Goal: Answer question/provide support: Share knowledge or assist other users

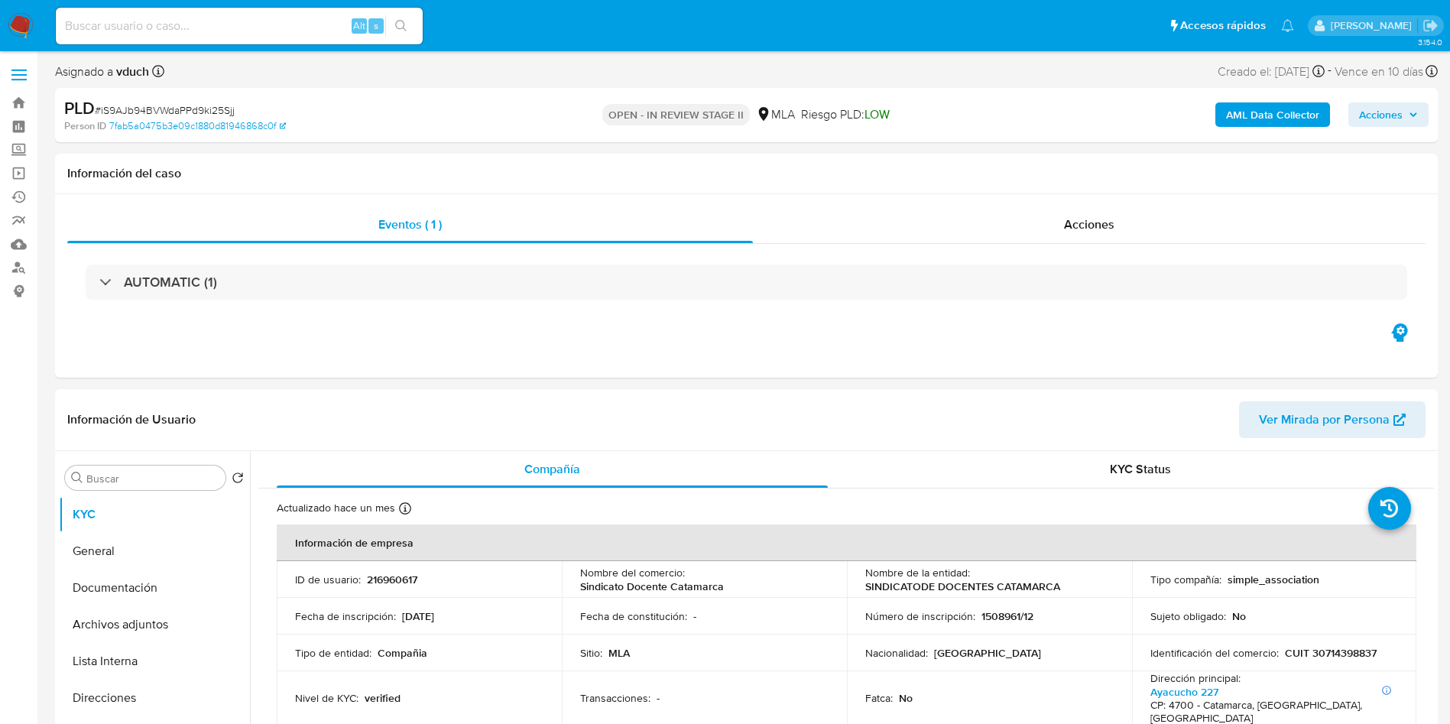
select select "10"
click at [399, 575] on p "216960617" at bounding box center [392, 579] width 50 height 14
click at [398, 575] on p "216960617" at bounding box center [392, 579] width 50 height 14
copy p "216960617"
click at [219, 110] on span "# iS9AJb94BVWdaPPd9ki25Sjj" at bounding box center [165, 109] width 140 height 15
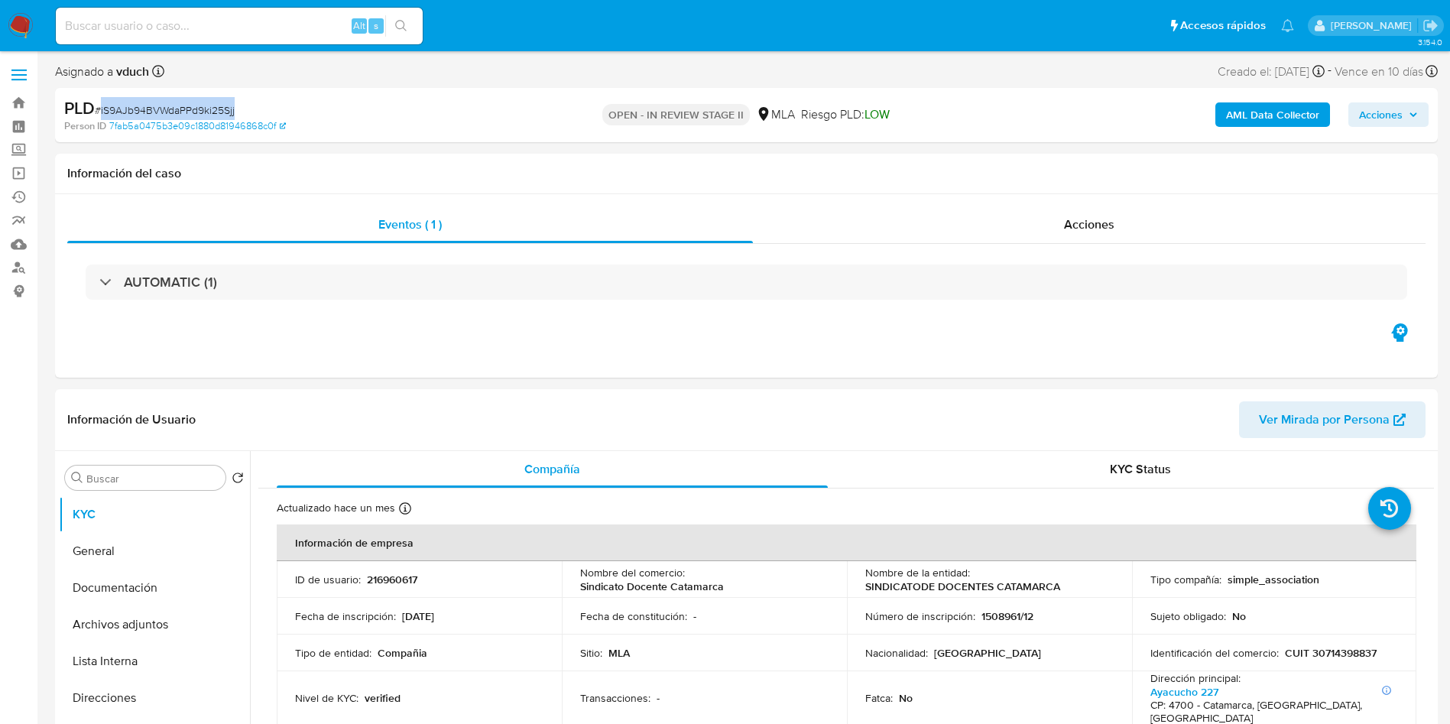
click at [219, 109] on span "# iS9AJb94BVWdaPPd9ki25Sjj" at bounding box center [165, 109] width 140 height 15
copy span "iS9AJb94BVWdaPPd9ki25Sjj"
click at [379, 572] on p "216960617" at bounding box center [392, 579] width 50 height 14
copy p "216960617"
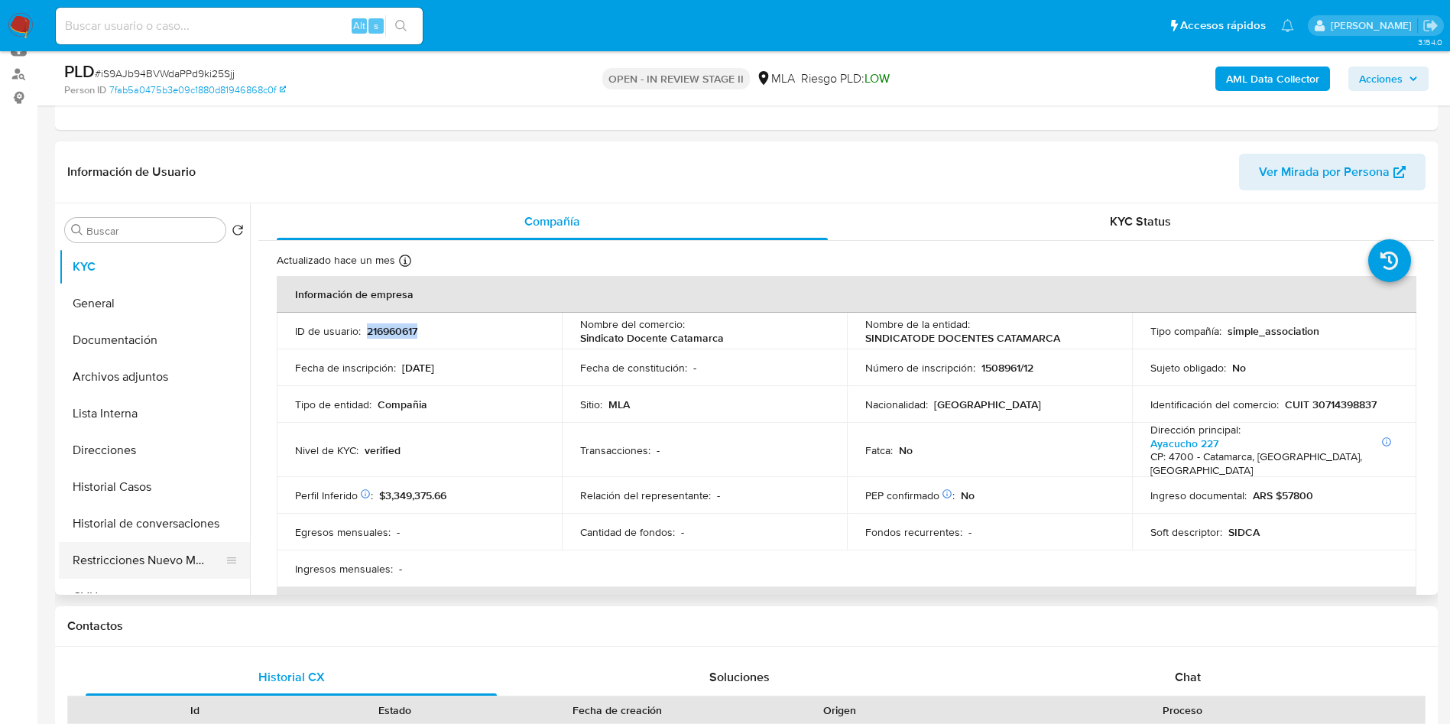
scroll to position [344, 0]
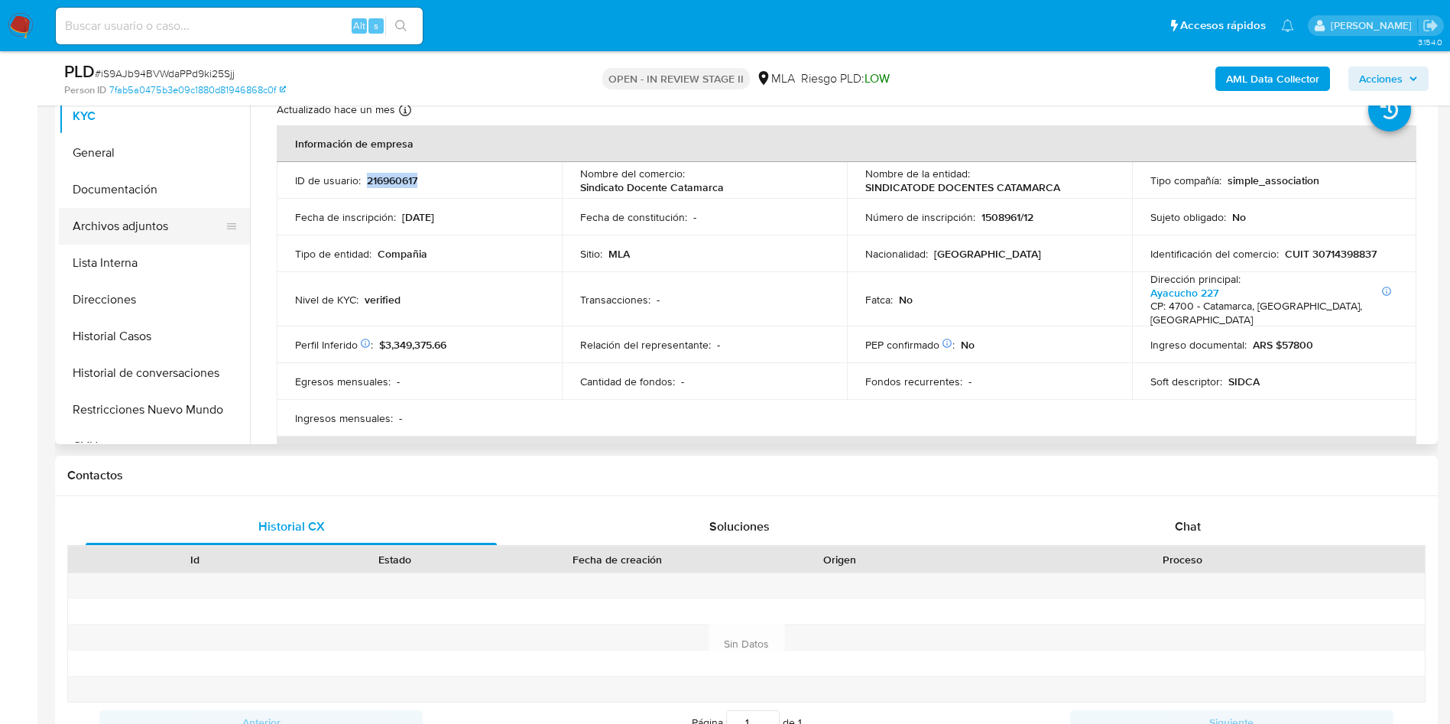
click at [180, 238] on button "Archivos adjuntos" at bounding box center [148, 226] width 179 height 37
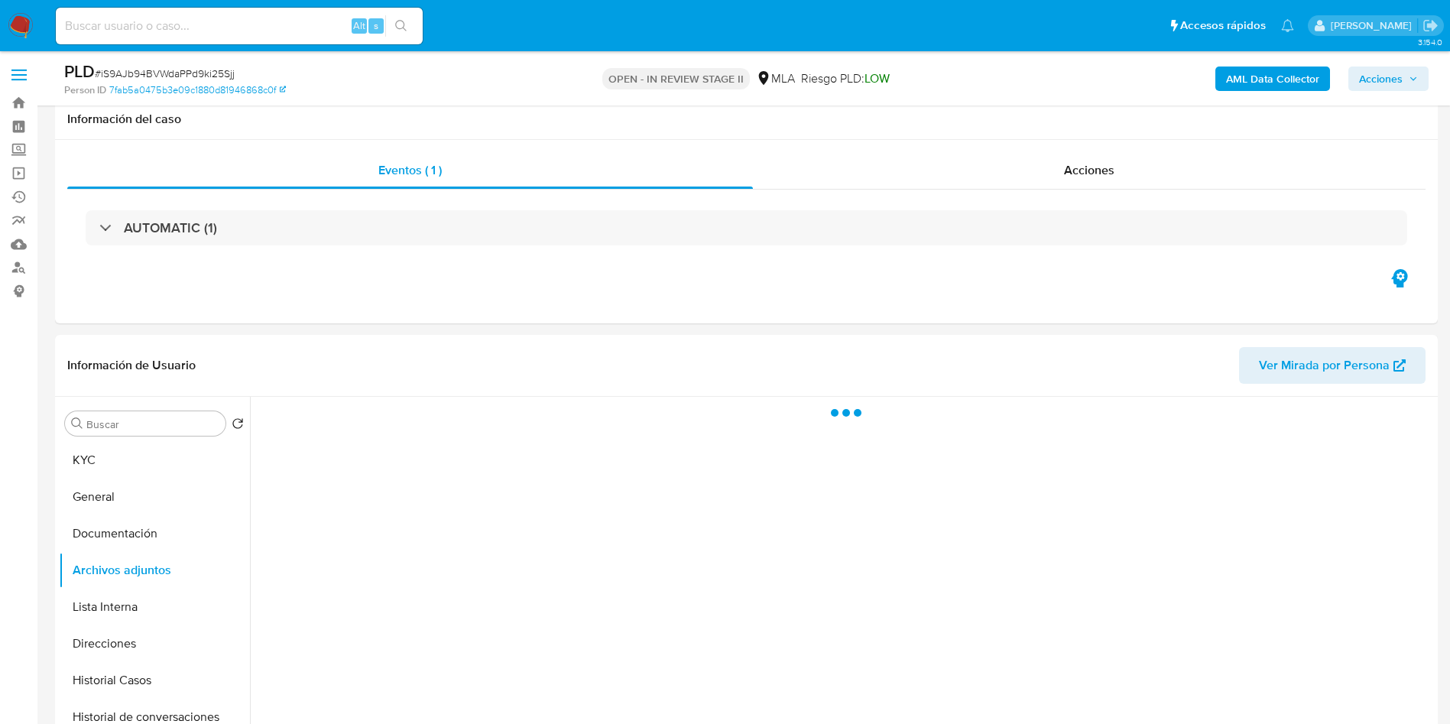
scroll to position [229, 0]
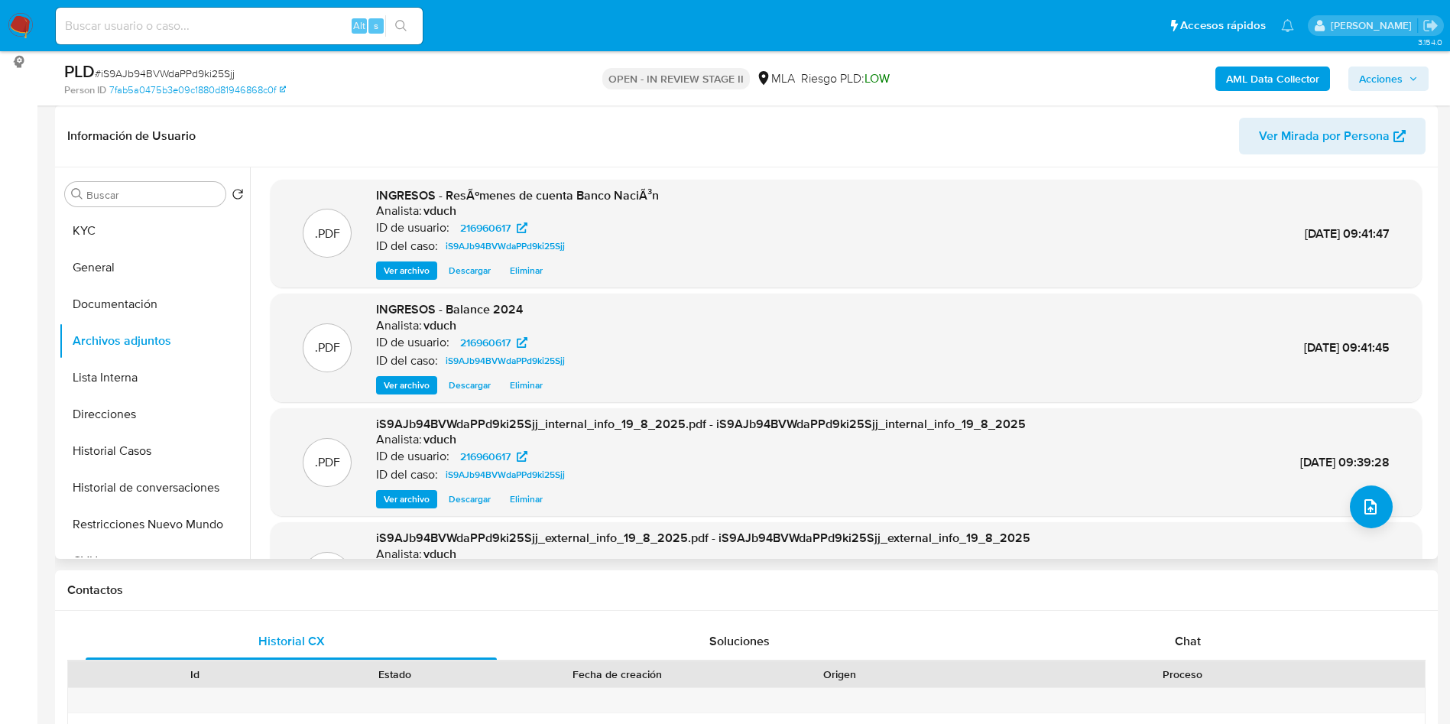
click at [419, 375] on div "INGRESOS - Balance 2024 Analista: vduch ID de usuario: 216960617 ID del caso: i…" at bounding box center [473, 347] width 195 height 93
click at [406, 393] on span "Ver archivo" at bounding box center [407, 385] width 46 height 15
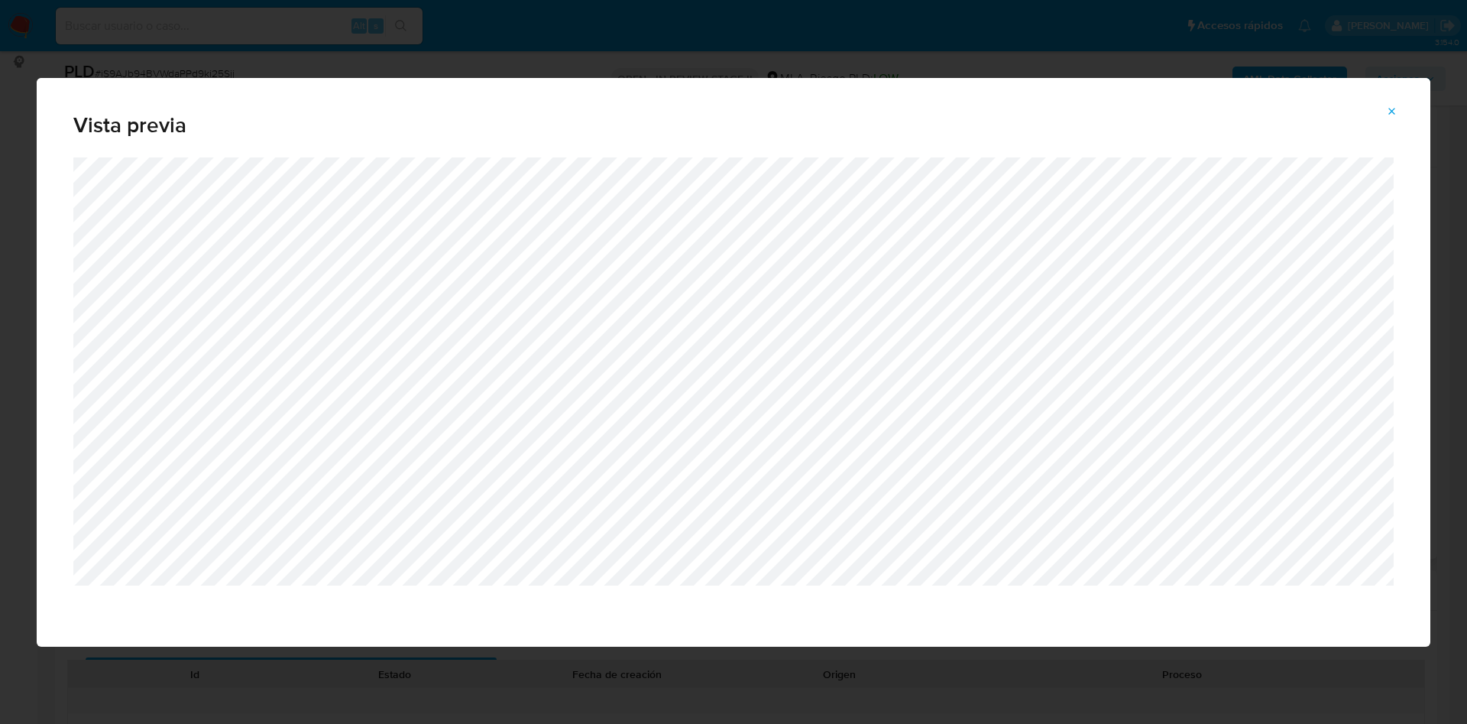
click at [1399, 102] on button "Attachment preview" at bounding box center [1393, 111] width 34 height 24
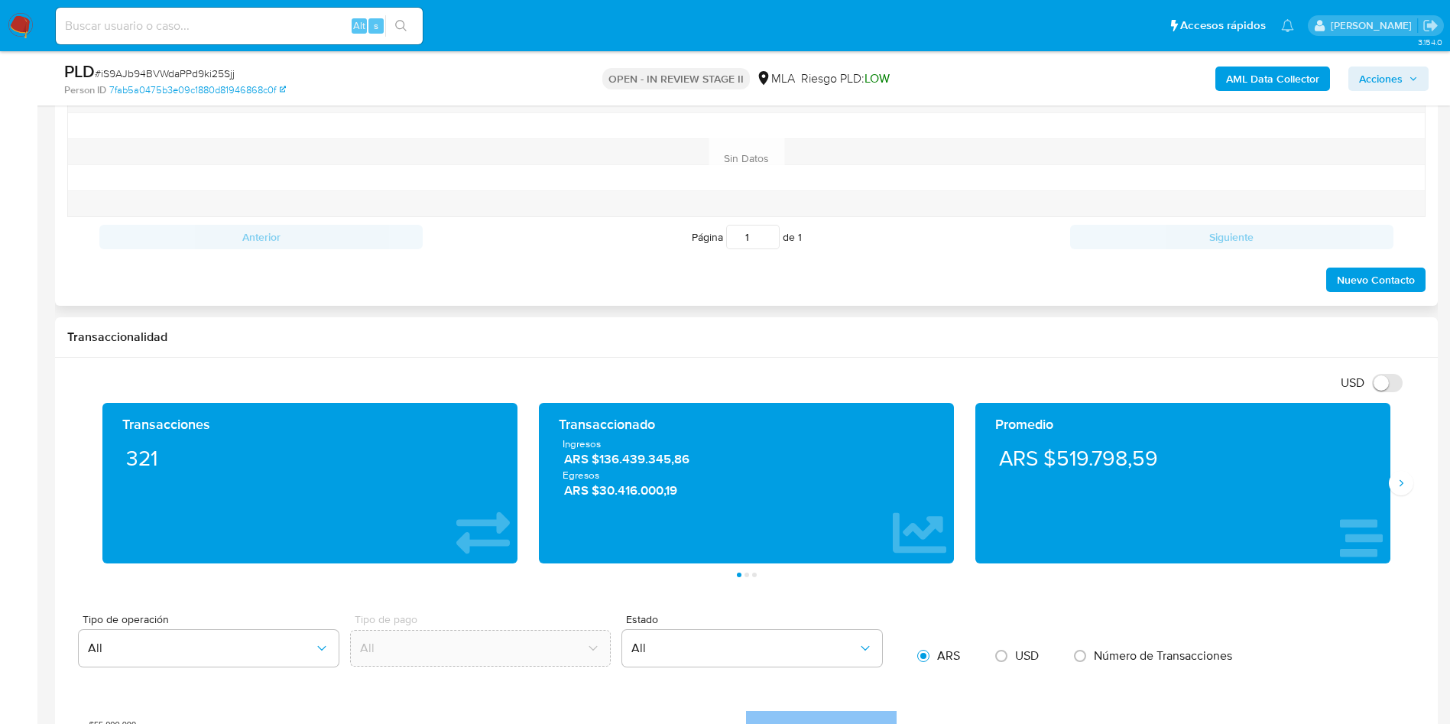
scroll to position [688, 0]
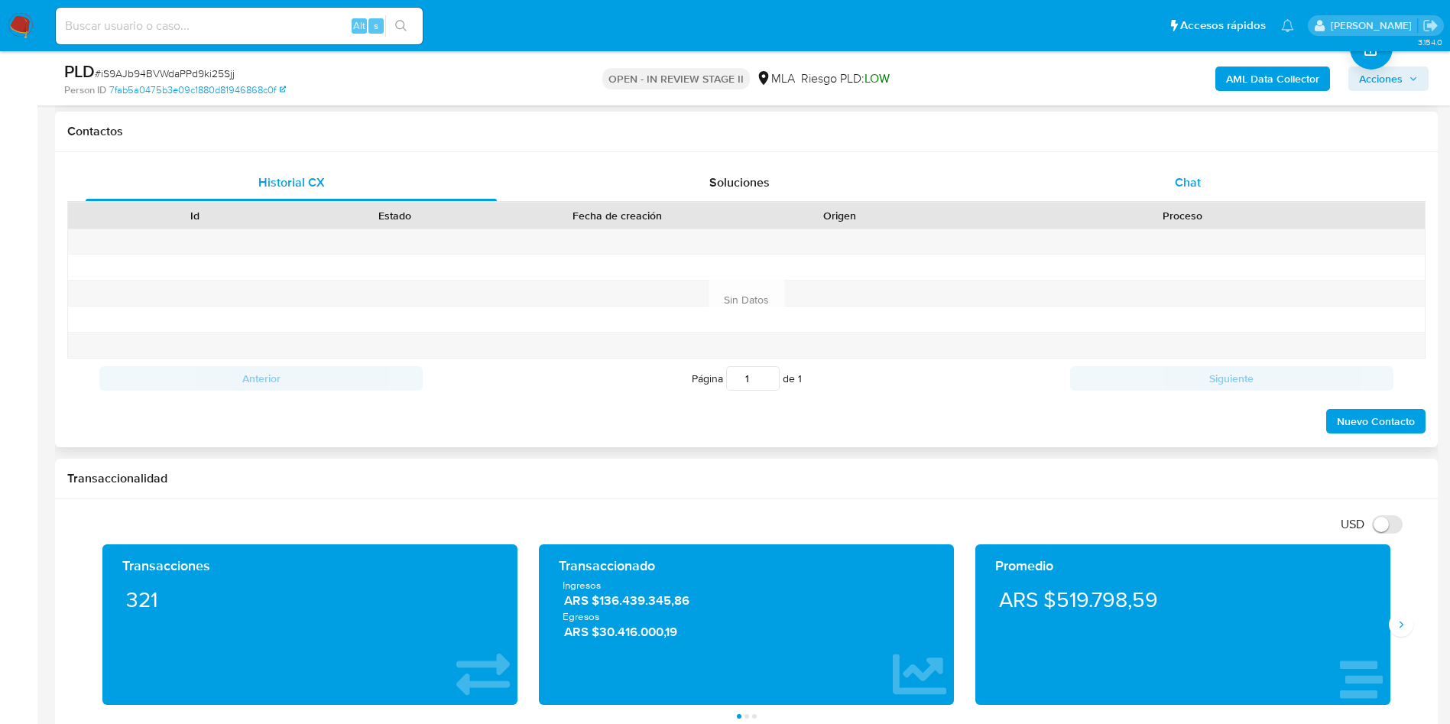
click at [1223, 179] on div "Chat" at bounding box center [1187, 182] width 411 height 37
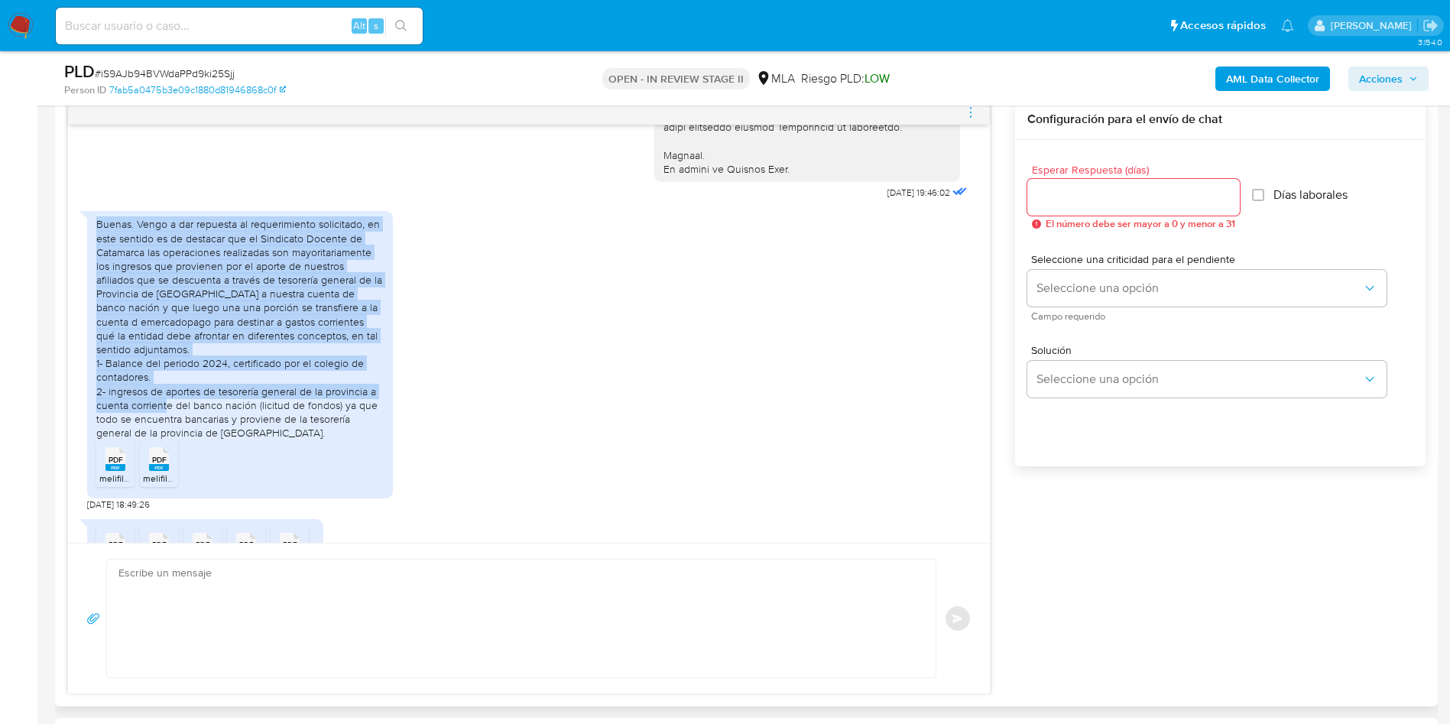
scroll to position [715, 0]
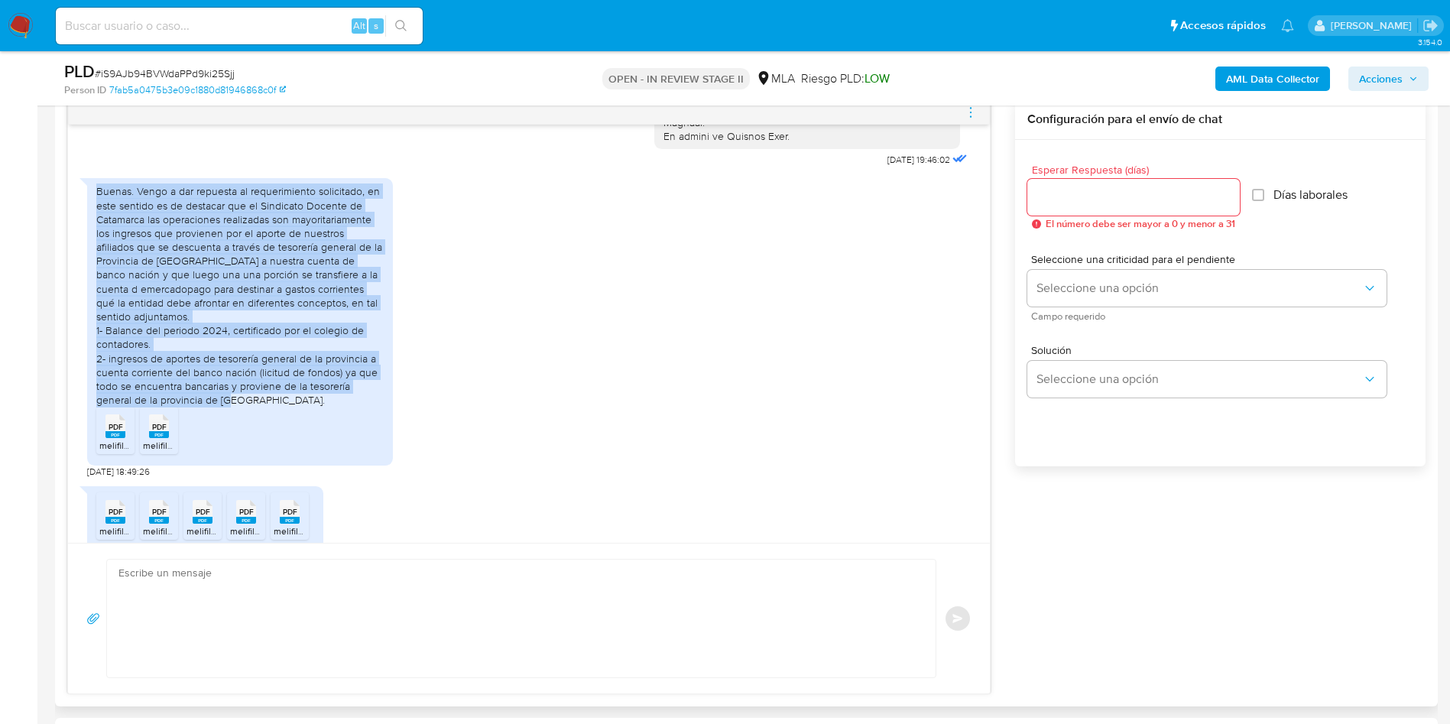
drag, startPoint x: 93, startPoint y: 334, endPoint x: 297, endPoint y: 433, distance: 227.0
click at [292, 429] on div "Buenas. Vengo a dar repuesta al requerimiento solicitado, en este sentido es de…" at bounding box center [240, 321] width 306 height 287
copy div "Buenas. Vengo a dar repuesta al requerimiento solicitado, en este sentido es de…"
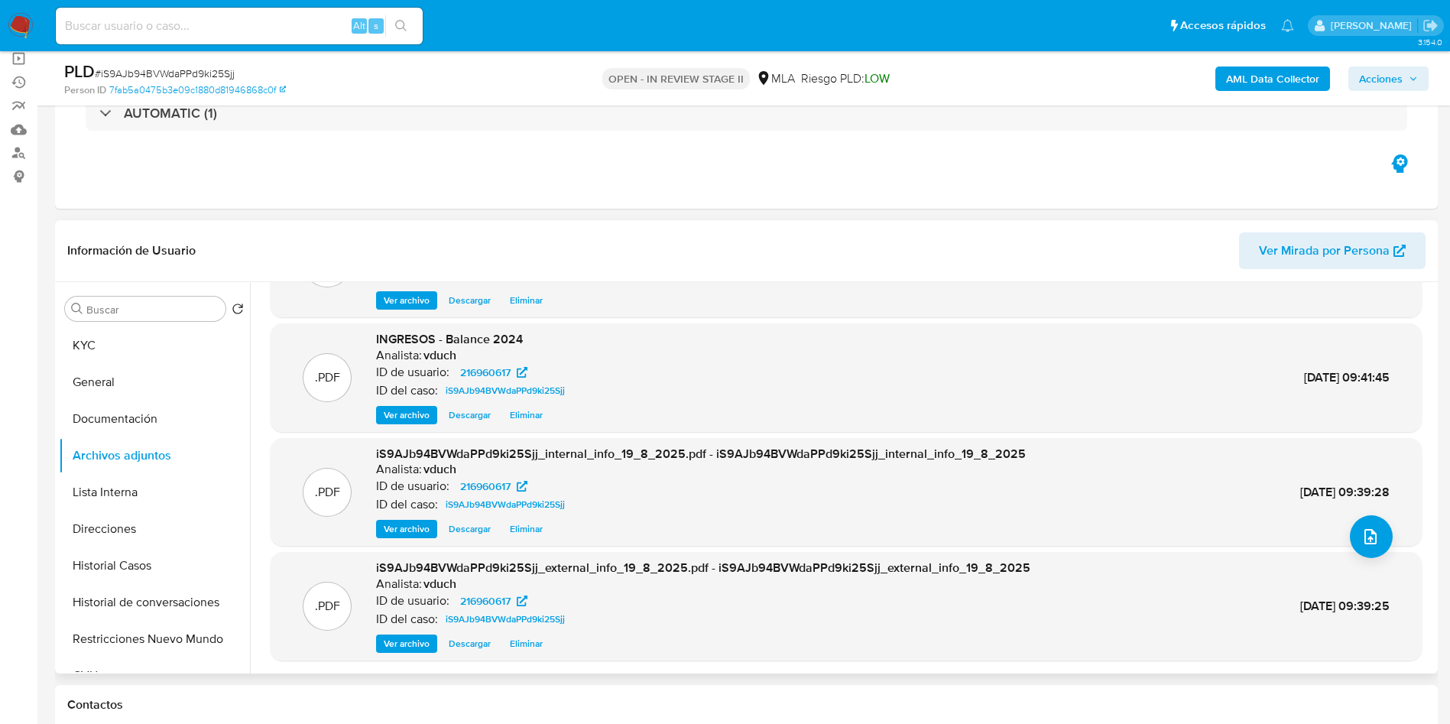
scroll to position [115, 0]
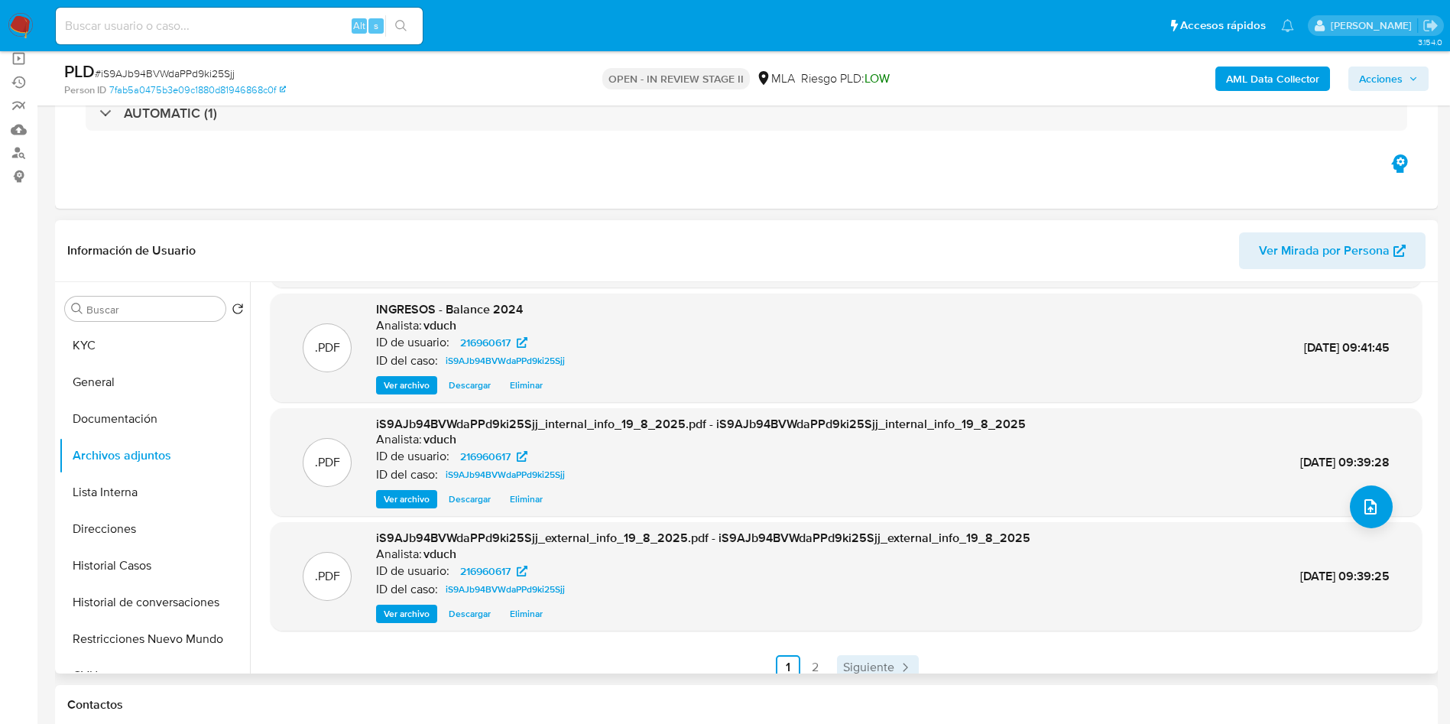
click at [890, 666] on span "Siguiente" at bounding box center [868, 667] width 51 height 12
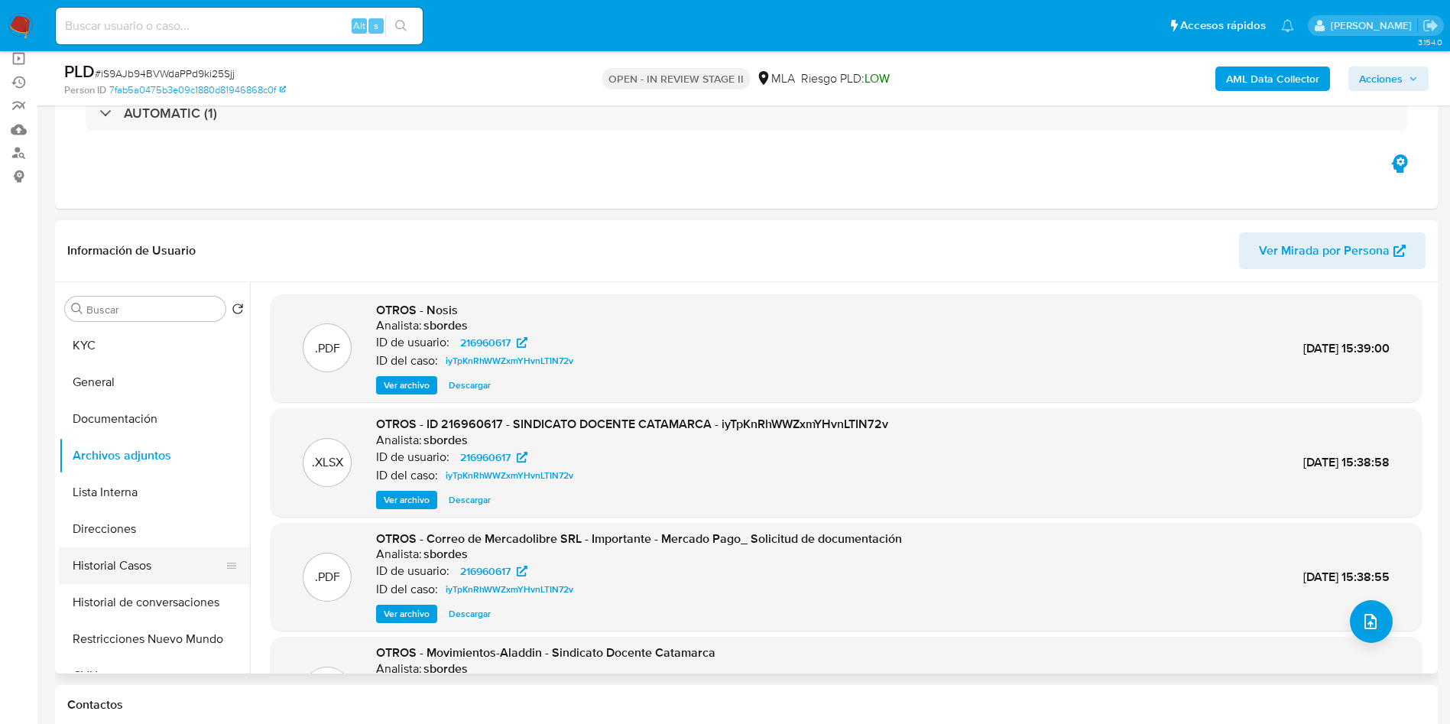
click at [209, 555] on button "Historial Casos" at bounding box center [148, 565] width 179 height 37
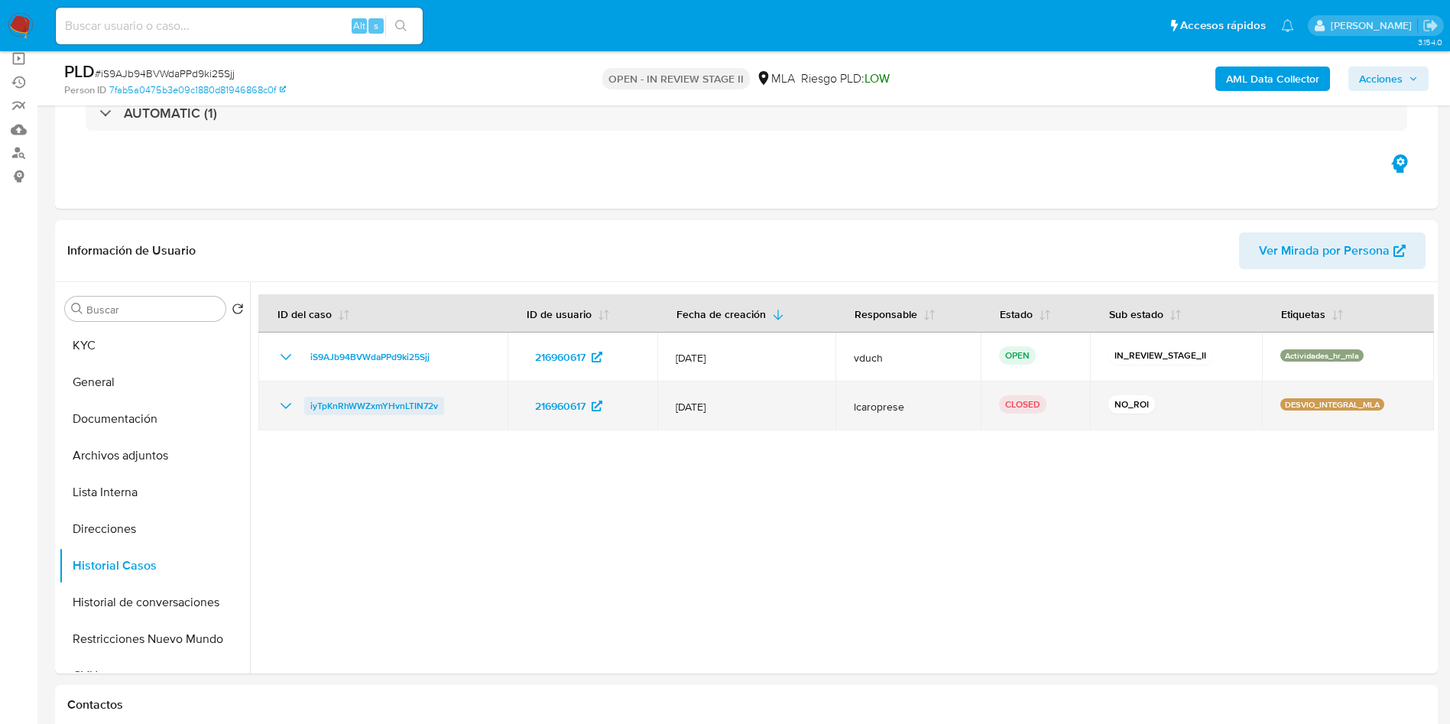
click at [397, 407] on span "iyTpKnRhWWZxmYHvnLTIN72v" at bounding box center [374, 406] width 128 height 18
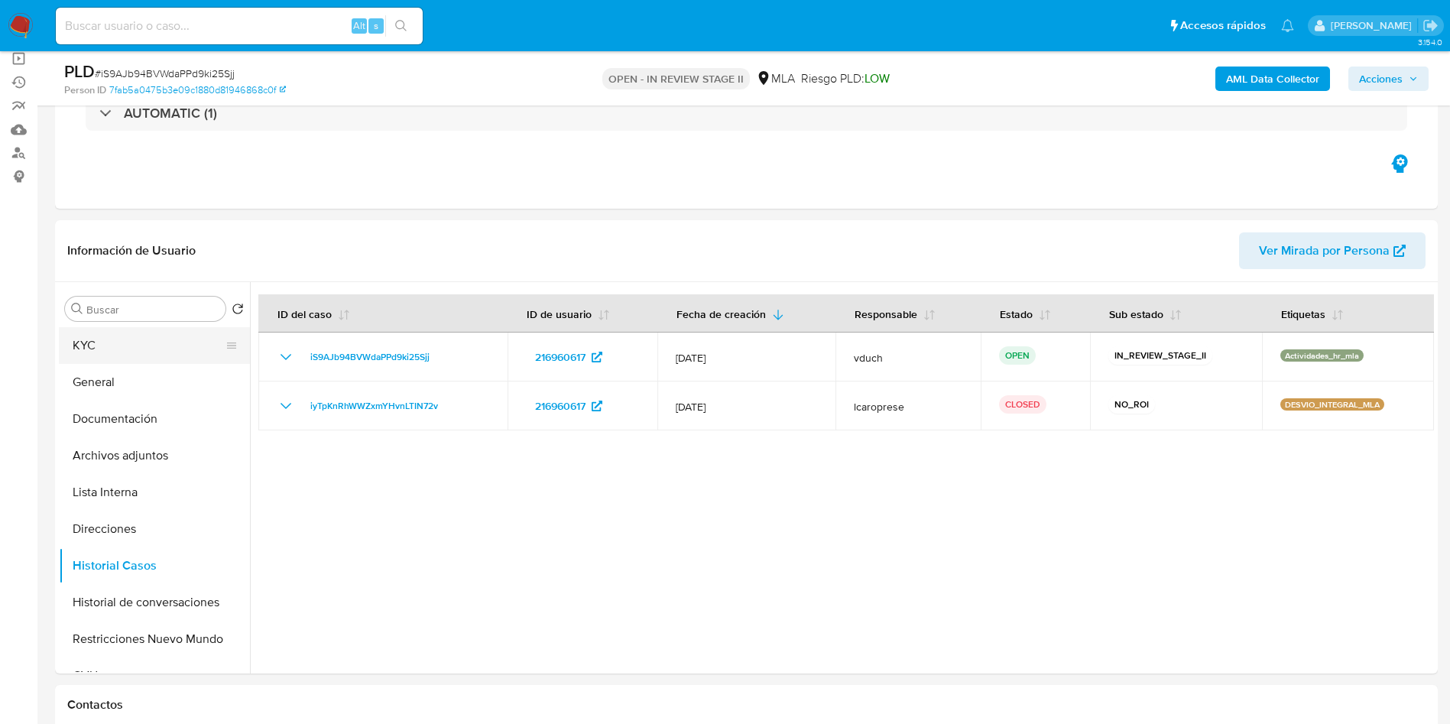
click at [144, 344] on button "KYC" at bounding box center [148, 345] width 179 height 37
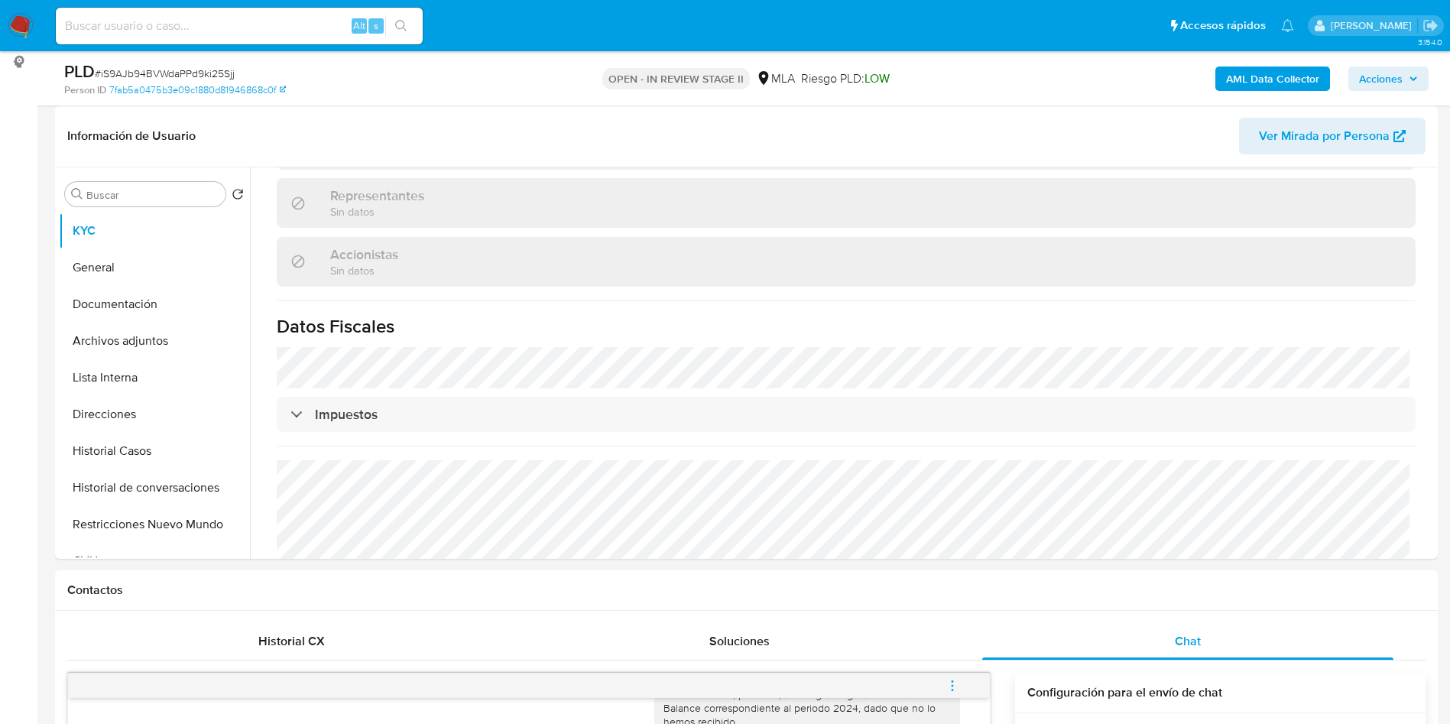
scroll to position [1025, 0]
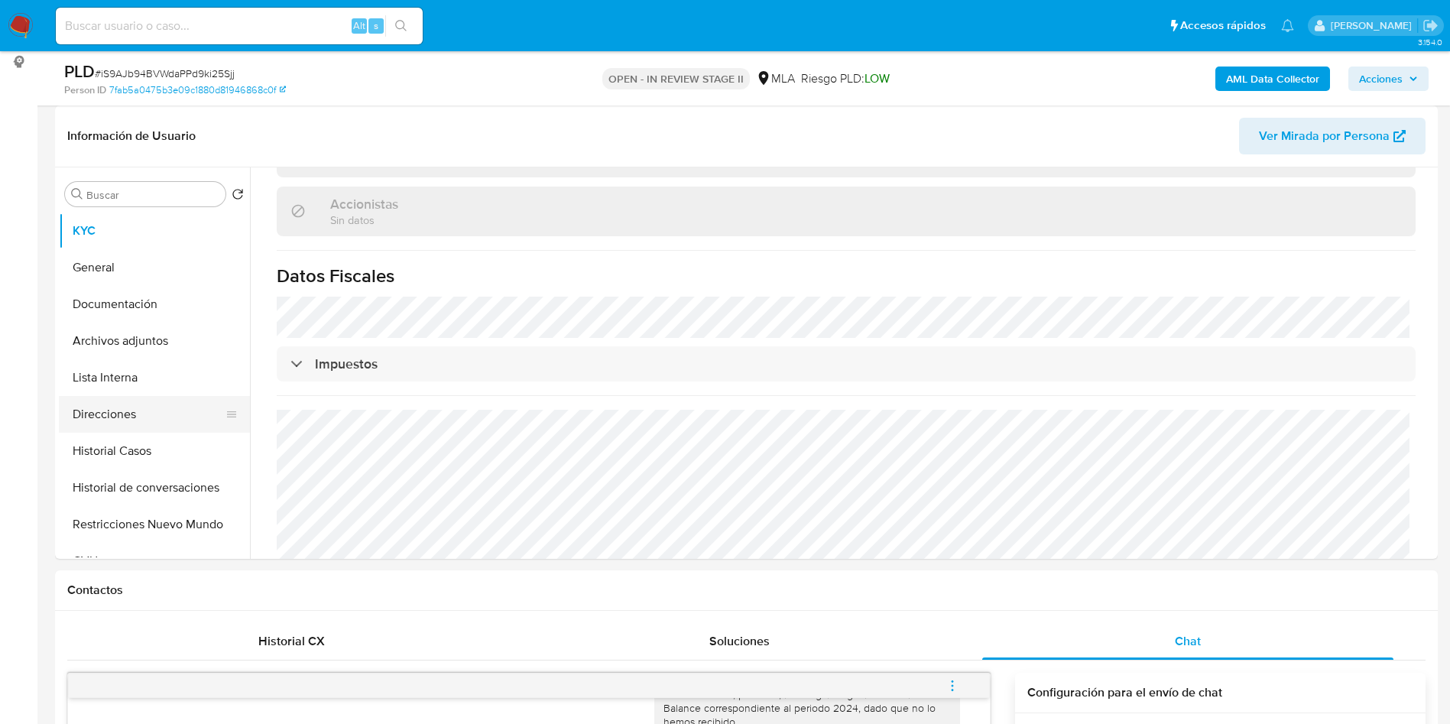
click at [182, 419] on button "Direcciones" at bounding box center [148, 414] width 179 height 37
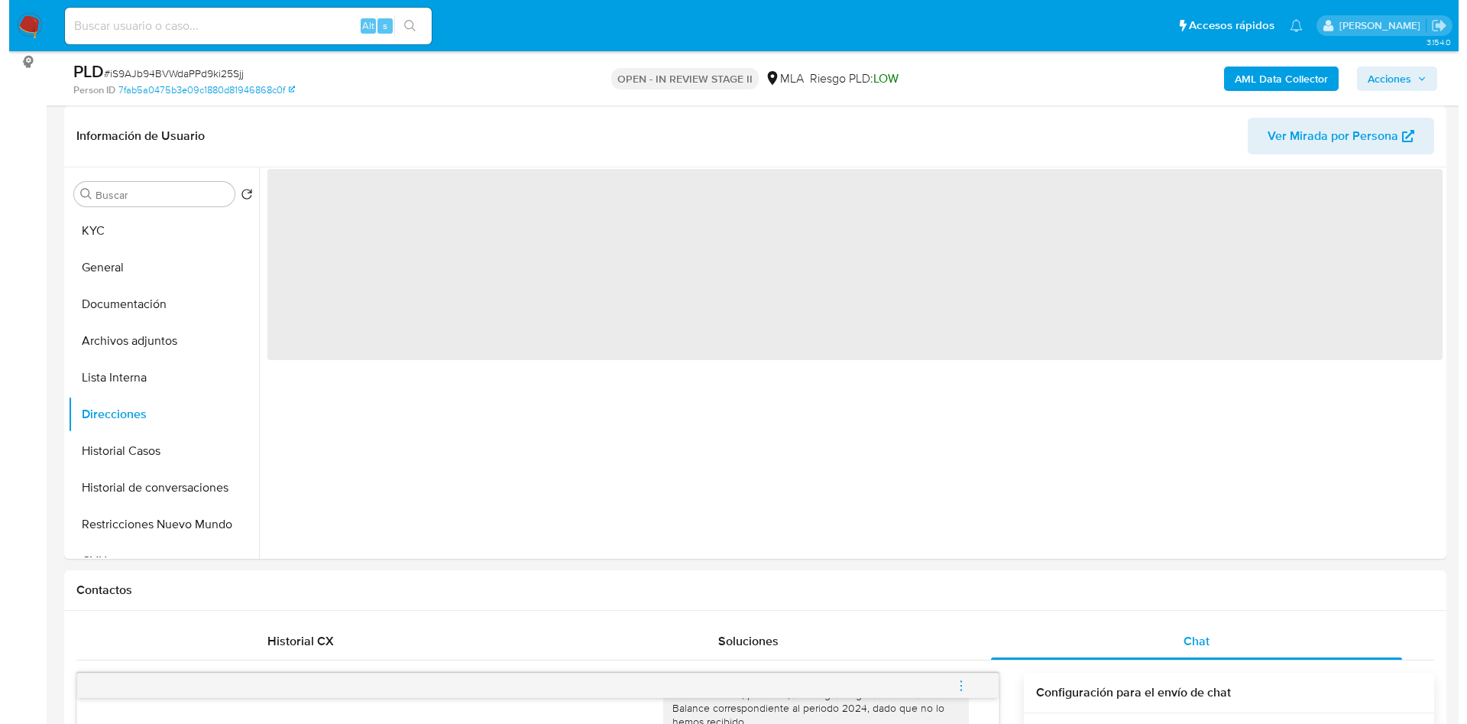
scroll to position [0, 0]
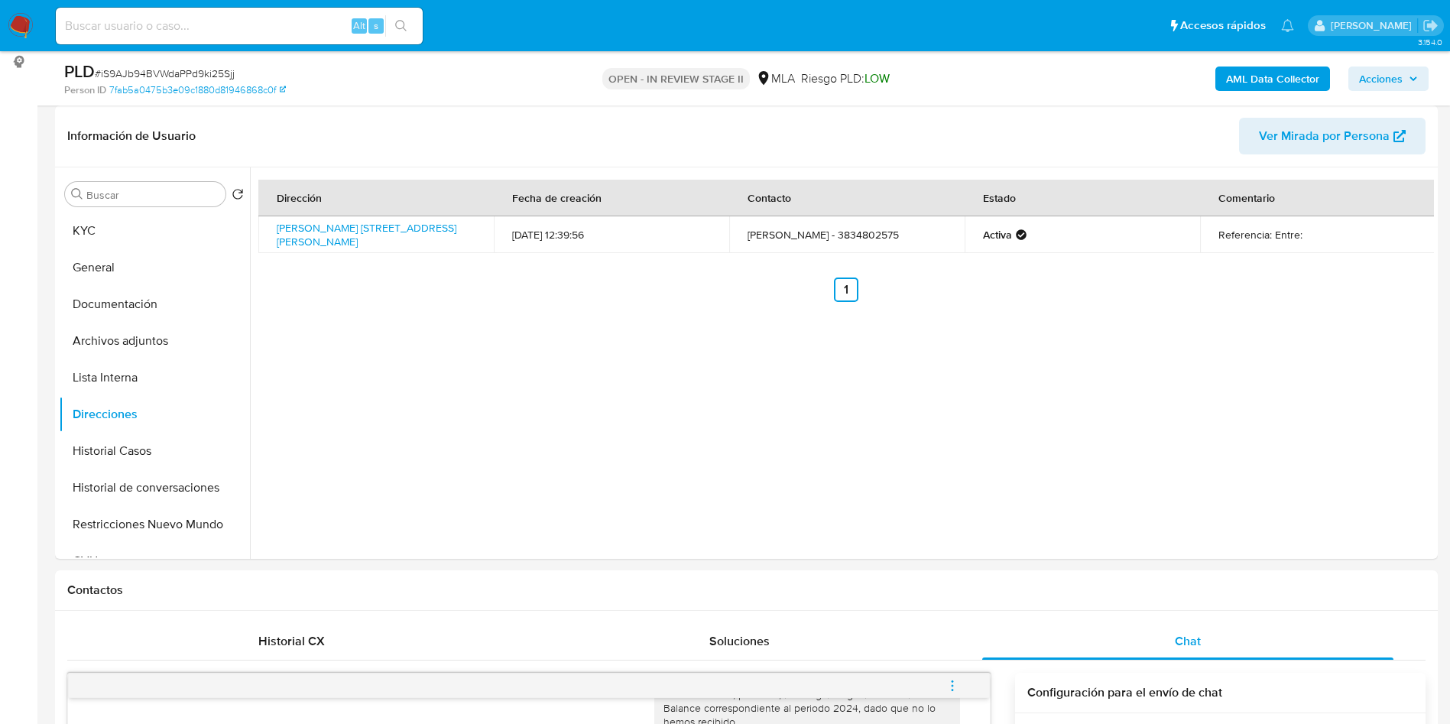
click at [1289, 82] on b "AML Data Collector" at bounding box center [1272, 78] width 93 height 24
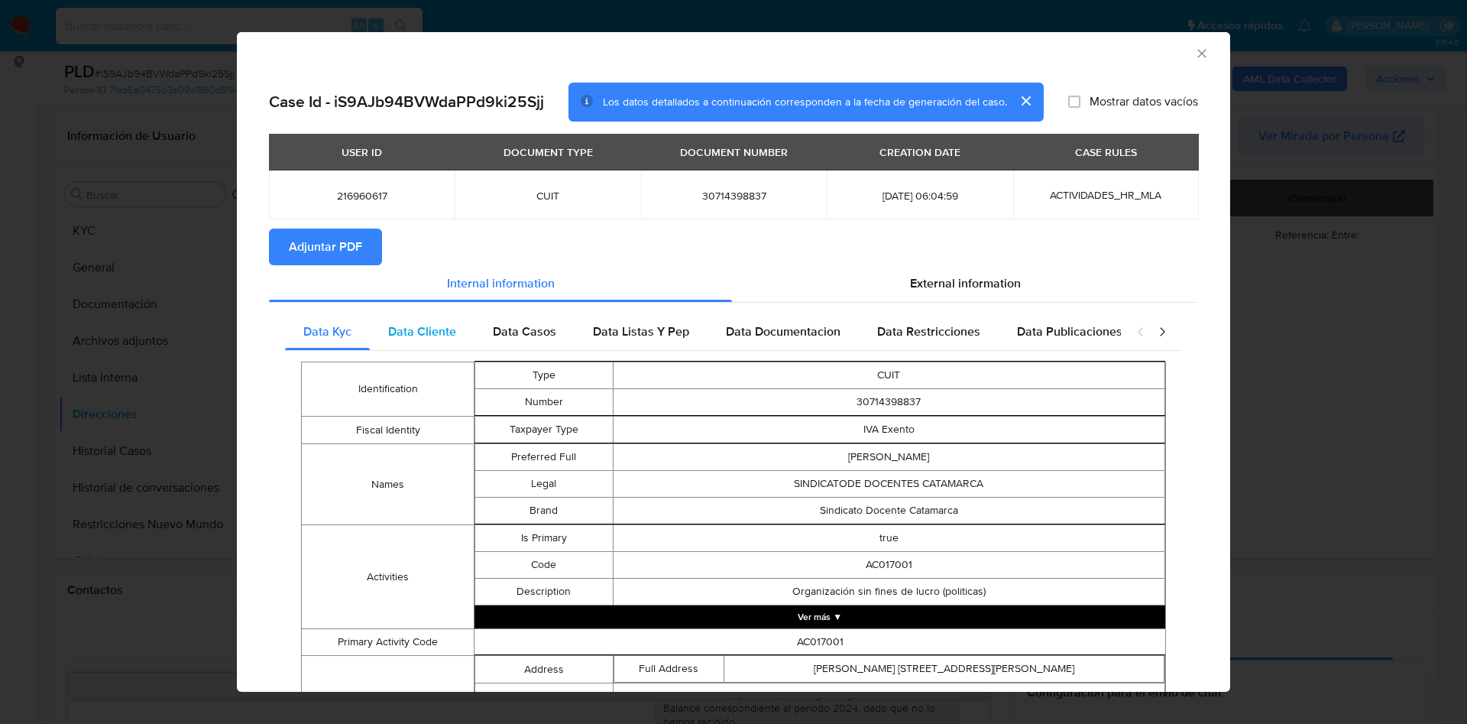
click at [452, 337] on span "Data Cliente" at bounding box center [422, 332] width 68 height 18
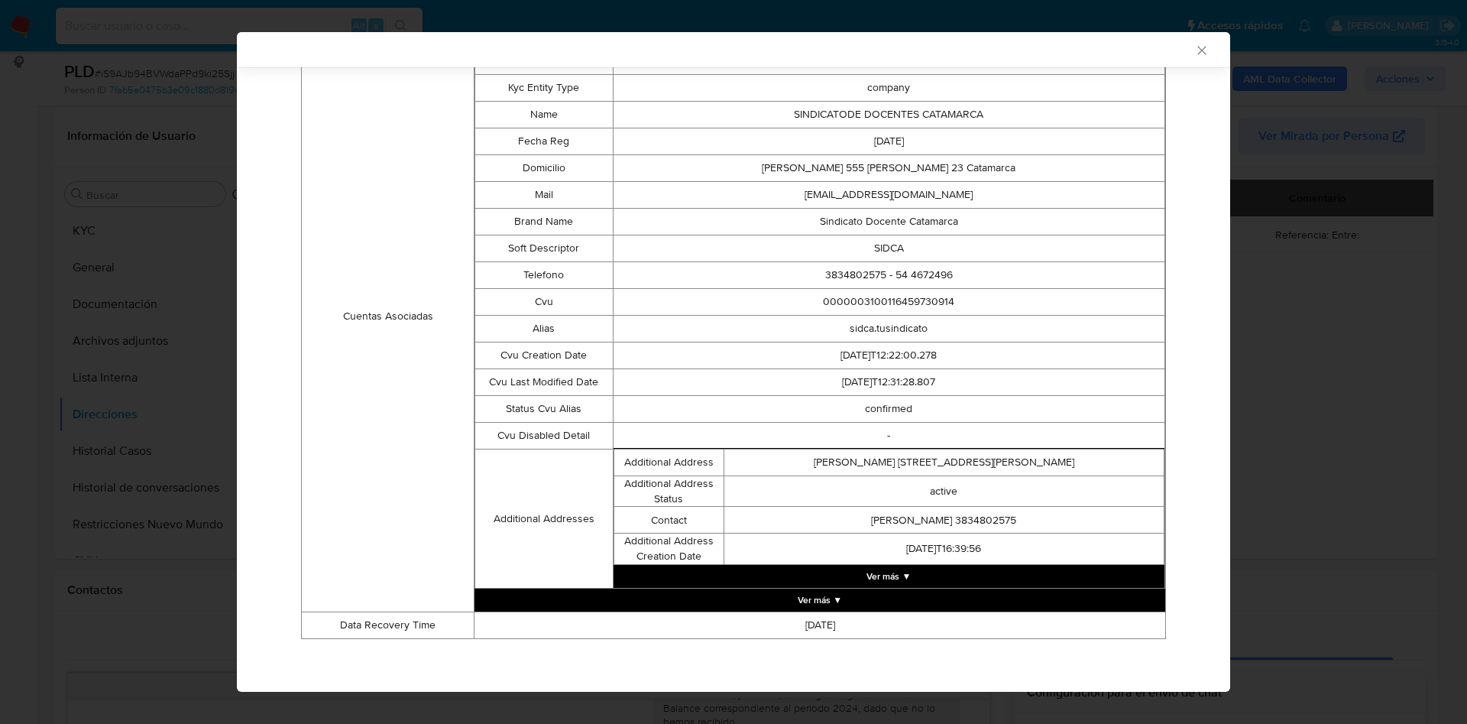
click at [873, 580] on button "Ver más ▼" at bounding box center [889, 576] width 551 height 23
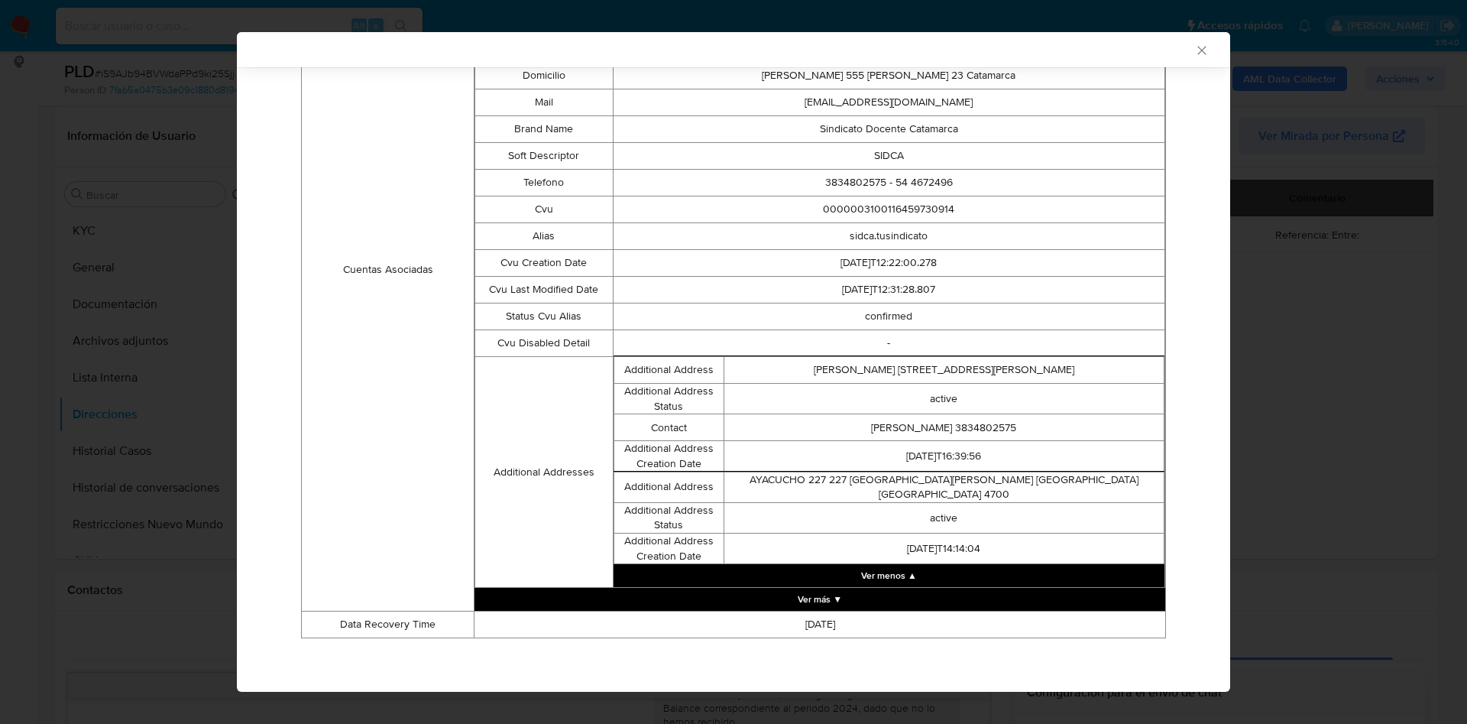
click at [812, 596] on button "Ver más ▼" at bounding box center [820, 599] width 691 height 23
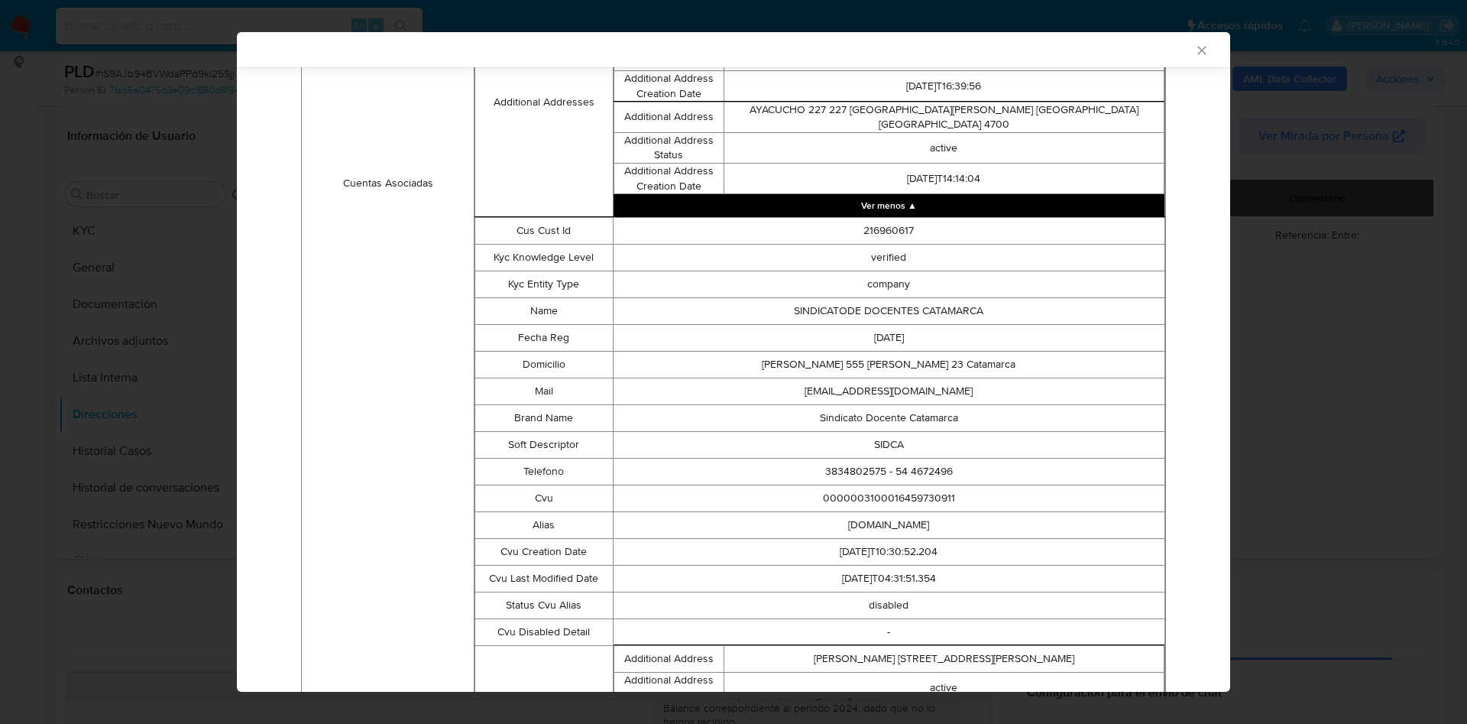
scroll to position [133, 0]
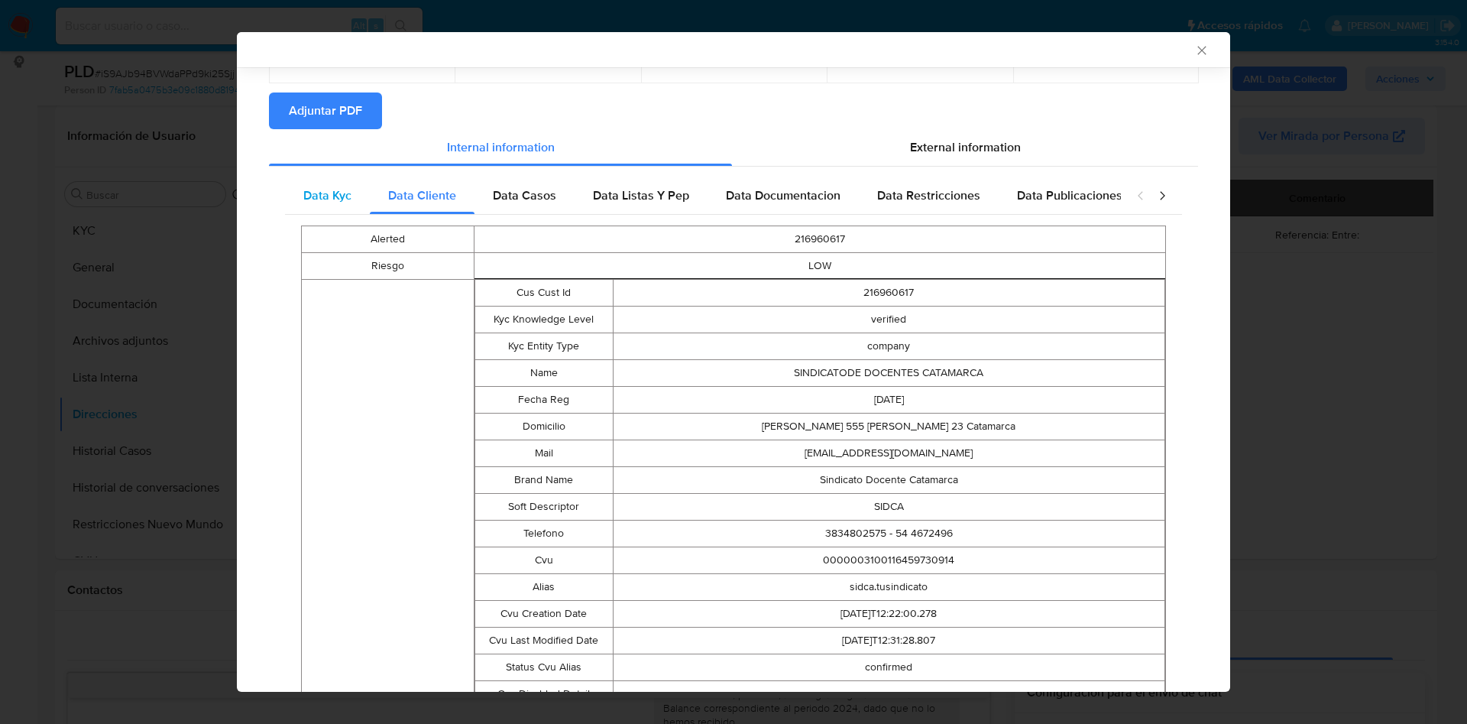
click at [344, 207] on div "Data Kyc" at bounding box center [327, 195] width 85 height 37
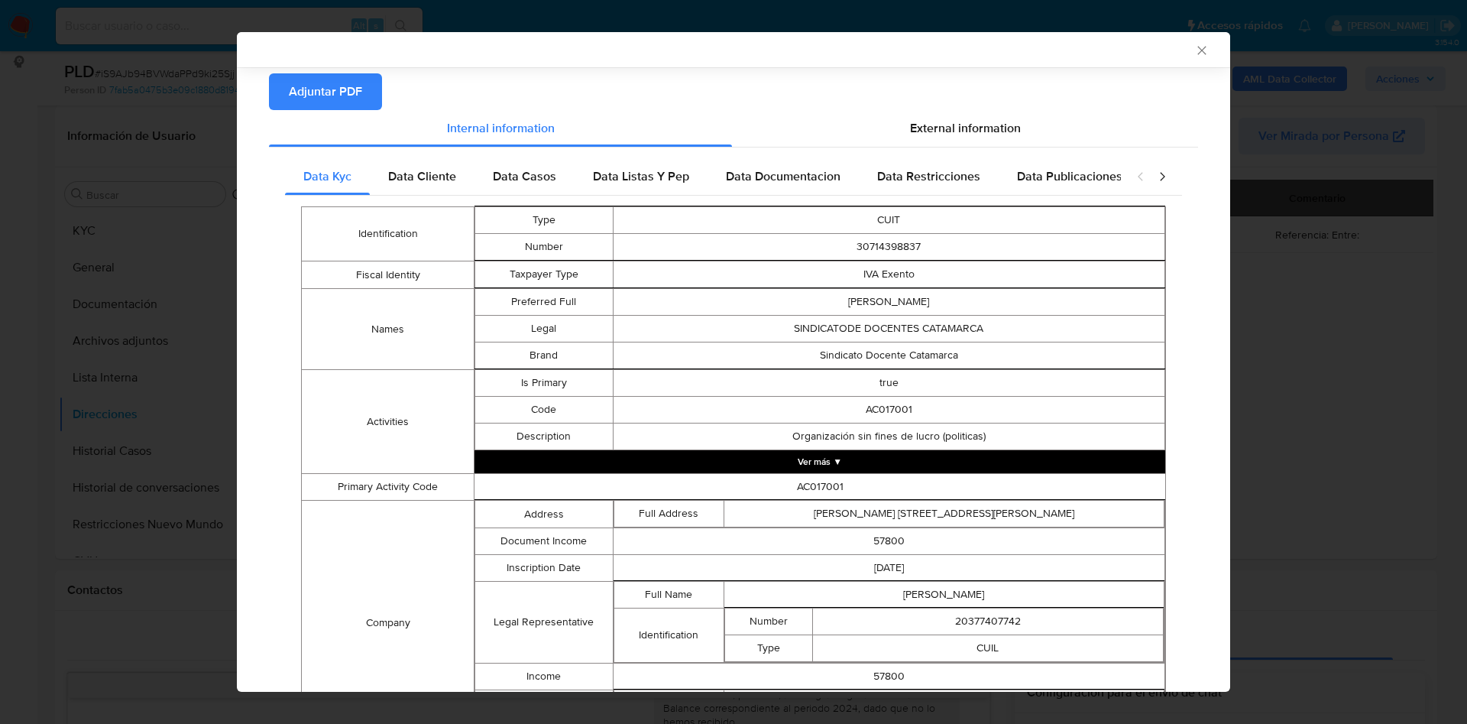
scroll to position [366, 0]
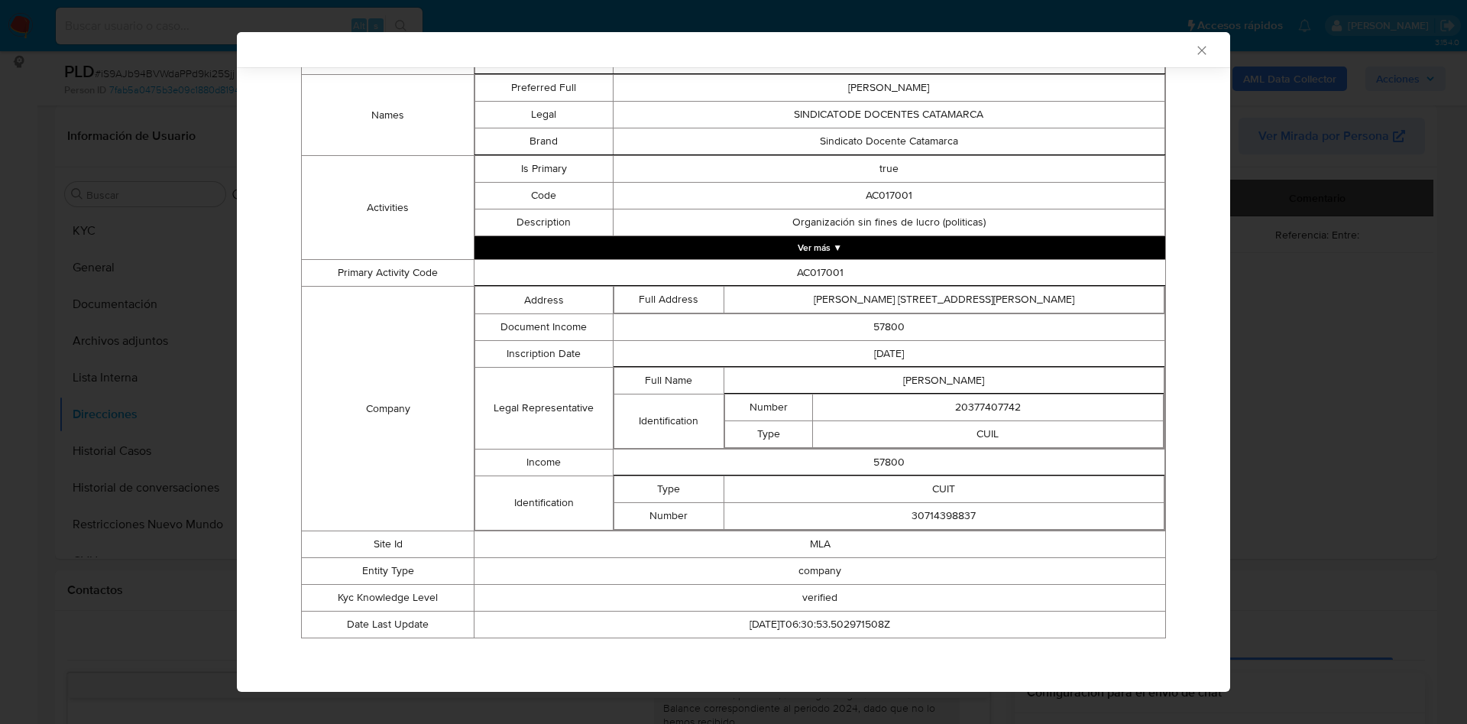
click at [806, 239] on button "Ver más ▼" at bounding box center [820, 247] width 691 height 23
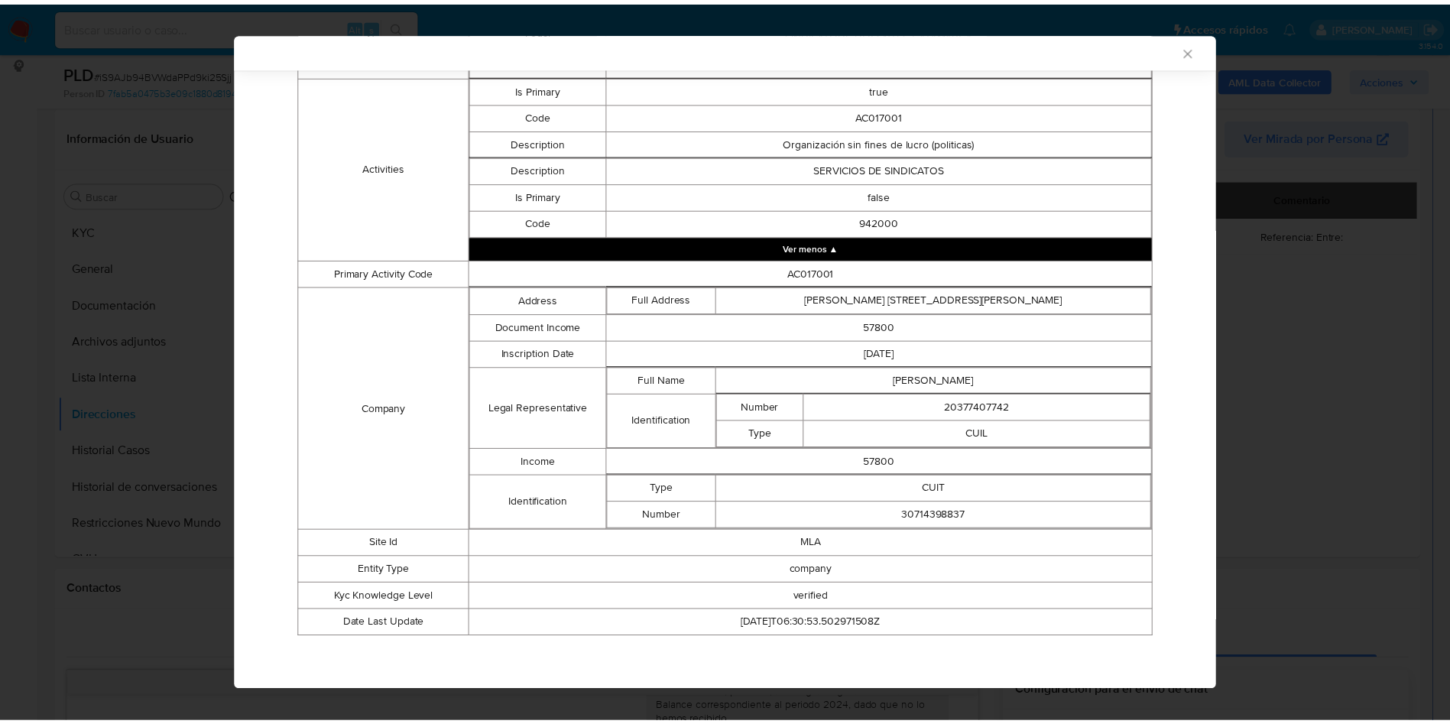
scroll to position [0, 0]
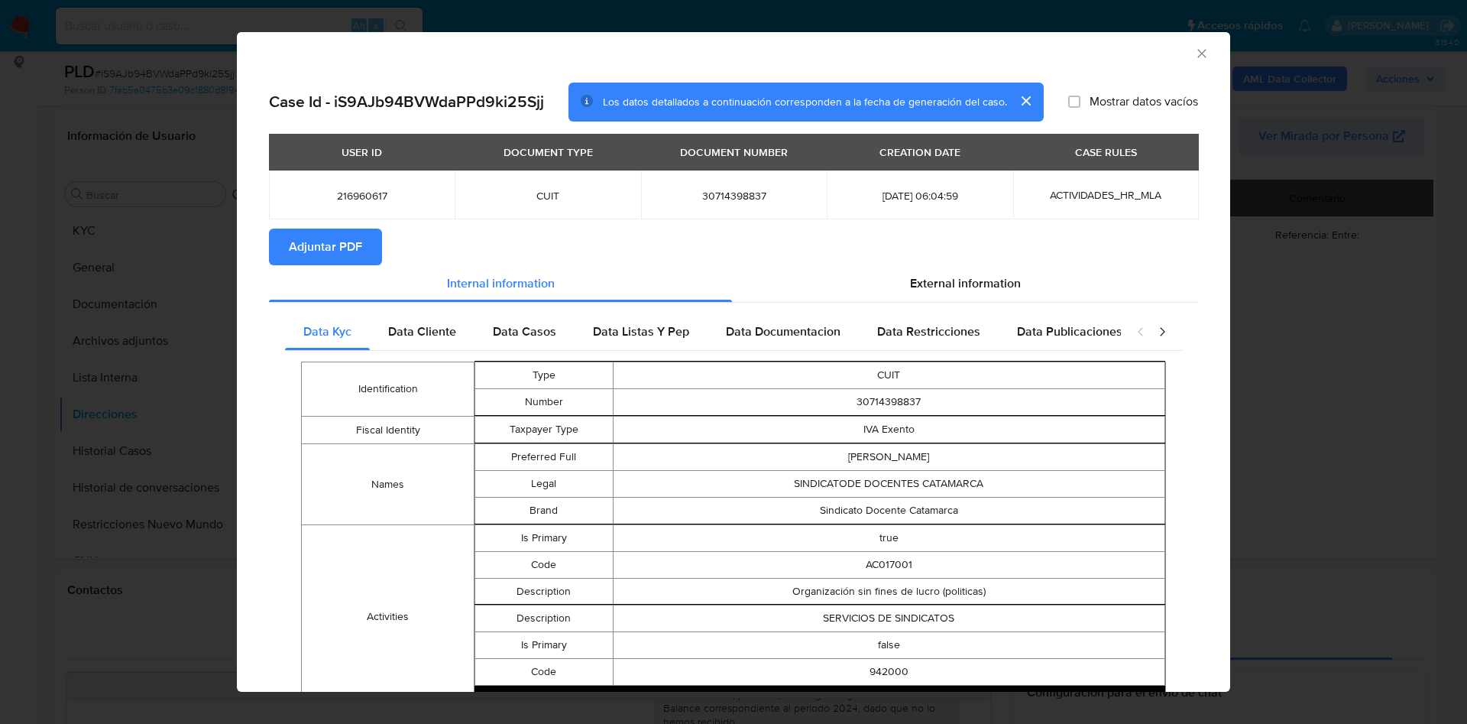
click at [1195, 57] on icon "Cerrar ventana" at bounding box center [1202, 53] width 15 height 15
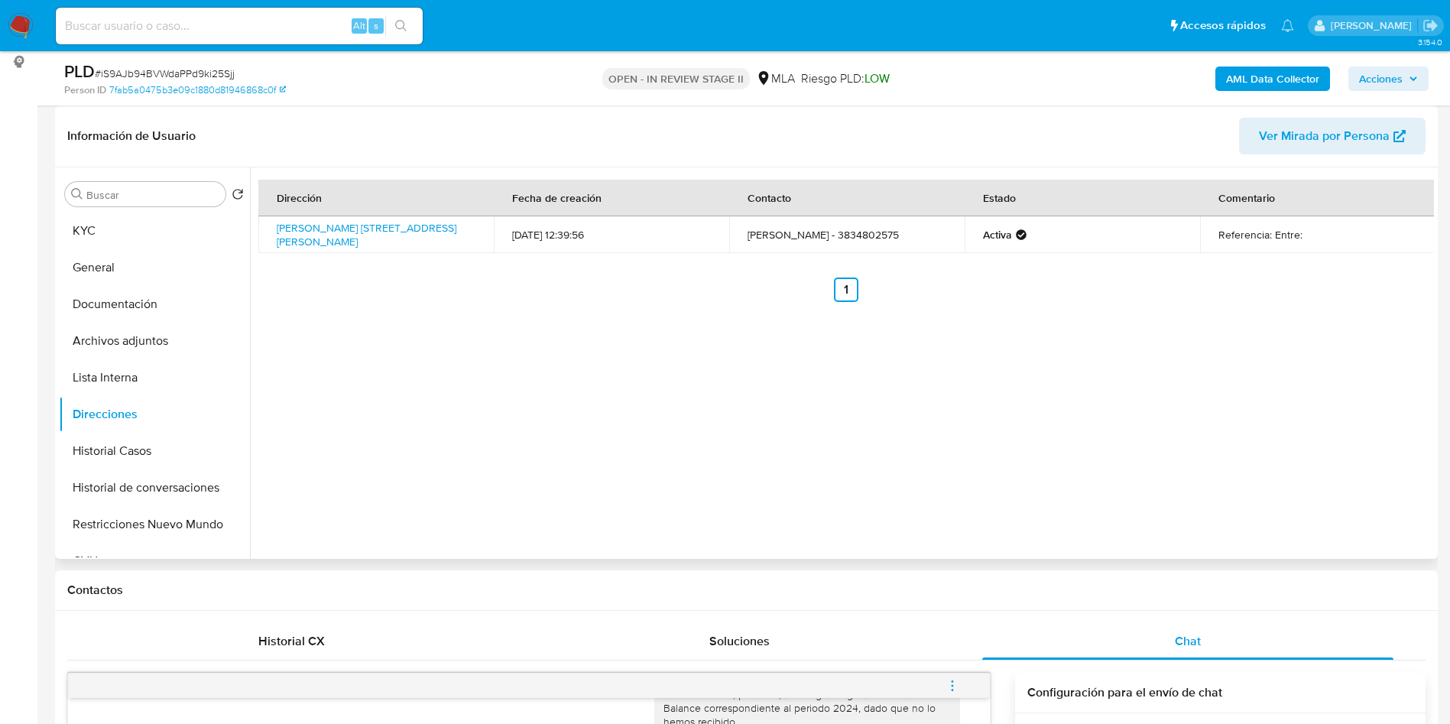
click at [191, 208] on div "Buscar Volver al orden por defecto KYC General Documentación Archivos adjuntos …" at bounding box center [154, 364] width 191 height 389
click at [177, 223] on button "KYC" at bounding box center [148, 230] width 179 height 37
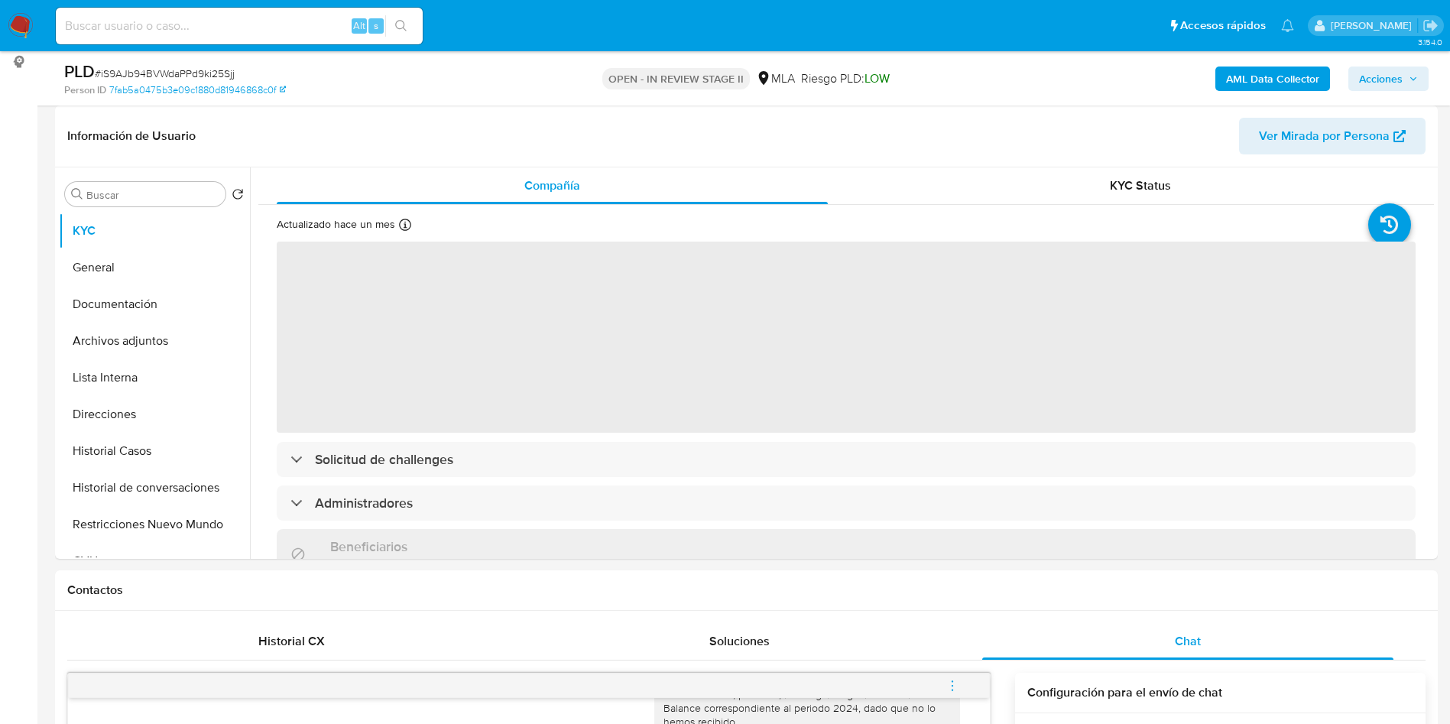
click at [385, 393] on span "‌" at bounding box center [846, 337] width 1139 height 191
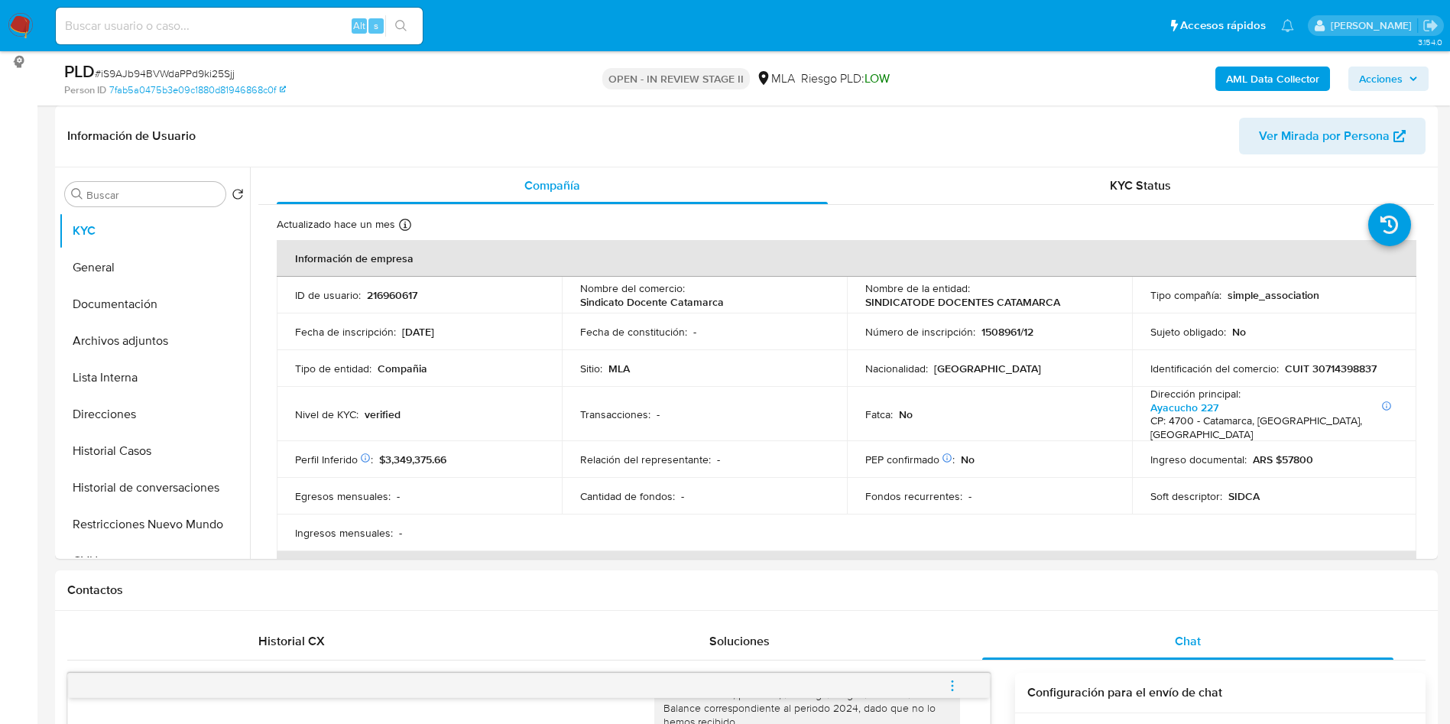
click at [1347, 365] on p "CUIT 30714398837" at bounding box center [1331, 369] width 92 height 14
copy p "30714398837"
click at [141, 344] on button "Archivos adjuntos" at bounding box center [148, 341] width 179 height 37
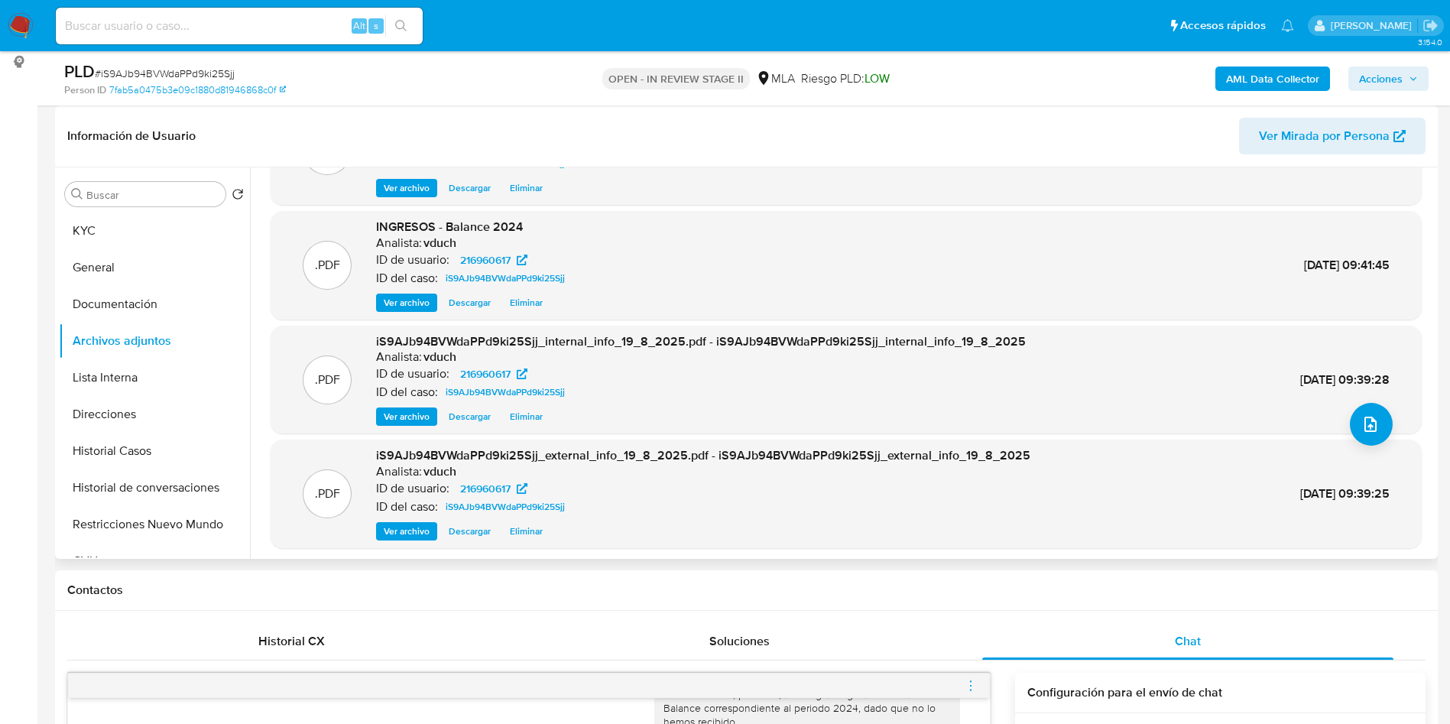
scroll to position [128, 0]
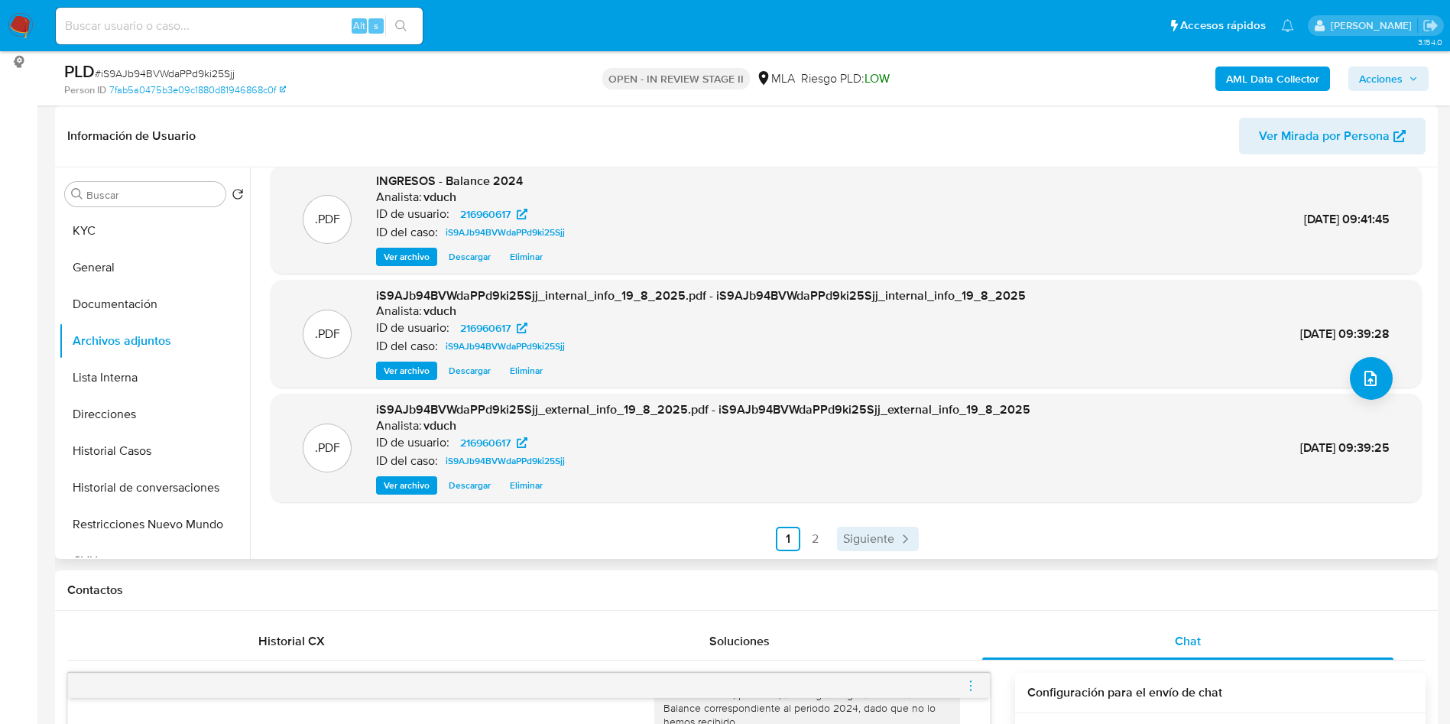
click at [882, 537] on span "Siguiente" at bounding box center [868, 539] width 51 height 12
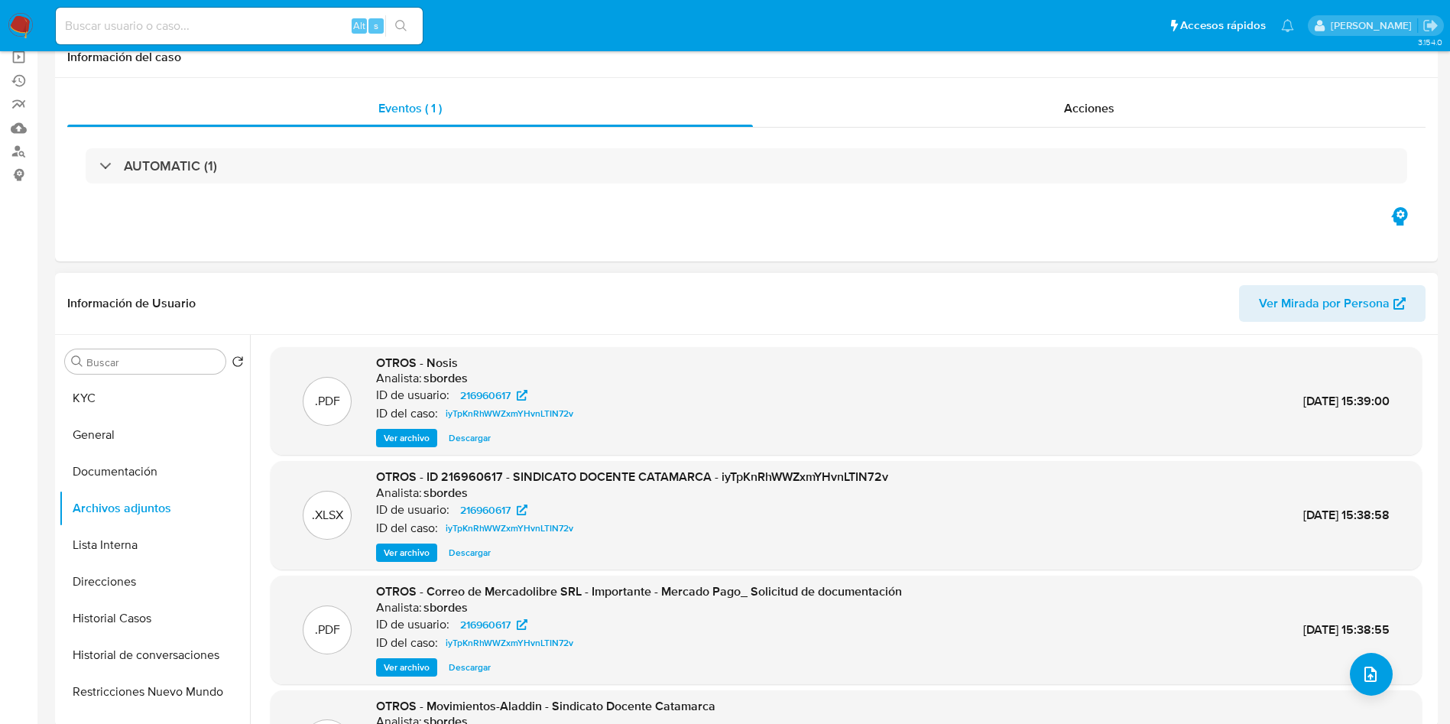
scroll to position [229, 0]
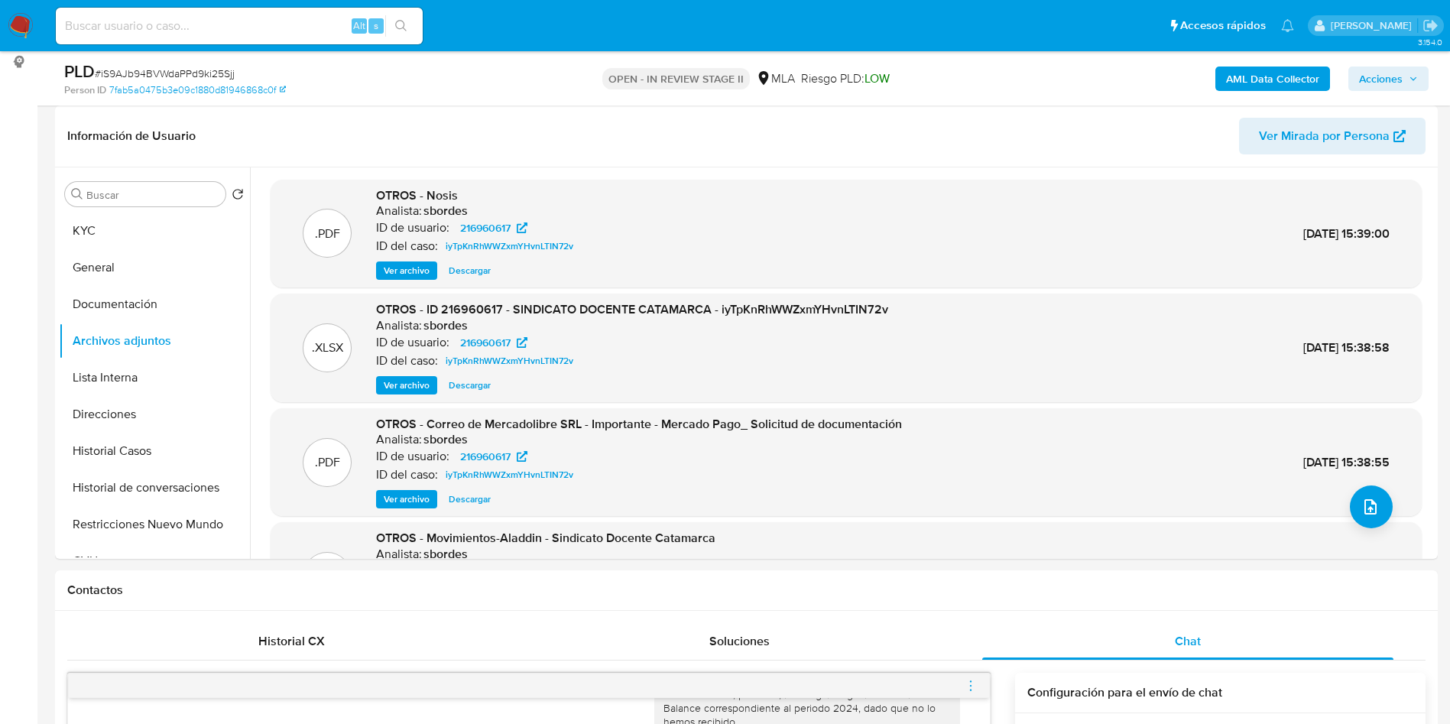
click at [425, 387] on span "Ver archivo" at bounding box center [407, 385] width 46 height 15
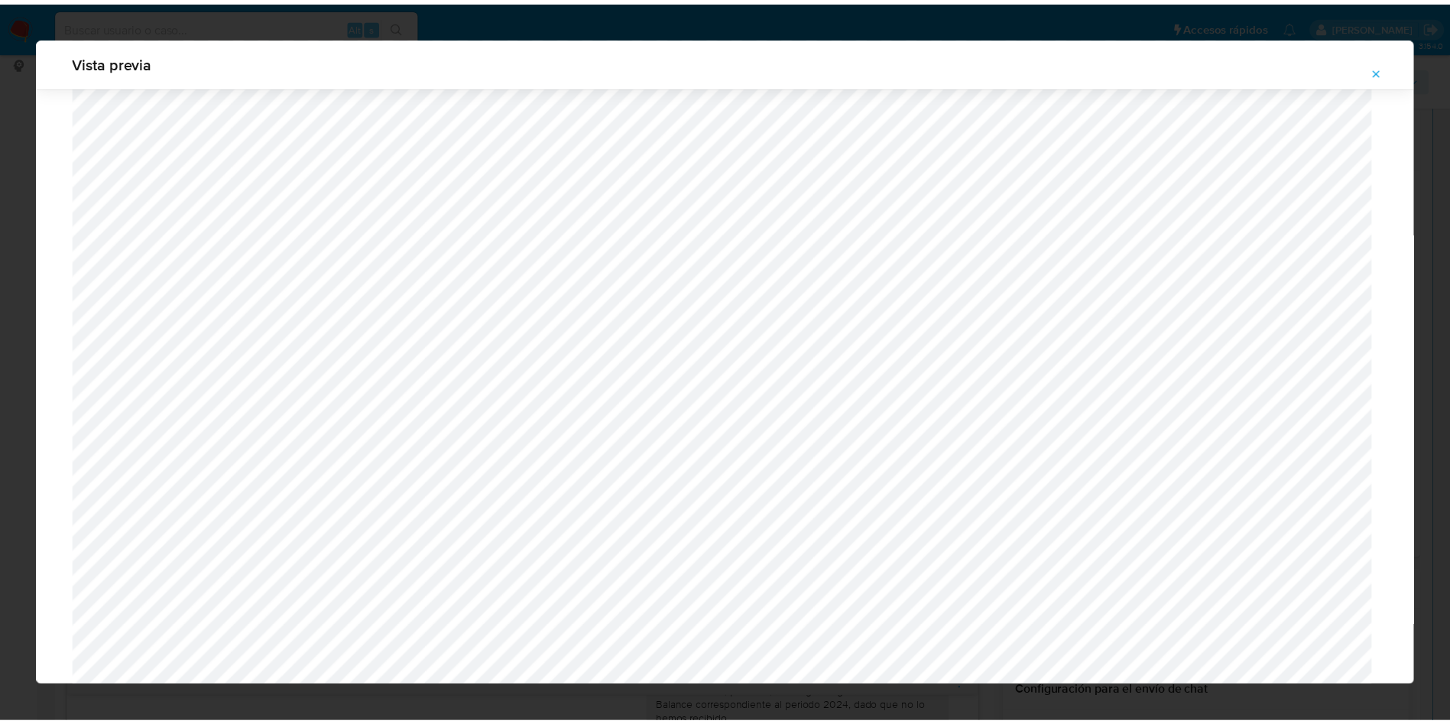
scroll to position [0, 0]
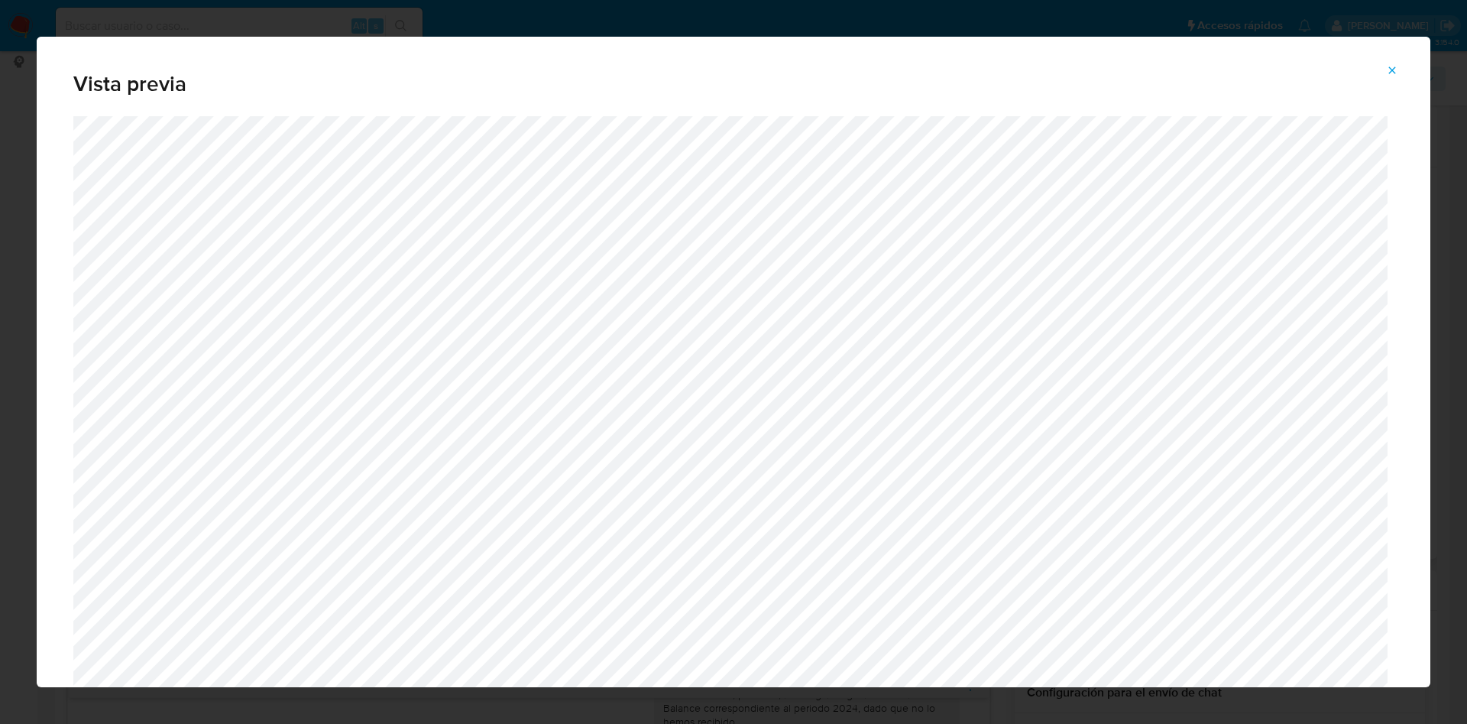
click at [1395, 73] on icon "Attachment preview" at bounding box center [1392, 70] width 12 height 12
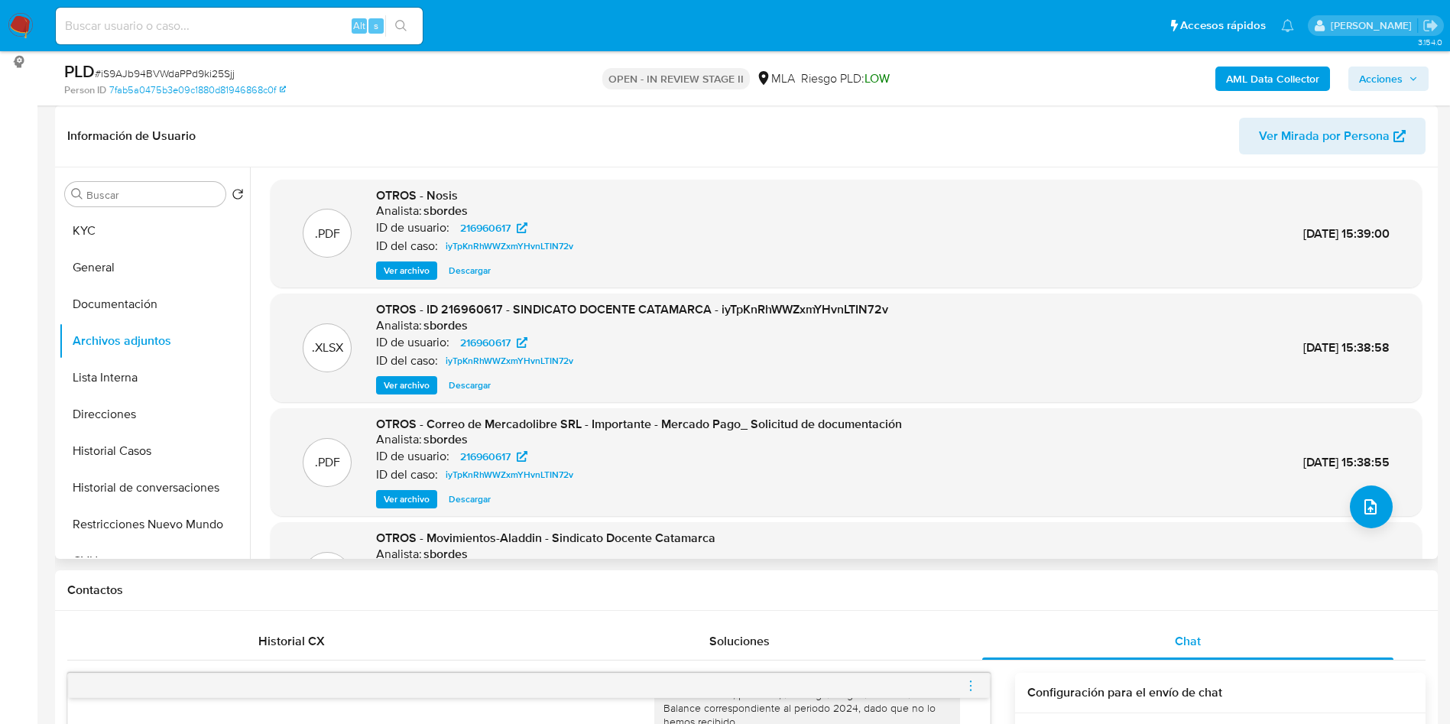
scroll to position [128, 0]
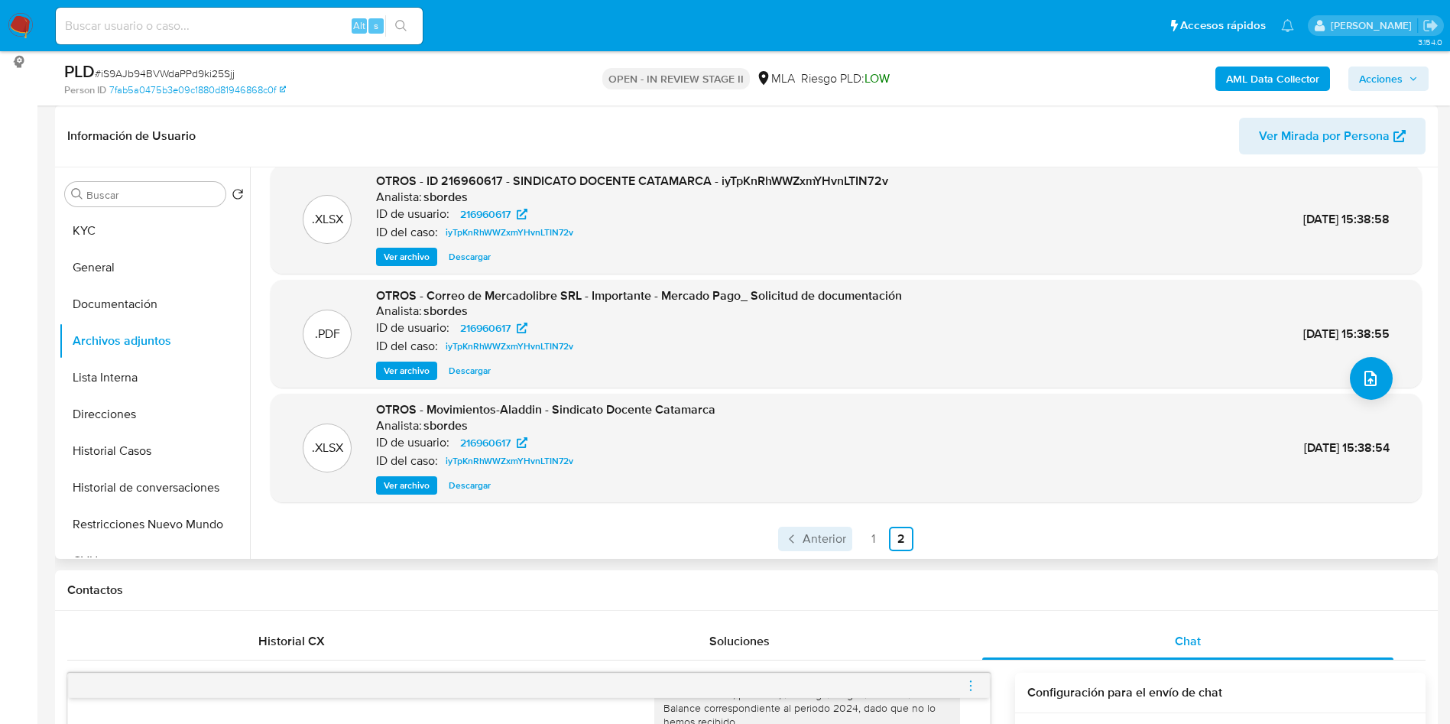
click at [793, 540] on icon "Paginación" at bounding box center [791, 538] width 15 height 15
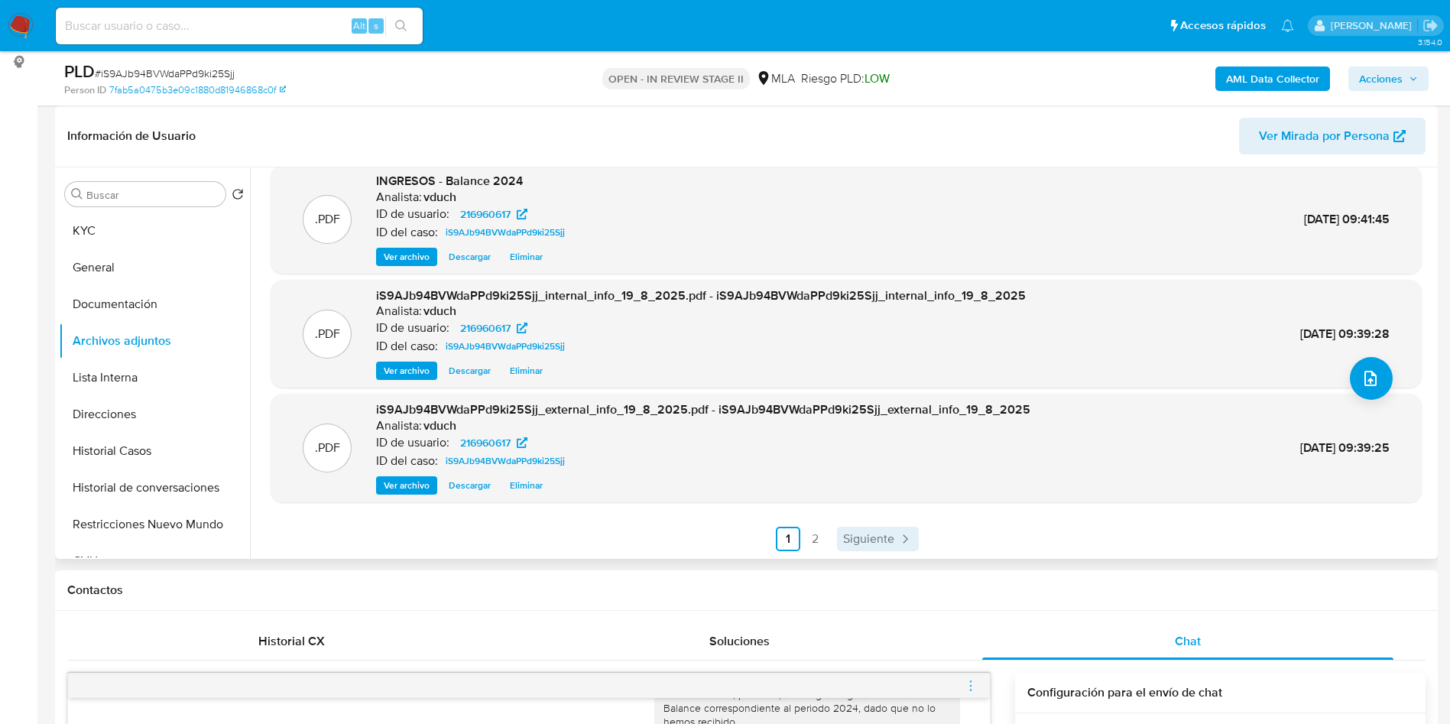
click at [871, 534] on span "Siguiente" at bounding box center [868, 539] width 51 height 12
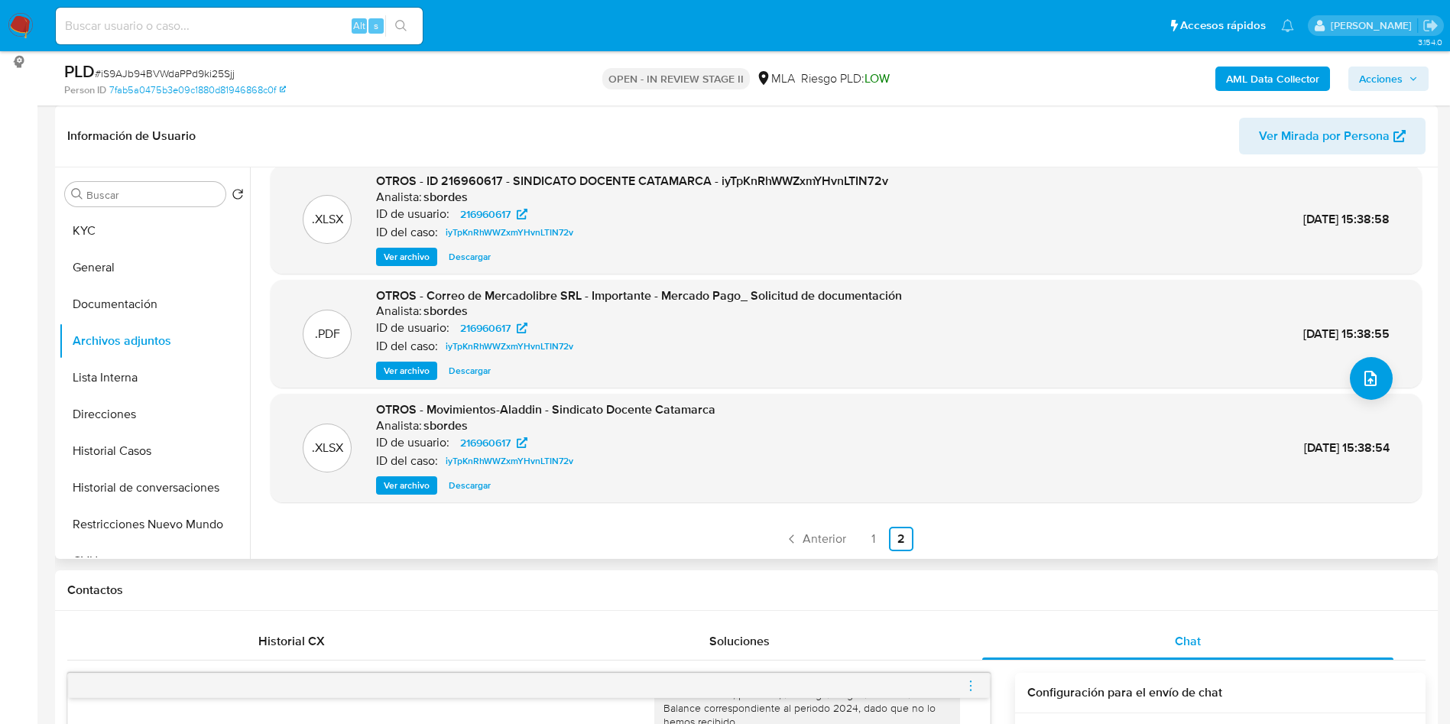
click at [401, 368] on span "Ver archivo" at bounding box center [407, 370] width 46 height 15
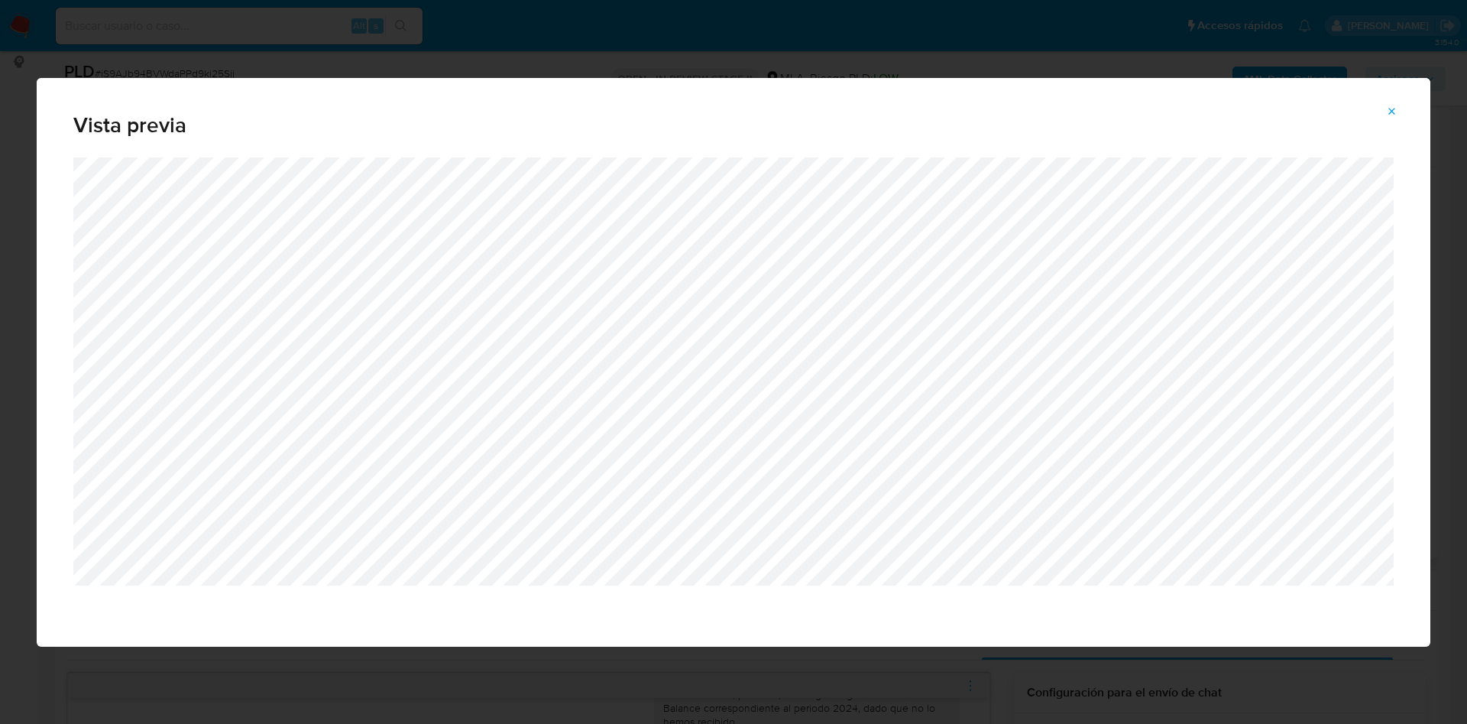
drag, startPoint x: 1401, startPoint y: 113, endPoint x: 1355, endPoint y: 123, distance: 46.9
click at [1403, 113] on button "Attachment preview" at bounding box center [1393, 111] width 34 height 24
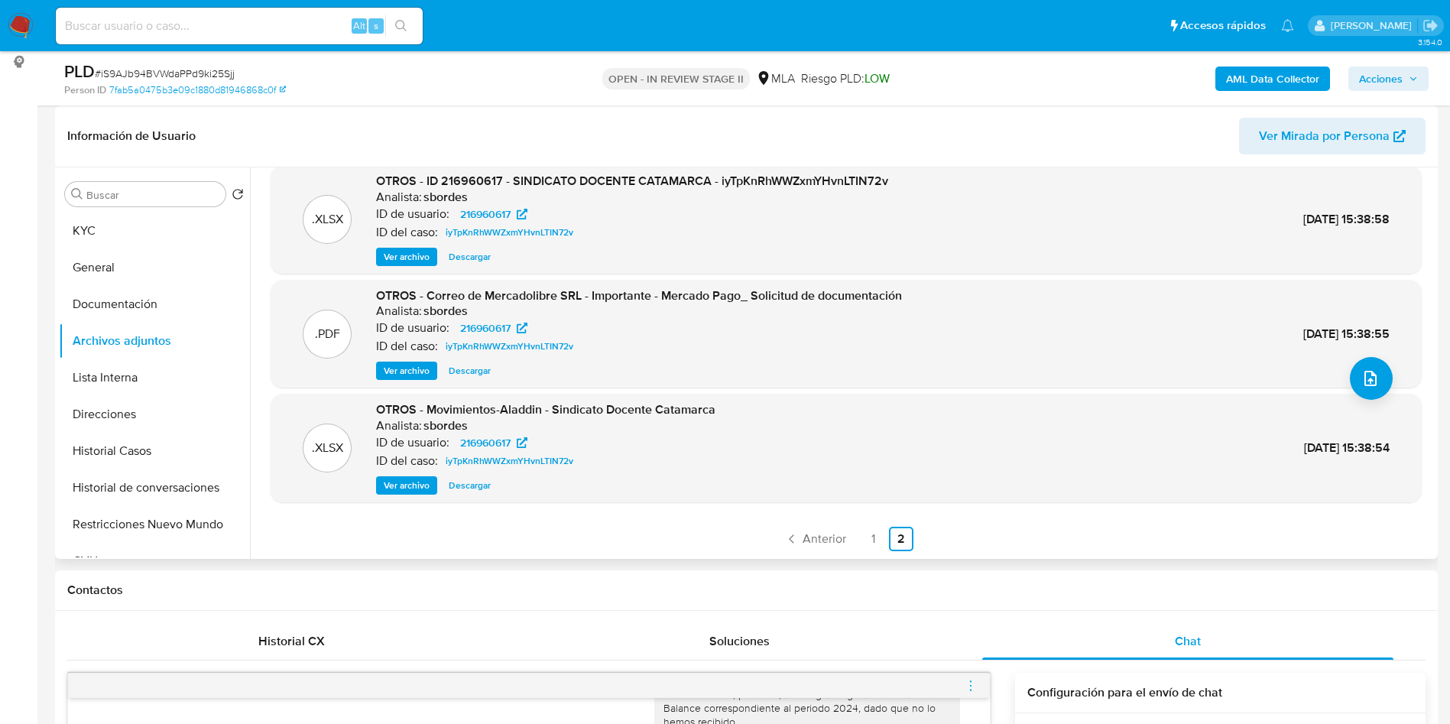
click at [402, 261] on span "Ver archivo" at bounding box center [407, 256] width 46 height 15
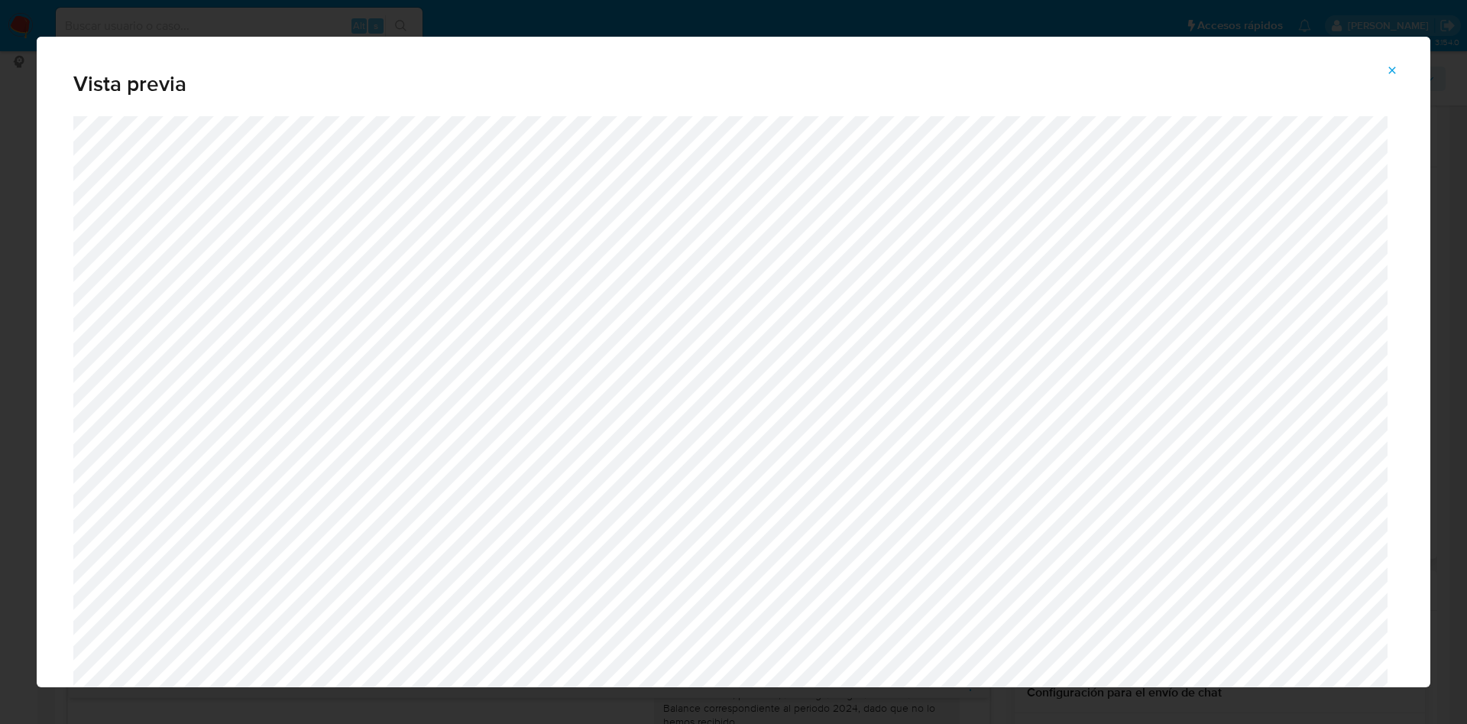
click at [1397, 72] on icon "Attachment preview" at bounding box center [1392, 70] width 12 height 12
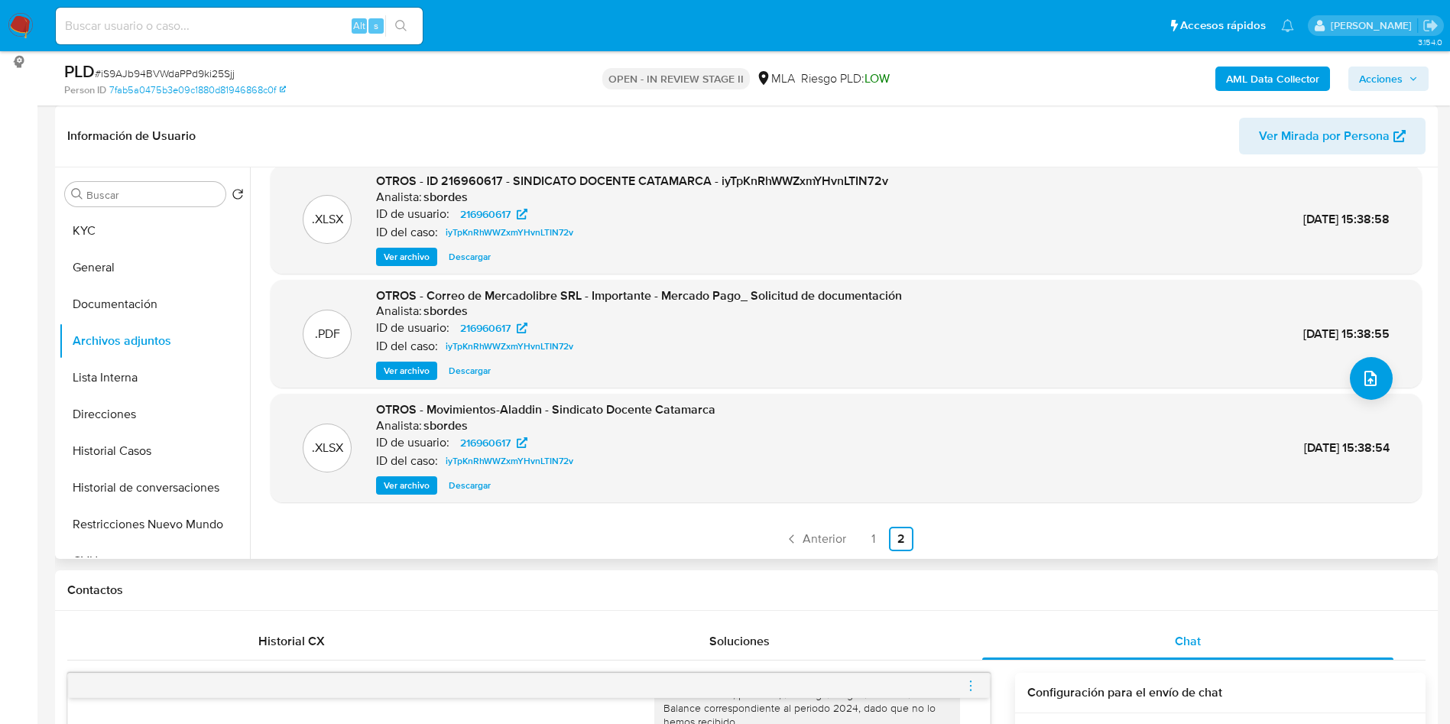
click at [468, 363] on span "Descargar" at bounding box center [470, 370] width 42 height 15
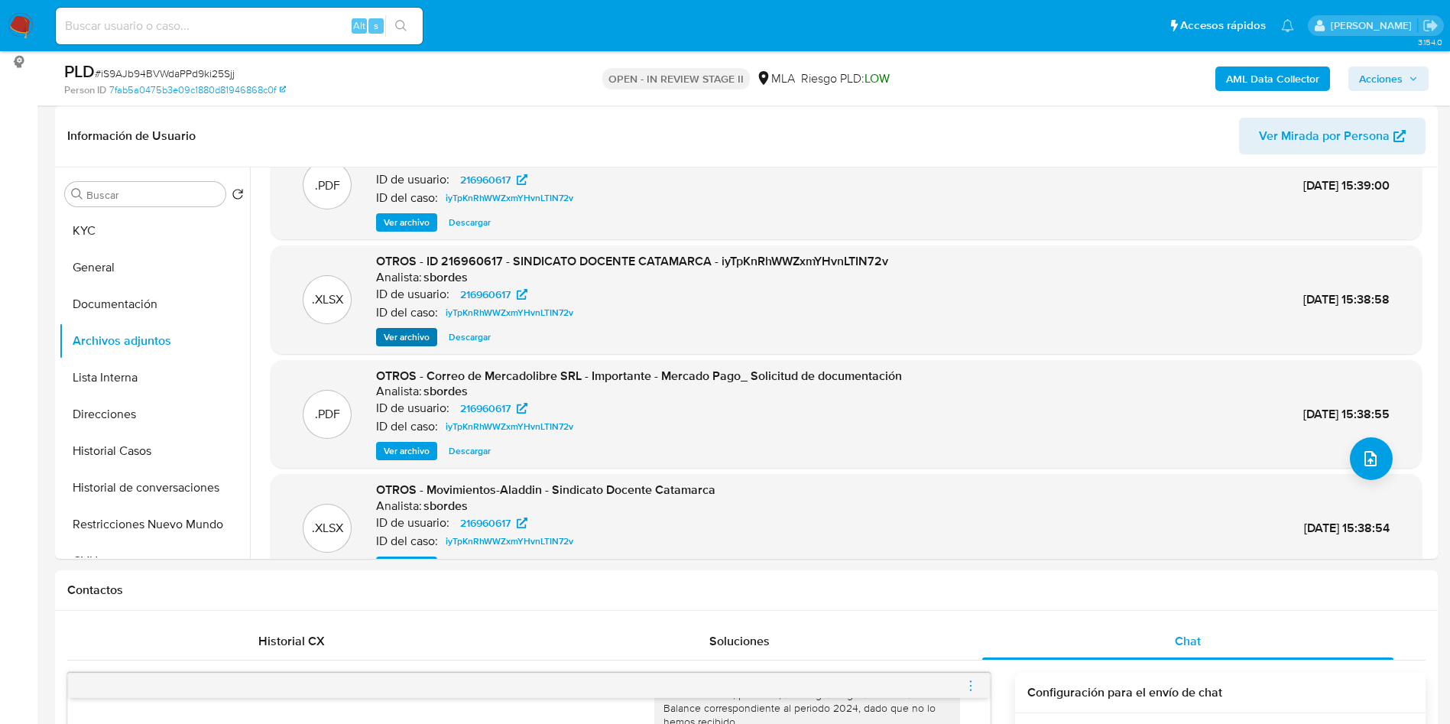
scroll to position [14, 0]
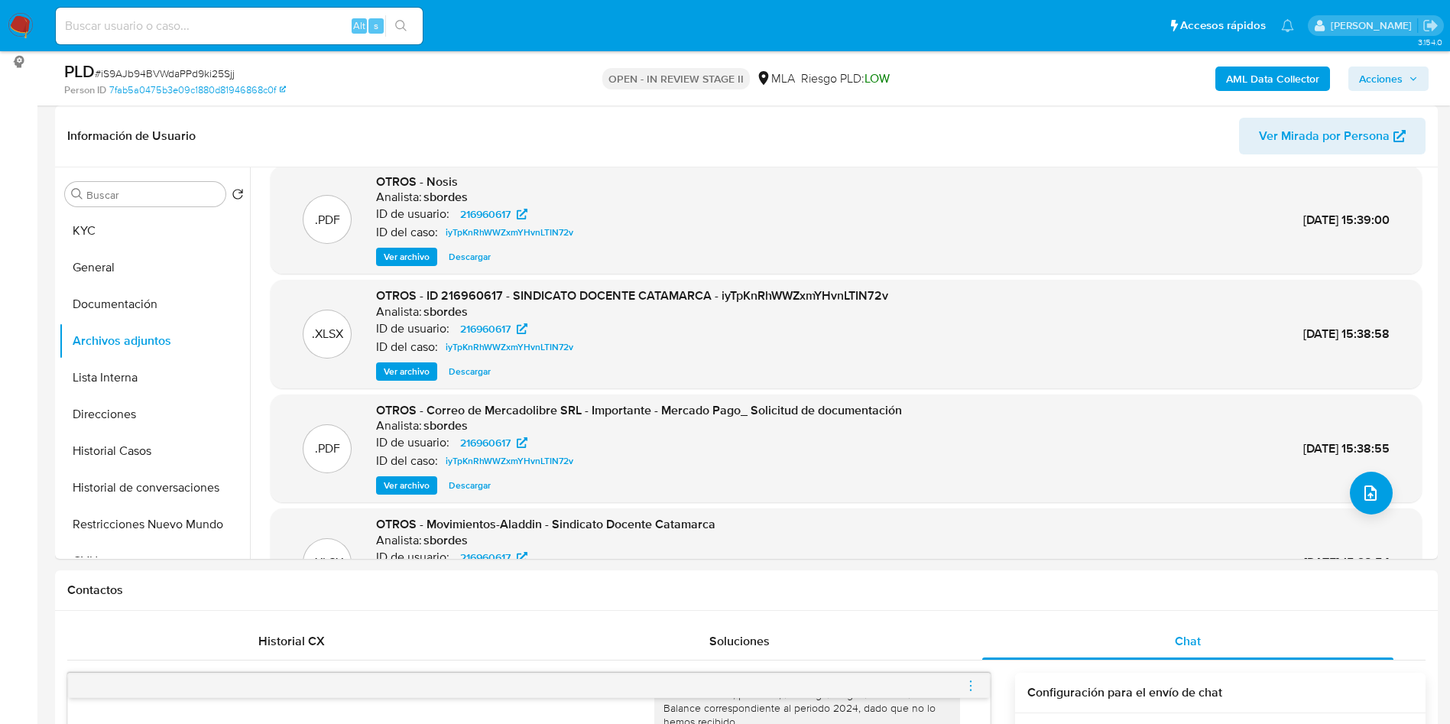
click at [411, 376] on span "Ver archivo" at bounding box center [407, 371] width 46 height 15
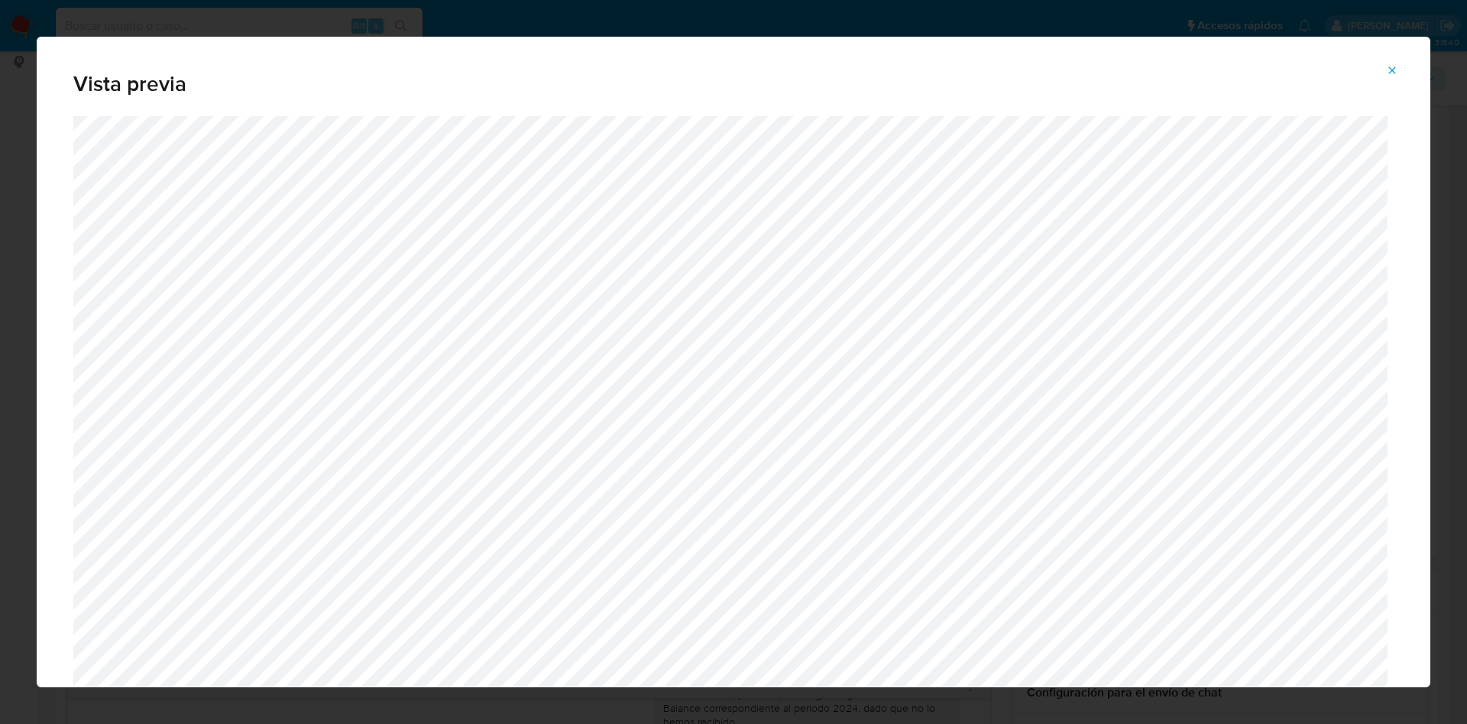
click at [1383, 73] on button "Attachment preview" at bounding box center [1393, 70] width 34 height 24
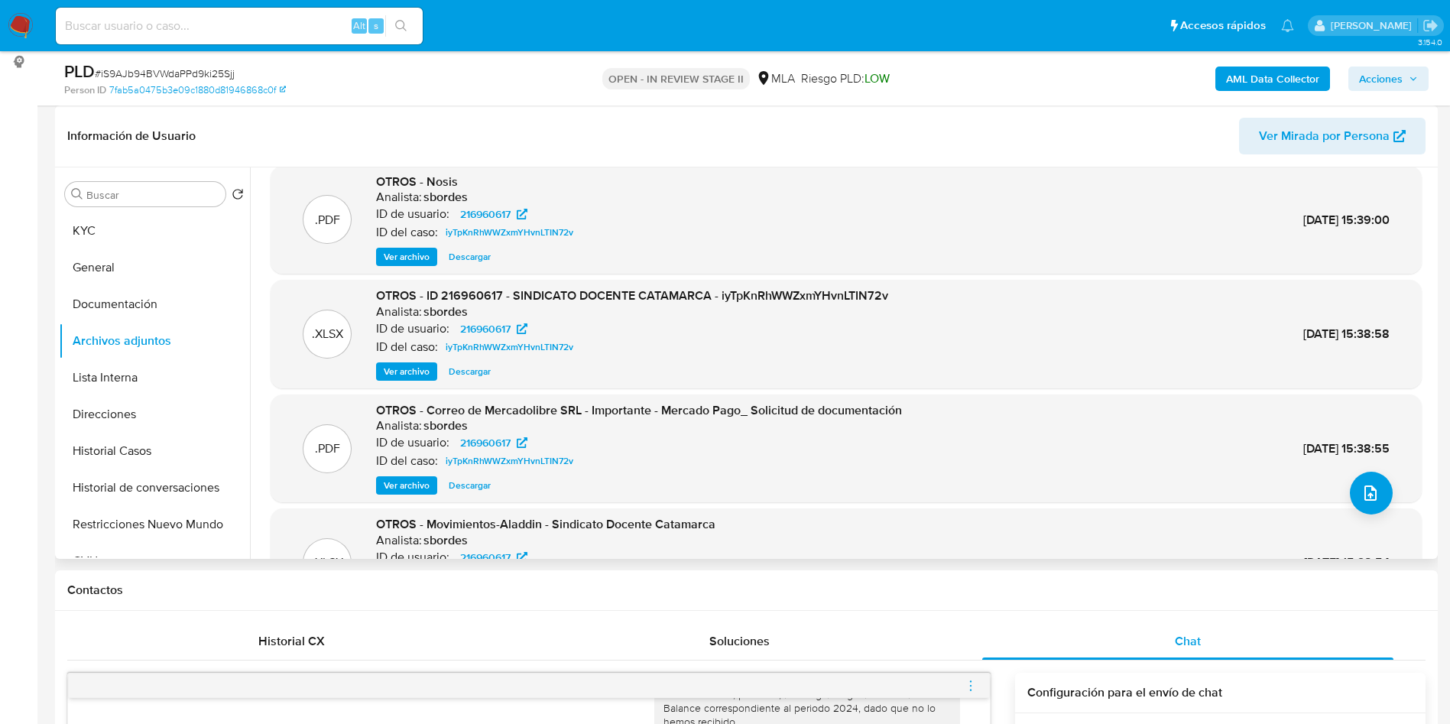
click at [482, 367] on span "Descargar" at bounding box center [470, 371] width 42 height 15
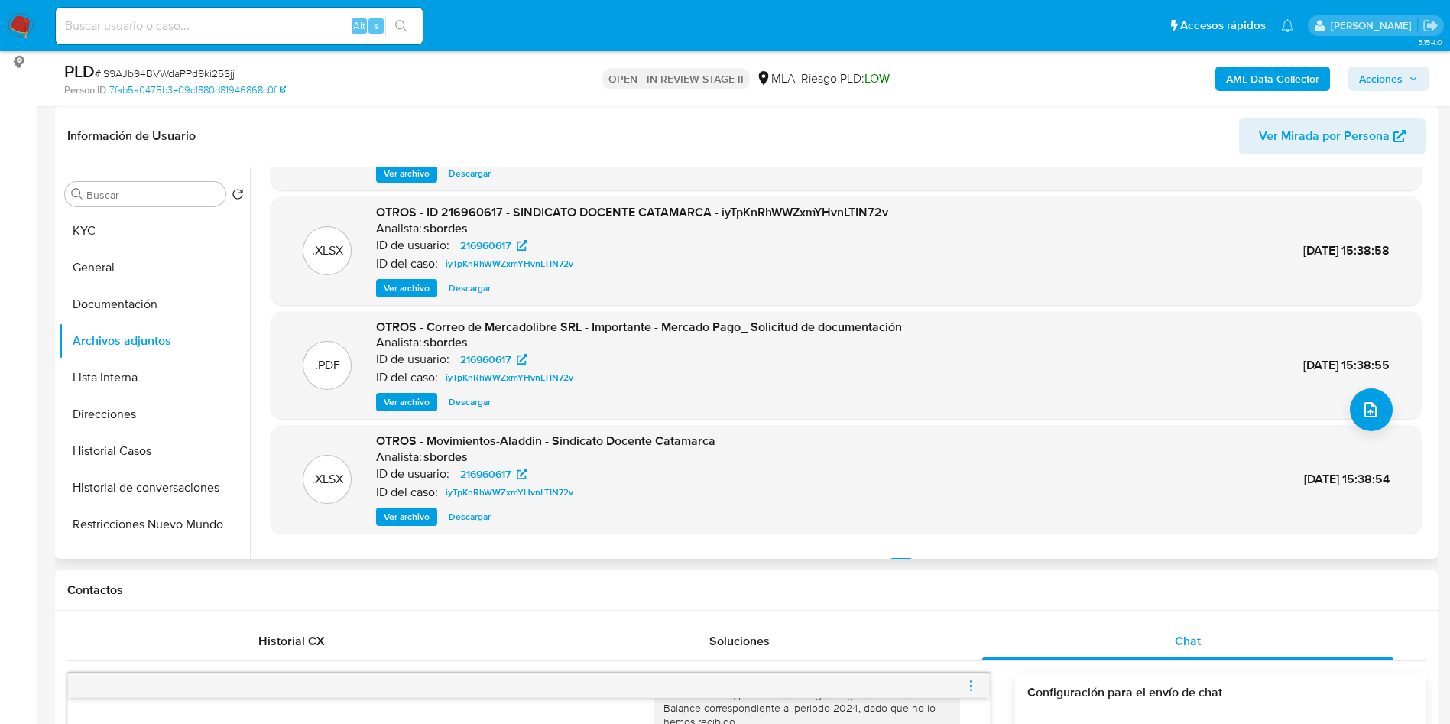
scroll to position [128, 0]
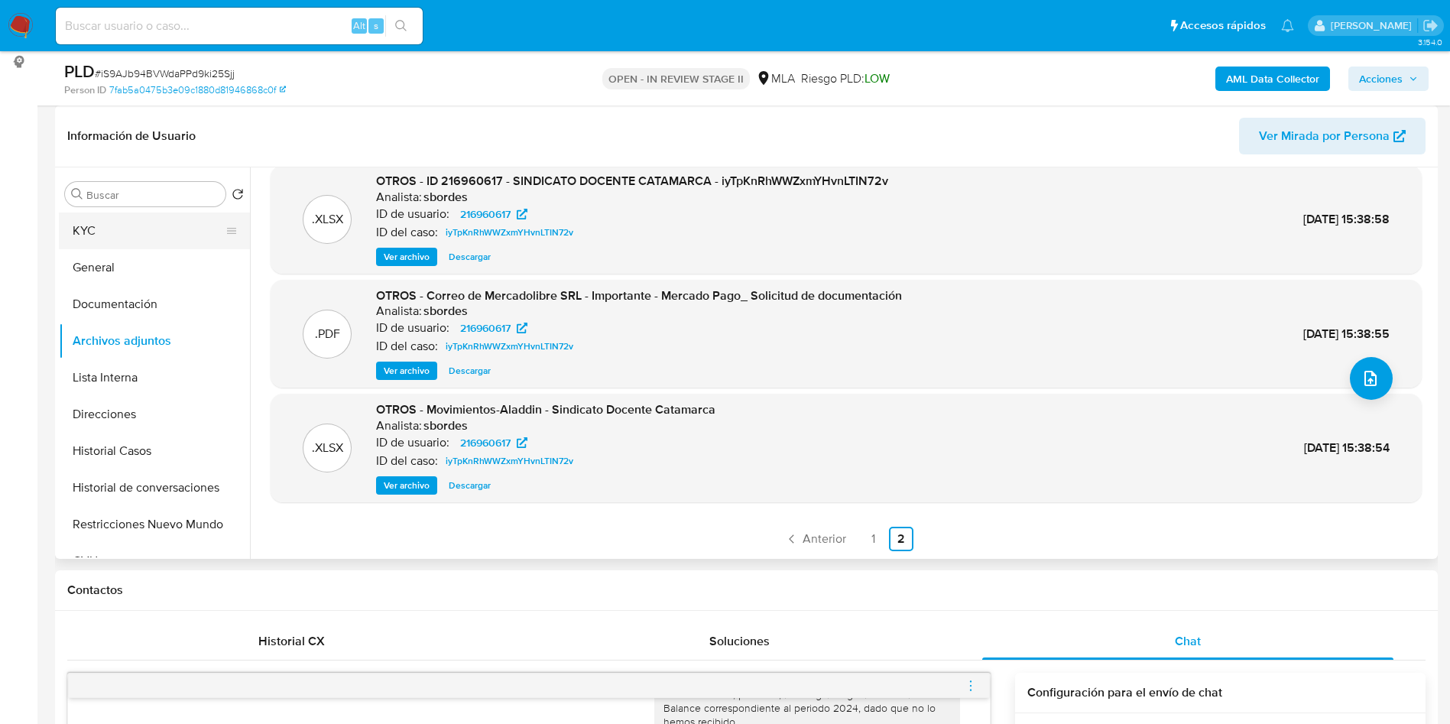
click at [88, 225] on button "KYC" at bounding box center [148, 230] width 179 height 37
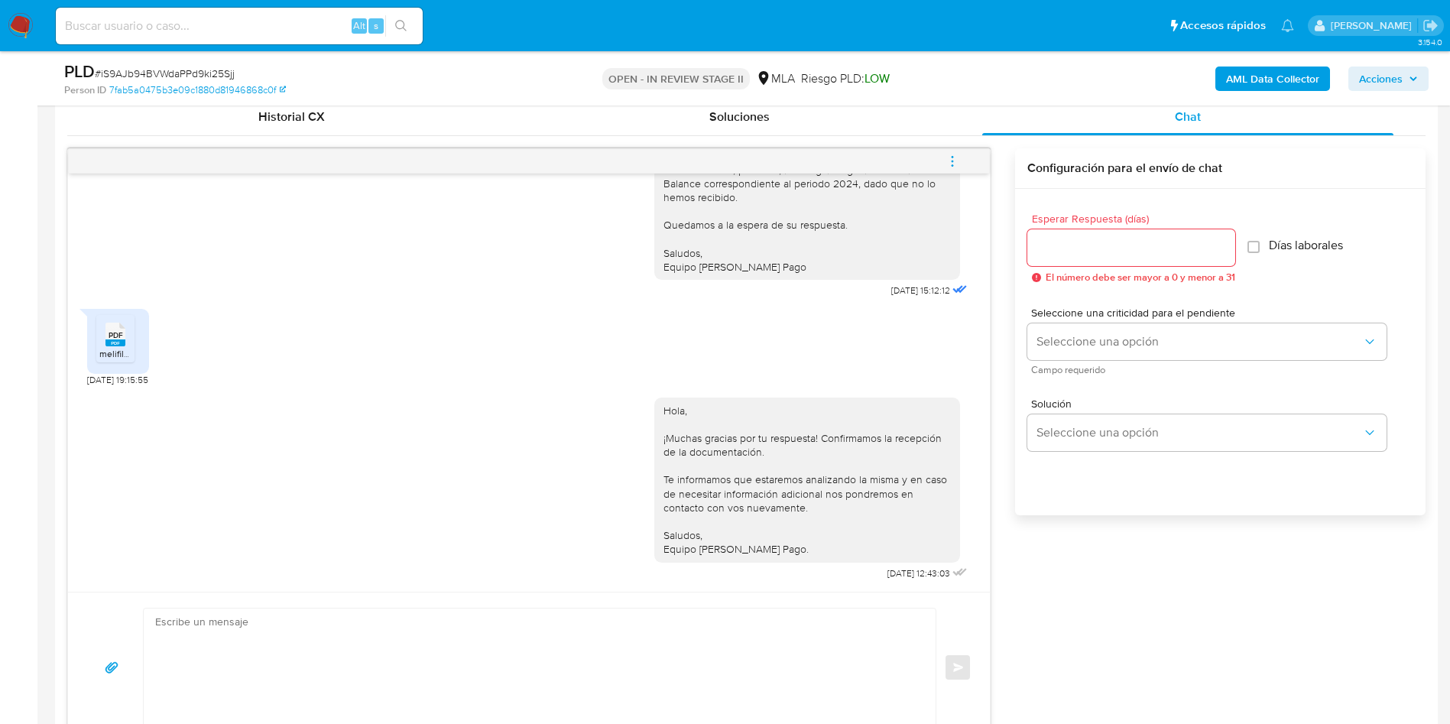
scroll to position [688, 0]
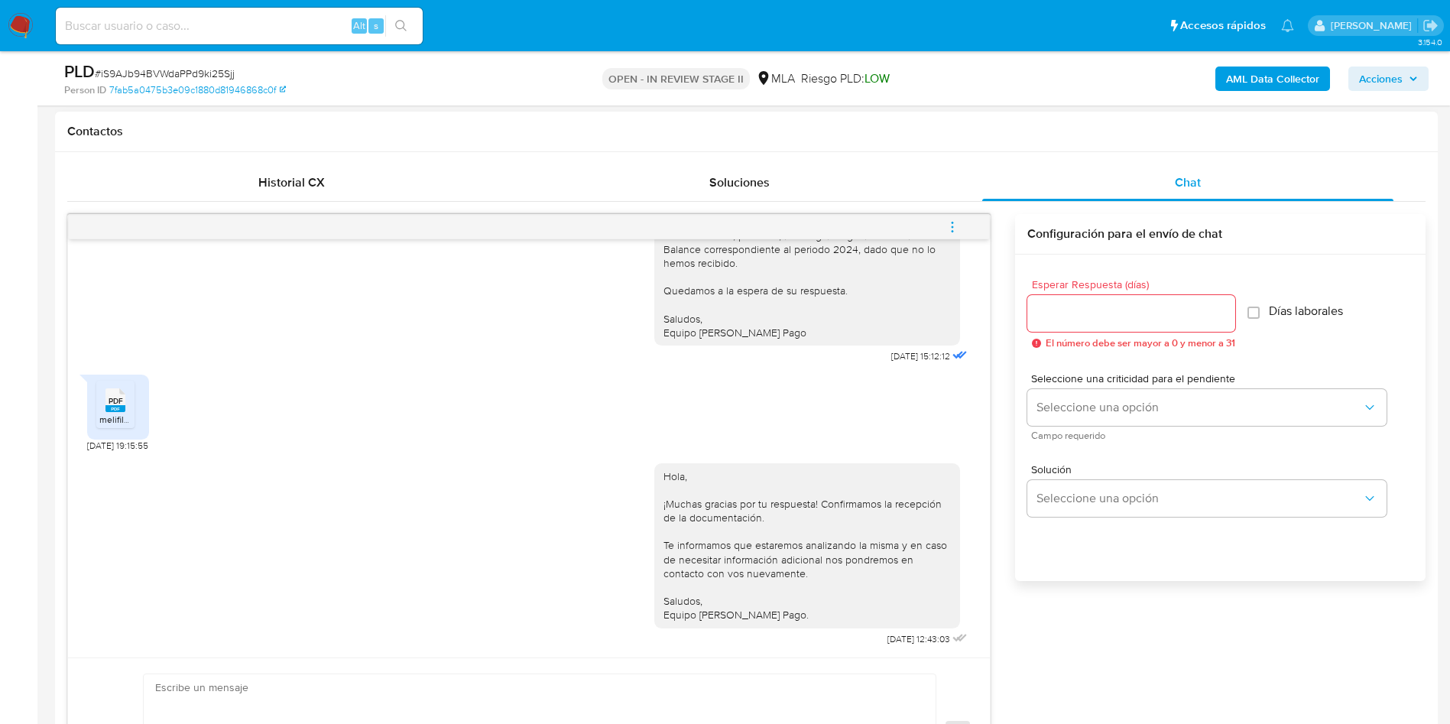
click at [952, 231] on icon "menu-action" at bounding box center [953, 231] width 2 height 2
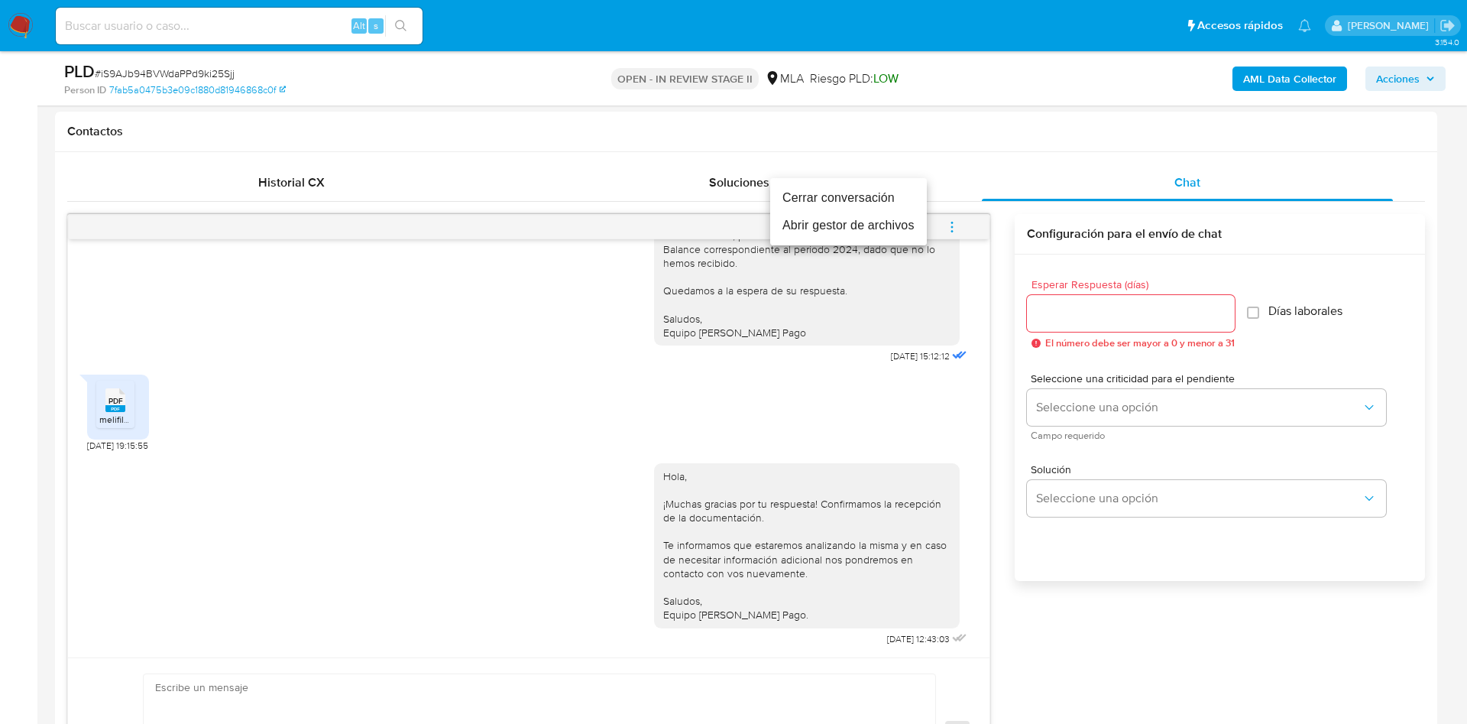
click at [862, 198] on li "Cerrar conversación" at bounding box center [848, 198] width 157 height 28
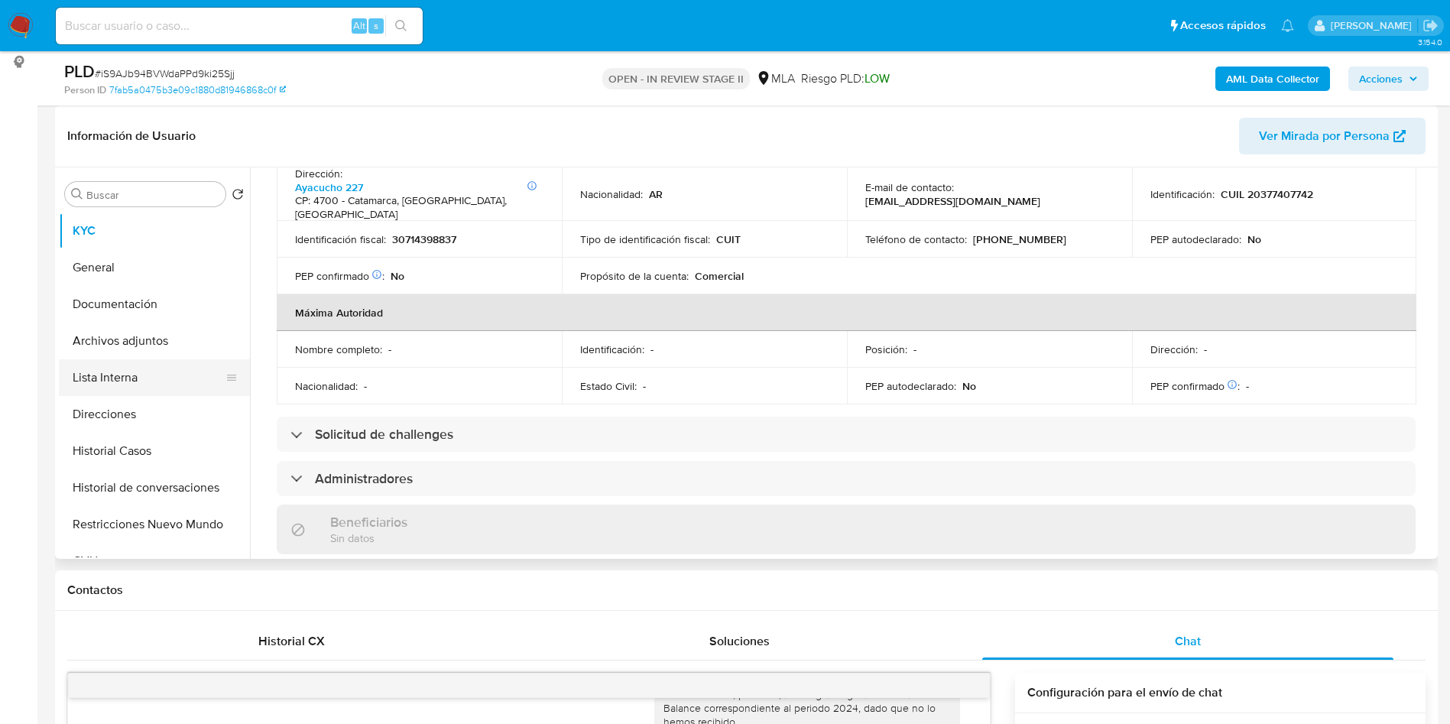
scroll to position [452, 0]
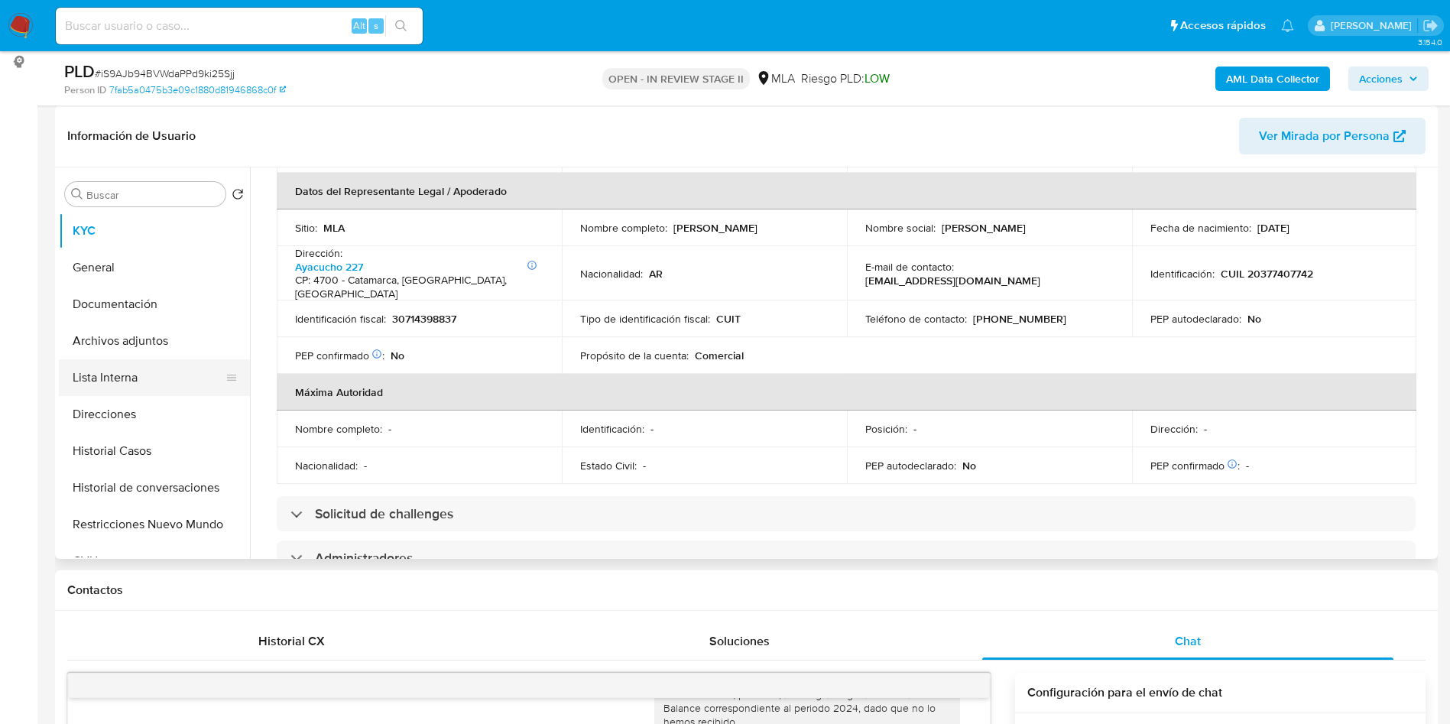
click at [160, 359] on button "Lista Interna" at bounding box center [148, 377] width 179 height 37
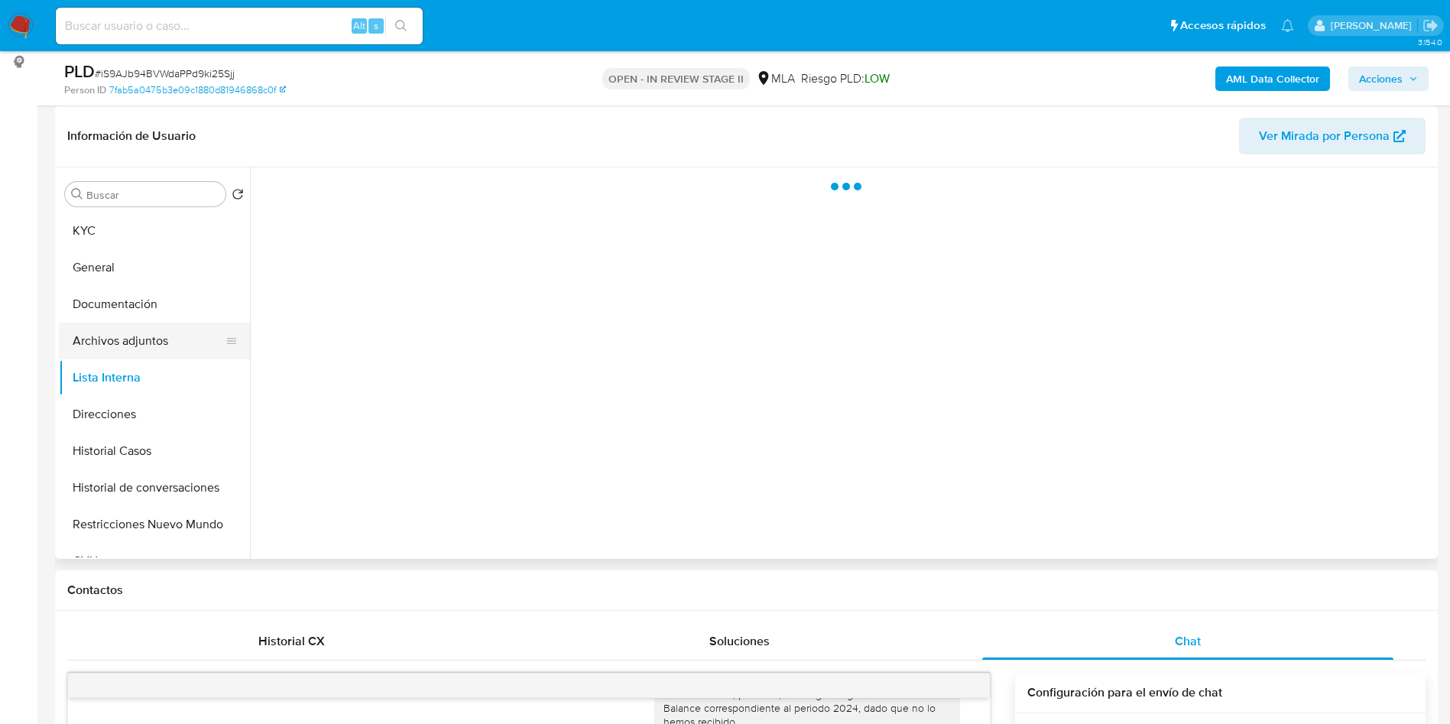
click at [126, 332] on button "Archivos adjuntos" at bounding box center [148, 341] width 179 height 37
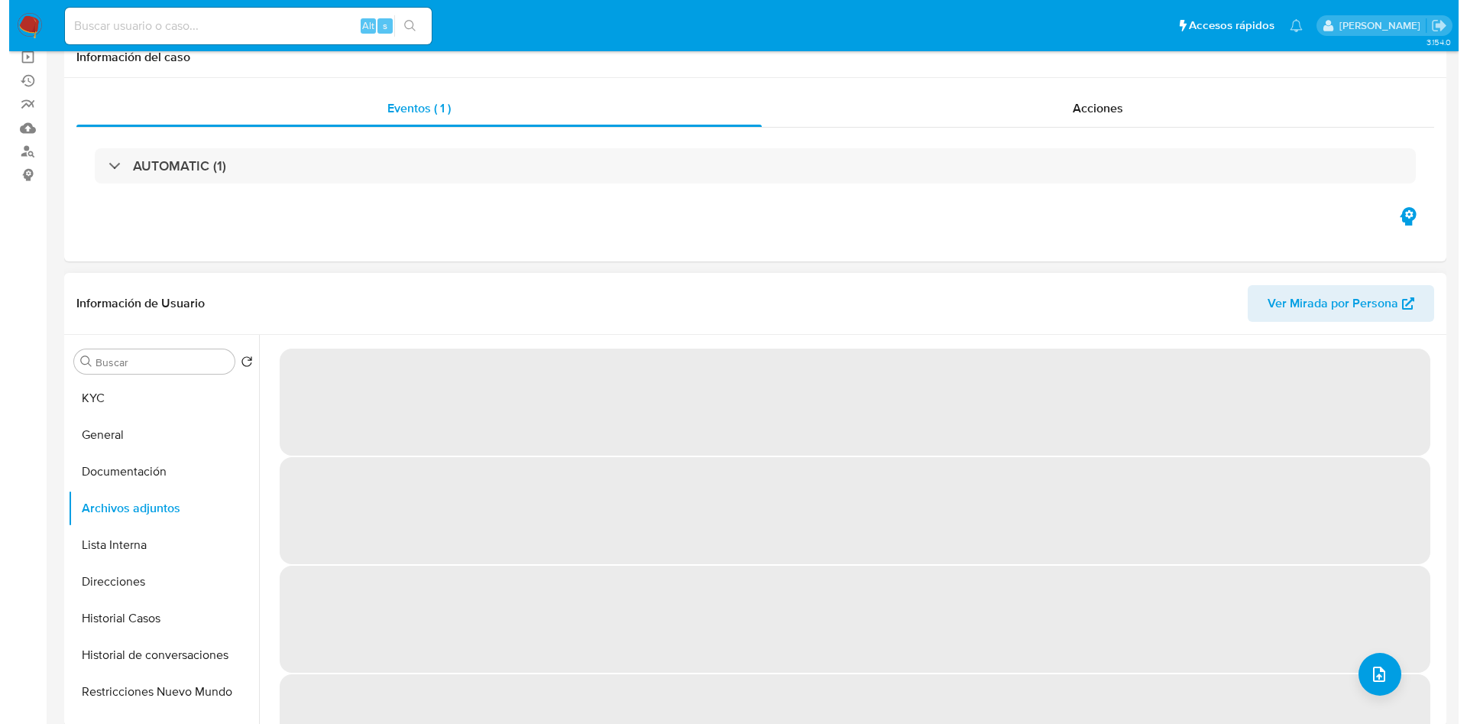
scroll to position [229, 0]
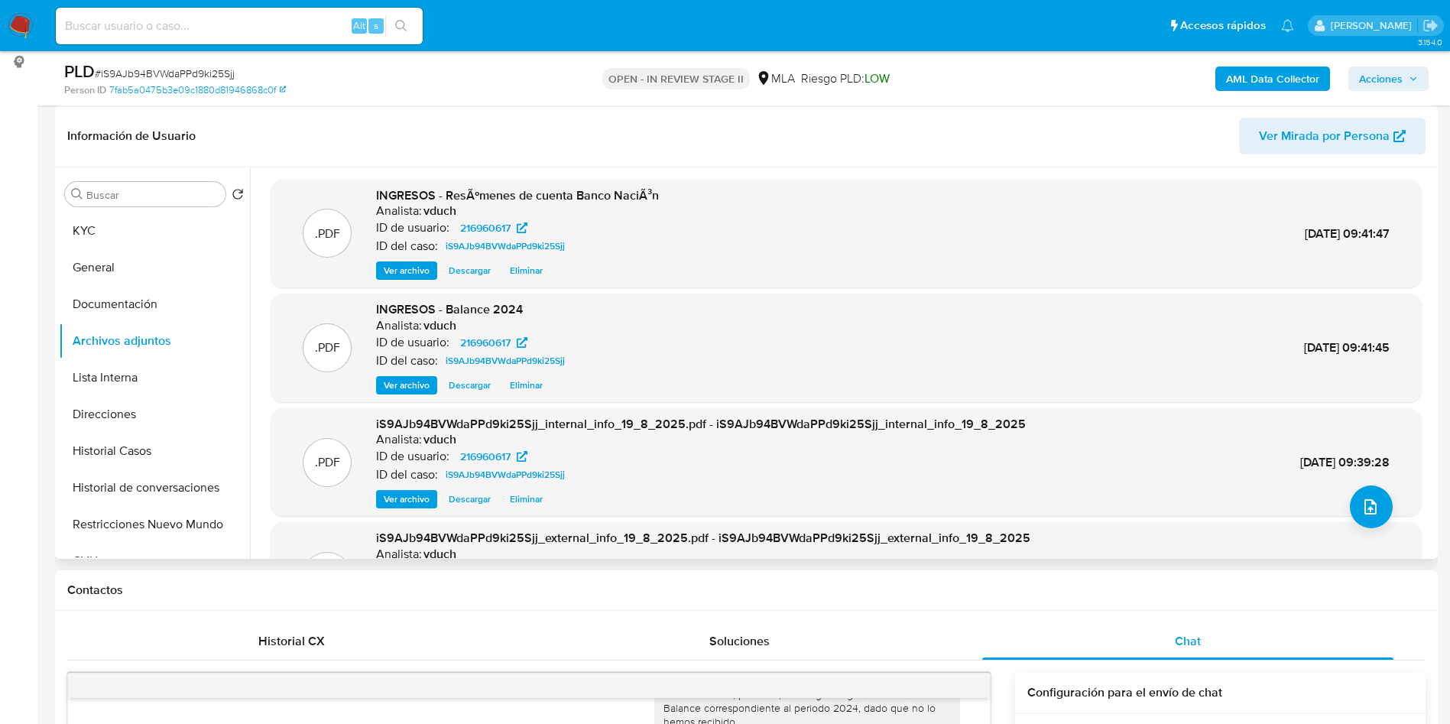
click at [418, 383] on span "Ver archivo" at bounding box center [407, 385] width 46 height 15
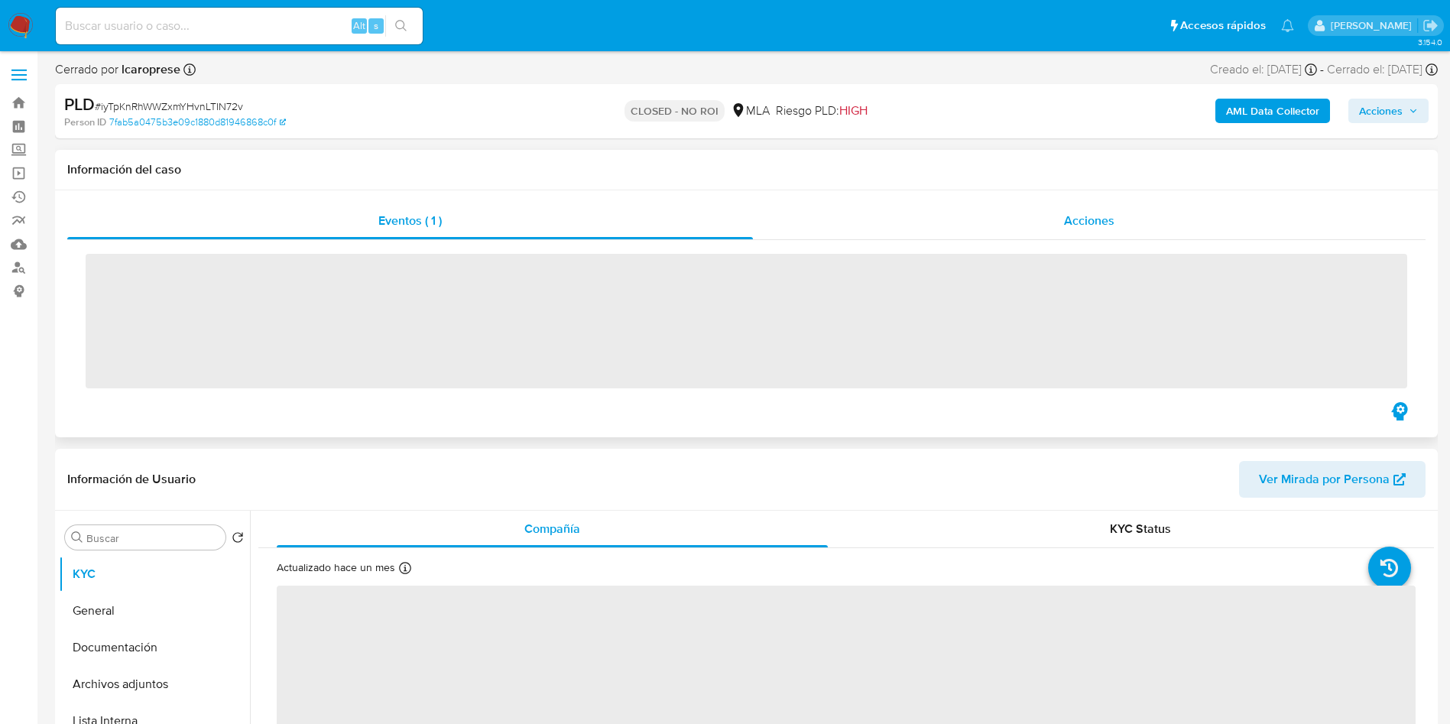
click at [1072, 225] on span "Acciones" at bounding box center [1089, 221] width 50 height 18
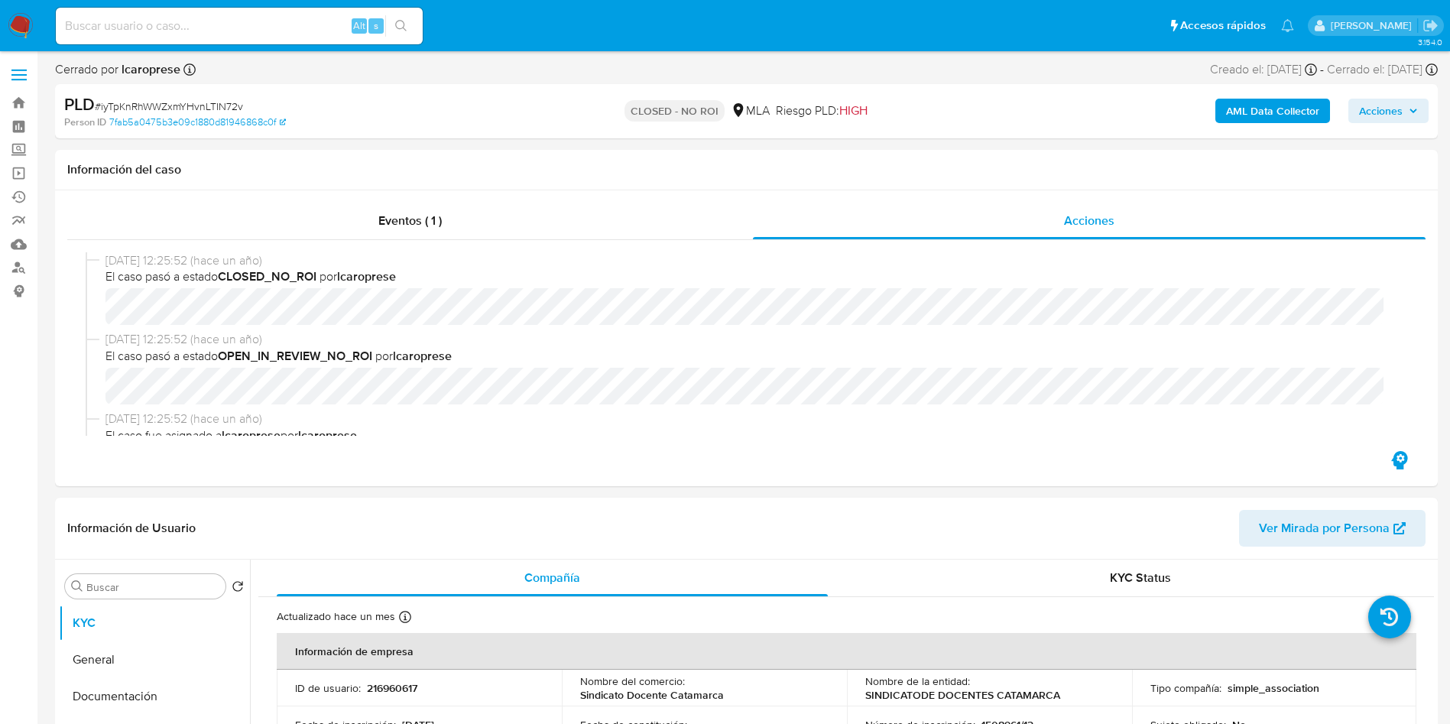
select select "10"
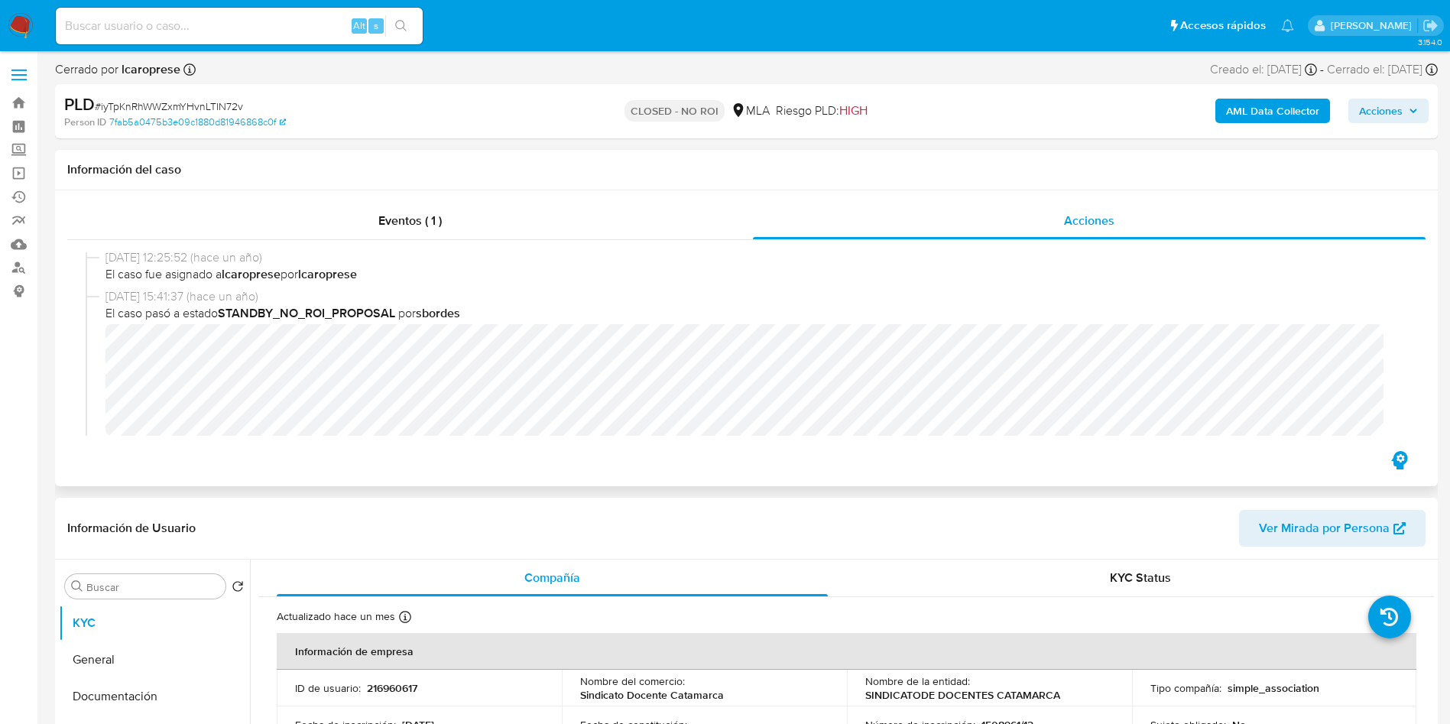
scroll to position [229, 0]
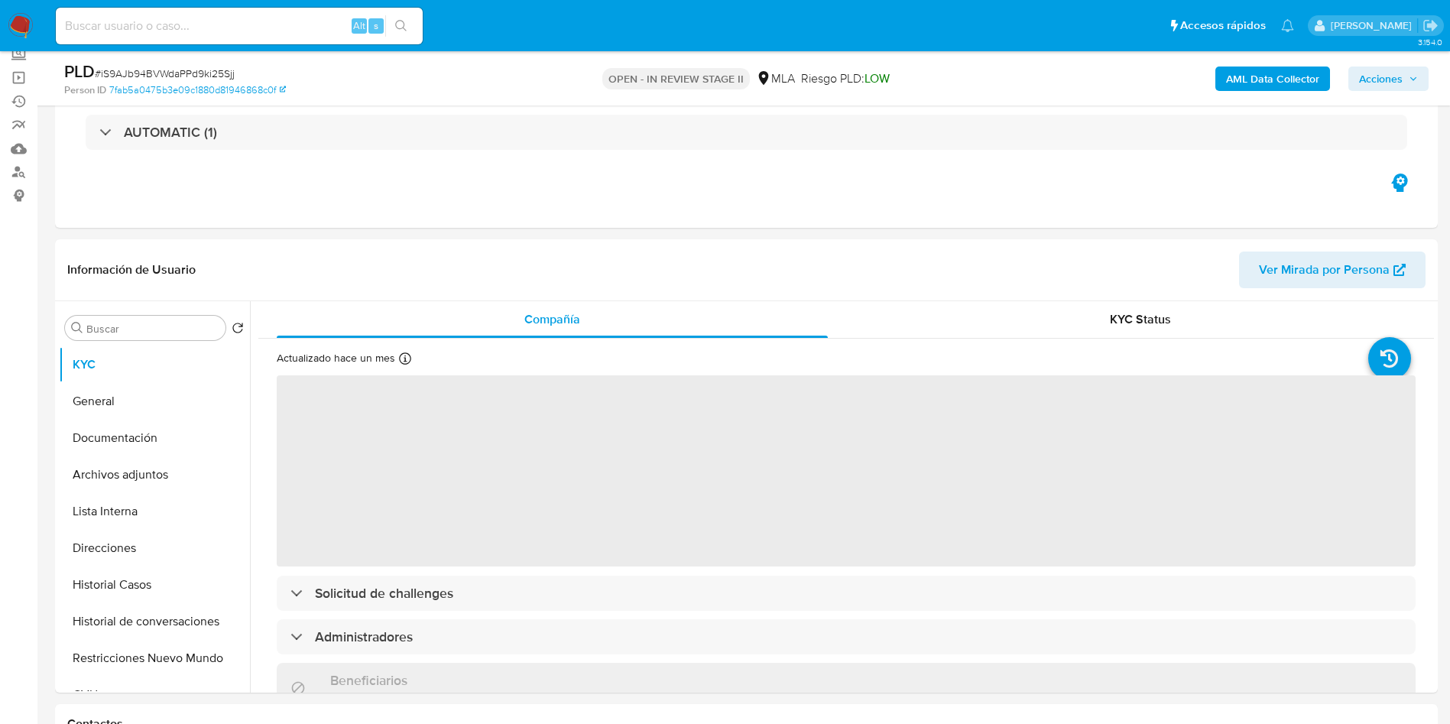
scroll to position [229, 0]
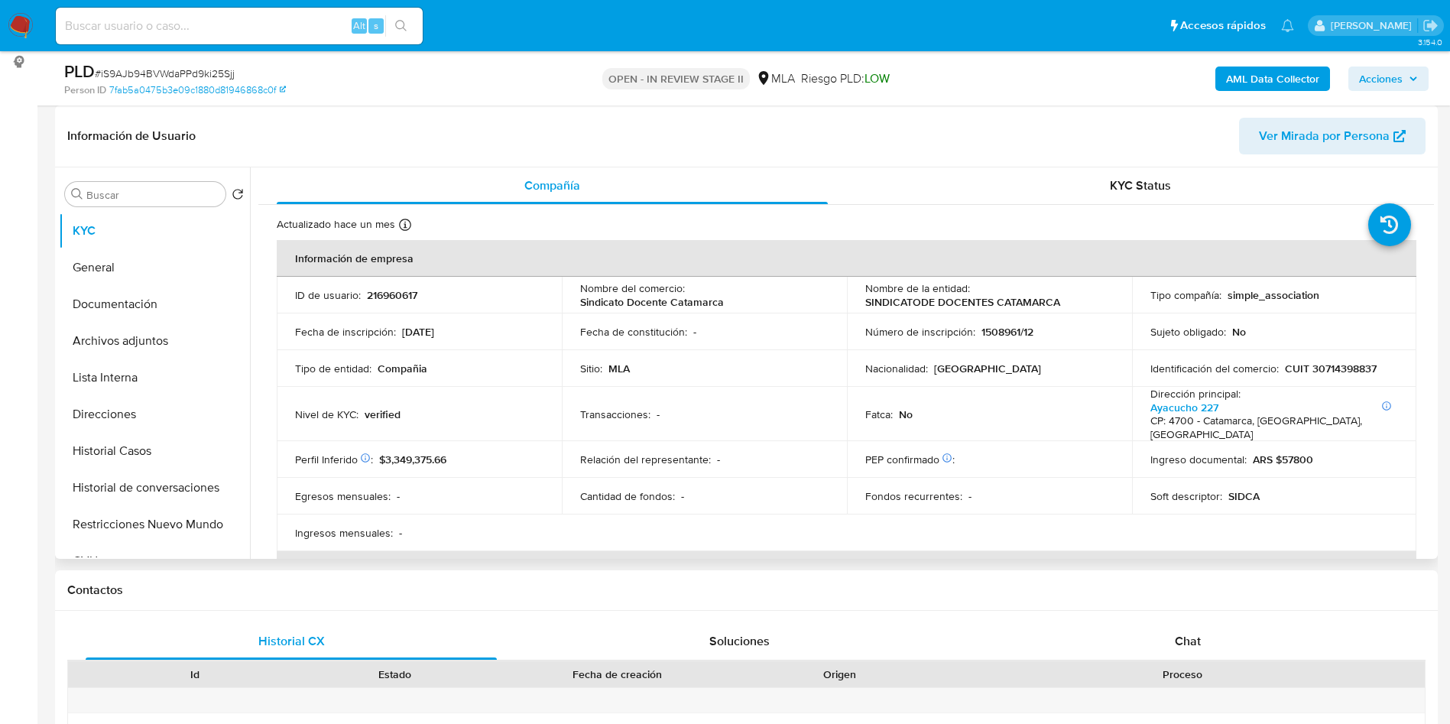
select select "10"
click at [132, 345] on button "Archivos adjuntos" at bounding box center [148, 341] width 179 height 37
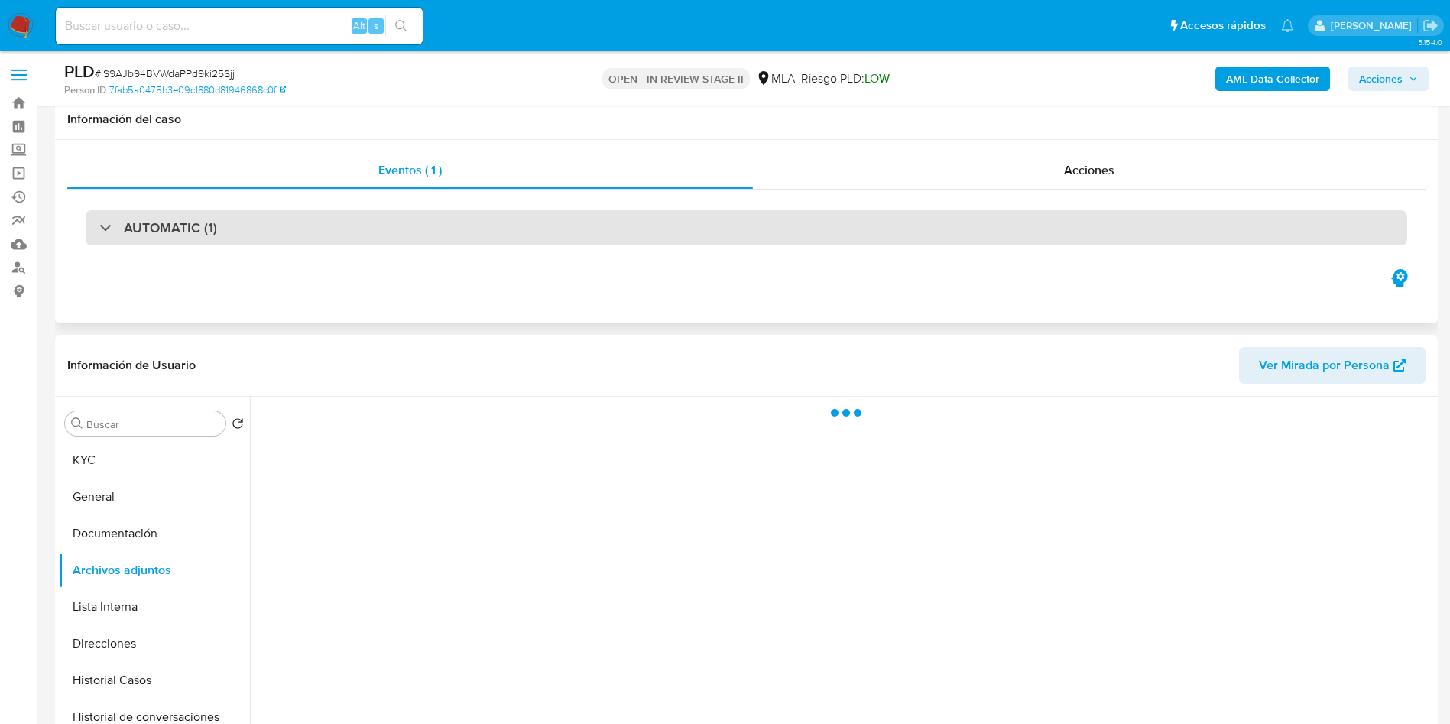
scroll to position [115, 0]
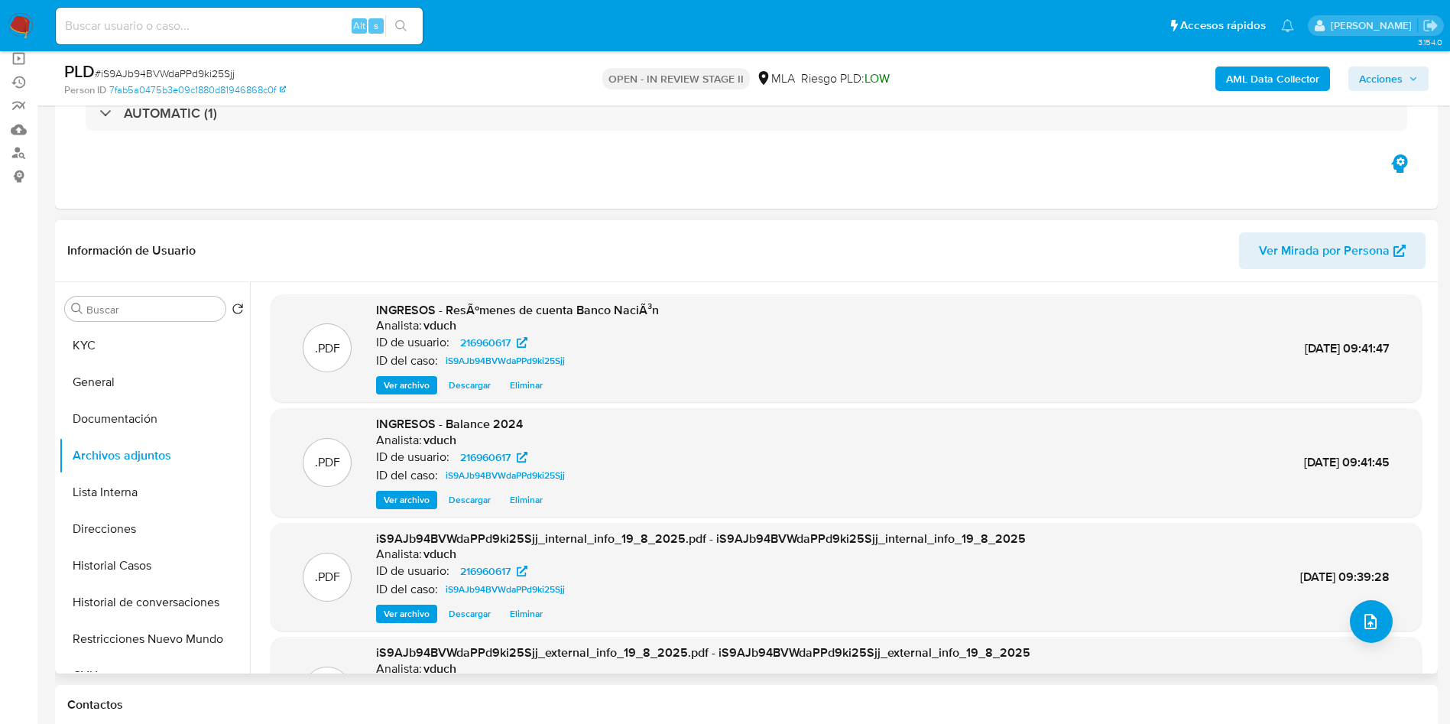
click at [424, 501] on span "Ver archivo" at bounding box center [407, 499] width 46 height 15
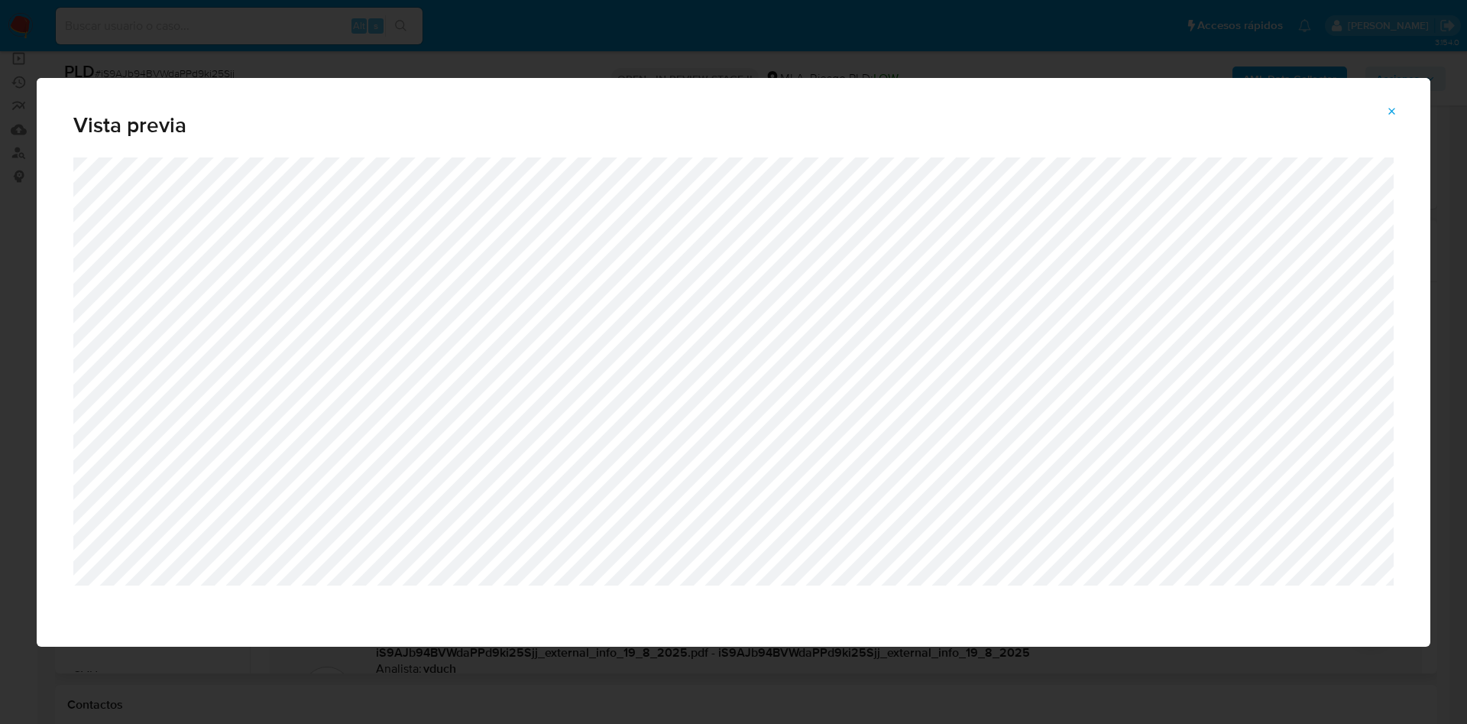
click at [1386, 103] on span "Attachment preview" at bounding box center [1392, 111] width 12 height 21
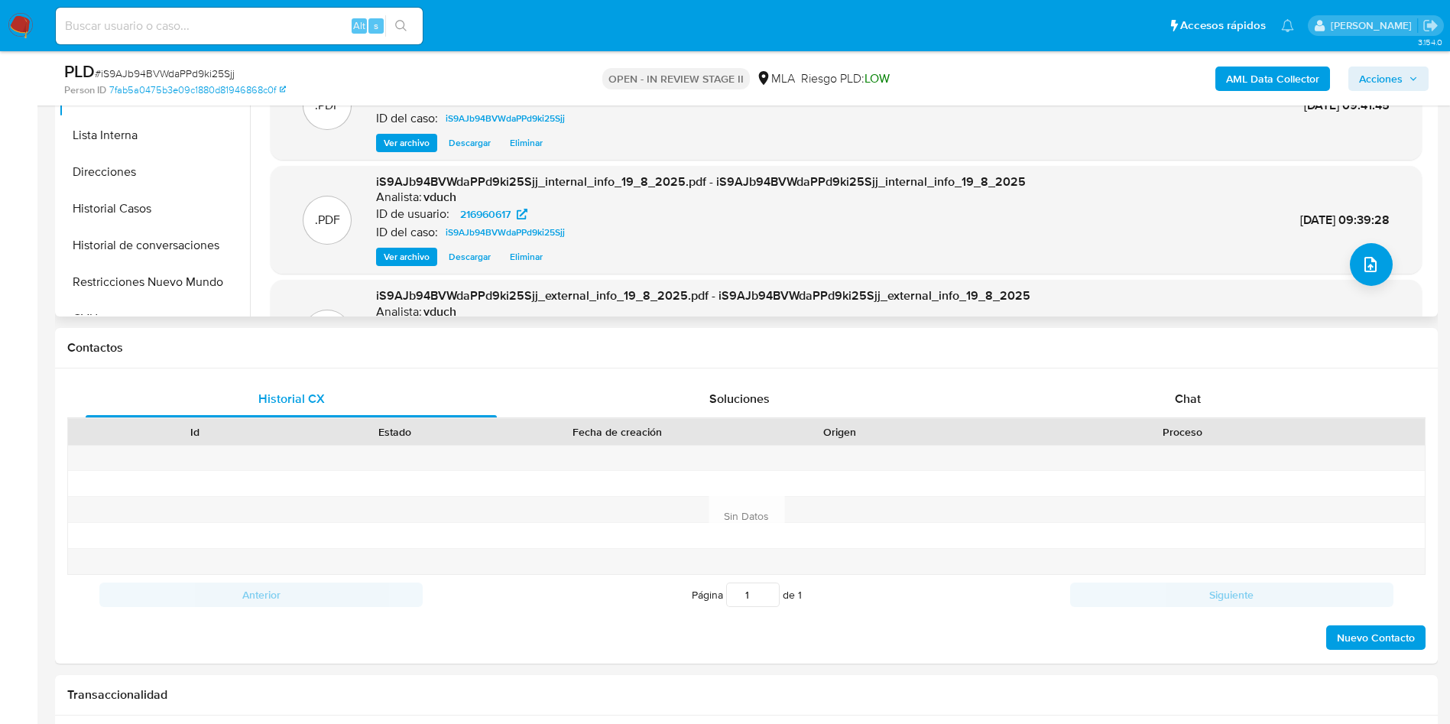
scroll to position [688, 0]
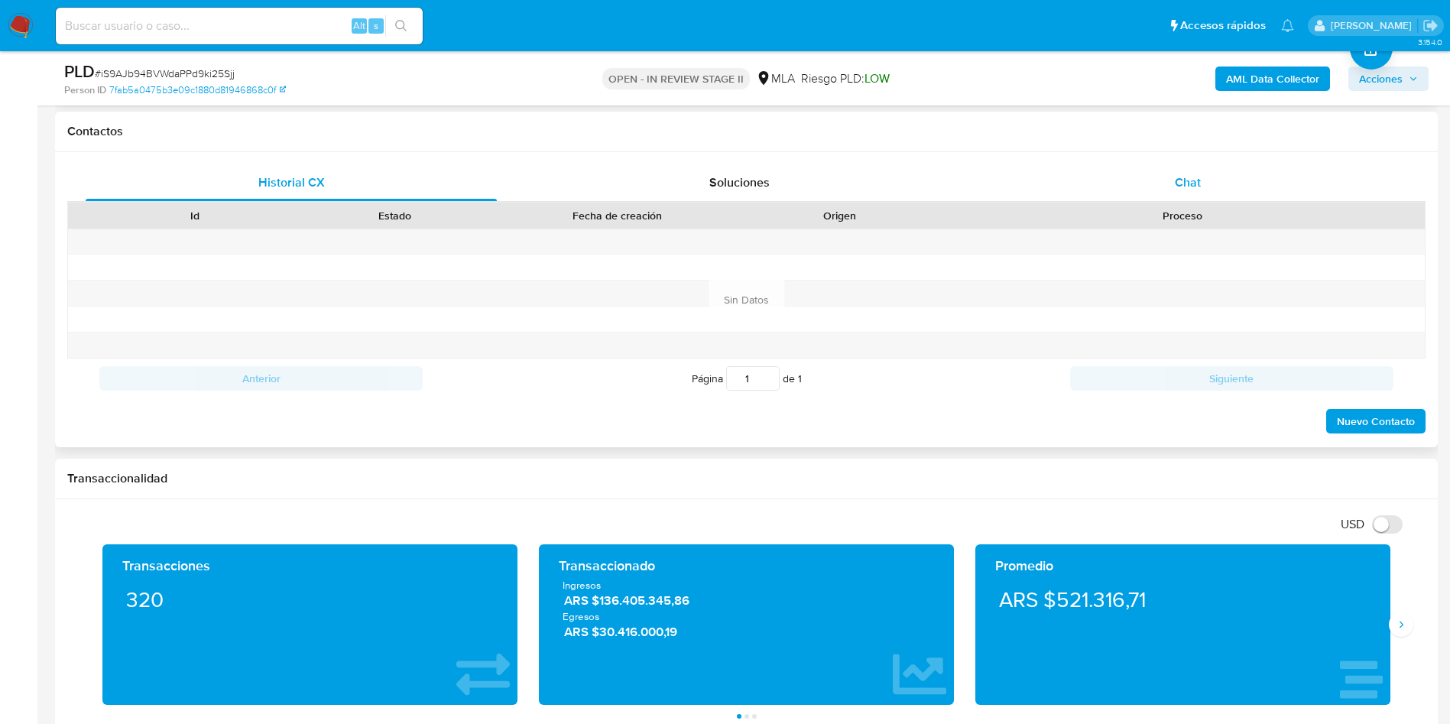
click at [1179, 187] on span "Chat" at bounding box center [1188, 182] width 26 height 18
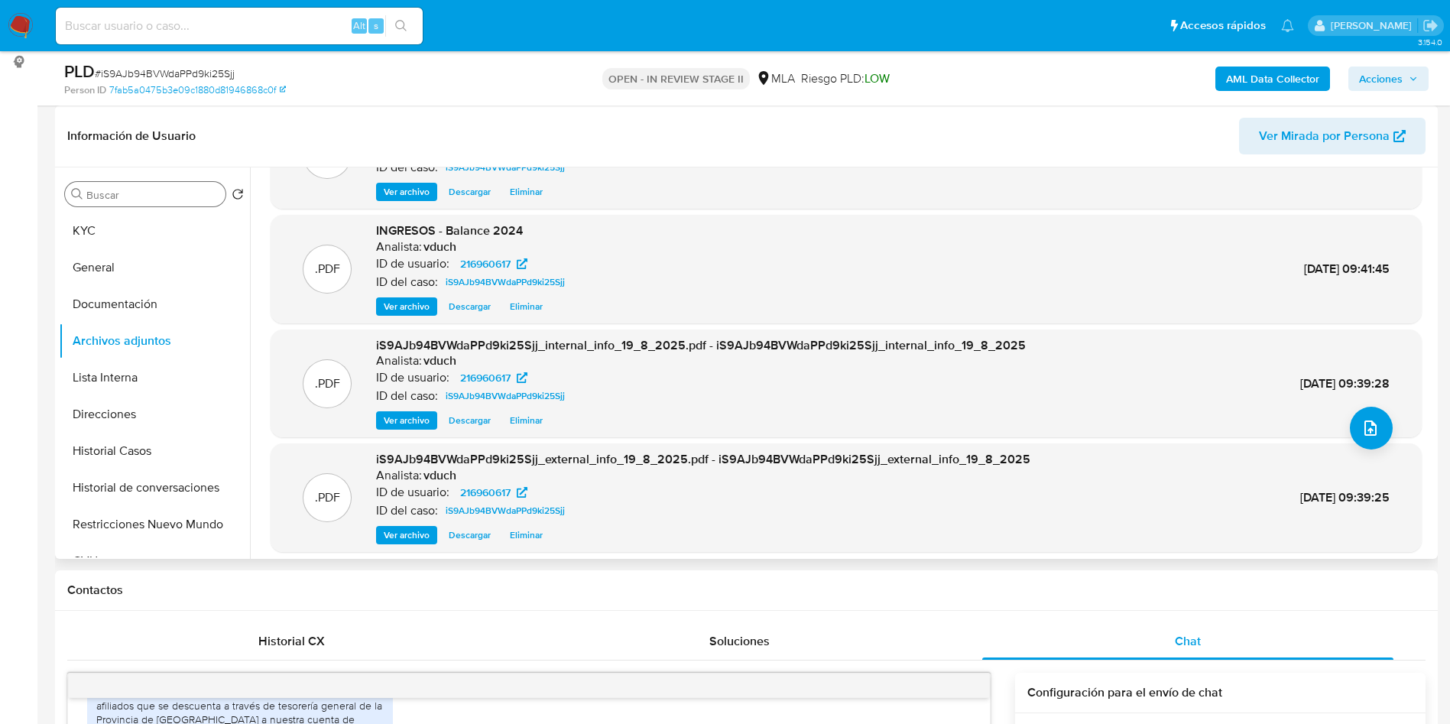
scroll to position [115, 0]
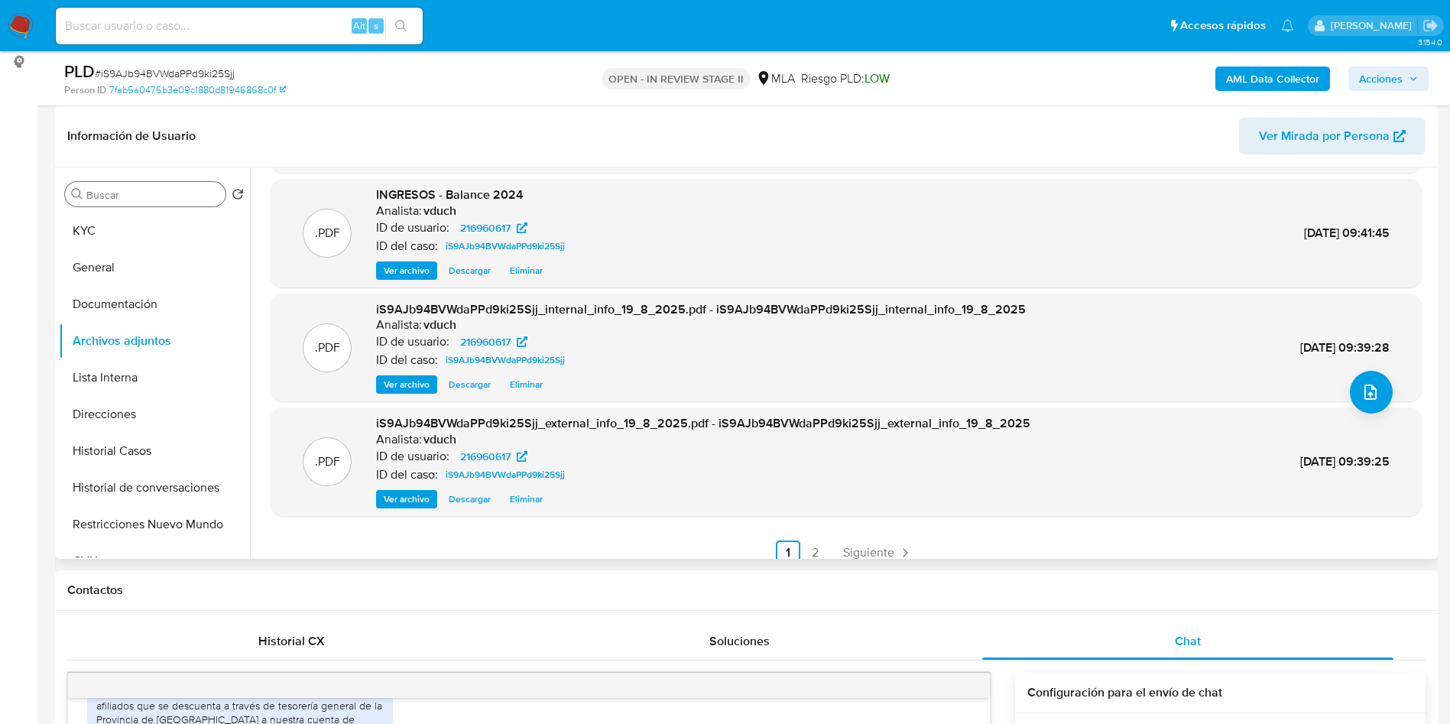
click at [154, 194] on input "Buscar" at bounding box center [152, 195] width 133 height 14
click at [146, 213] on button "KYC" at bounding box center [148, 230] width 179 height 37
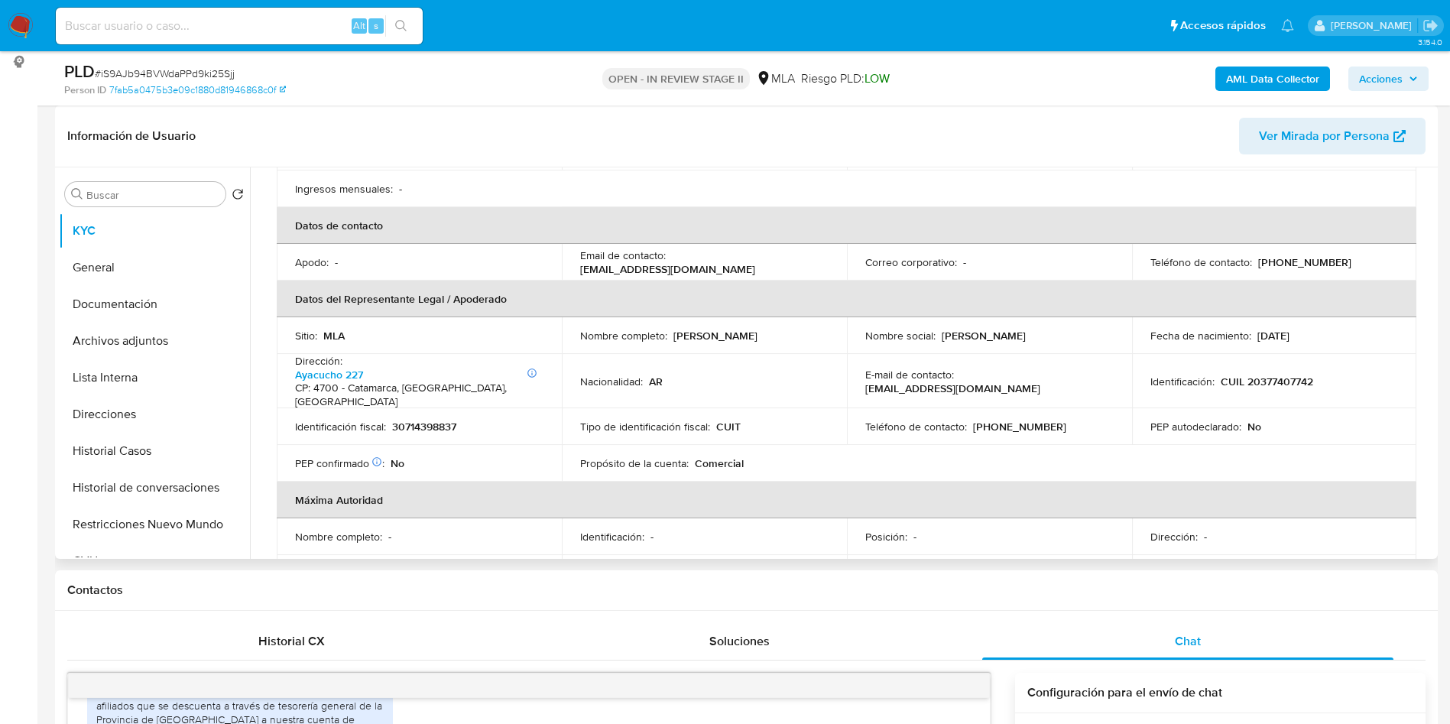
scroll to position [573, 0]
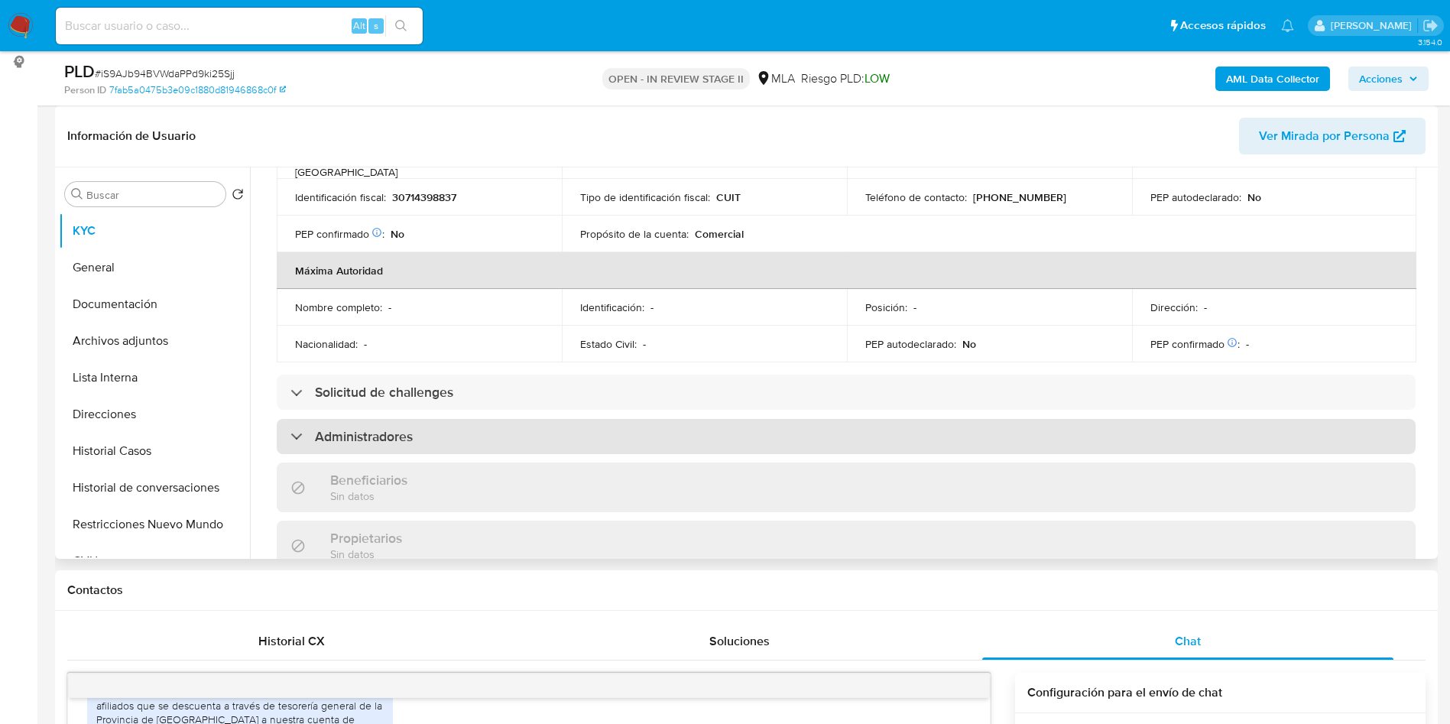
click at [476, 419] on div "Administradores" at bounding box center [846, 436] width 1139 height 35
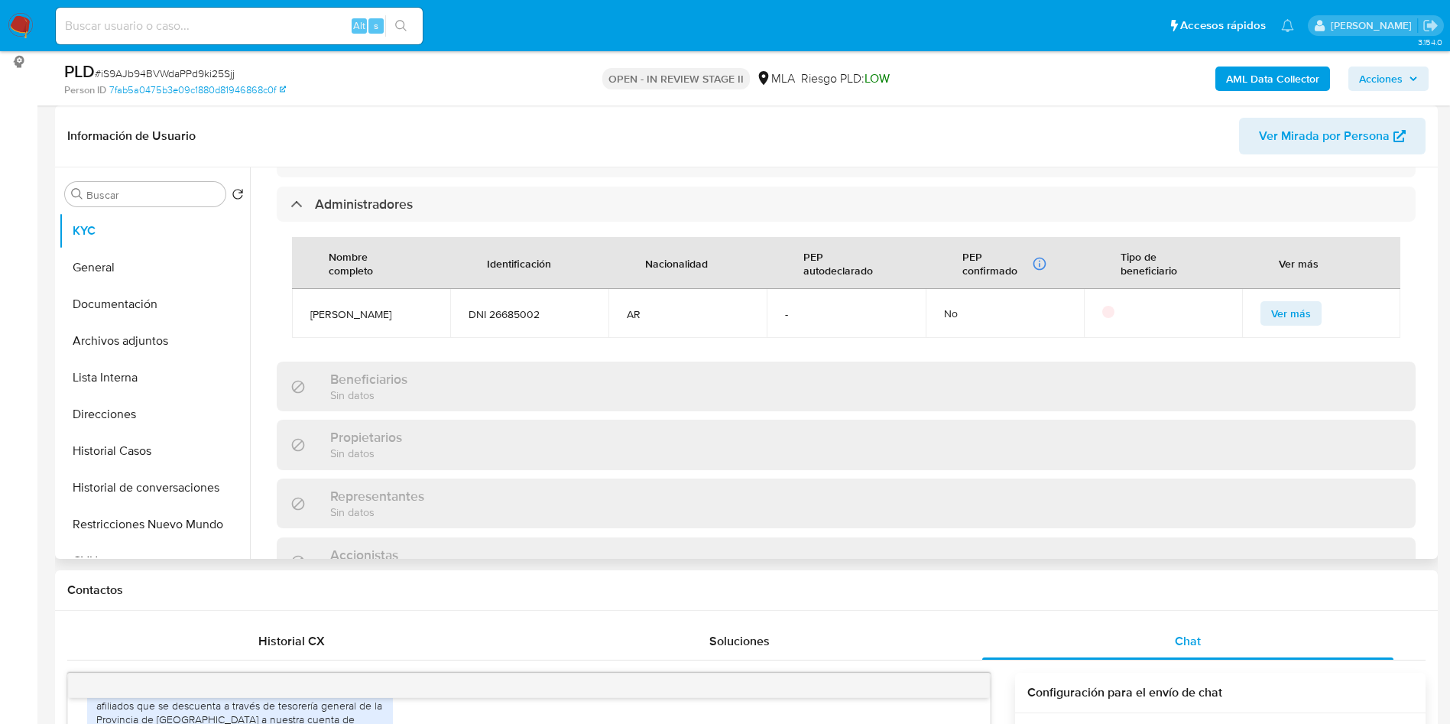
scroll to position [803, 0]
click at [125, 303] on button "Documentación" at bounding box center [148, 304] width 179 height 37
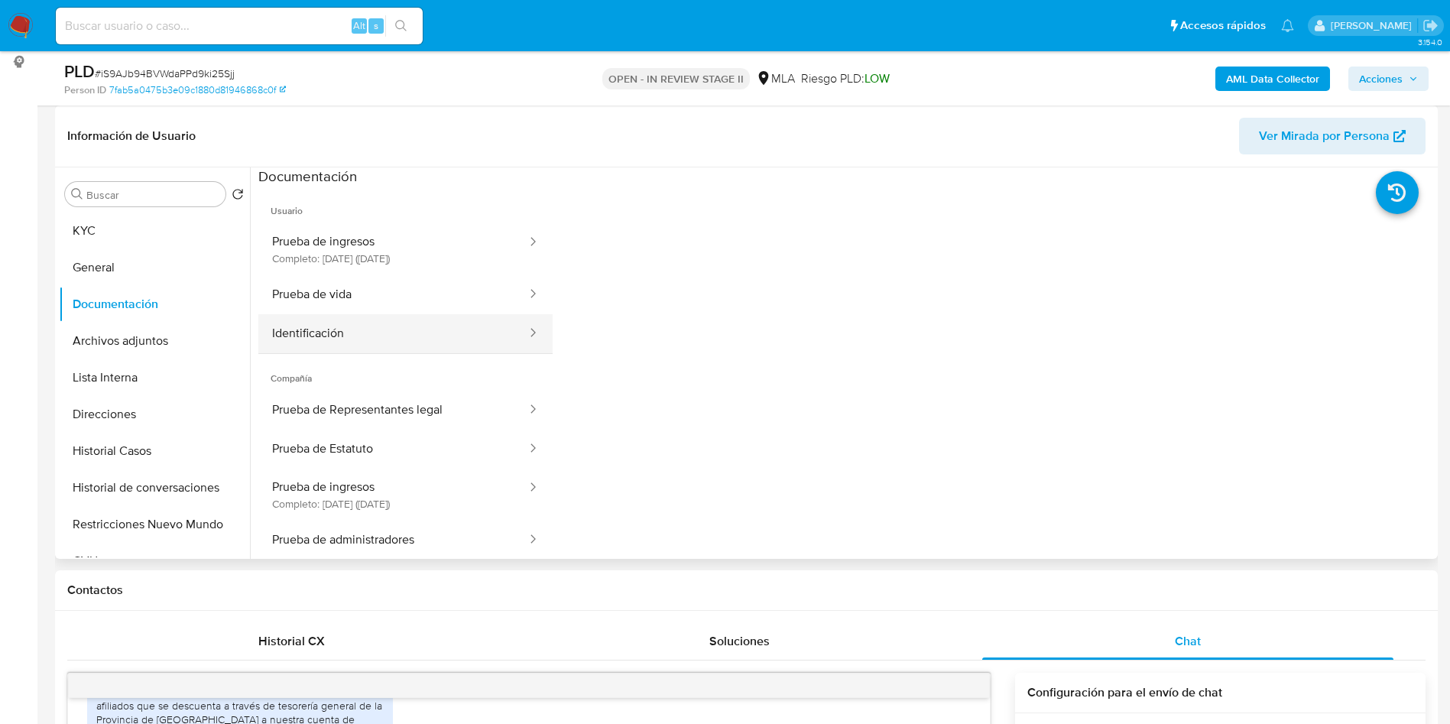
click at [385, 336] on button "Identificación" at bounding box center [393, 333] width 270 height 39
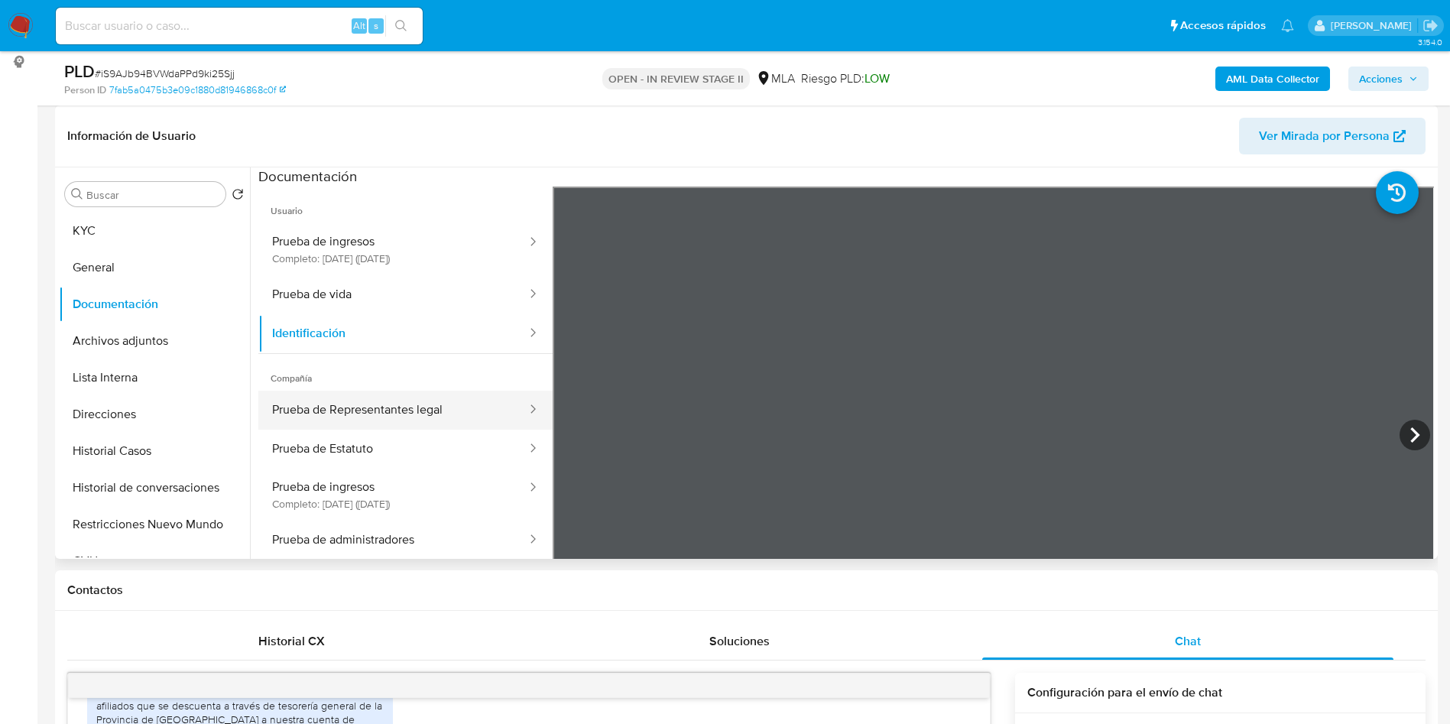
click at [378, 408] on button "Prueba de Representantes legal" at bounding box center [393, 410] width 270 height 39
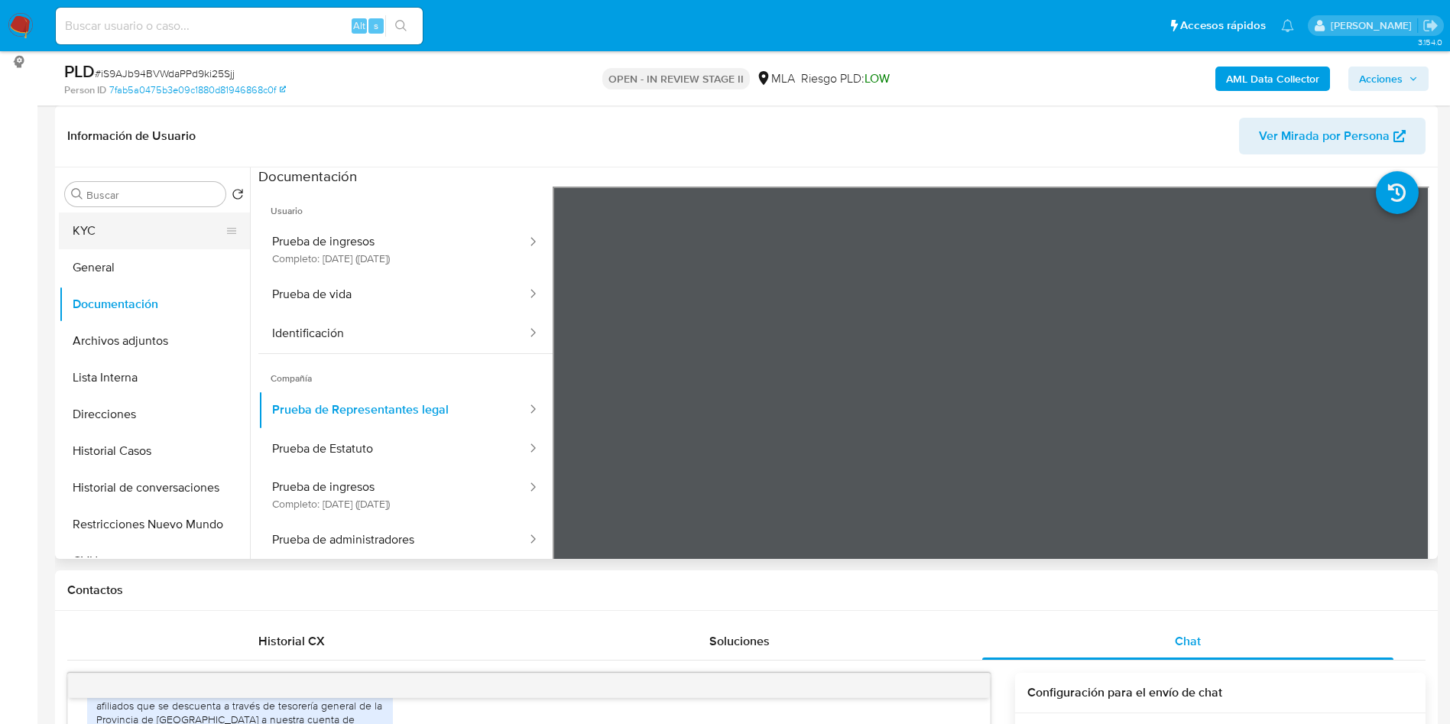
click at [137, 214] on button "KYC" at bounding box center [148, 230] width 179 height 37
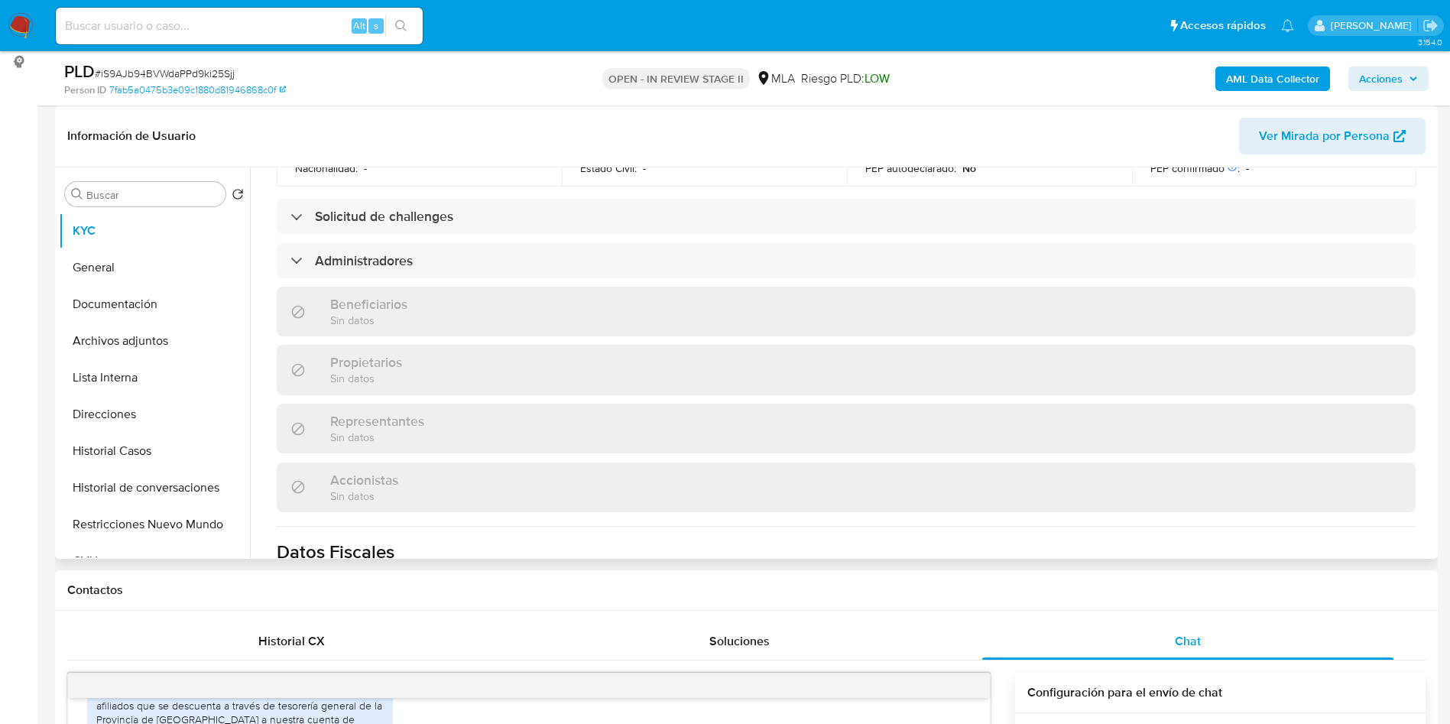
scroll to position [681, 0]
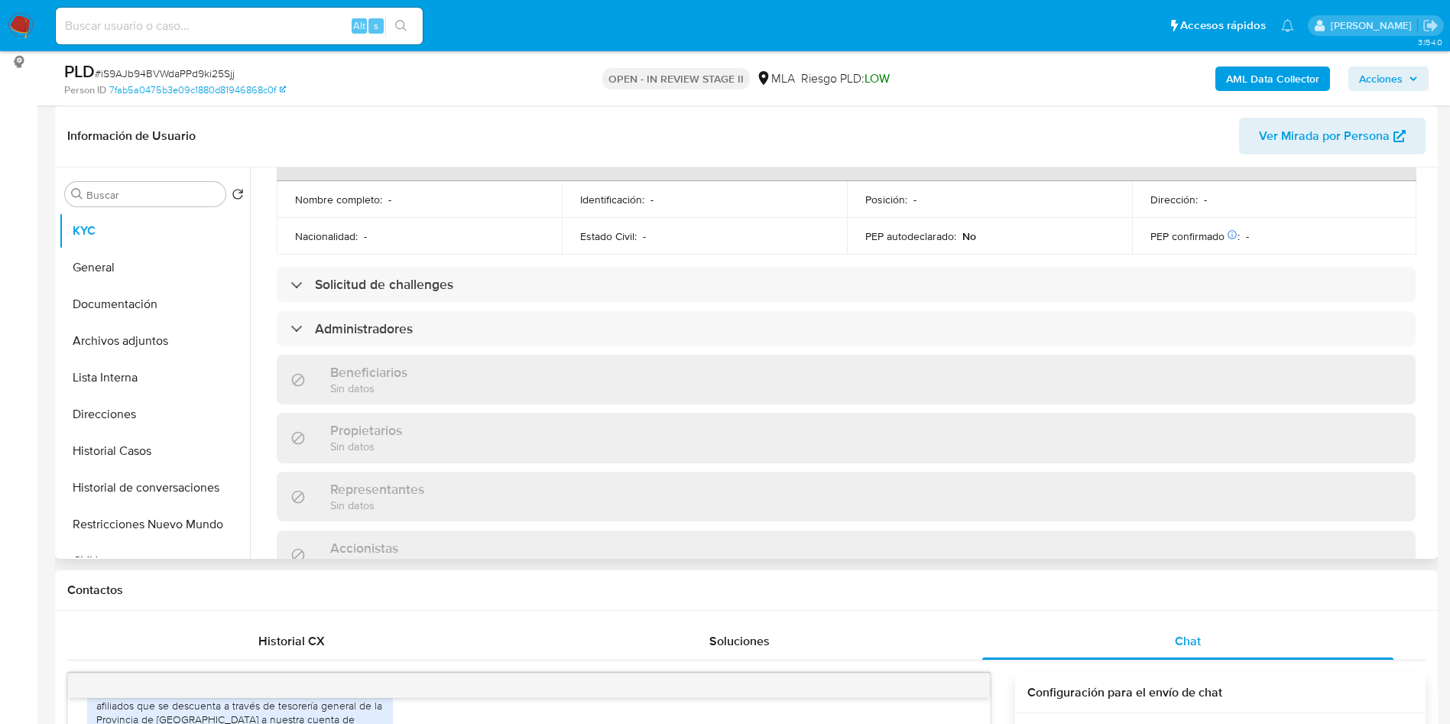
click at [533, 278] on div "Información de empresa ID de usuario : 216960617 Nombre del comercio : Sindicat…" at bounding box center [846, 237] width 1139 height 1357
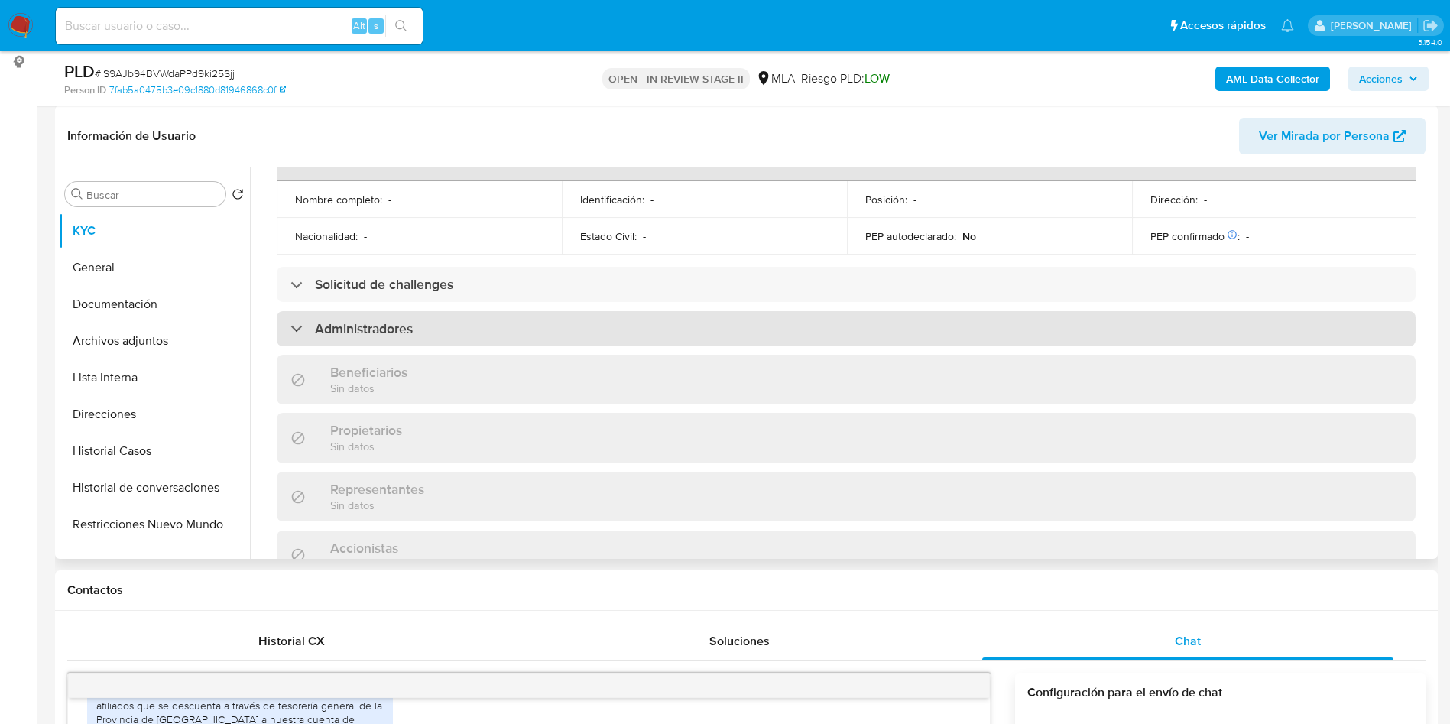
click at [507, 311] on div "Administradores" at bounding box center [846, 328] width 1139 height 35
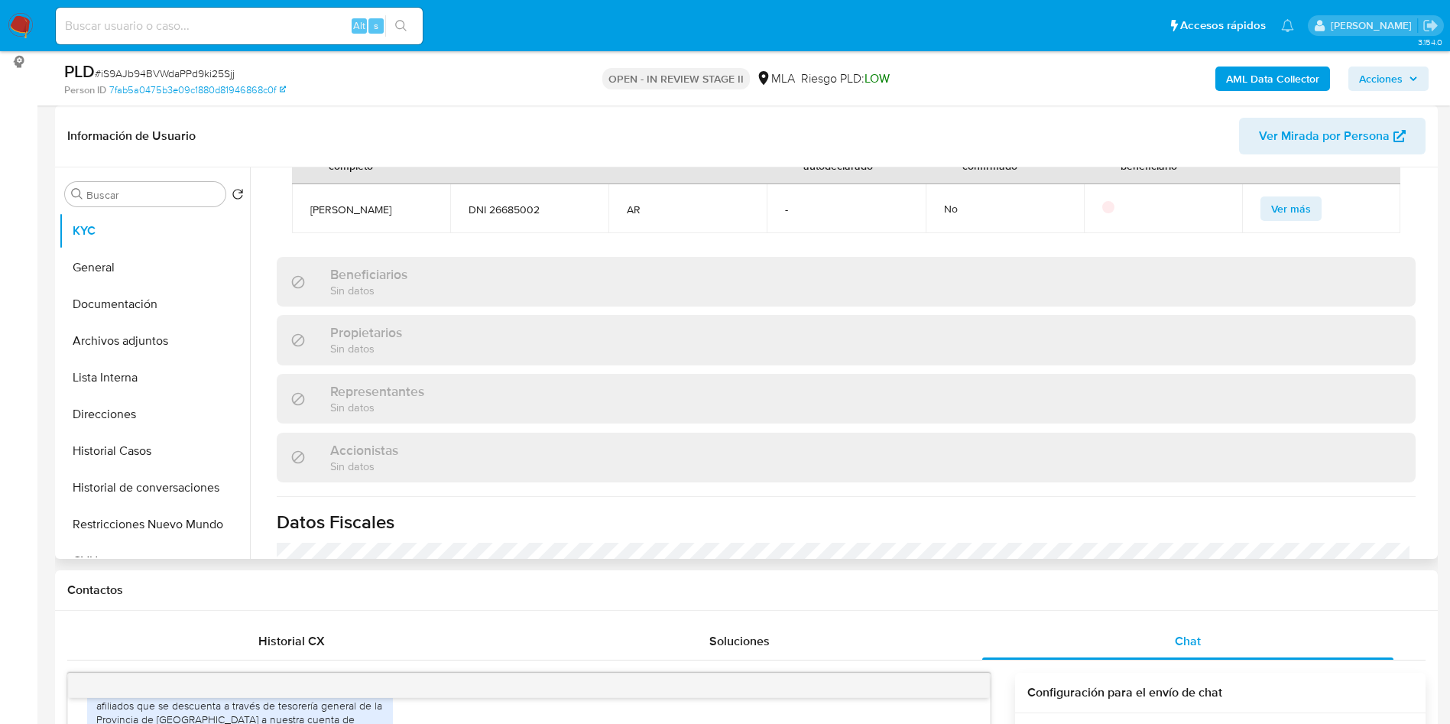
scroll to position [222, 0]
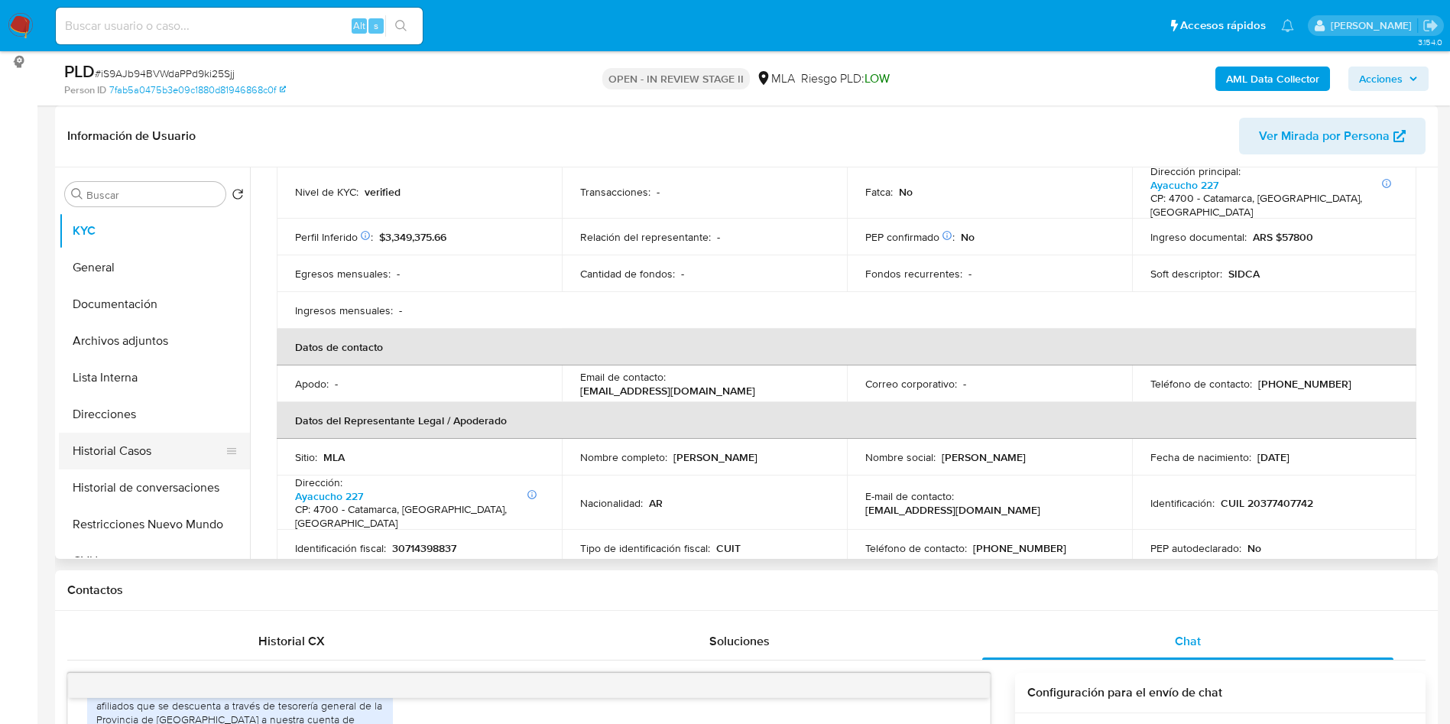
click at [148, 437] on button "Historial Casos" at bounding box center [148, 451] width 179 height 37
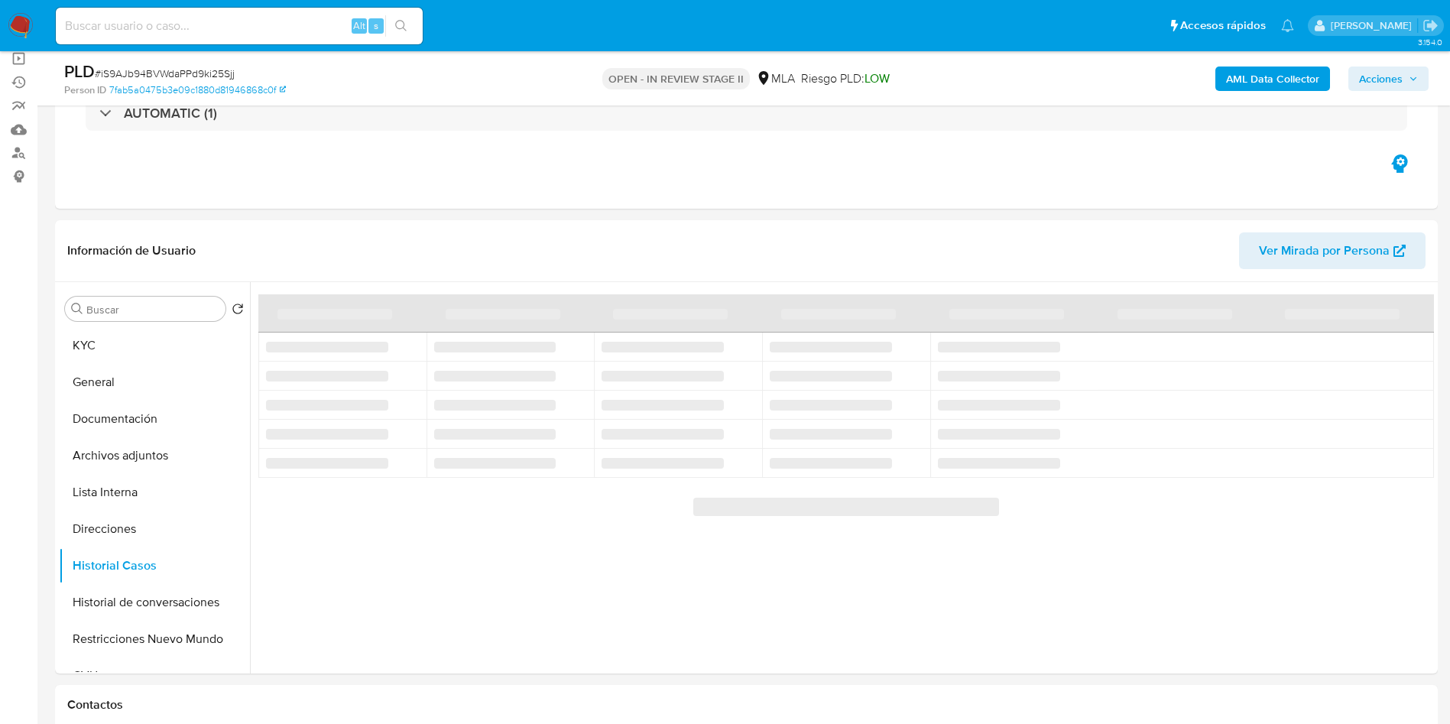
scroll to position [229, 0]
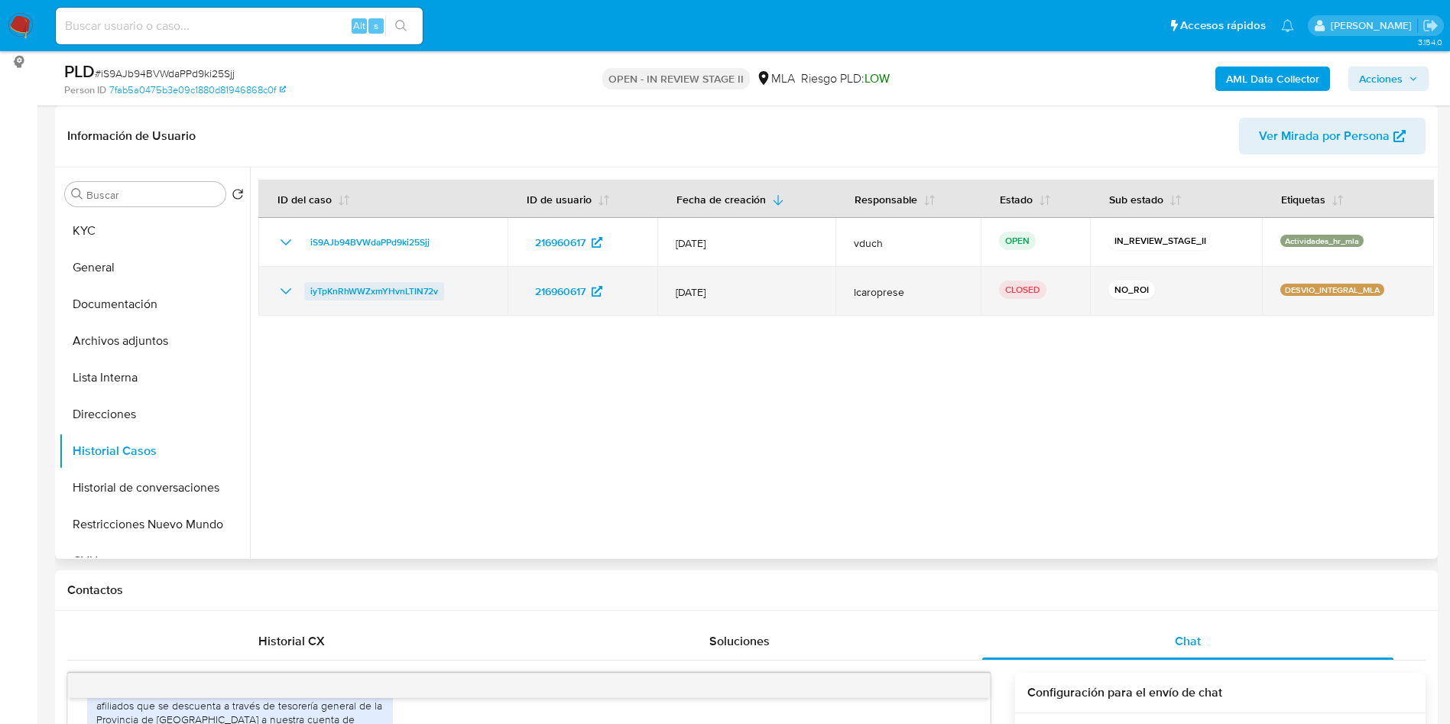
click at [398, 284] on span "iyTpKnRhWWZxmYHvnLTIN72v" at bounding box center [374, 291] width 128 height 18
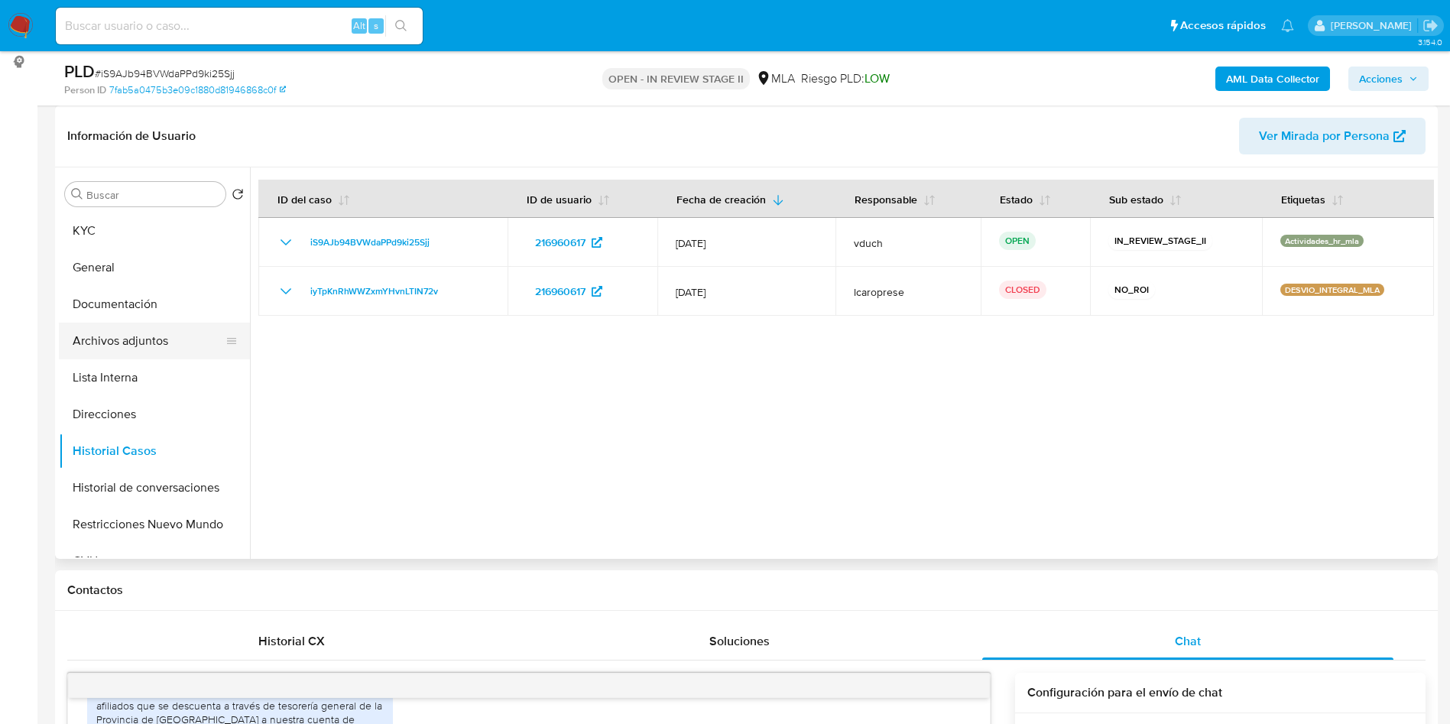
click at [203, 342] on button "Archivos adjuntos" at bounding box center [148, 341] width 179 height 37
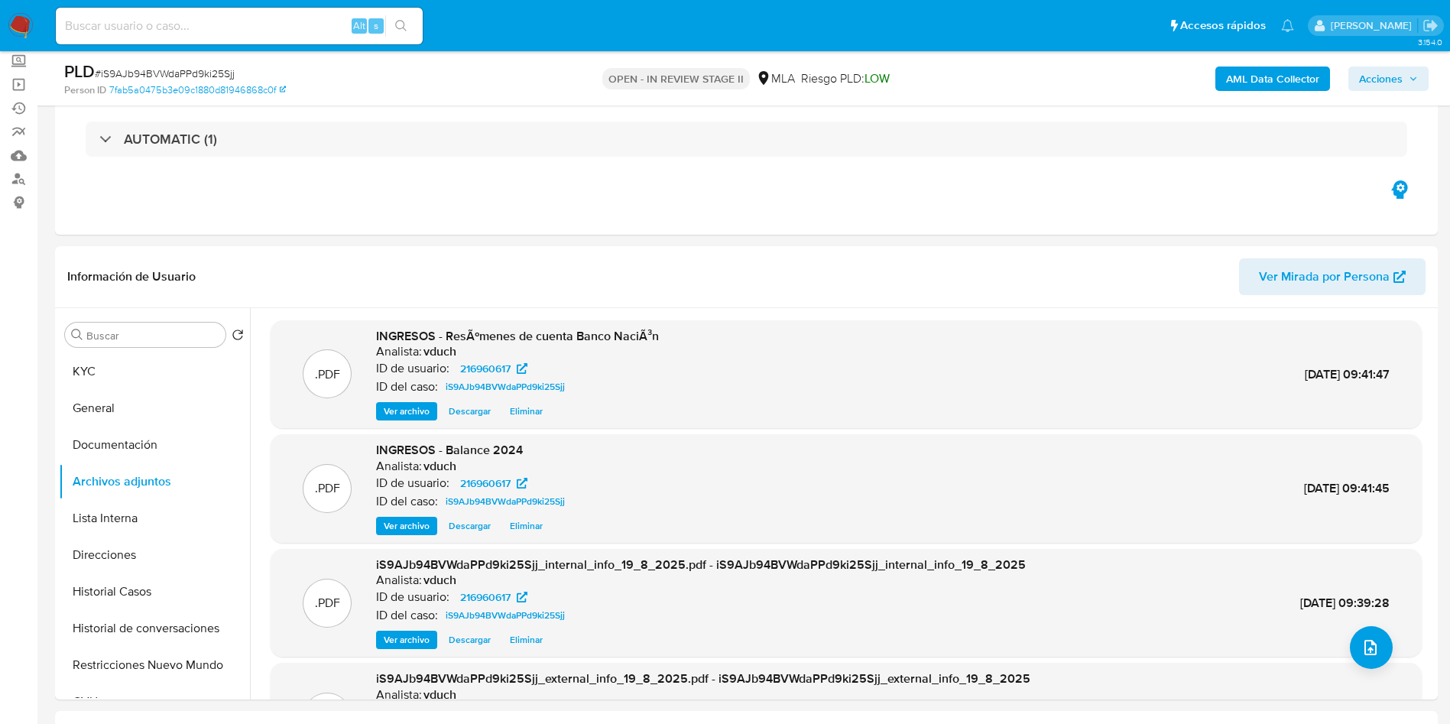
scroll to position [115, 0]
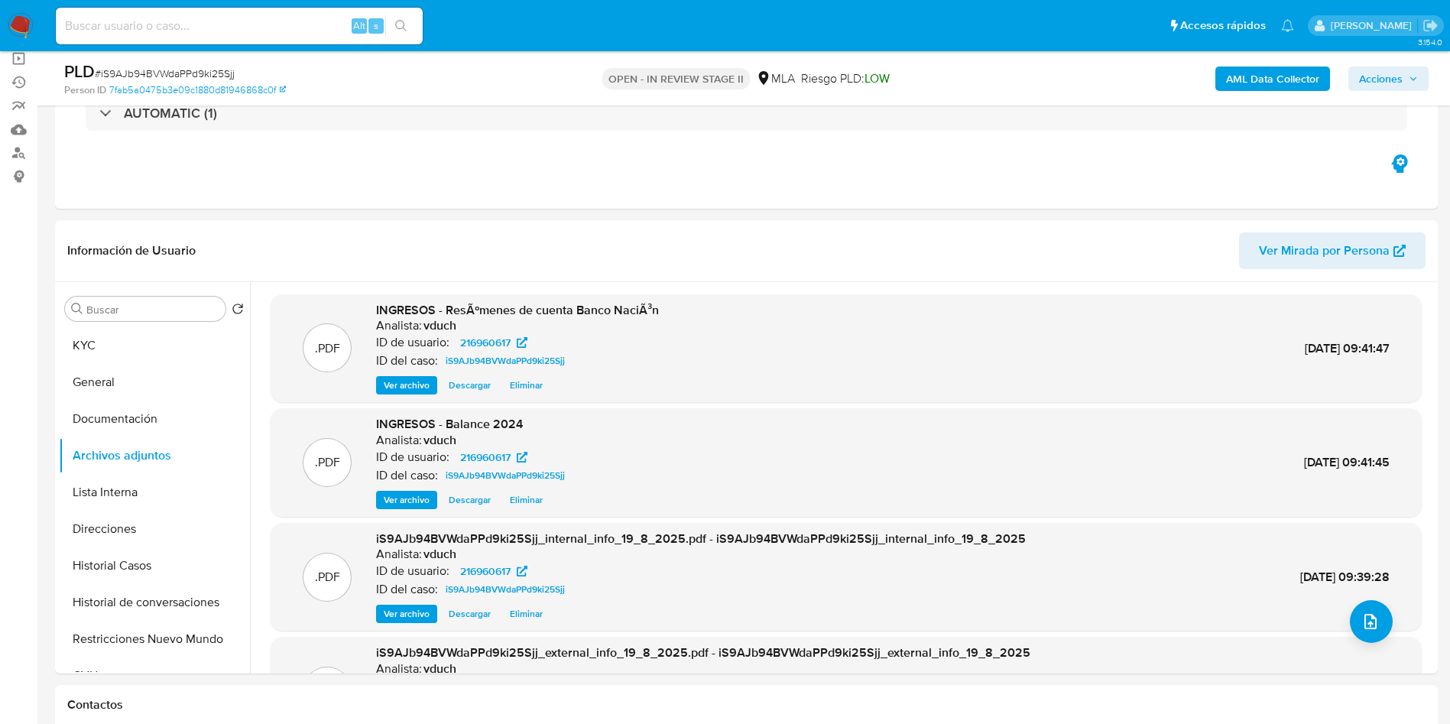
click at [107, 352] on button "KYC" at bounding box center [148, 345] width 179 height 37
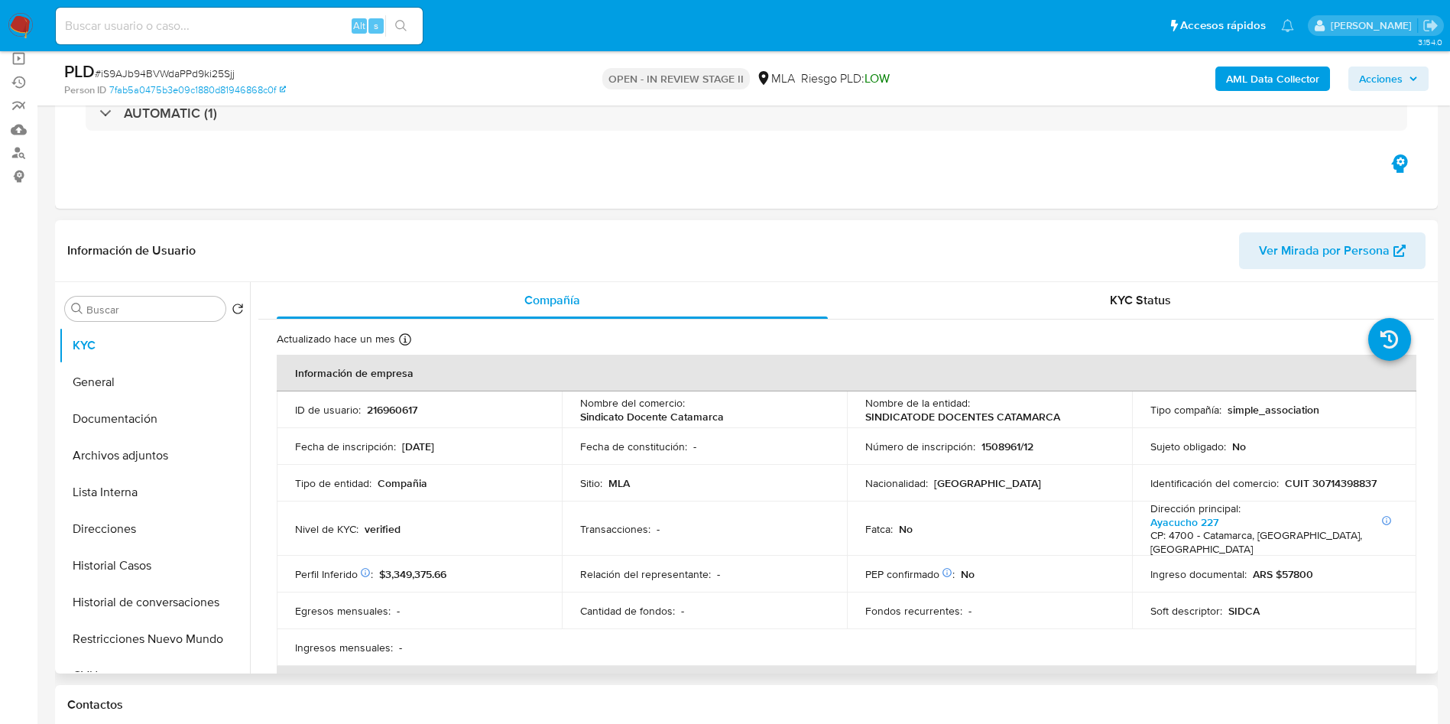
click at [948, 420] on p "SINDICATODE DOCENTES CATAMARCA" at bounding box center [962, 417] width 195 height 14
click at [948, 419] on p "SINDICATODE DOCENTES CATAMARCA" at bounding box center [962, 417] width 195 height 14
copy div "Nombre de la entidad : SINDICATODE DOCENTES CATAMARCA"
click at [1010, 481] on div "Nacionalidad : Argentina" at bounding box center [989, 483] width 248 height 14
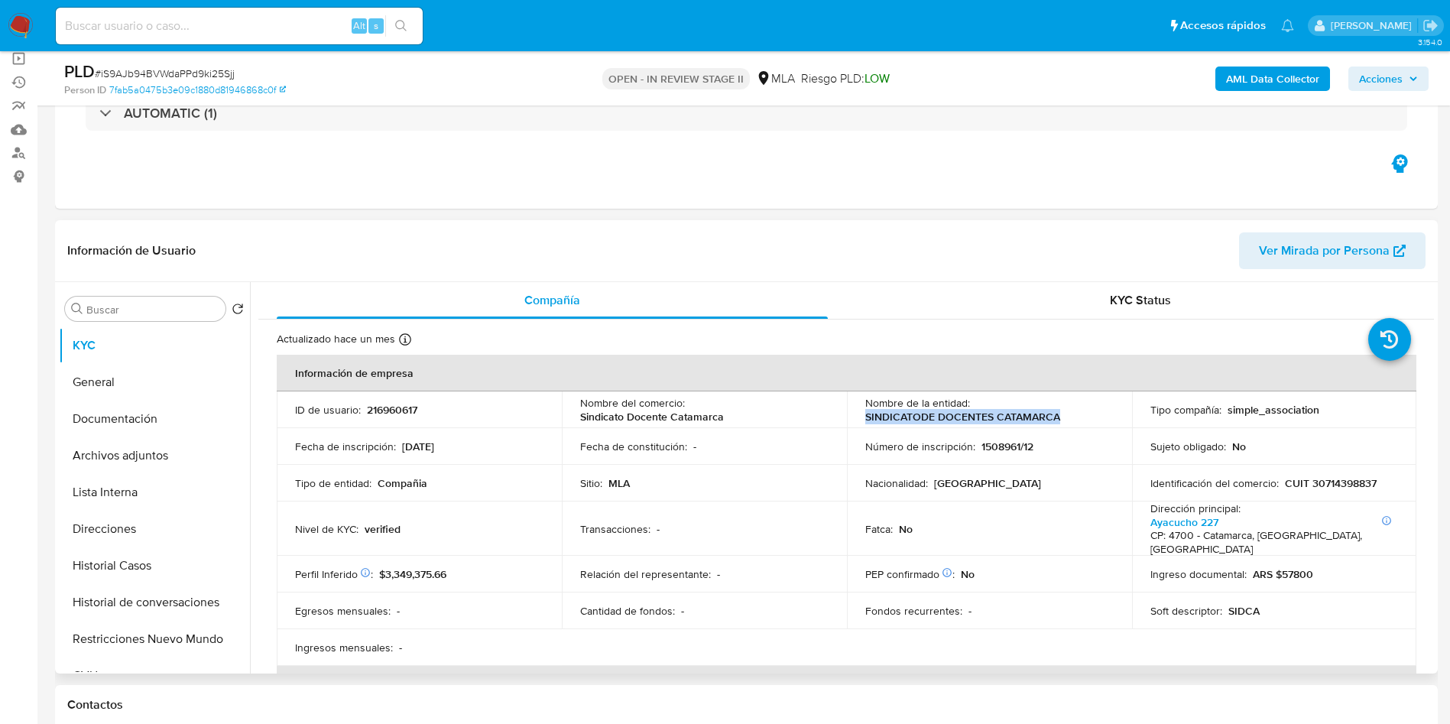
drag, startPoint x: 861, startPoint y: 420, endPoint x: 1055, endPoint y: 417, distance: 194.2
click at [1055, 417] on p "SINDICATODE DOCENTES CATAMARCA" at bounding box center [962, 417] width 195 height 14
copy p "SINDICATODE DOCENTES CATAMARCA"
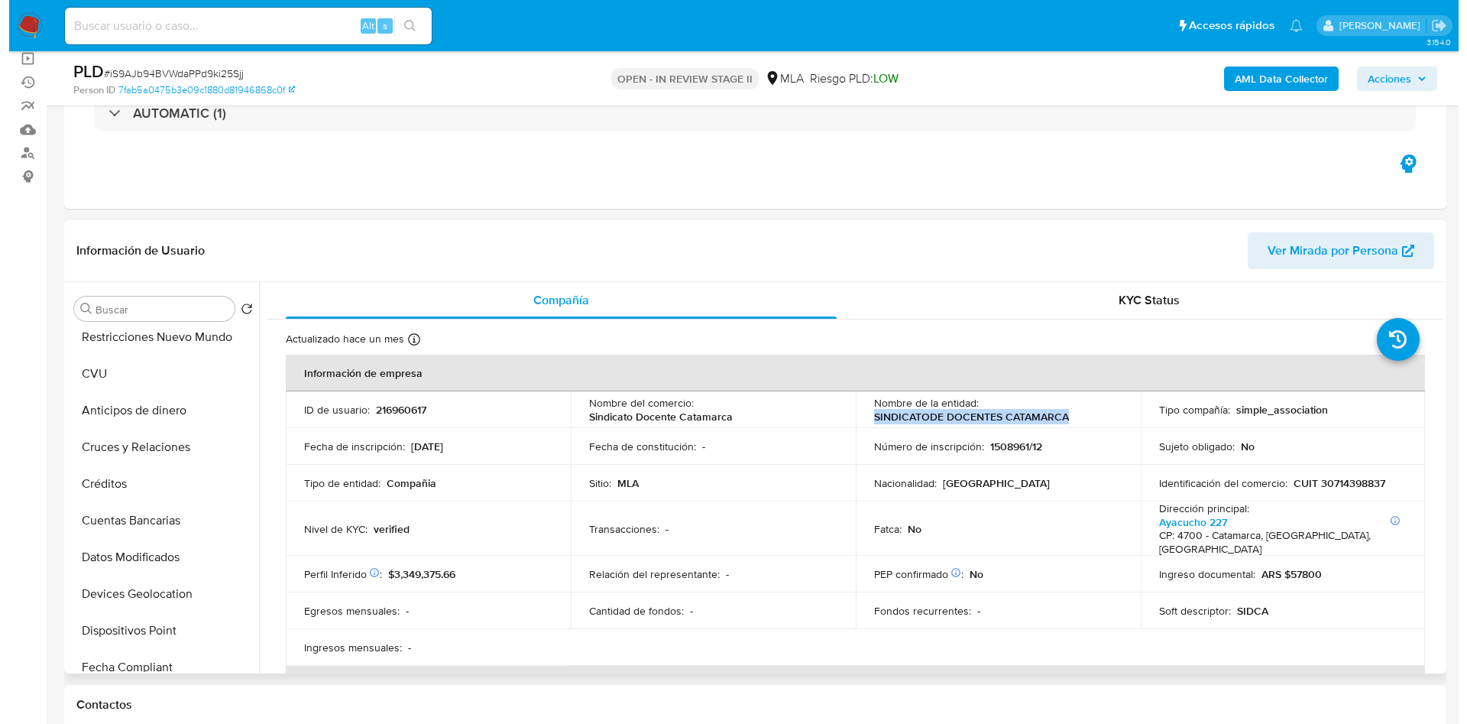
scroll to position [0, 0]
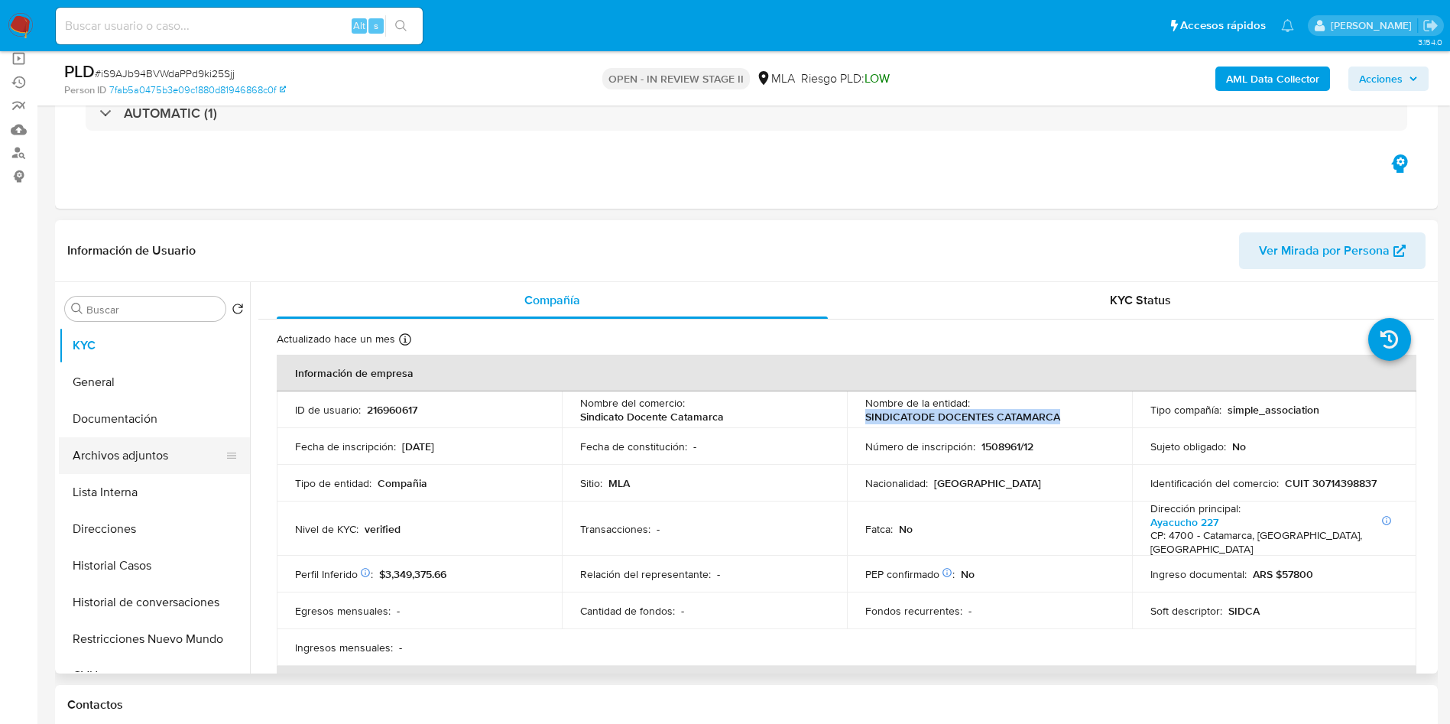
click at [166, 464] on button "Archivos adjuntos" at bounding box center [148, 455] width 179 height 37
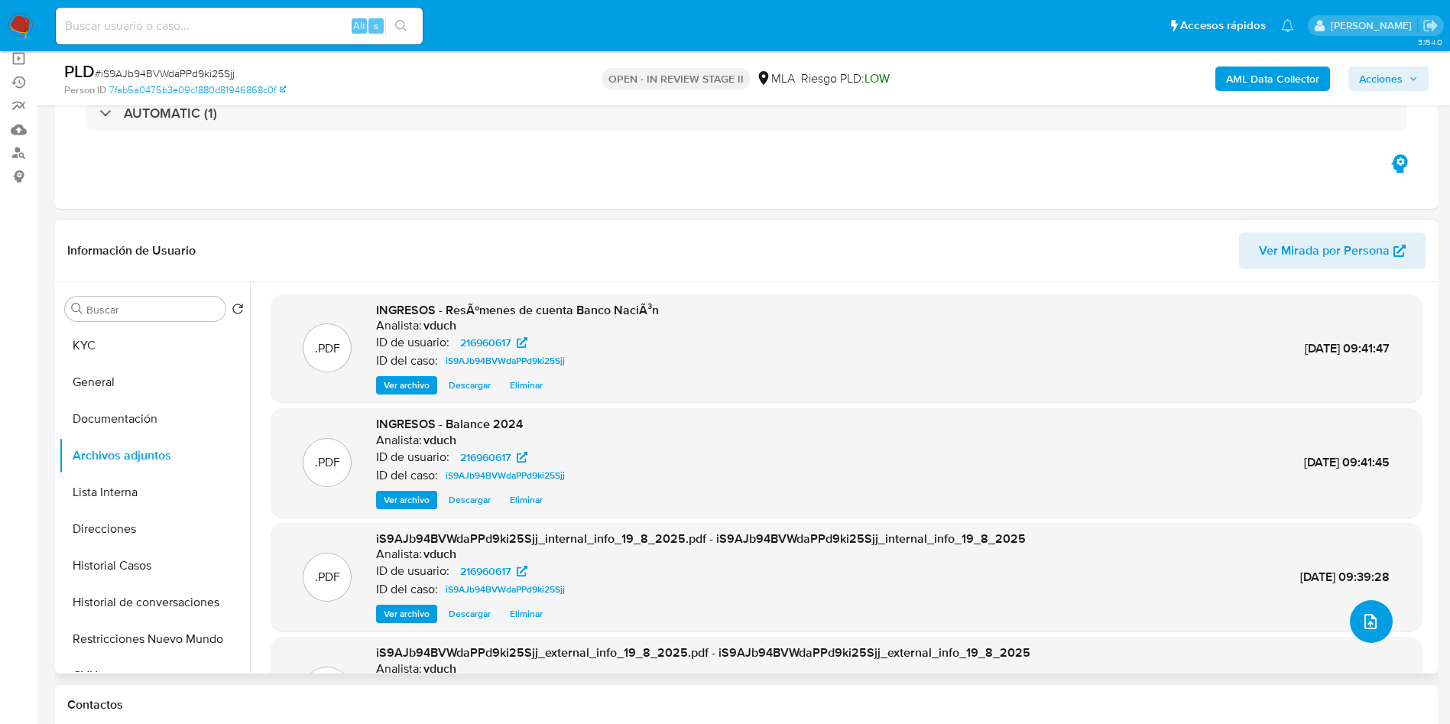
click at [1362, 612] on icon "upload-file" at bounding box center [1370, 621] width 18 height 18
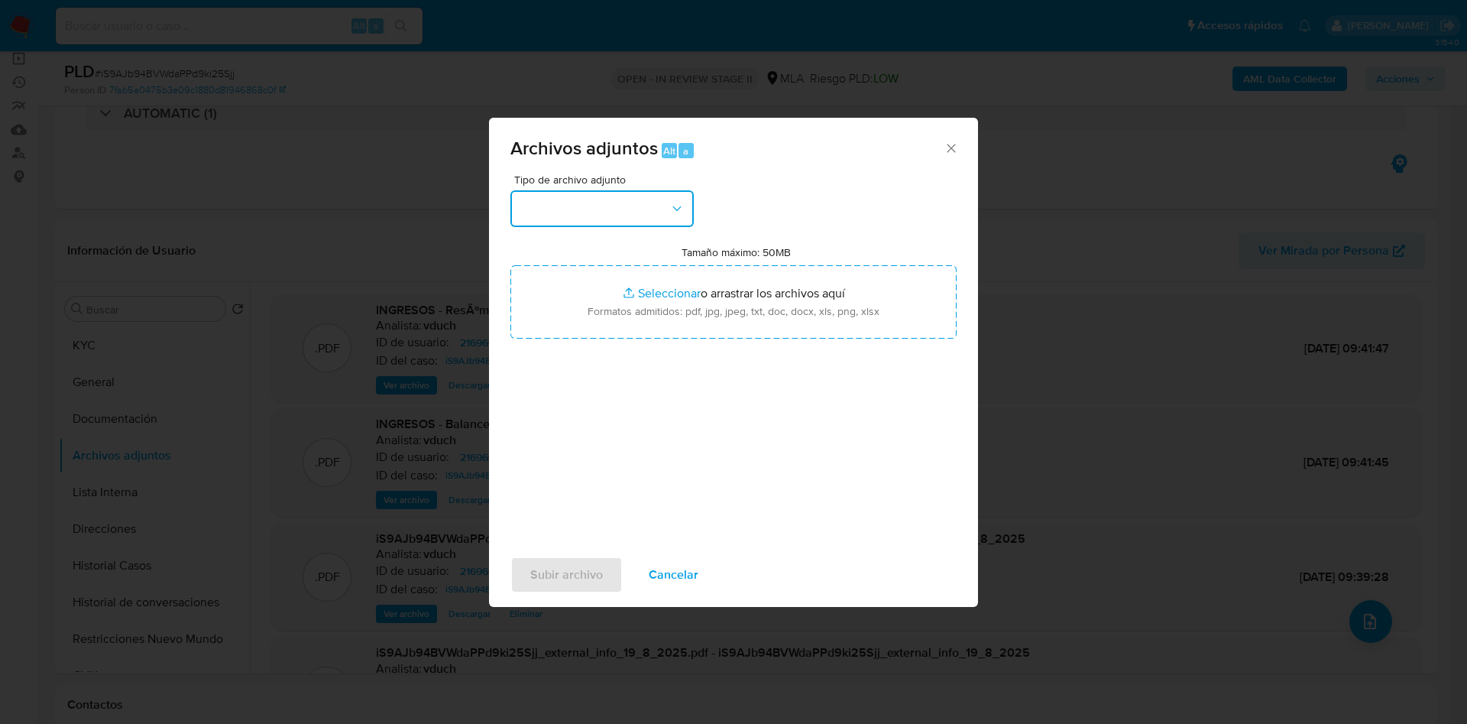
click at [611, 219] on button "button" at bounding box center [602, 208] width 183 height 37
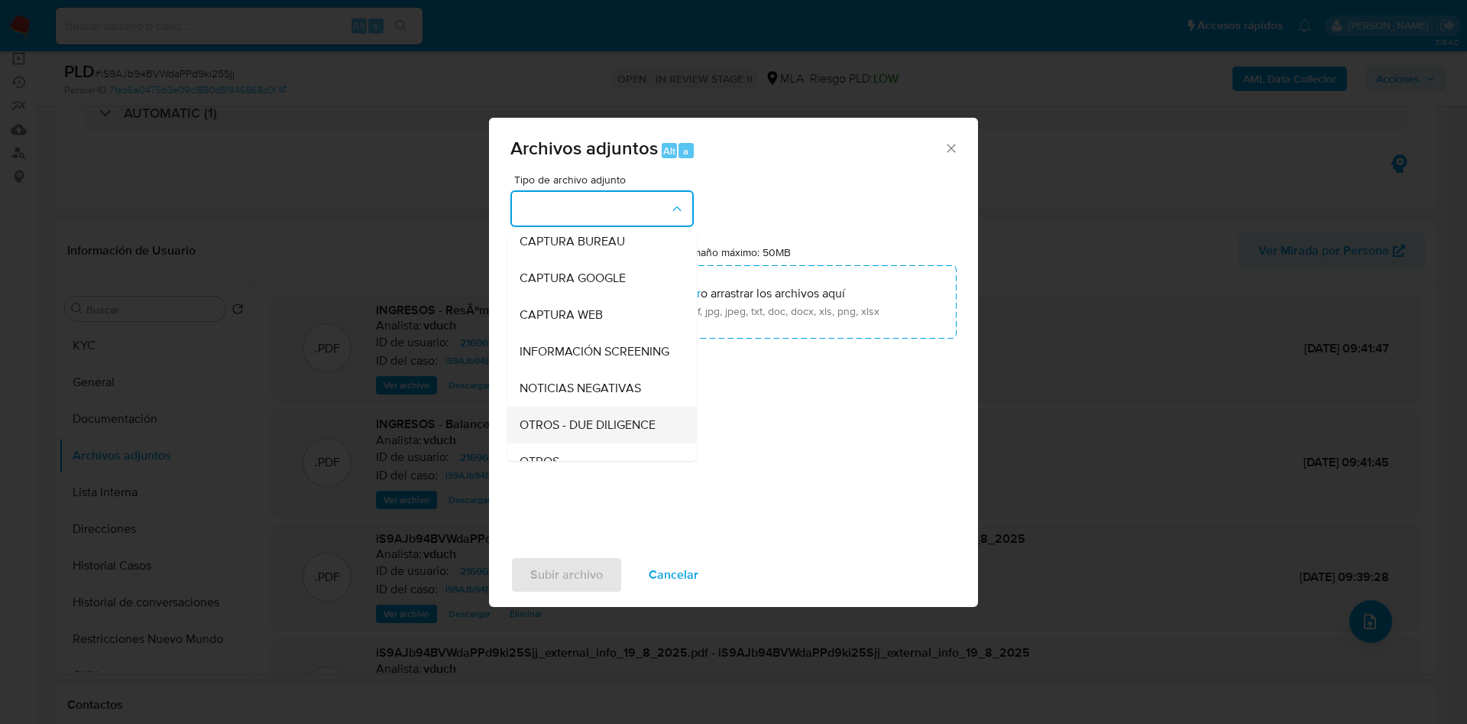
scroll to position [115, 0]
click at [566, 437] on div "OTROS" at bounding box center [598, 428] width 156 height 37
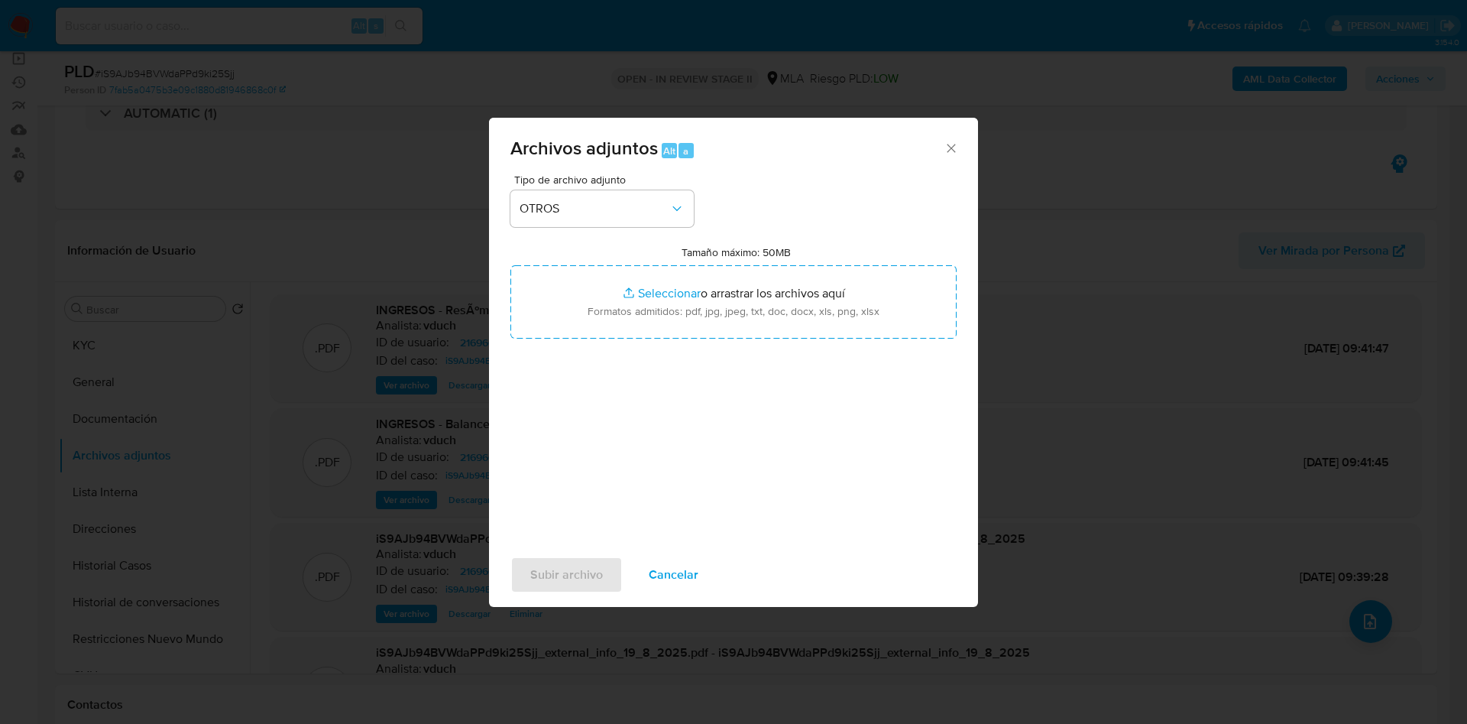
click at [687, 571] on span "Cancelar" at bounding box center [674, 575] width 50 height 34
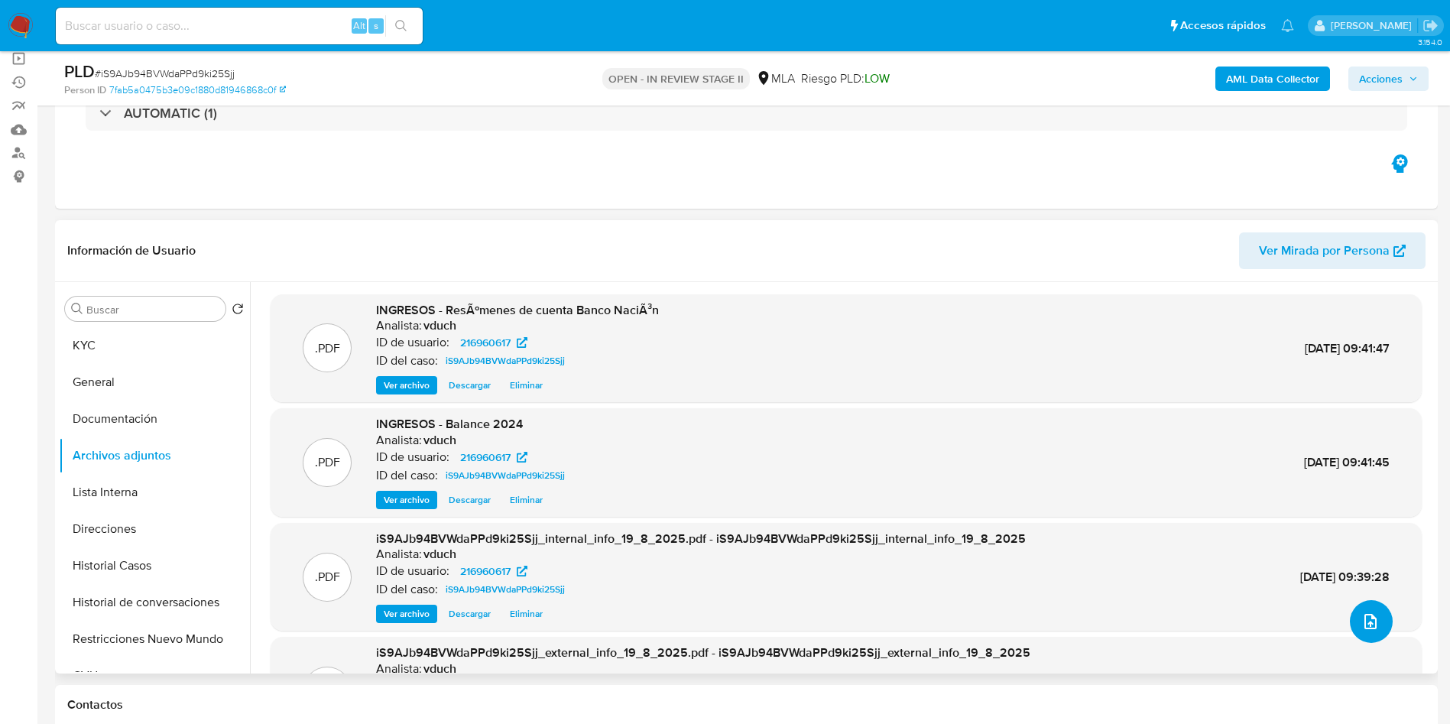
click at [1361, 618] on icon "upload-file" at bounding box center [1370, 621] width 18 height 18
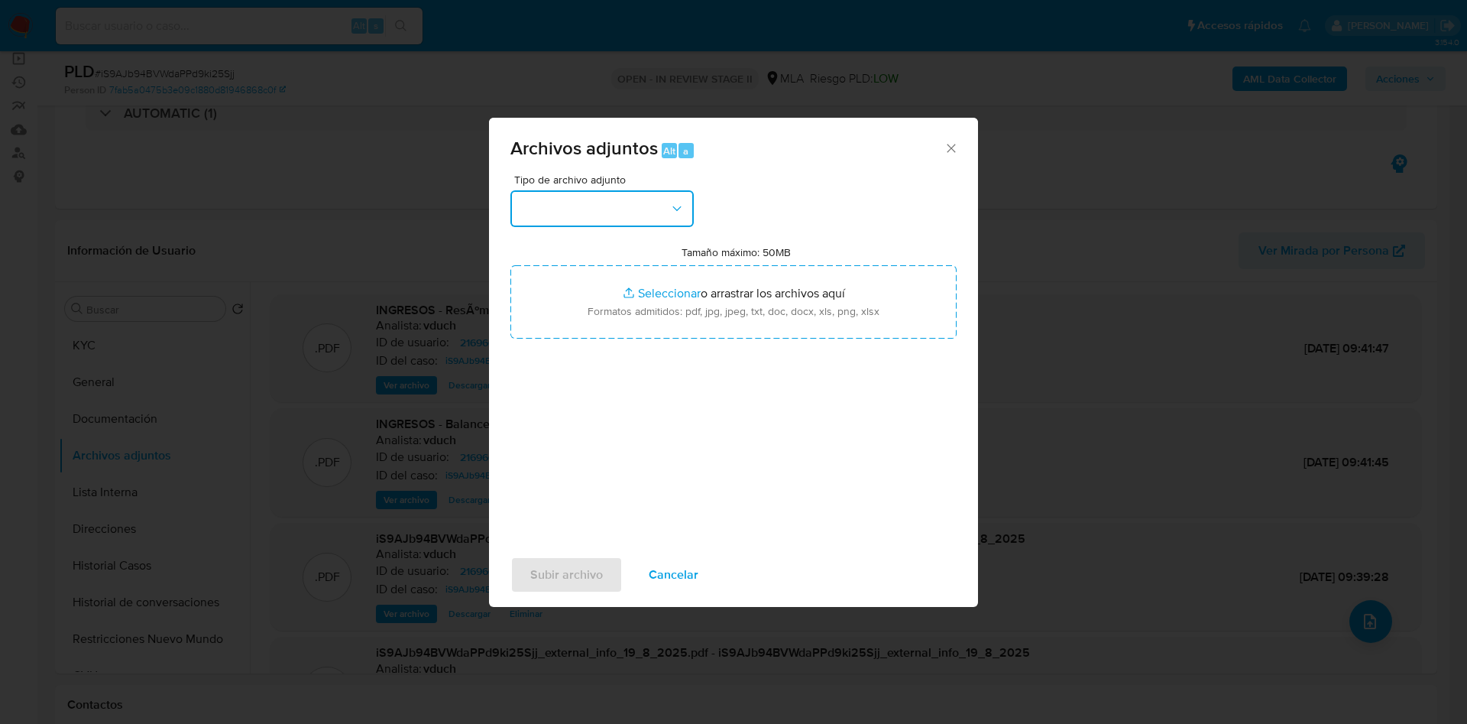
click at [611, 216] on button "button" at bounding box center [602, 208] width 183 height 37
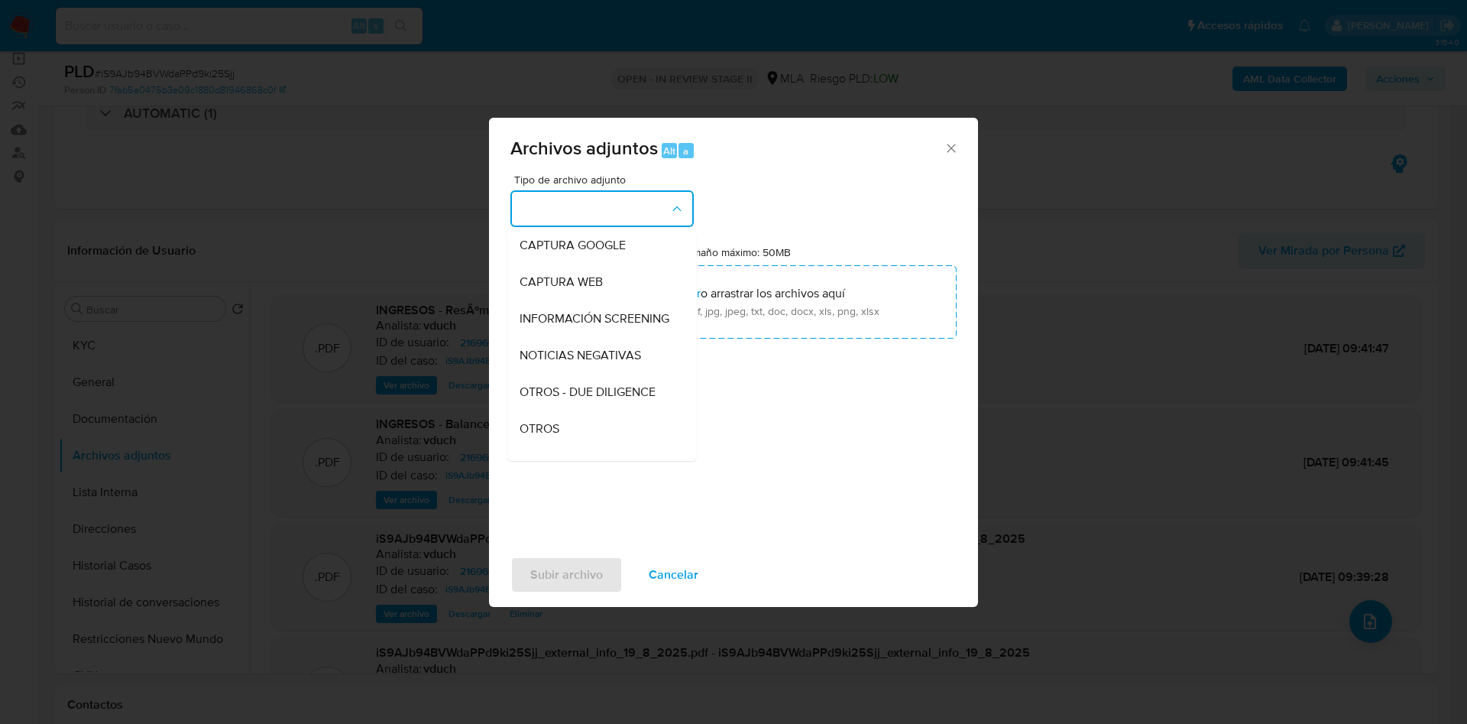
click at [563, 444] on div "OTROS" at bounding box center [598, 428] width 156 height 37
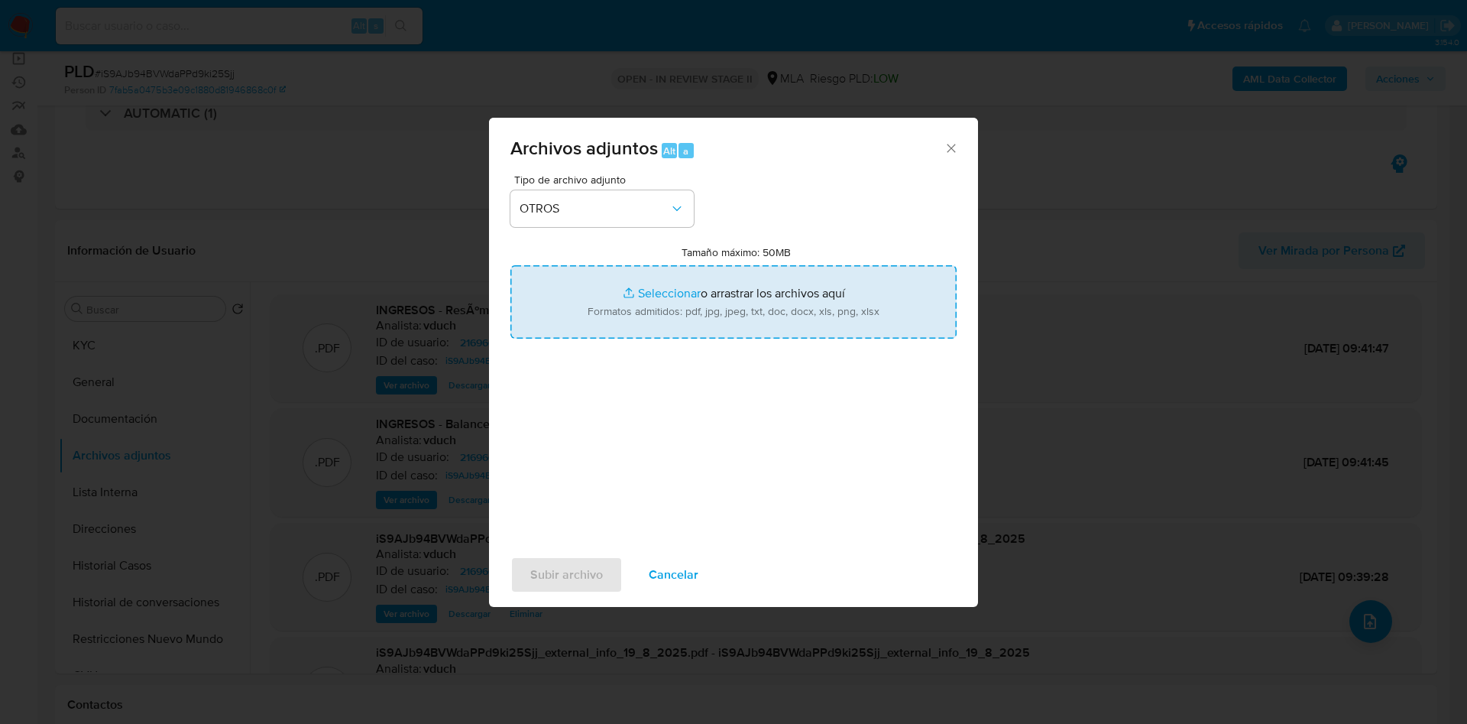
type input "C:\fakepath\Caselog iS9AJb94BVWdaPPd9ki25Sjj_2025_07_17_16_32_20.docx"
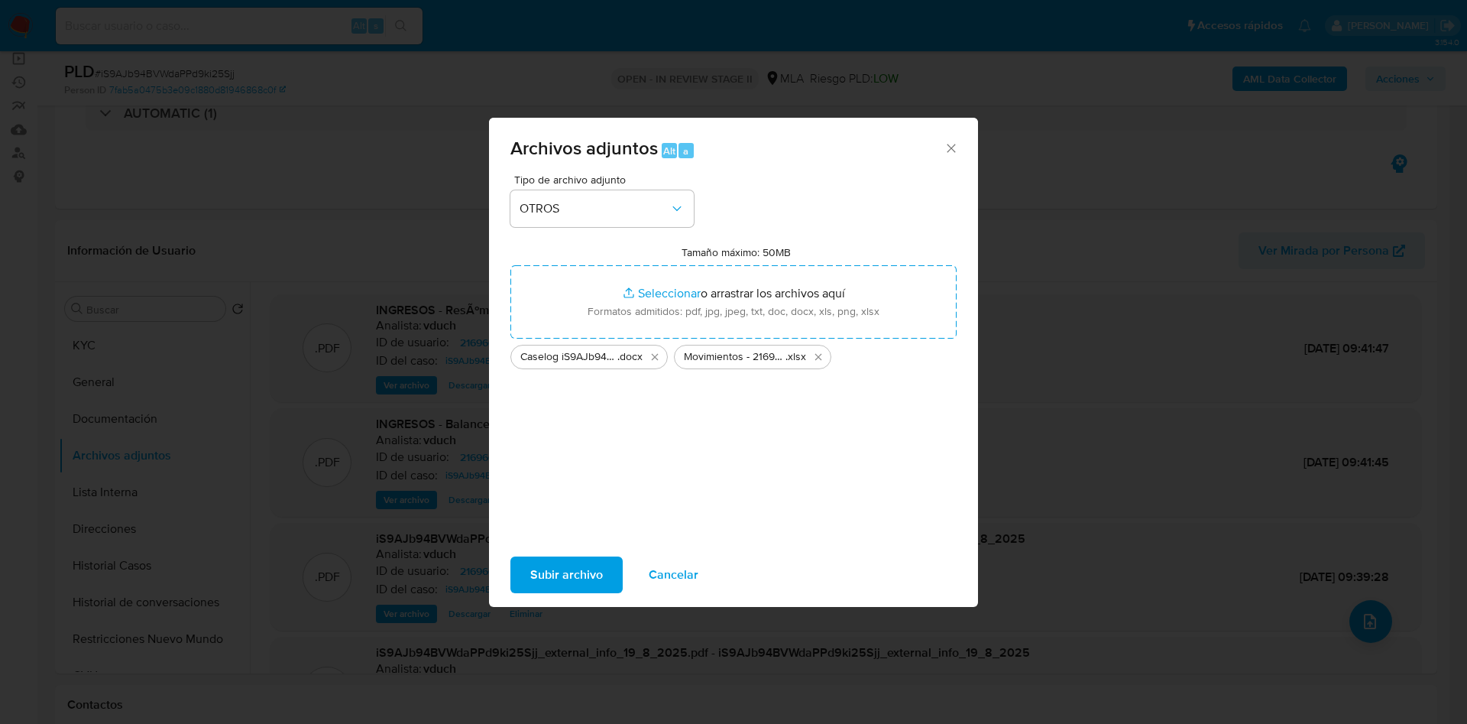
click at [589, 565] on span "Subir archivo" at bounding box center [566, 575] width 73 height 34
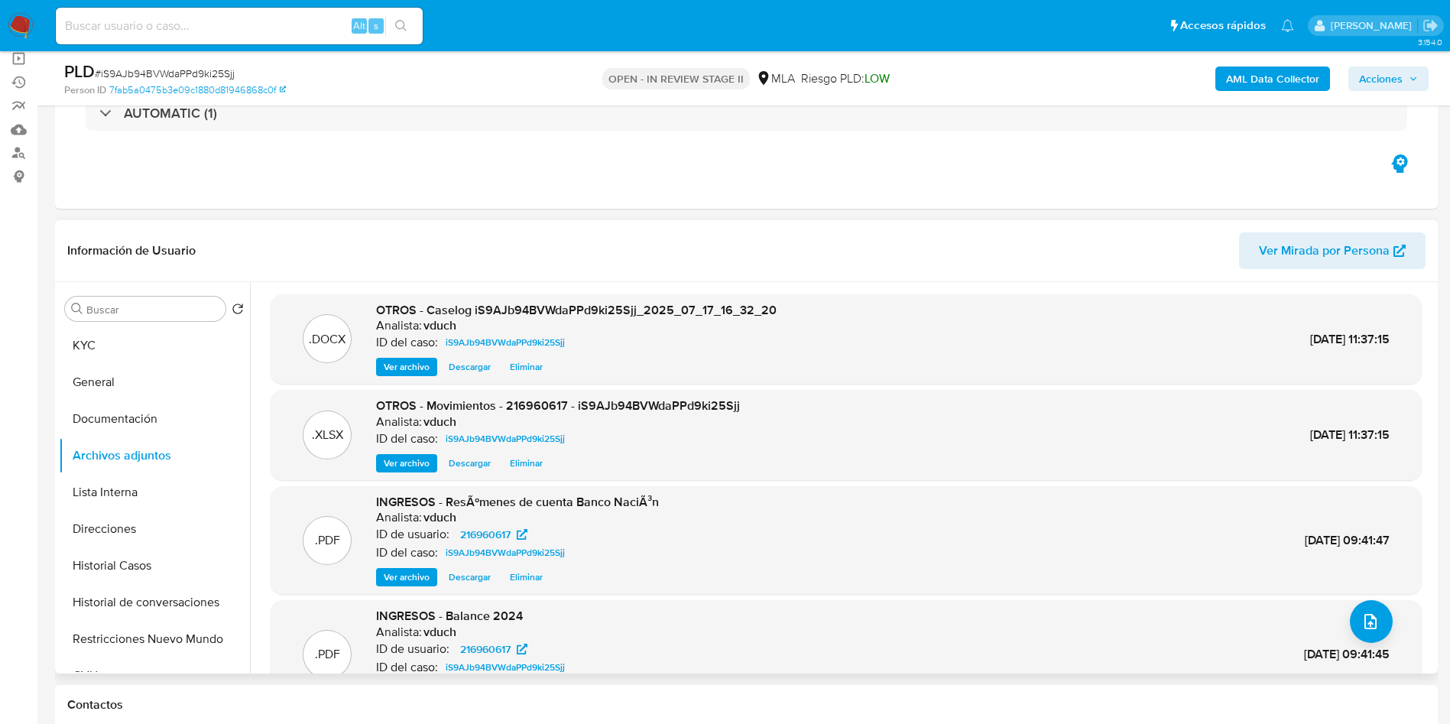
click at [1161, 237] on header "Información de Usuario Ver Mirada por Persona" at bounding box center [746, 250] width 1358 height 37
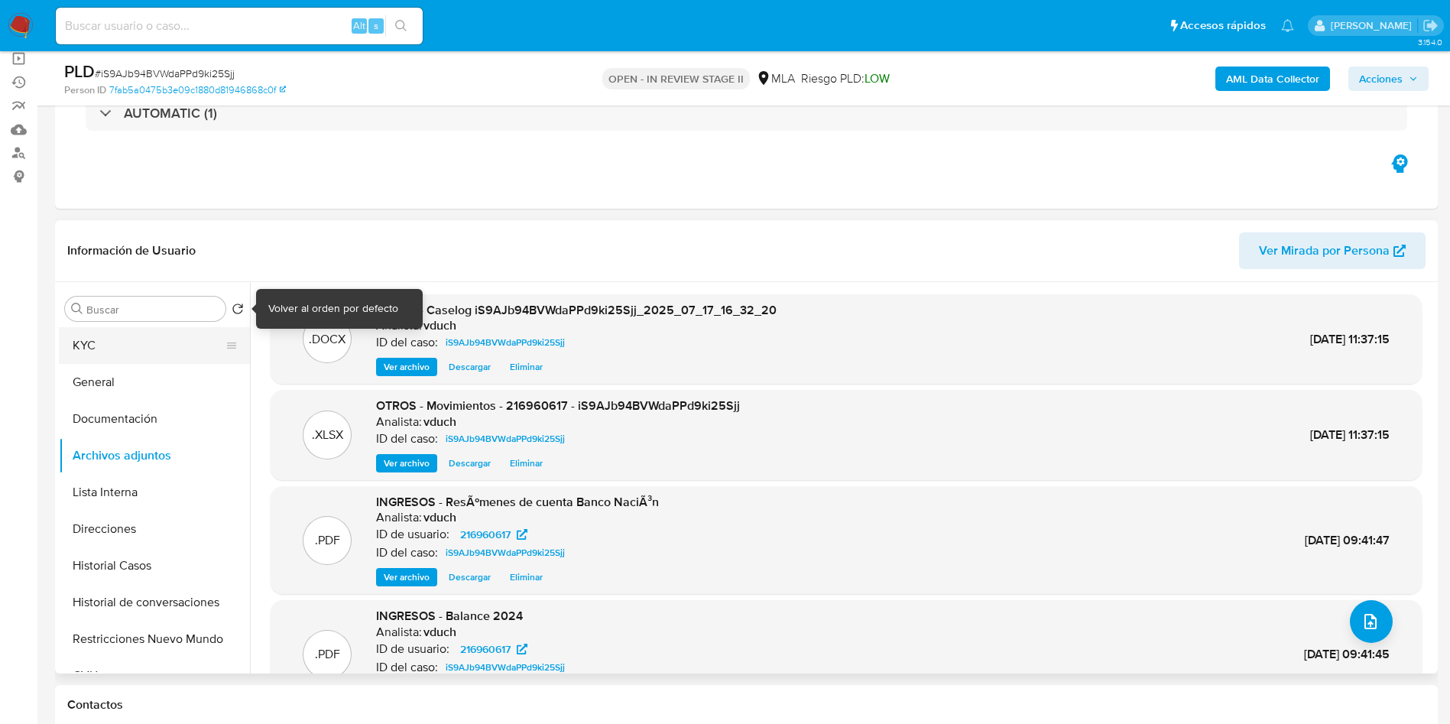
click at [153, 354] on button "KYC" at bounding box center [148, 345] width 179 height 37
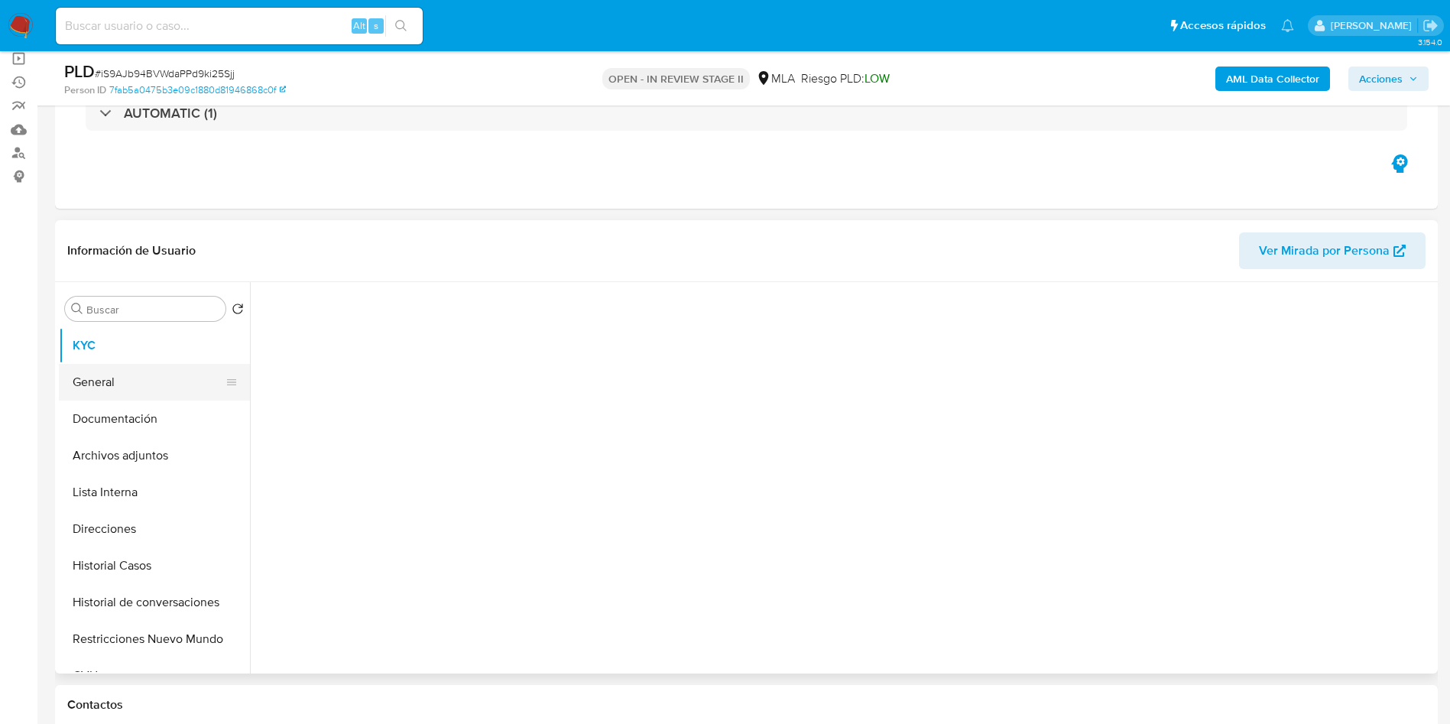
click at [159, 380] on button "General" at bounding box center [148, 382] width 179 height 37
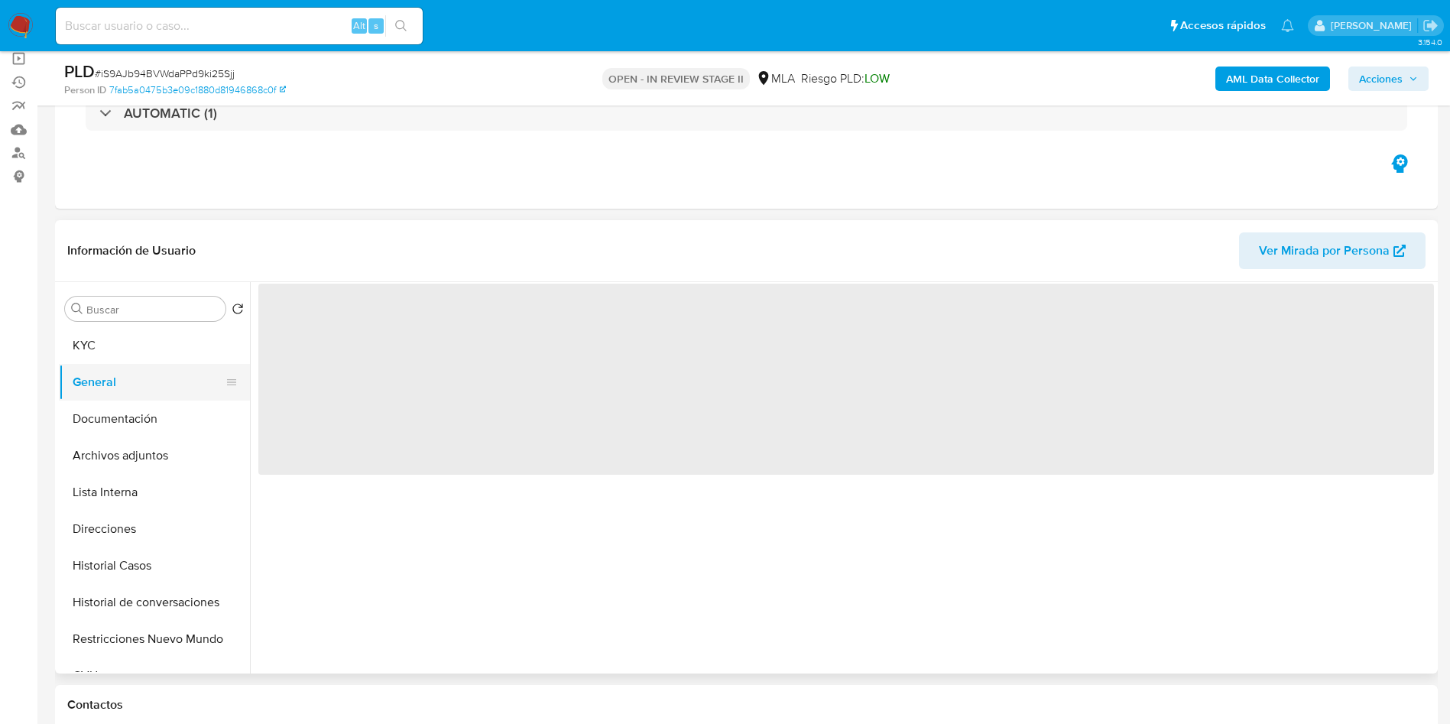
click at [147, 399] on button "General" at bounding box center [148, 382] width 179 height 37
click at [151, 419] on button "Documentación" at bounding box center [148, 418] width 179 height 37
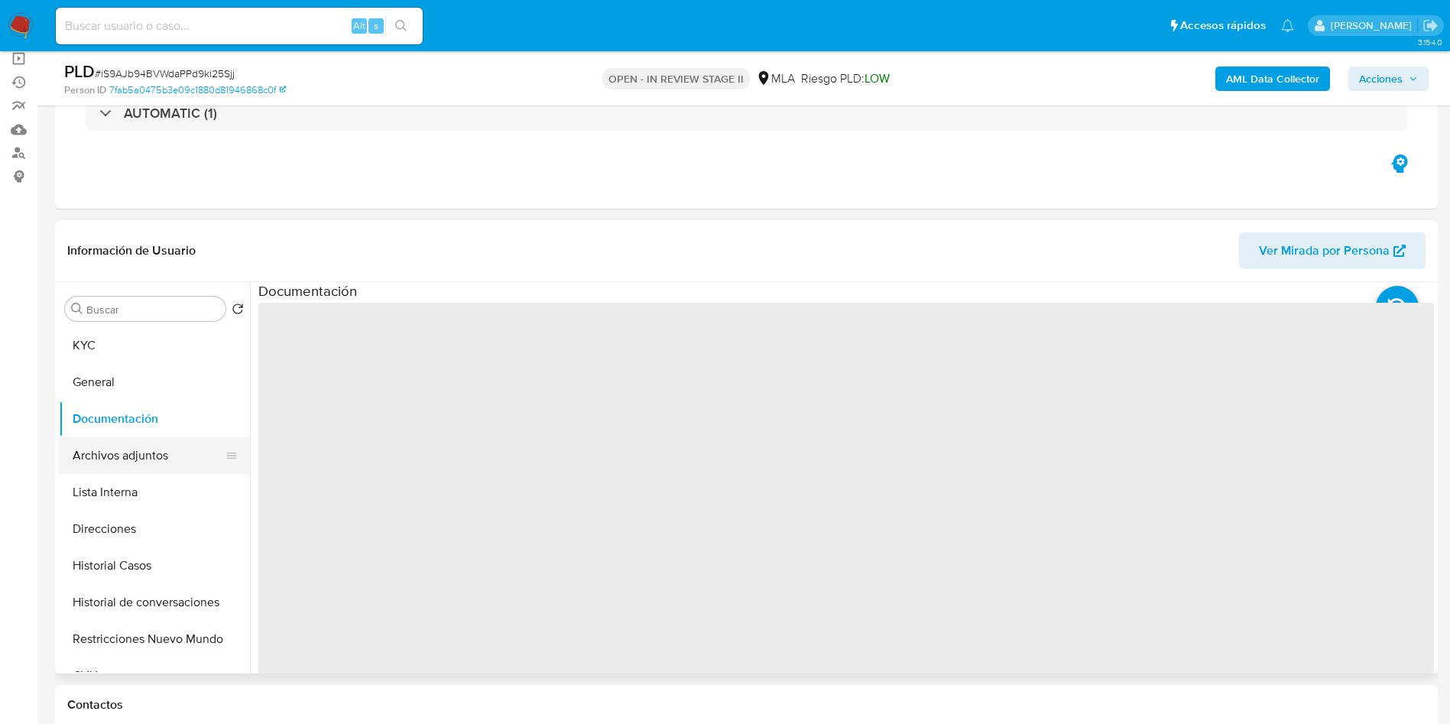
click at [150, 442] on button "Archivos adjuntos" at bounding box center [148, 455] width 179 height 37
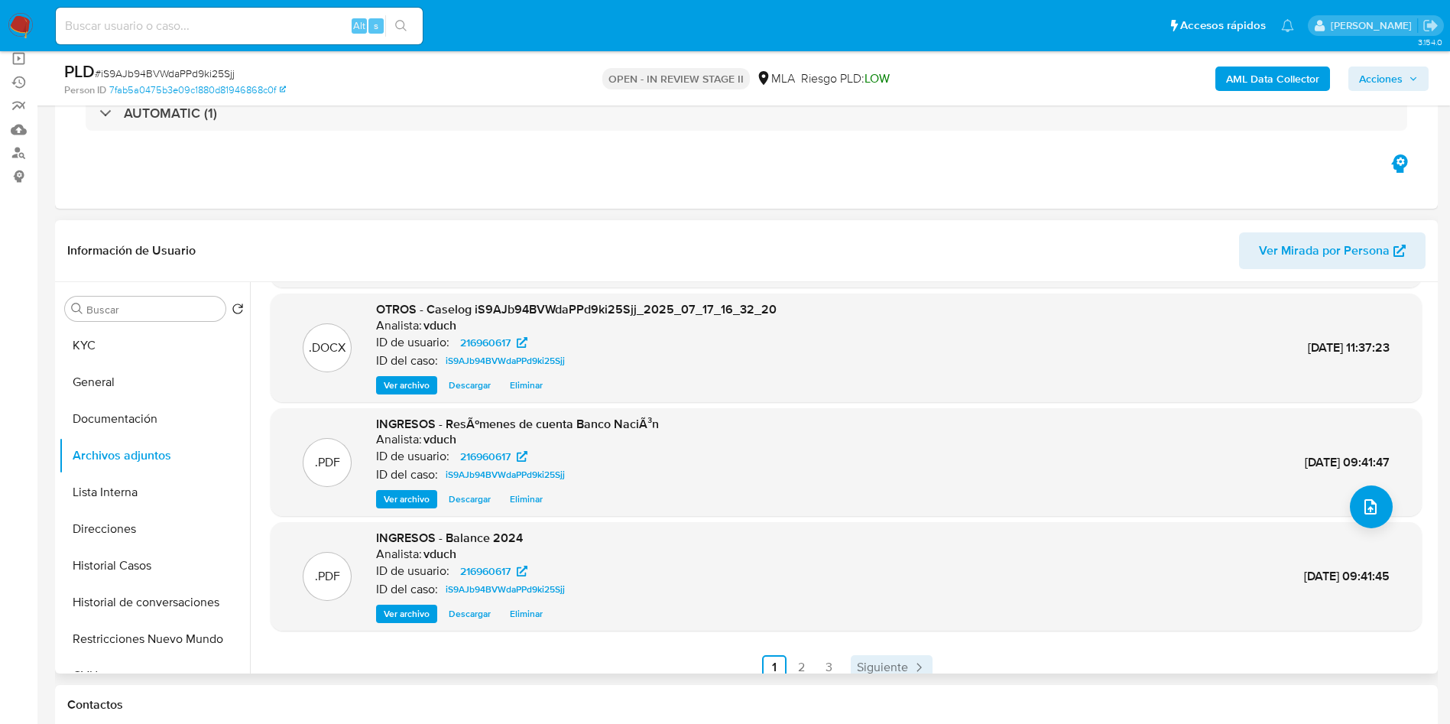
click at [884, 665] on span "Siguiente" at bounding box center [882, 667] width 51 height 12
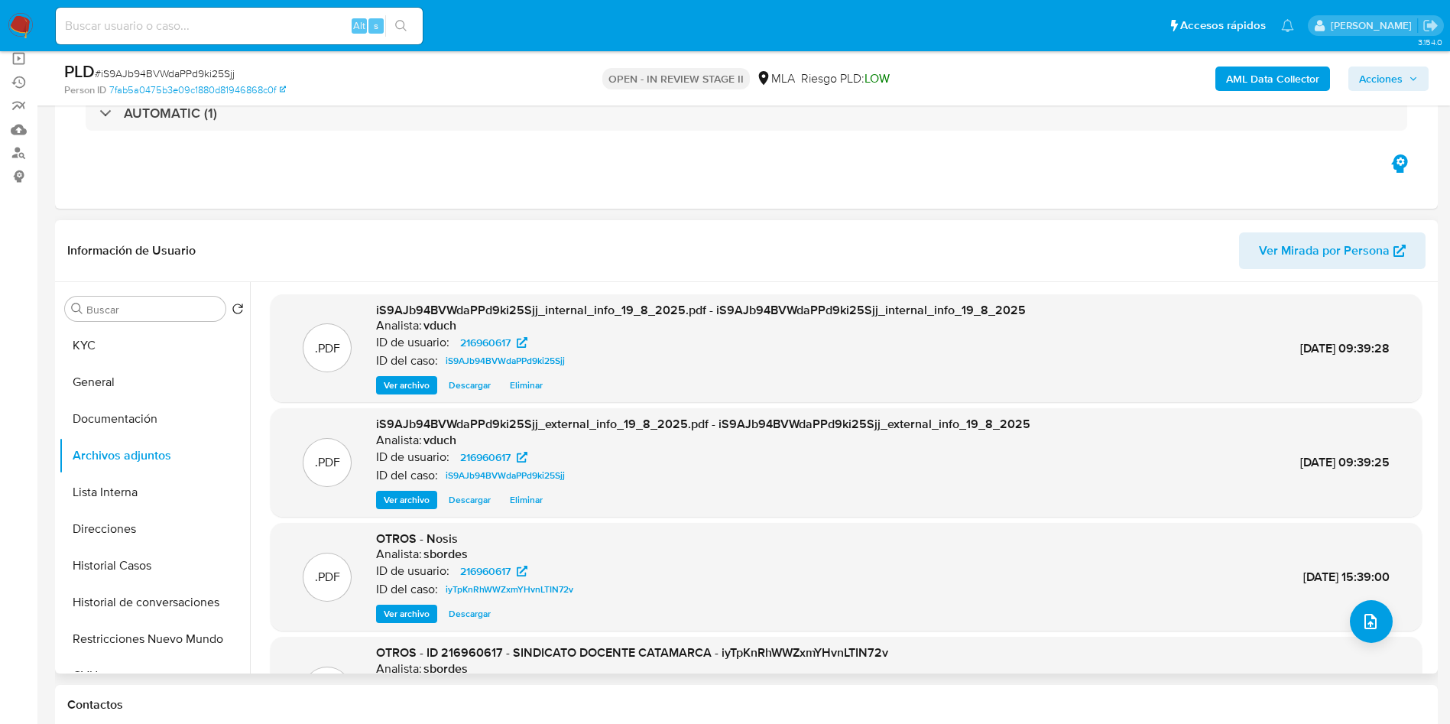
drag, startPoint x: 1404, startPoint y: 74, endPoint x: 1381, endPoint y: 85, distance: 25.3
click at [1403, 74] on span "Acciones" at bounding box center [1388, 78] width 59 height 21
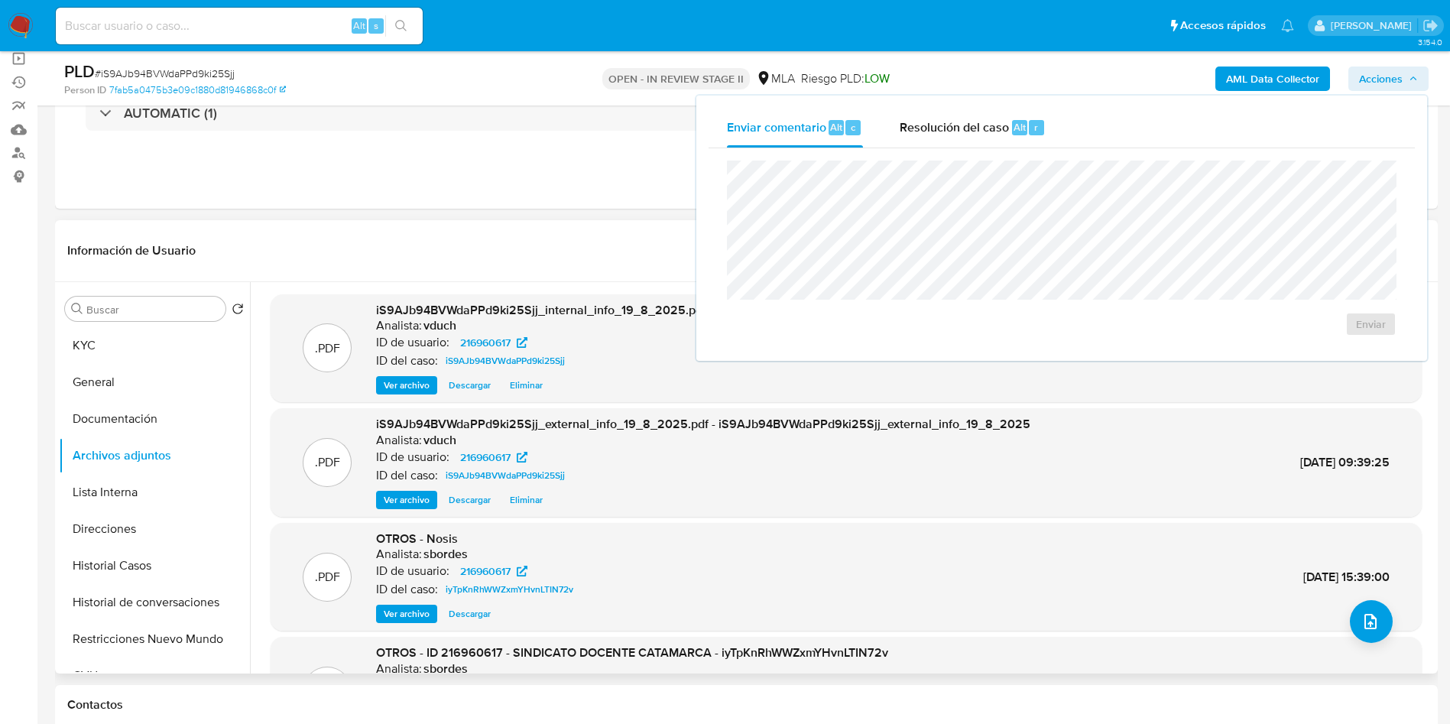
click at [1068, 142] on div "Enviar comentario Alt c Resolución del caso Alt r" at bounding box center [1061, 128] width 706 height 40
click at [1021, 120] on span "Alt" at bounding box center [1019, 127] width 12 height 15
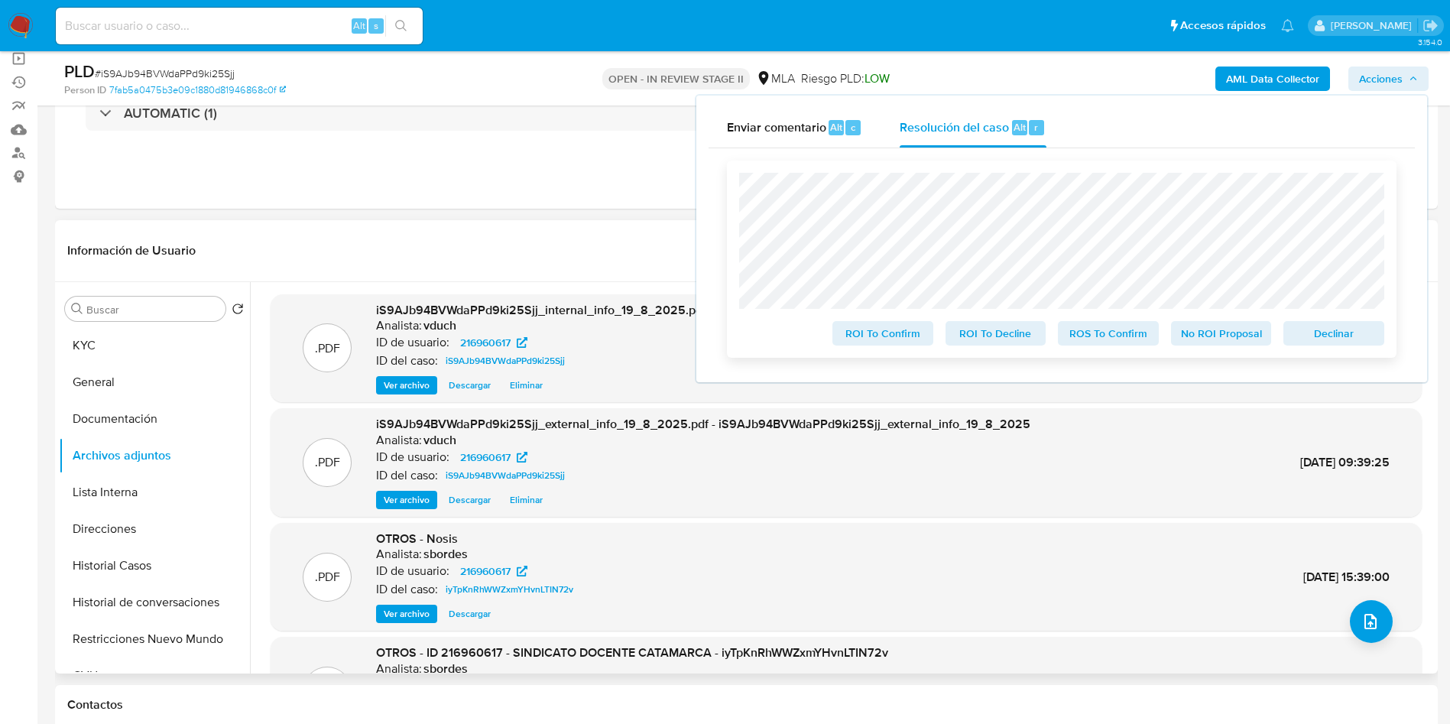
click at [1242, 342] on span "No ROI Proposal" at bounding box center [1221, 333] width 79 height 21
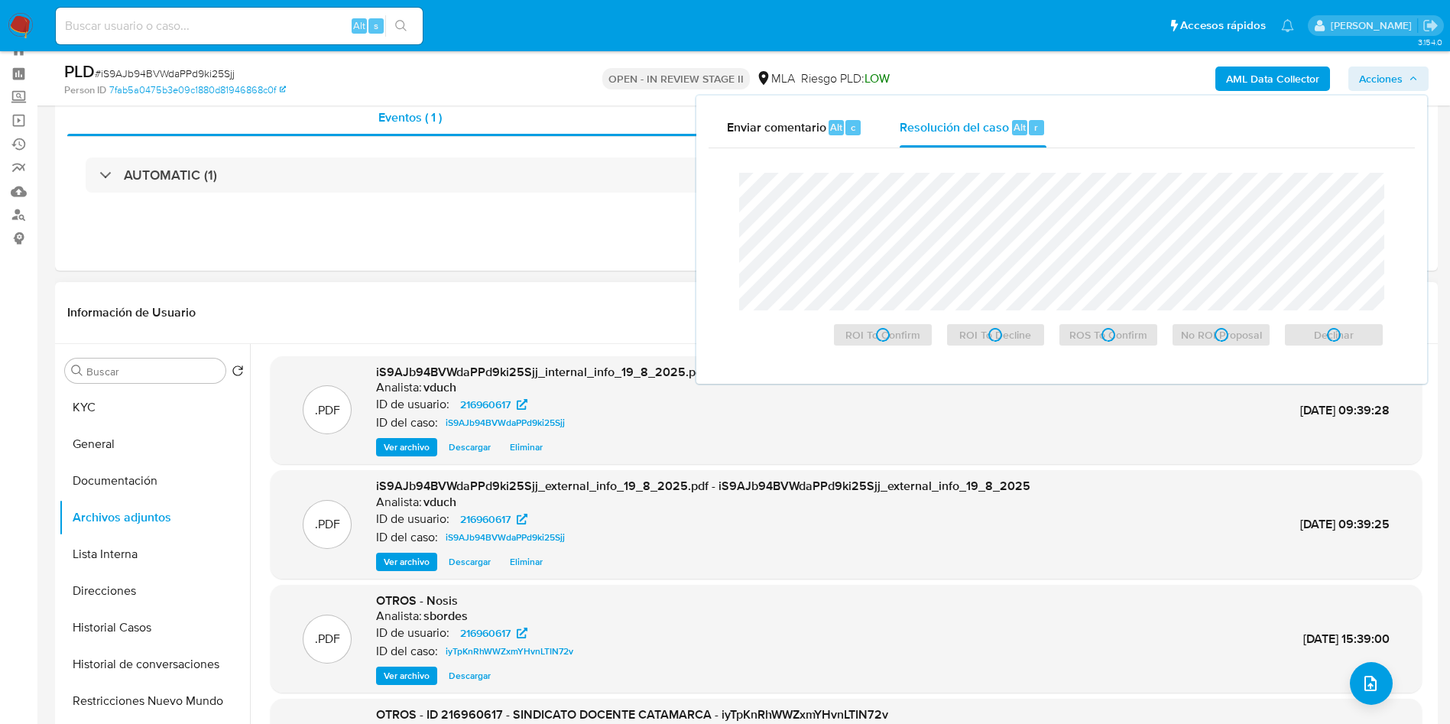
scroll to position [0, 0]
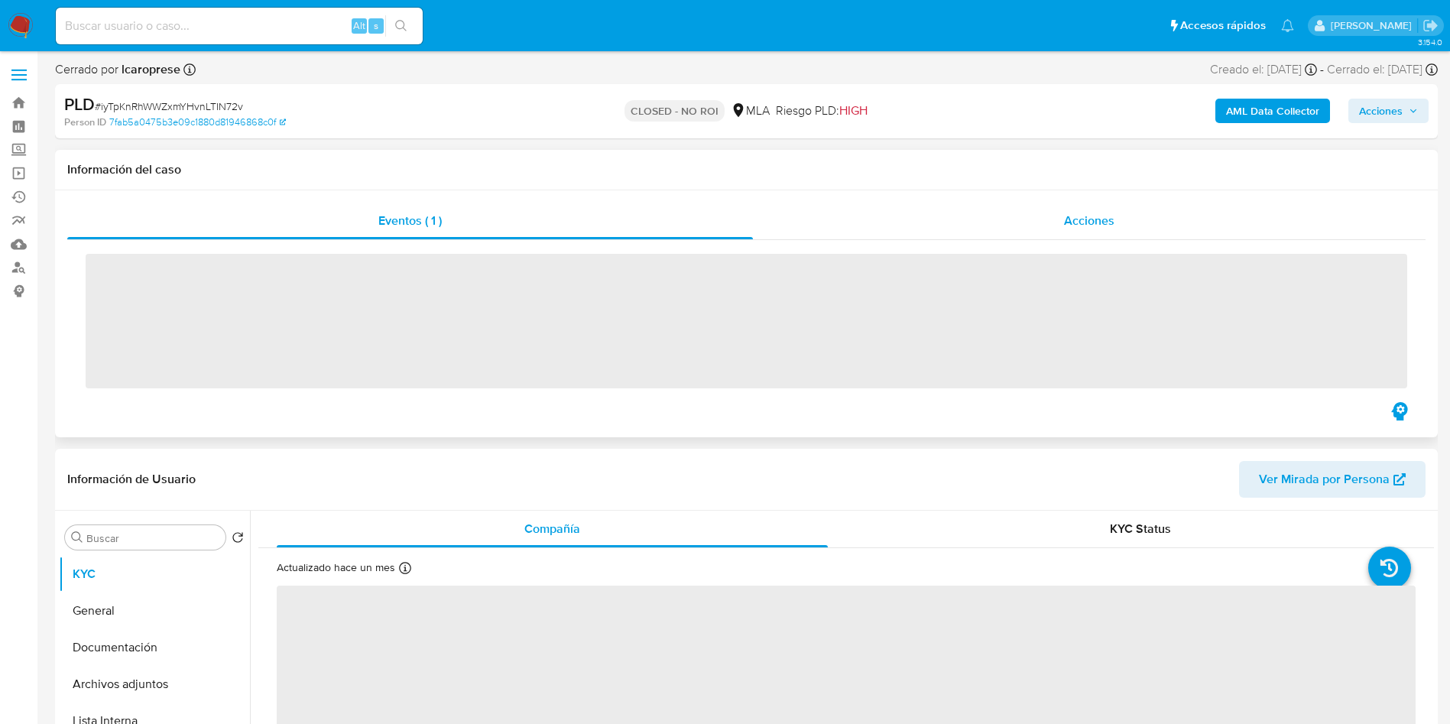
click at [1141, 211] on div "Acciones" at bounding box center [1089, 221] width 673 height 37
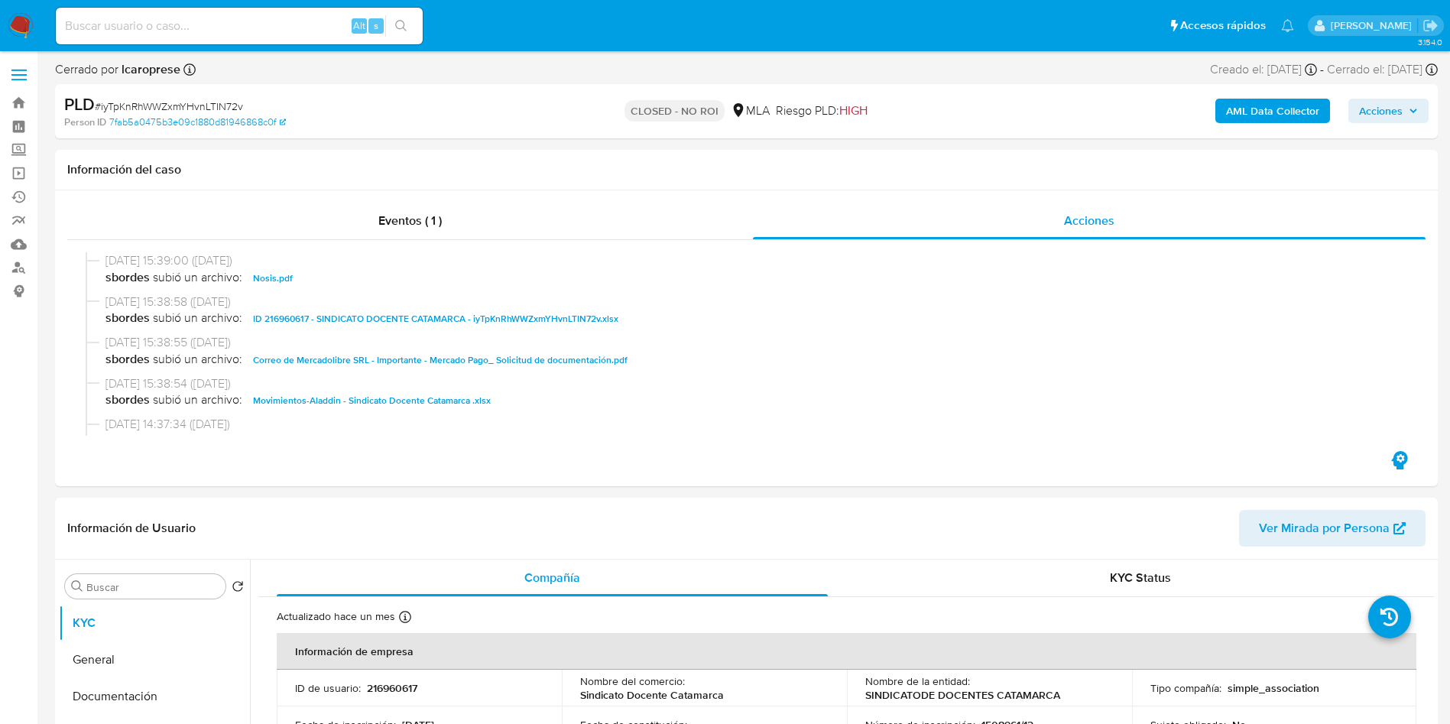
scroll to position [229, 0]
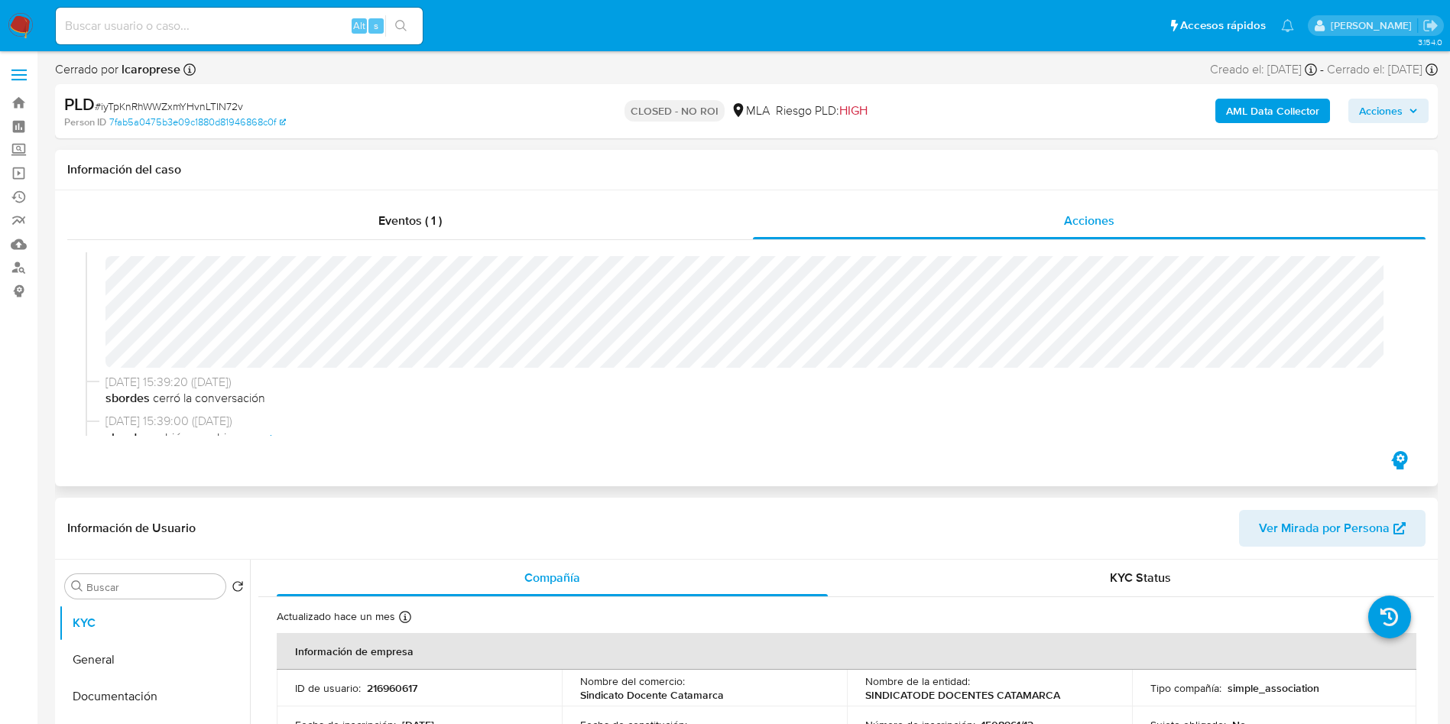
select select "10"
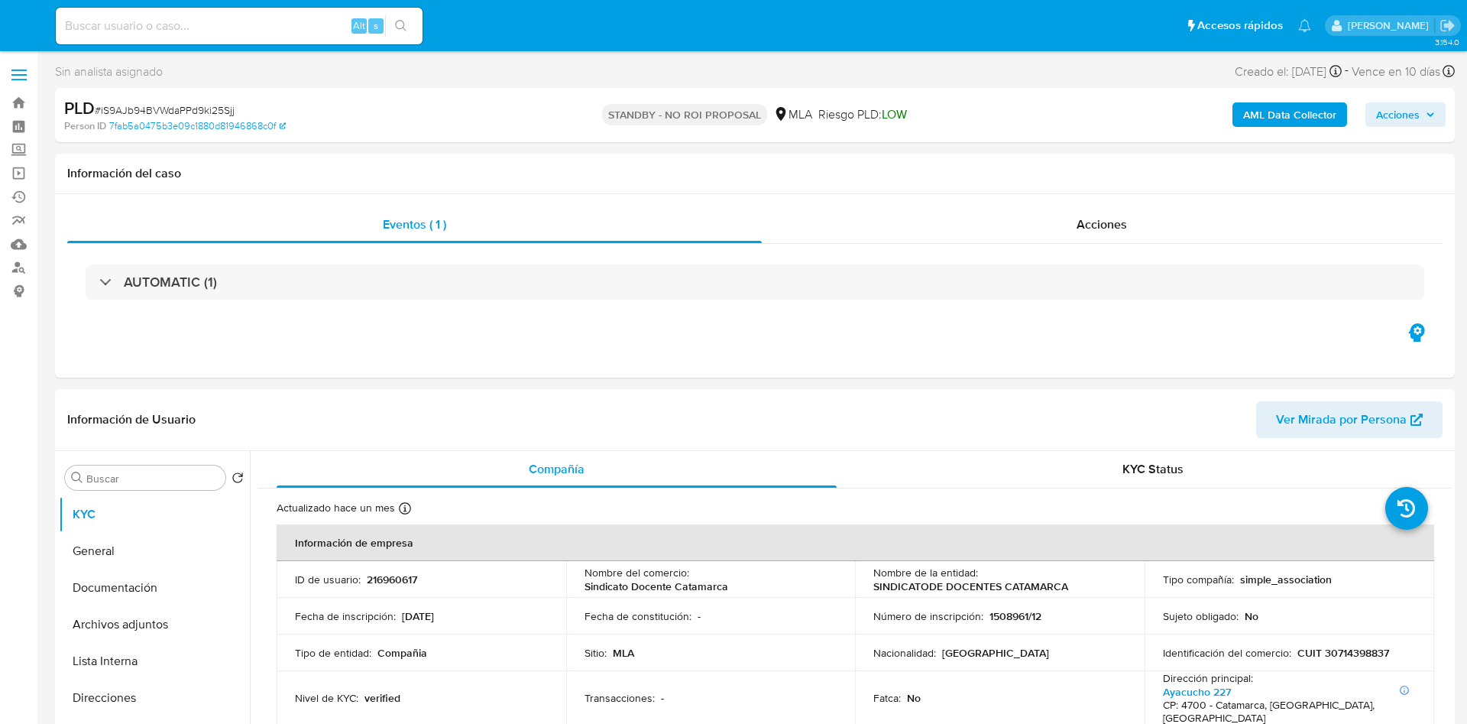
select select "10"
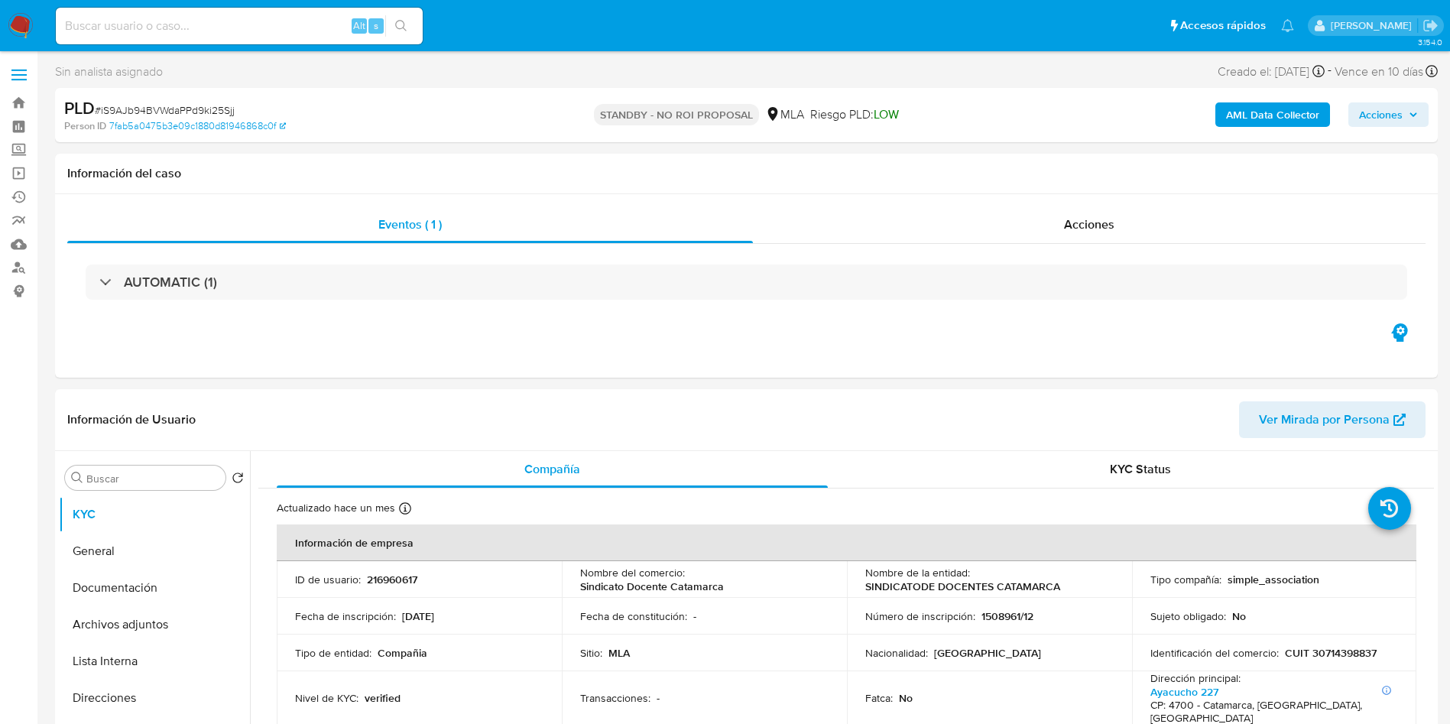
click at [315, 28] on input at bounding box center [239, 26] width 367 height 20
paste input "vB6EWqBn8n2OUywYG3UM8w6z"
type input "vB6EWqBn8n2OUywYG3UM8w6z"
click at [407, 27] on icon "search-icon" at bounding box center [401, 26] width 12 height 12
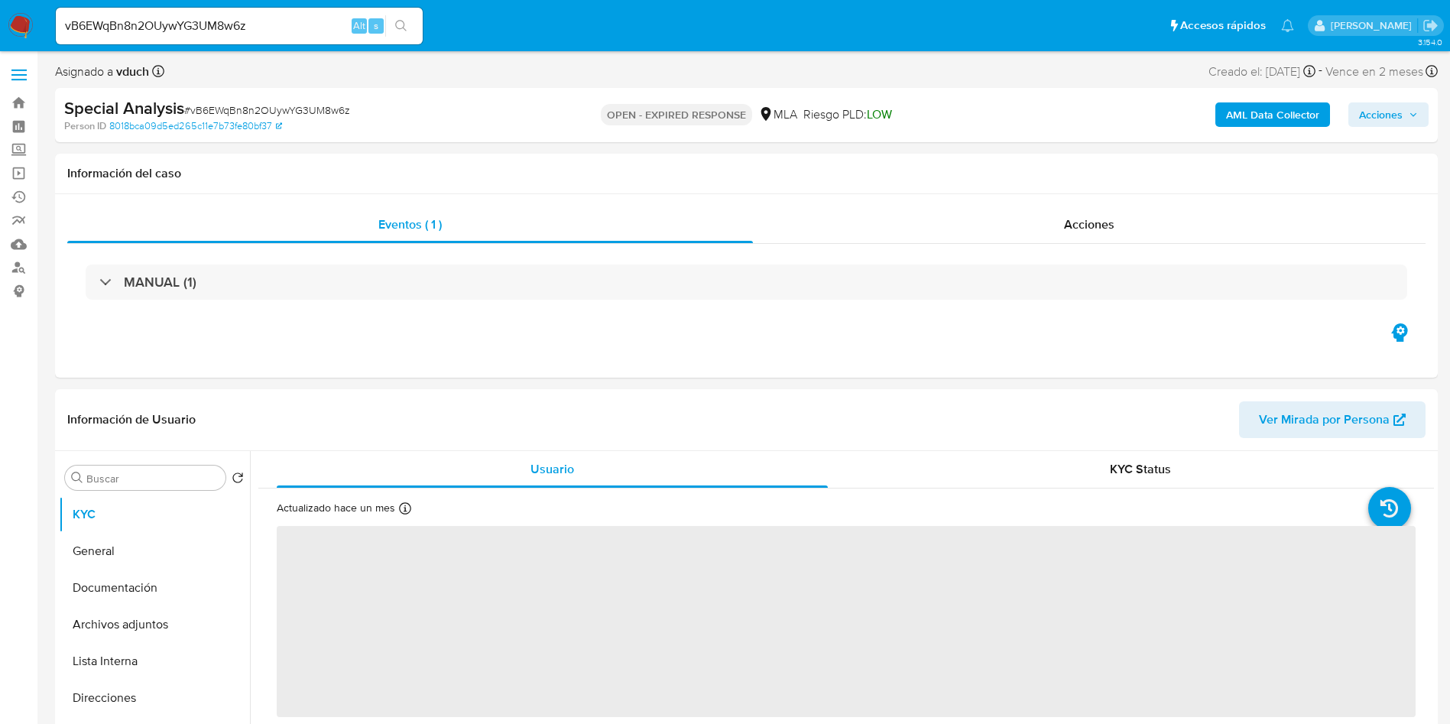
select select "10"
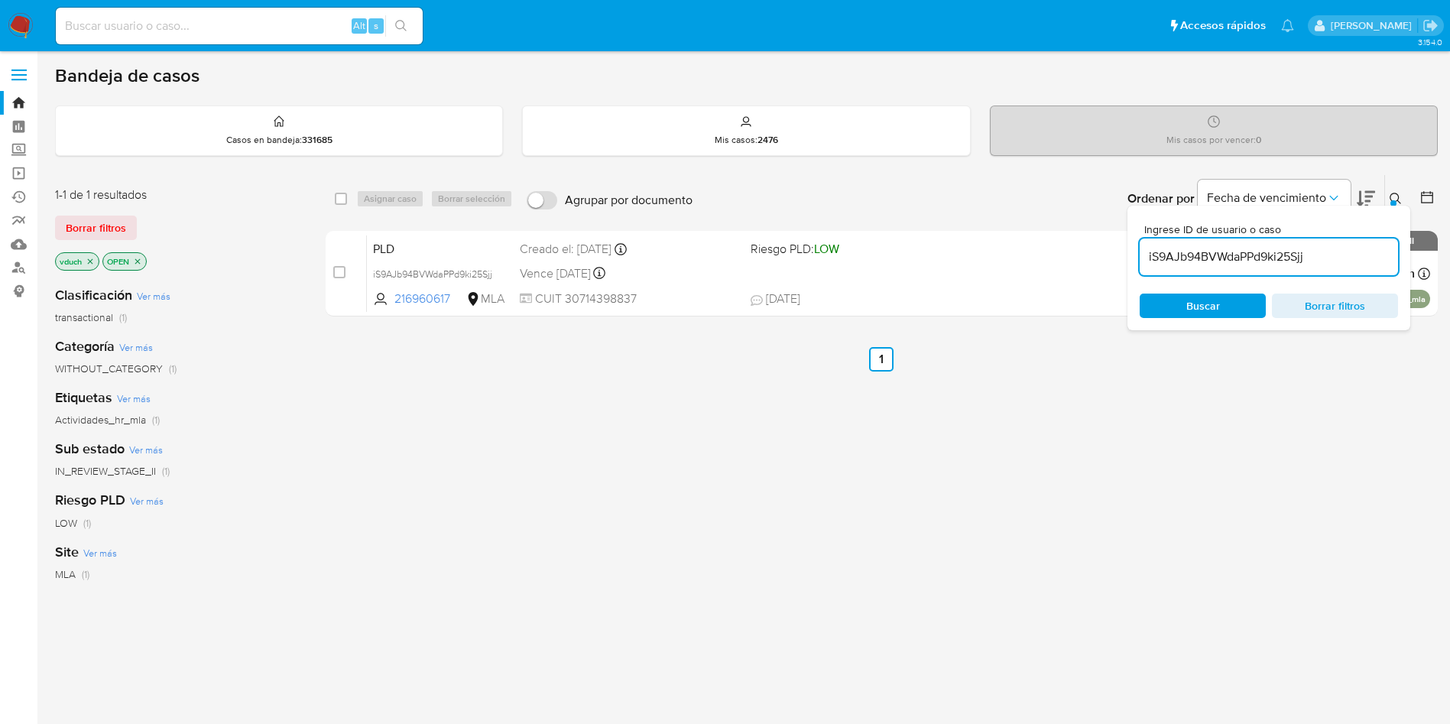
click at [1274, 254] on input "iS9AJb94BVWdaPPd9ki25Sjj" at bounding box center [1269, 257] width 258 height 20
paste input "vB6EWqBn8n2OUywYG3UM8w6z"
type input "vB6EWqBn8n2OUywYG3UM8w6z"
click at [339, 198] on input "checkbox" at bounding box center [341, 199] width 12 height 12
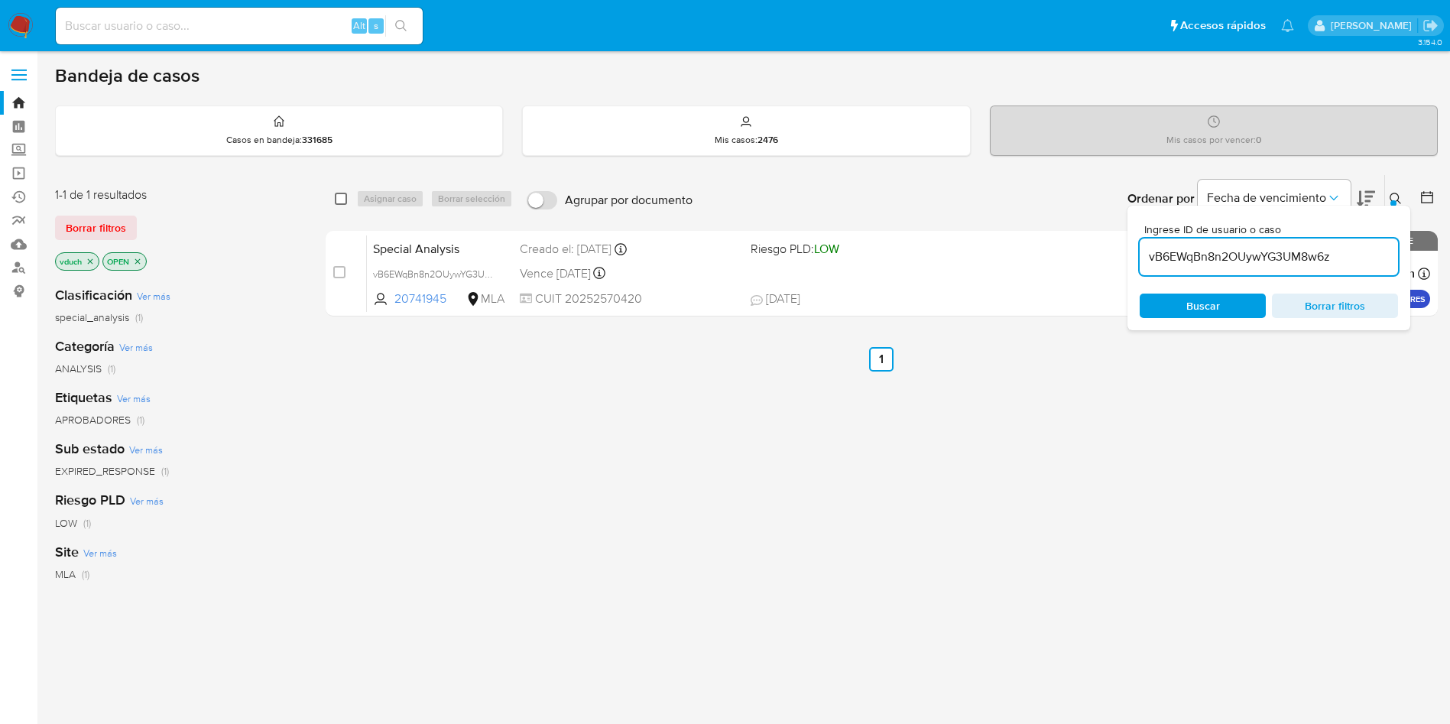
checkbox input "true"
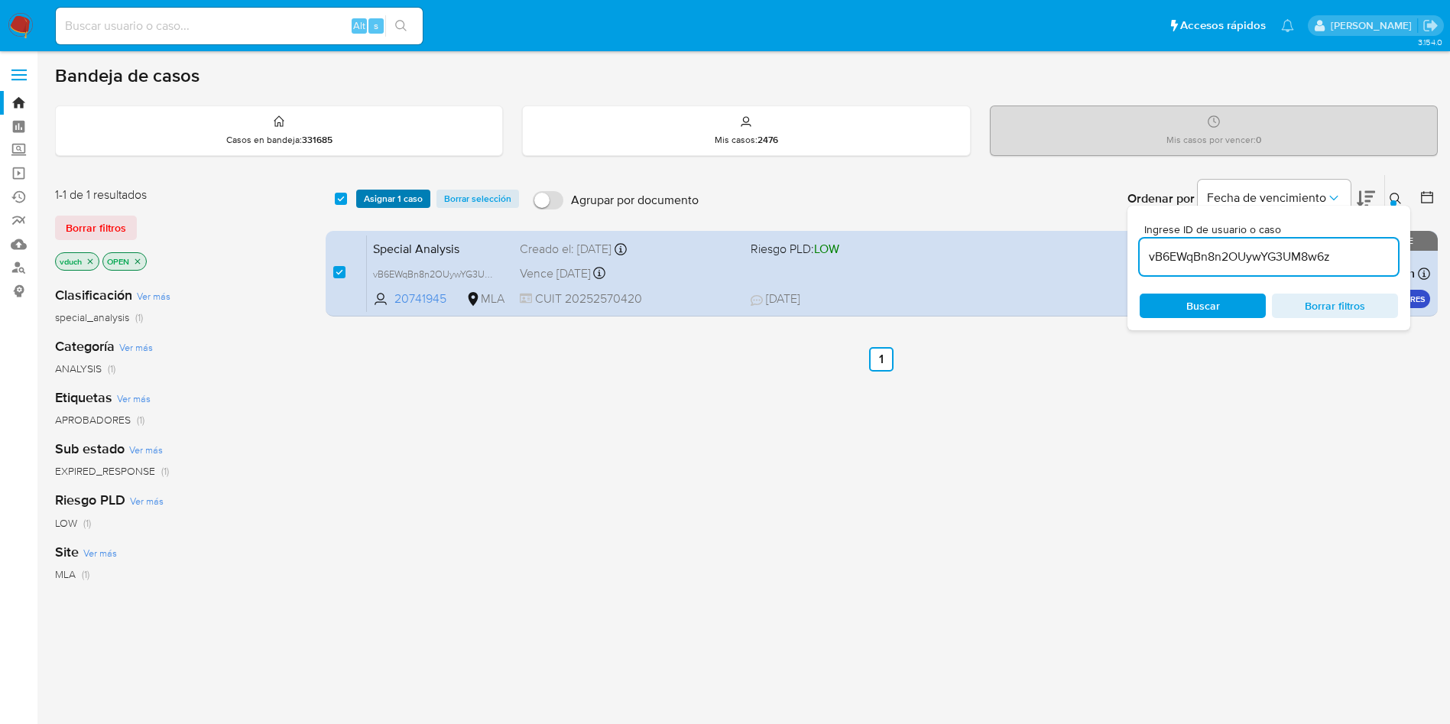
click at [364, 202] on span "Asignar 1 caso" at bounding box center [393, 198] width 59 height 15
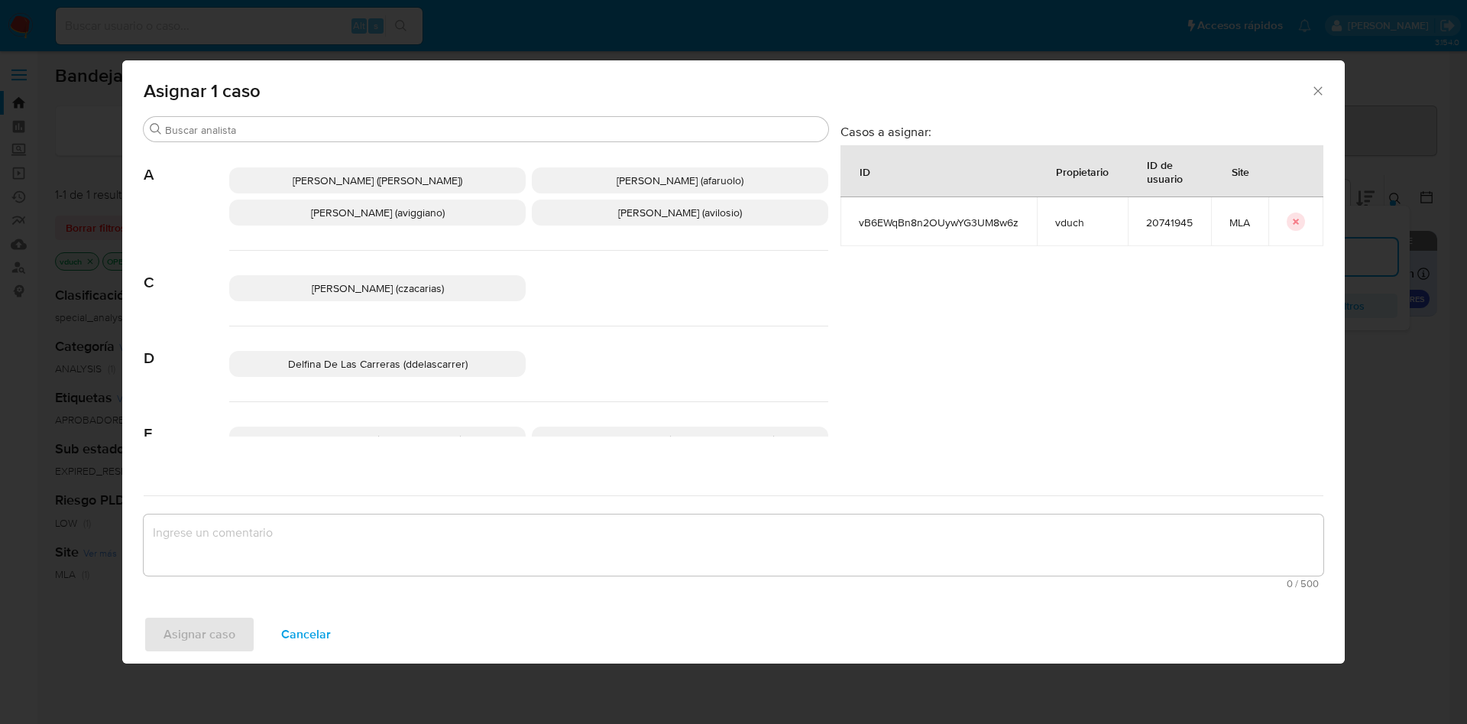
scroll to position [1366, 0]
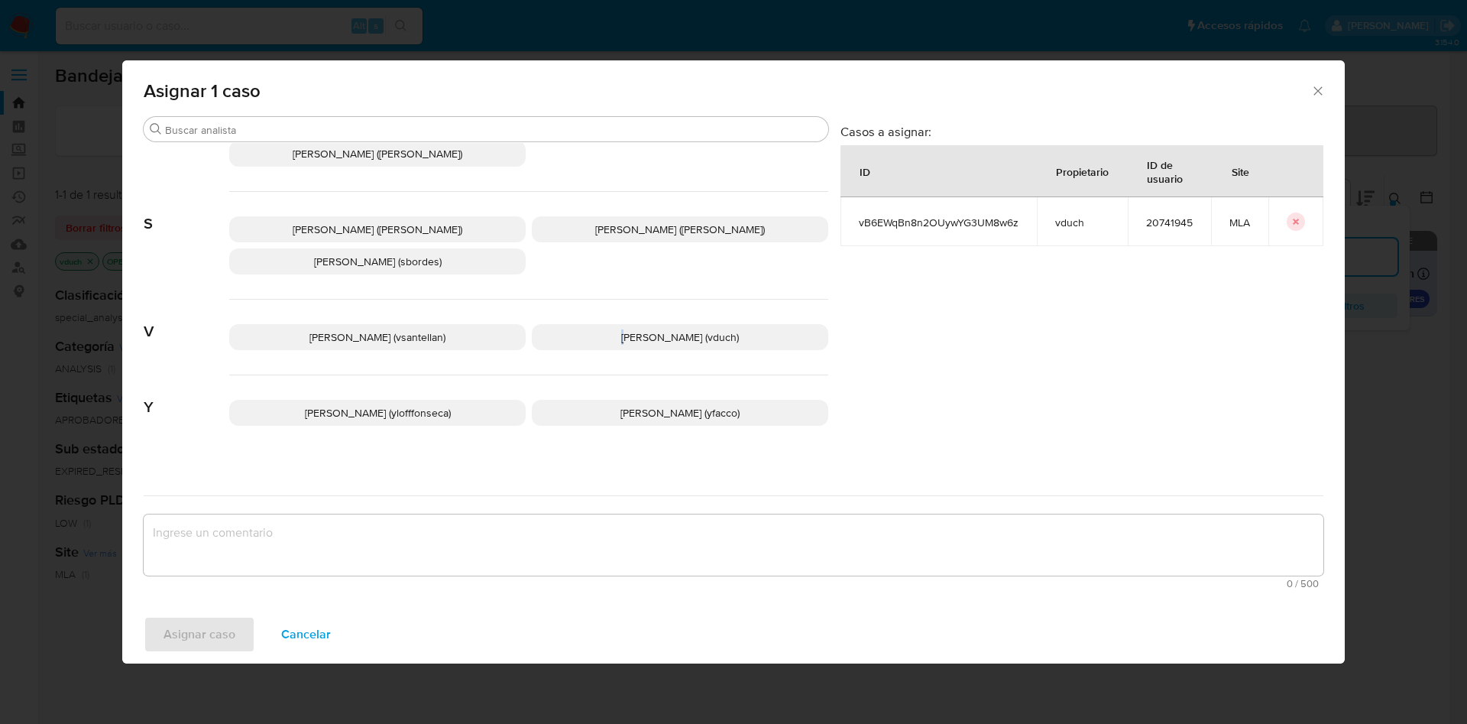
click at [622, 336] on p "[PERSON_NAME] (vduch)" at bounding box center [680, 337] width 297 height 26
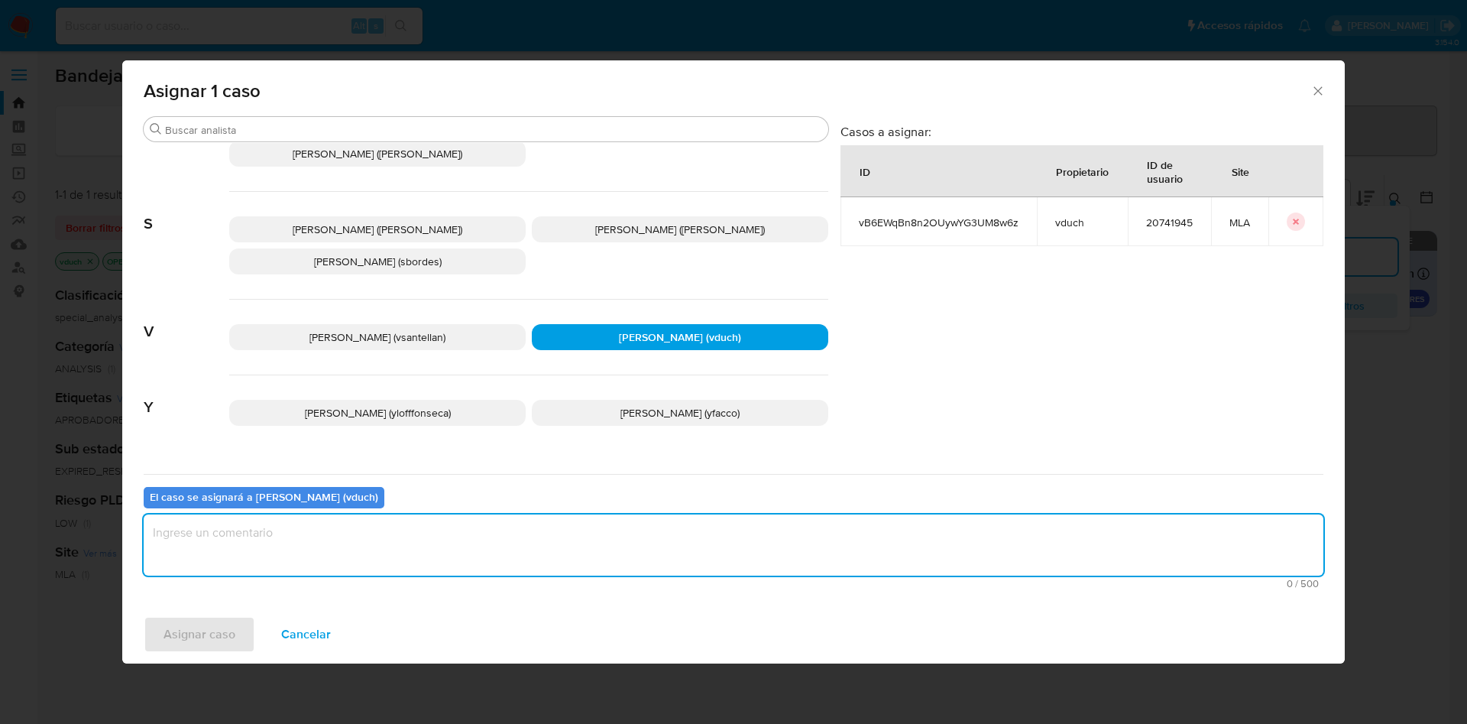
click at [629, 548] on textarea "assign-modal" at bounding box center [734, 544] width 1180 height 61
click at [174, 623] on span "Asignar caso" at bounding box center [200, 635] width 72 height 34
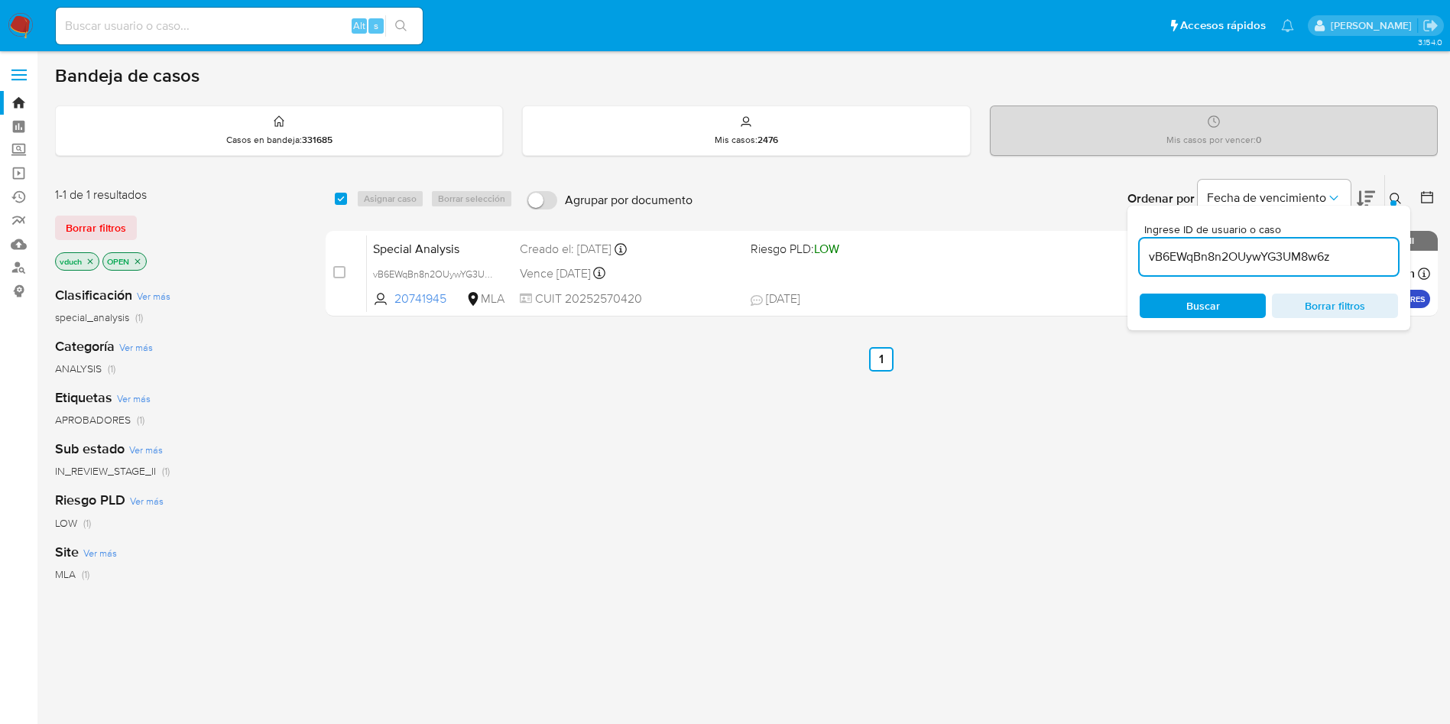
click at [1287, 258] on input "vB6EWqBn8n2OUywYG3UM8w6z" at bounding box center [1269, 257] width 258 height 20
paste input "133739343"
type input "133739343"
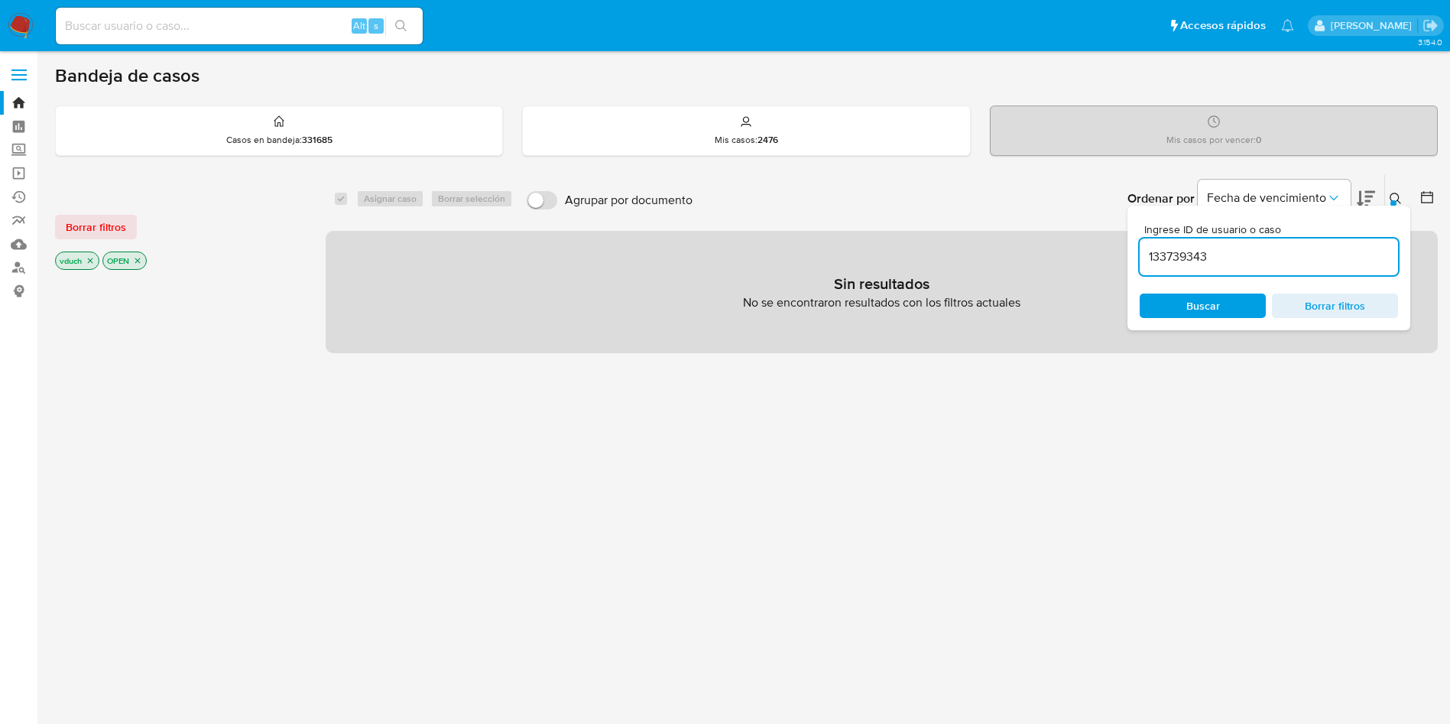
click at [91, 261] on icon "close-filter" at bounding box center [90, 260] width 9 height 9
click at [93, 262] on icon "close-filter" at bounding box center [90, 260] width 9 height 9
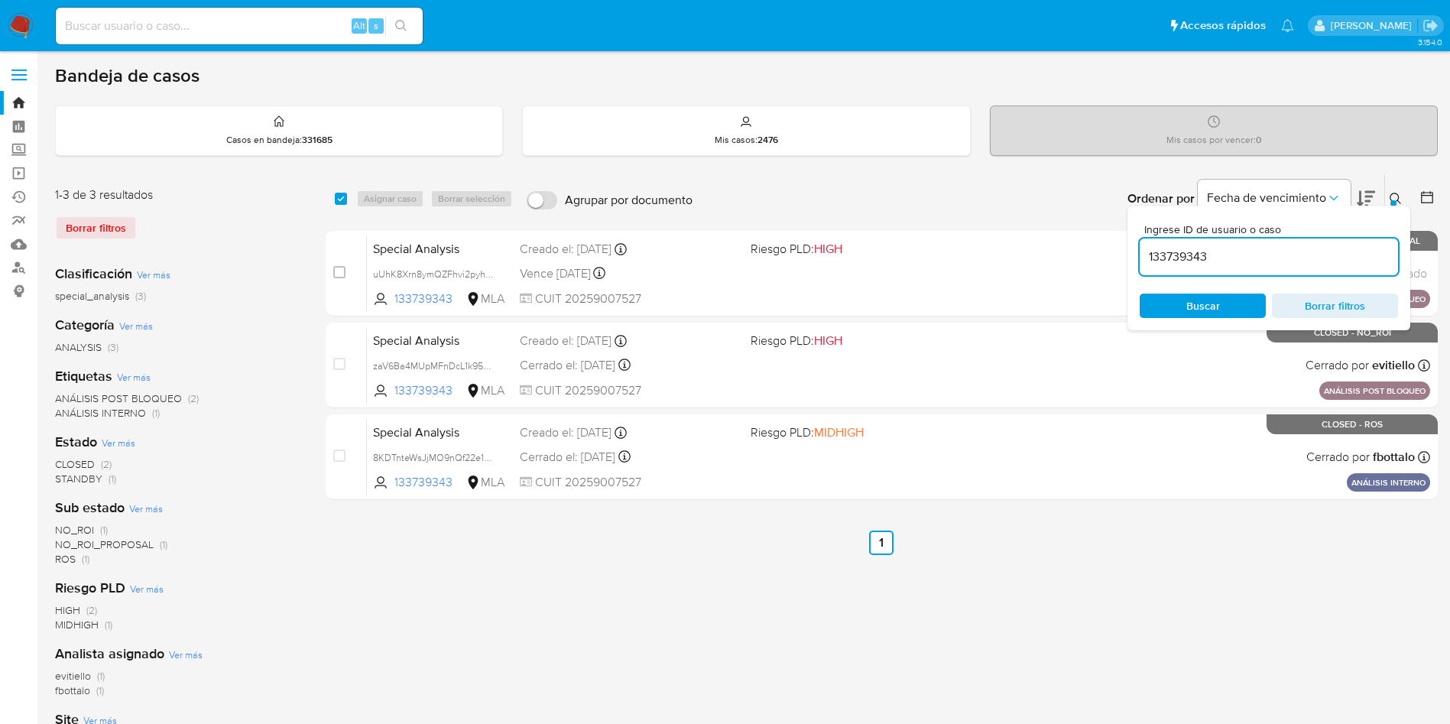
click at [1389, 196] on button at bounding box center [1397, 199] width 25 height 18
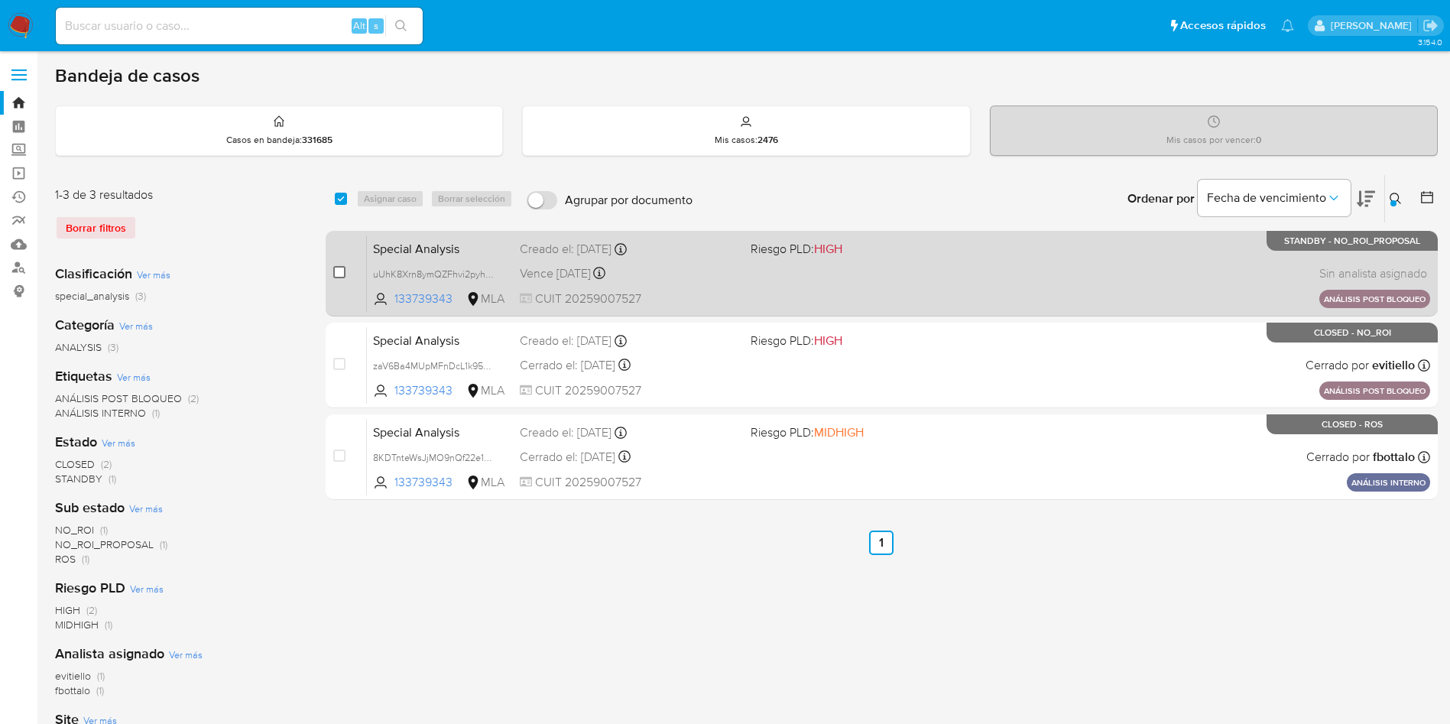
click at [342, 272] on input "checkbox" at bounding box center [339, 272] width 12 height 12
checkbox input "true"
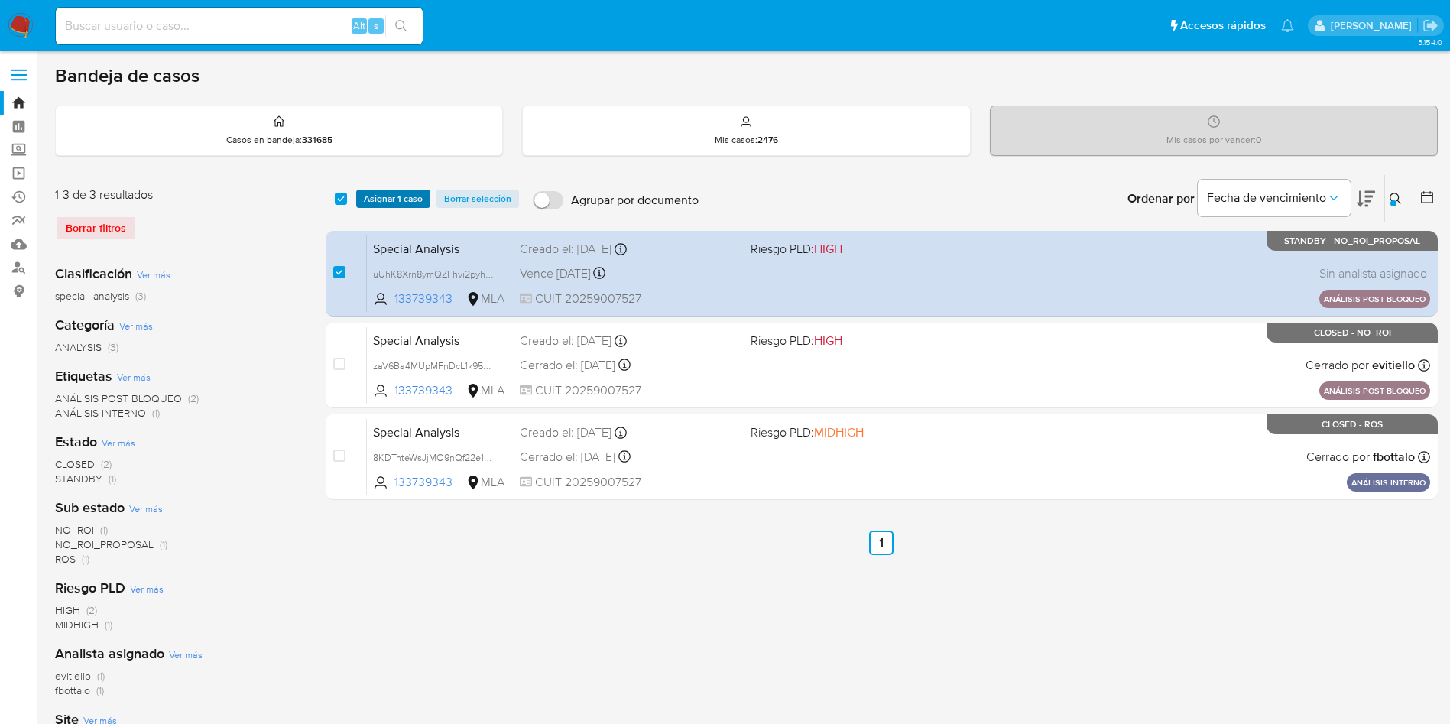
click at [391, 198] on span "Asignar 1 caso" at bounding box center [393, 198] width 59 height 15
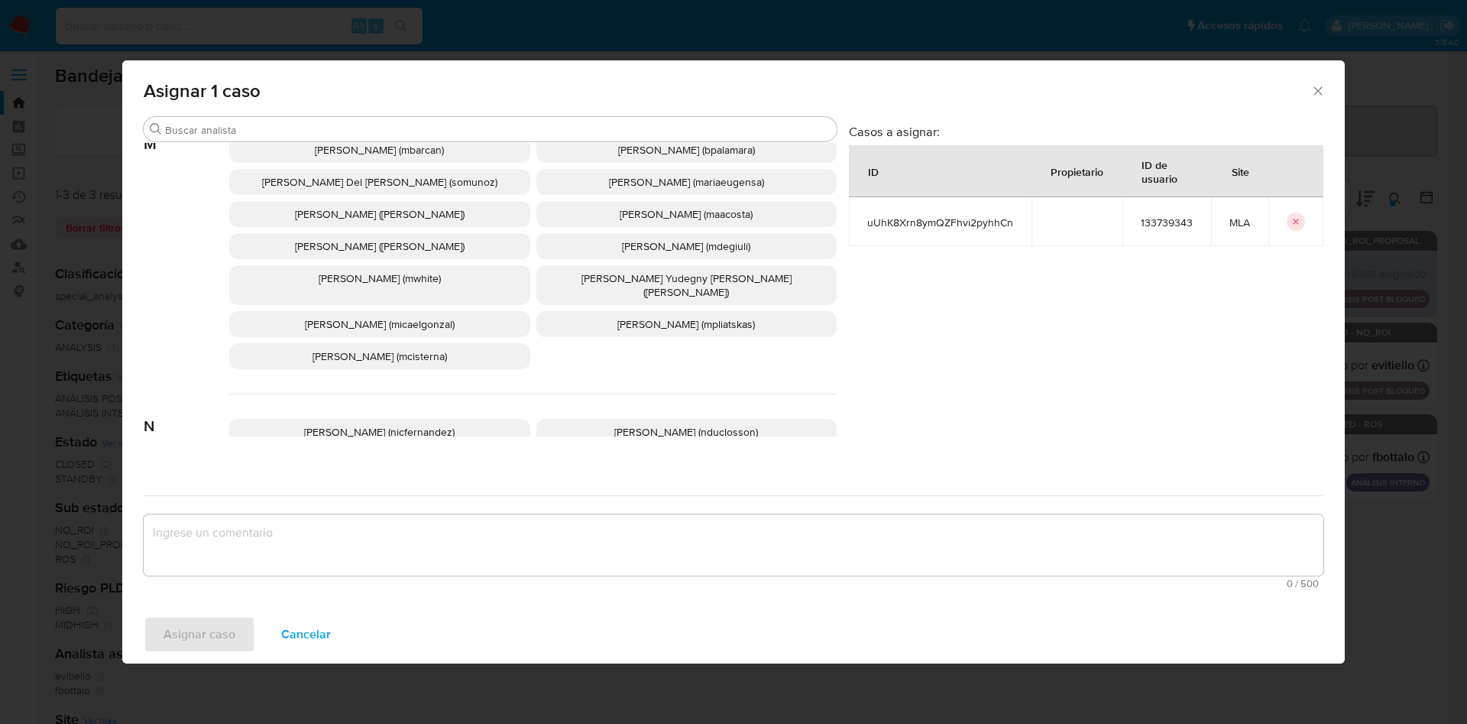
scroll to position [1366, 0]
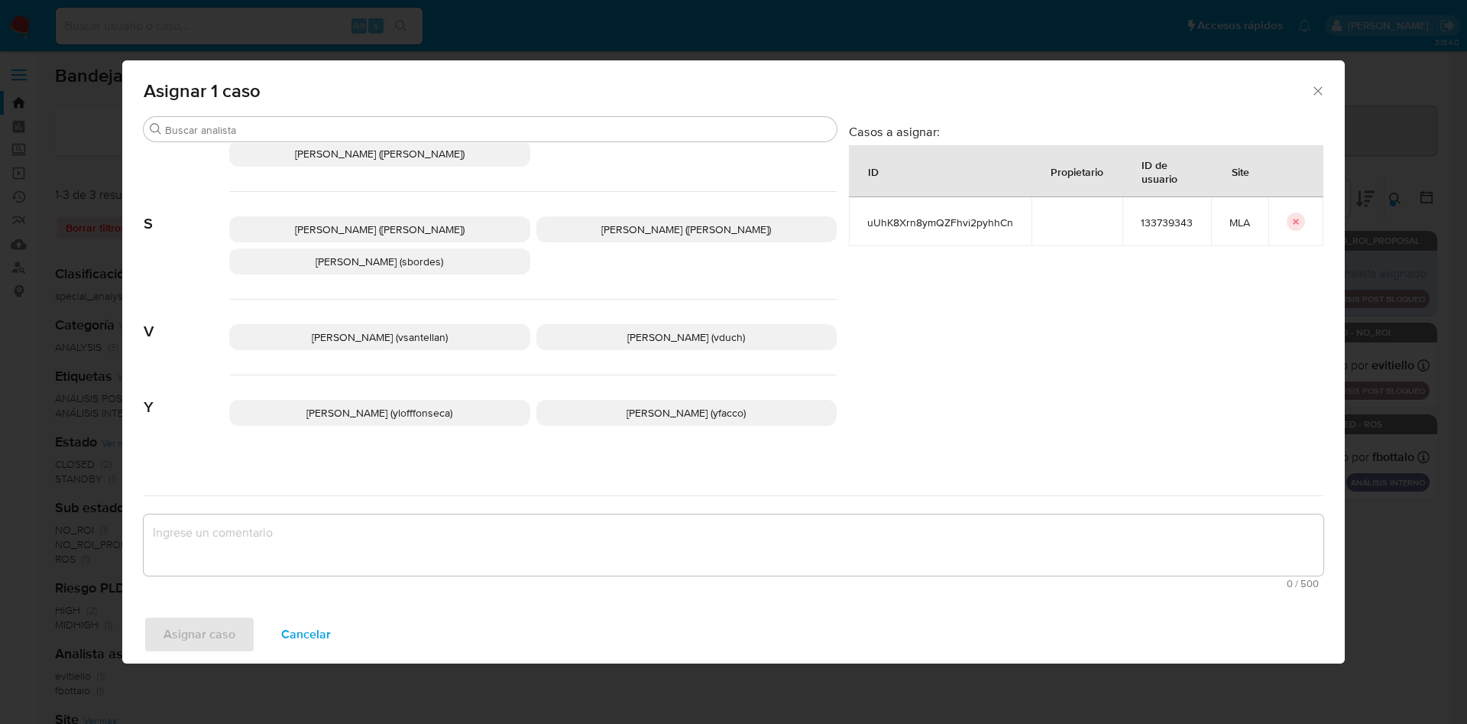
click at [712, 324] on p "Valeria Duch (vduch)" at bounding box center [687, 337] width 301 height 26
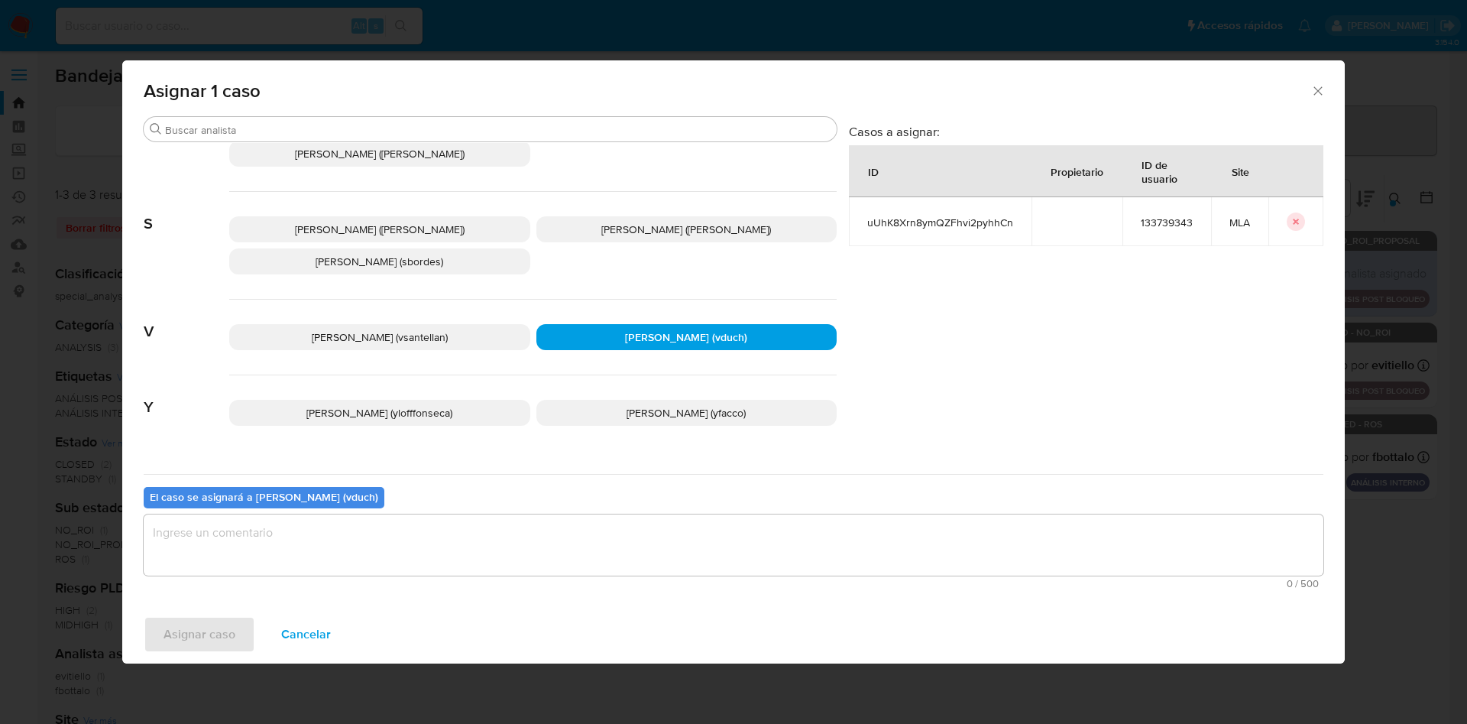
click at [687, 561] on textarea "assign-modal" at bounding box center [734, 544] width 1180 height 61
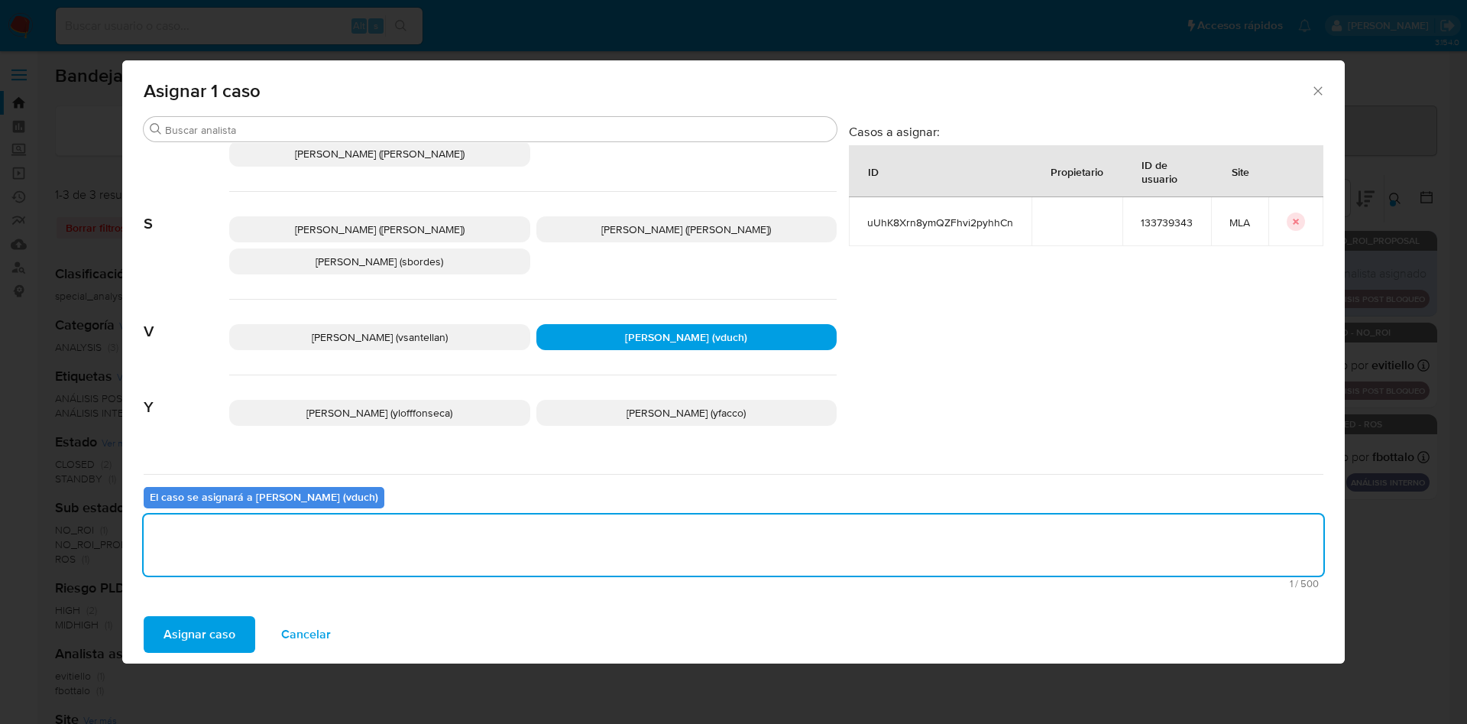
click at [197, 634] on span "Asignar caso" at bounding box center [200, 635] width 72 height 34
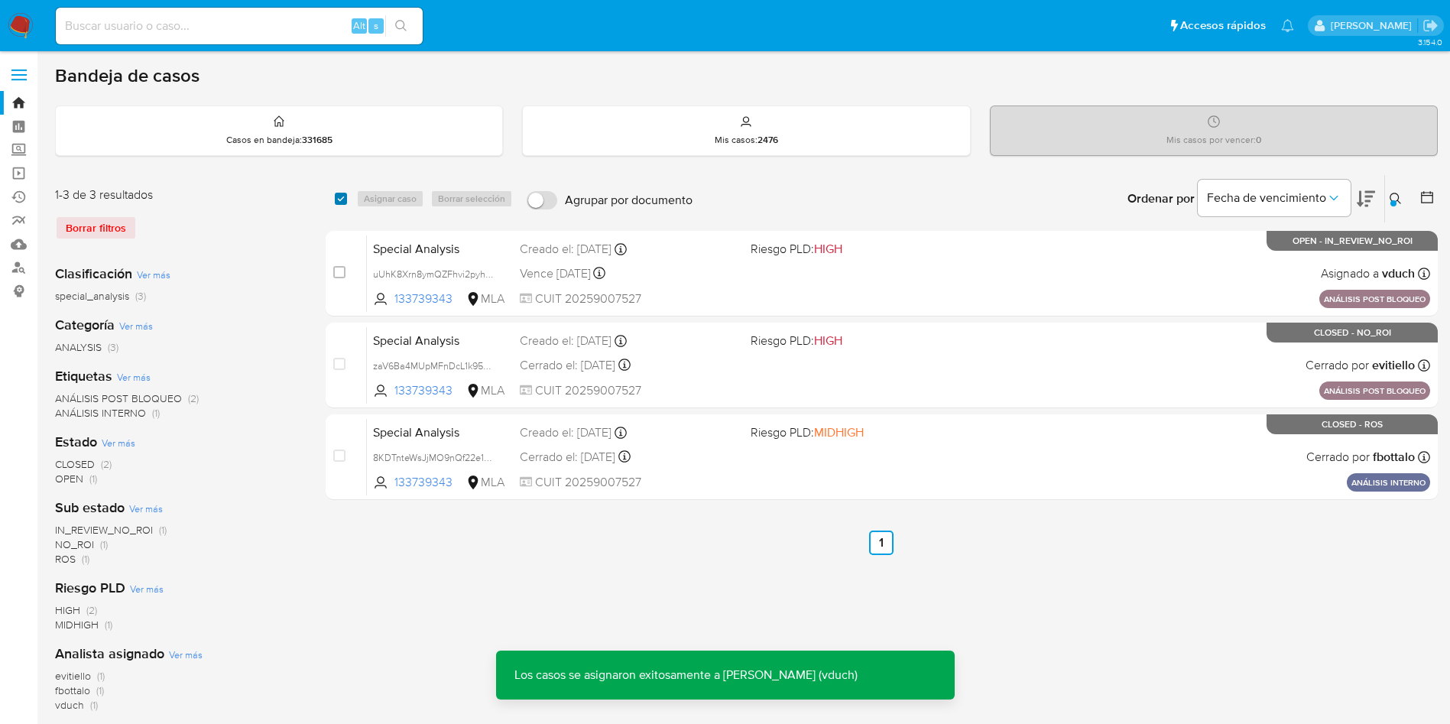
click at [339, 197] on input "checkbox" at bounding box center [341, 199] width 12 height 12
checkbox input "true"
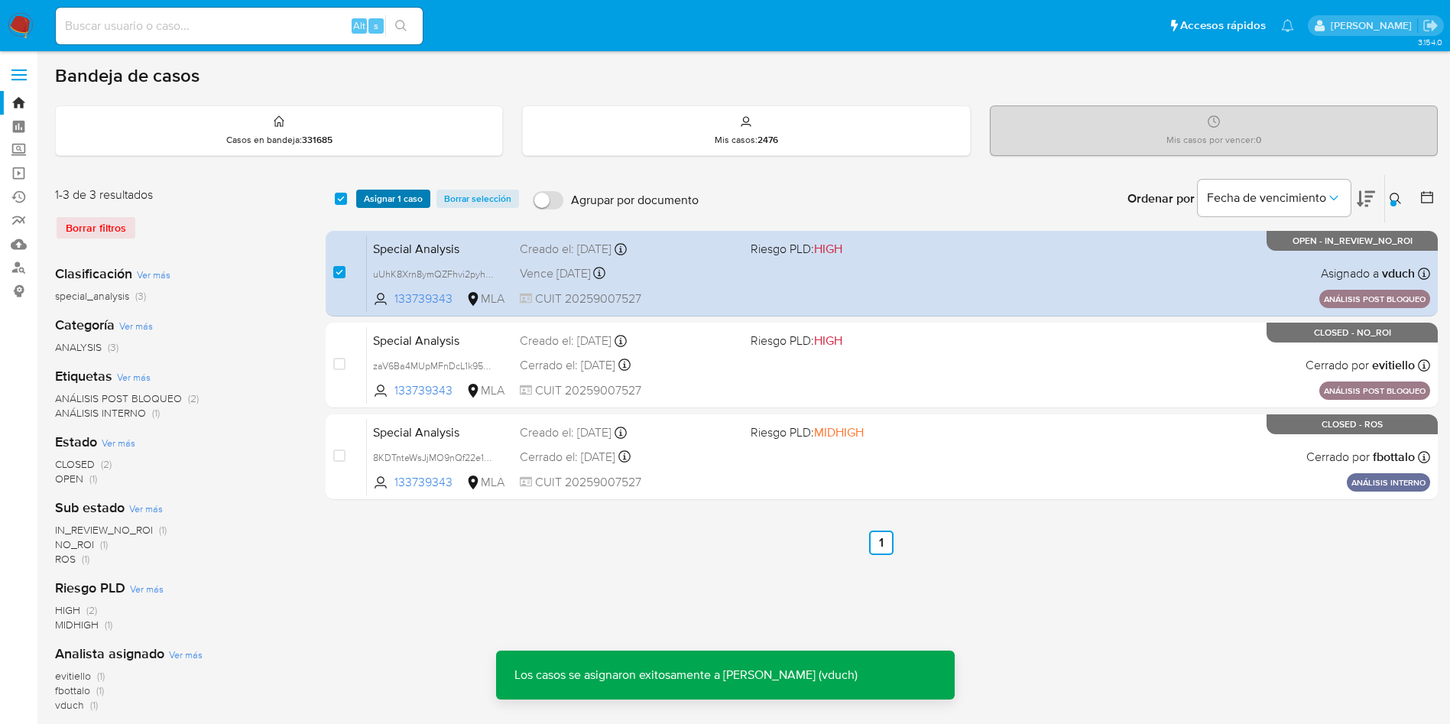
click at [384, 194] on span "Asignar 1 caso" at bounding box center [393, 198] width 59 height 15
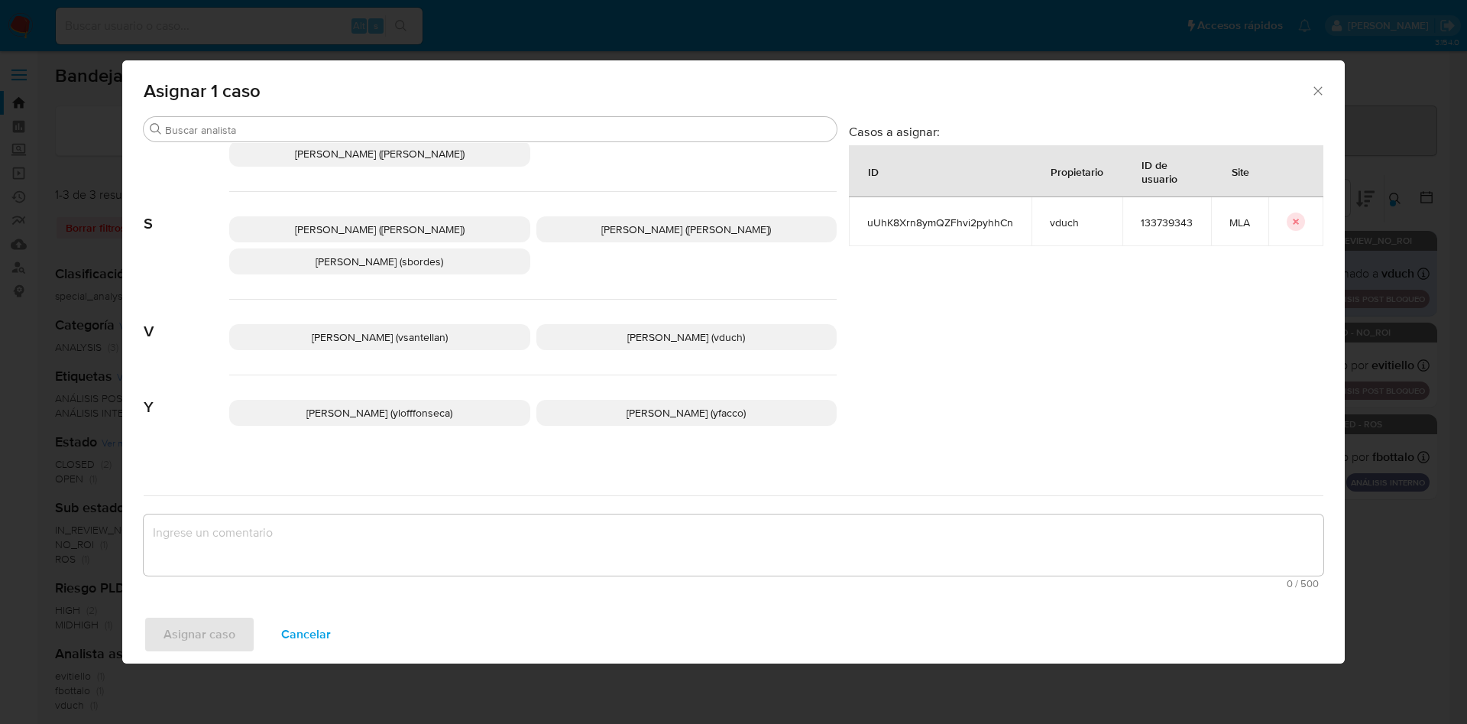
click at [701, 329] on span "Valeria Duch (vduch)" at bounding box center [686, 336] width 118 height 15
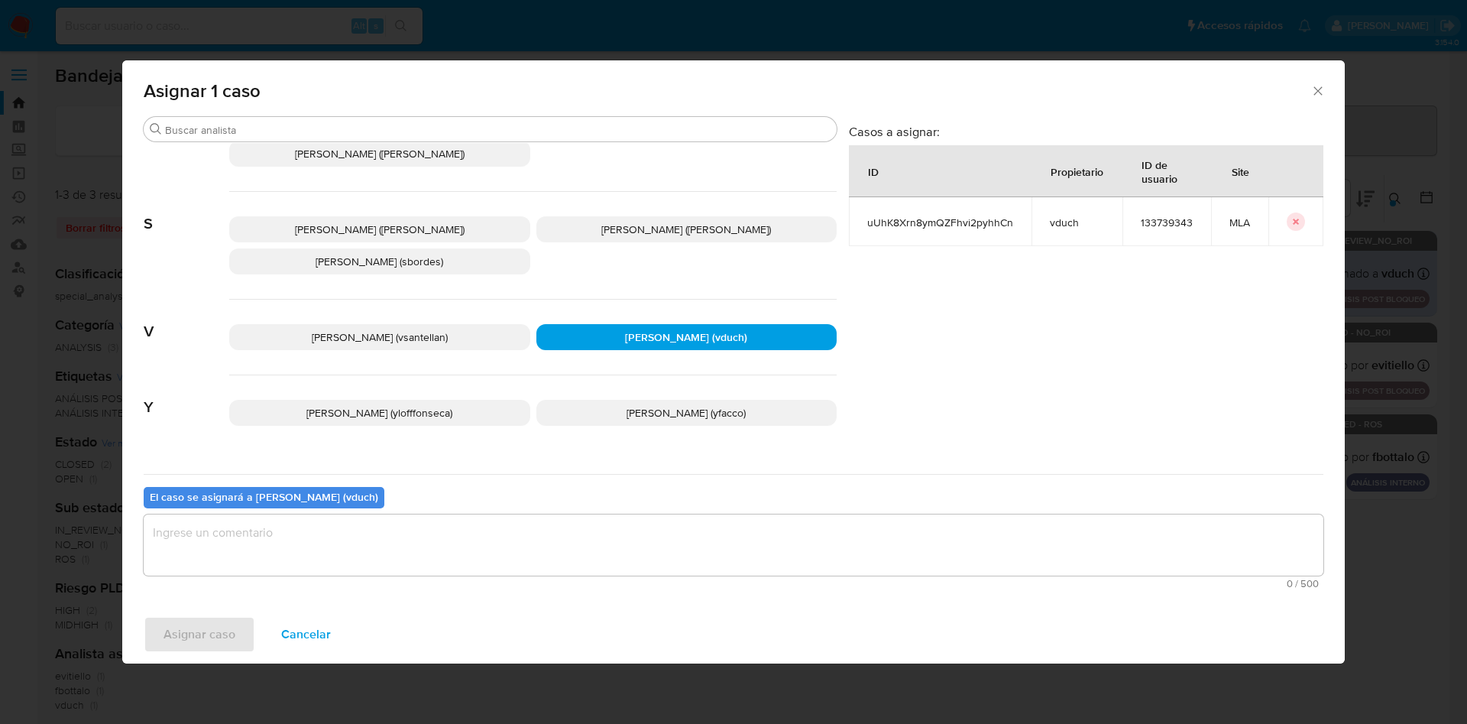
click at [702, 523] on textarea "assign-modal" at bounding box center [734, 544] width 1180 height 61
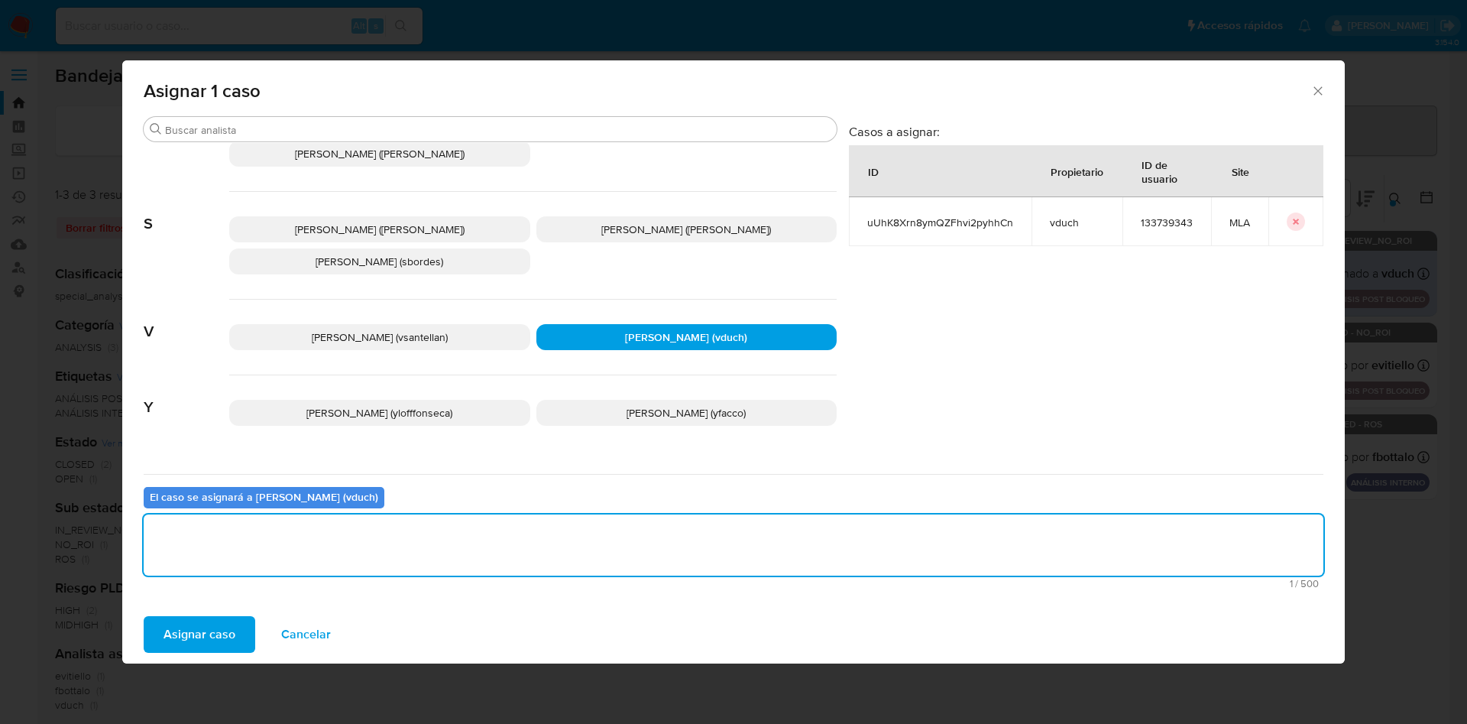
click at [230, 637] on span "Asignar caso" at bounding box center [200, 635] width 72 height 34
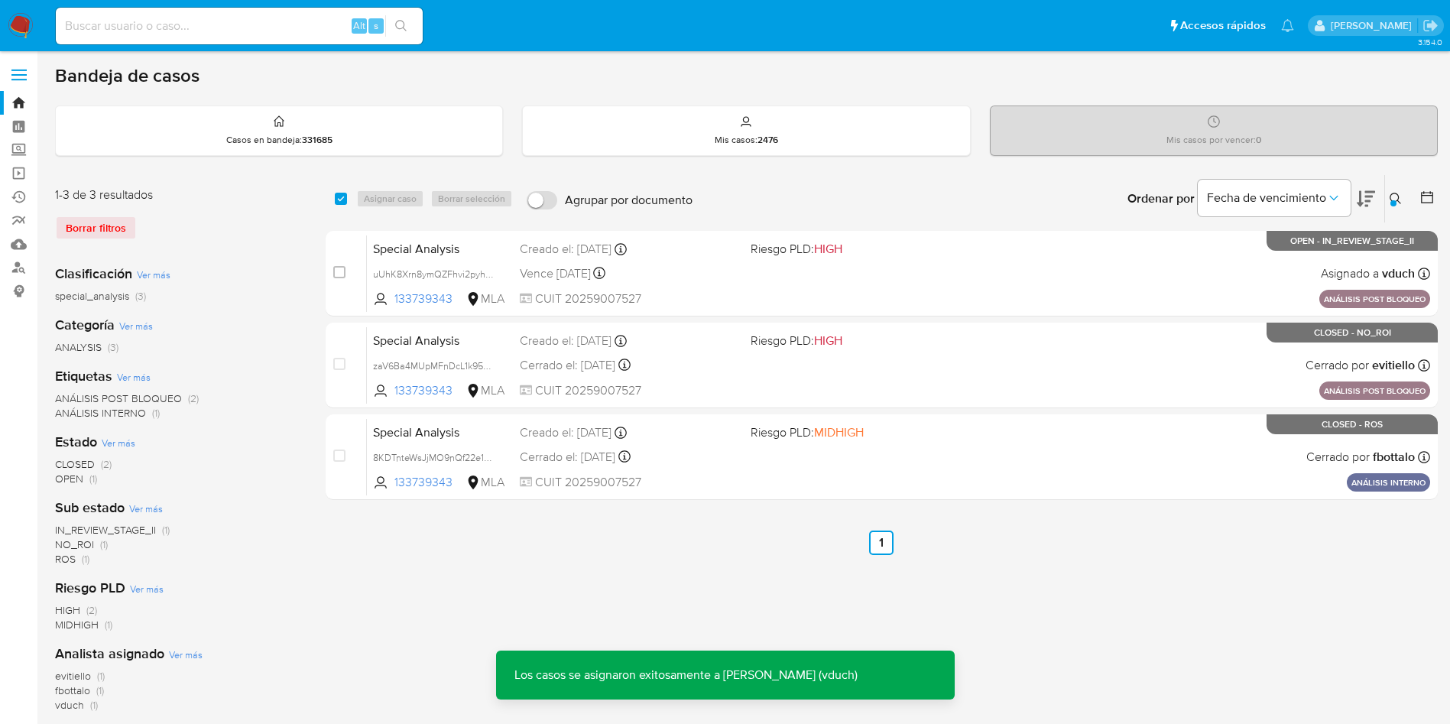
click at [988, 280] on div "Special Analysis uUhK8Xrn8ymQZFhvi2pyhhCn 133739343 MLA Riesgo PLD: HIGH Creado…" at bounding box center [898, 273] width 1063 height 77
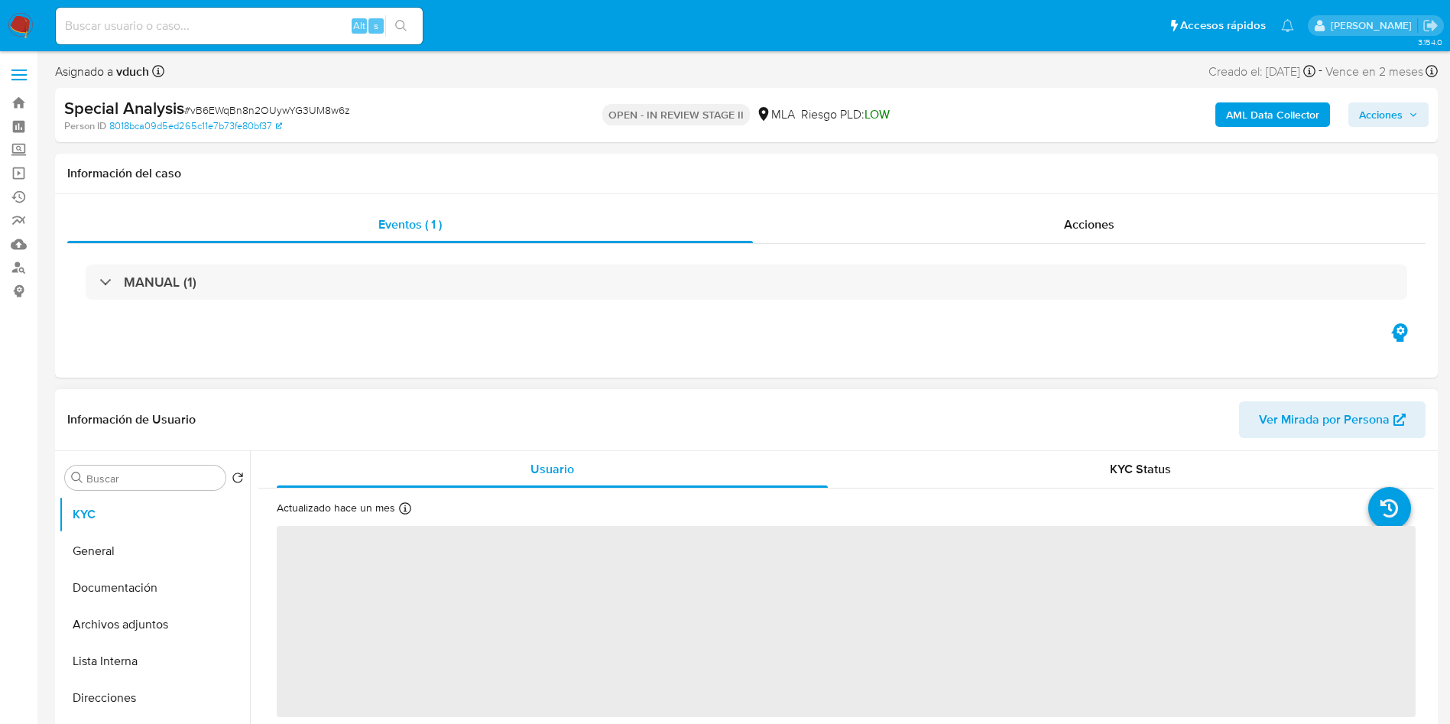
select select "10"
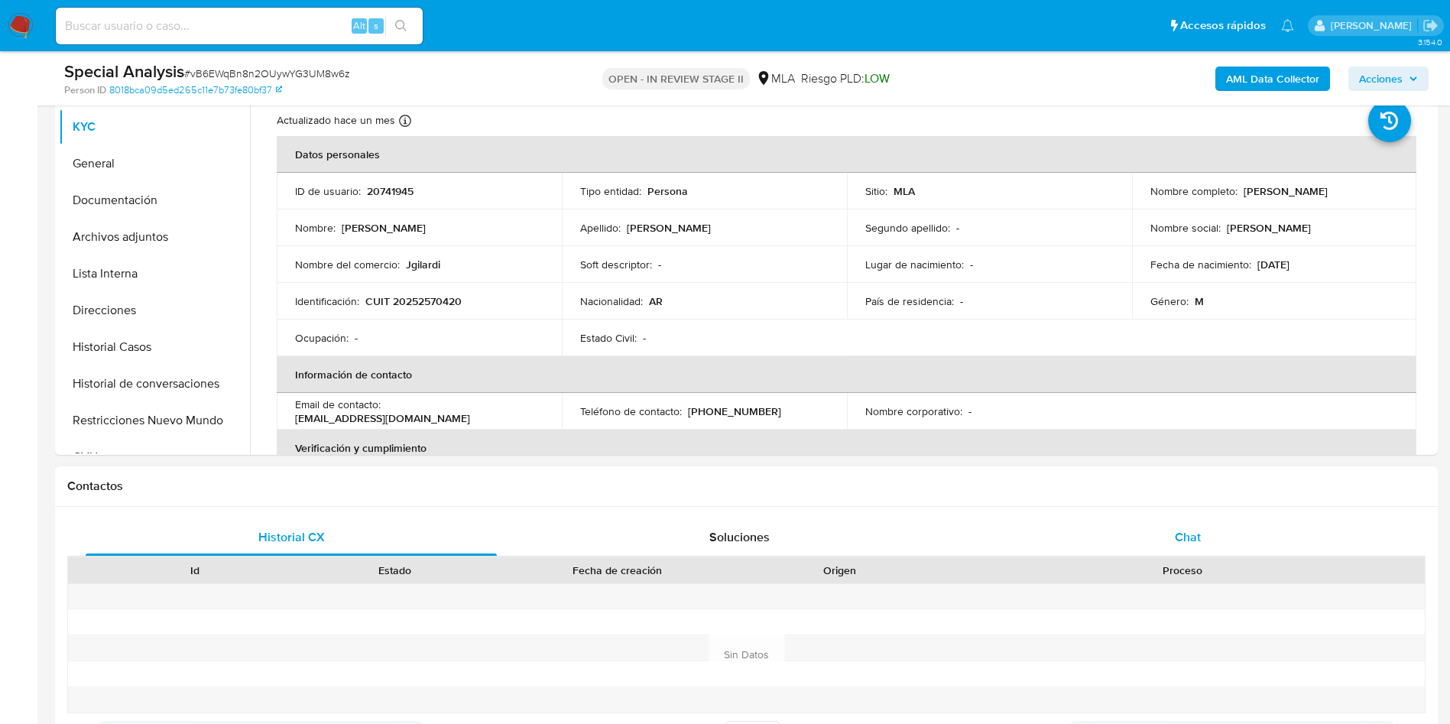
scroll to position [344, 0]
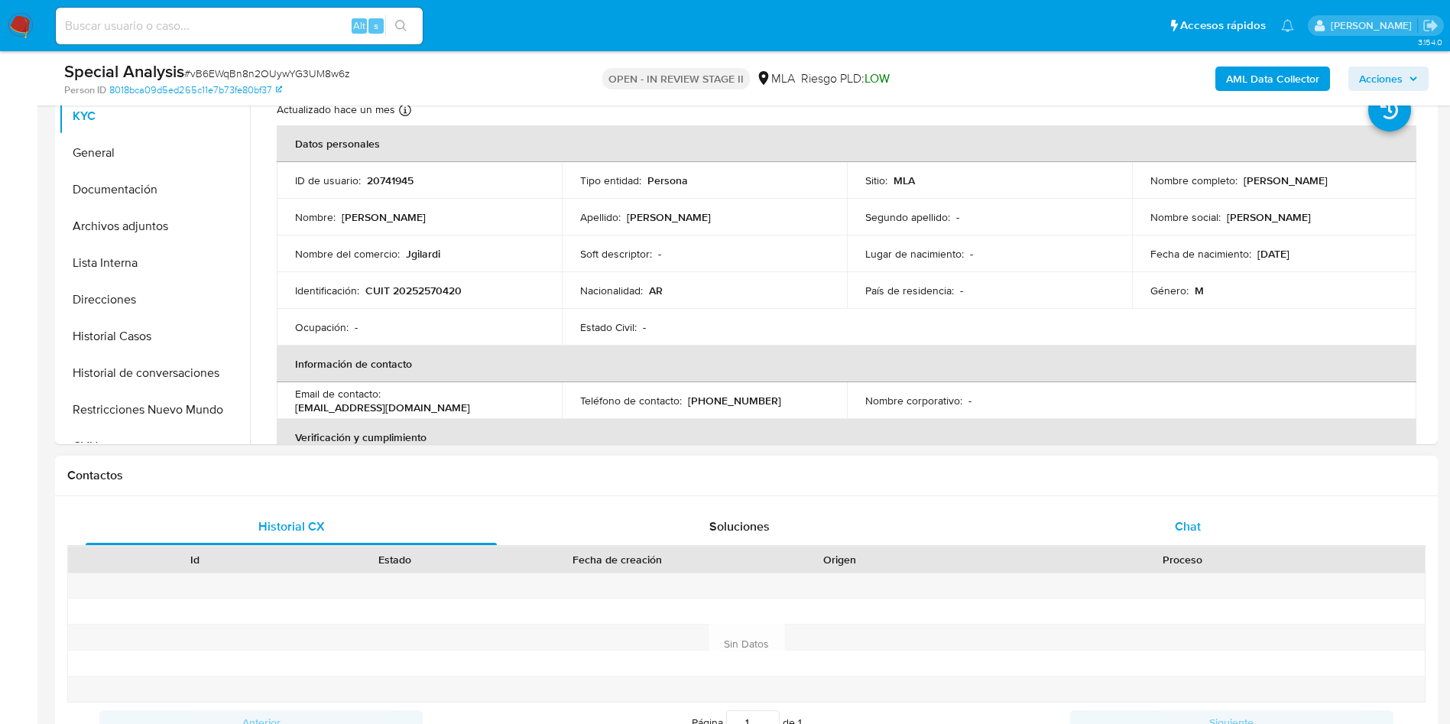
click at [1129, 533] on div "Chat" at bounding box center [1187, 526] width 411 height 37
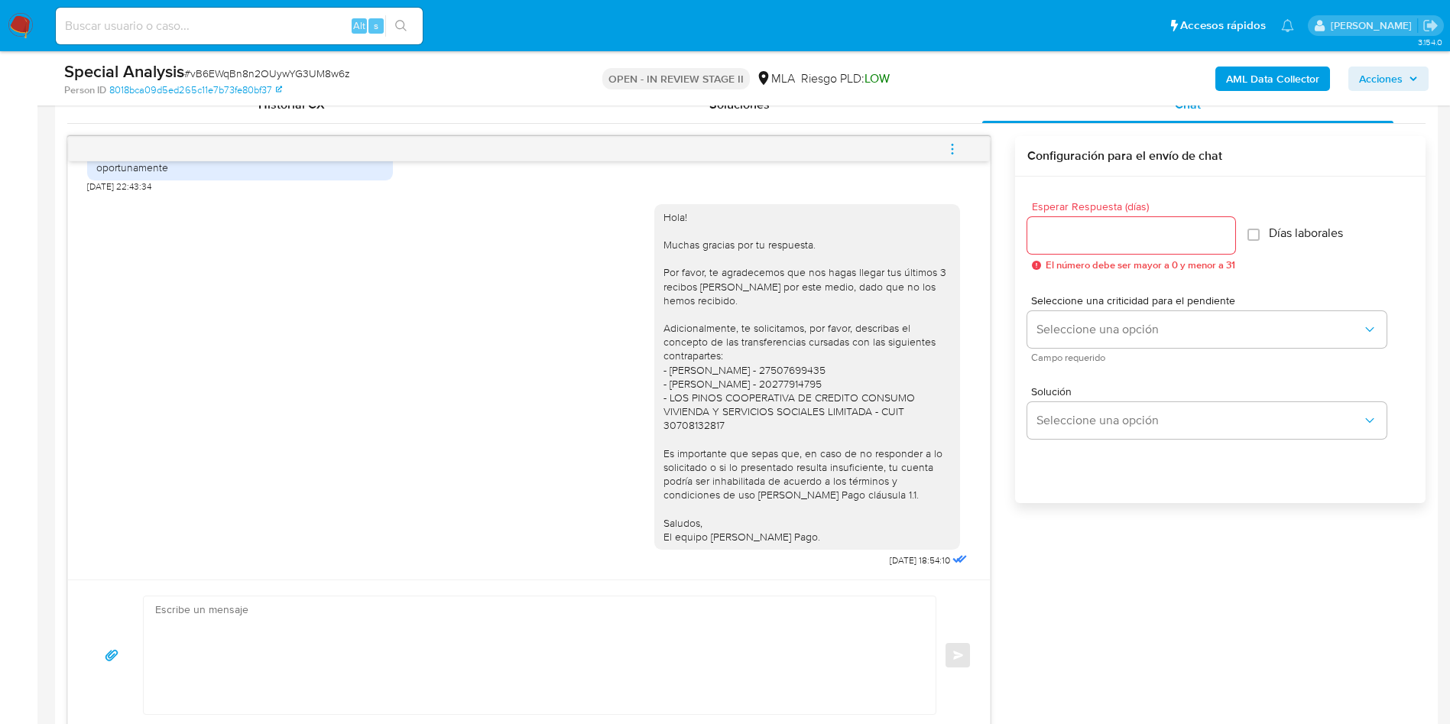
scroll to position [803, 0]
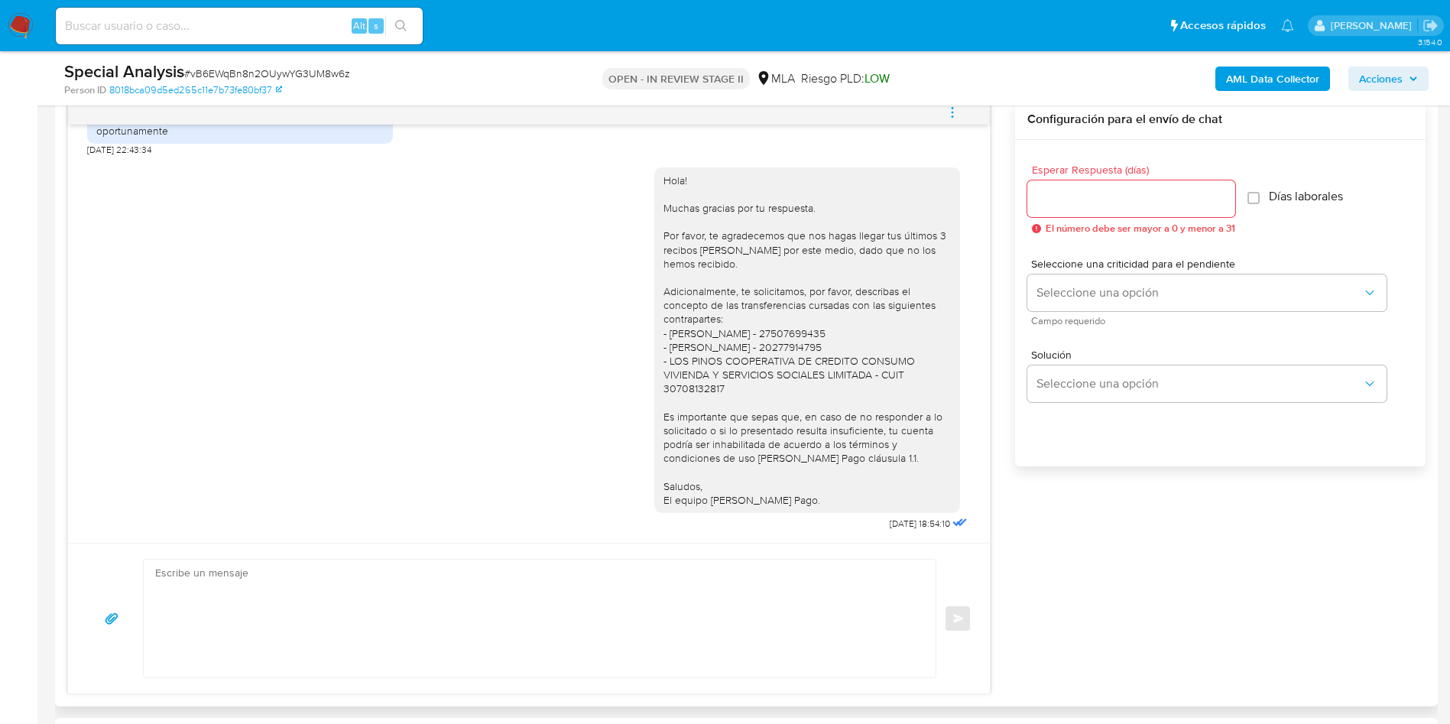
click at [950, 112] on icon "menu-action" at bounding box center [952, 112] width 14 height 14
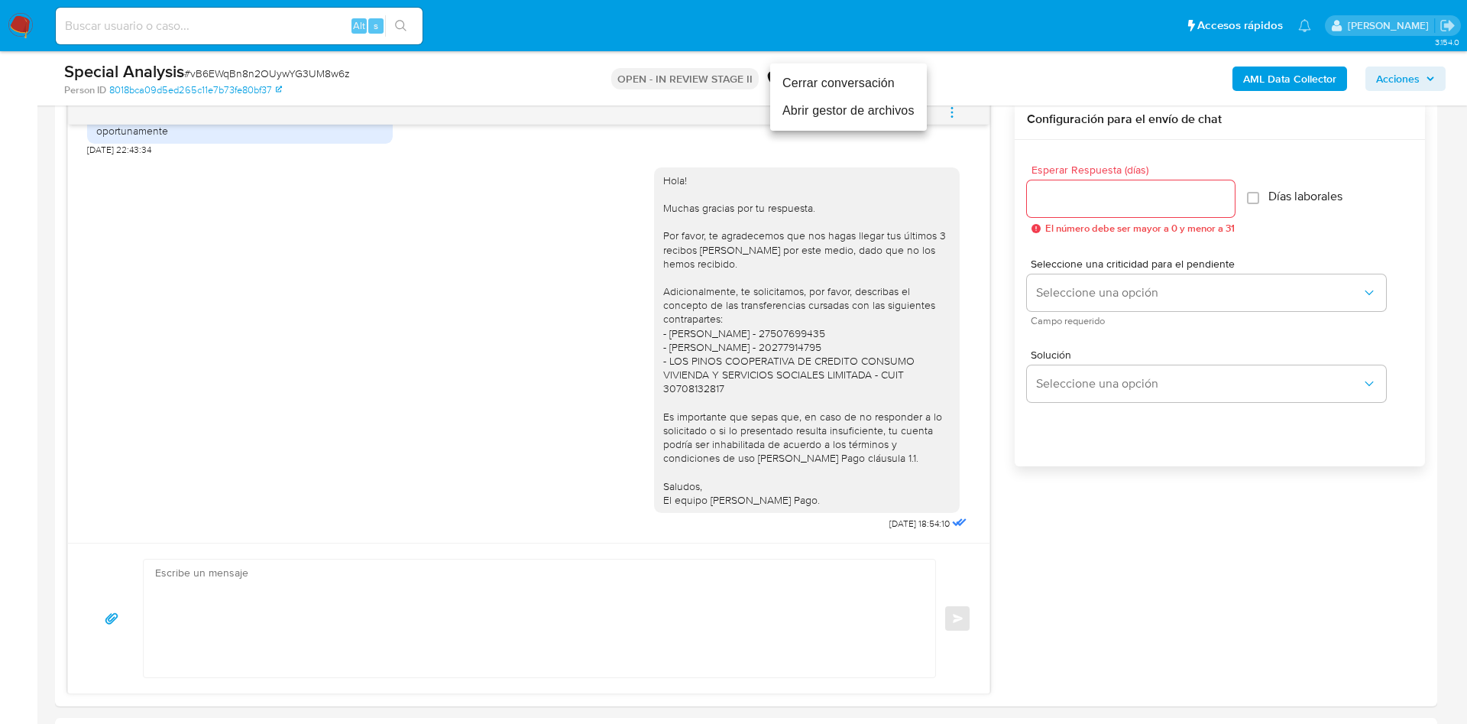
click at [858, 87] on li "Cerrar conversación" at bounding box center [848, 84] width 157 height 28
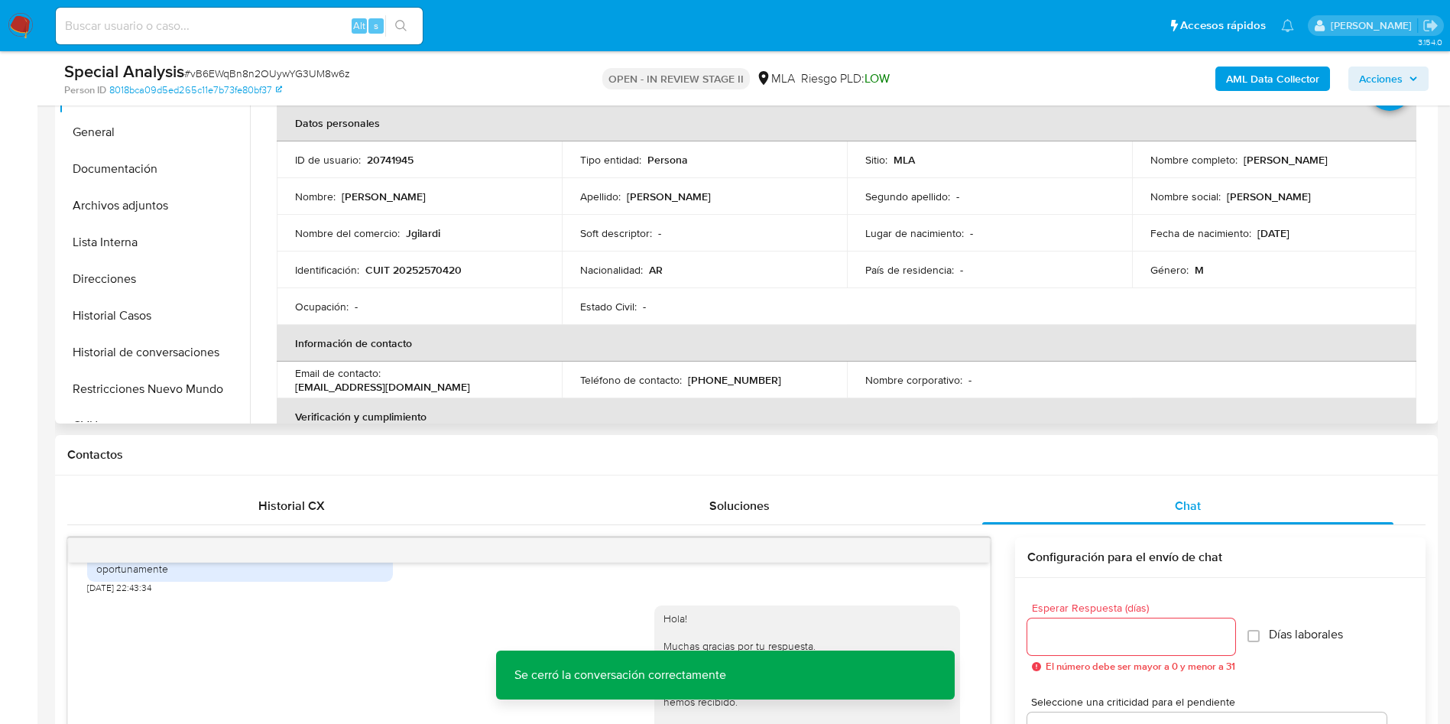
scroll to position [115, 0]
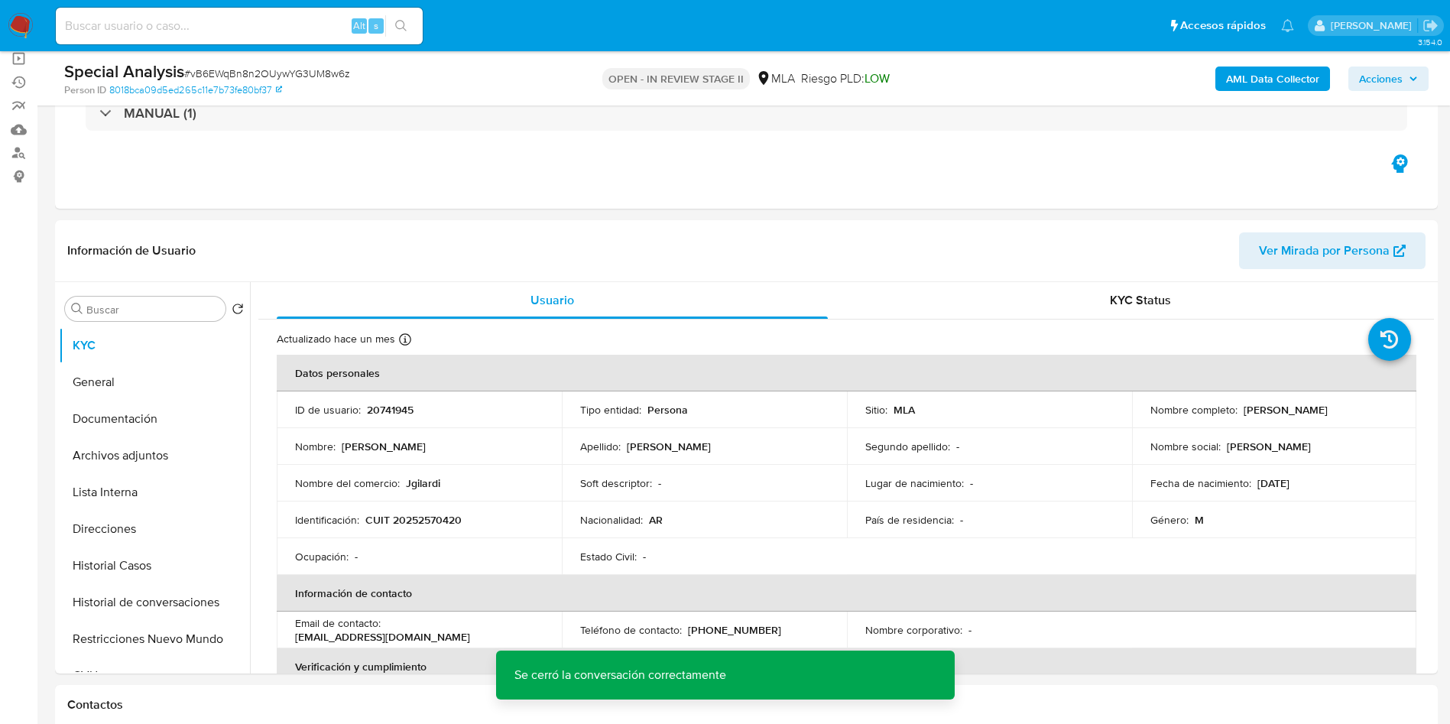
click at [205, 69] on span "# vB6EWqBn8n2OUywYG3UM8w6z" at bounding box center [267, 73] width 166 height 15
copy span "vB6EWqBn8n2OUywYG3UM8w6z"
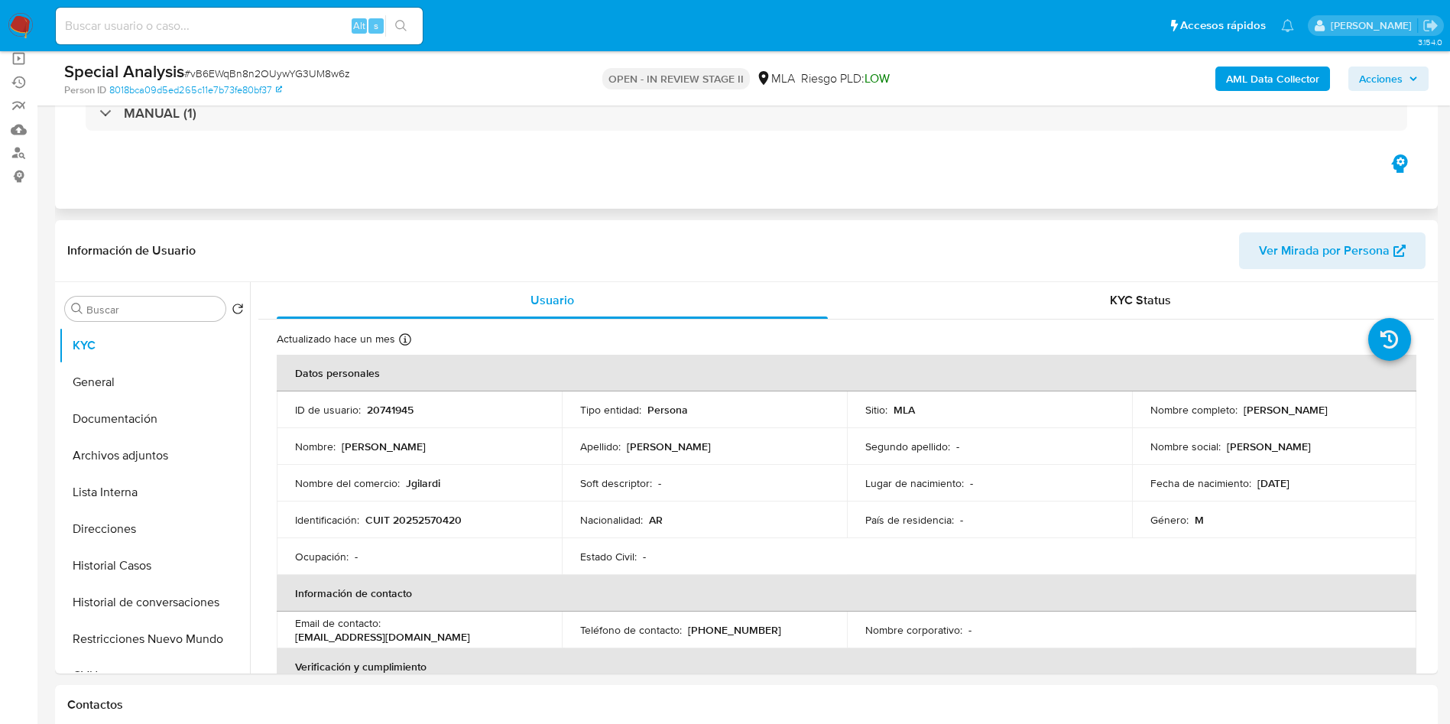
click at [1033, 183] on div "Eventos ( 1 ) Acciones MANUAL (1)" at bounding box center [746, 116] width 1383 height 183
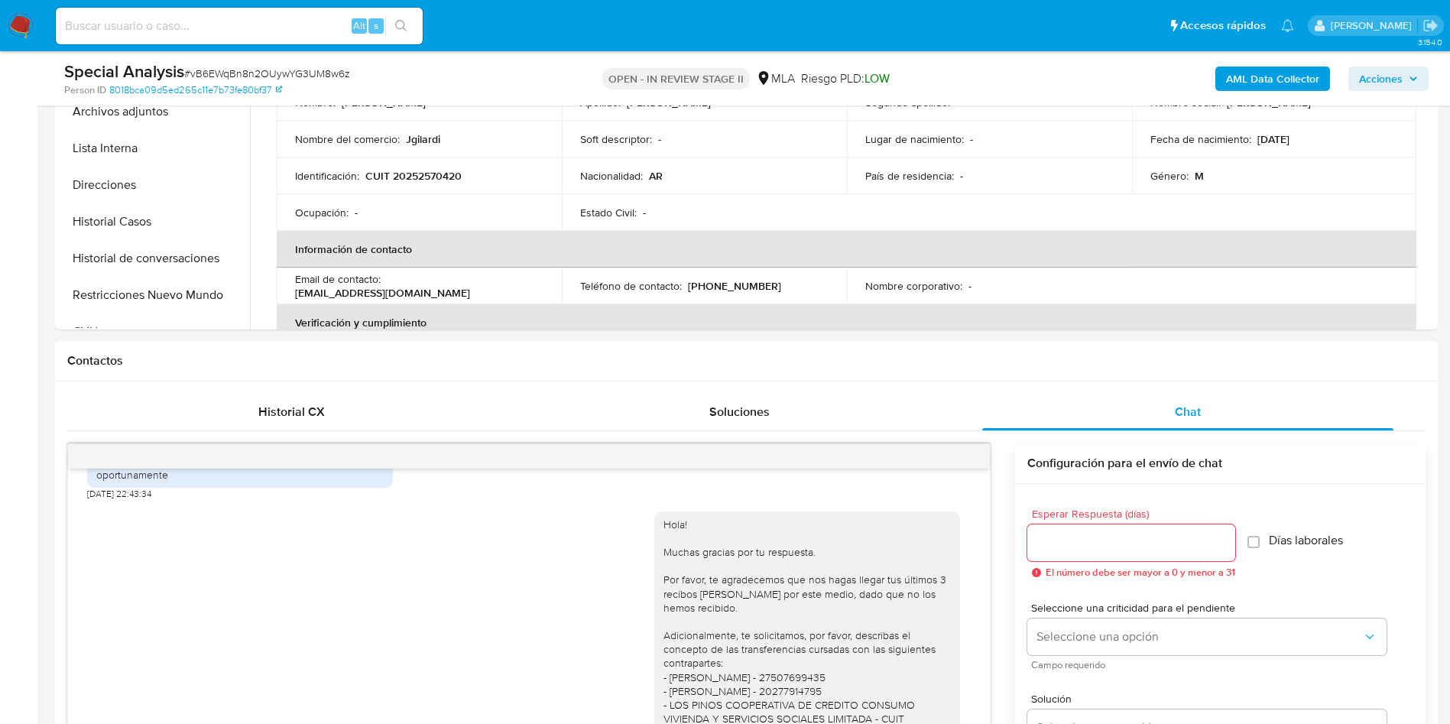
scroll to position [573, 0]
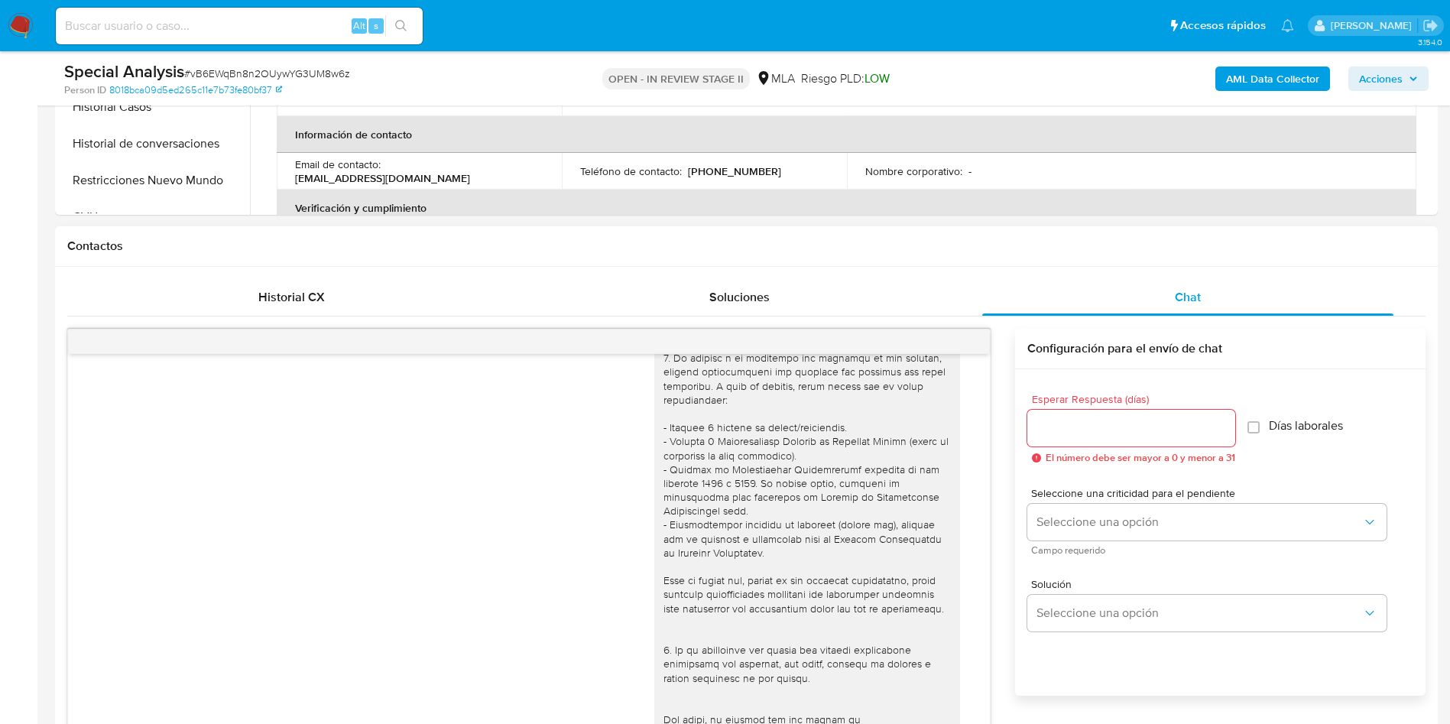
scroll to position [0, 0]
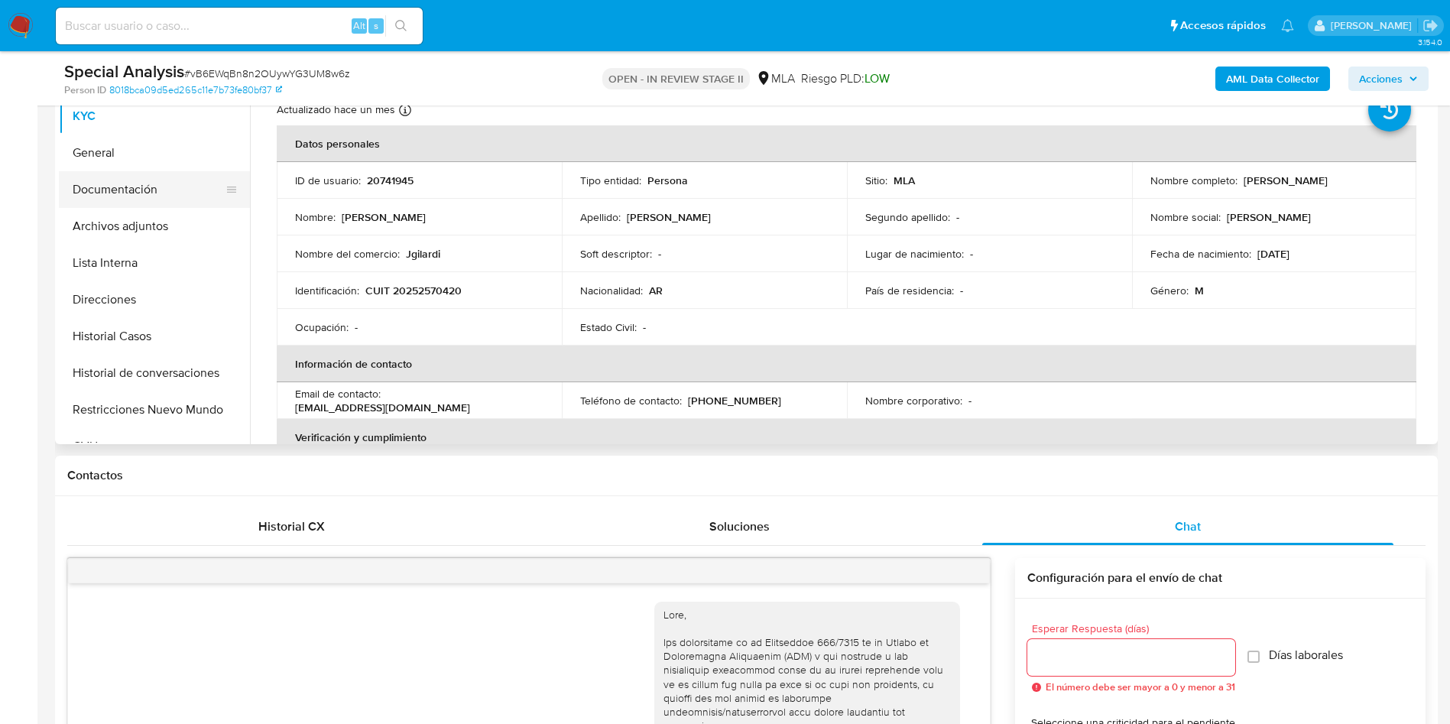
click at [170, 175] on button "Documentación" at bounding box center [148, 189] width 179 height 37
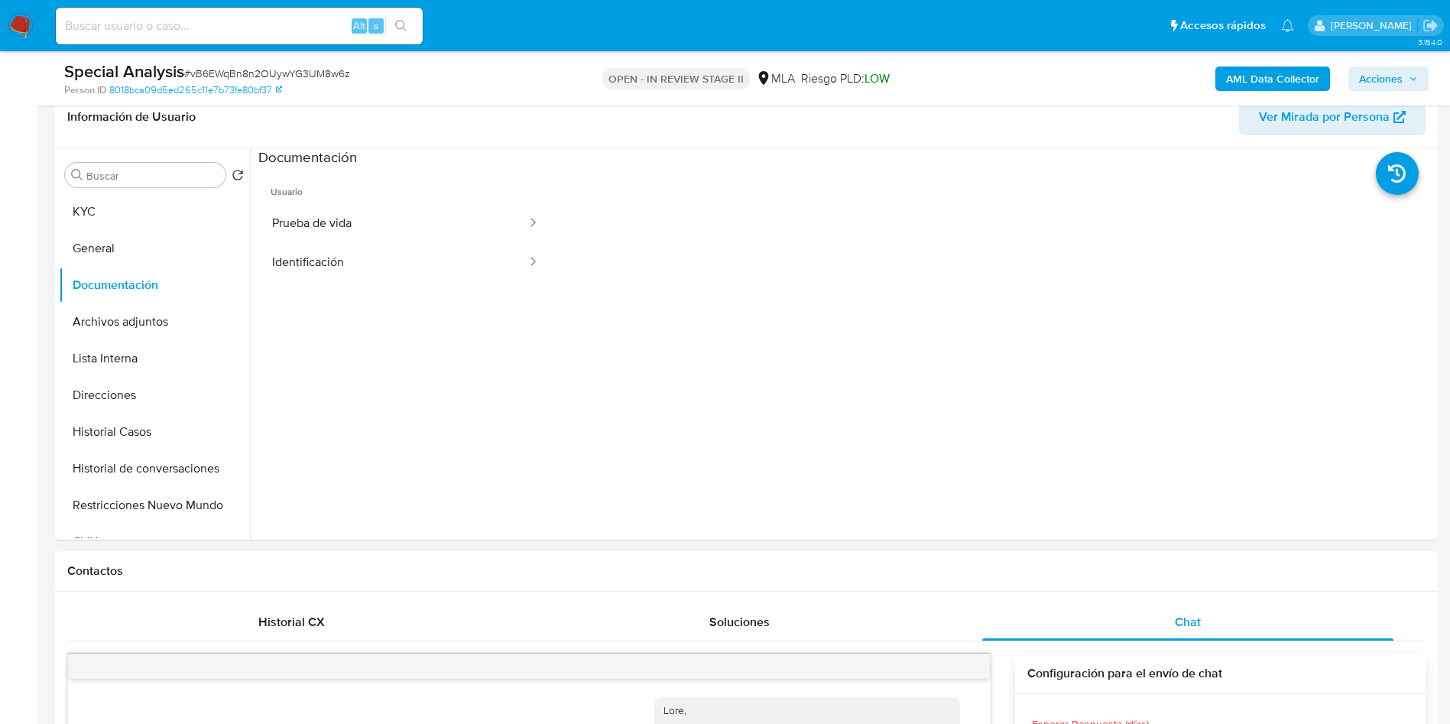
scroll to position [115, 0]
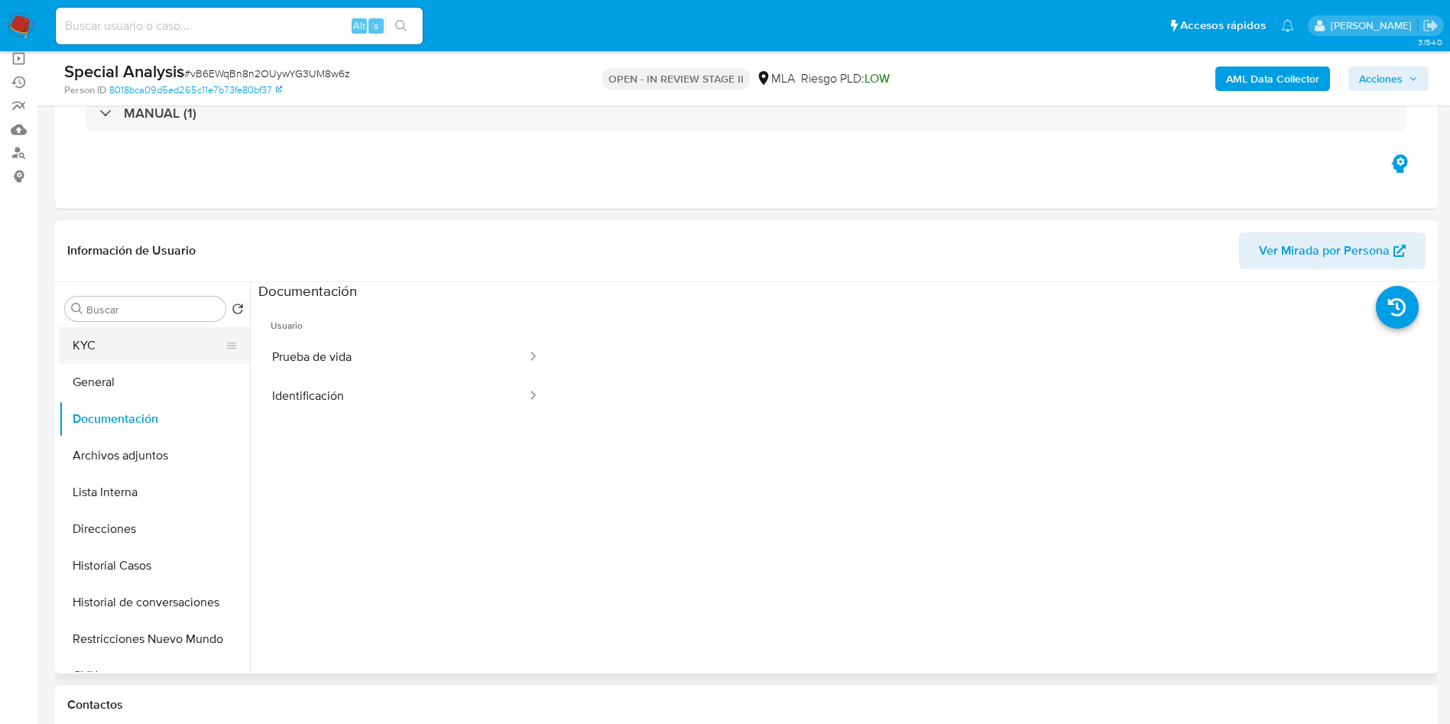
click at [93, 341] on button "KYC" at bounding box center [148, 345] width 179 height 37
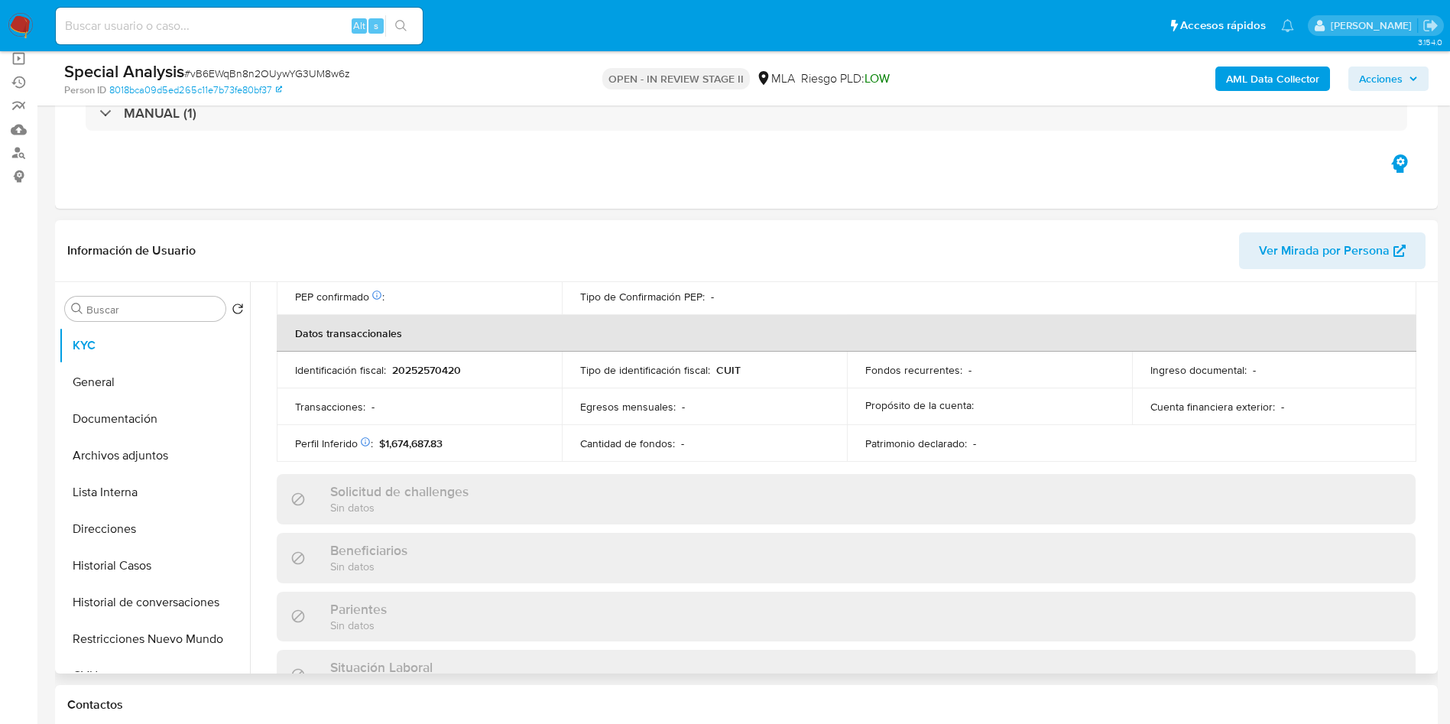
scroll to position [791, 0]
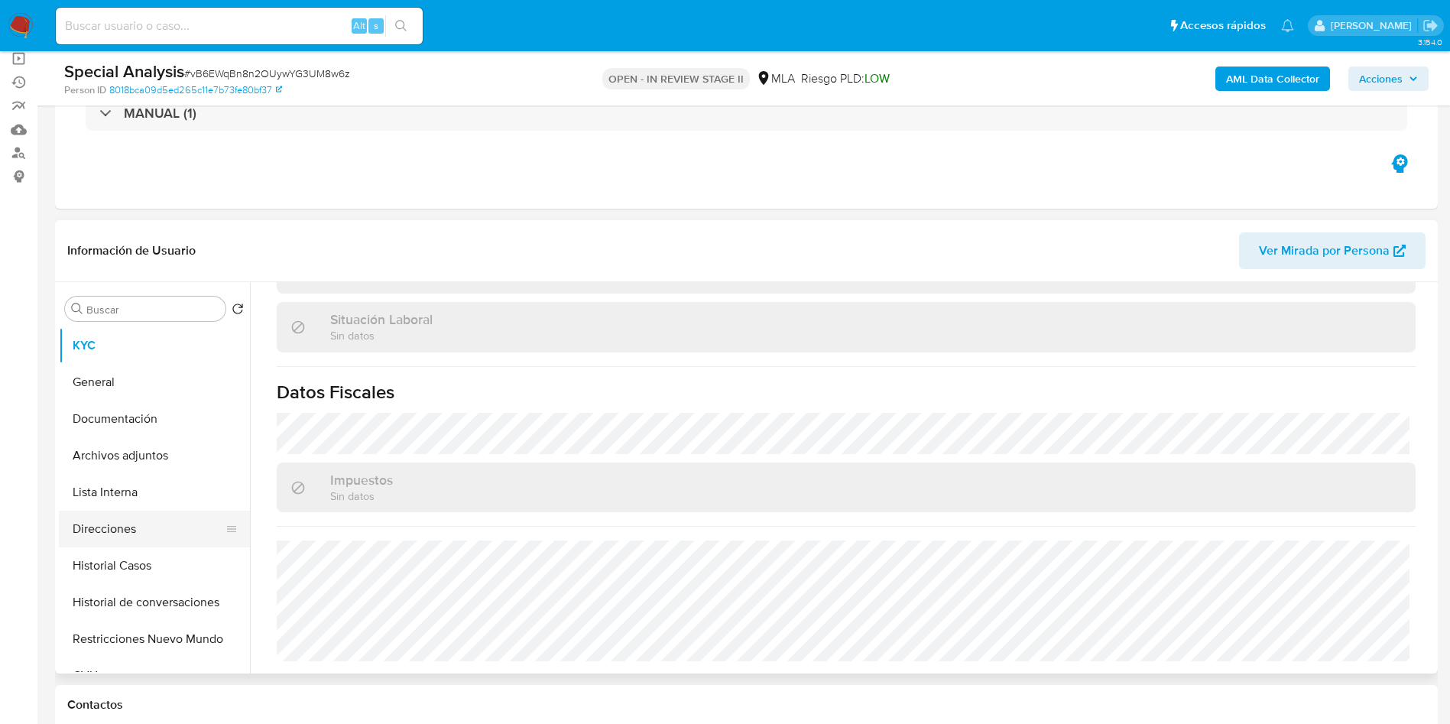
click at [109, 538] on button "Direcciones" at bounding box center [148, 529] width 179 height 37
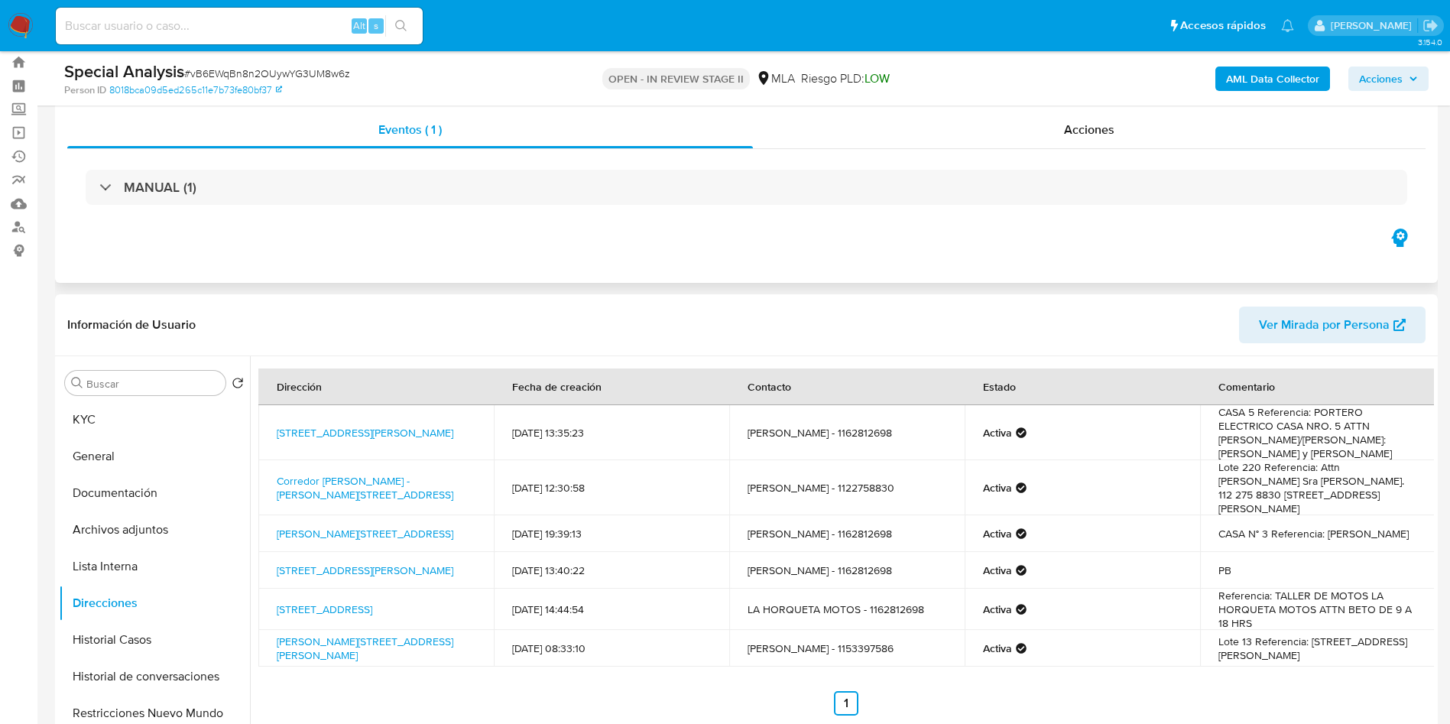
scroll to position [0, 0]
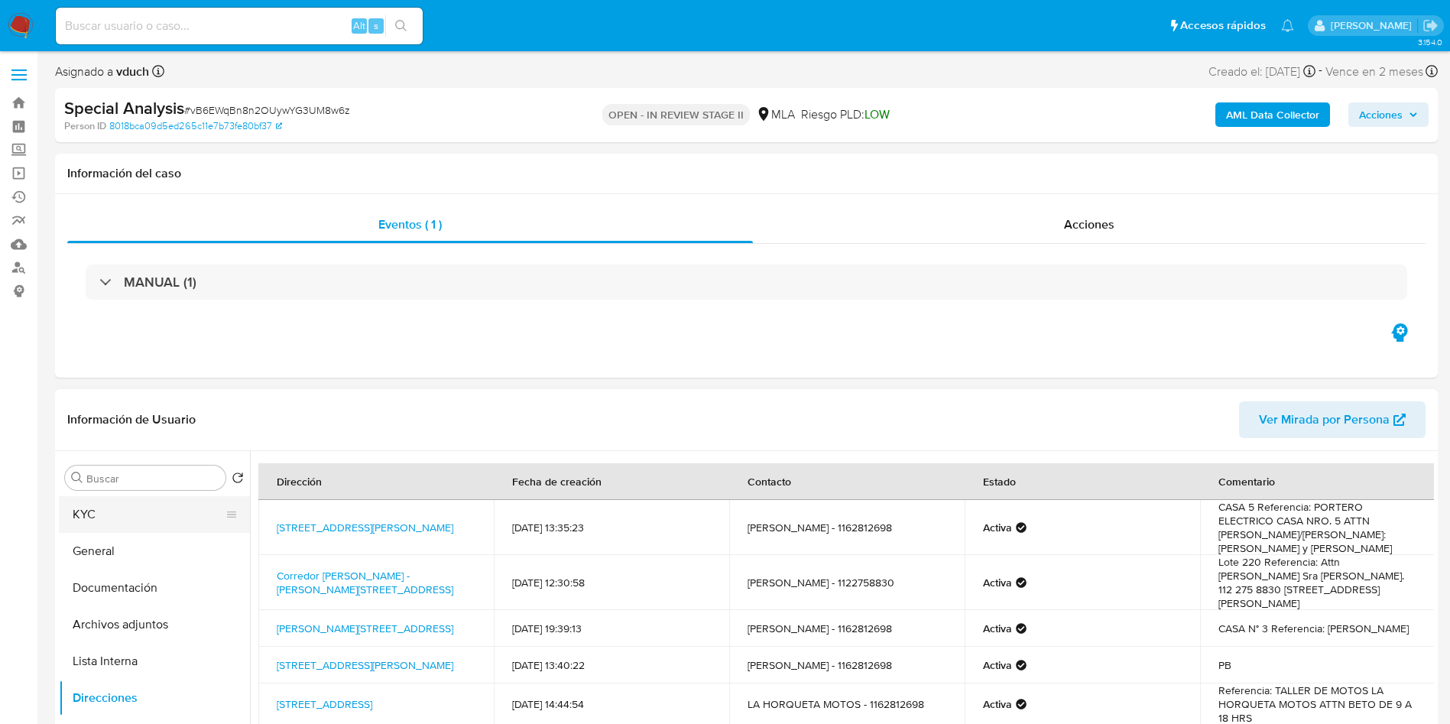
click at [118, 504] on button "KYC" at bounding box center [148, 514] width 179 height 37
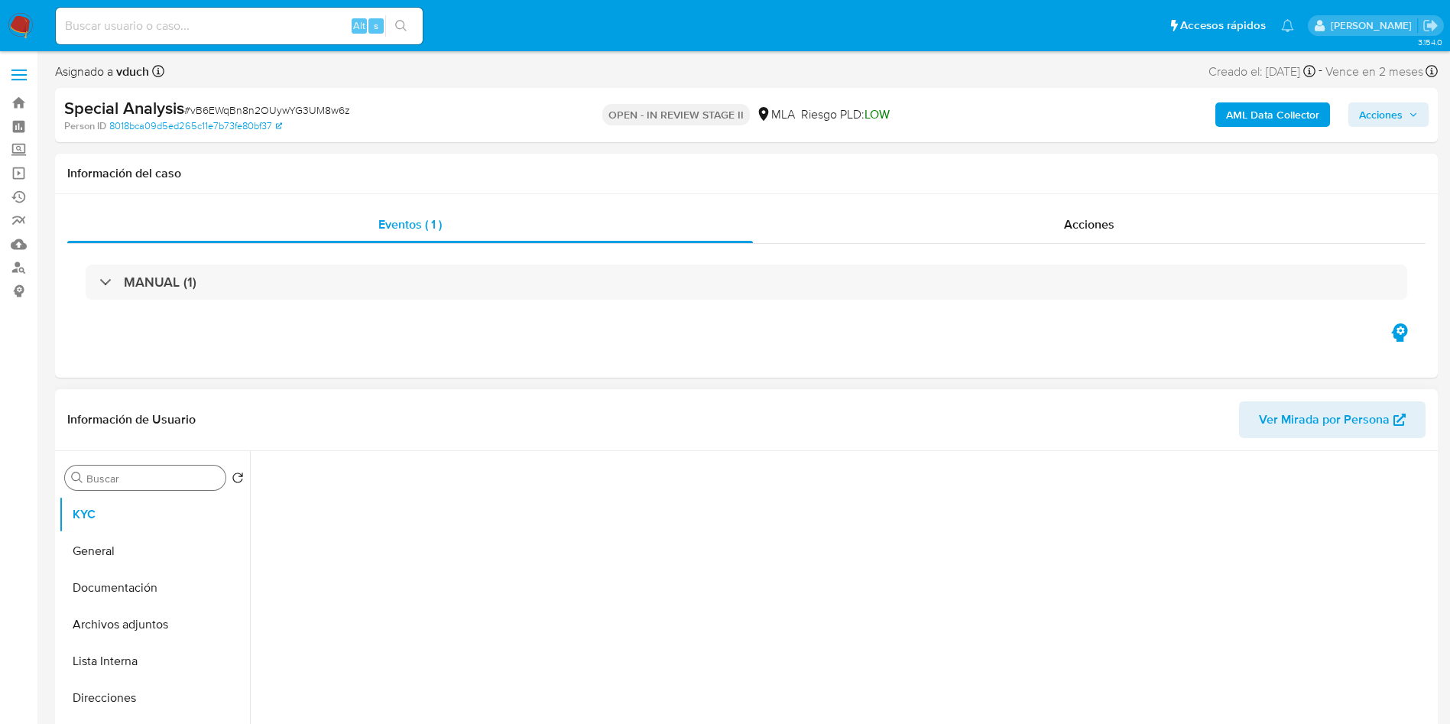
click at [110, 482] on input "Buscar" at bounding box center [152, 479] width 133 height 14
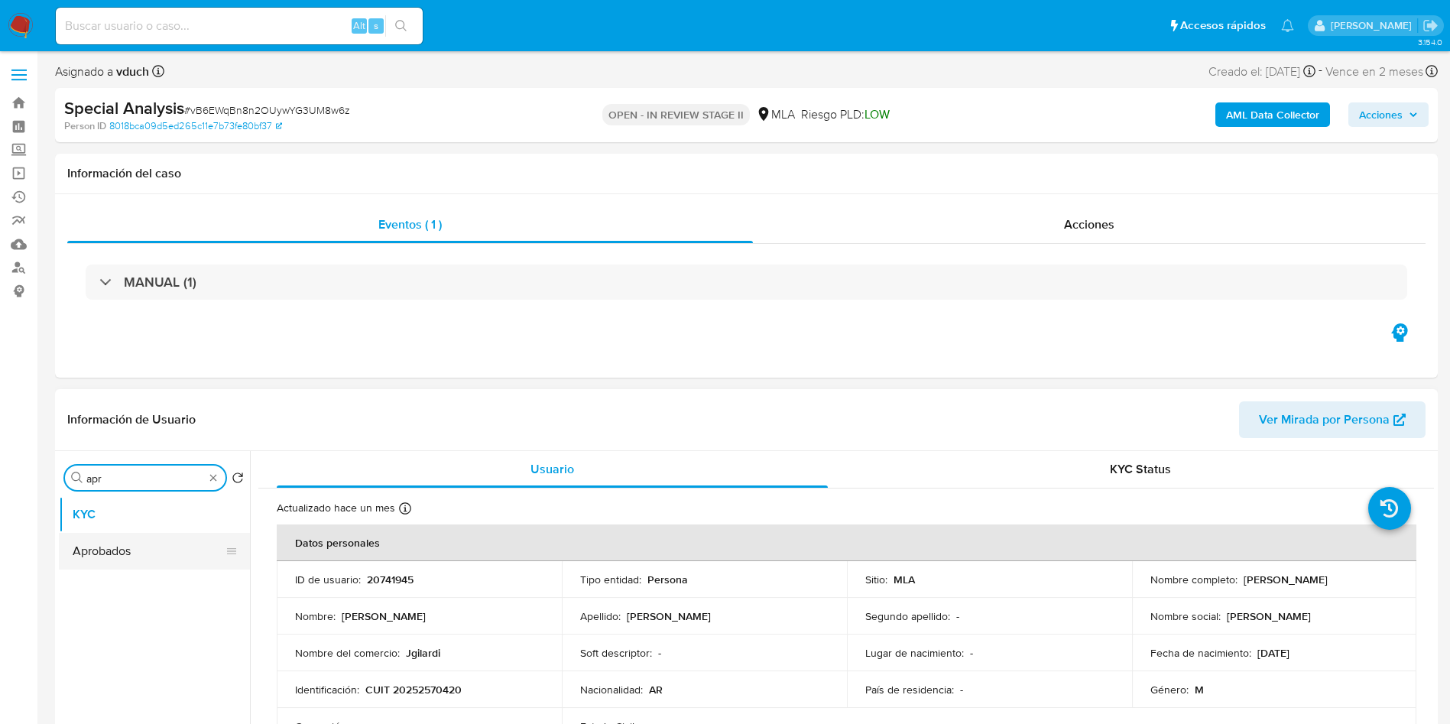
type input "apr"
click at [86, 559] on button "Aprobados" at bounding box center [148, 551] width 179 height 37
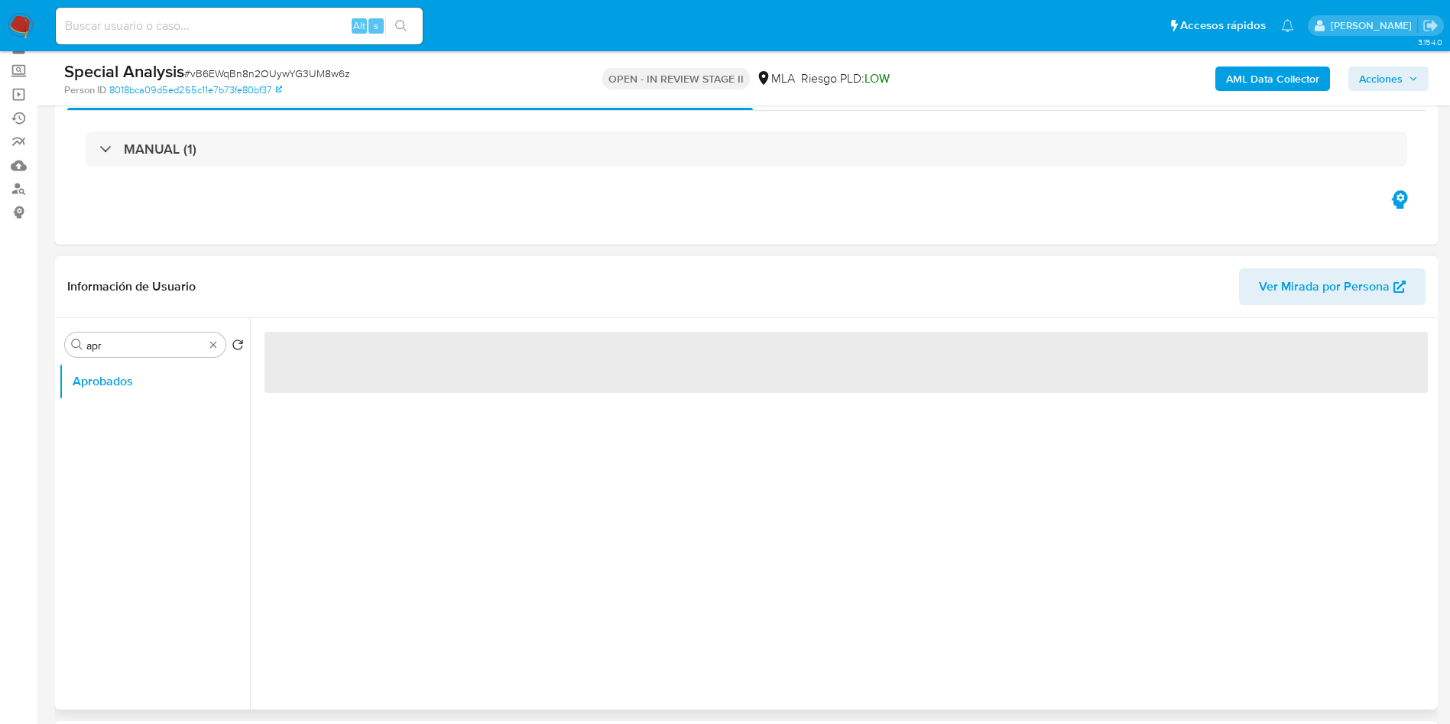
scroll to position [115, 0]
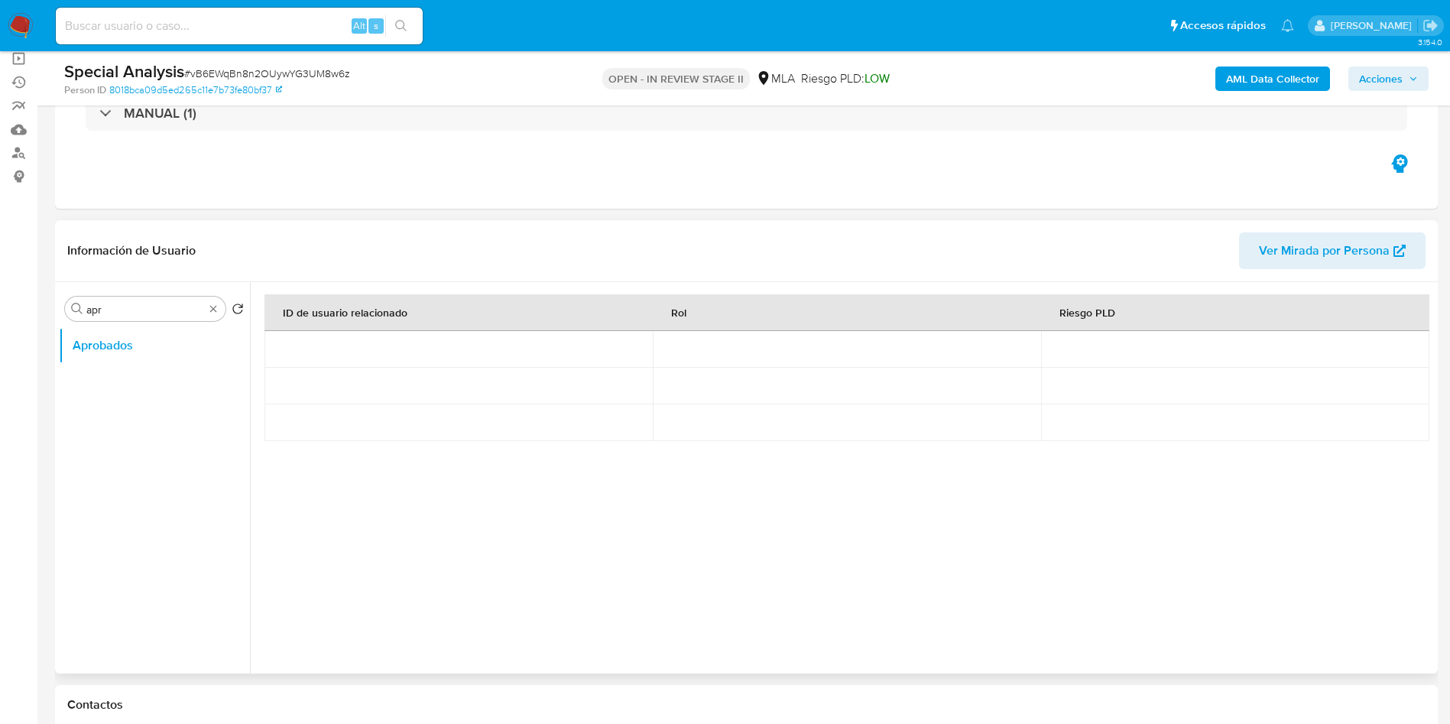
drag, startPoint x: 302, startPoint y: 326, endPoint x: 259, endPoint y: 336, distance: 43.9
click at [258, 334] on div at bounding box center [842, 477] width 1184 height 391
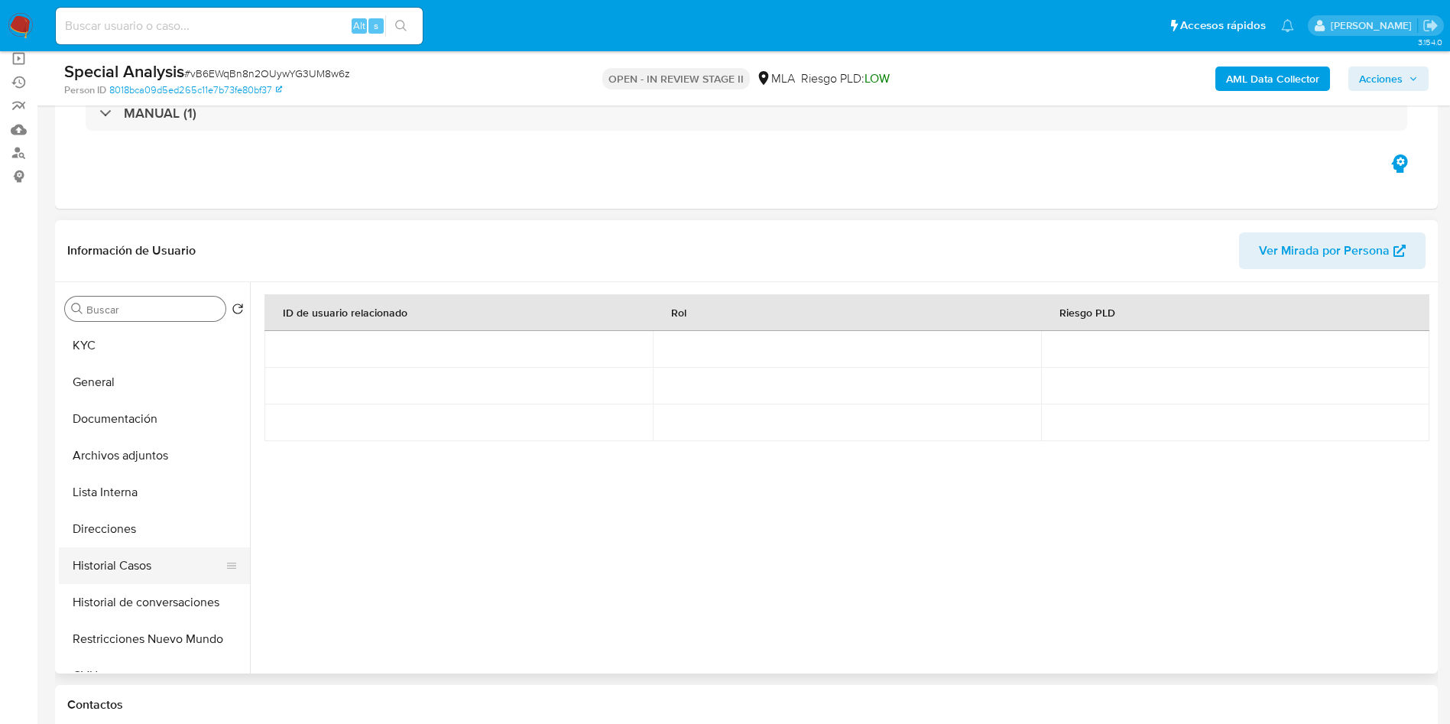
click at [164, 579] on button "Historial Casos" at bounding box center [148, 565] width 179 height 37
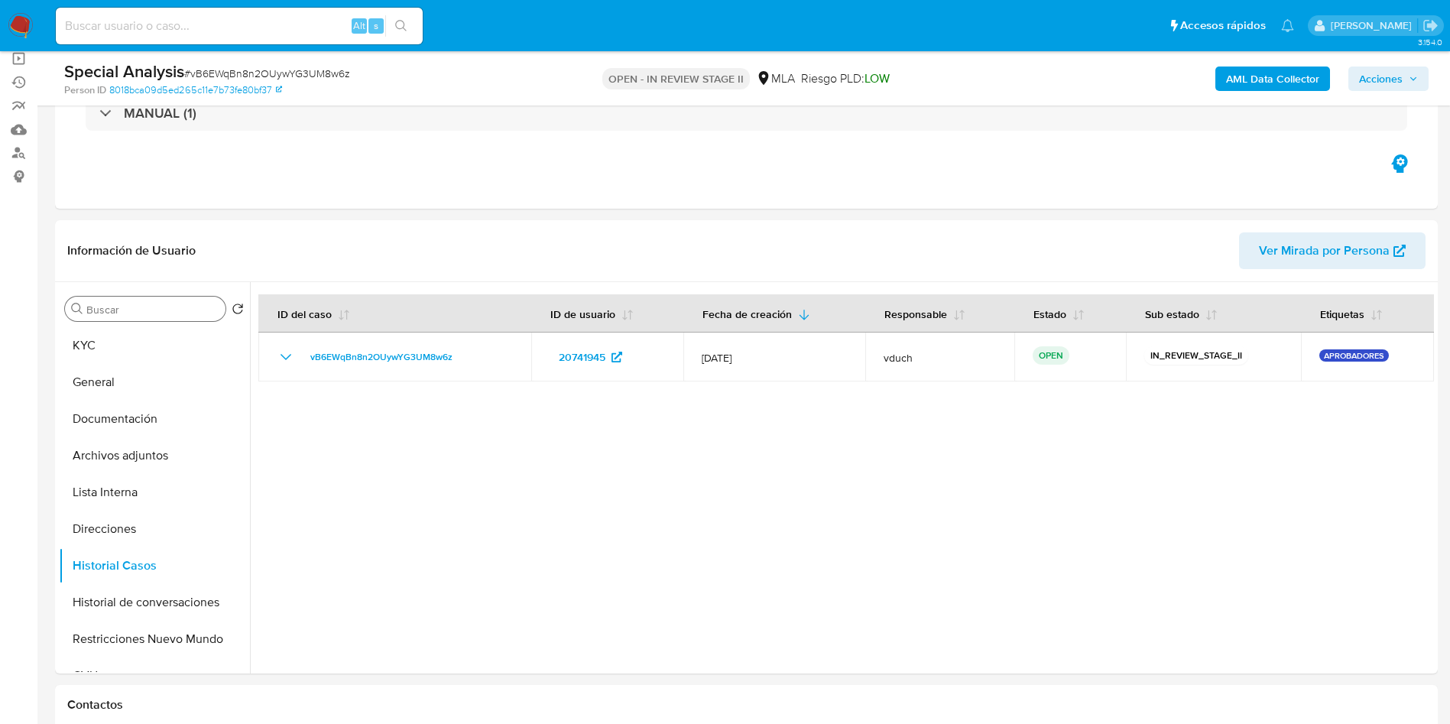
click at [260, 64] on div "Special Analysis # vB6EWqBn8n2OUywYG3UM8w6z" at bounding box center [288, 71] width 449 height 23
copy span "vB6EWqBn8n2OUywYG3UM8w6z"
click at [164, 377] on button "General" at bounding box center [148, 382] width 179 height 37
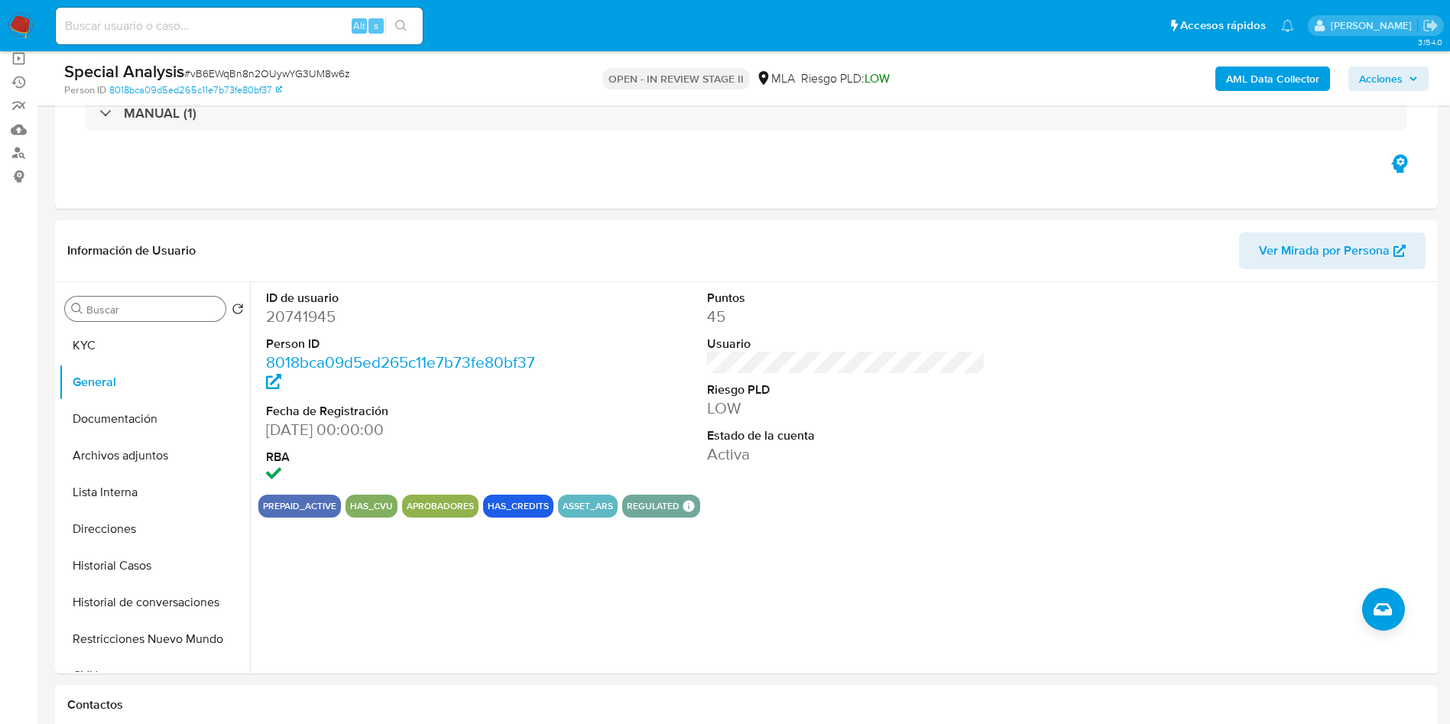
click at [267, 22] on input at bounding box center [239, 26] width 367 height 20
paste input "oj2v5n8SSP6HvSIAgdjciCIr"
type input "oj2v5n8SSP6HvSIAgdjciCIr"
click at [408, 26] on button "search-icon" at bounding box center [400, 25] width 31 height 21
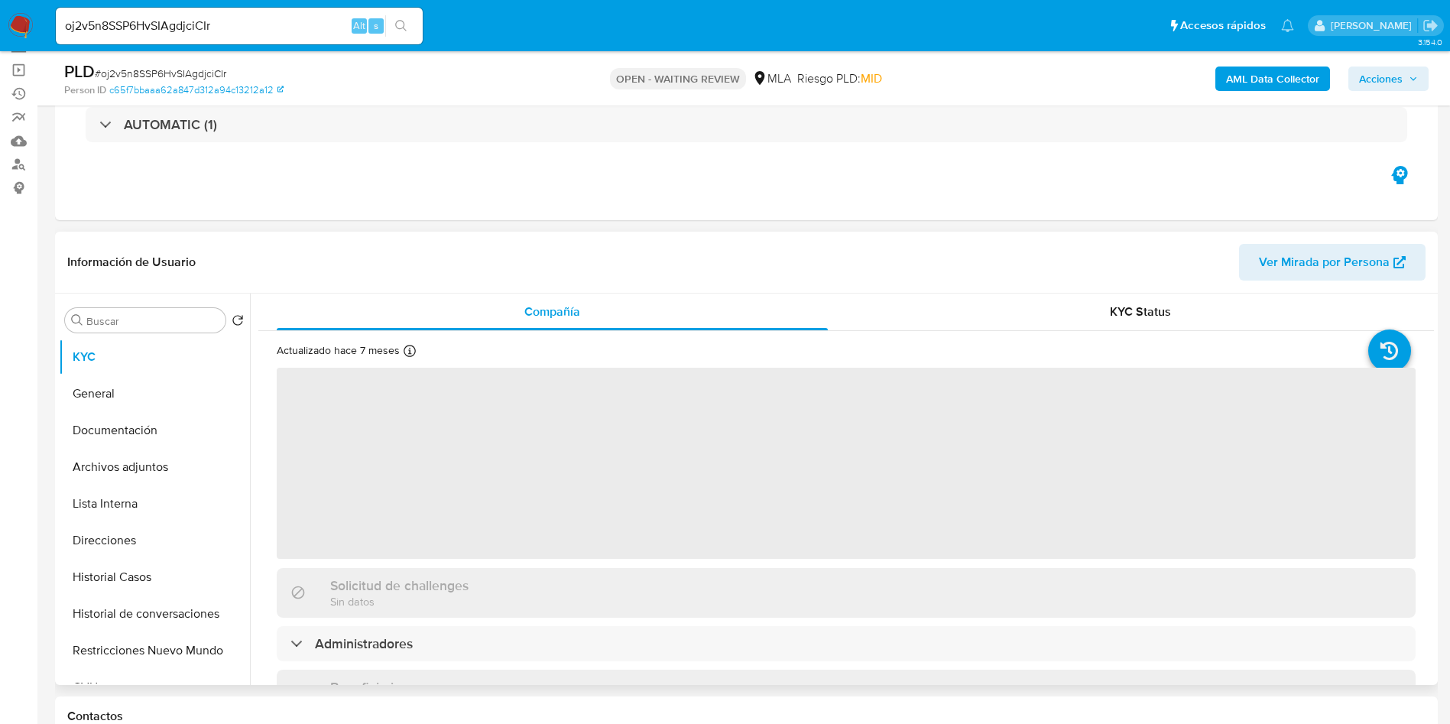
scroll to position [229, 0]
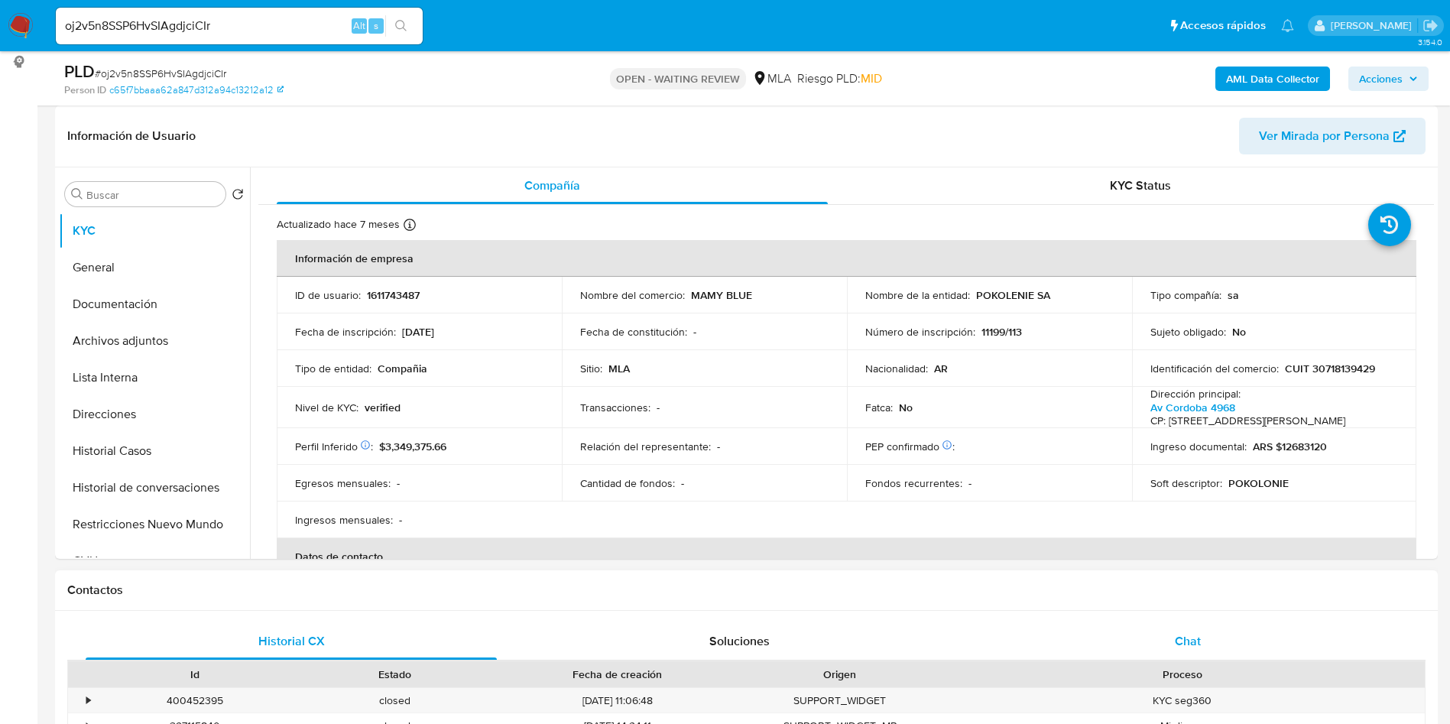
click at [1196, 657] on div "Chat" at bounding box center [1187, 641] width 411 height 37
select select "10"
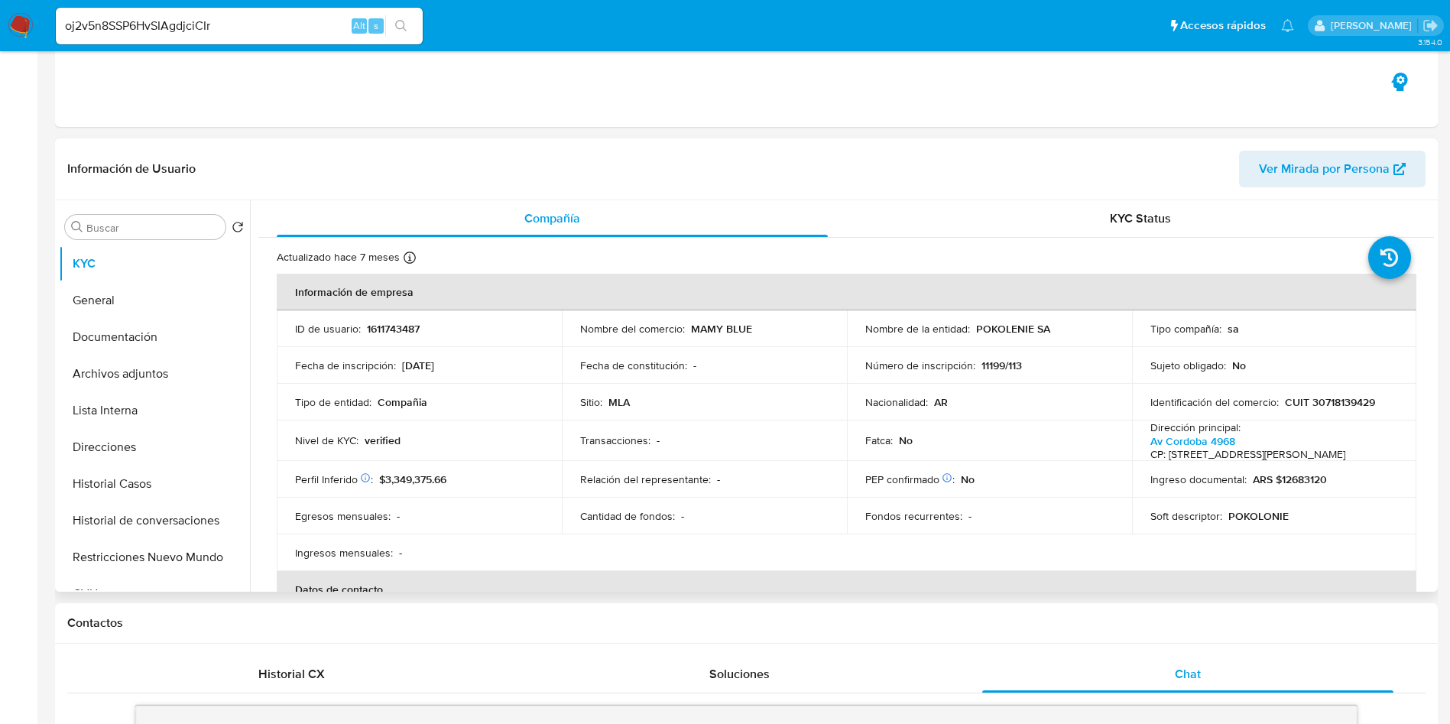
scroll to position [0, 0]
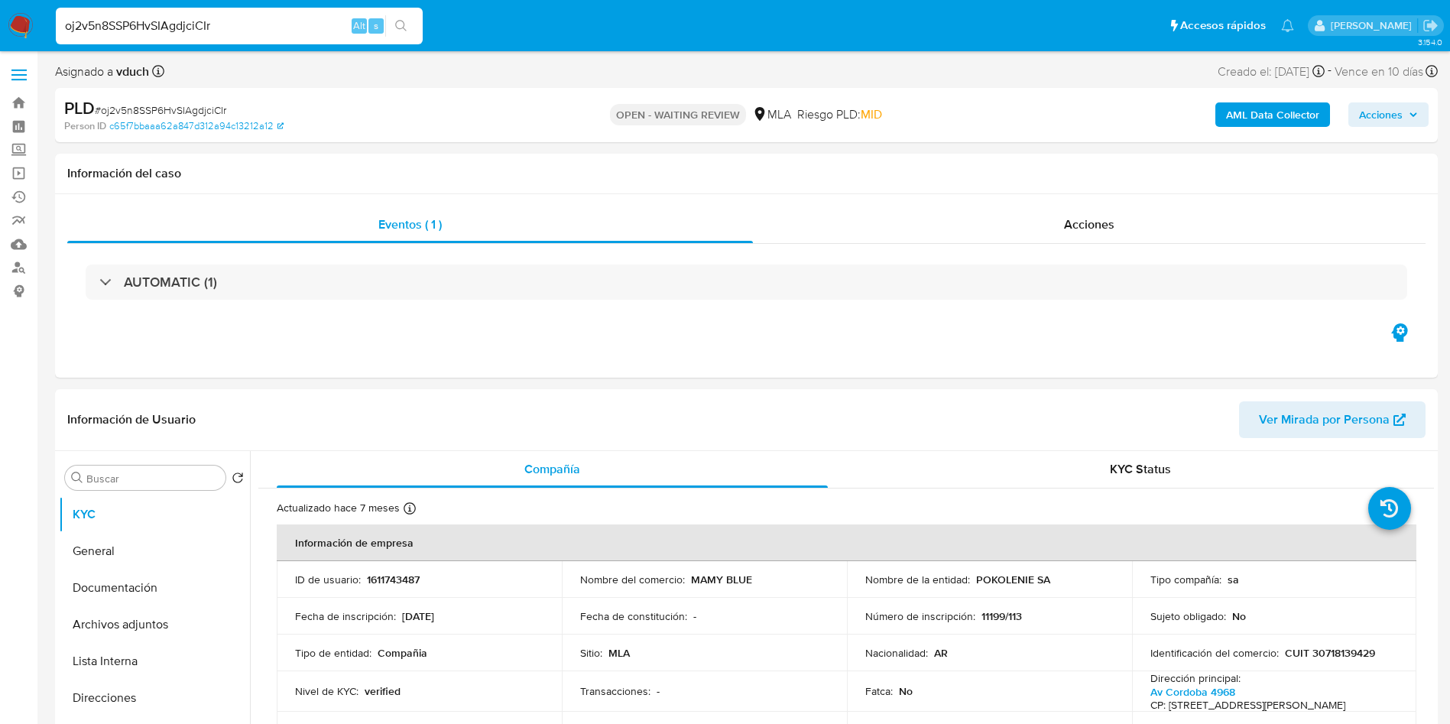
click at [213, 18] on input "oj2v5n8SSP6HvSIAgdjciCIr" at bounding box center [239, 26] width 367 height 20
click at [222, 15] on div "oj2v5n8SSP6HvSIAgdjciCIr Alt s" at bounding box center [239, 26] width 367 height 37
paste input "hzNaUlTzmsghLPumDohLWFdL"
click at [264, 27] on input "oj2v5n8SSP6HvSIAgdjciCIrhzNaUlTzmsghLPumDohLWFdL" at bounding box center [239, 26] width 367 height 20
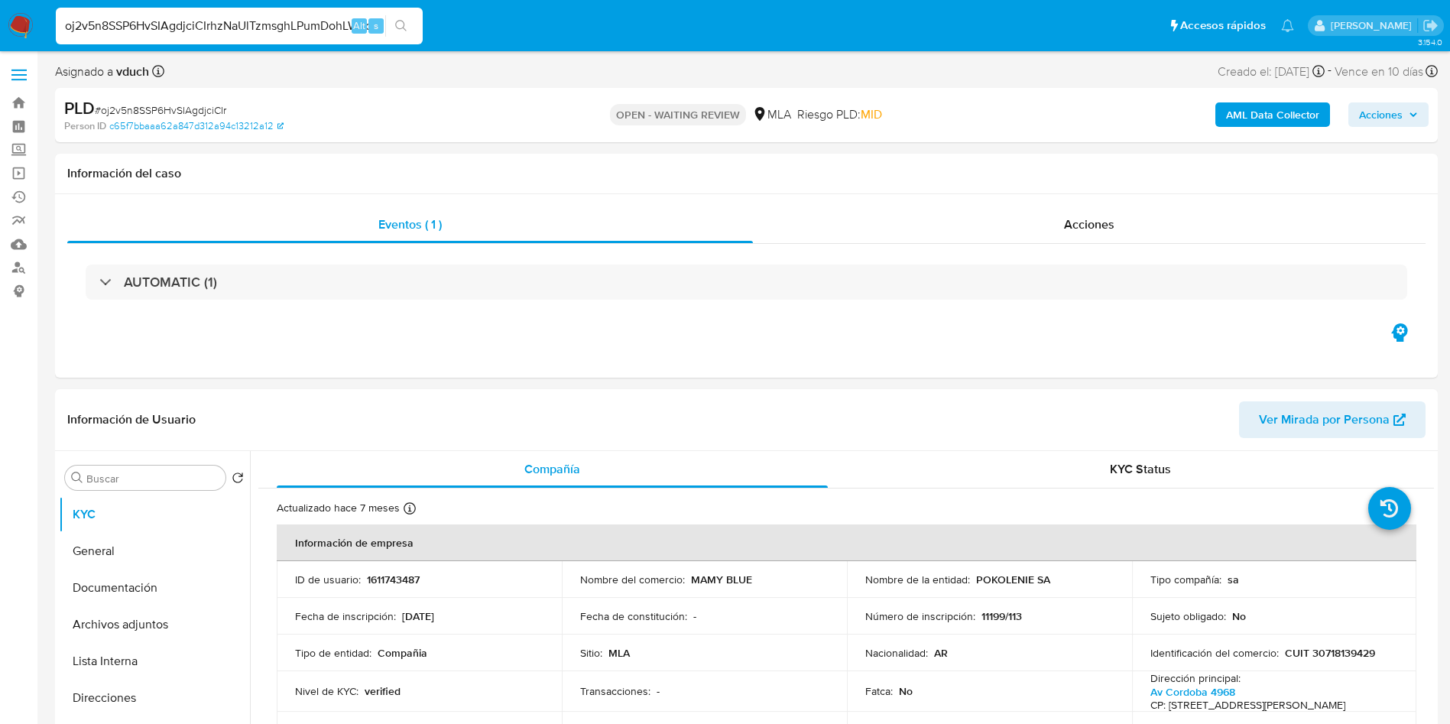
paste input
type input "hzNaUlTzmsghLPumDohLWFdL"
click at [399, 24] on icon "search-icon" at bounding box center [401, 26] width 12 height 12
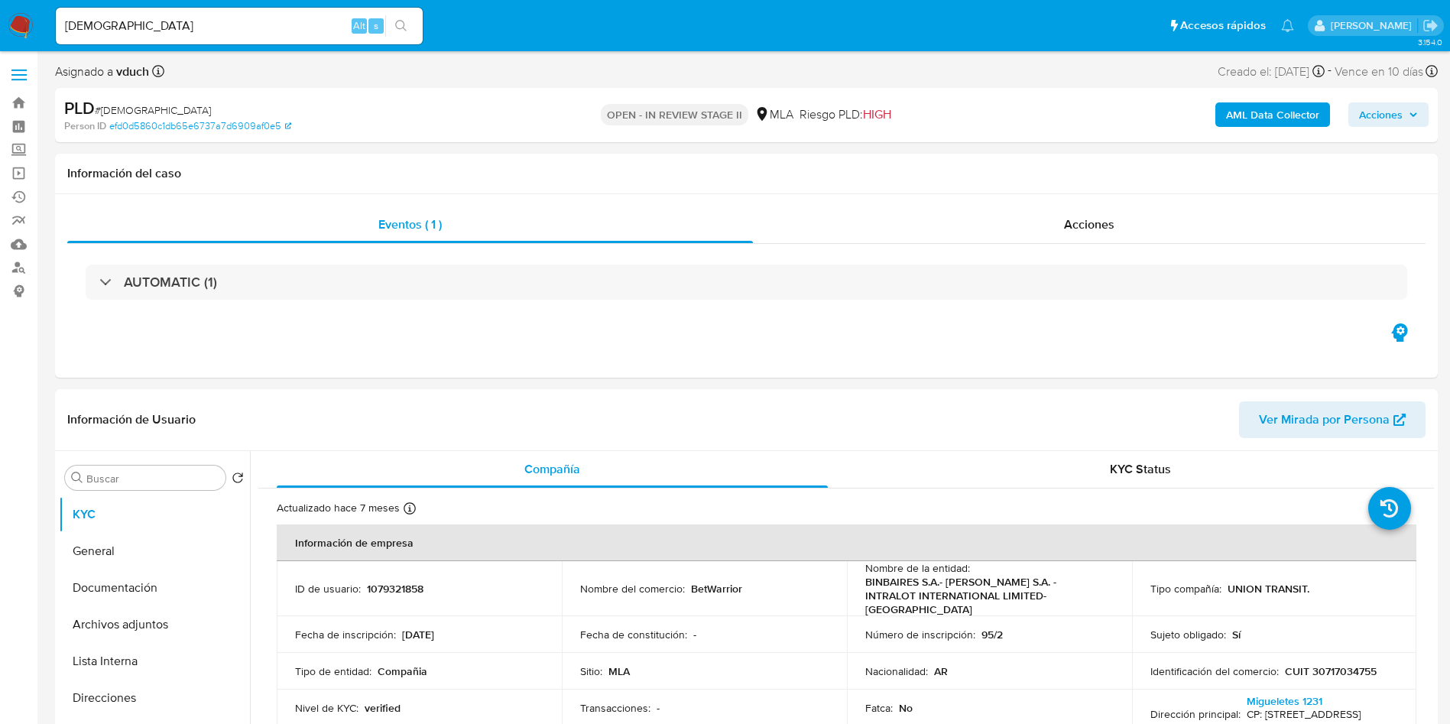
drag, startPoint x: 0, startPoint y: 394, endPoint x: 128, endPoint y: 380, distance: 128.5
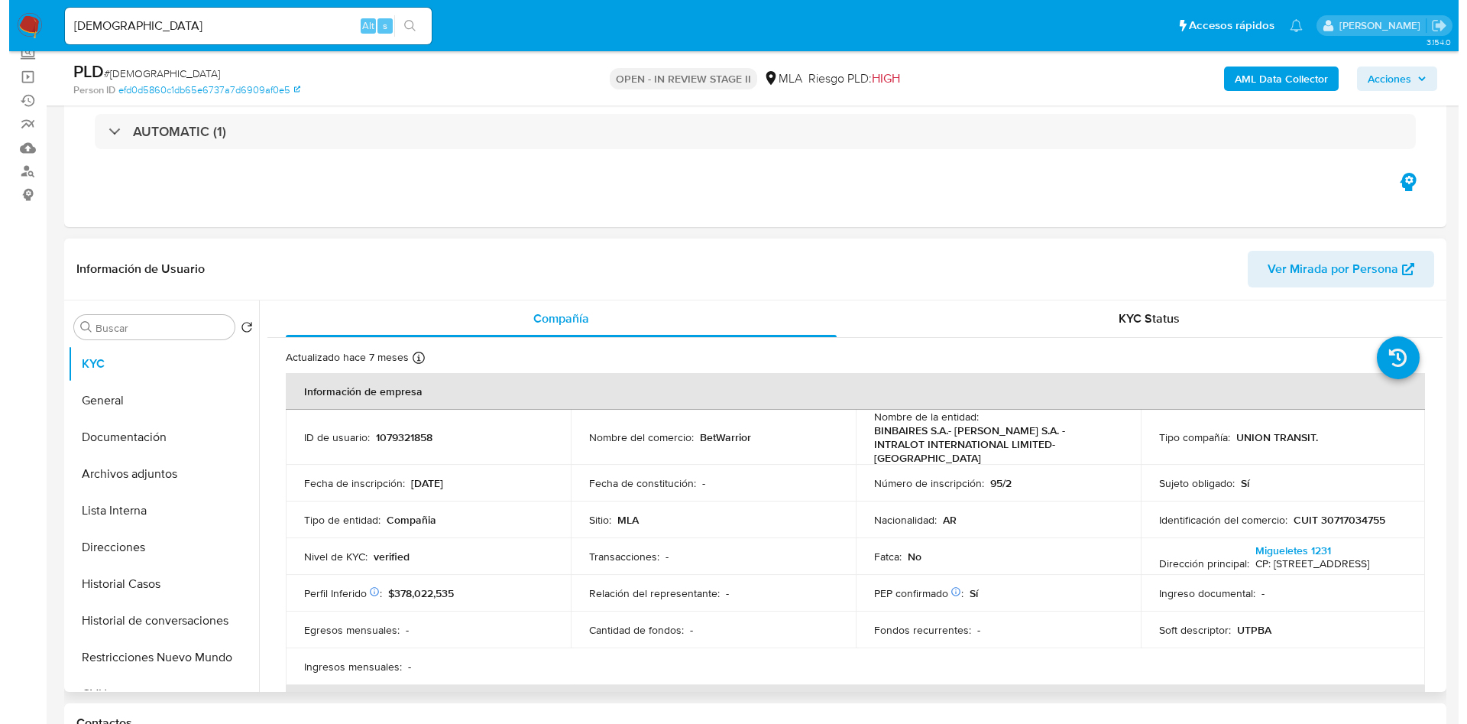
scroll to position [229, 0]
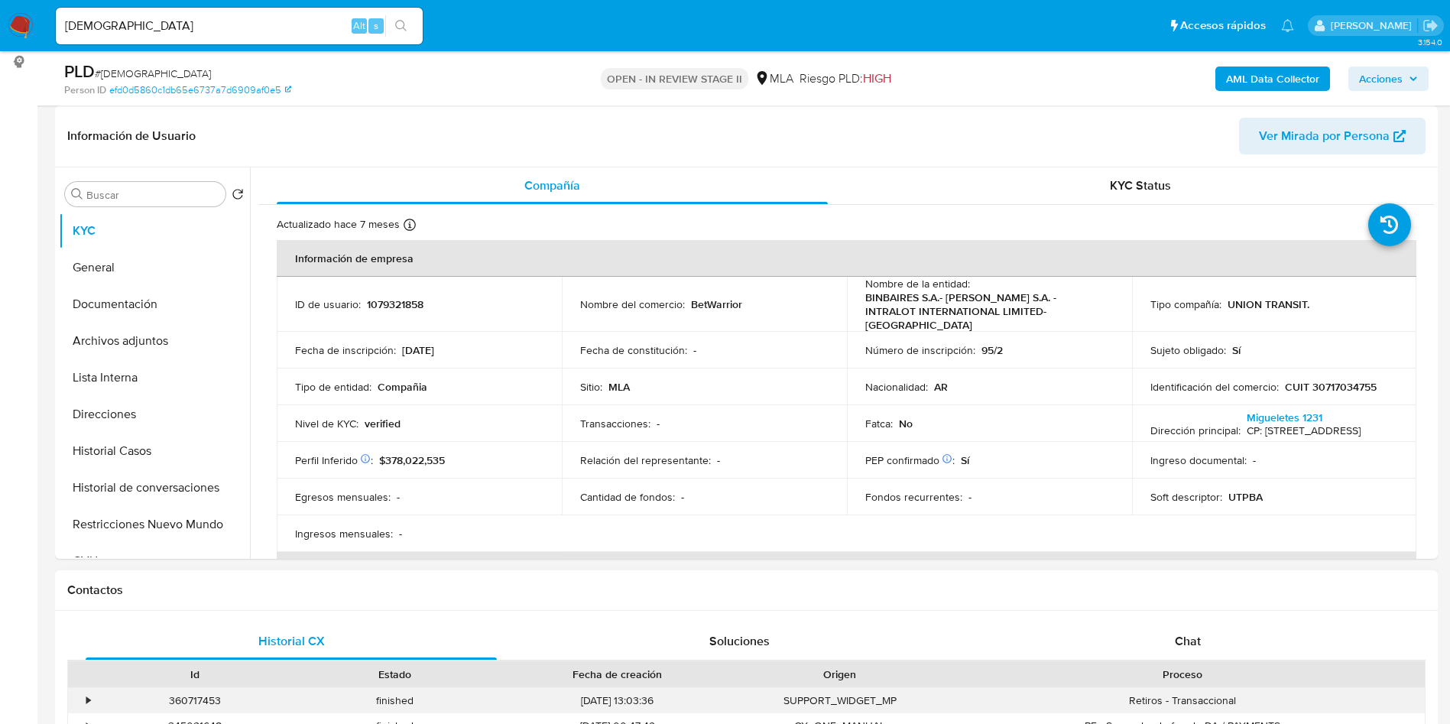
select select "10"
click at [194, 339] on button "Archivos adjuntos" at bounding box center [148, 341] width 179 height 37
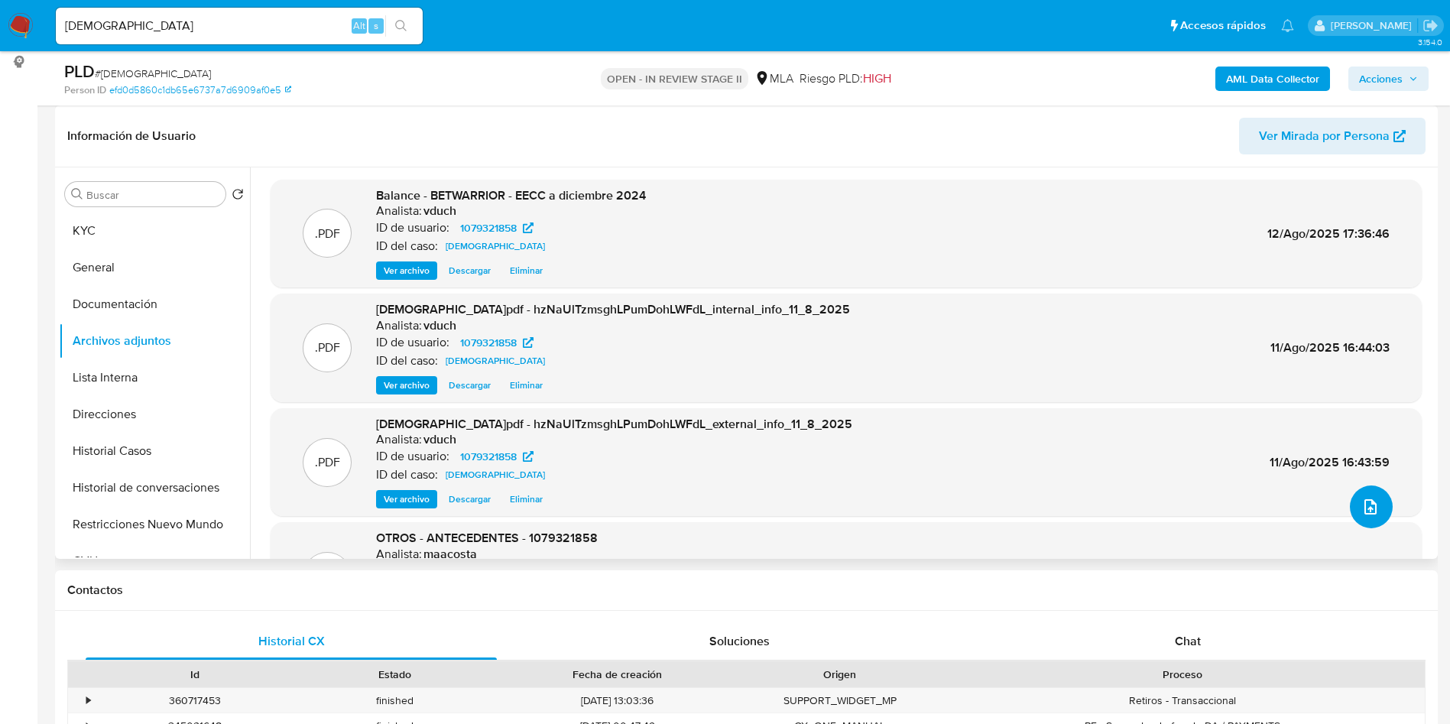
click at [1370, 498] on span "upload-file" at bounding box center [1370, 507] width 18 height 18
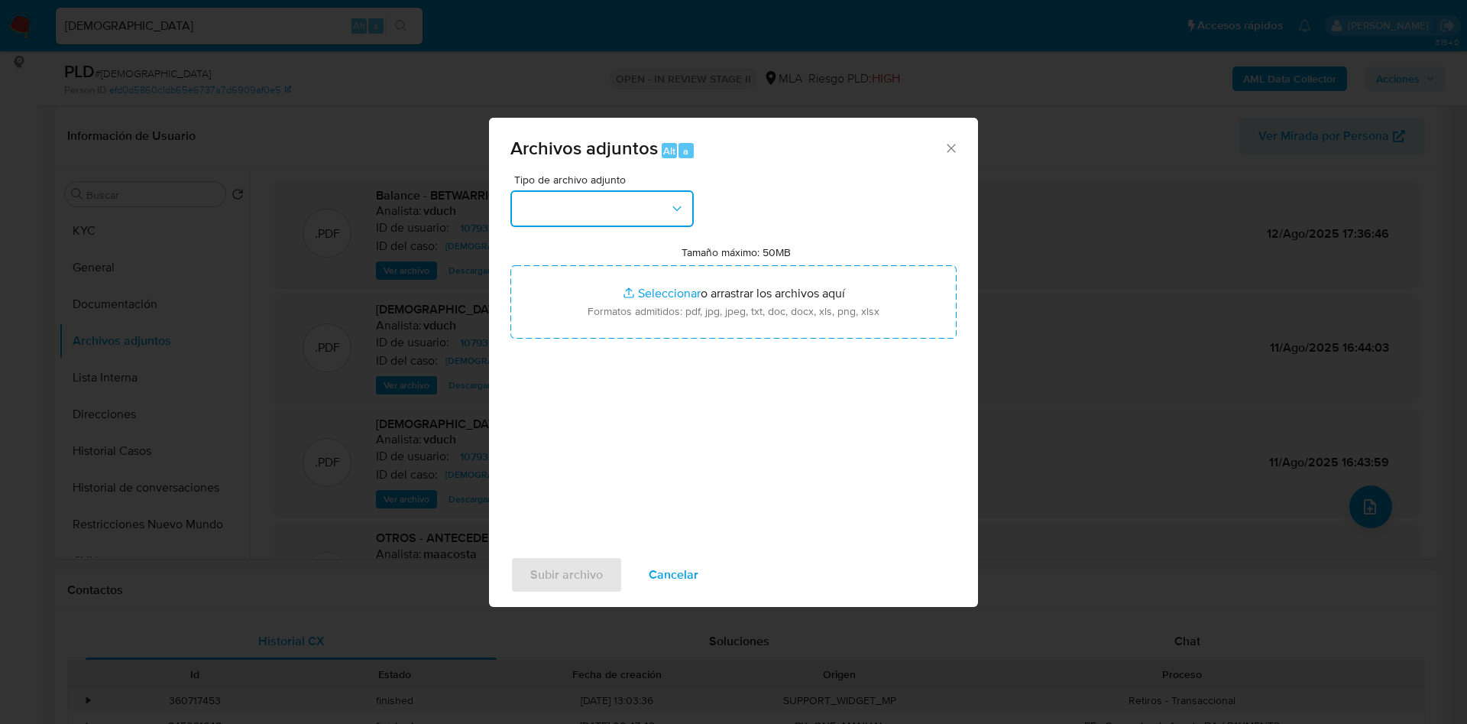
click at [640, 225] on button "button" at bounding box center [602, 208] width 183 height 37
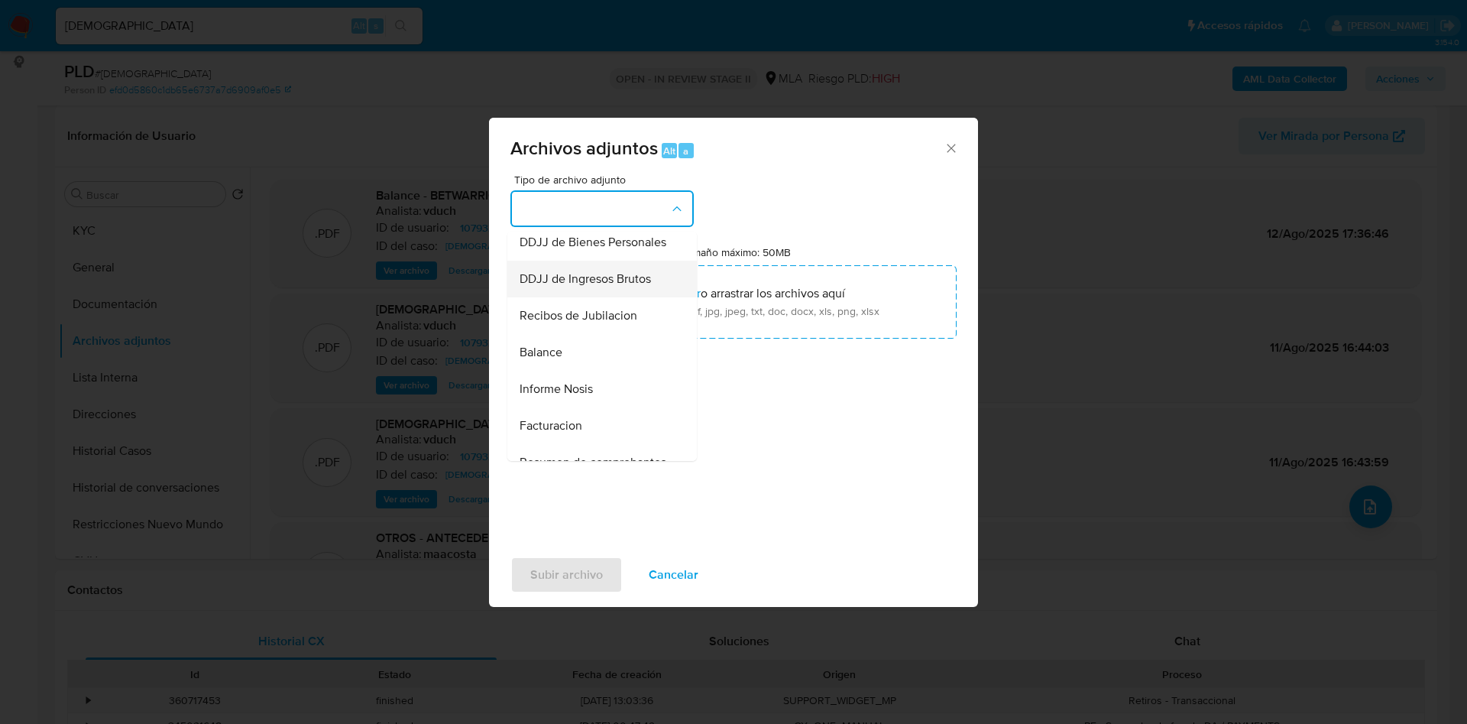
scroll to position [459, 0]
click at [618, 250] on div "DDJJ de Bienes Personales" at bounding box center [598, 231] width 156 height 37
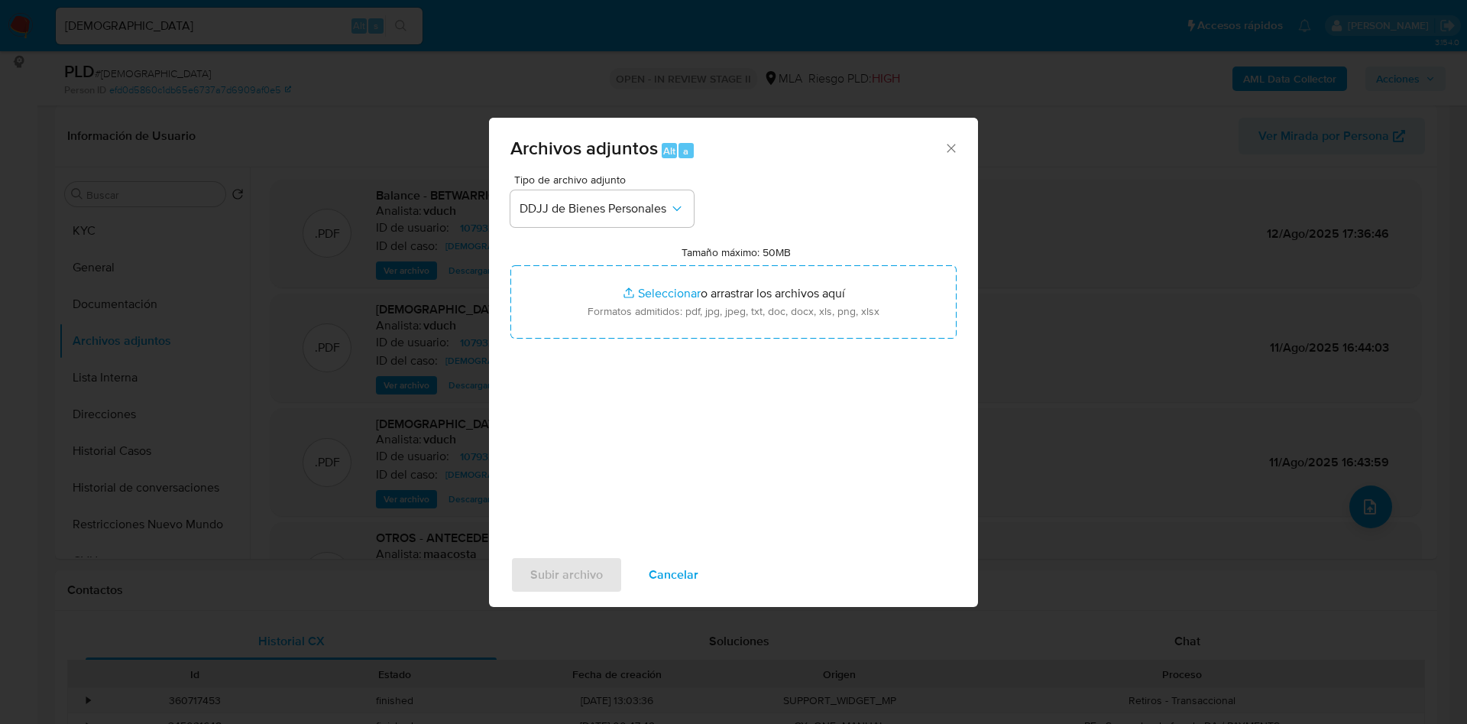
click at [636, 187] on div "Tipo de archivo adjunto DDJJ de Bienes Personales" at bounding box center [602, 200] width 183 height 53
click at [631, 202] on span "DDJJ de Bienes Personales" at bounding box center [595, 208] width 150 height 15
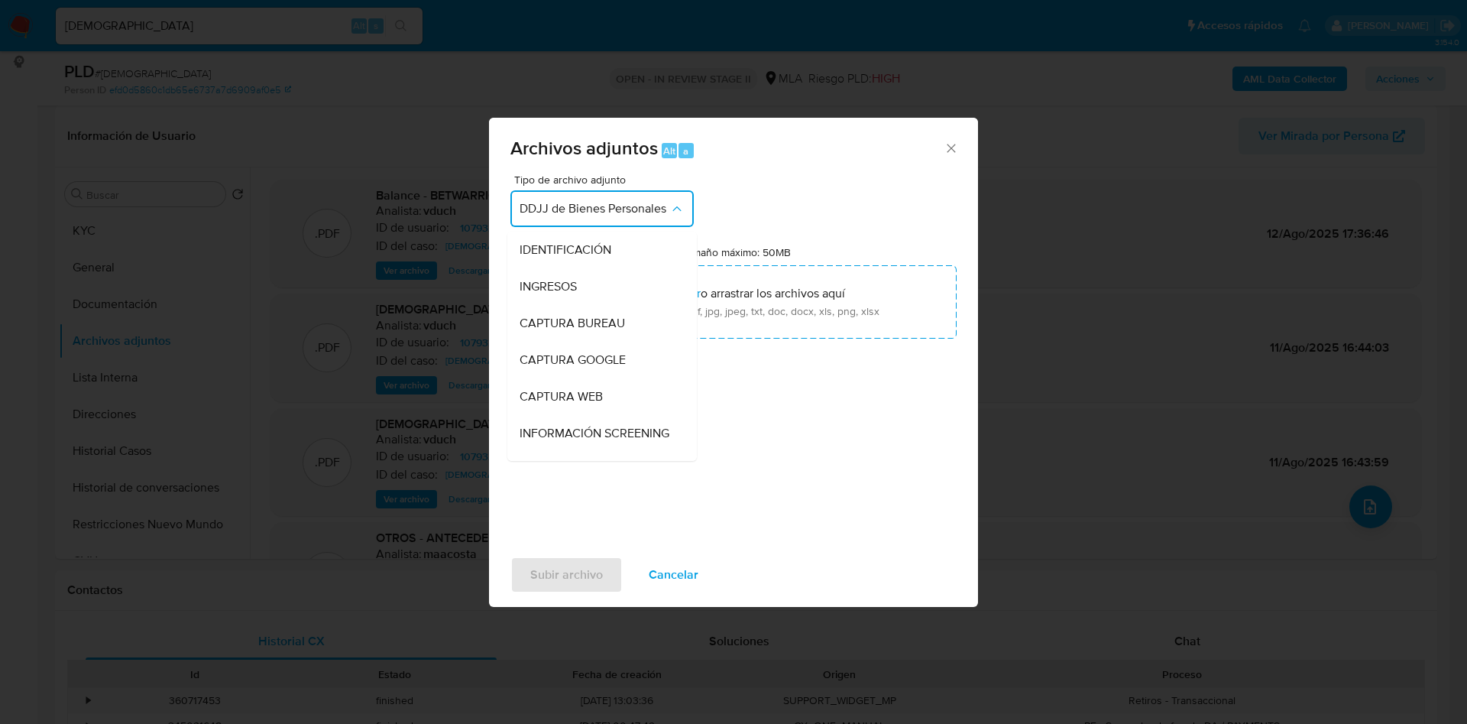
scroll to position [367, 0]
click at [606, 368] on span "DDJJ de Ingresos Brutos" at bounding box center [585, 359] width 131 height 15
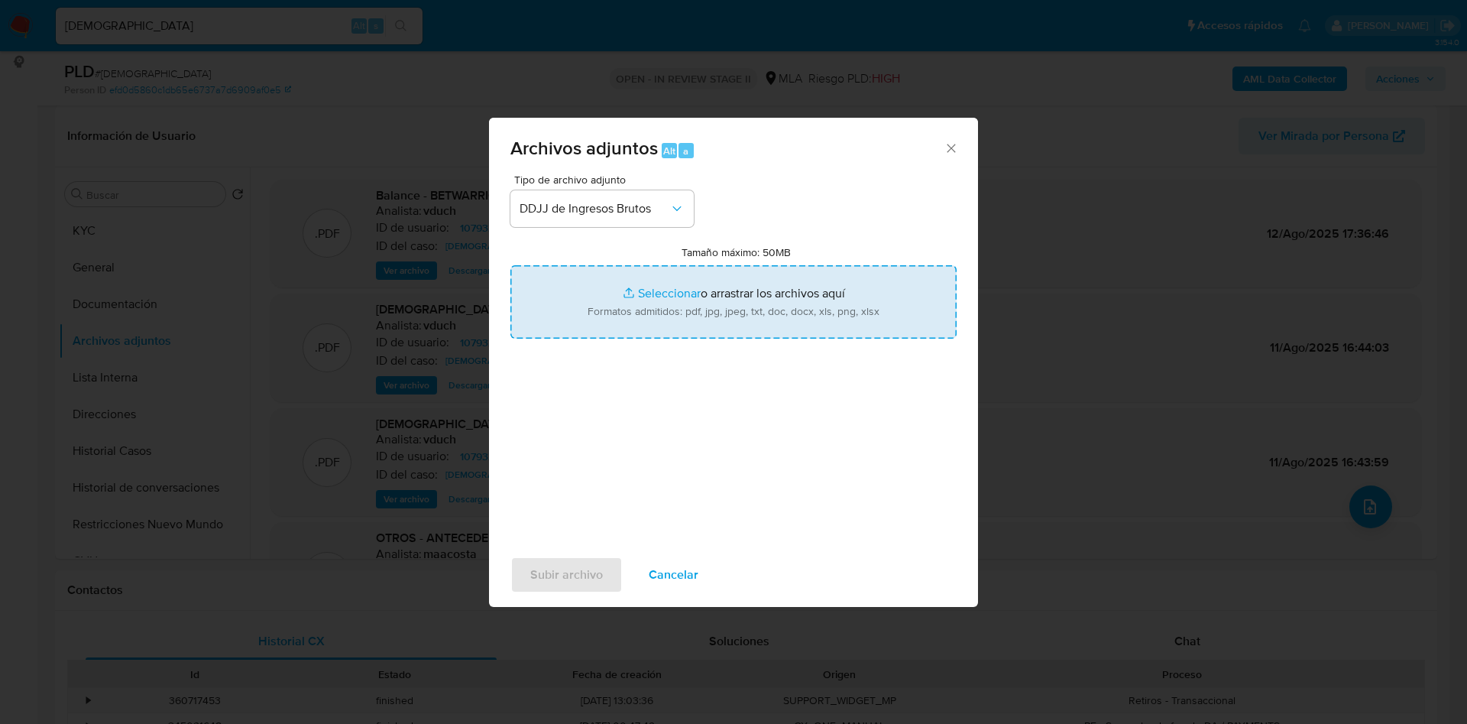
type input "C:\fakepath\Enero a Junio 2025.pdf"
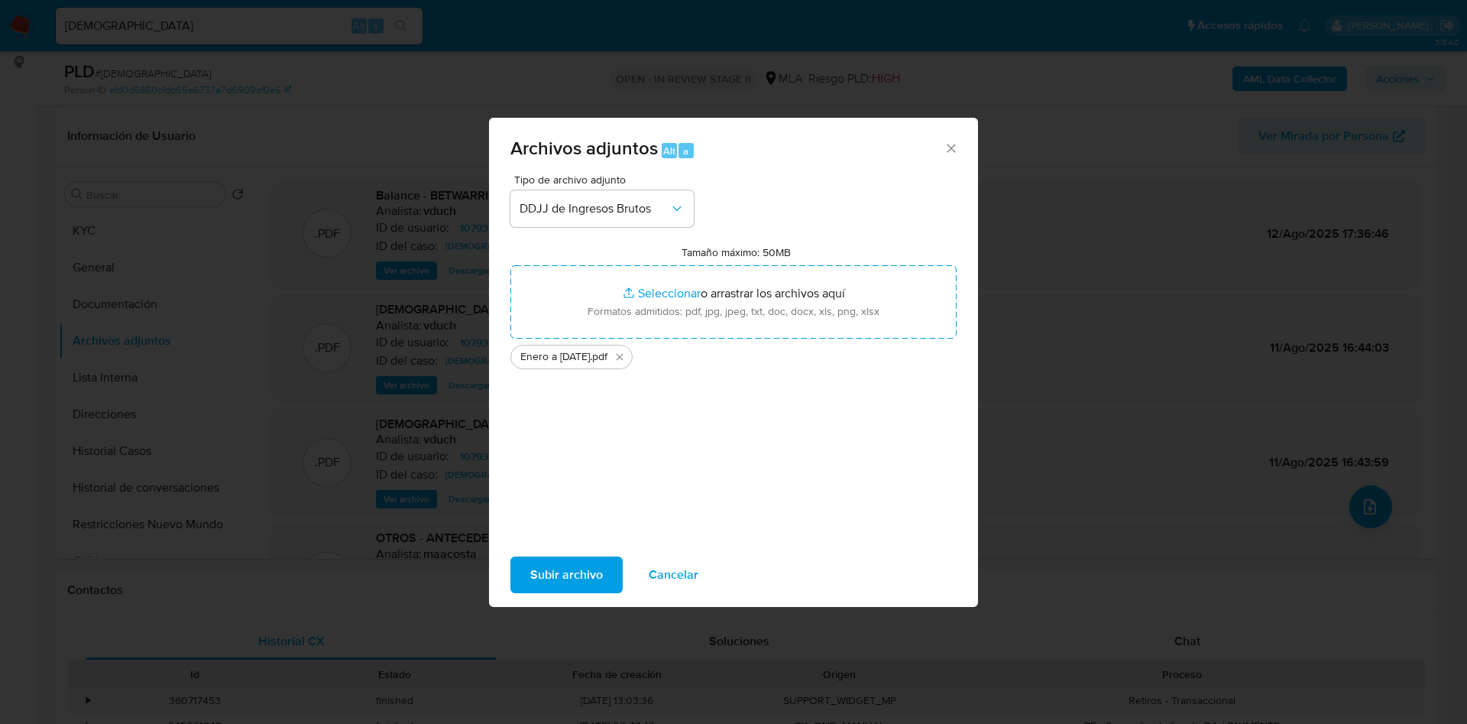
click at [566, 582] on span "Subir archivo" at bounding box center [566, 575] width 73 height 34
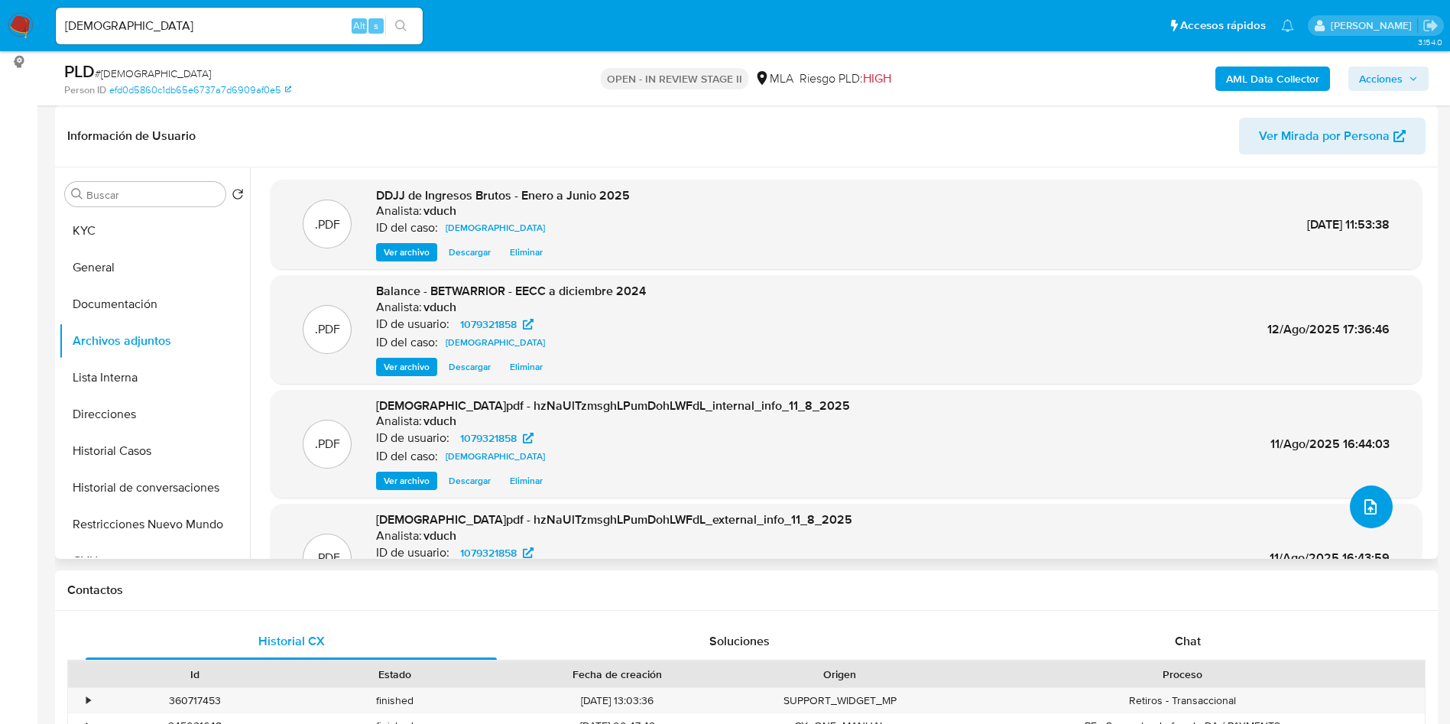
click at [1350, 514] on button "upload-file" at bounding box center [1371, 506] width 43 height 43
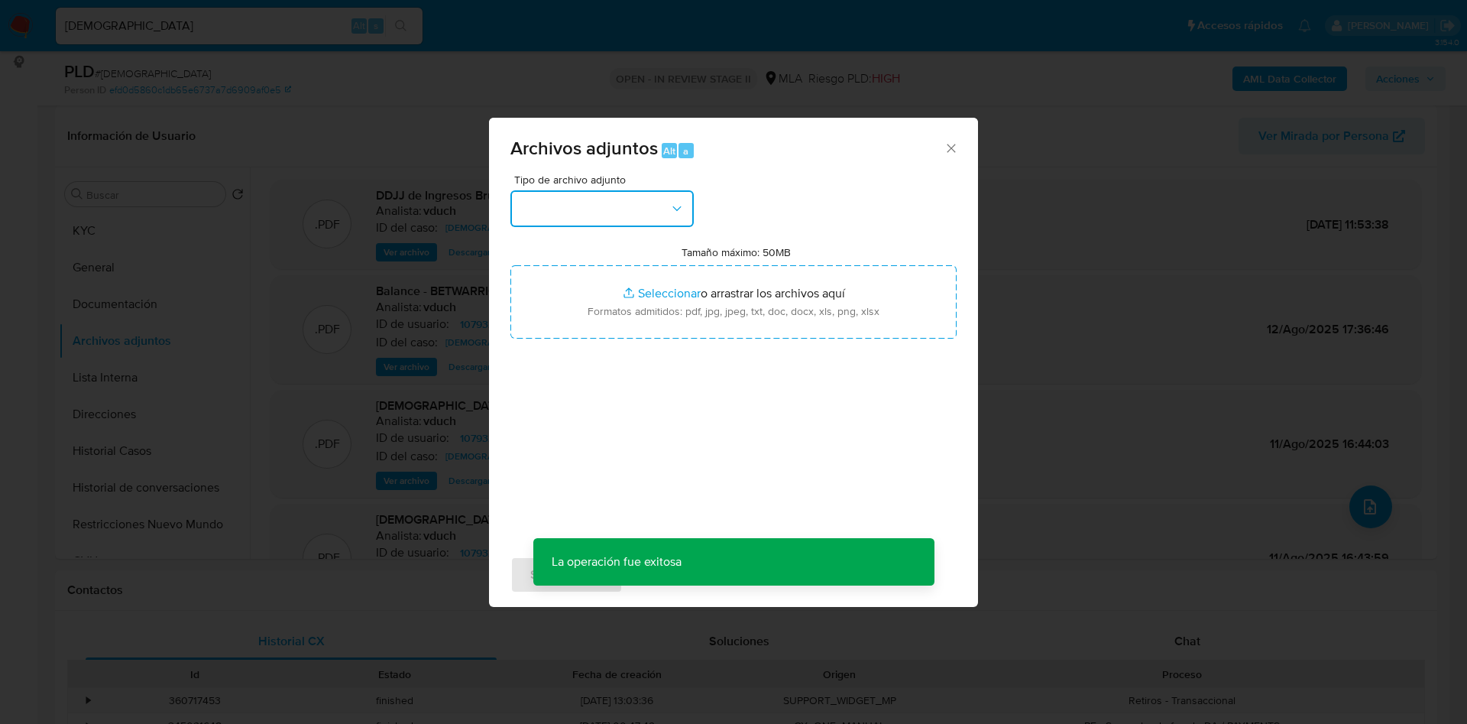
click at [552, 197] on button "button" at bounding box center [602, 208] width 183 height 37
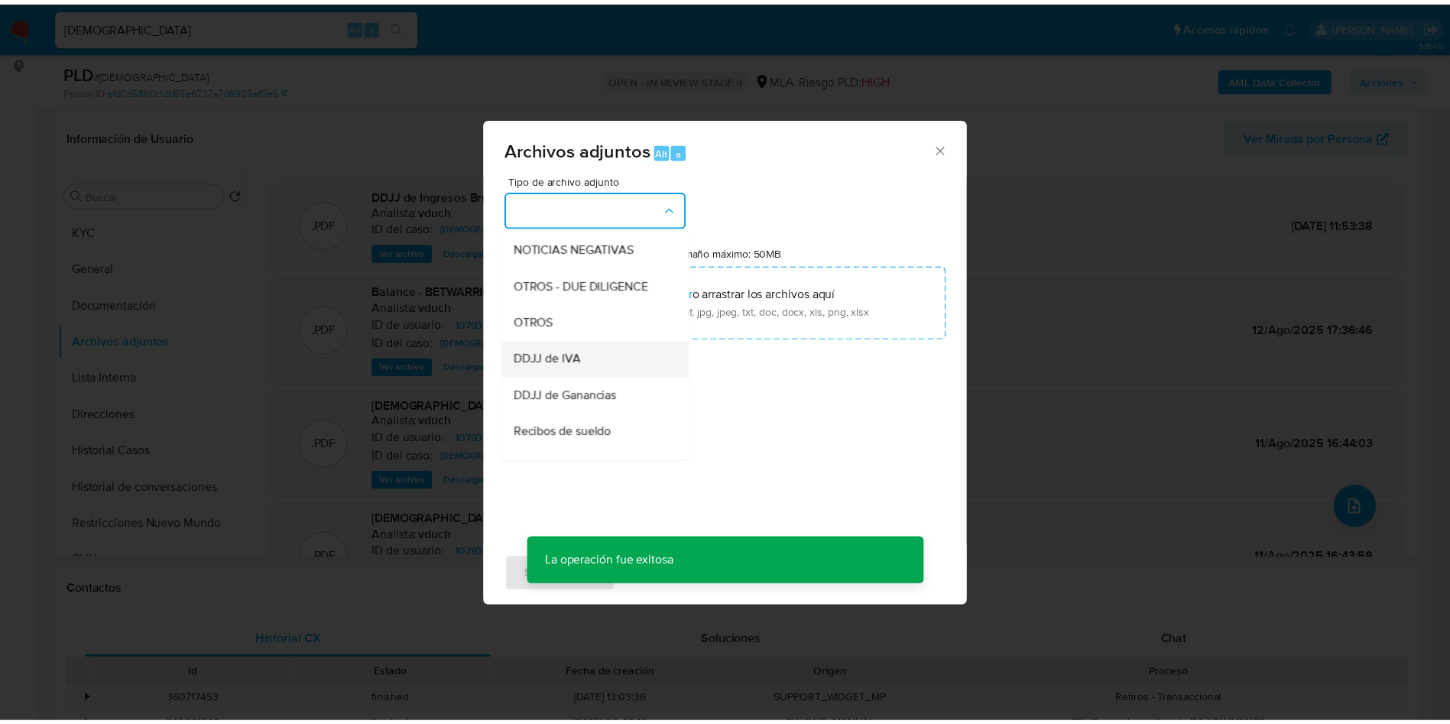
scroll to position [229, 0]
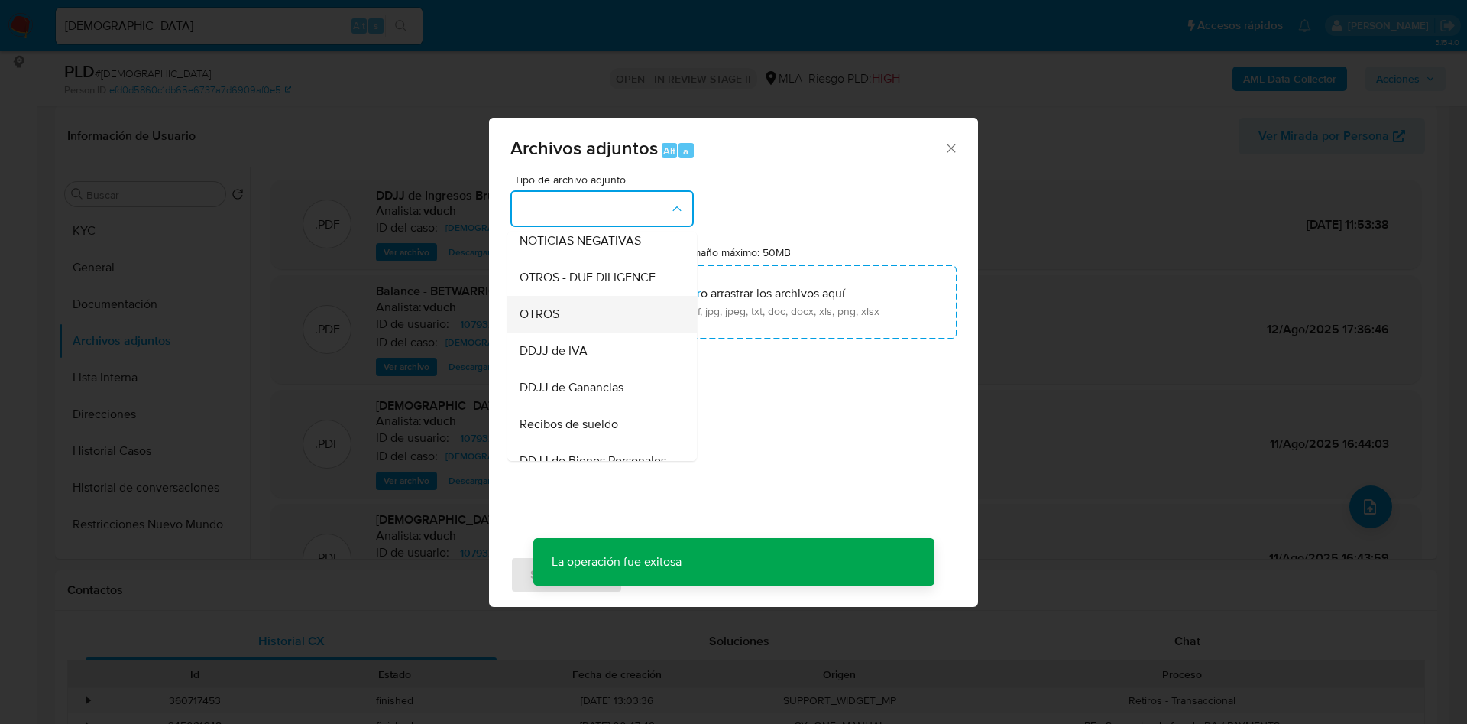
click at [569, 319] on div "OTROS" at bounding box center [598, 314] width 156 height 37
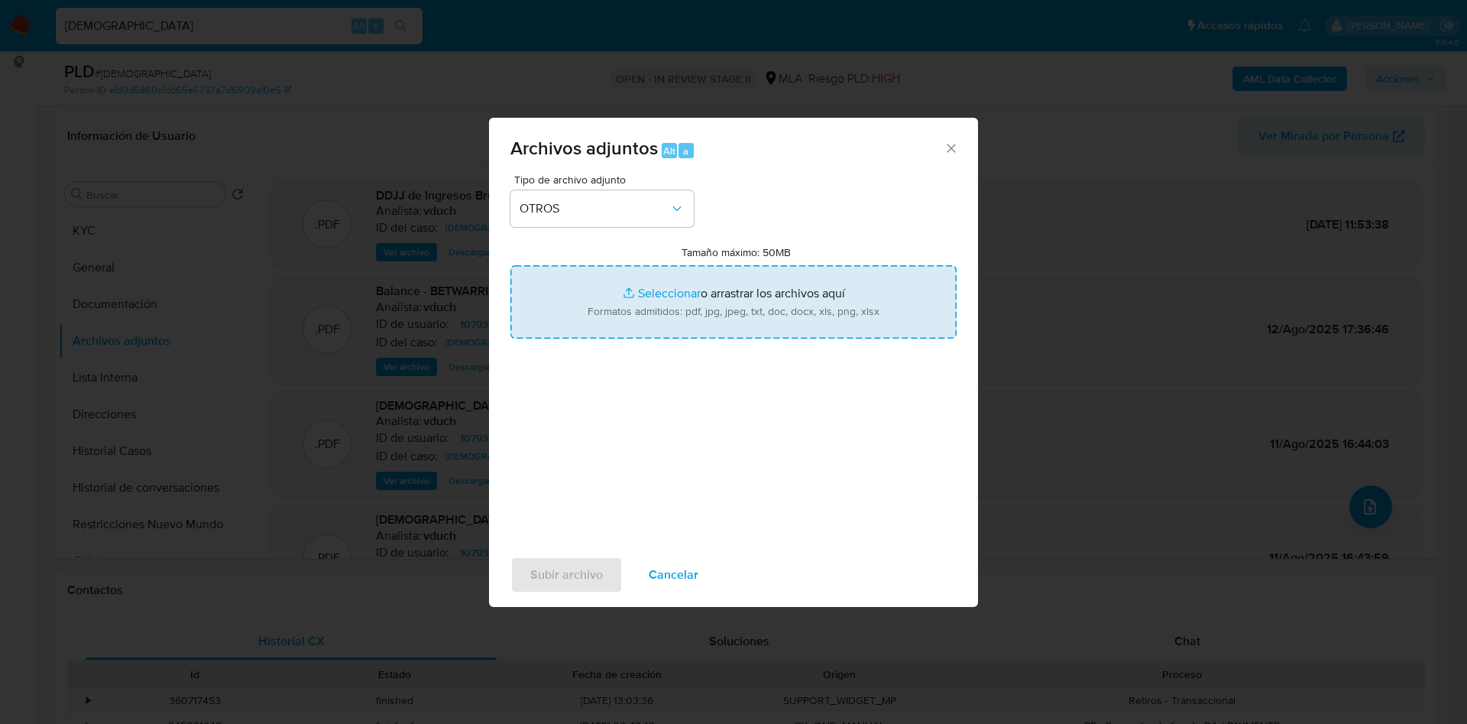
type input "C:\fakepath\Correo de Mercadolibre SRL - RV_ IMPORTANTE - Mercado Pago_ Solicit…"
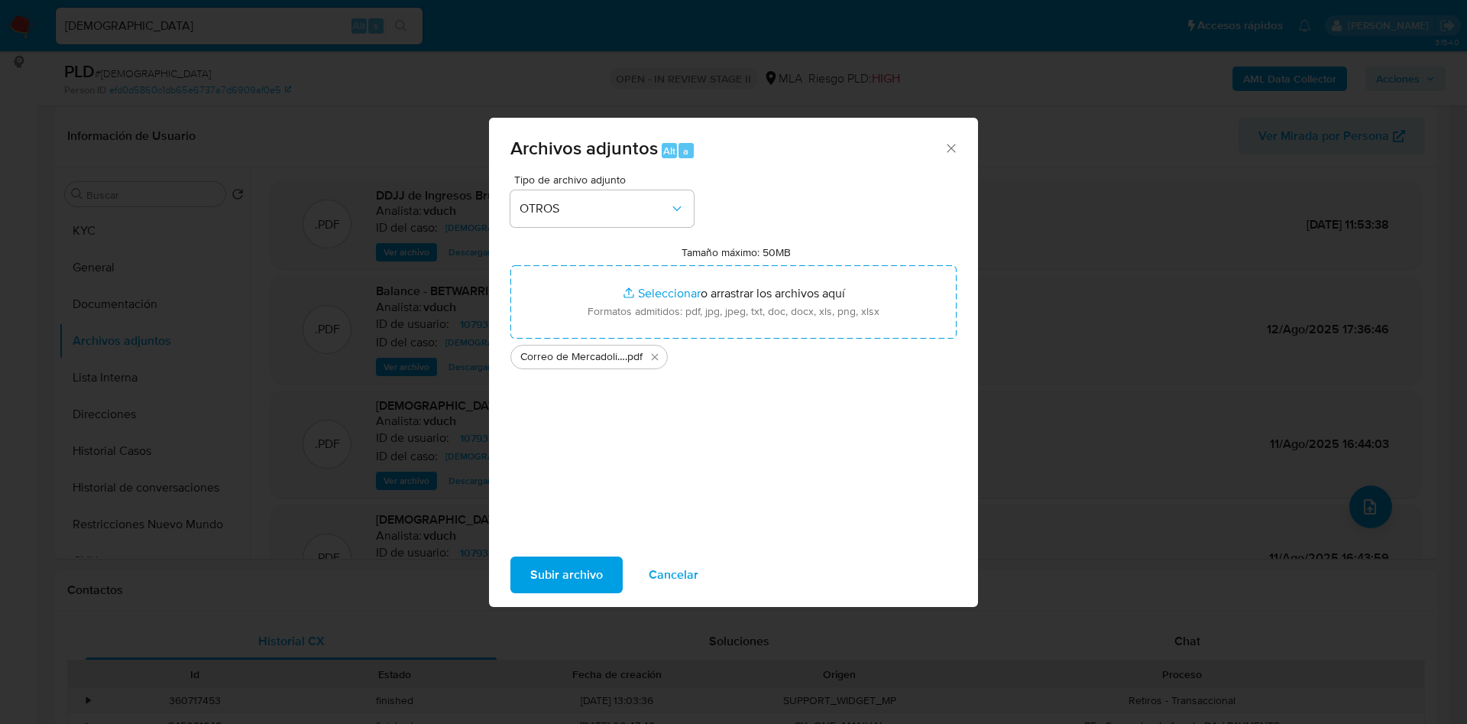
click at [568, 578] on span "Subir archivo" at bounding box center [566, 575] width 73 height 34
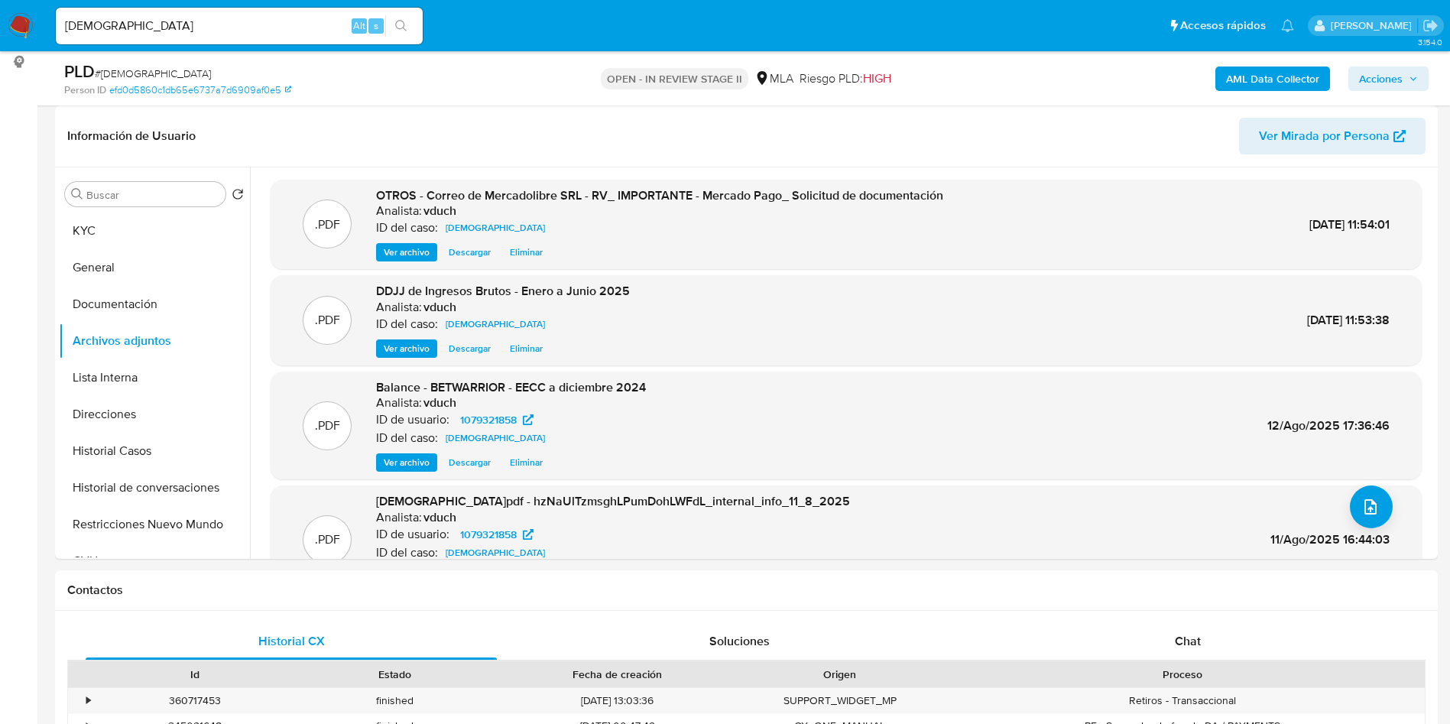
click at [303, 33] on input "hzNaUlTzmsghLPumDohLWFdL" at bounding box center [239, 26] width 367 height 20
click at [313, 23] on input "hzNaUlTzmsghLPumDohLWFdL" at bounding box center [239, 26] width 367 height 20
paste input "Z6dVTBt1wftzt0QbPTeIhu2o"
click at [300, 30] on input "hzNaUlTzmsghLPumDohLWFdLZ6dVTBt1wftzt0QbPTeIhu2o" at bounding box center [239, 26] width 367 height 20
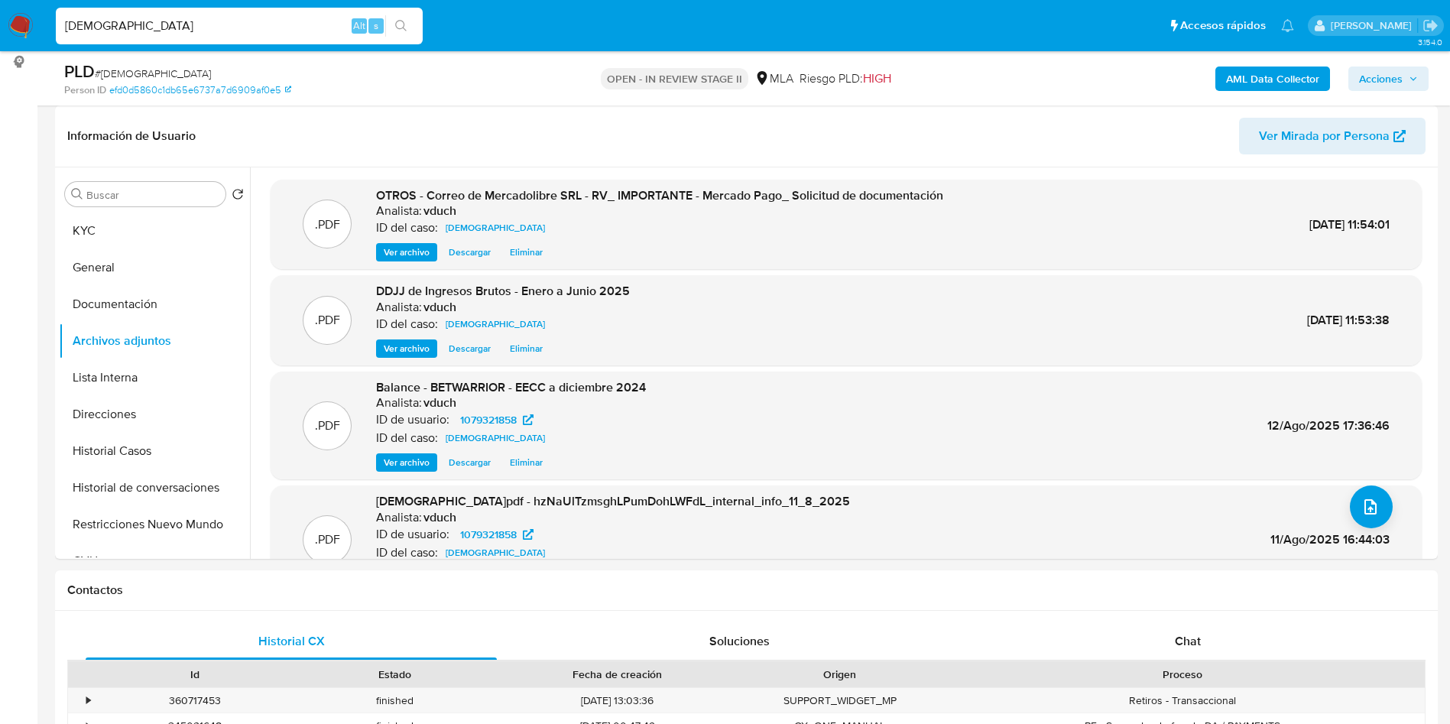
paste input
type input "Z6dVTBt1wftzt0QbPTeIhu2o"
click at [414, 24] on button "search-icon" at bounding box center [400, 25] width 31 height 21
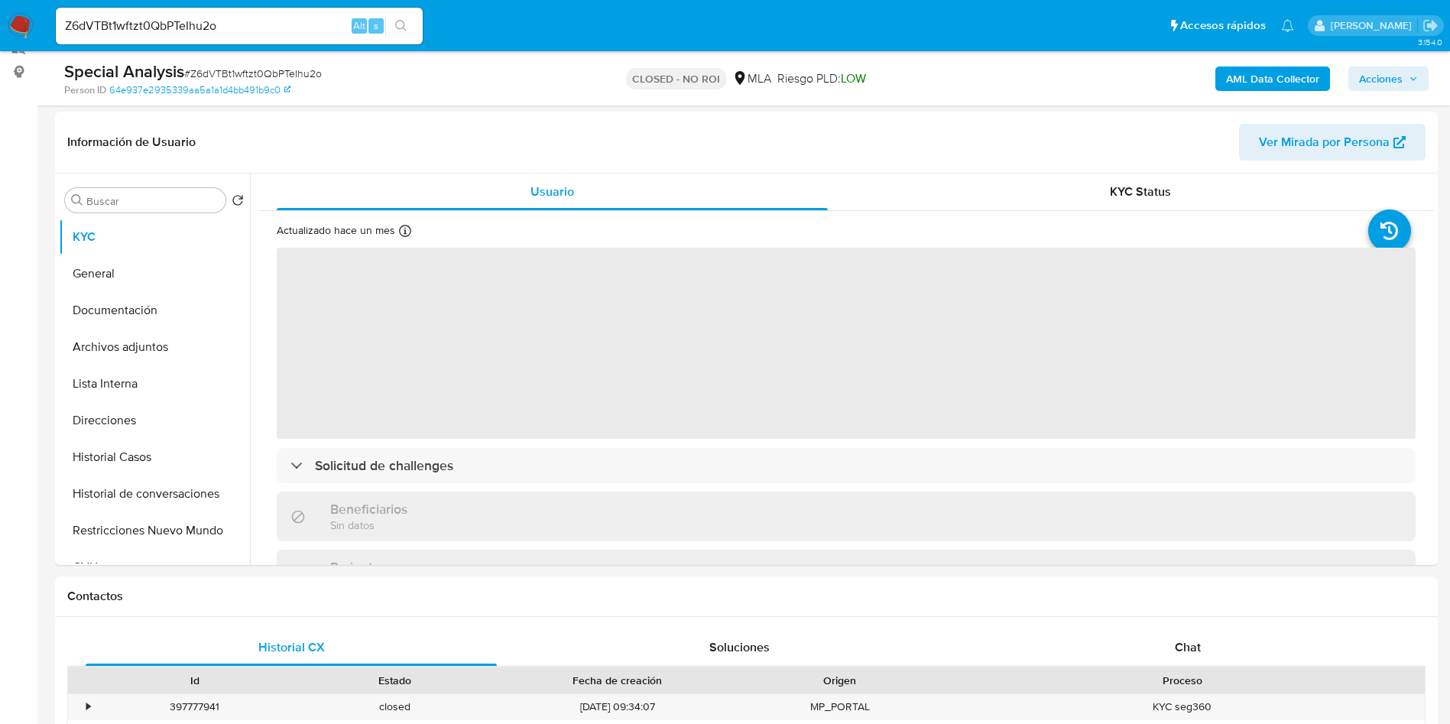
scroll to position [229, 0]
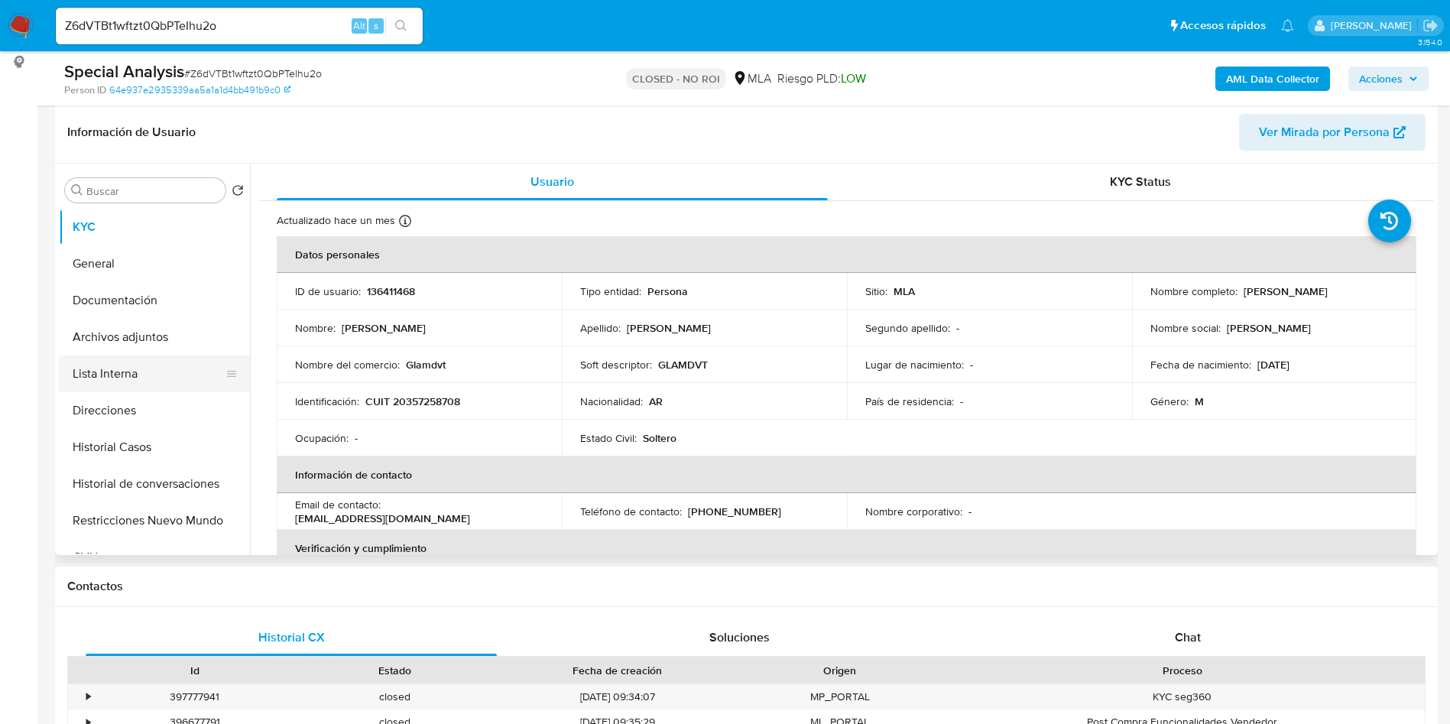
select select "10"
click at [413, 399] on p "CUIT 20357258708" at bounding box center [412, 401] width 95 height 14
copy p "20357258708"
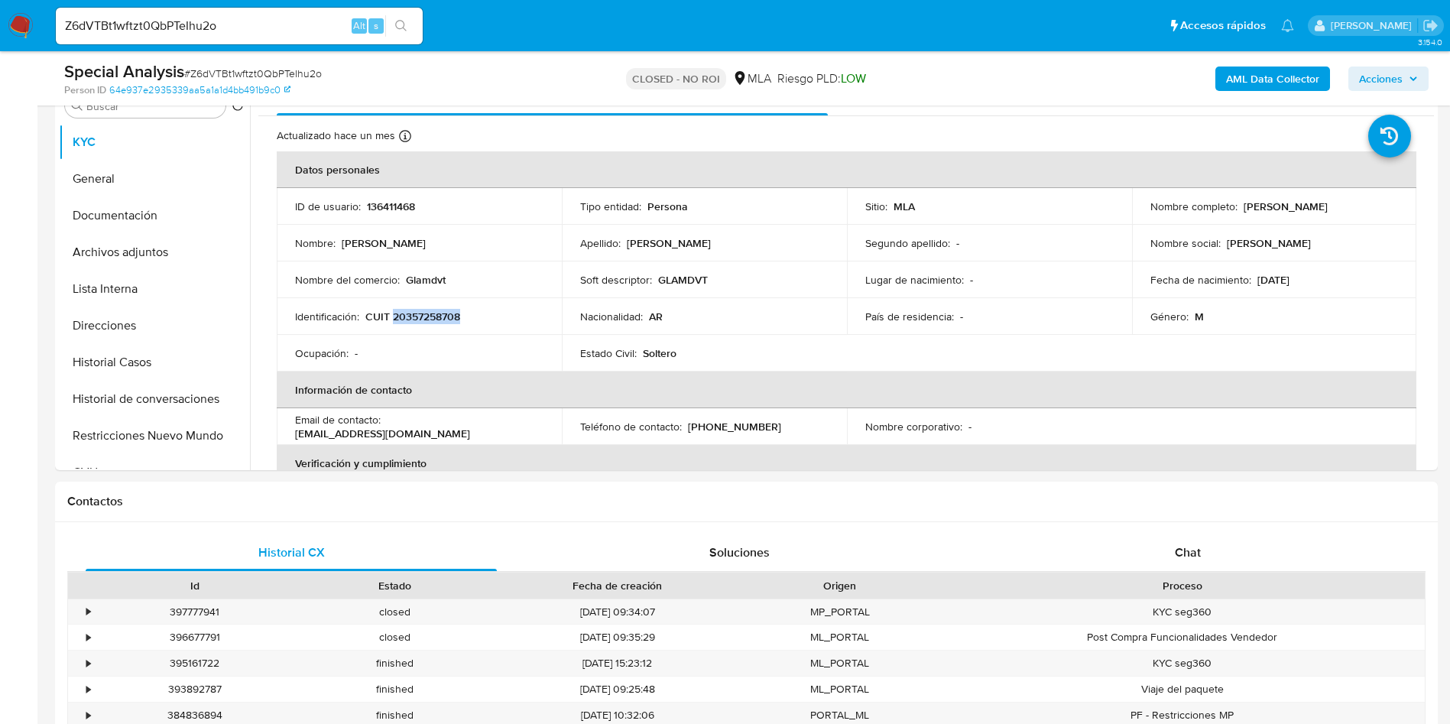
scroll to position [459, 0]
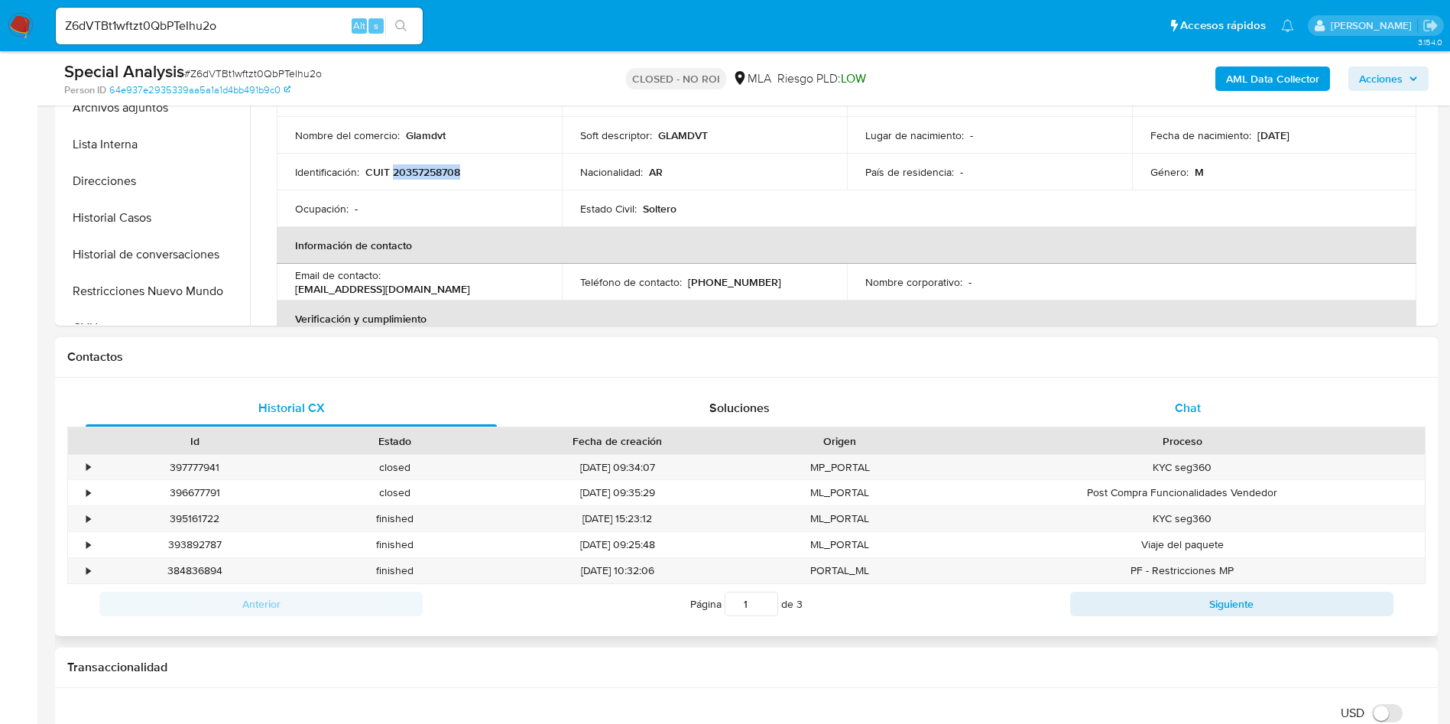
click at [1159, 402] on div "Chat" at bounding box center [1187, 408] width 411 height 37
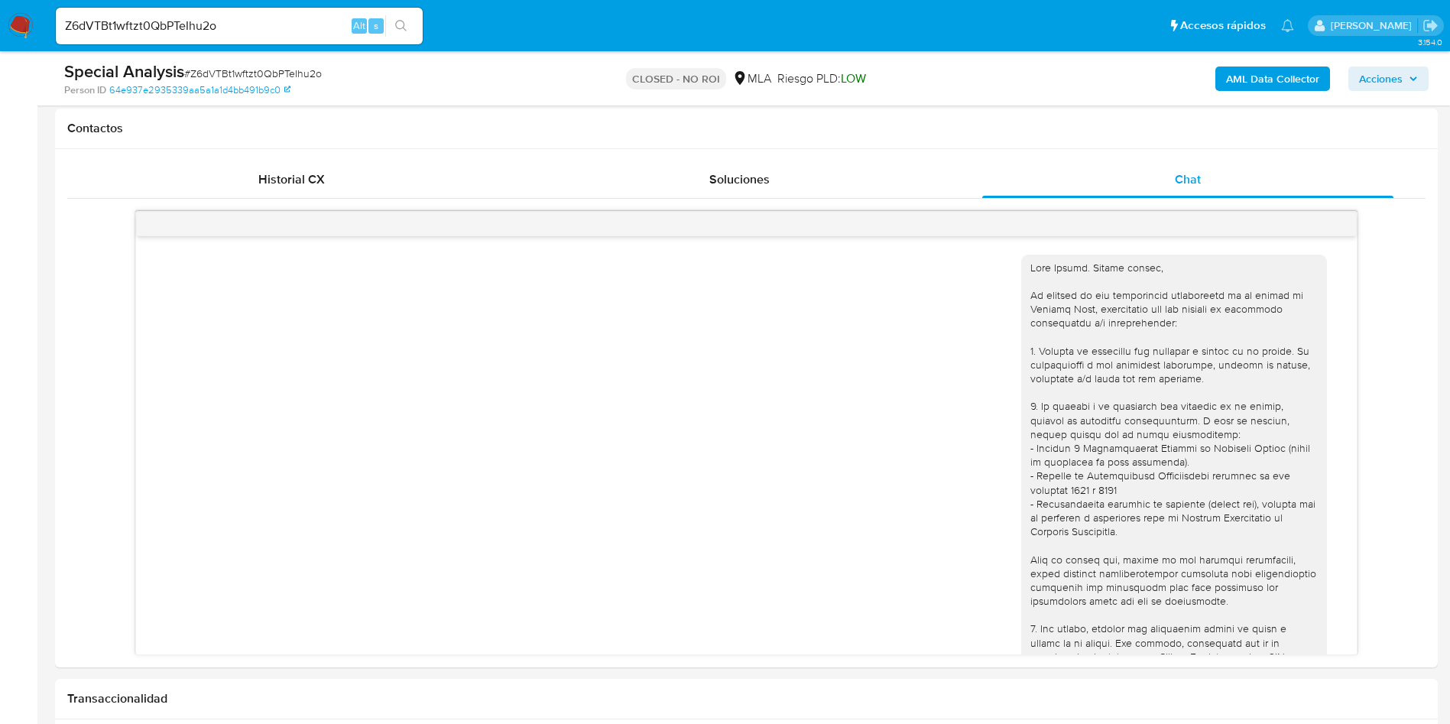
scroll to position [2381, 0]
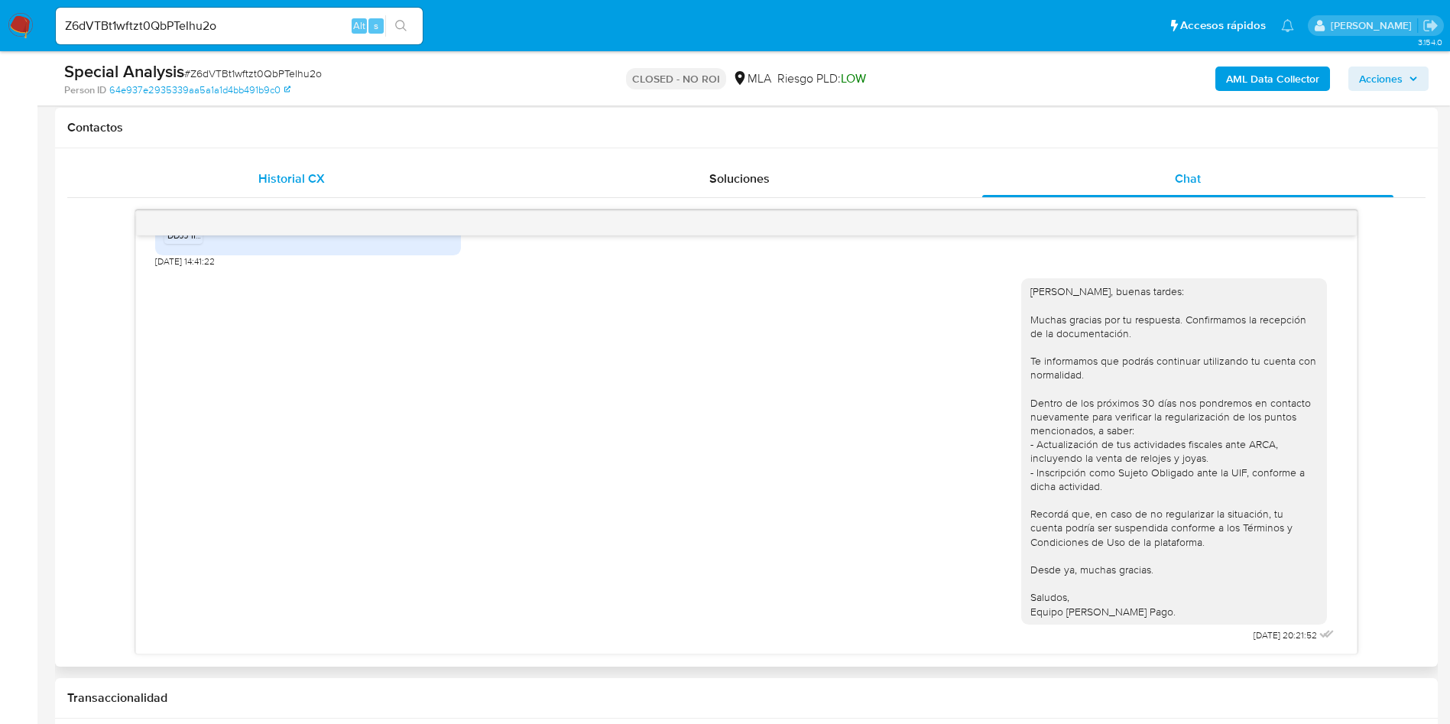
click at [321, 188] on div "Historial CX" at bounding box center [291, 179] width 411 height 37
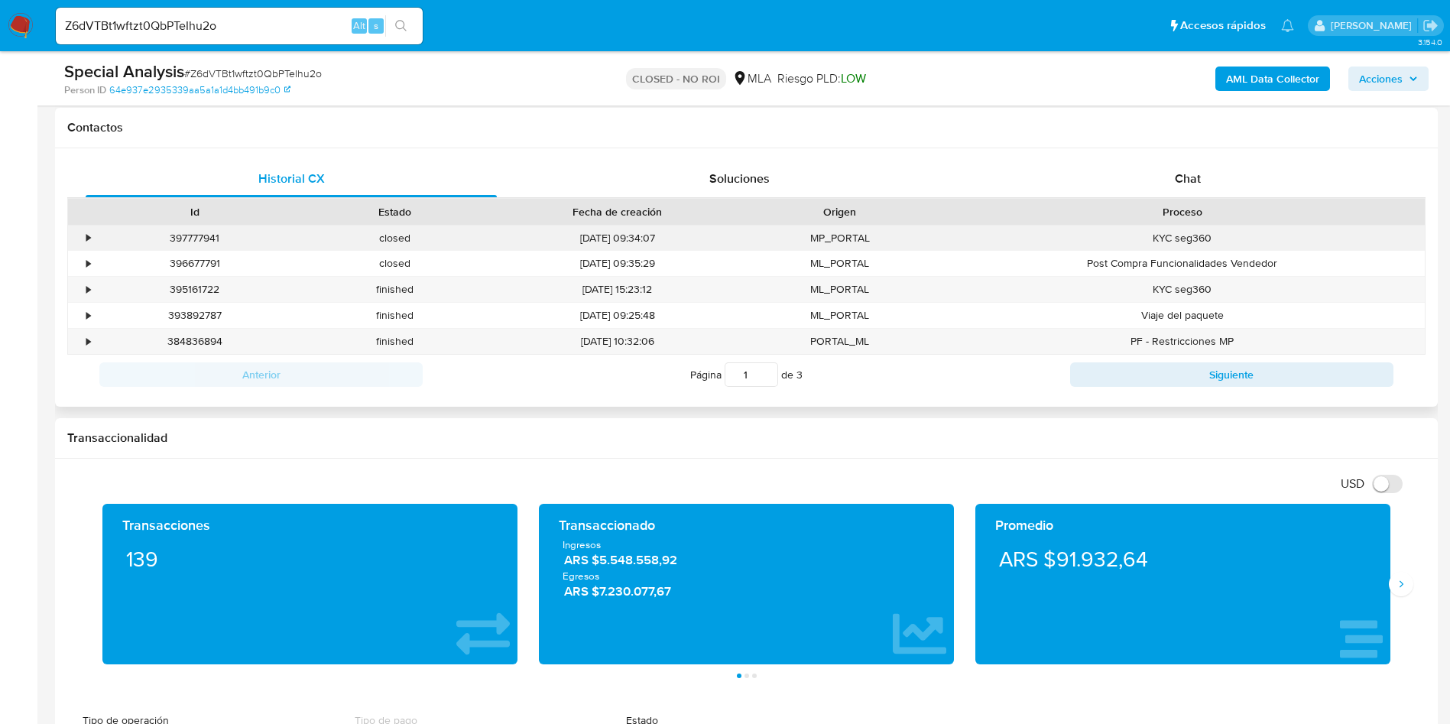
click at [102, 235] on div "397777941" at bounding box center [195, 237] width 200 height 25
click at [93, 234] on div "•" at bounding box center [81, 237] width 27 height 25
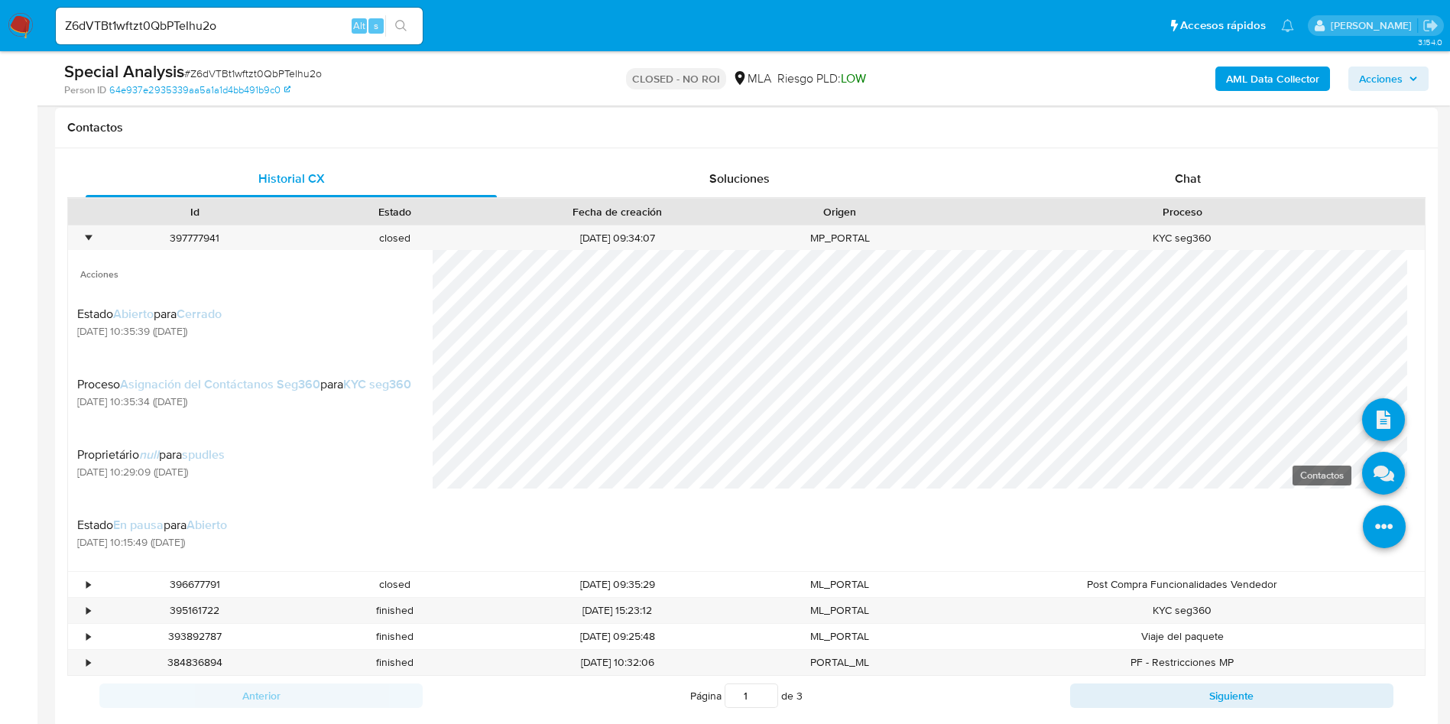
click at [1364, 455] on icon at bounding box center [1383, 473] width 43 height 43
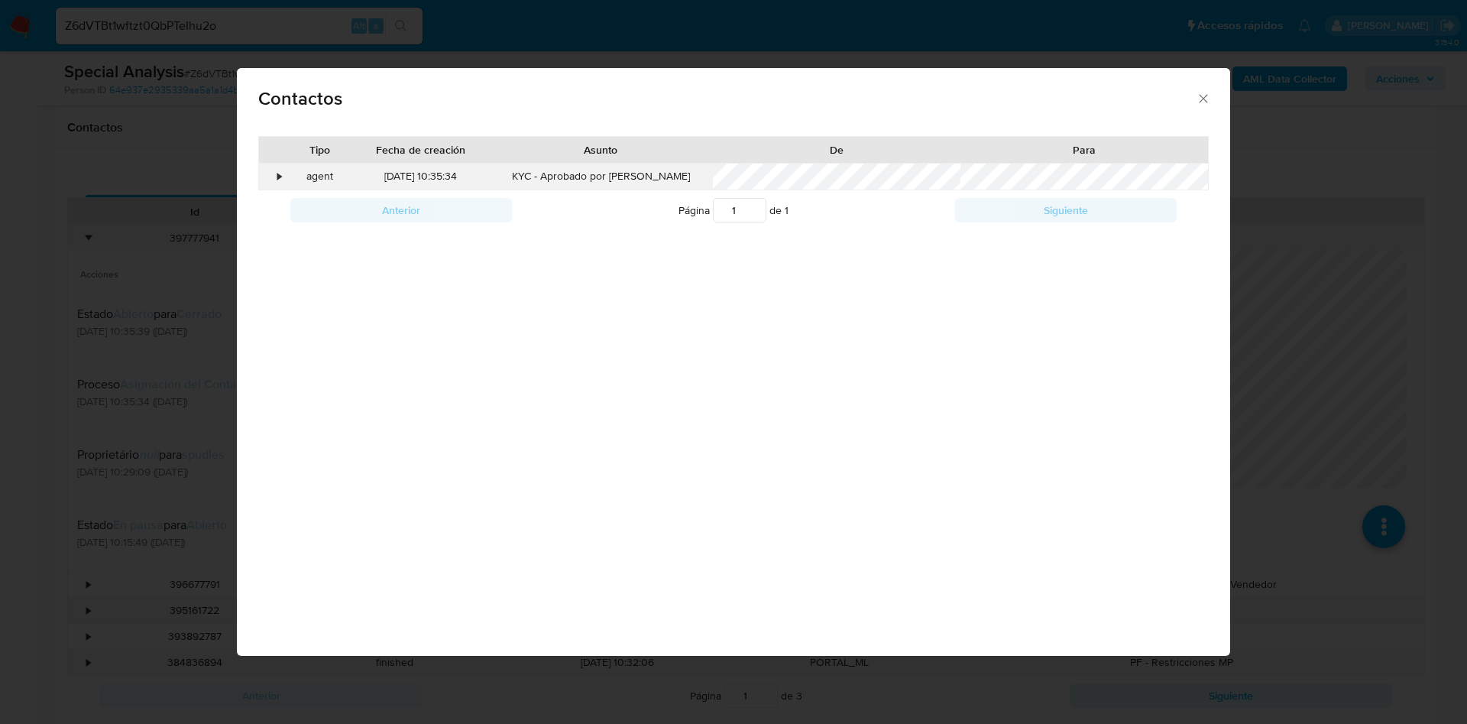
click at [279, 183] on div "•" at bounding box center [279, 176] width 4 height 15
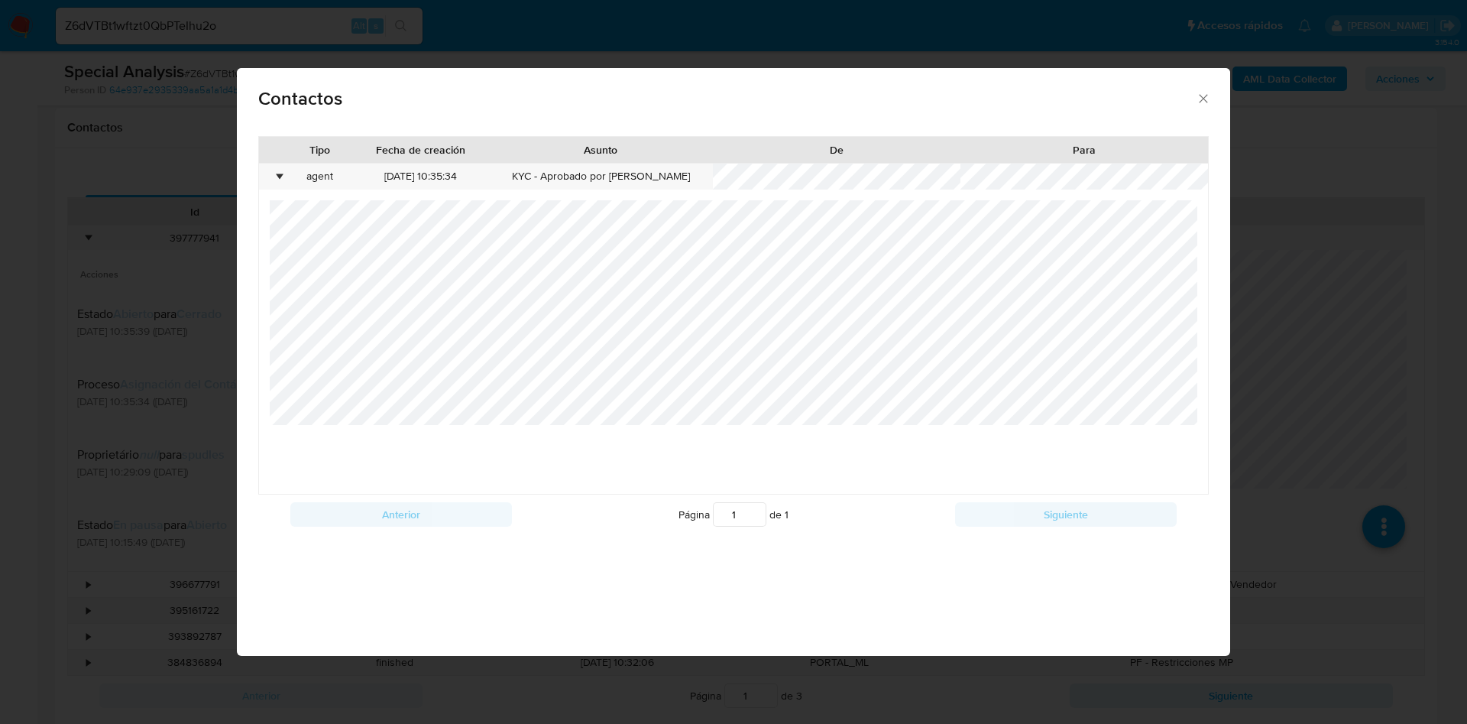
click at [1201, 106] on div "Contactos" at bounding box center [734, 96] width 994 height 56
click at [1207, 103] on icon "close" at bounding box center [1203, 98] width 15 height 15
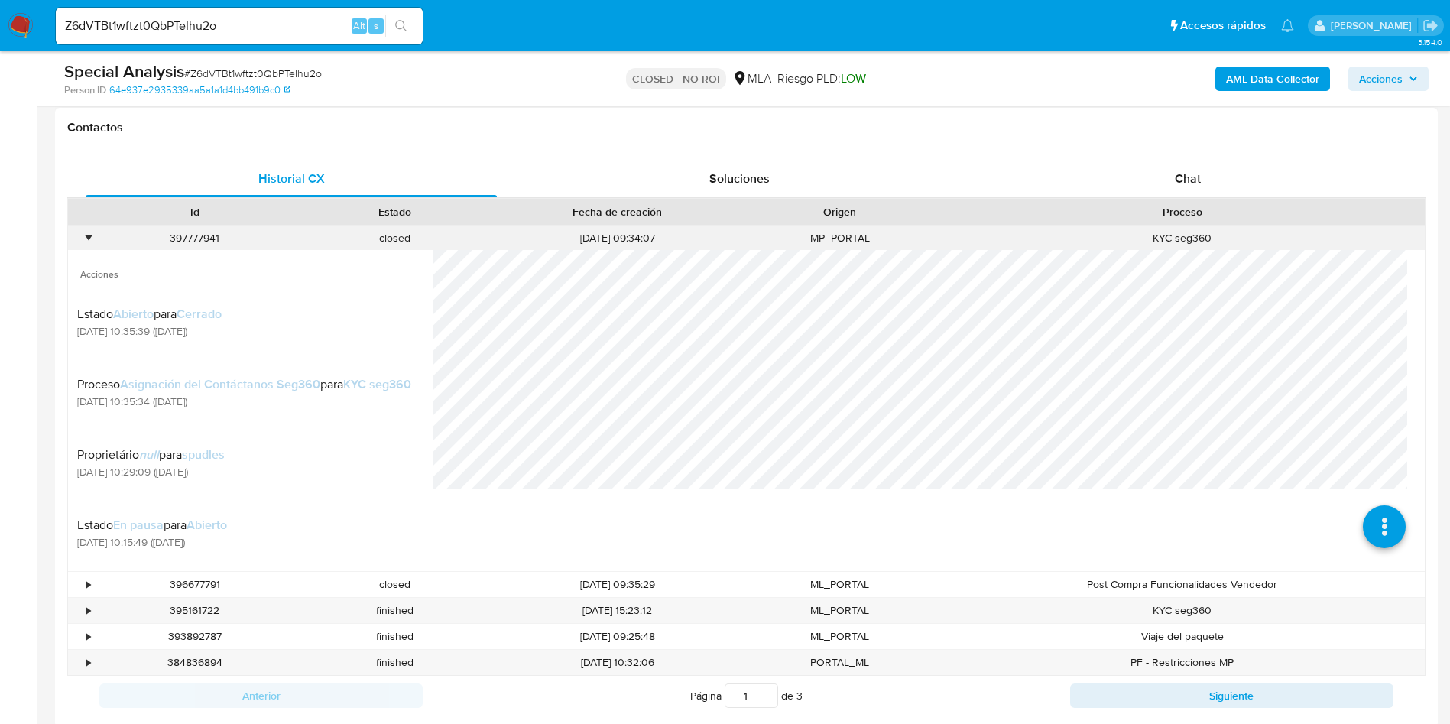
click at [77, 235] on div "•" at bounding box center [81, 237] width 27 height 25
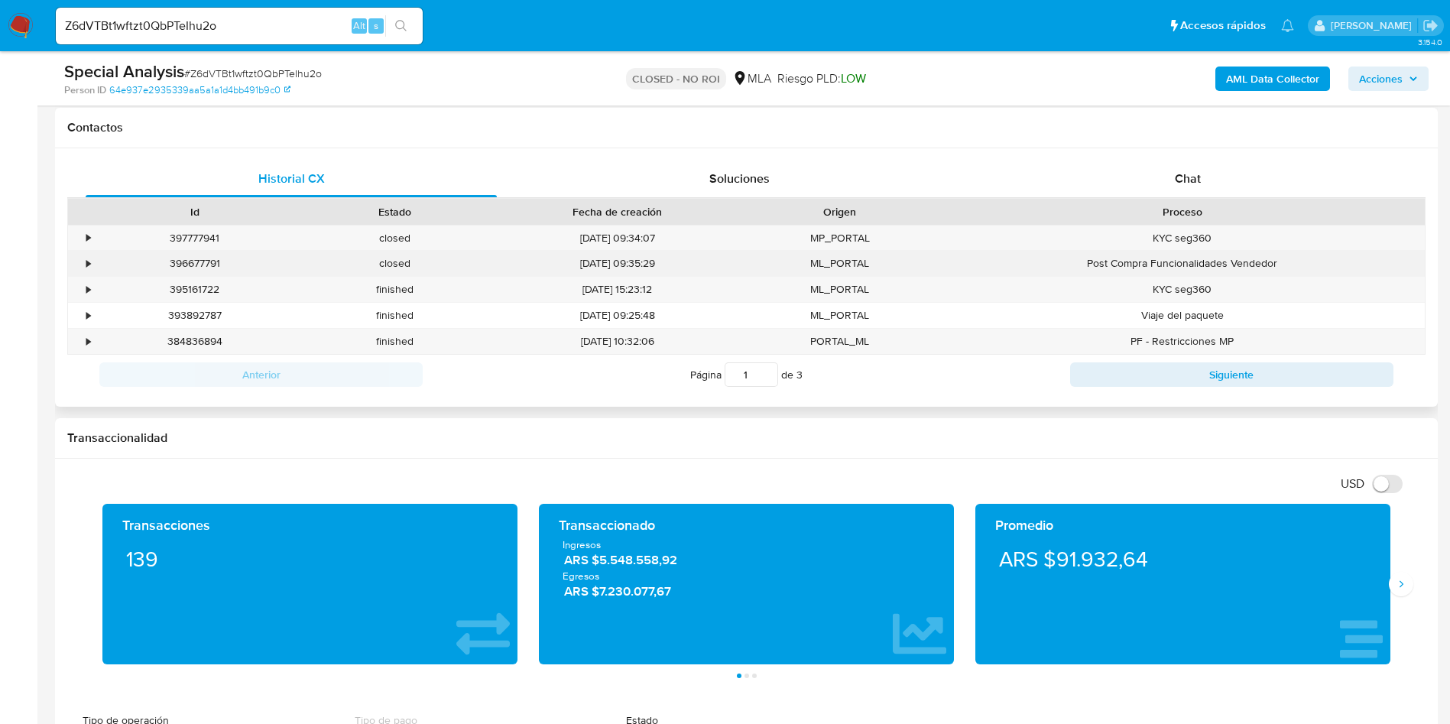
click at [92, 261] on div "•" at bounding box center [81, 263] width 27 height 25
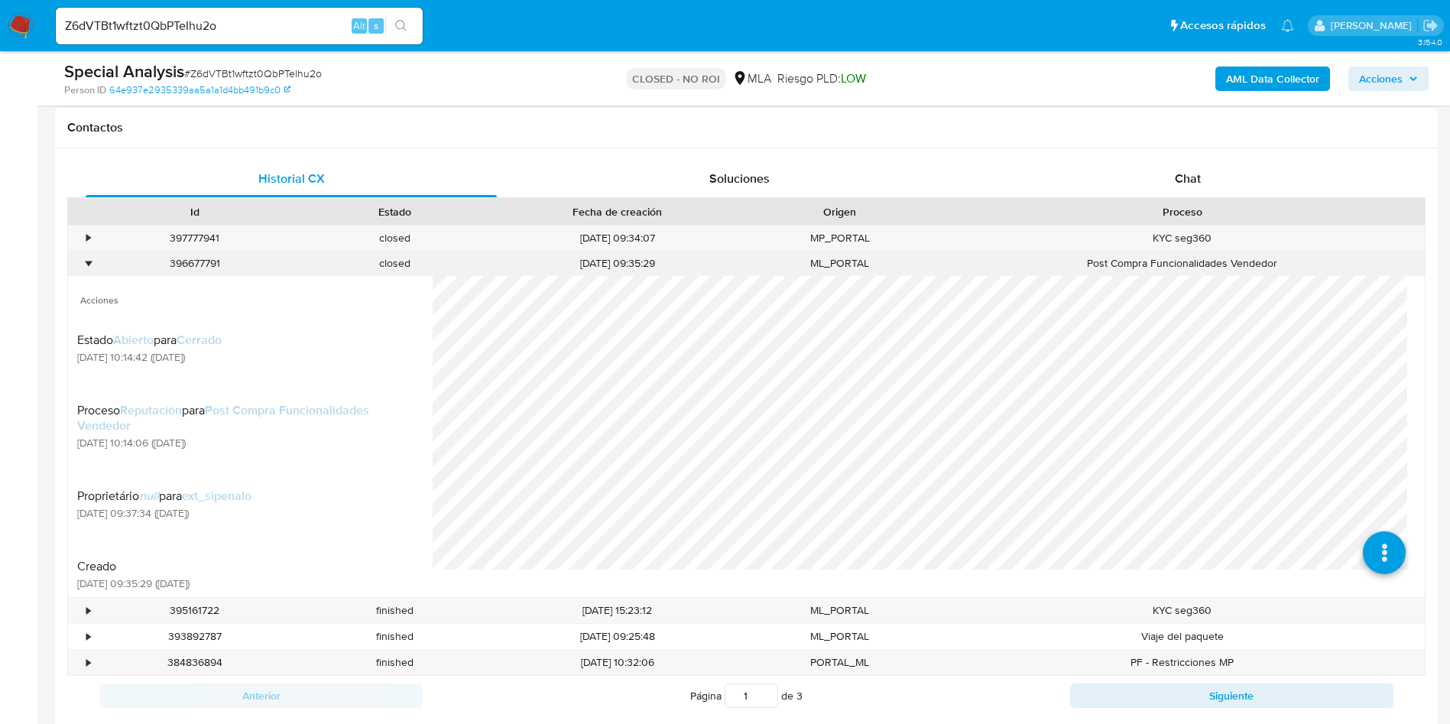
click at [90, 260] on div "•" at bounding box center [88, 263] width 4 height 15
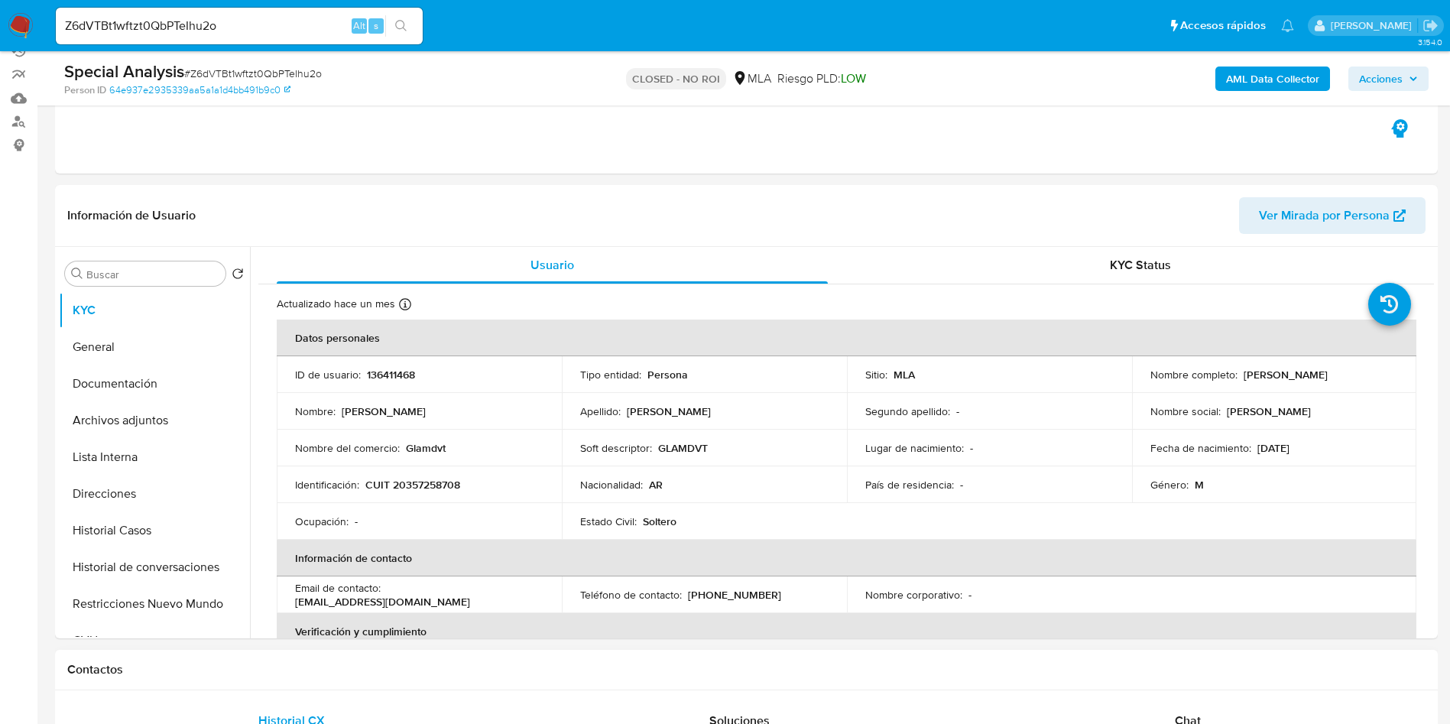
scroll to position [229, 0]
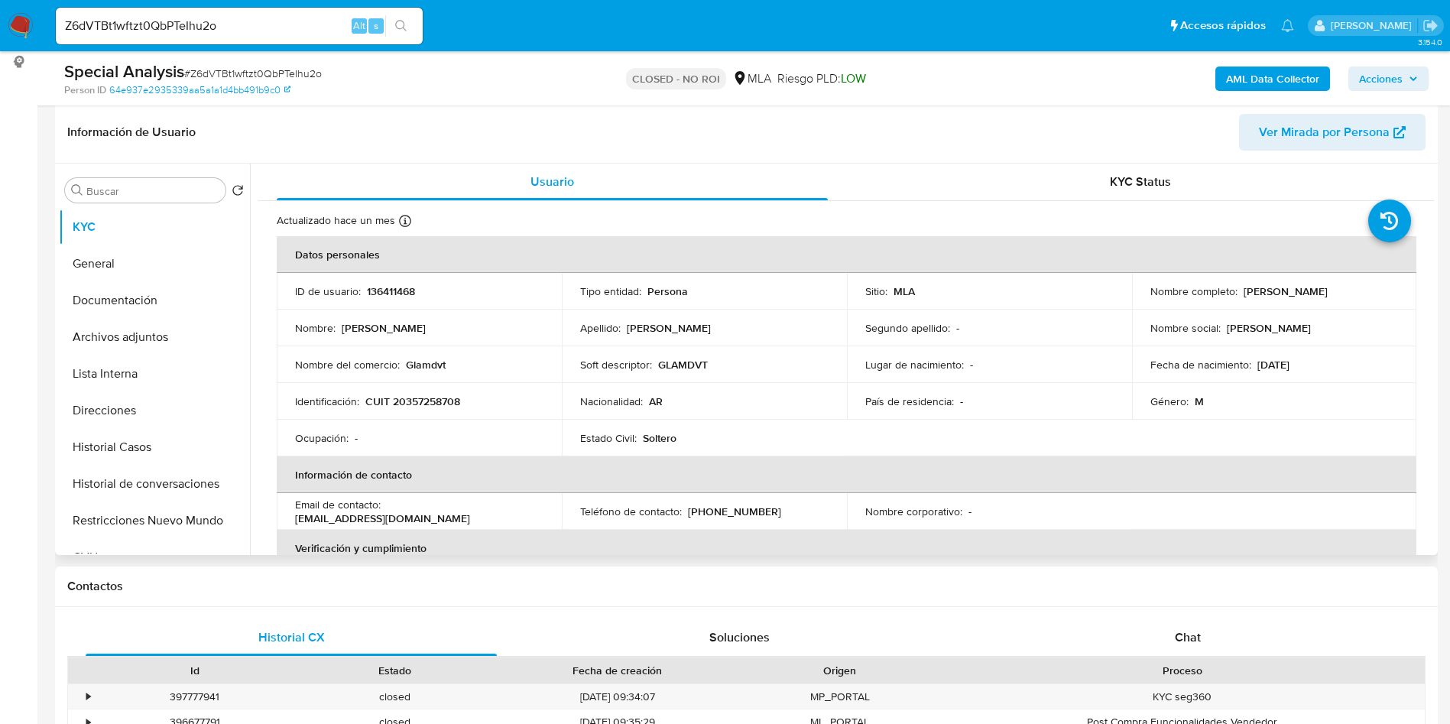
click at [1276, 288] on p "Gaston Ariel Disilvestro" at bounding box center [1286, 291] width 84 height 14
drag, startPoint x: 1241, startPoint y: 291, endPoint x: 1367, endPoint y: 284, distance: 126.3
click at [1367, 284] on div "Nombre completo : Gaston Ariel Disilvestro" at bounding box center [1274, 291] width 248 height 14
copy p "Gaston Ariel Disilvestro"
click at [1198, 372] on td "Fecha de nacimiento : 22/12/1990" at bounding box center [1274, 364] width 285 height 37
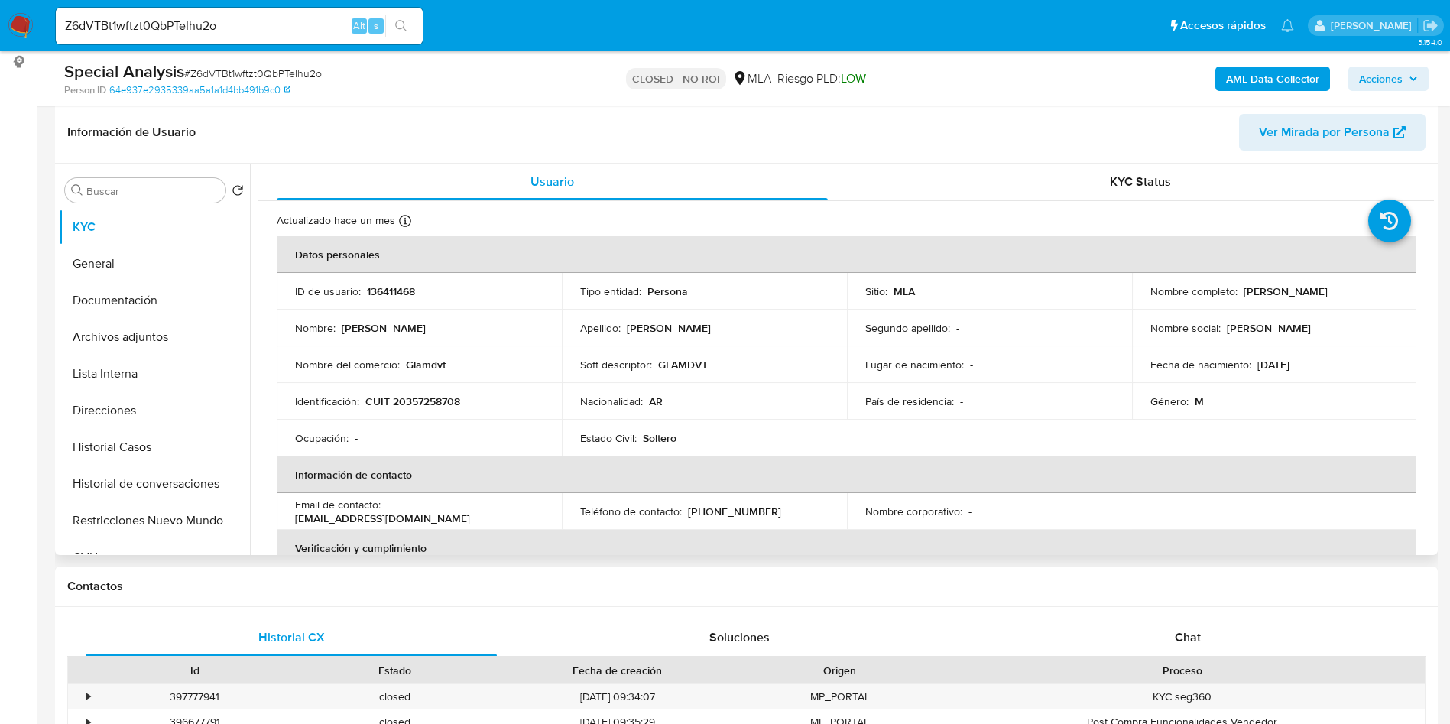
click at [1164, 387] on td "Género : M" at bounding box center [1274, 401] width 285 height 37
click at [404, 392] on td "Identificación : CUIT 20357258708" at bounding box center [419, 401] width 285 height 37
click at [394, 409] on td "Identificación : CUIT 20357258708" at bounding box center [419, 401] width 285 height 37
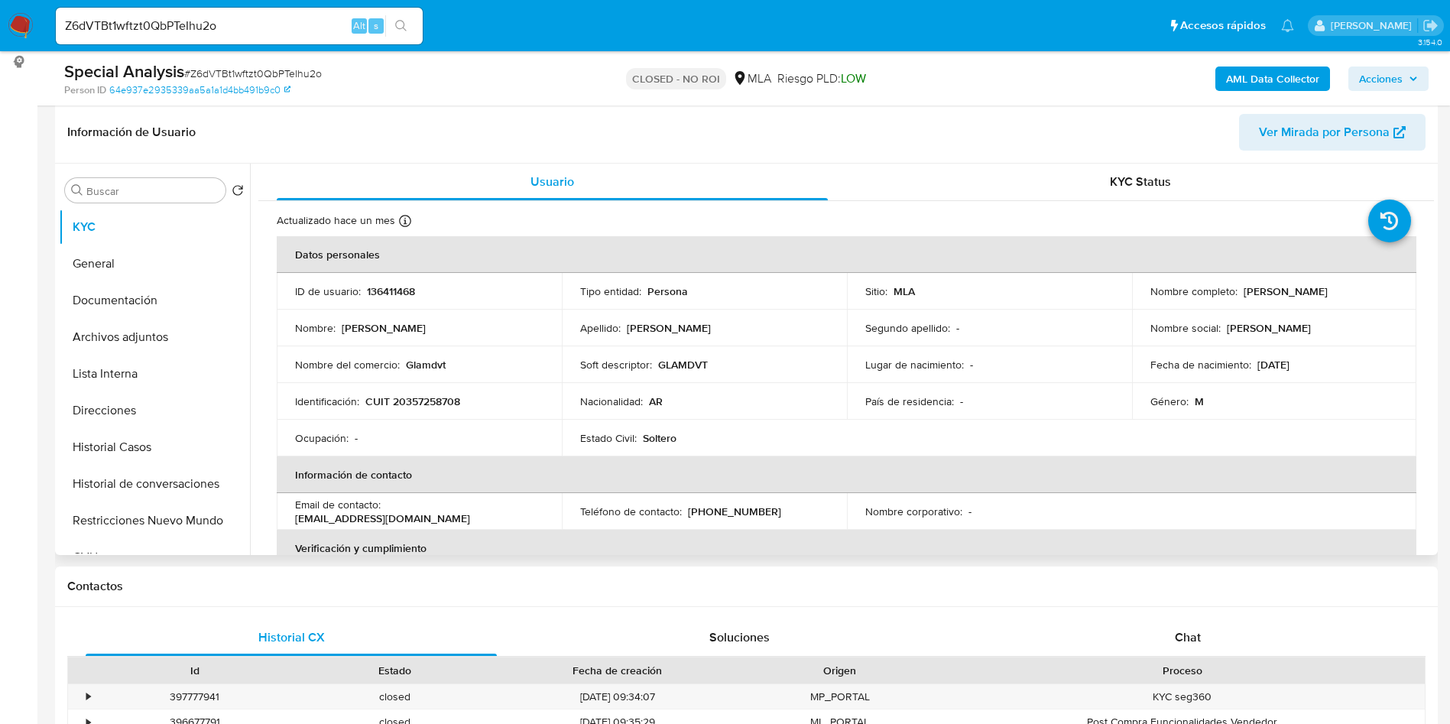
click at [421, 397] on p "CUIT 20357258708" at bounding box center [412, 401] width 95 height 14
copy p "20357258708"
click at [749, 322] on div "Apellido : Disilvestro" at bounding box center [704, 328] width 248 height 14
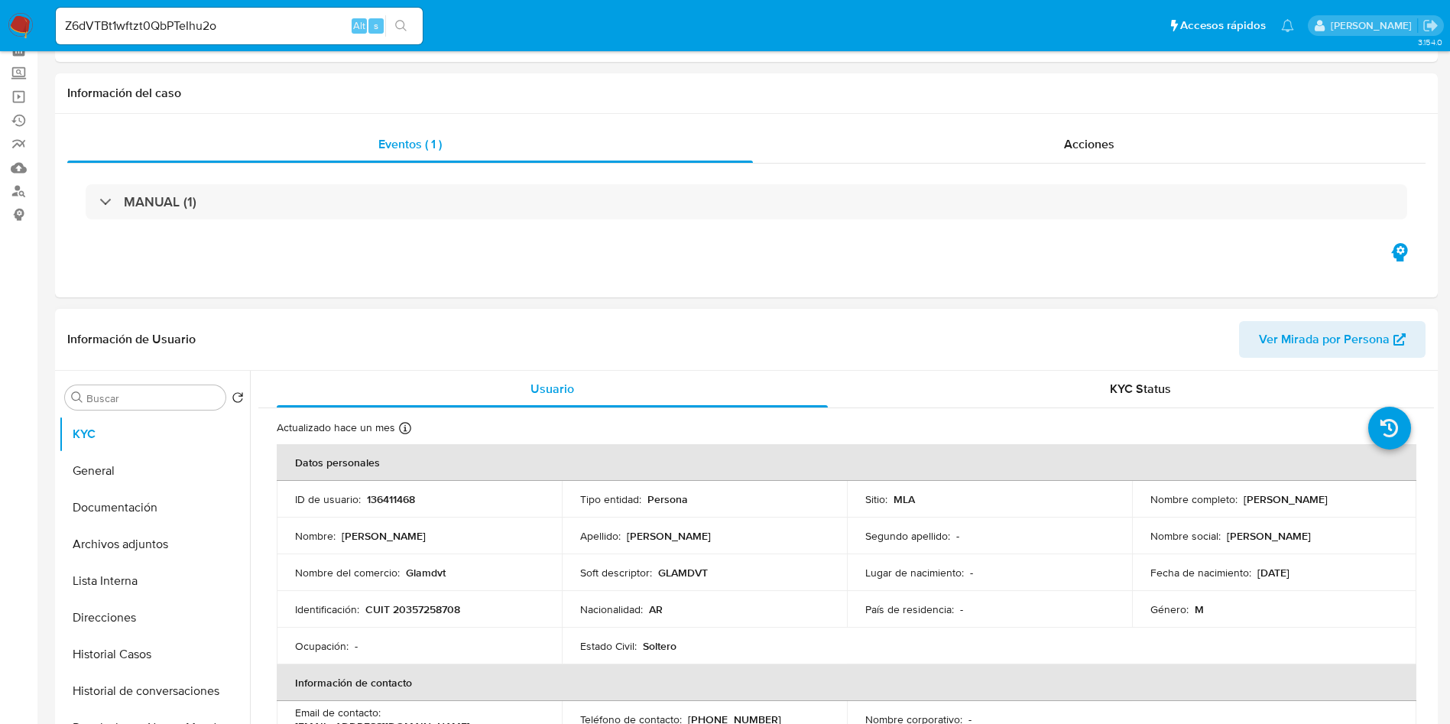
scroll to position [0, 0]
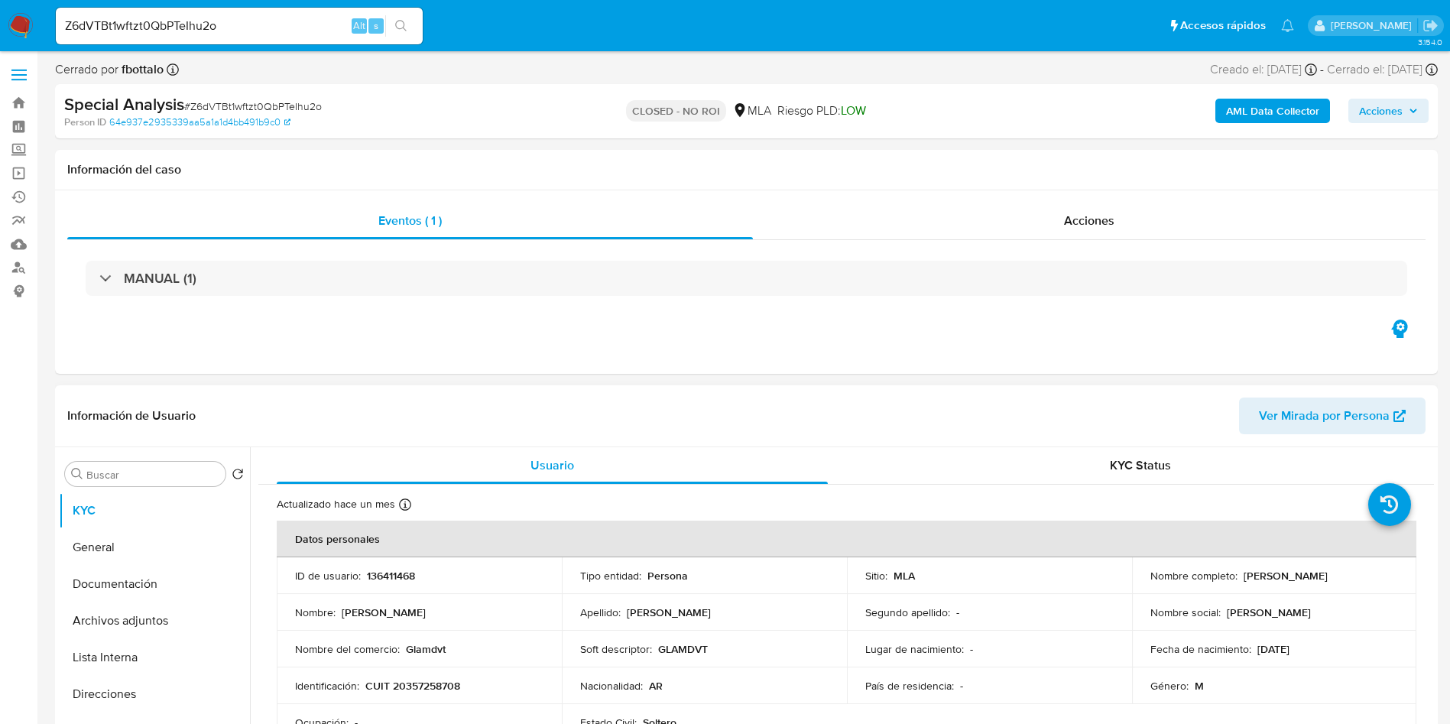
click at [858, 605] on td "Segundo apellido : -" at bounding box center [989, 612] width 285 height 37
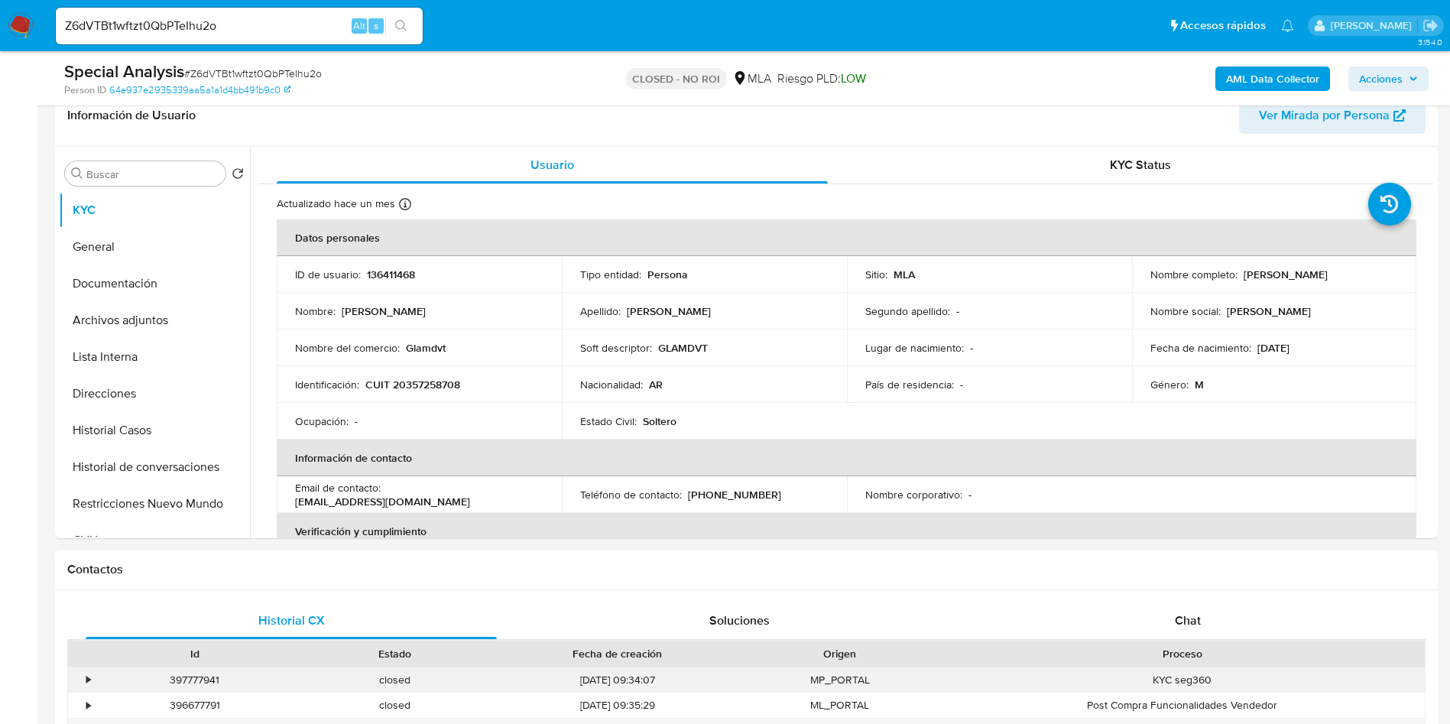
scroll to position [344, 0]
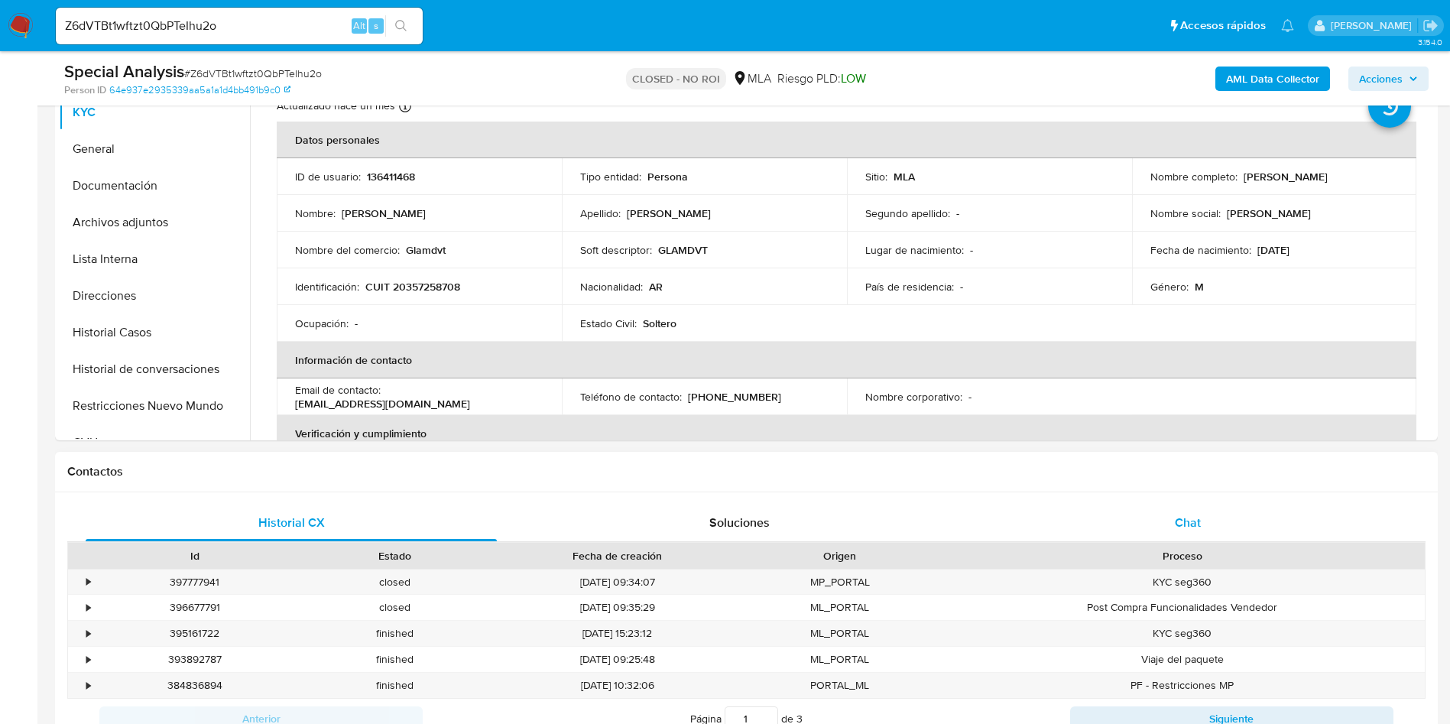
click at [1218, 524] on div "Chat" at bounding box center [1187, 522] width 411 height 37
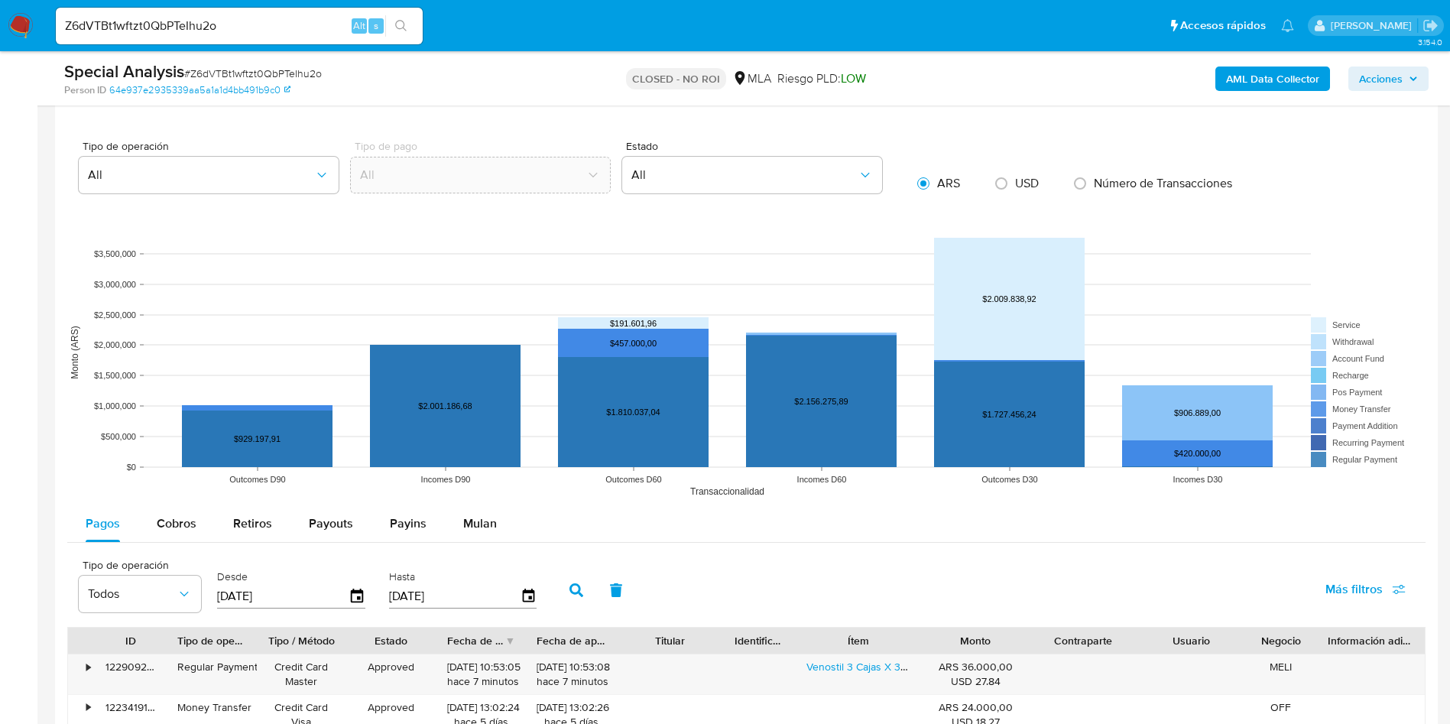
scroll to position [768, 0]
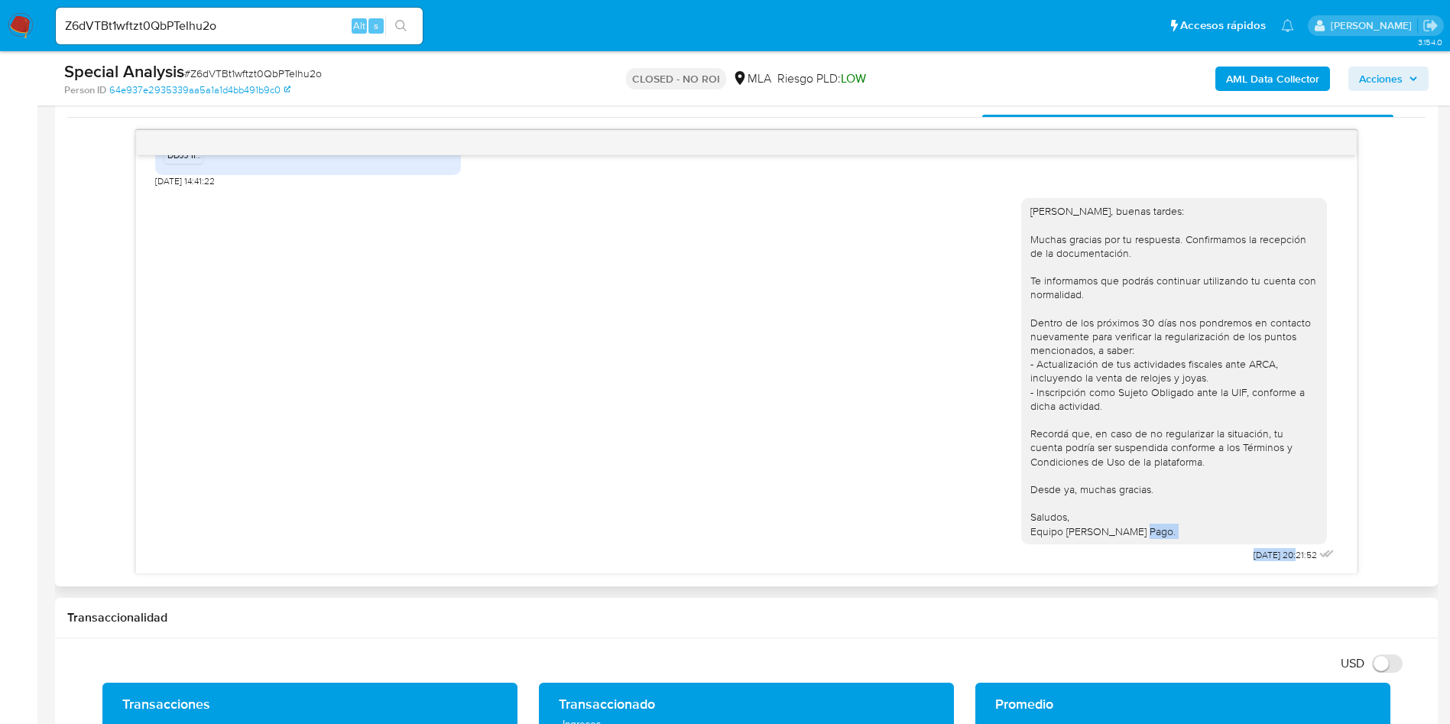
drag, startPoint x: 1263, startPoint y: 556, endPoint x: 1177, endPoint y: 553, distance: 85.7
click at [1177, 553] on div "Hola Gastón, buenas tardes: Muchas gracias por tu respuesta. Confirmamos la rec…" at bounding box center [1179, 376] width 316 height 378
copy div "Hola Gastón, buenas tardes: Muchas gracias por tu respuesta. Confirmamos la rec…"
click at [1158, 397] on div "Hola Gastón, buenas tardes: Muchas gracias por tu respuesta. Confirmamos la rec…" at bounding box center [1173, 371] width 287 height 334
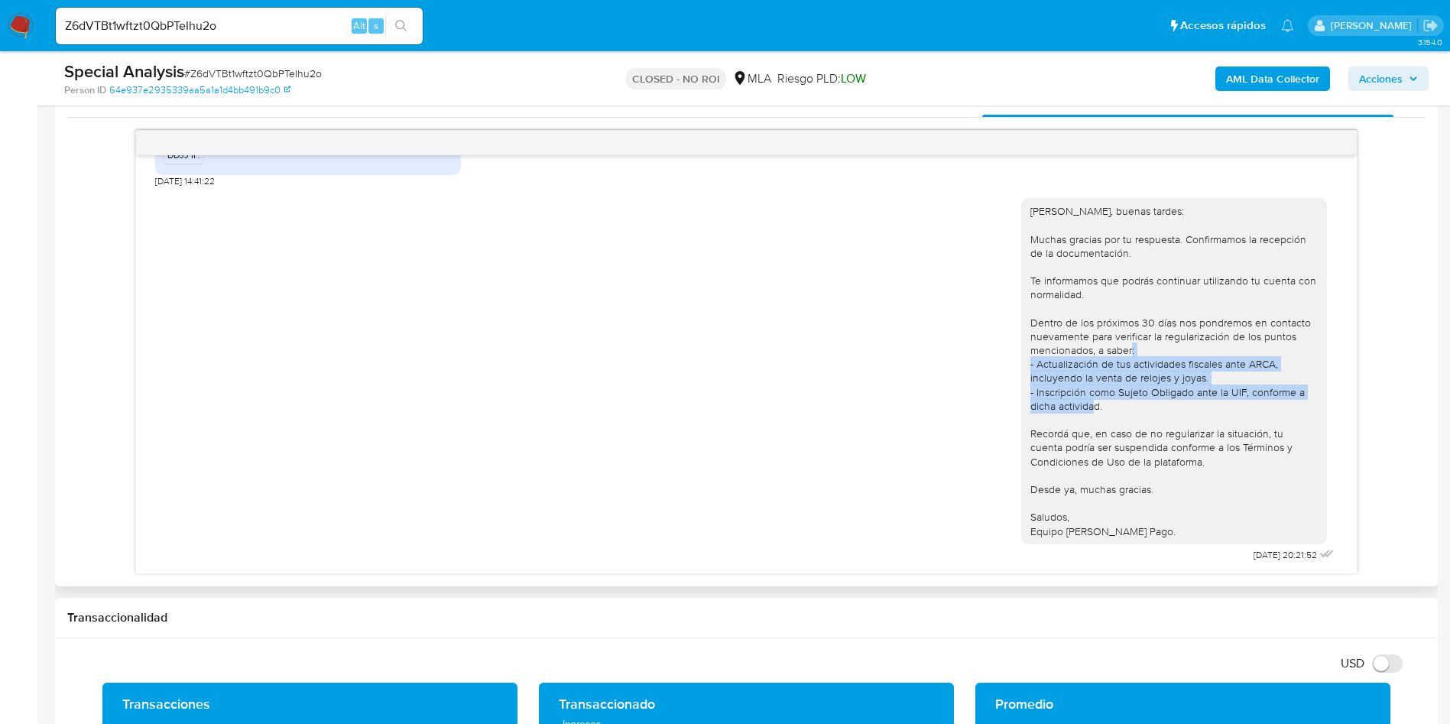
drag, startPoint x: 1098, startPoint y: 412, endPoint x: 1000, endPoint y: 366, distance: 107.4
click at [1000, 366] on div "Hola Gastón, buenas tardes: Muchas gracias por tu respuesta. Confirmamos la rec…" at bounding box center [746, 376] width 1182 height 378
copy div "- Actualización de tus actividades fiscales ante ARCA, incluyendo la venta de r…"
click at [1234, 508] on div "Hola Gastón, buenas tardes: Muchas gracias por tu respuesta. Confirmamos la rec…" at bounding box center [1173, 371] width 287 height 334
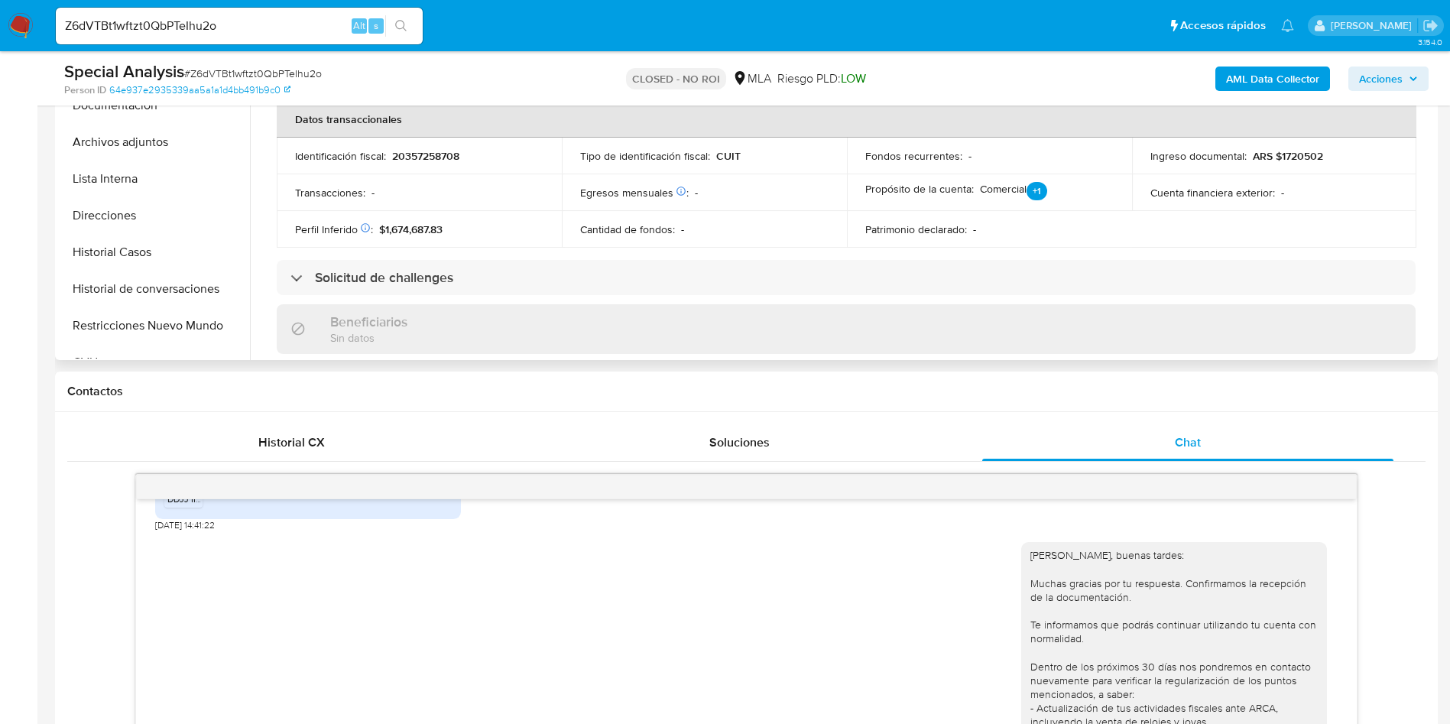
scroll to position [80, 0]
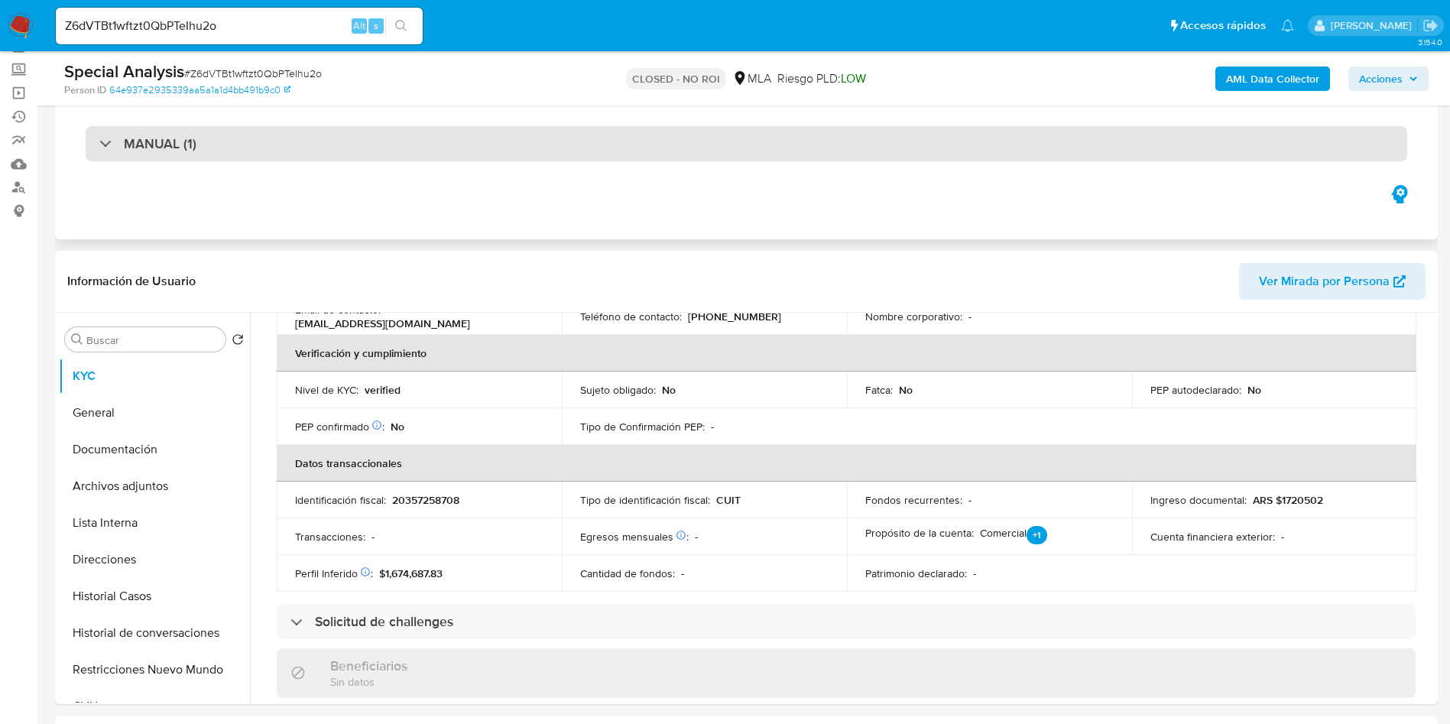
click at [326, 153] on div "MANUAL (1)" at bounding box center [746, 143] width 1321 height 35
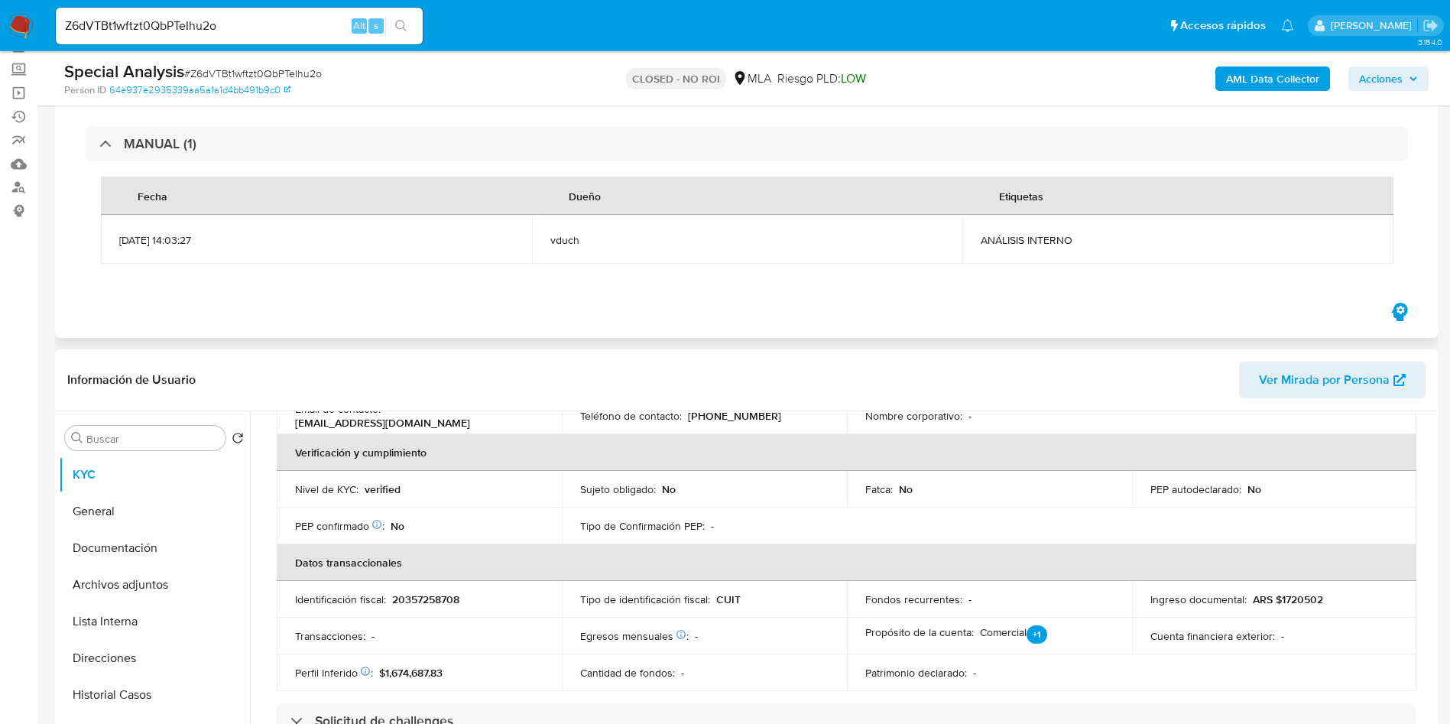
click at [414, 274] on div "Fecha Dueño Etiquetas 08/07/2025 14:03:27 vduch ANÁLISIS INTERNO" at bounding box center [746, 220] width 1321 height 118
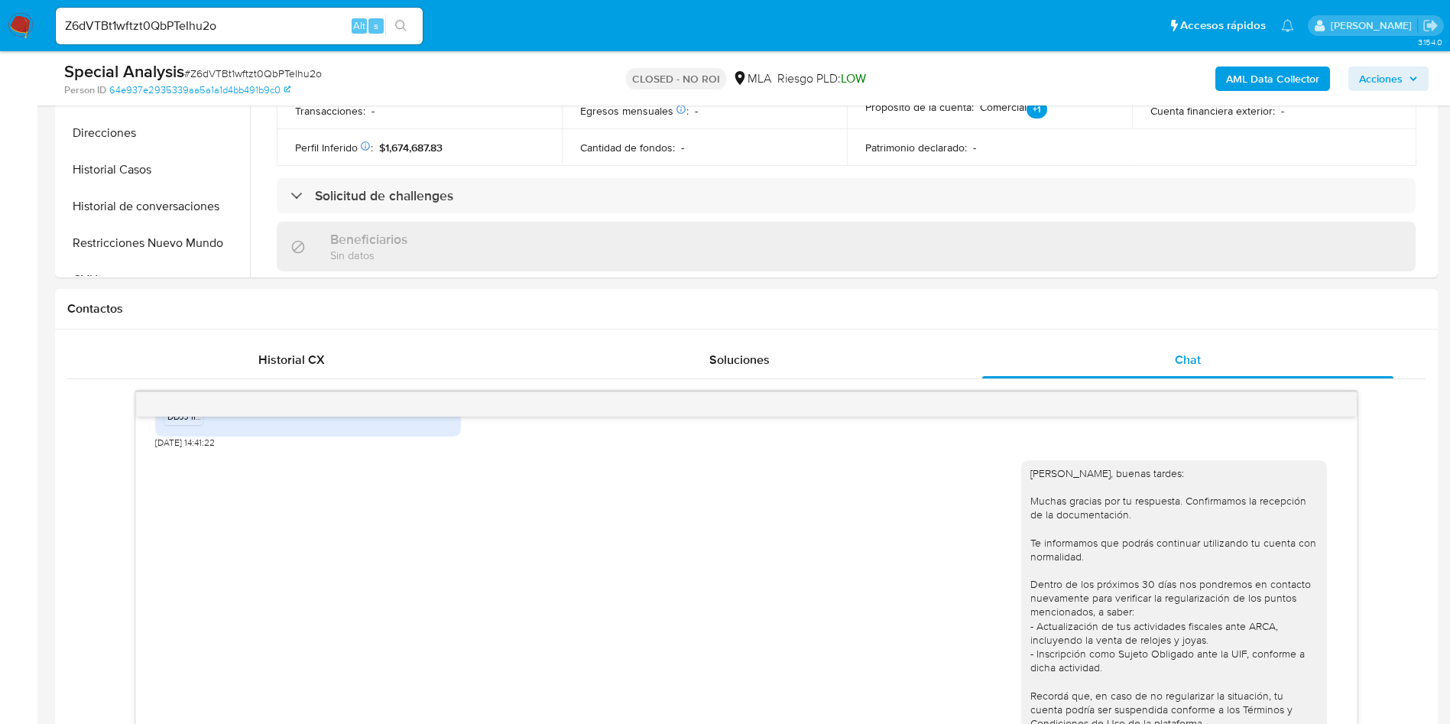
scroll to position [768, 0]
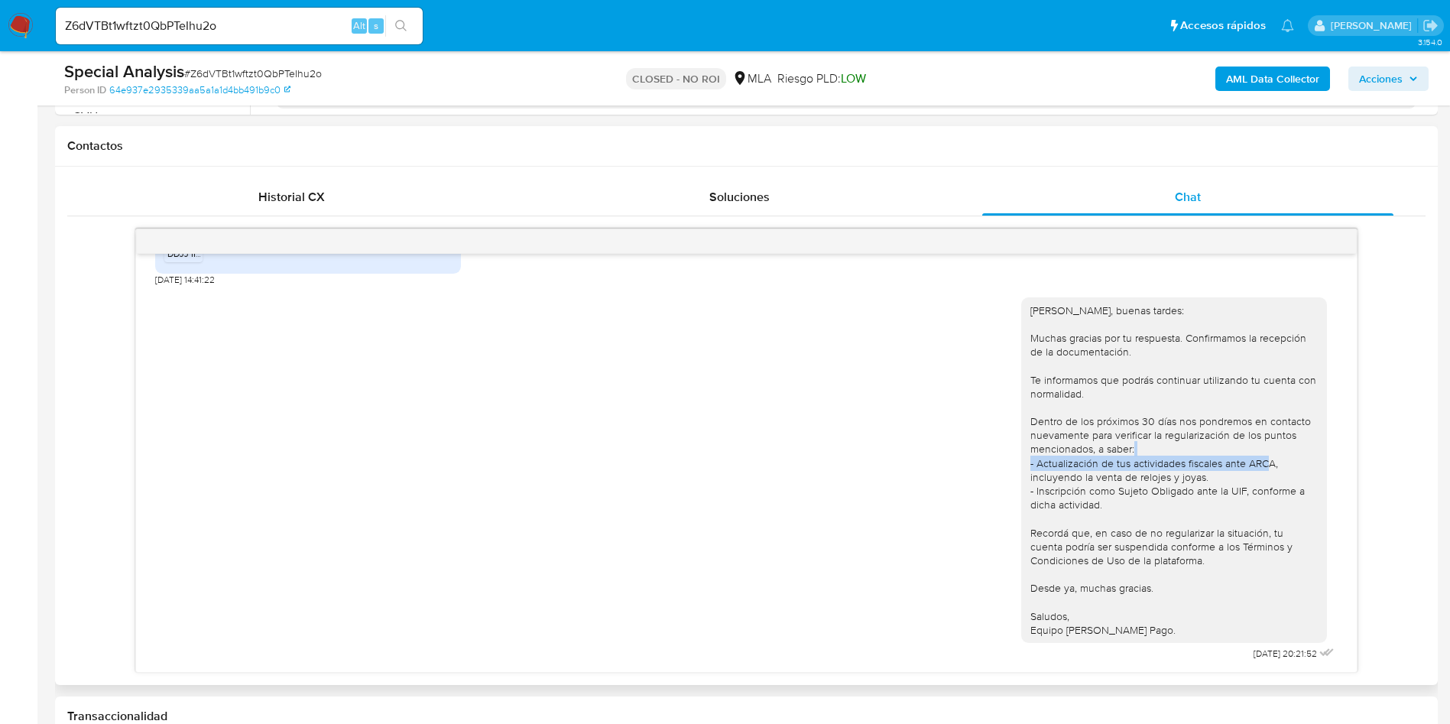
drag, startPoint x: 1017, startPoint y: 465, endPoint x: 1266, endPoint y: 459, distance: 248.5
click at [1266, 459] on div "Hola Gastón, buenas tardes: Muchas gracias por tu respuesta. Confirmamos la rec…" at bounding box center [1173, 470] width 287 height 334
click at [1090, 475] on div "Hola Gastón, buenas tardes: Muchas gracias por tu respuesta. Confirmamos la rec…" at bounding box center [1173, 470] width 287 height 334
click at [1201, 469] on div "Hola Gastón, buenas tardes: Muchas gracias por tu respuesta. Confirmamos la rec…" at bounding box center [1173, 470] width 287 height 334
drag, startPoint x: 1198, startPoint y: 478, endPoint x: 1007, endPoint y: 464, distance: 191.6
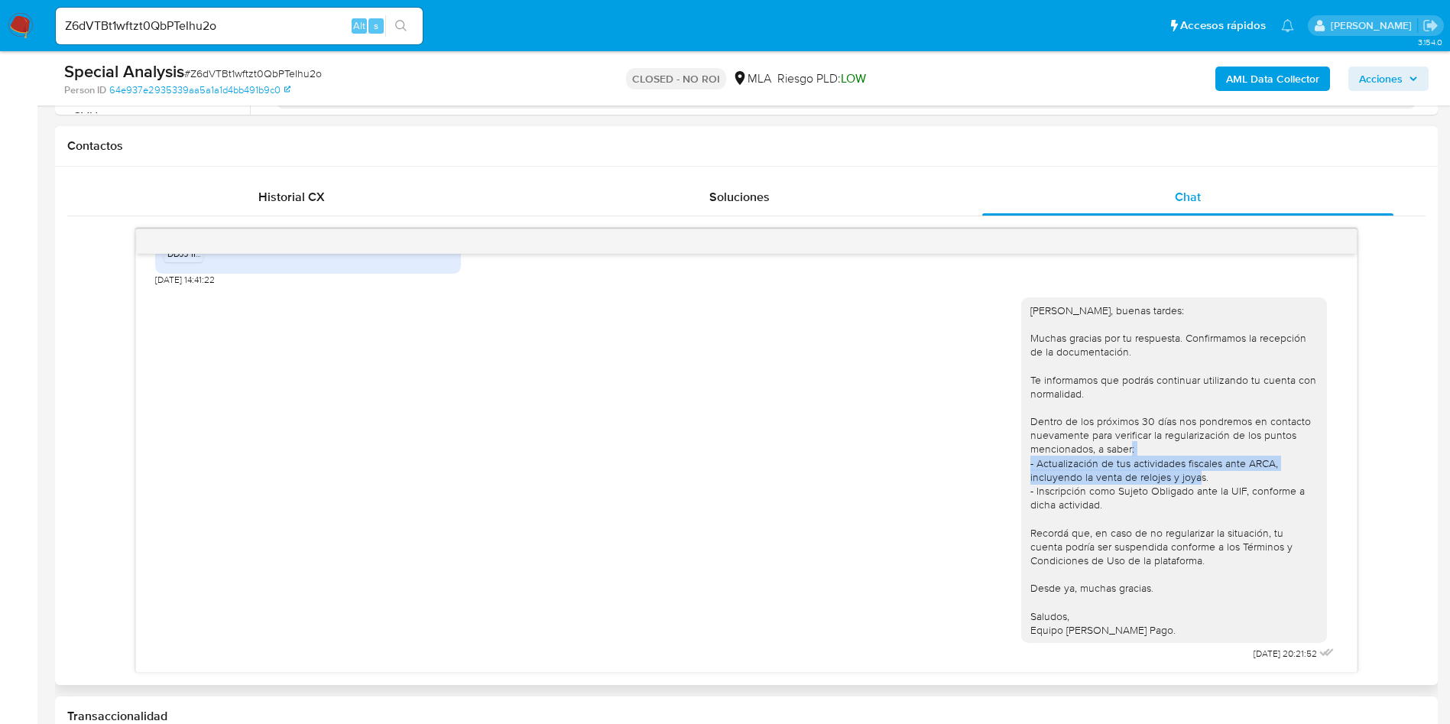
click at [1021, 464] on div "Hola Gastón, buenas tardes: Muchas gracias por tu respuesta. Confirmamos la rec…" at bounding box center [1174, 470] width 306 height 346
click at [1109, 494] on div "Hola Gastón, buenas tardes: Muchas gracias por tu respuesta. Confirmamos la rec…" at bounding box center [1173, 470] width 287 height 334
drag, startPoint x: 1117, startPoint y: 512, endPoint x: 1008, endPoint y: 490, distance: 111.5
click at [1021, 490] on div "Hola Gastón, buenas tardes: Muchas gracias por tu respuesta. Confirmamos la rec…" at bounding box center [1174, 470] width 306 height 346
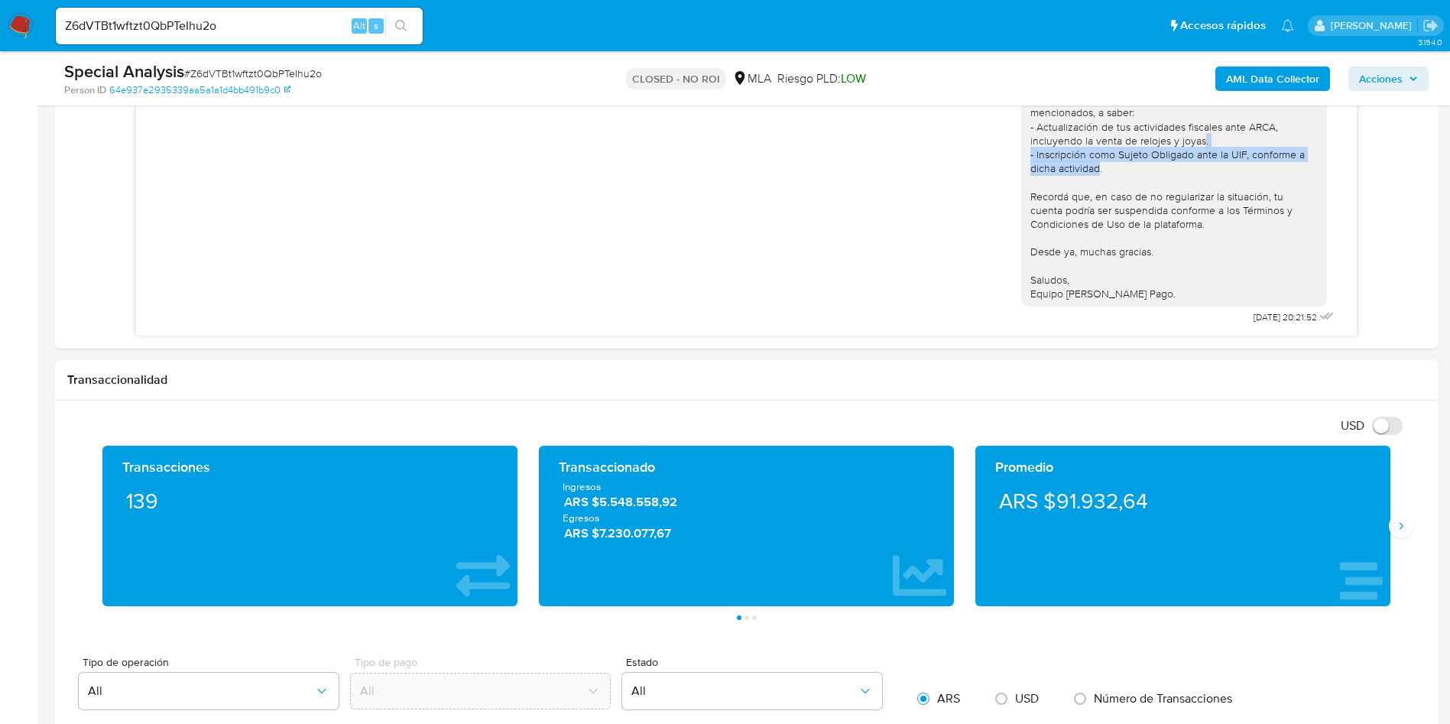
scroll to position [653, 0]
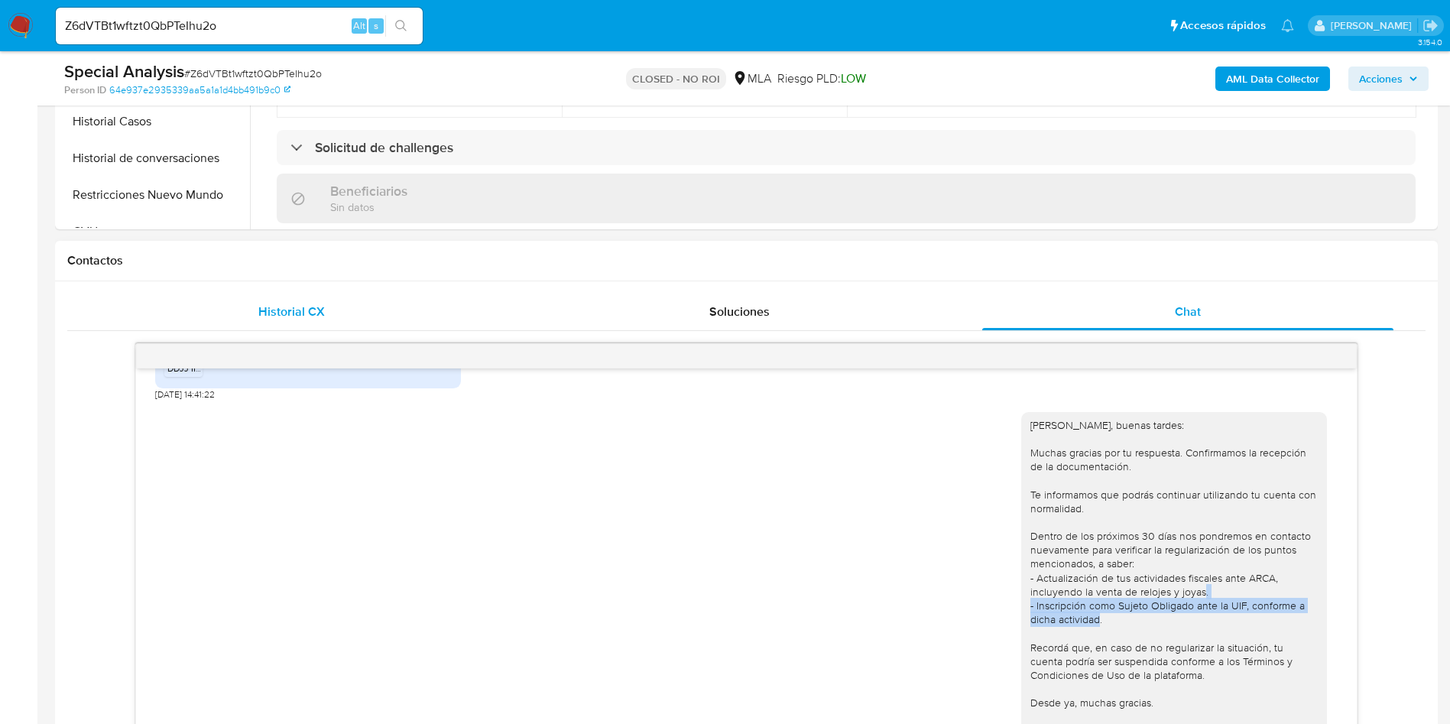
click at [310, 301] on div "Historial CX" at bounding box center [291, 311] width 411 height 37
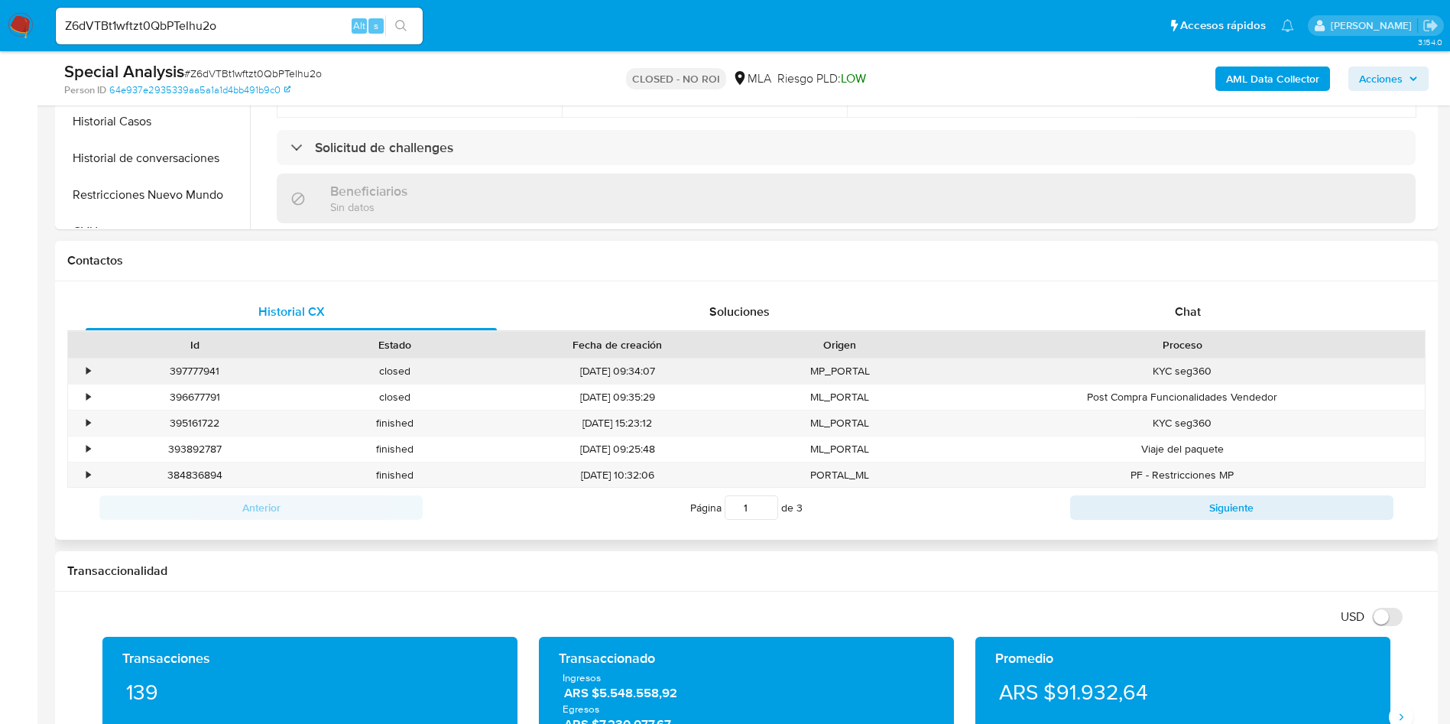
click at [78, 367] on div "•" at bounding box center [81, 370] width 27 height 25
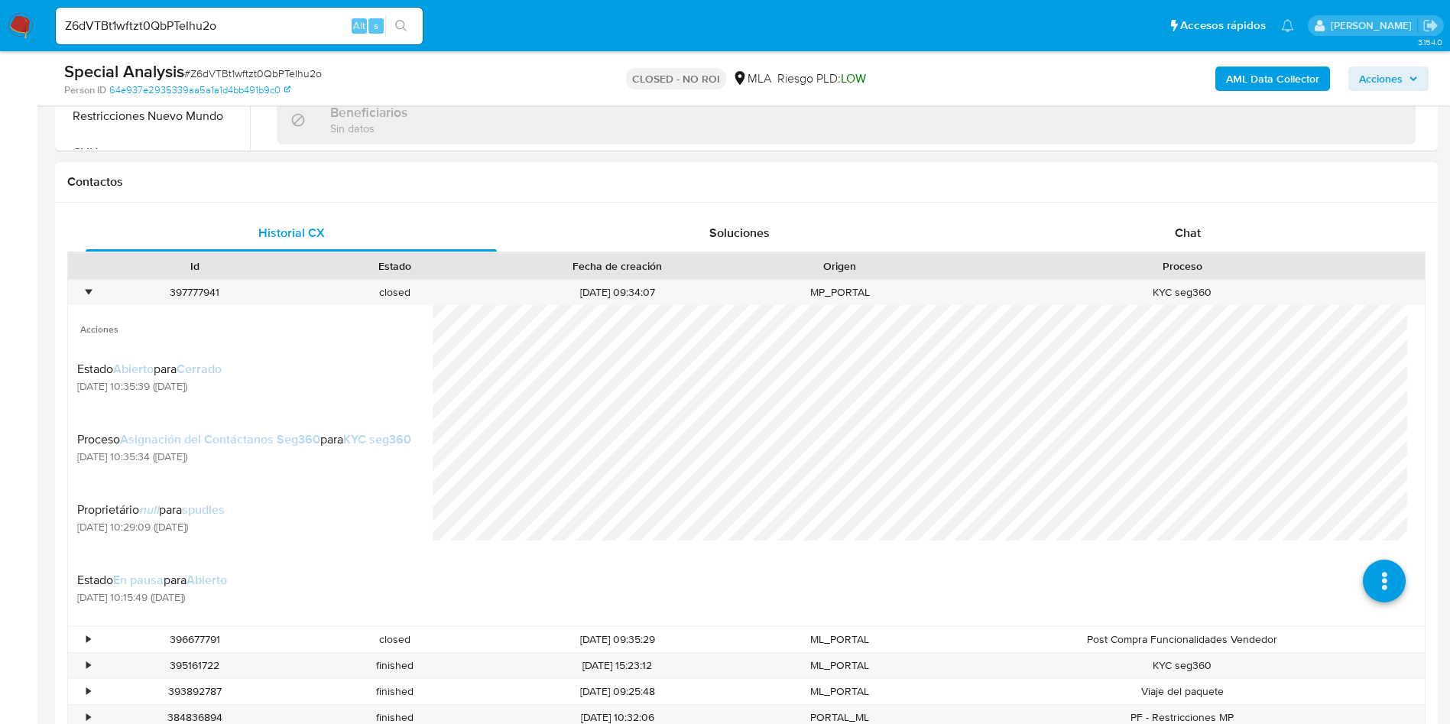
scroll to position [768, 0]
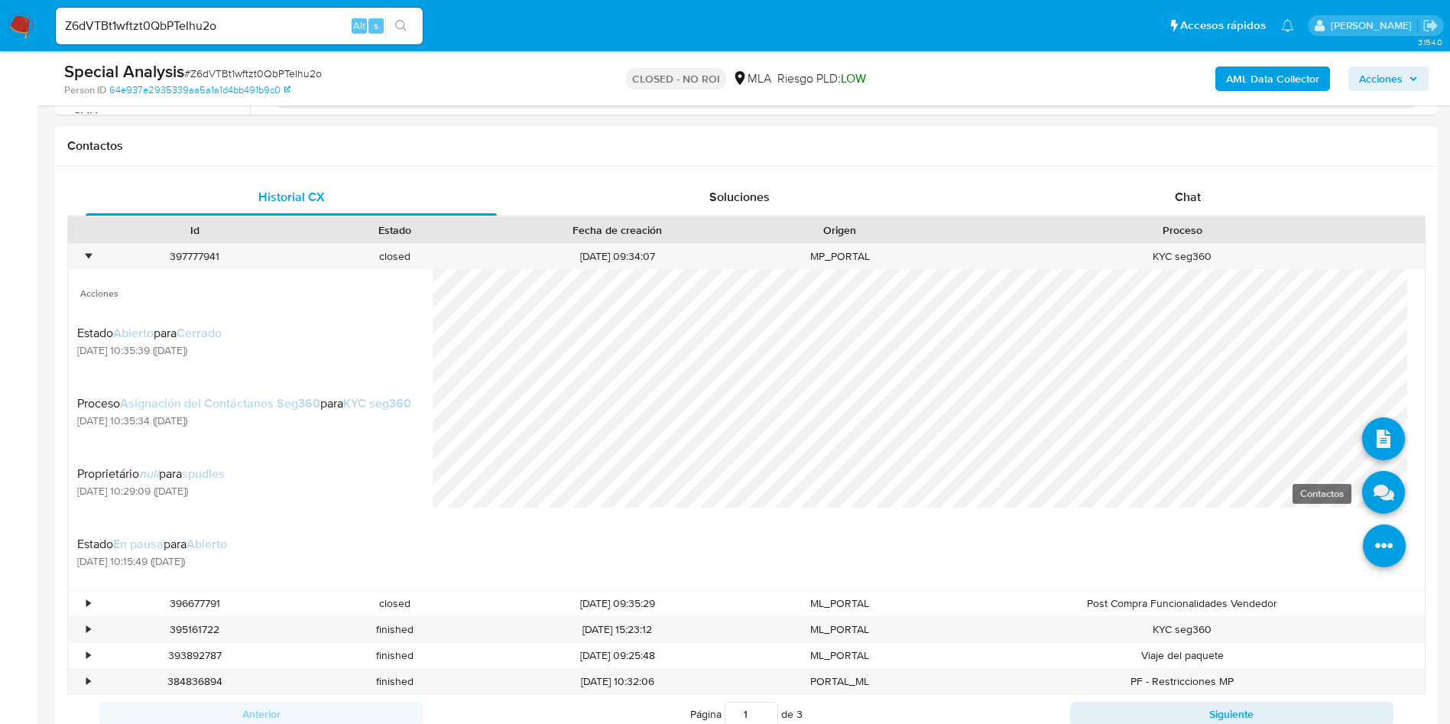
click at [1381, 485] on icon at bounding box center [1383, 492] width 43 height 43
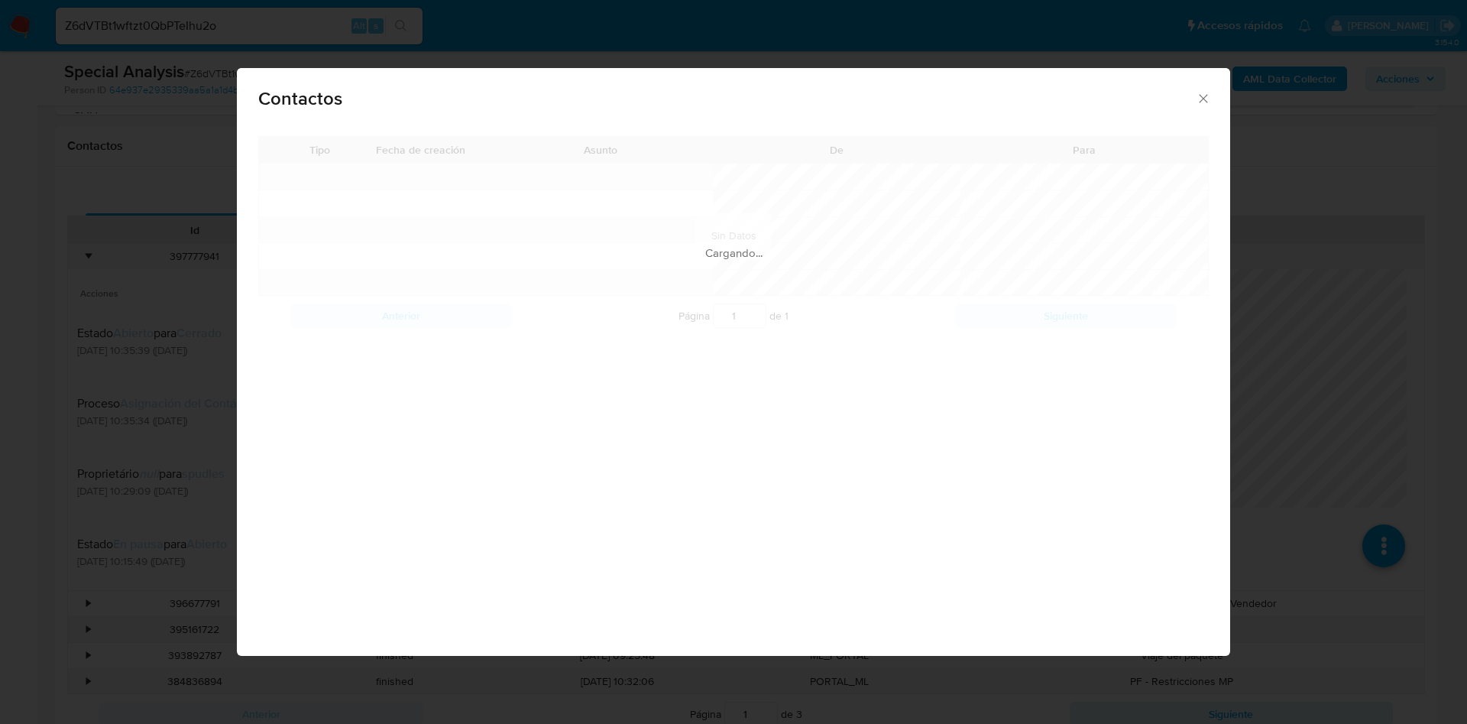
click at [1304, 248] on div "Contactos Tipo Fecha de creación Asunto De Para Anterior Página 1 de 1 Siguient…" at bounding box center [733, 362] width 1467 height 724
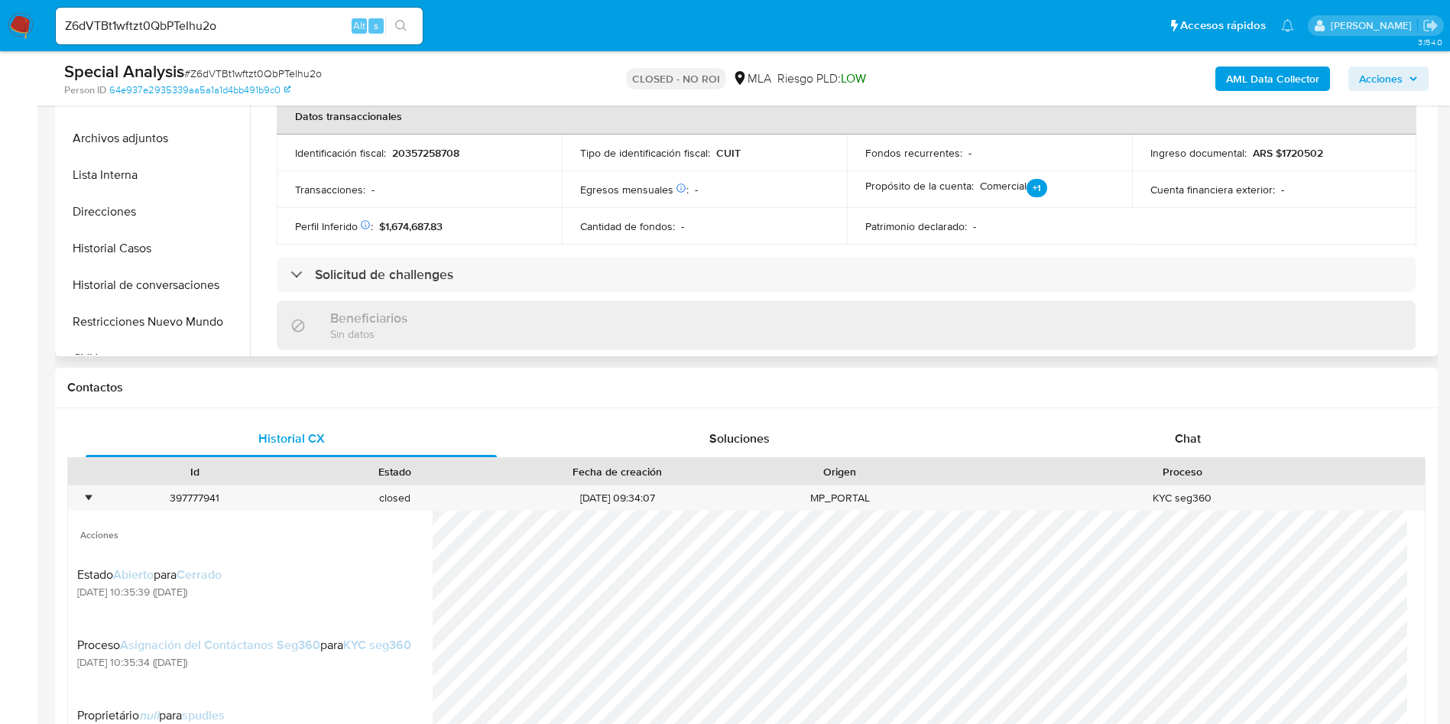
scroll to position [310, 0]
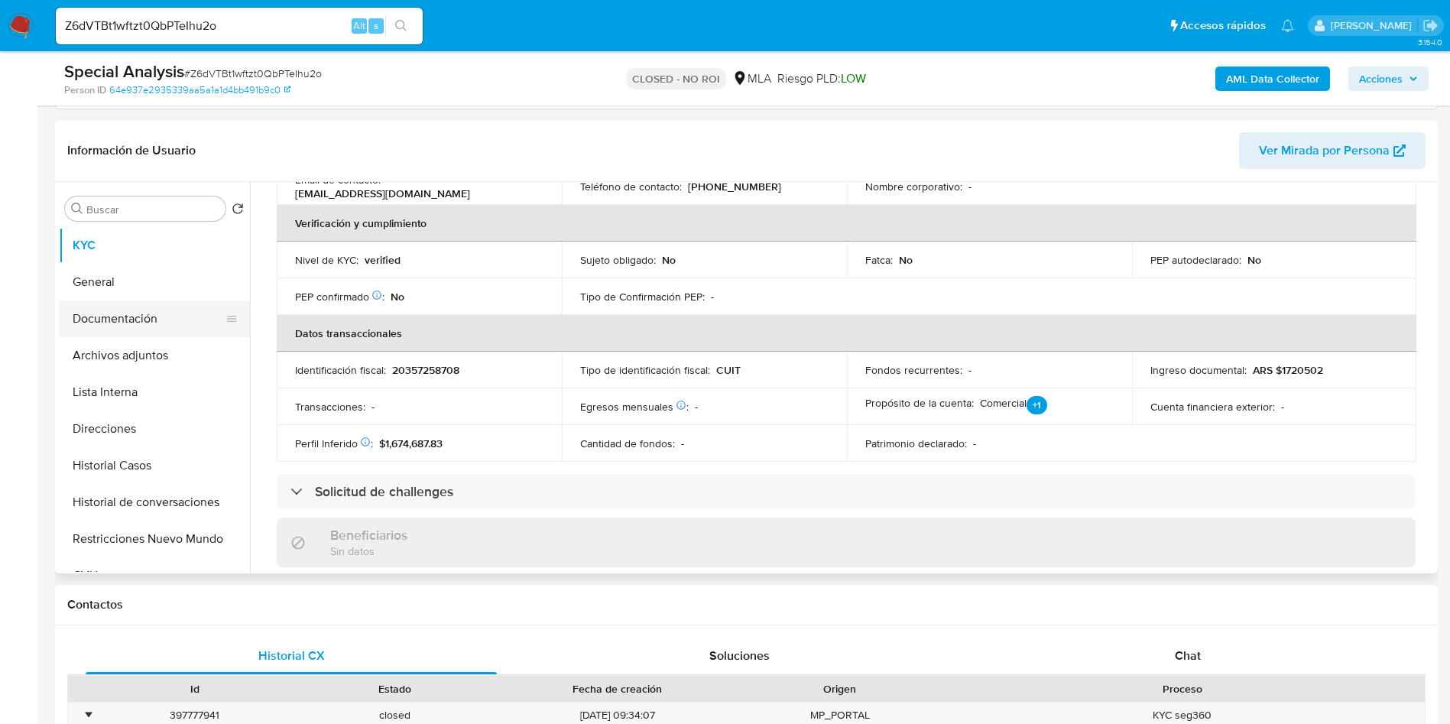
click at [202, 320] on button "Documentación" at bounding box center [148, 318] width 179 height 37
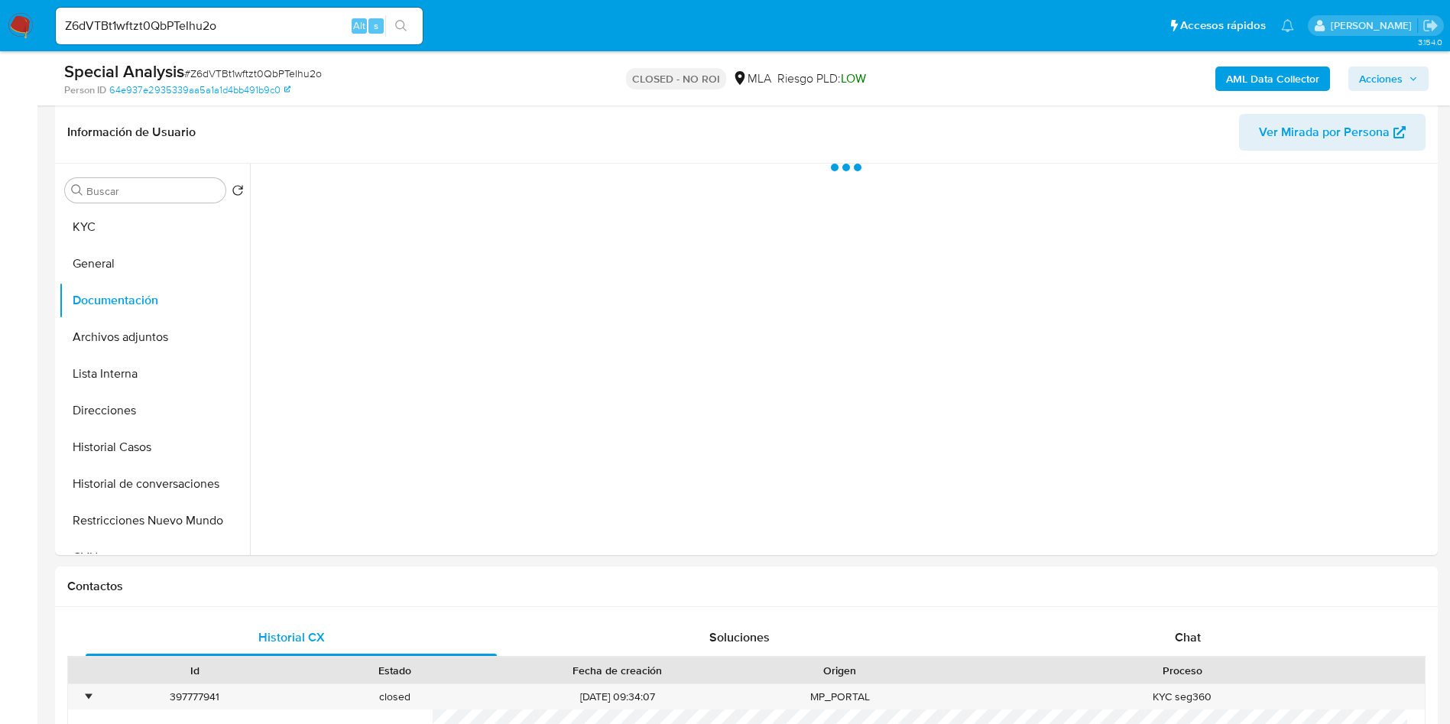
scroll to position [0, 0]
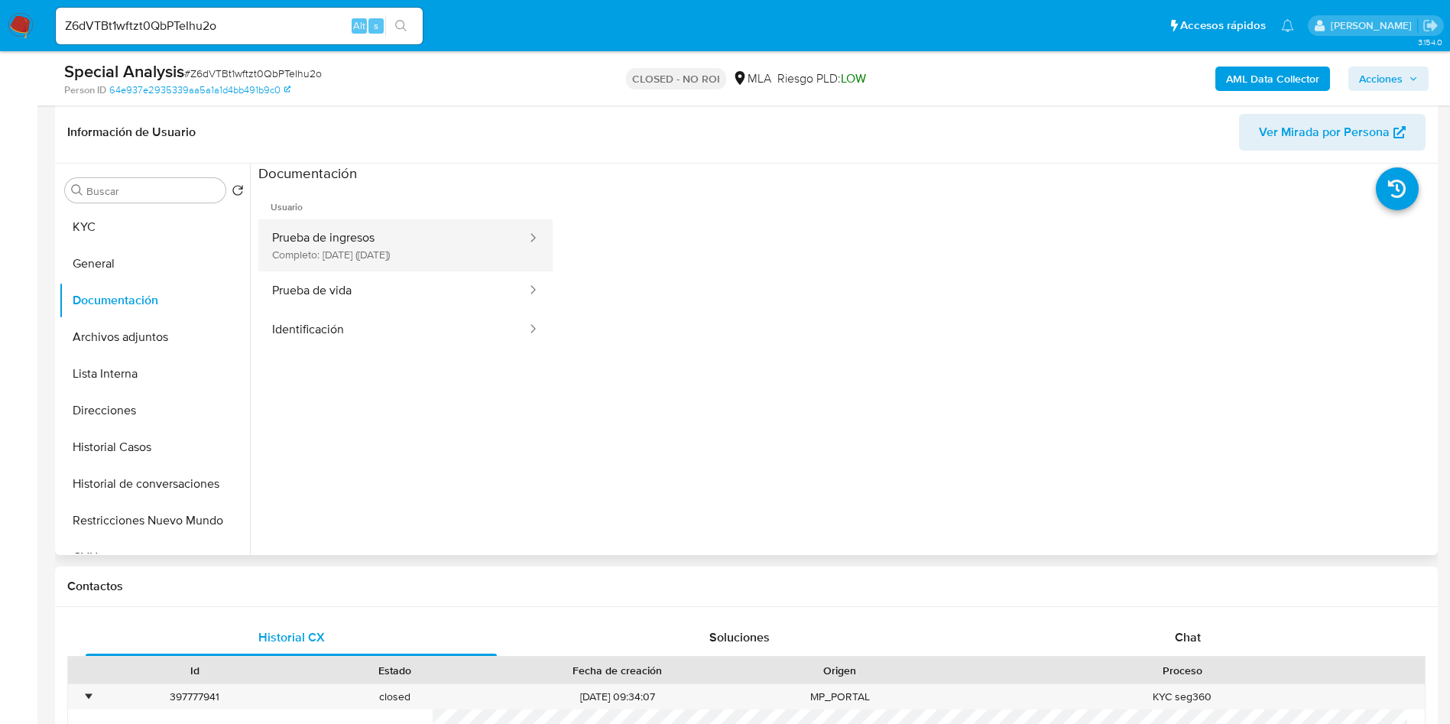
click at [406, 250] on button "Prueba de ingresos Completo: 14/07/2025 (hace un mes)" at bounding box center [393, 245] width 270 height 52
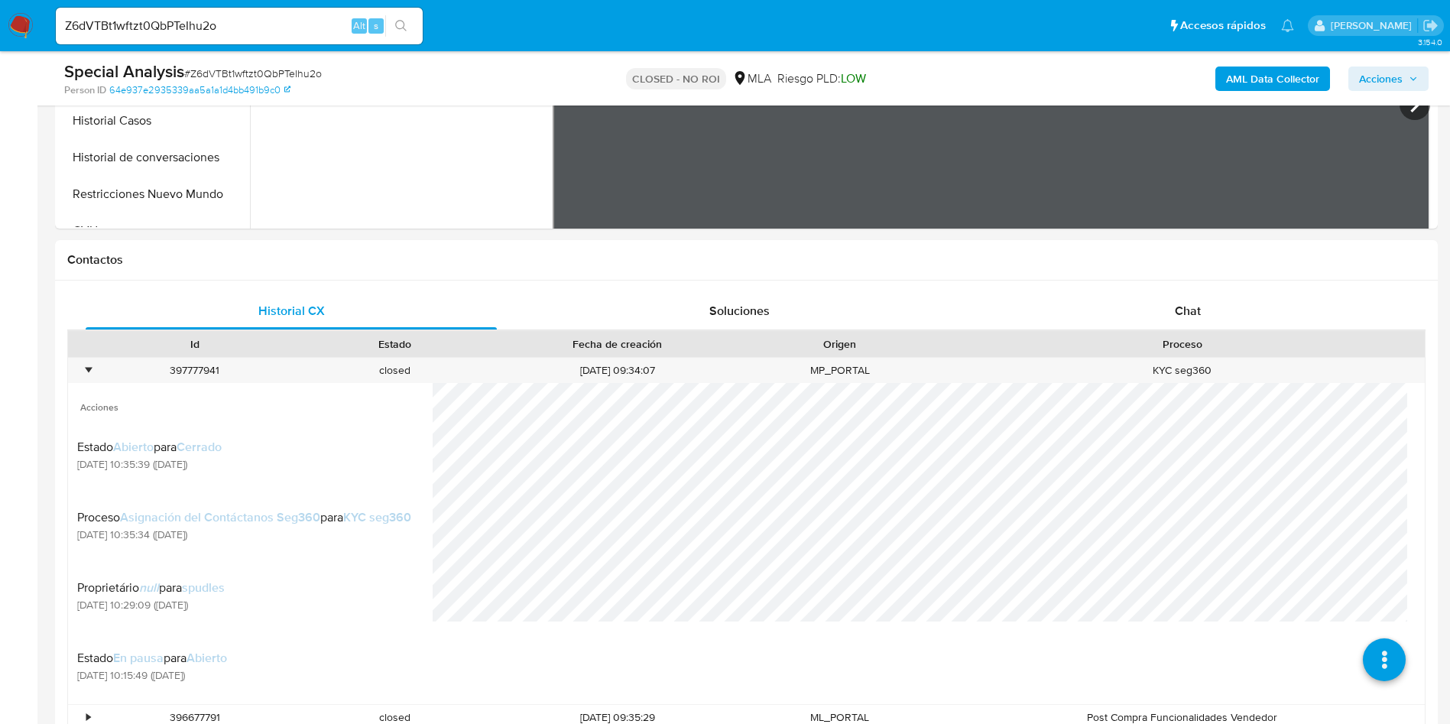
scroll to position [653, 0]
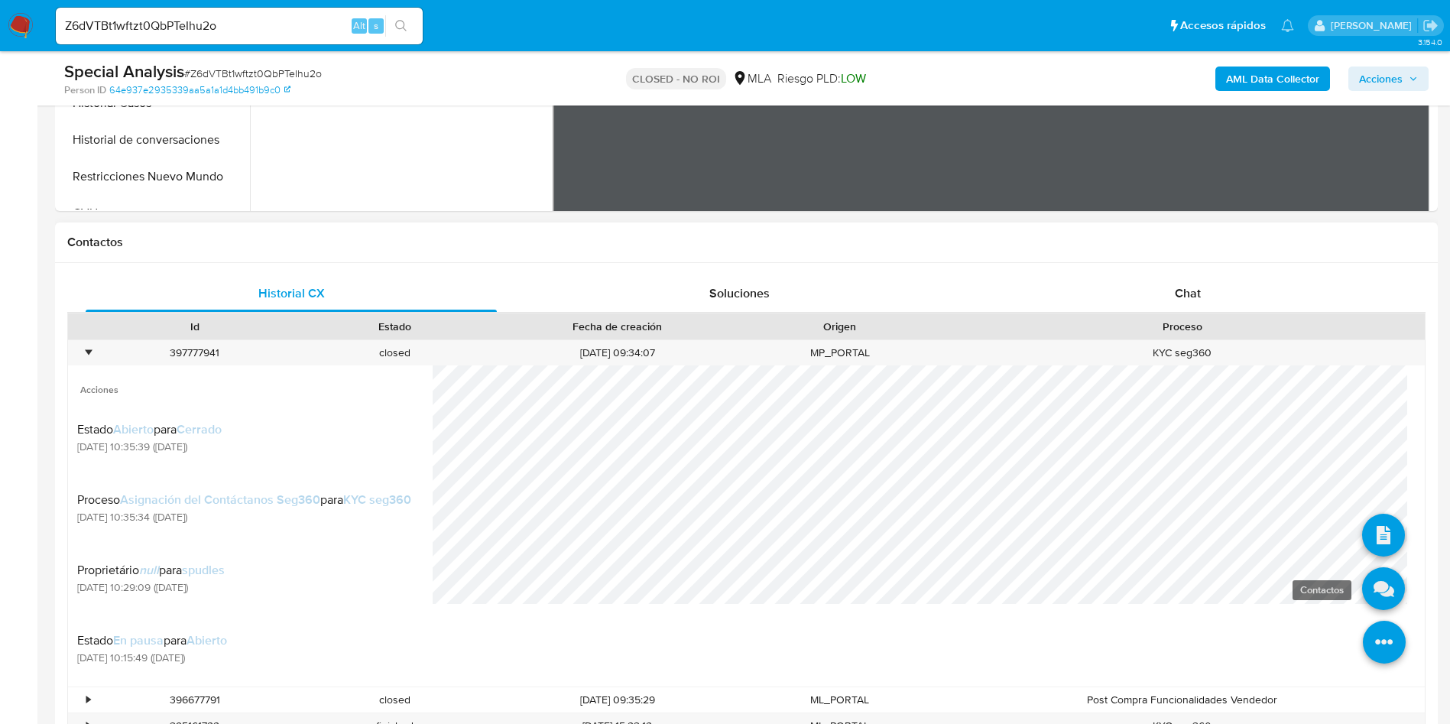
click at [1363, 589] on icon at bounding box center [1383, 588] width 43 height 43
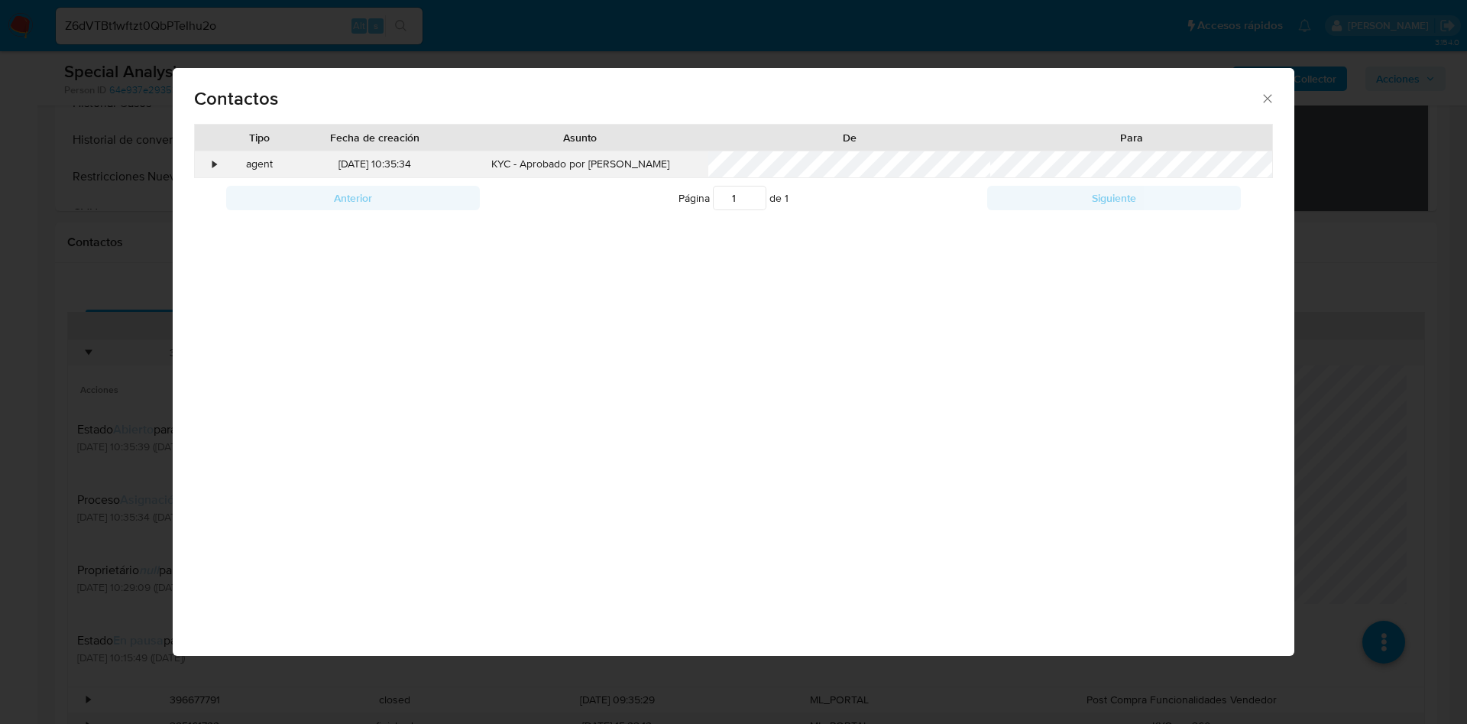
click at [246, 167] on div "agent" at bounding box center [260, 164] width 77 height 26
click at [203, 161] on div "•" at bounding box center [208, 164] width 27 height 26
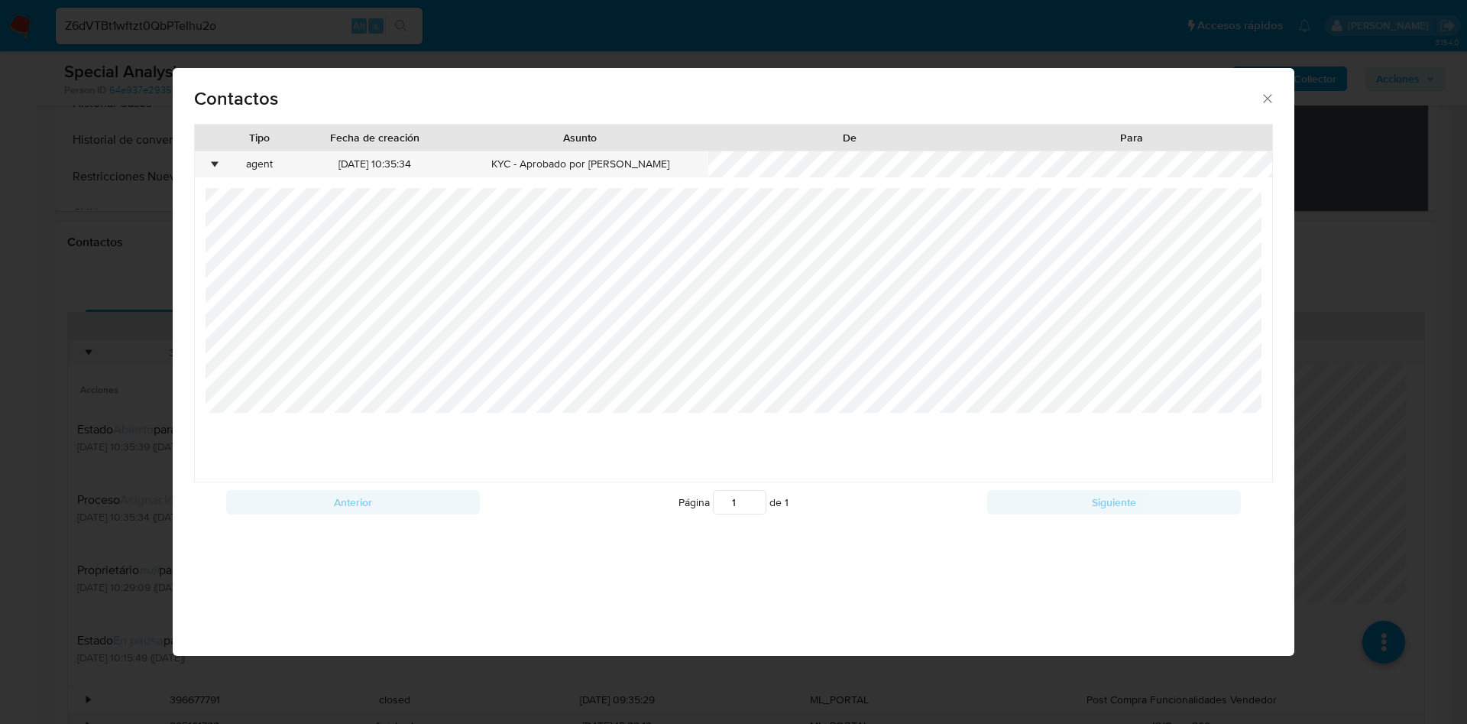
click at [1273, 101] on icon "close" at bounding box center [1267, 98] width 15 height 15
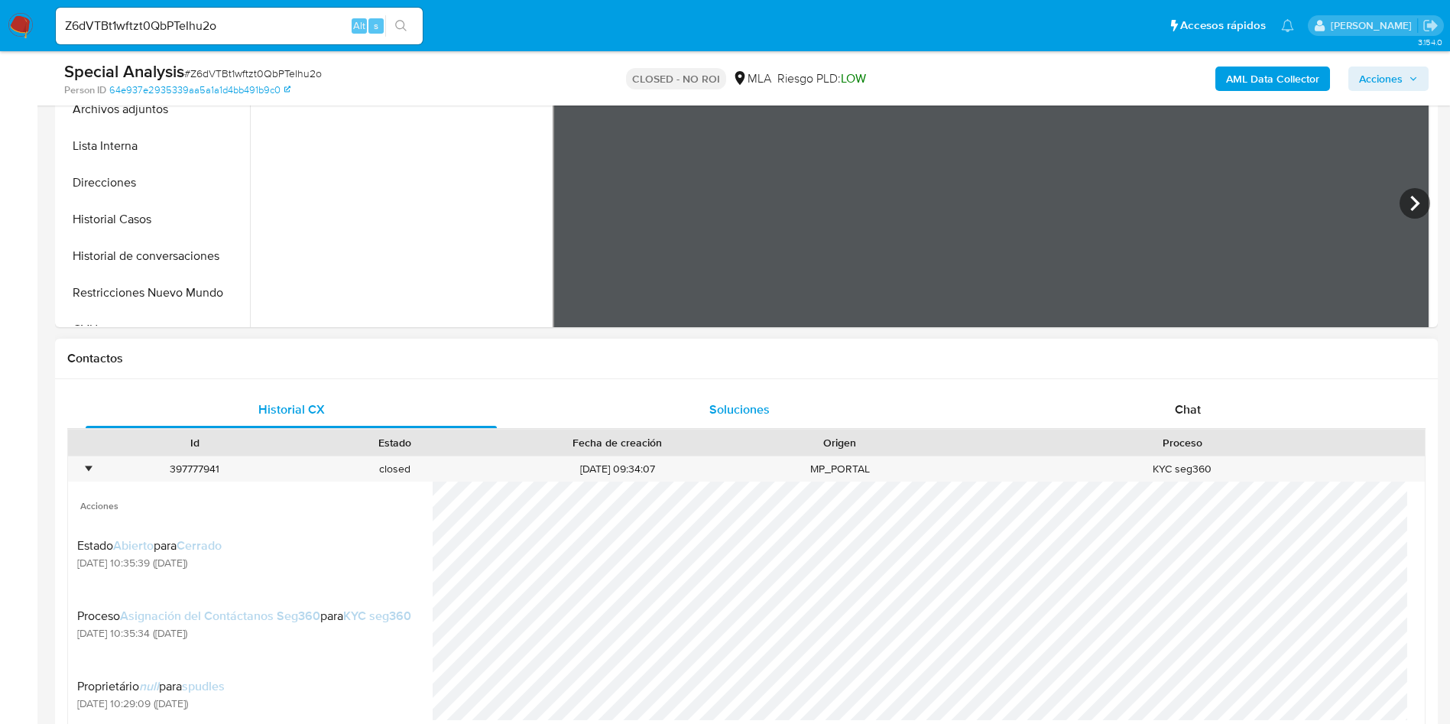
scroll to position [424, 0]
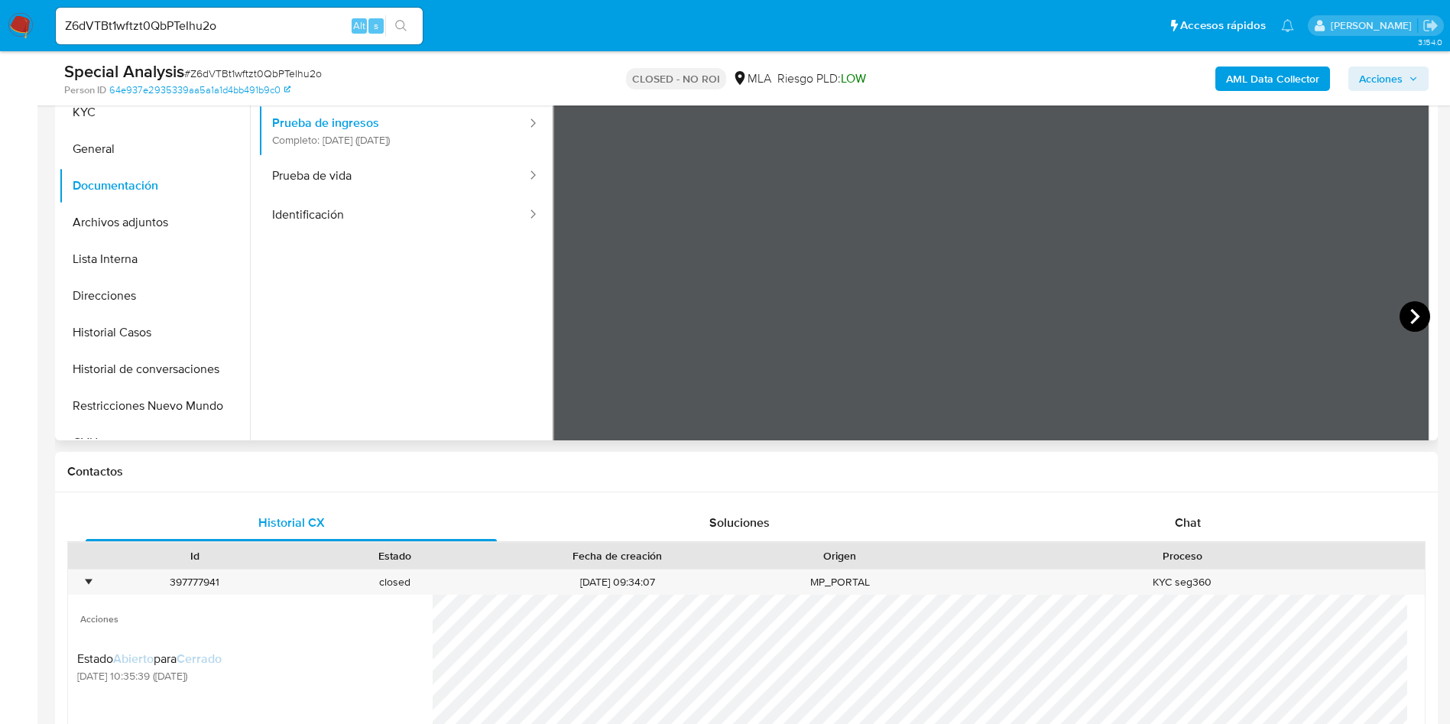
click at [1409, 316] on icon at bounding box center [1414, 316] width 31 height 31
click at [1408, 316] on icon at bounding box center [1414, 316] width 31 height 31
click at [1412, 315] on icon at bounding box center [1414, 316] width 9 height 15
click at [1419, 322] on icon at bounding box center [1414, 316] width 31 height 31
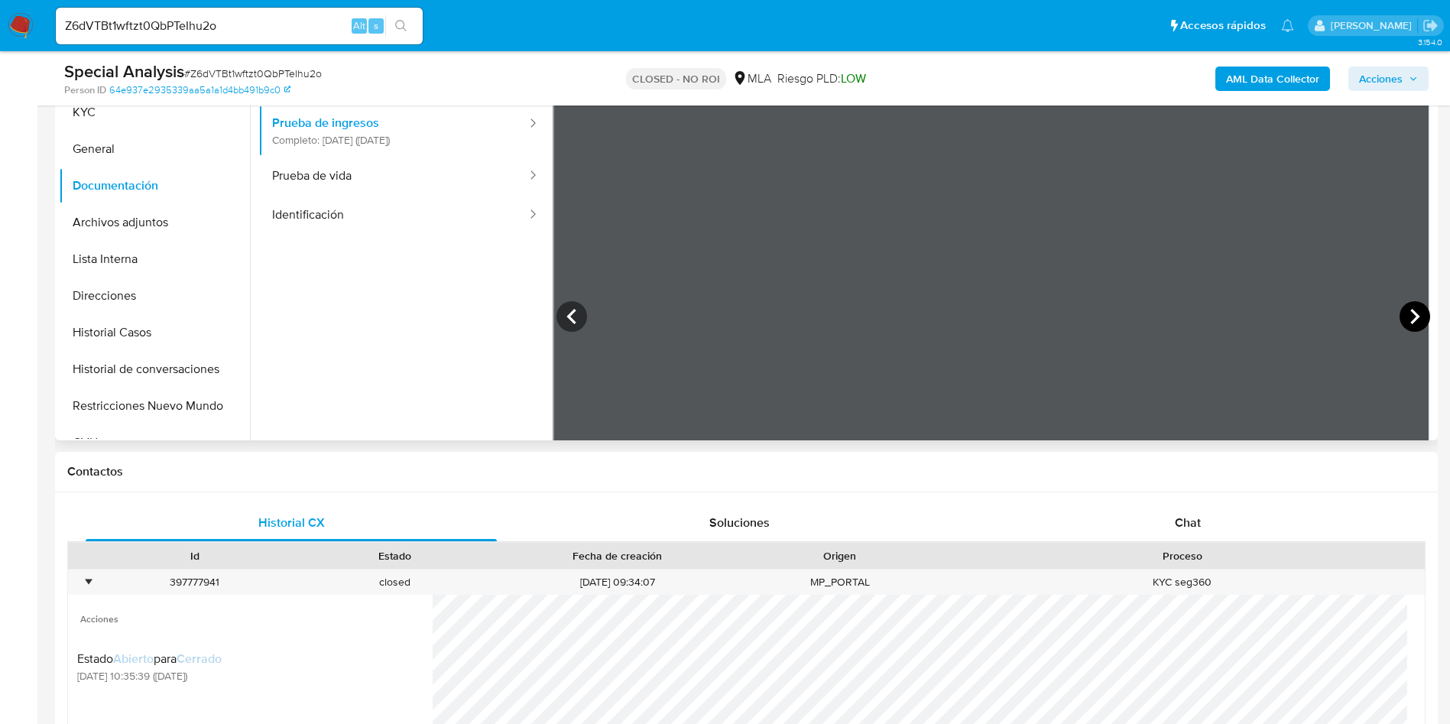
click at [1409, 310] on icon at bounding box center [1414, 316] width 31 height 31
click at [1415, 314] on icon at bounding box center [1414, 316] width 31 height 31
click at [1409, 310] on icon at bounding box center [1414, 316] width 31 height 31
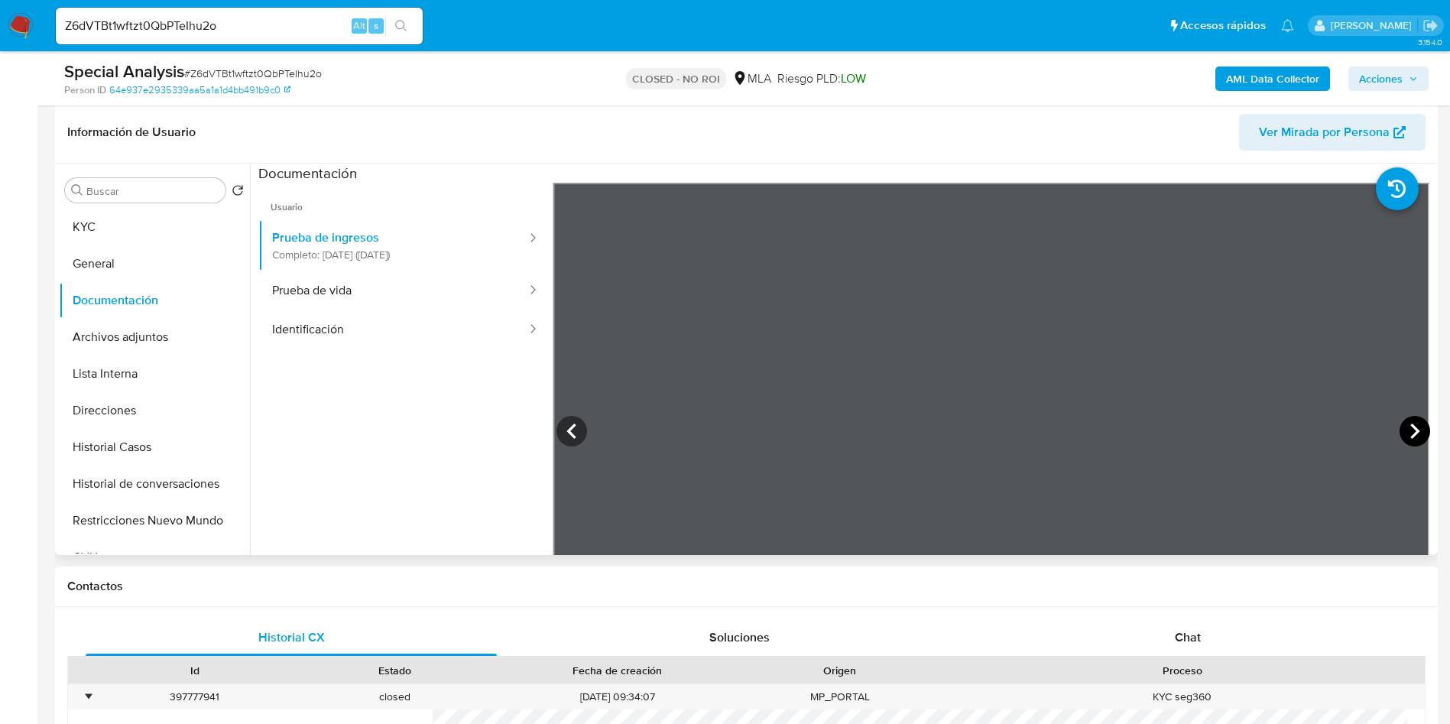
click at [1402, 436] on icon at bounding box center [1414, 431] width 31 height 31
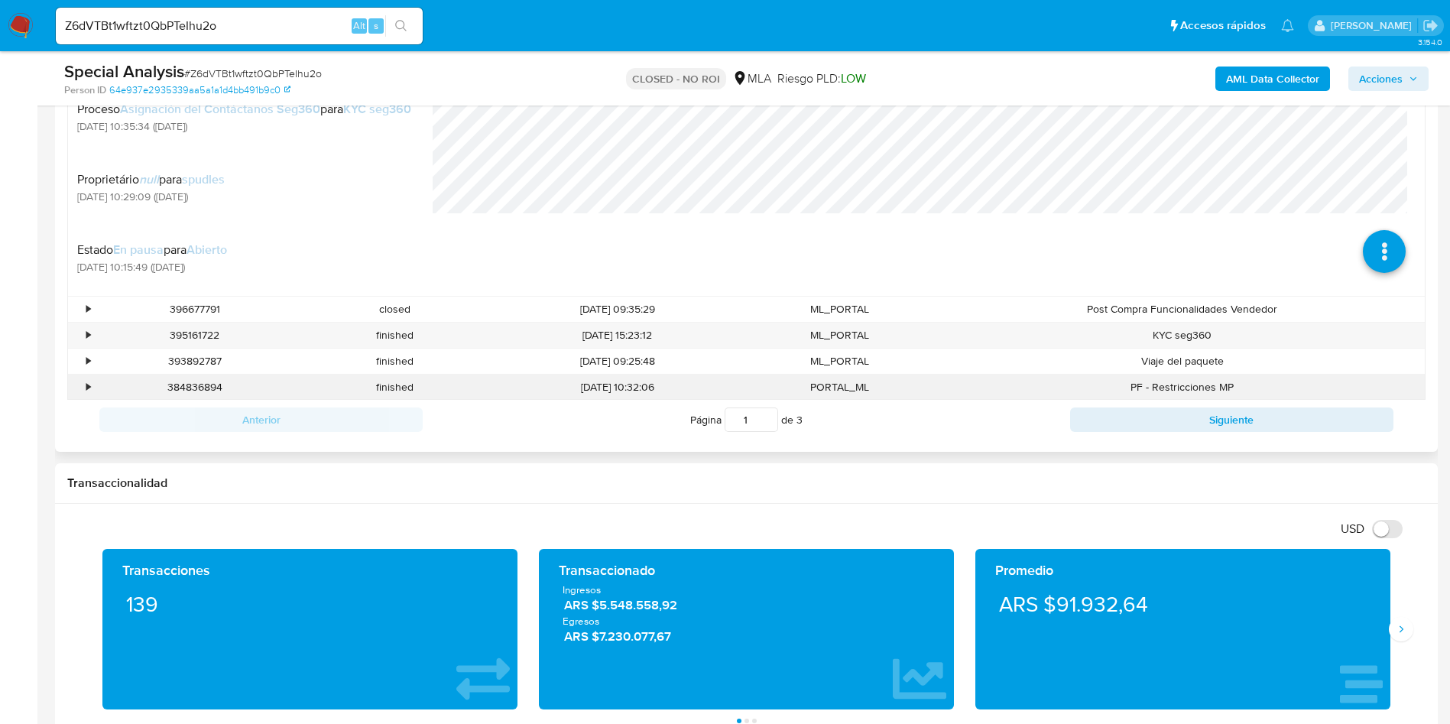
scroll to position [997, 0]
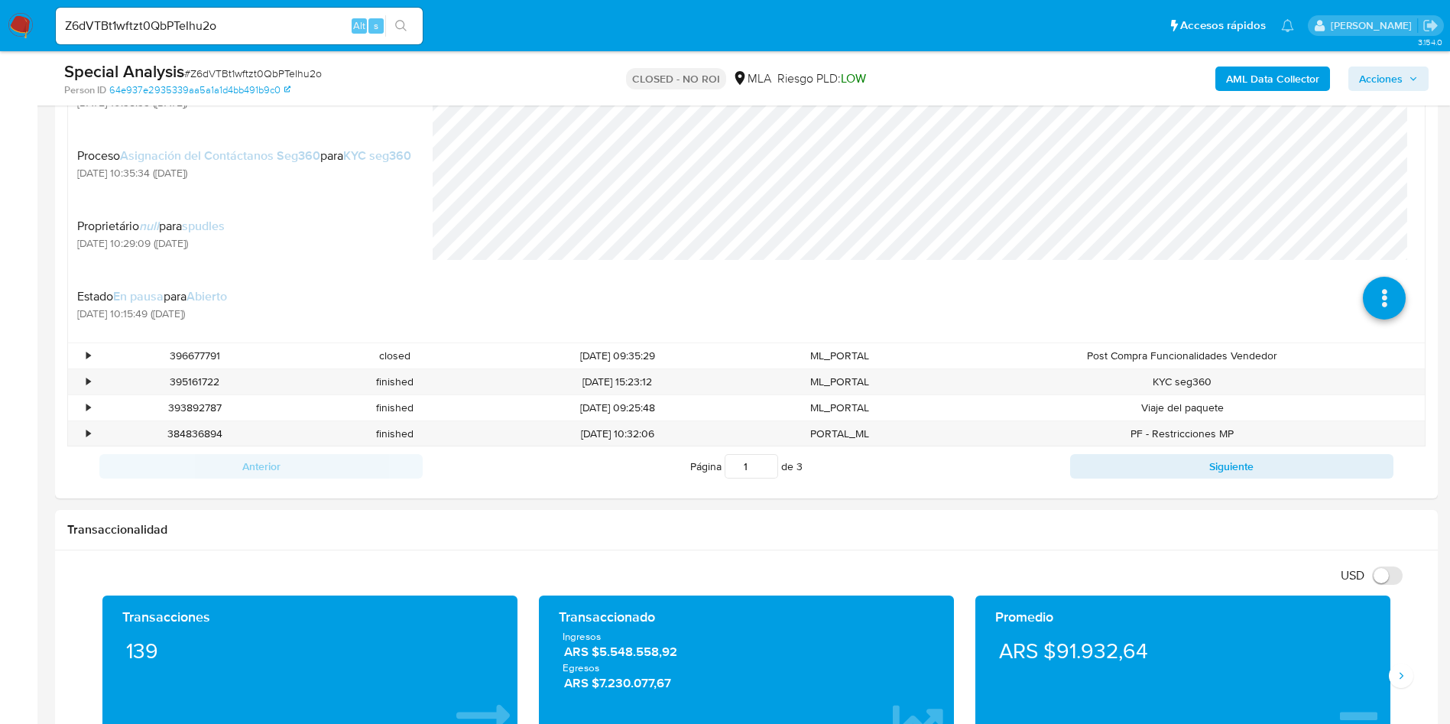
click at [289, 29] on input "Z6dVTBt1wftzt0QbPTeIhu2o" at bounding box center [239, 26] width 367 height 20
paste input "vB6EWqBn8n2OUywYG3UM8w6z"
type input "vB6EWqBn8n2OUywYG3UM8w6z"
click at [410, 18] on button "search-icon" at bounding box center [400, 25] width 31 height 21
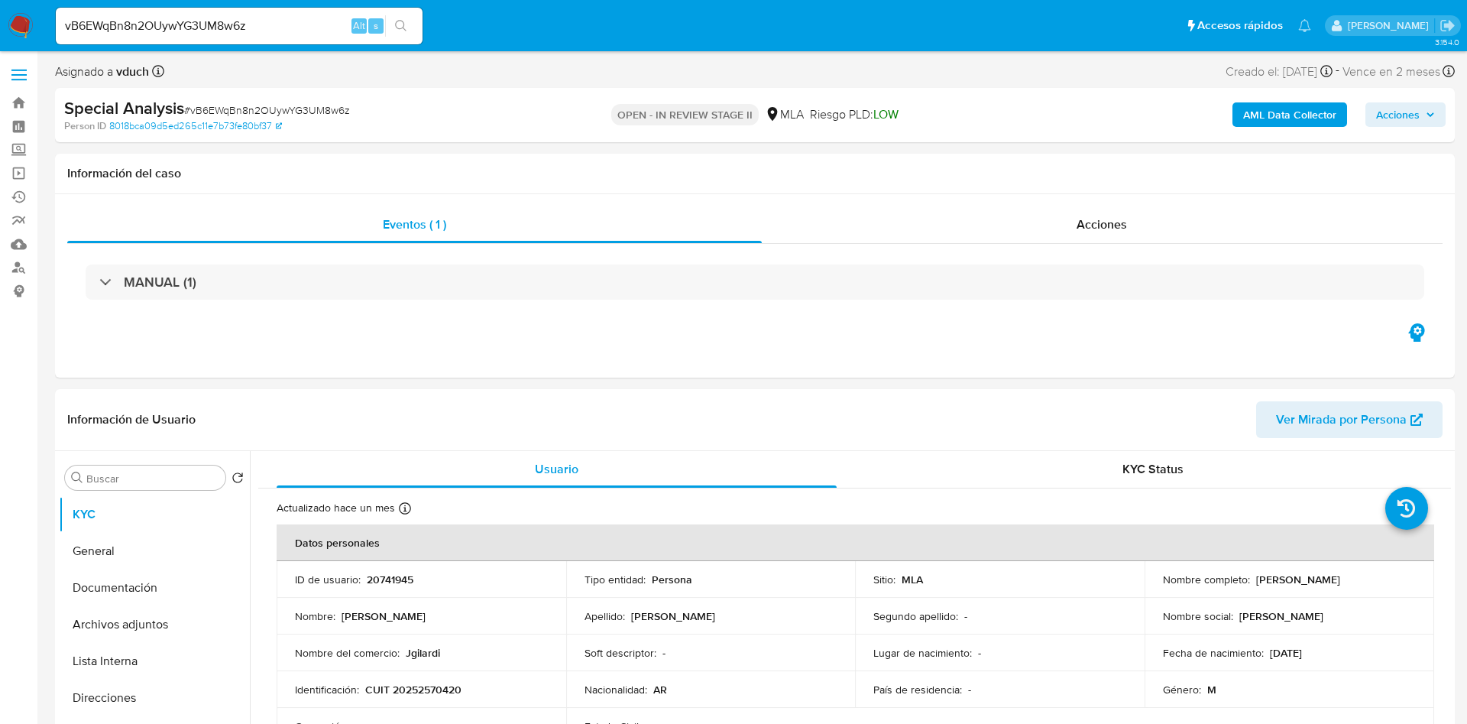
select select "10"
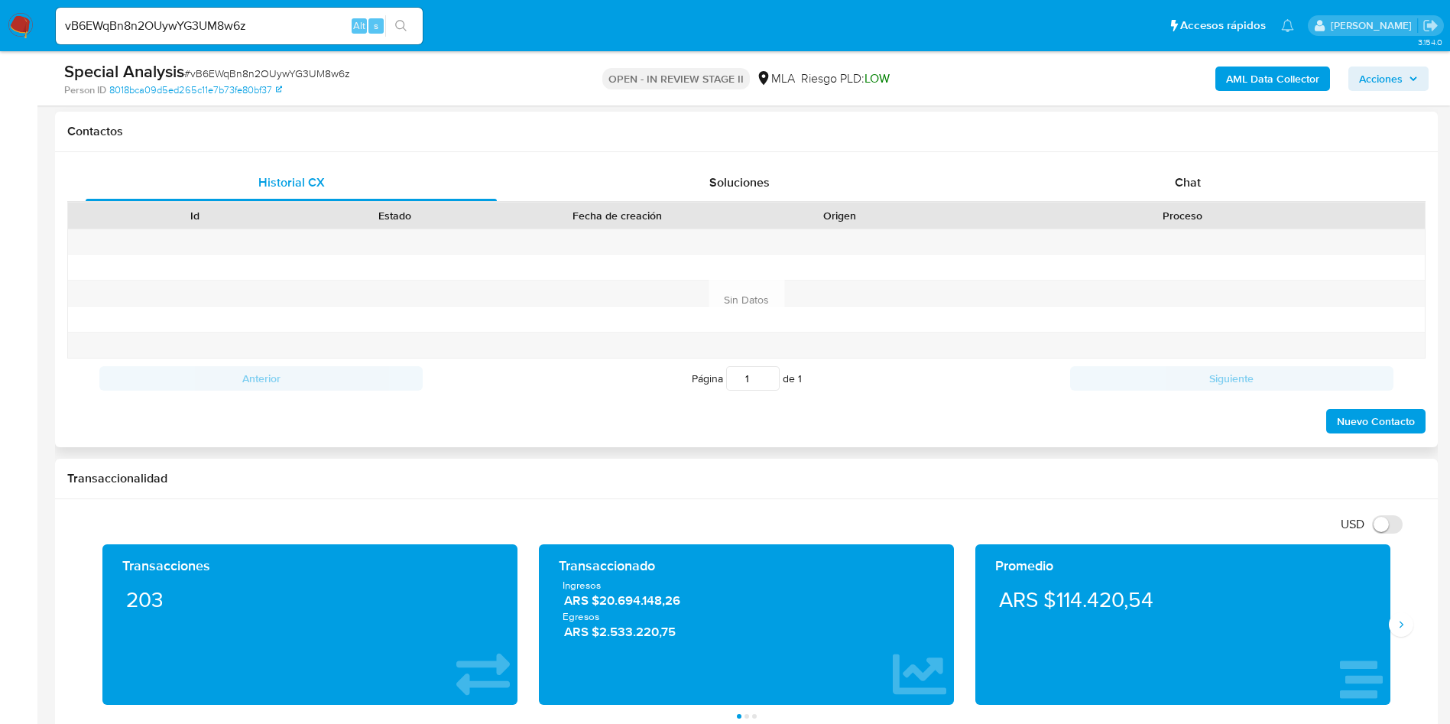
click at [1211, 212] on div "Proceso" at bounding box center [1182, 215] width 463 height 15
click at [1232, 189] on div "Chat" at bounding box center [1187, 182] width 411 height 37
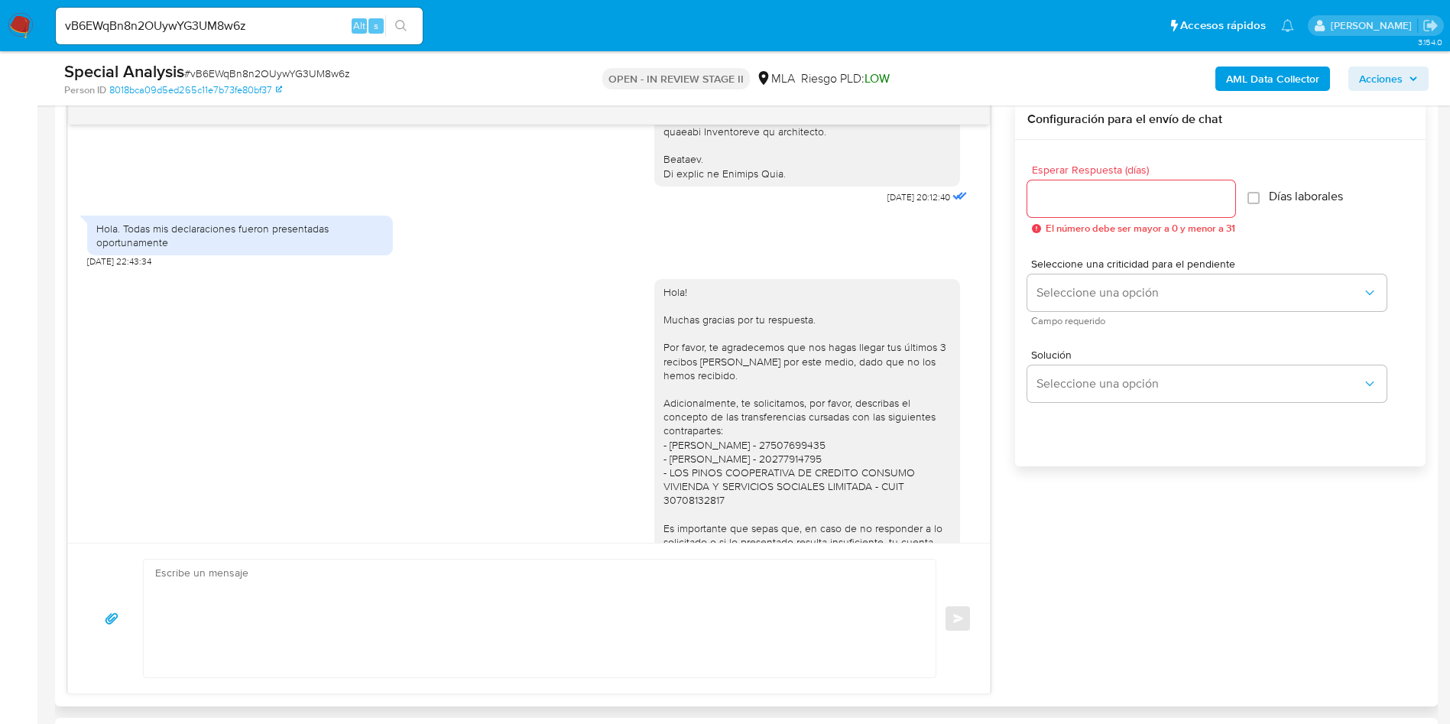
scroll to position [913, 0]
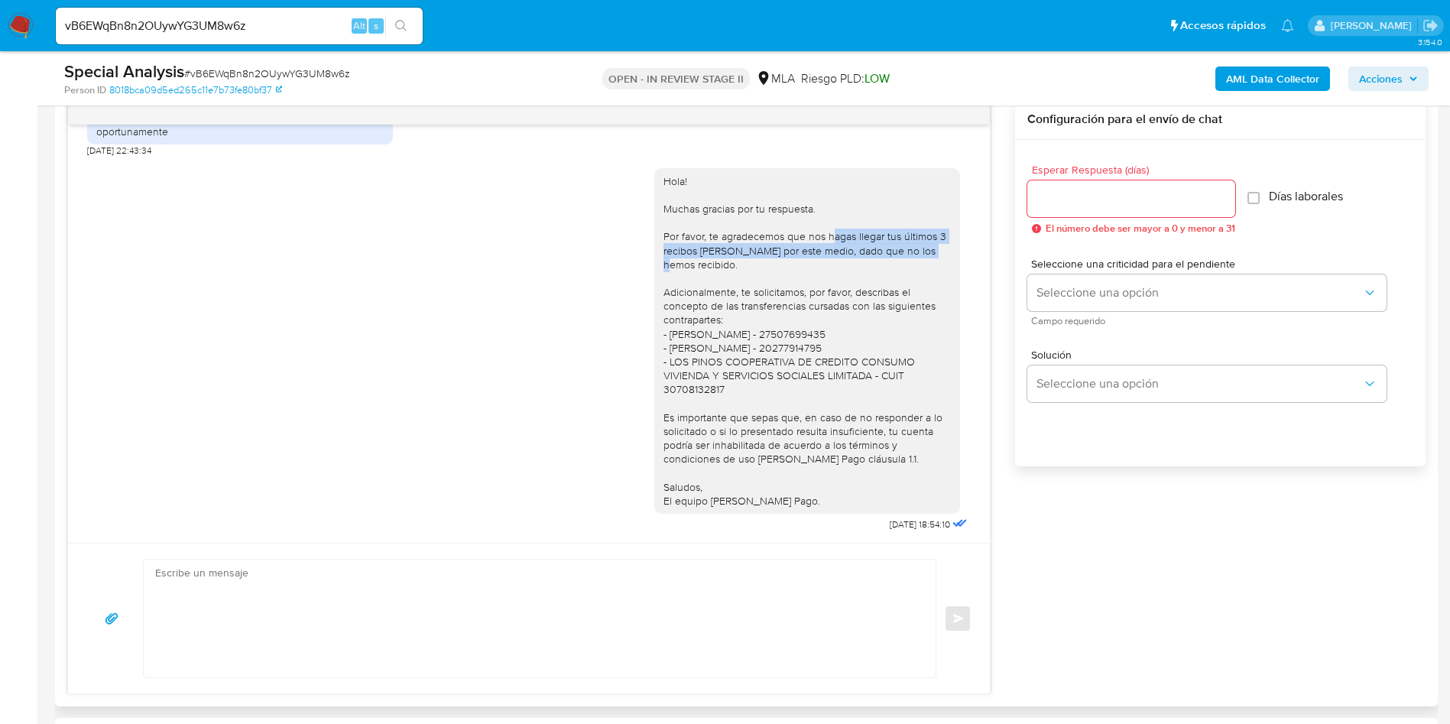
drag, startPoint x: 819, startPoint y: 238, endPoint x: 931, endPoint y: 250, distance: 113.0
click at [931, 250] on div "Hola! Muchas gracias por tu respuesta. Por favor, te agradecemos que nos hagas …" at bounding box center [806, 341] width 287 height 334
click at [856, 285] on div "Hola! Muchas gracias por tu respuesta. Por favor, te agradecemos que nos hagas …" at bounding box center [806, 341] width 287 height 334
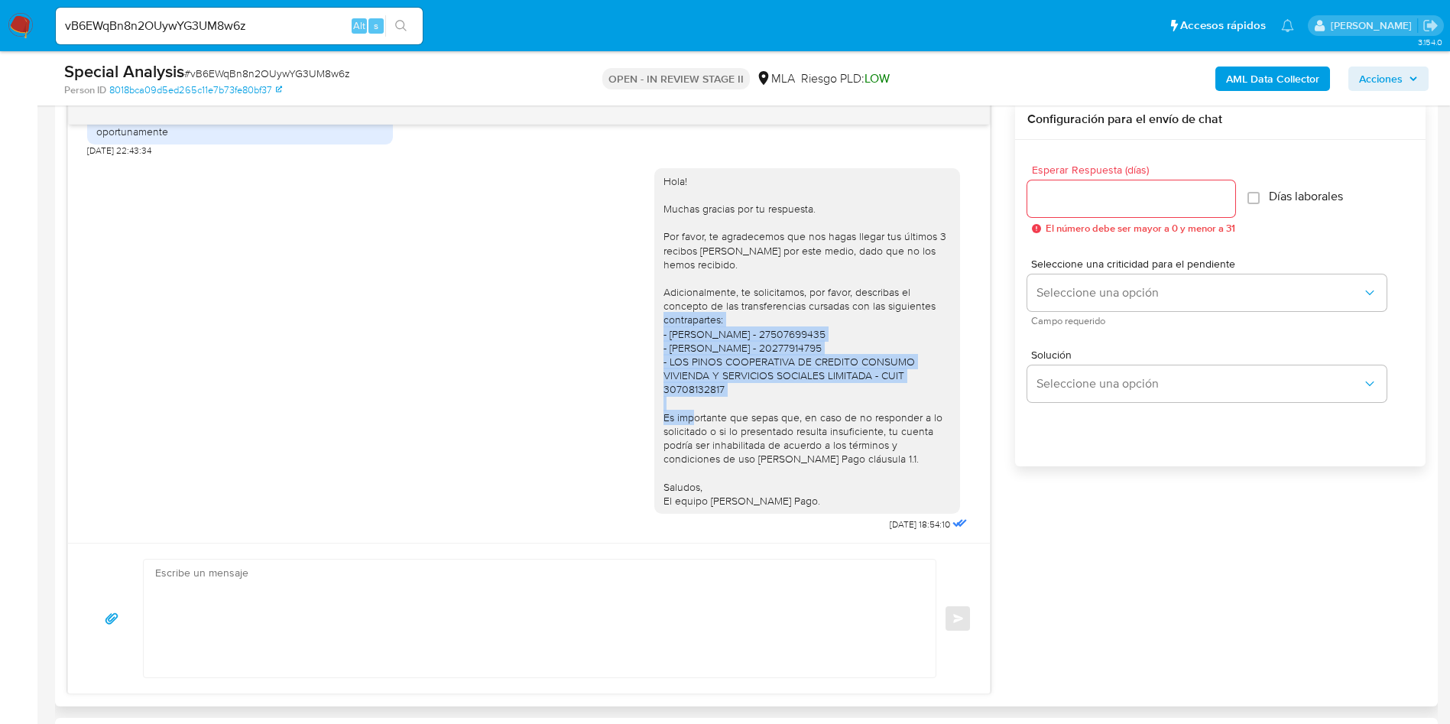
drag, startPoint x: 663, startPoint y: 318, endPoint x: 812, endPoint y: 399, distance: 169.0
click at [812, 399] on div "Hola! Muchas gracias por tu respuesta. Por favor, te agradecemos que nos hagas …" at bounding box center [806, 341] width 287 height 334
click at [777, 400] on div "Hola! Muchas gracias por tu respuesta. Por favor, te agradecemos que nos hagas …" at bounding box center [806, 341] width 287 height 334
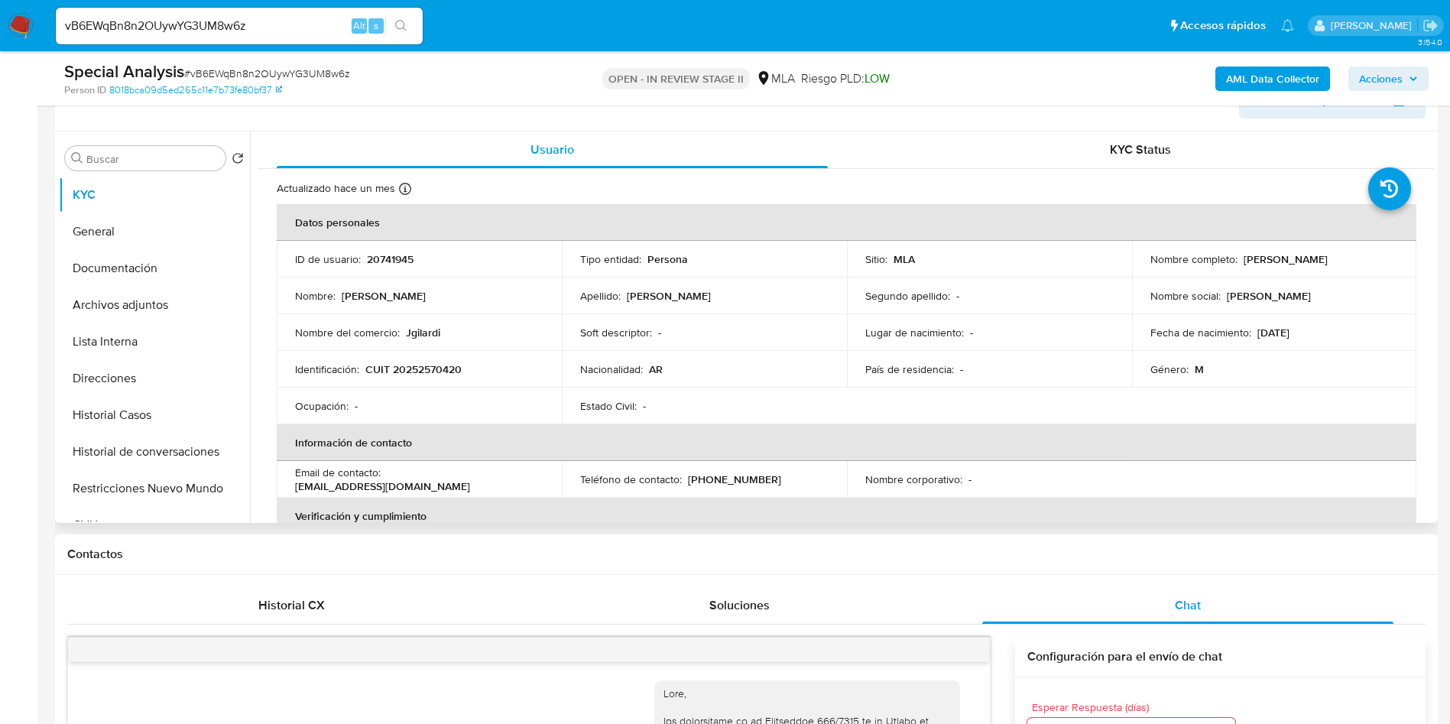
scroll to position [229, 0]
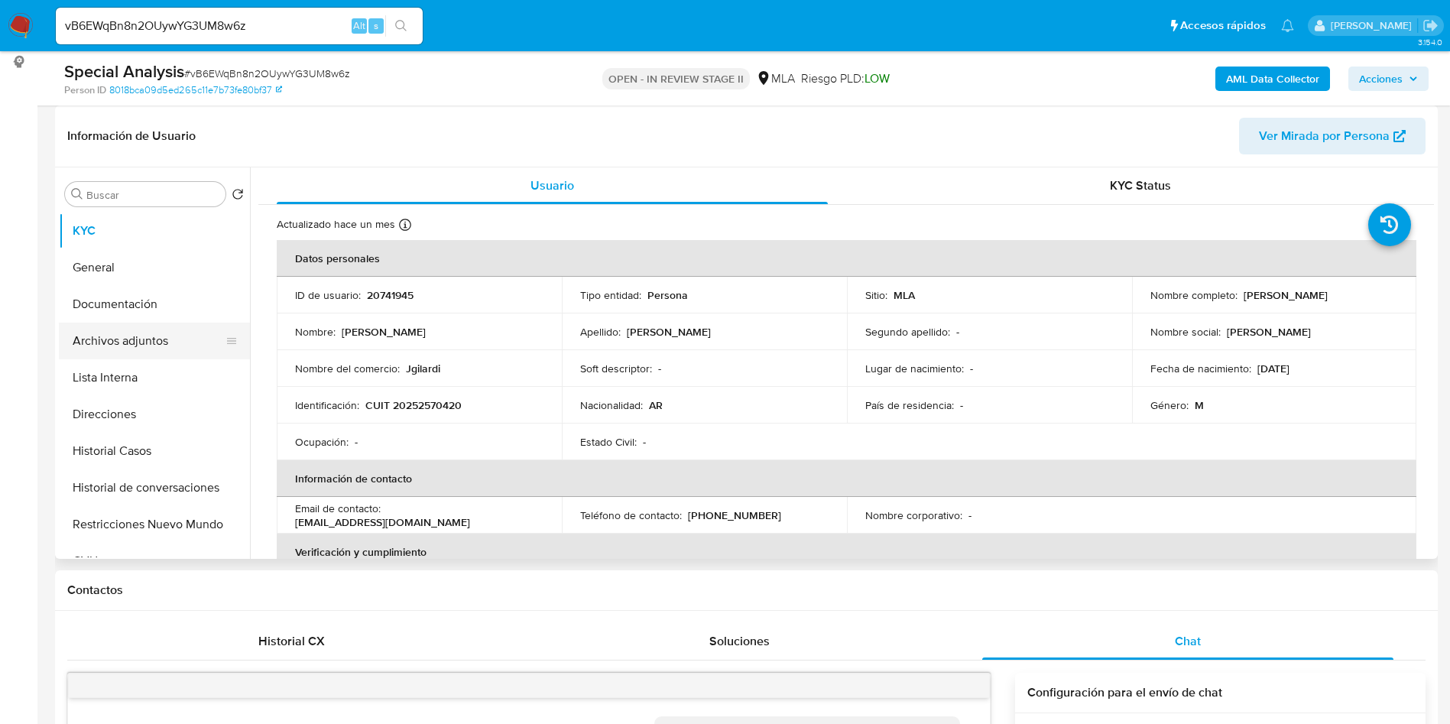
drag, startPoint x: 181, startPoint y: 338, endPoint x: 69, endPoint y: 355, distance: 113.6
click at [182, 338] on button "Archivos adjuntos" at bounding box center [148, 341] width 179 height 37
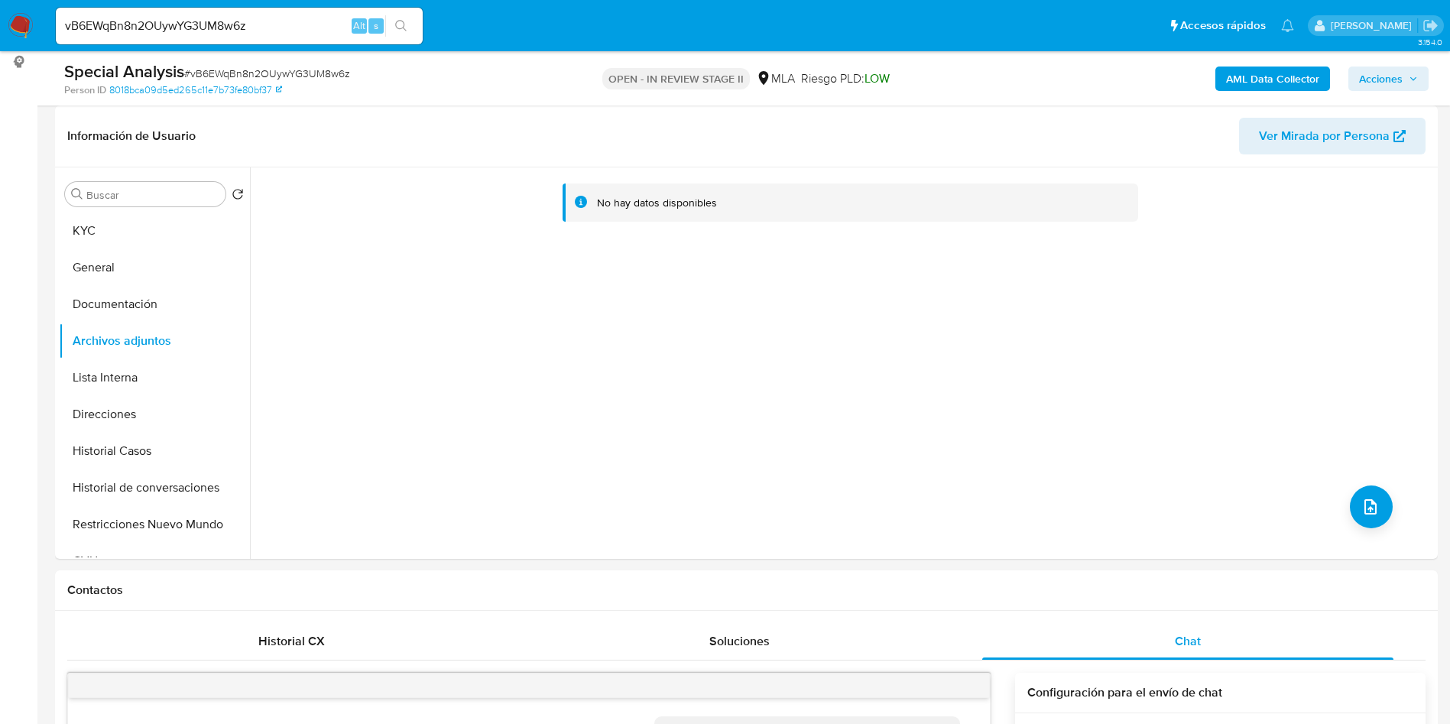
click at [243, 20] on input "vB6EWqBn8n2OUywYG3UM8w6z" at bounding box center [239, 26] width 367 height 20
click at [243, 19] on input "vB6EWqBn8n2OUywYG3UM8w6z" at bounding box center [239, 26] width 367 height 20
paste input "XFK36MHhOFX1ilqo4LUkCVUC"
type input "XFK36MHhOFX1ilqo4LUkCVUC"
click at [424, 21] on li "XFK36MHhOFX1ilqo4LUkCVUC Alt s" at bounding box center [239, 25] width 375 height 38
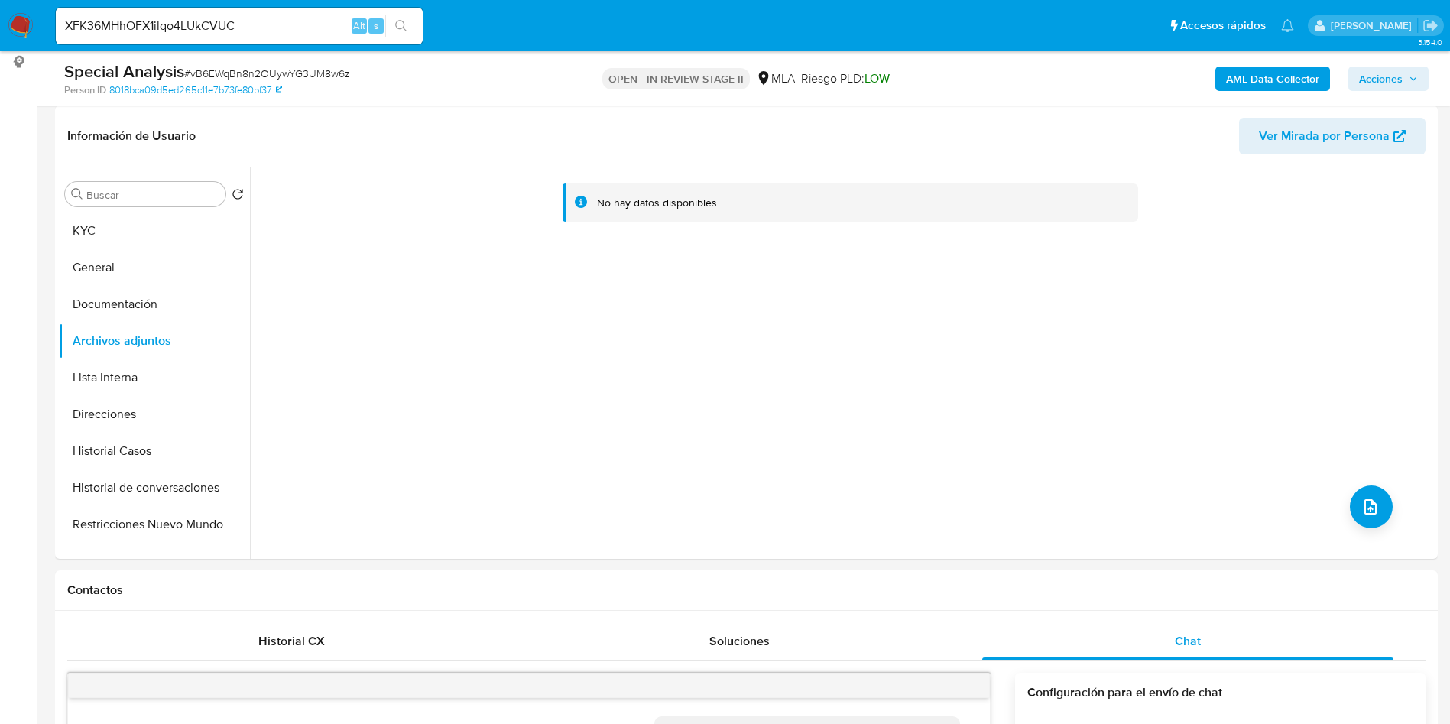
click at [407, 29] on icon "search-icon" at bounding box center [401, 26] width 12 height 12
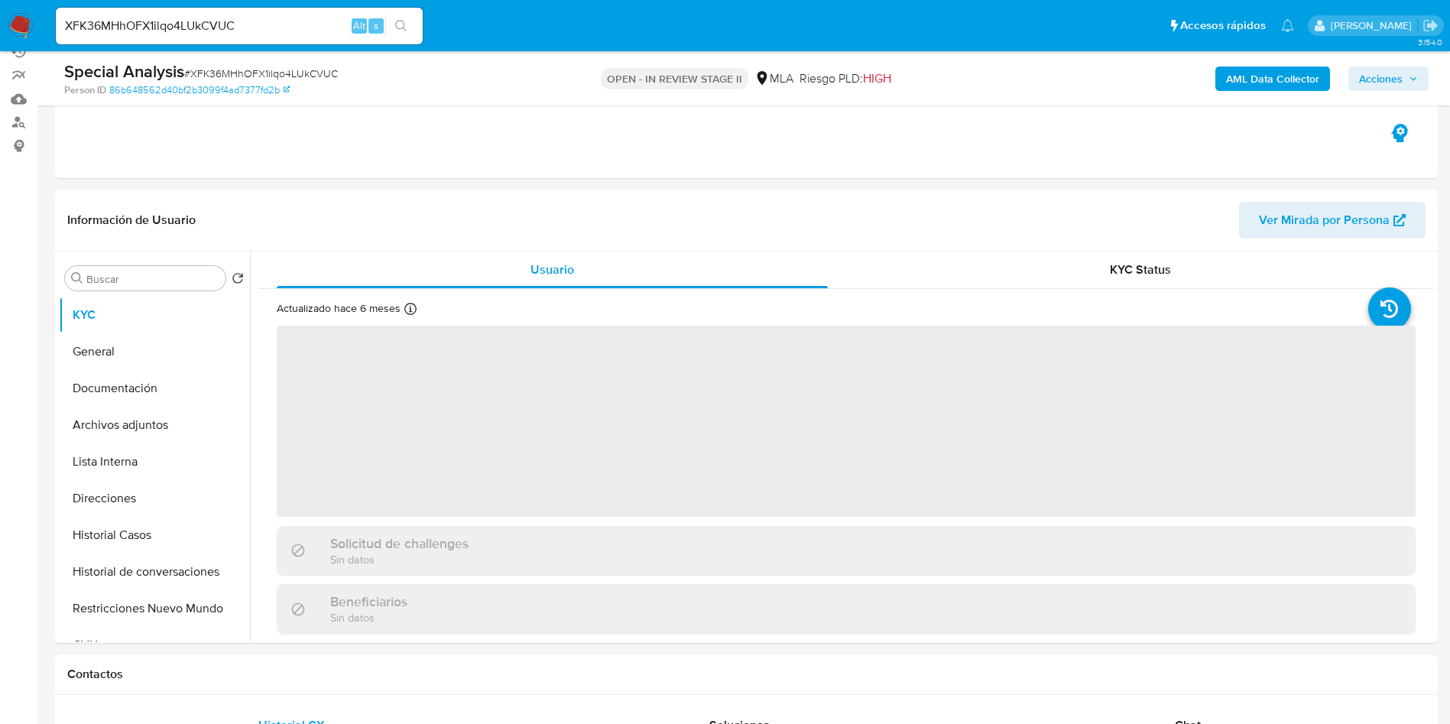
scroll to position [229, 0]
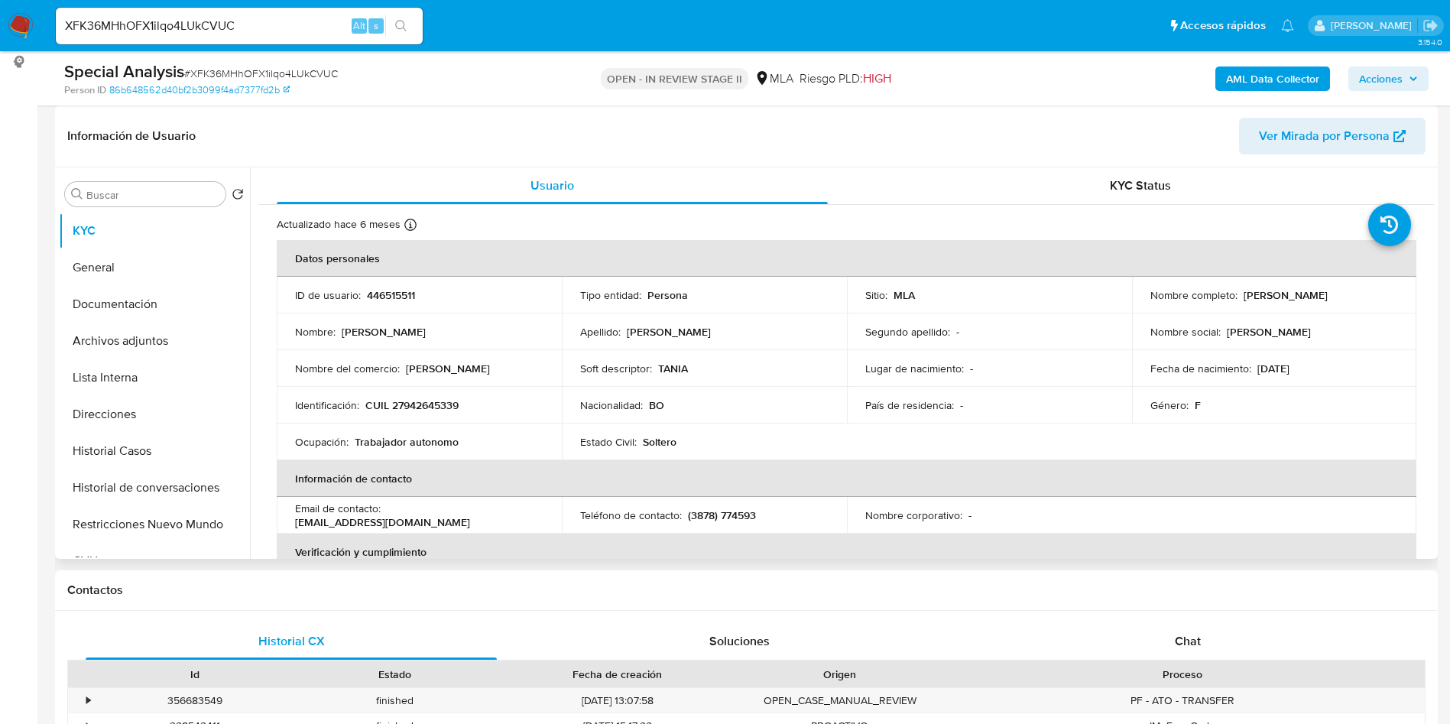
select select "10"
drag, startPoint x: 1245, startPoint y: 294, endPoint x: 1373, endPoint y: 296, distance: 127.6
click at [1373, 296] on div "Nombre completo : Tania Ciceli Perez Flores" at bounding box center [1274, 295] width 248 height 14
click at [393, 299] on p "446515511" at bounding box center [391, 295] width 48 height 14
click at [393, 297] on p "446515511" at bounding box center [391, 295] width 48 height 14
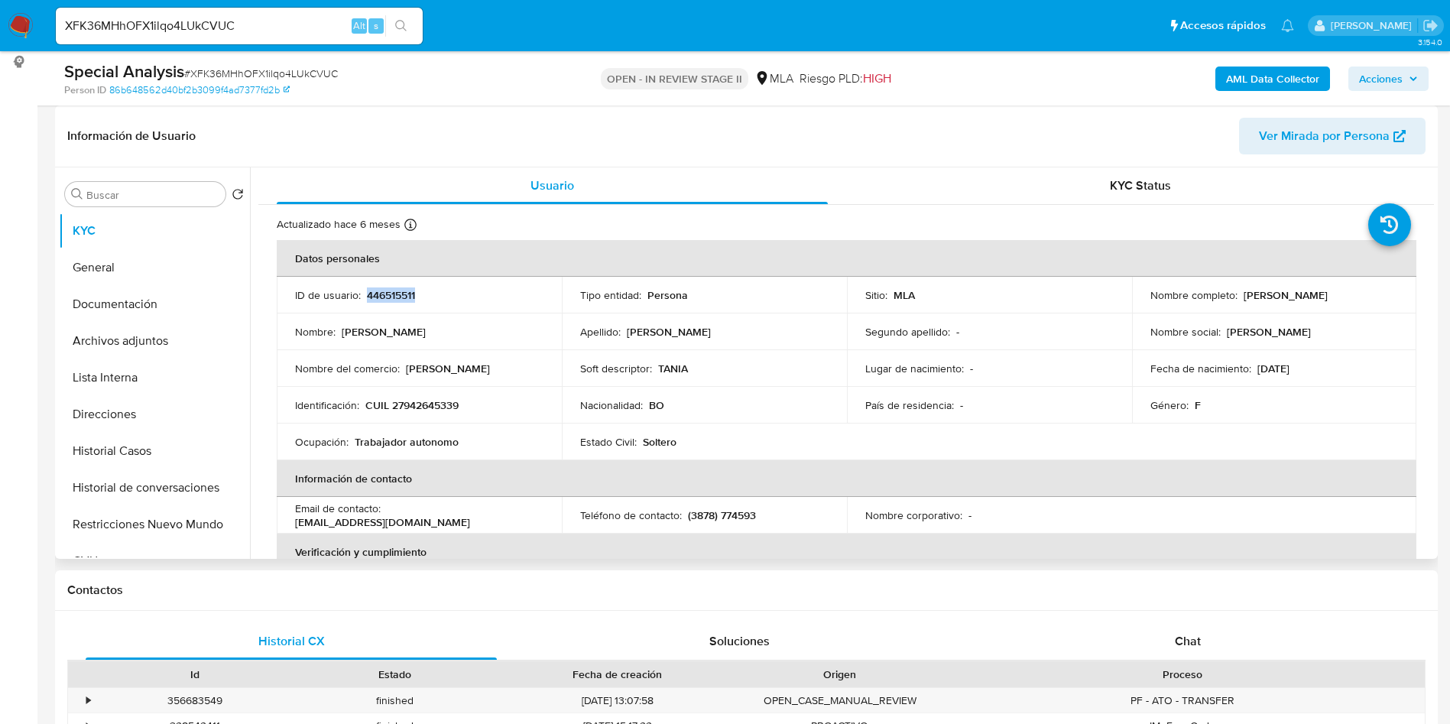
copy p "446515511"
click at [217, 38] on div "XFK36MHhOFX1ilqo4LUkCVUC Alt s" at bounding box center [239, 26] width 367 height 37
click at [231, 27] on input "XFK36MHhOFX1ilqo4LUkCVUC" at bounding box center [239, 26] width 367 height 20
click at [231, 26] on input "XFK36MHhOFX1ilqo4LUkCVUC" at bounding box center [239, 26] width 367 height 20
paste input "SF4yHJqZl9DarGZwgp2WZdax"
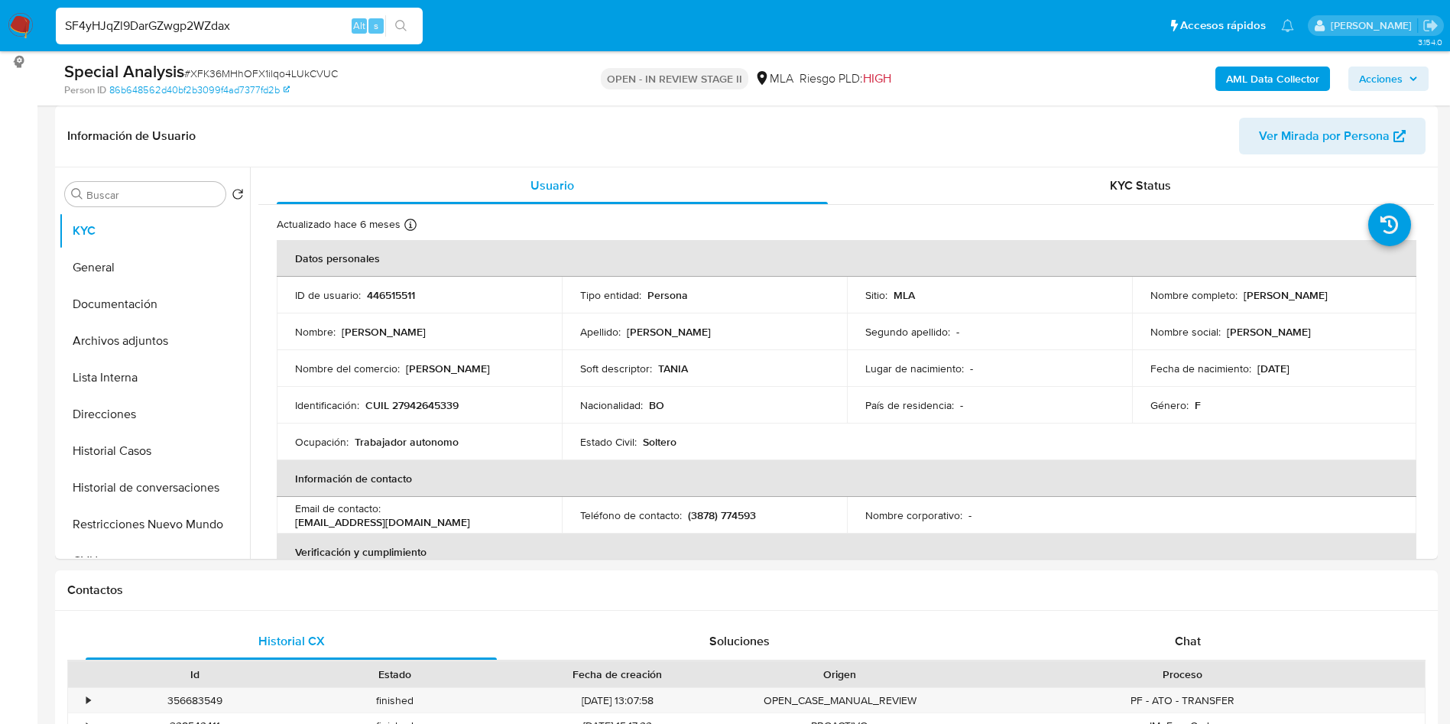
type input "SF4yHJqZl9DarGZwgp2WZdax"
click at [417, 28] on button "search-icon" at bounding box center [400, 25] width 31 height 21
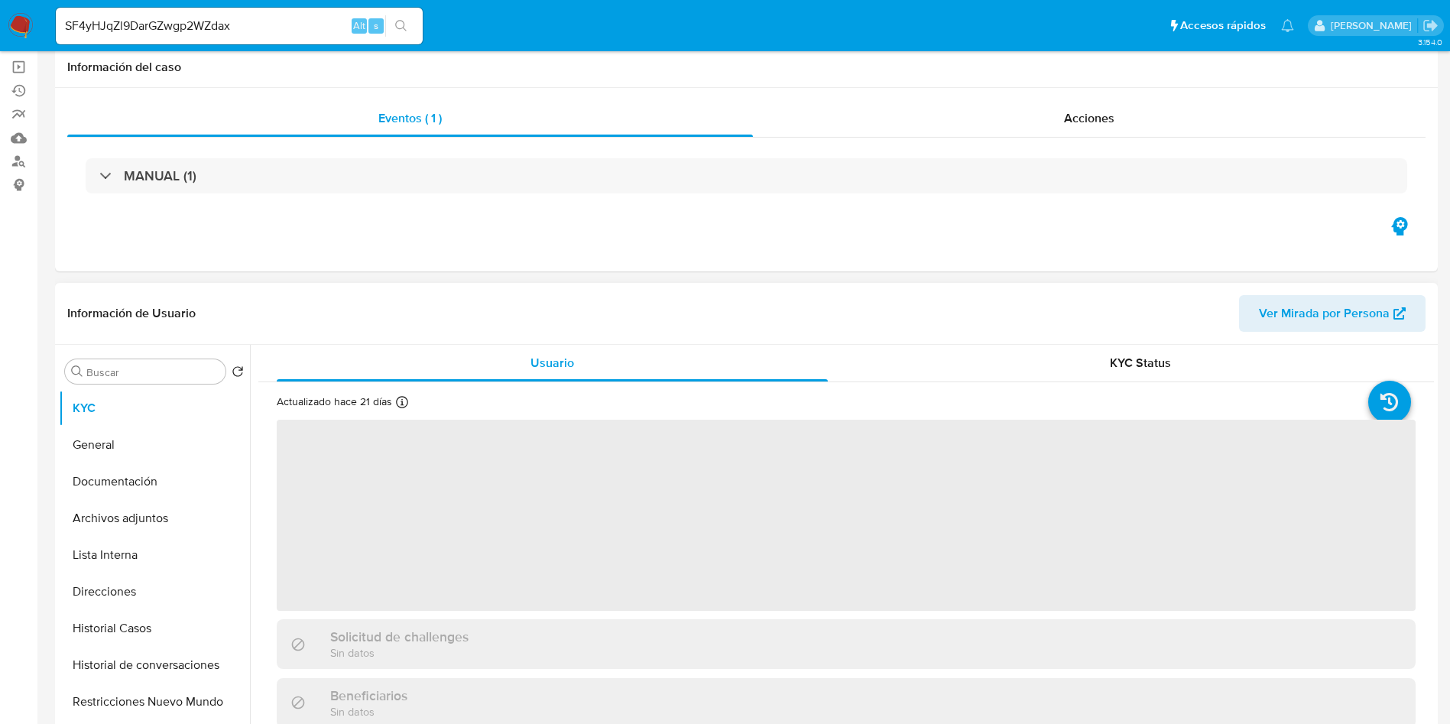
scroll to position [229, 0]
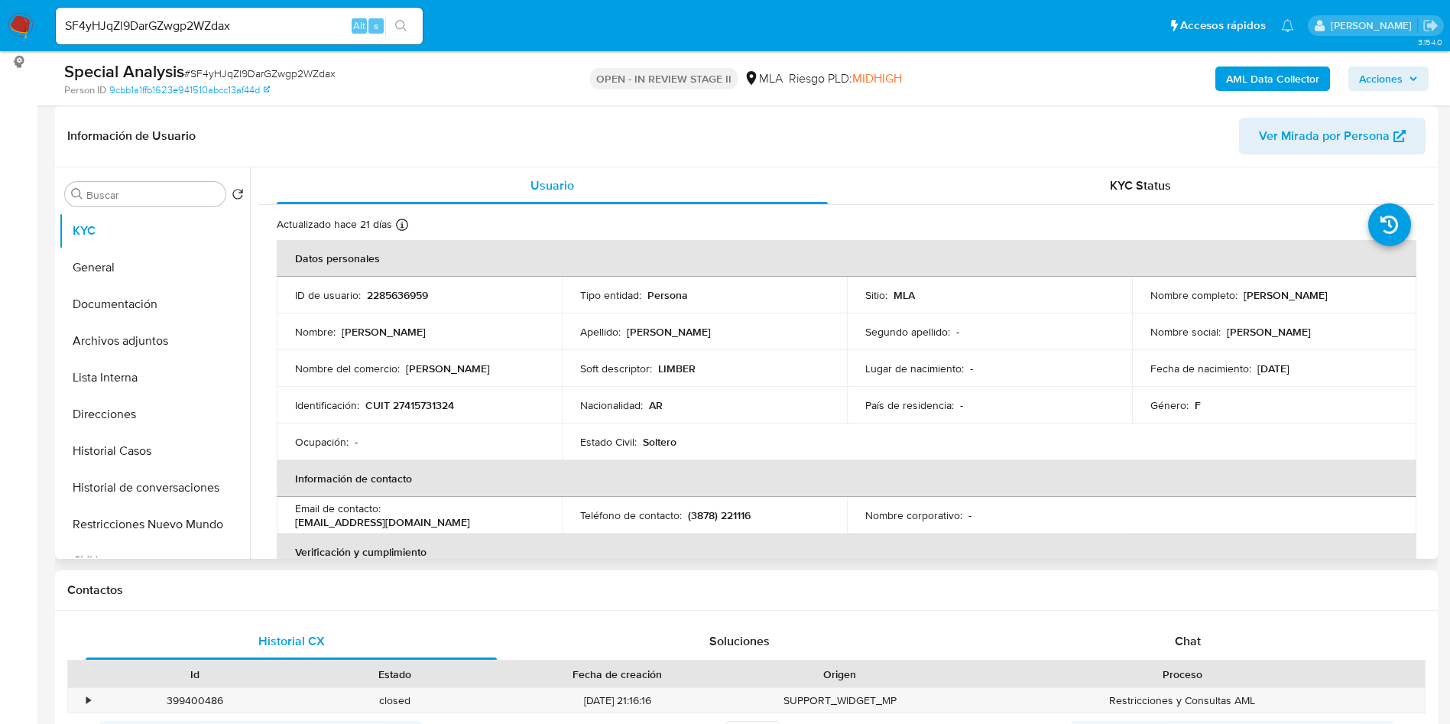
select select "10"
drag, startPoint x: 1242, startPoint y: 291, endPoint x: 1421, endPoint y: 289, distance: 178.9
click at [1302, 325] on div "Nombre social : CAMILA AILEN" at bounding box center [1274, 332] width 248 height 14
drag, startPoint x: 1250, startPoint y: 295, endPoint x: 1389, endPoint y: 296, distance: 139.1
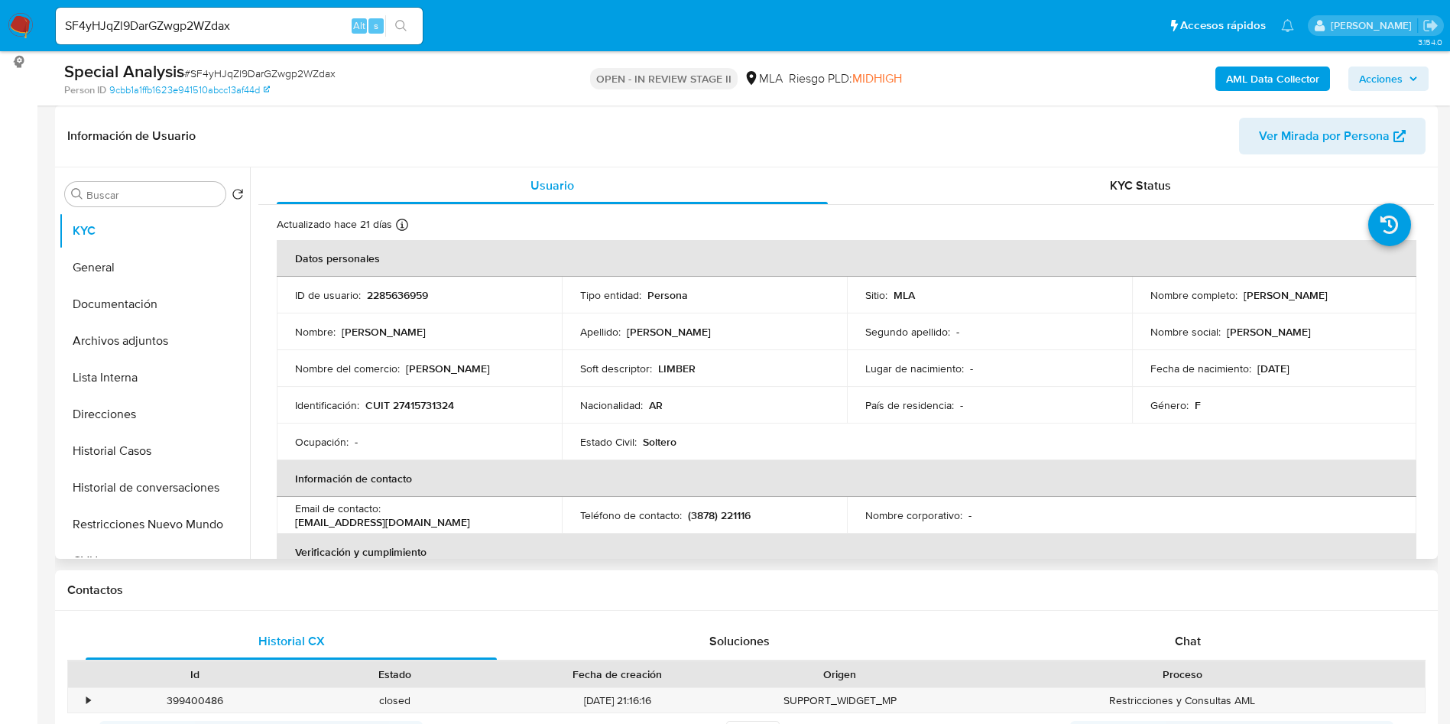
click at [1389, 296] on div "Nombre completo : Camila Ailen Sanchez Segovia" at bounding box center [1274, 295] width 248 height 14
copy p "Camila Ailen Sanchez Segovia"
click at [386, 288] on p "2285636959" at bounding box center [397, 295] width 61 height 14
copy p "2285636959"
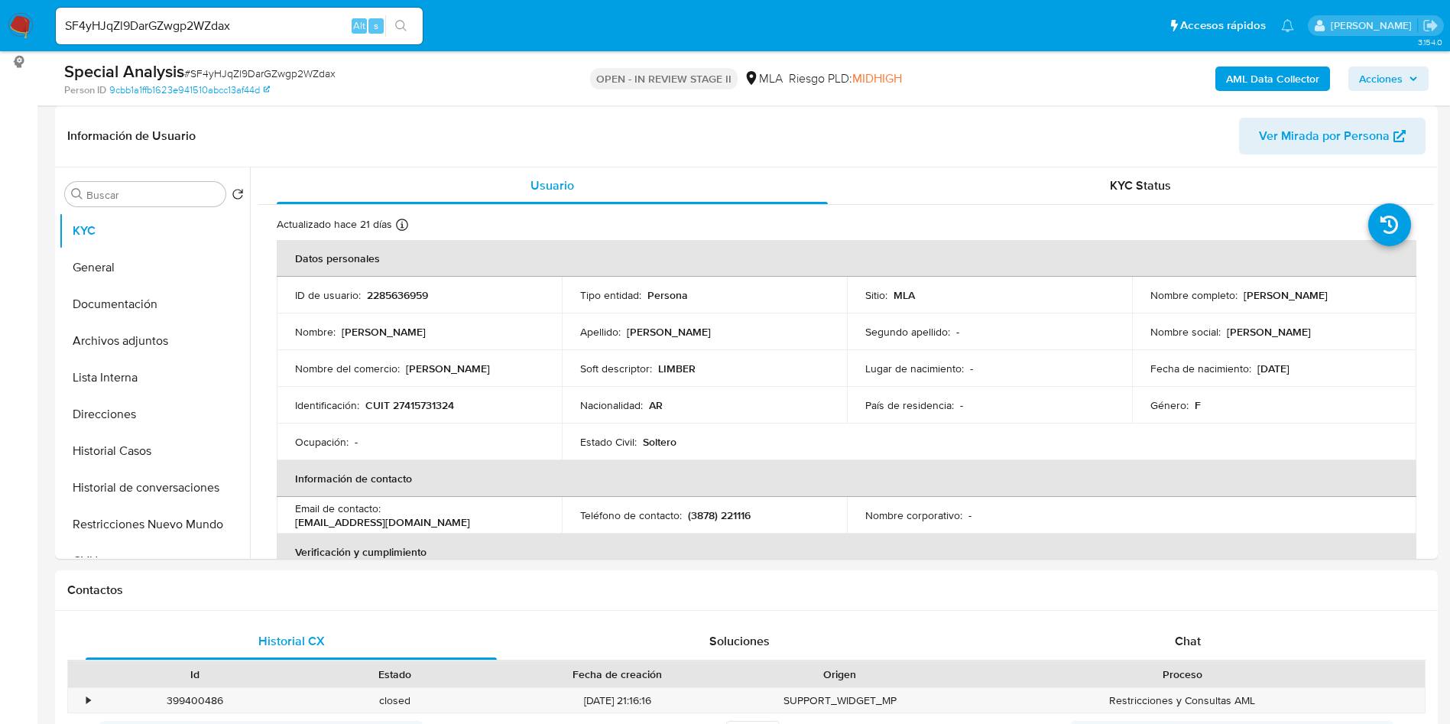
click at [274, 31] on input "SF4yHJqZl9DarGZwgp2WZdax" at bounding box center [239, 26] width 367 height 20
paste input "134325748"
type input "134325748"
click at [400, 22] on icon "search-icon" at bounding box center [401, 26] width 12 height 12
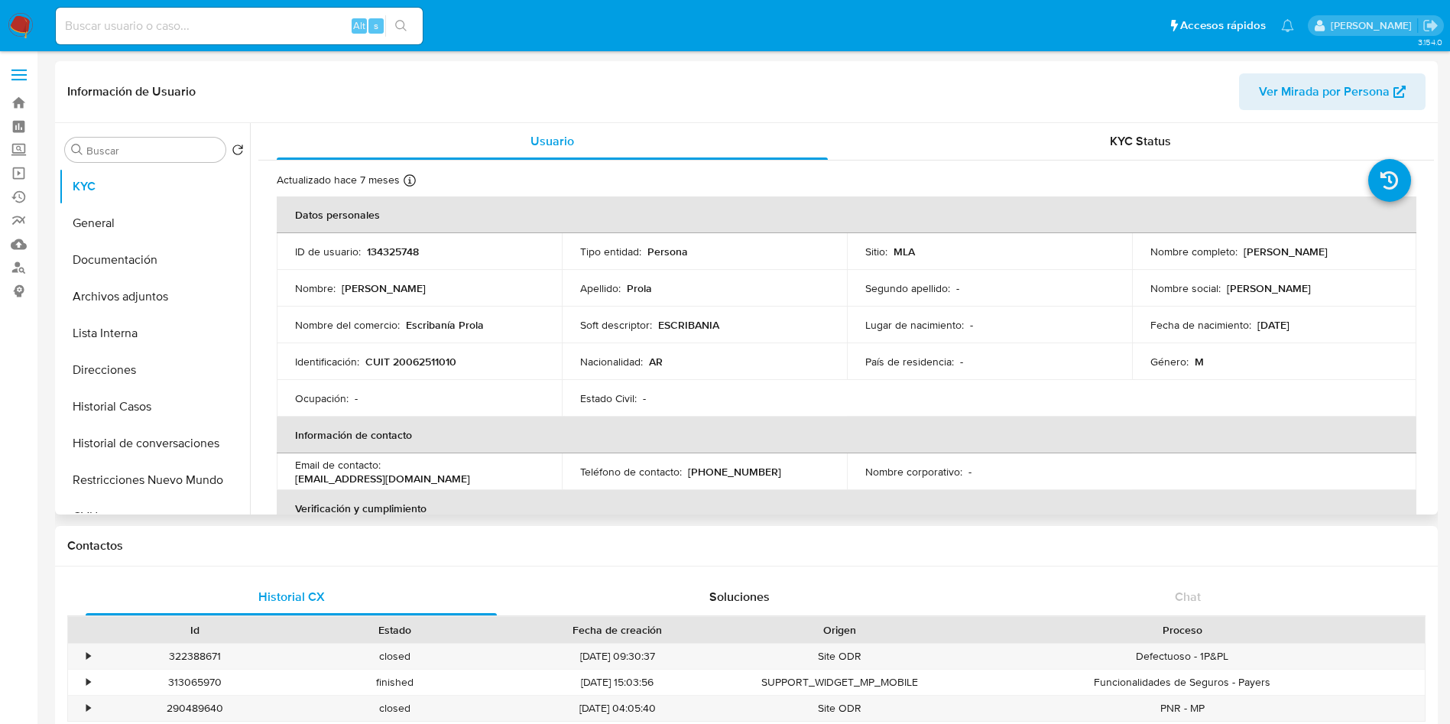
select select "10"
drag, startPoint x: 387, startPoint y: 471, endPoint x: 433, endPoint y: 363, distance: 117.1
click at [494, 476] on div "Email de contacto : japrola@gmail.com" at bounding box center [419, 472] width 248 height 28
click at [259, 27] on input at bounding box center [239, 26] width 367 height 20
paste input "71829575"
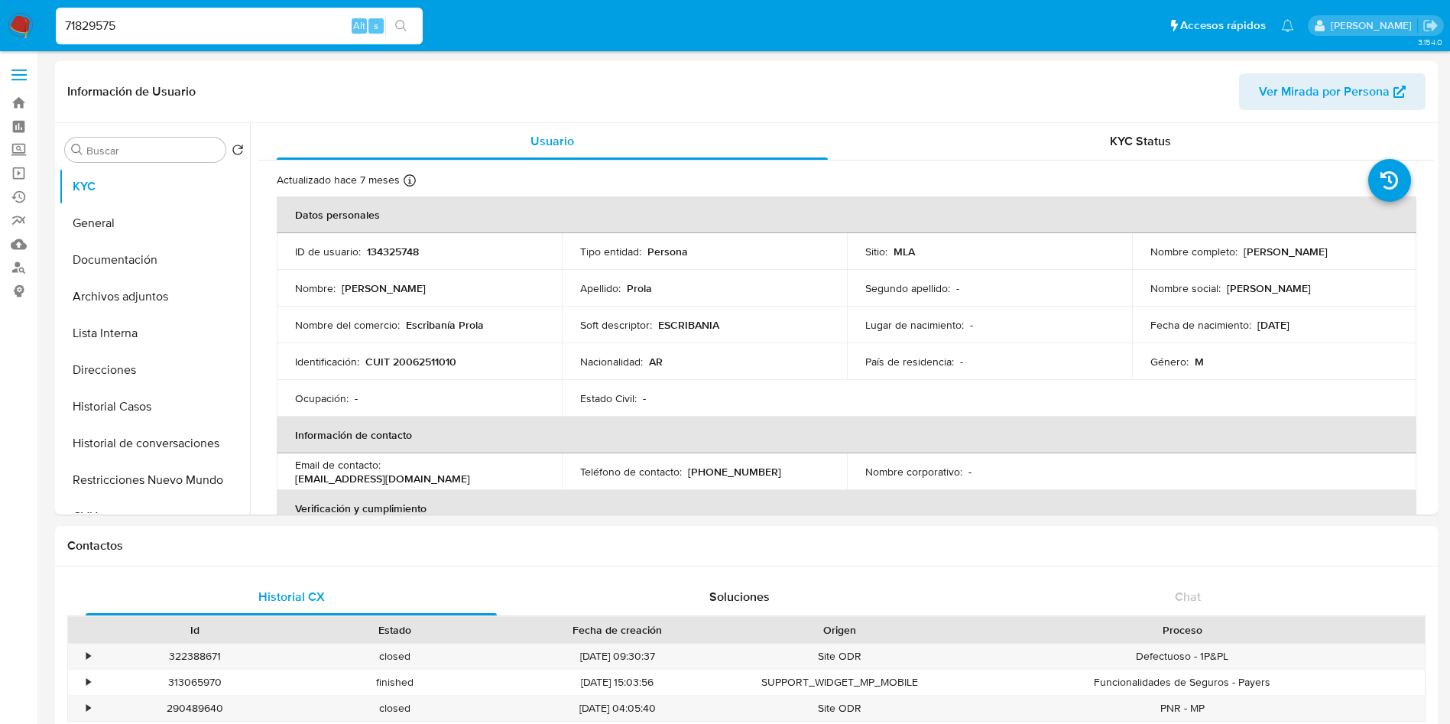
type input "71829575"
click at [404, 25] on icon "search-icon" at bounding box center [400, 25] width 11 height 11
select select "10"
drag, startPoint x: 388, startPoint y: 478, endPoint x: 542, endPoint y: 466, distance: 154.1
click at [542, 466] on td "Email de contacto : bettinabroglia@hotmail.com" at bounding box center [419, 471] width 285 height 37
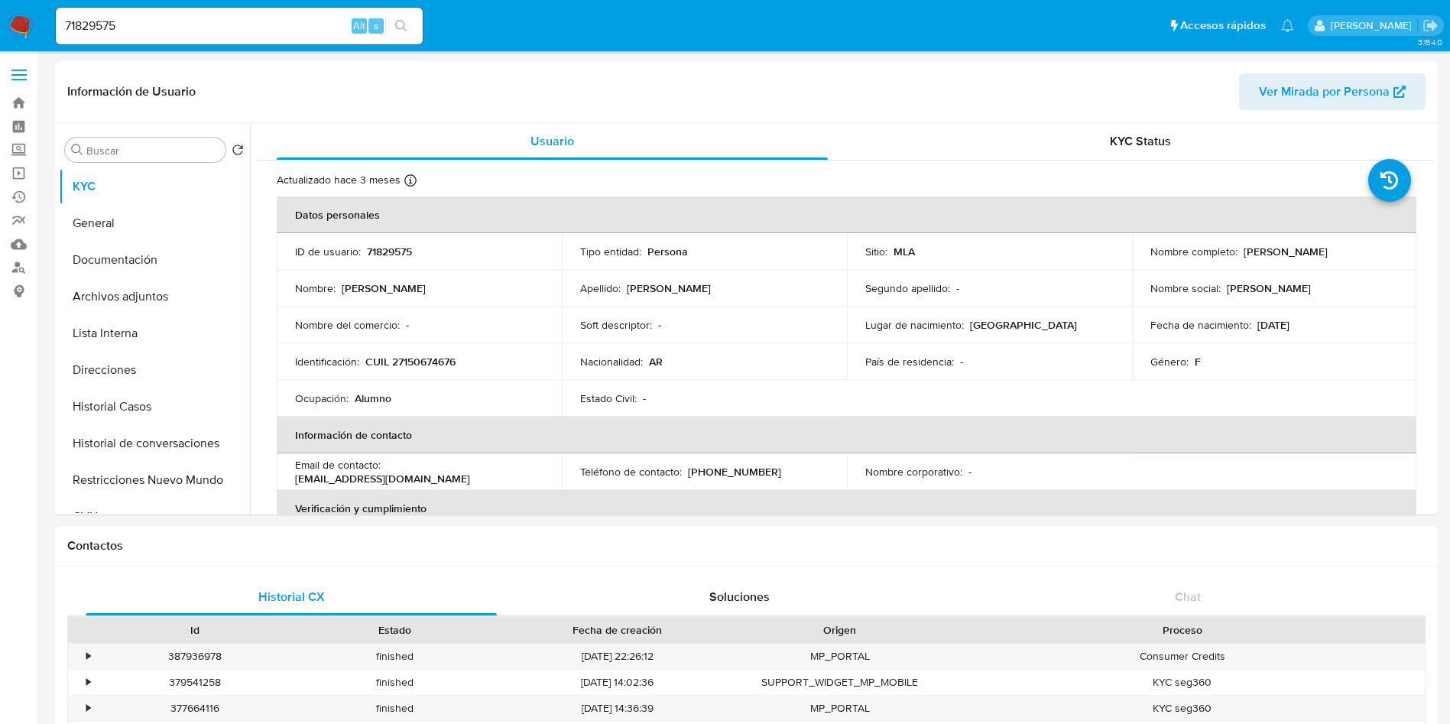
click at [240, 36] on div "71829575 Alt s" at bounding box center [239, 26] width 367 height 37
click at [296, 20] on input "71829575" at bounding box center [239, 26] width 367 height 20
paste input "1272568833"
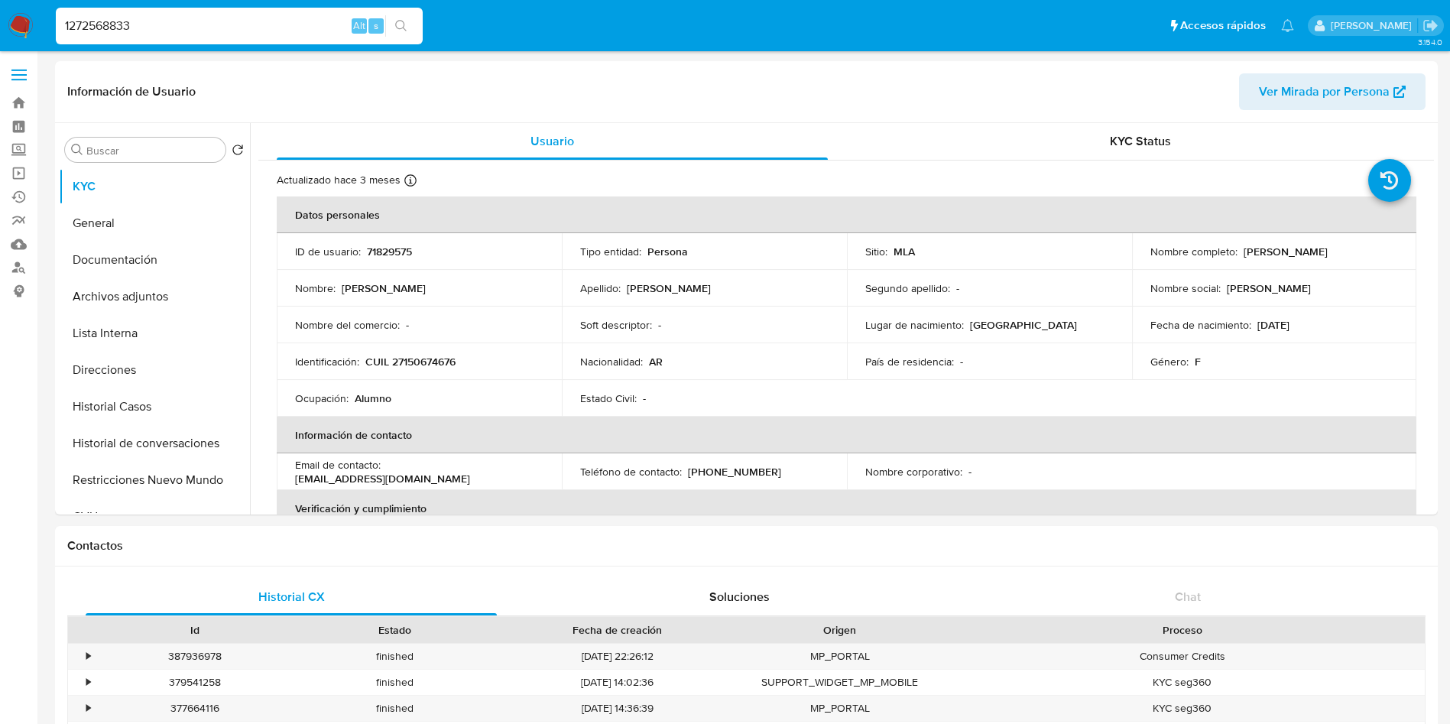
type input "1272568833"
click at [394, 29] on button "search-icon" at bounding box center [400, 25] width 31 height 21
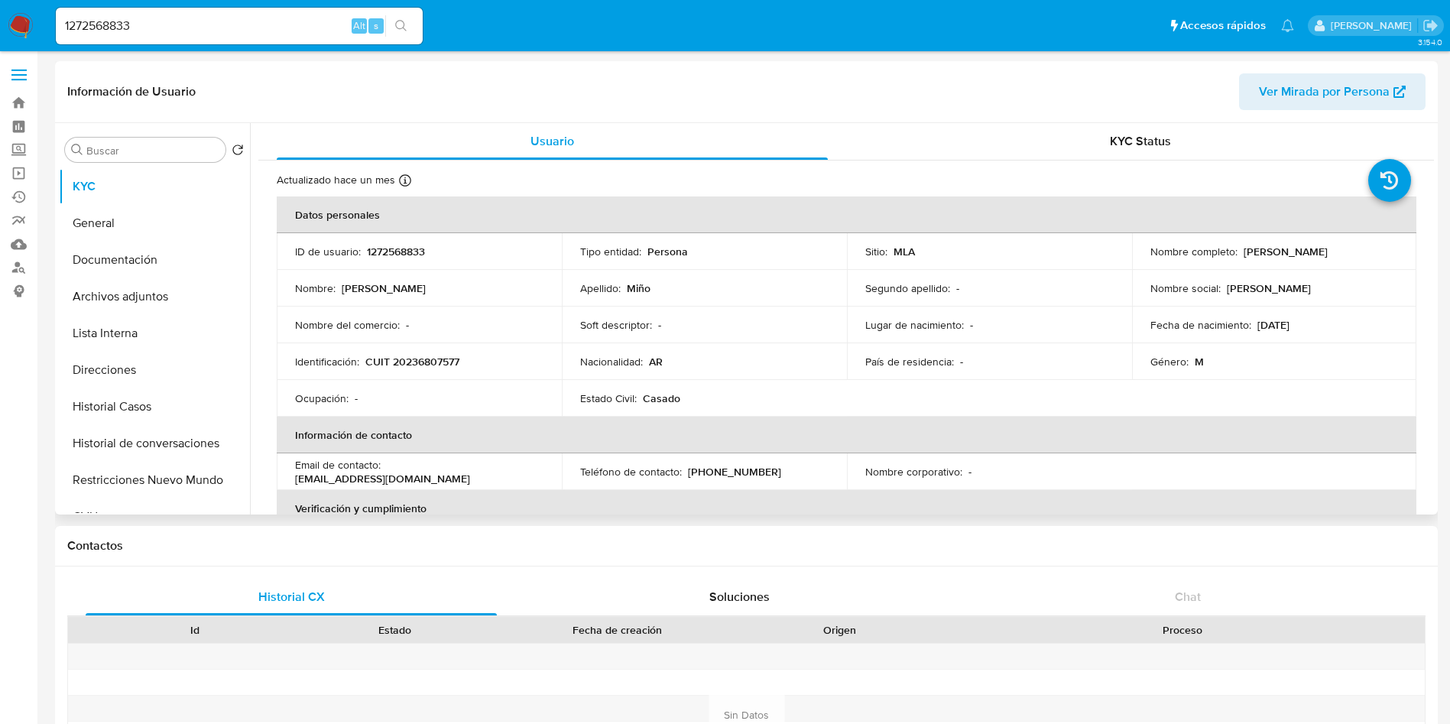
select select "10"
drag, startPoint x: 384, startPoint y: 473, endPoint x: 533, endPoint y: 482, distance: 149.3
click at [533, 482] on td "Email de contacto : iminiosma@gmail.com" at bounding box center [419, 471] width 285 height 37
click at [232, 29] on input "1272568833" at bounding box center [239, 26] width 367 height 20
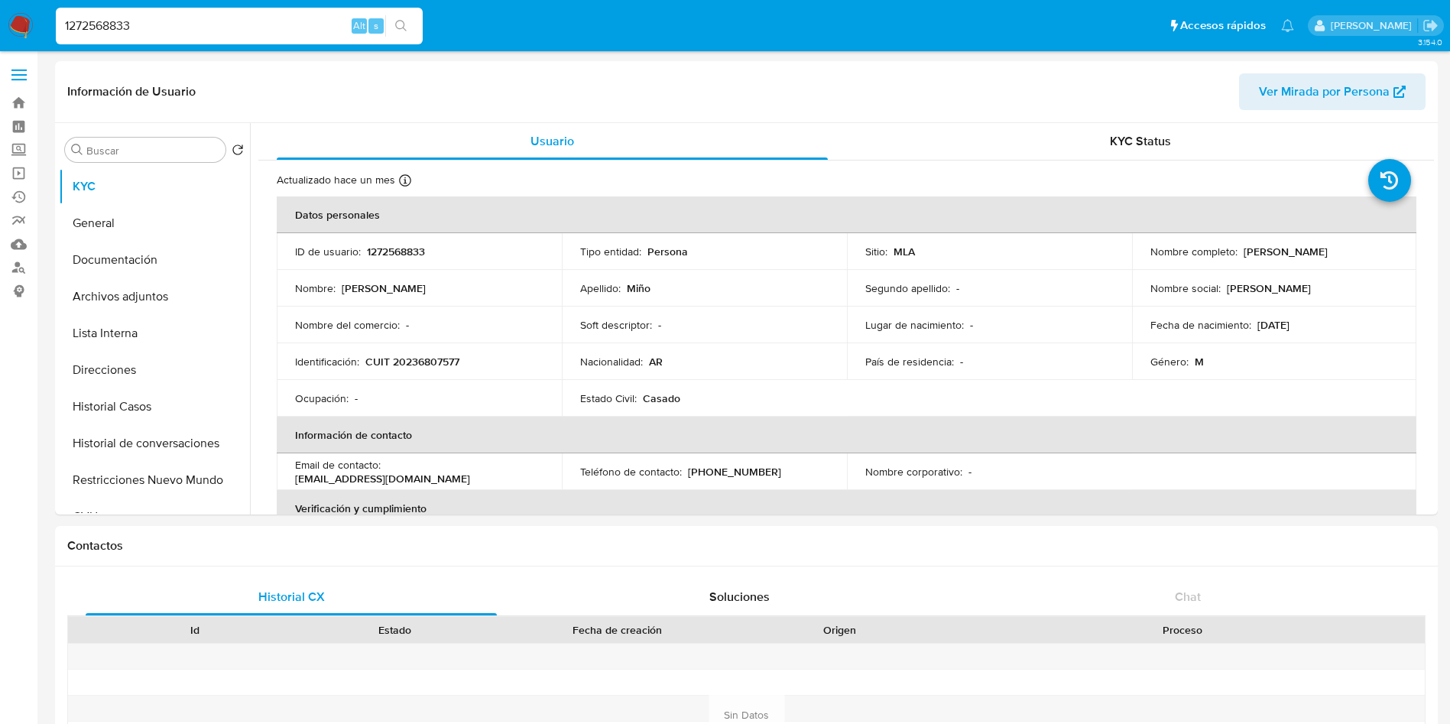
paste input "53915827"
type input "153915827"
click at [399, 30] on icon "search-icon" at bounding box center [401, 26] width 12 height 12
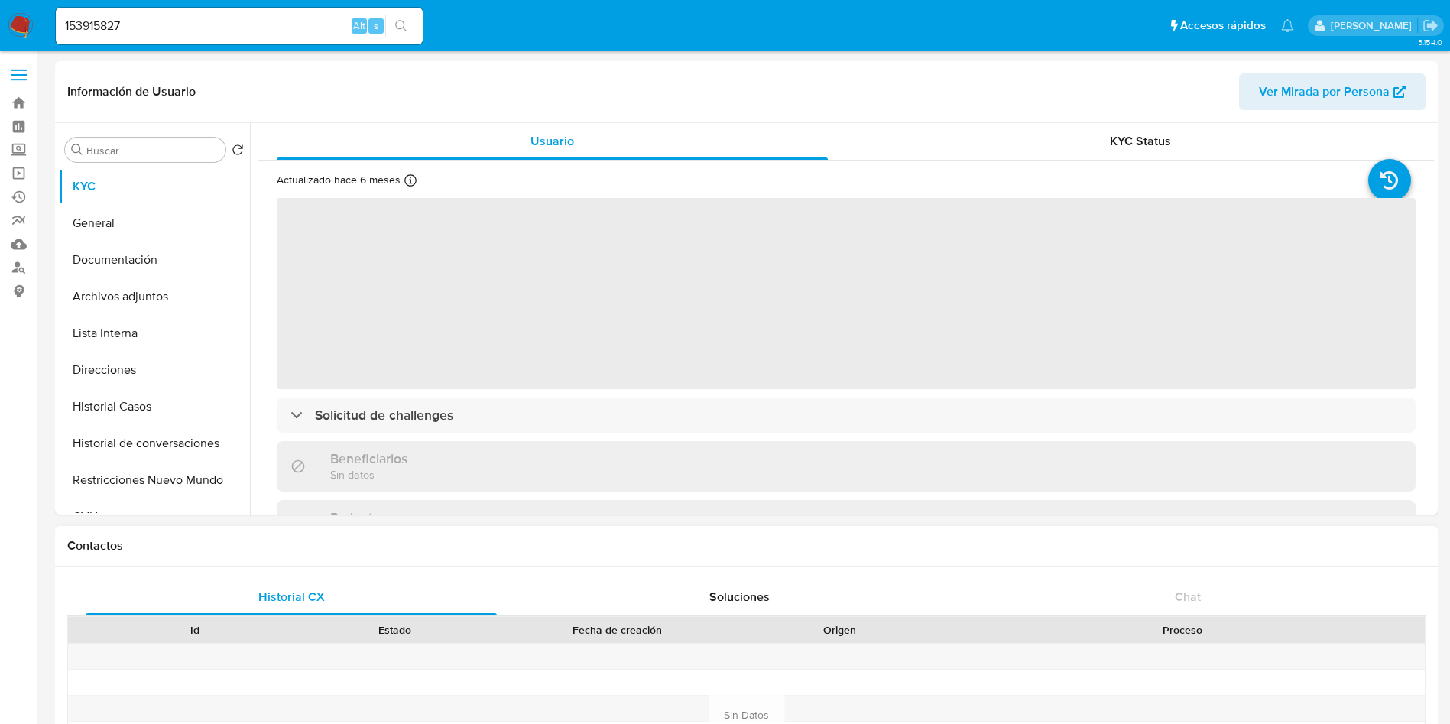
select select "10"
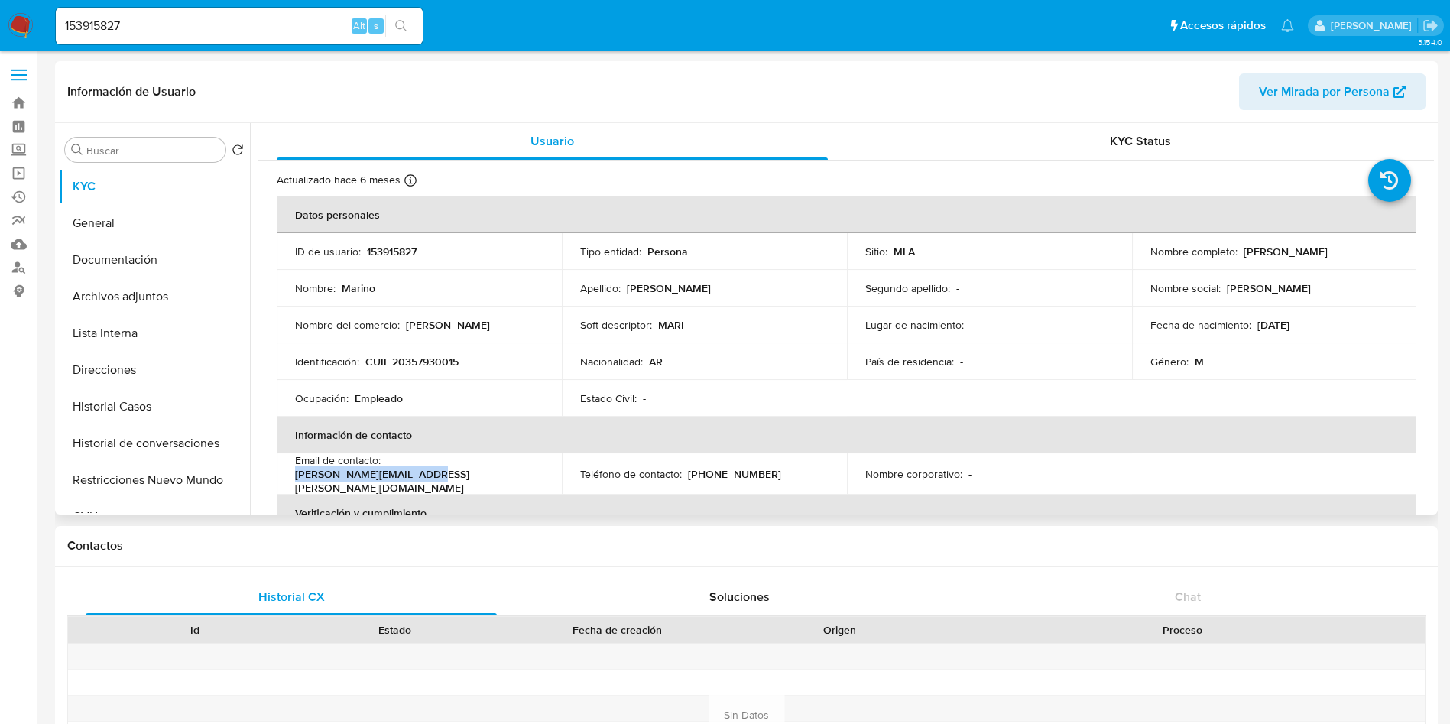
drag, startPoint x: 390, startPoint y: 471, endPoint x: 537, endPoint y: 472, distance: 146.7
click at [537, 472] on div "Email de contacto : marino.berna@outlook.com" at bounding box center [419, 473] width 248 height 41
click at [258, 24] on input "153915827" at bounding box center [239, 26] width 367 height 20
click at [258, 23] on input "153915827" at bounding box center [239, 26] width 367 height 20
paste input "42731041"
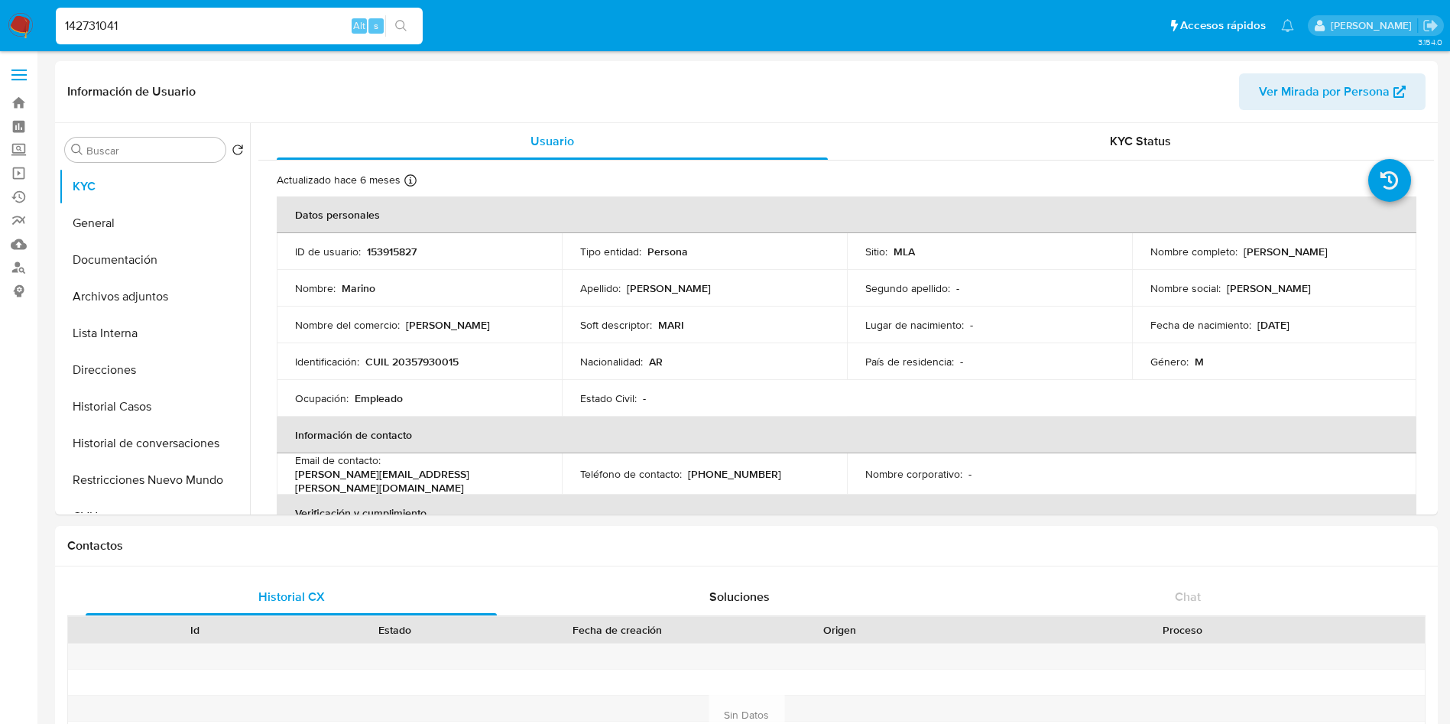
type input "142731041"
click at [413, 22] on button "search-icon" at bounding box center [400, 25] width 31 height 21
select select "10"
drag, startPoint x: 384, startPoint y: 474, endPoint x: 544, endPoint y: 483, distance: 160.0
click at [544, 483] on td "Email de contacto : juanpzingoni@gmail.com" at bounding box center [419, 471] width 285 height 37
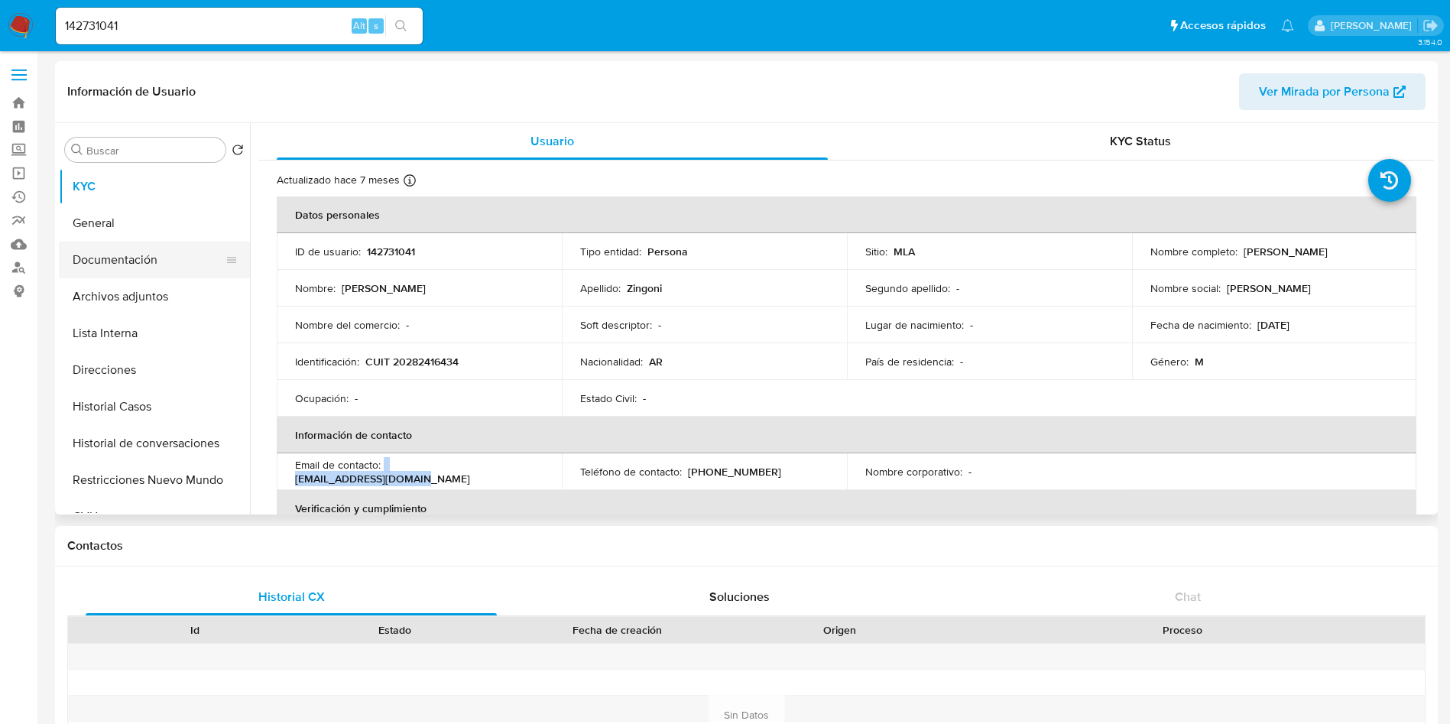
click at [185, 246] on button "Documentación" at bounding box center [148, 260] width 179 height 37
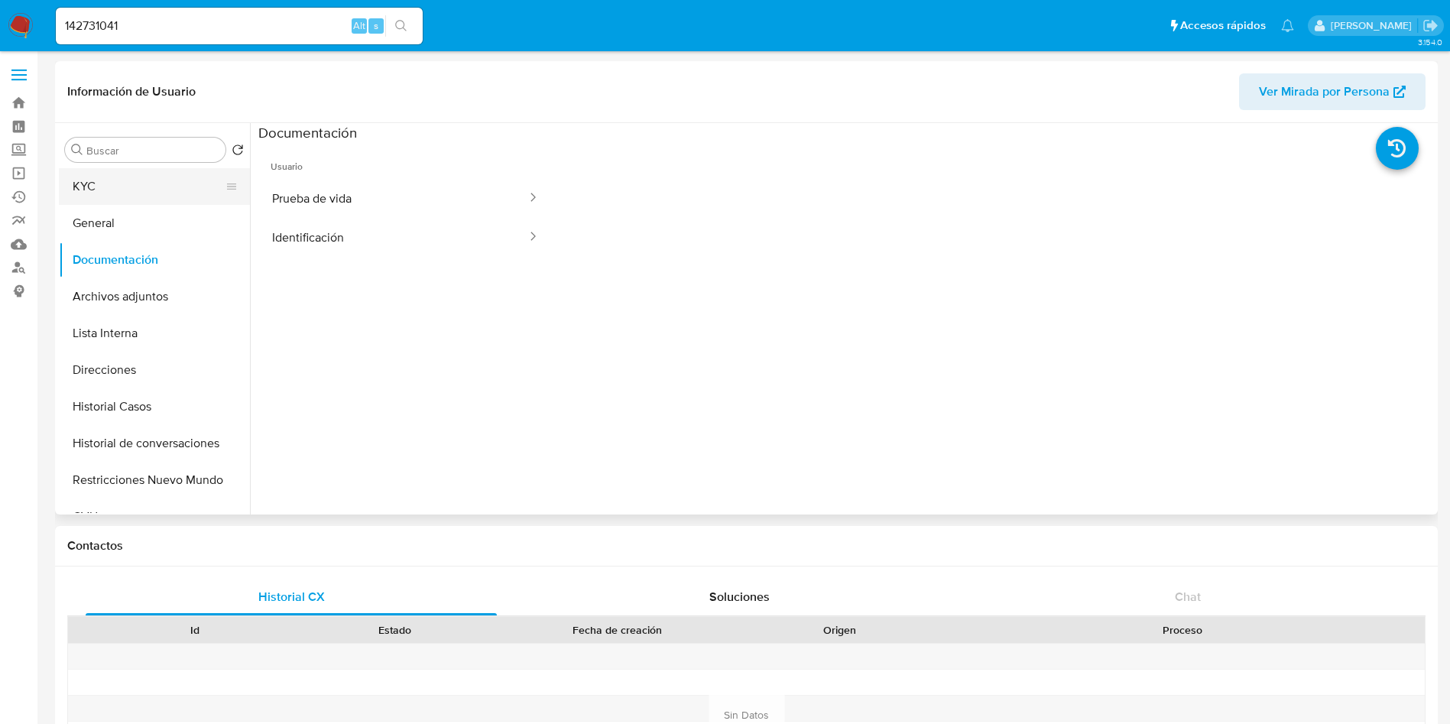
click at [159, 187] on button "KYC" at bounding box center [148, 186] width 179 height 37
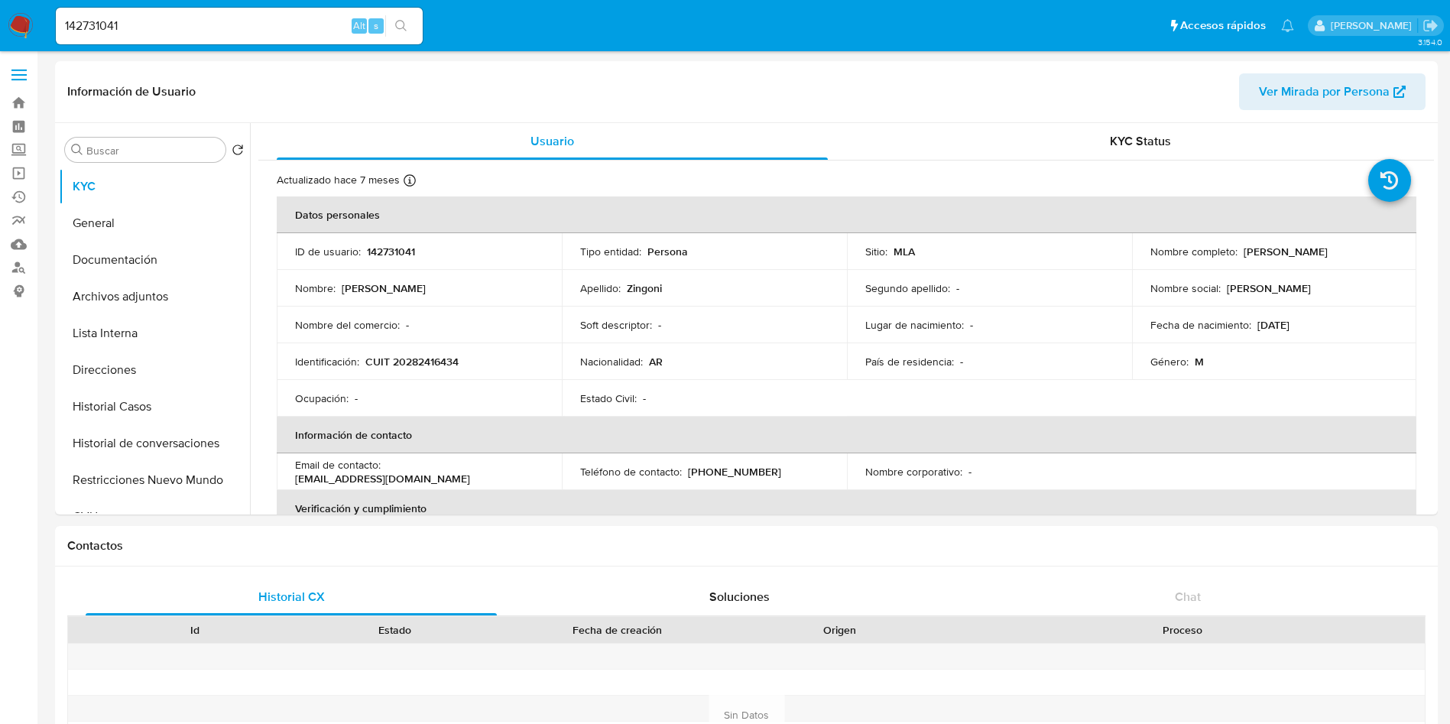
scroll to position [229, 0]
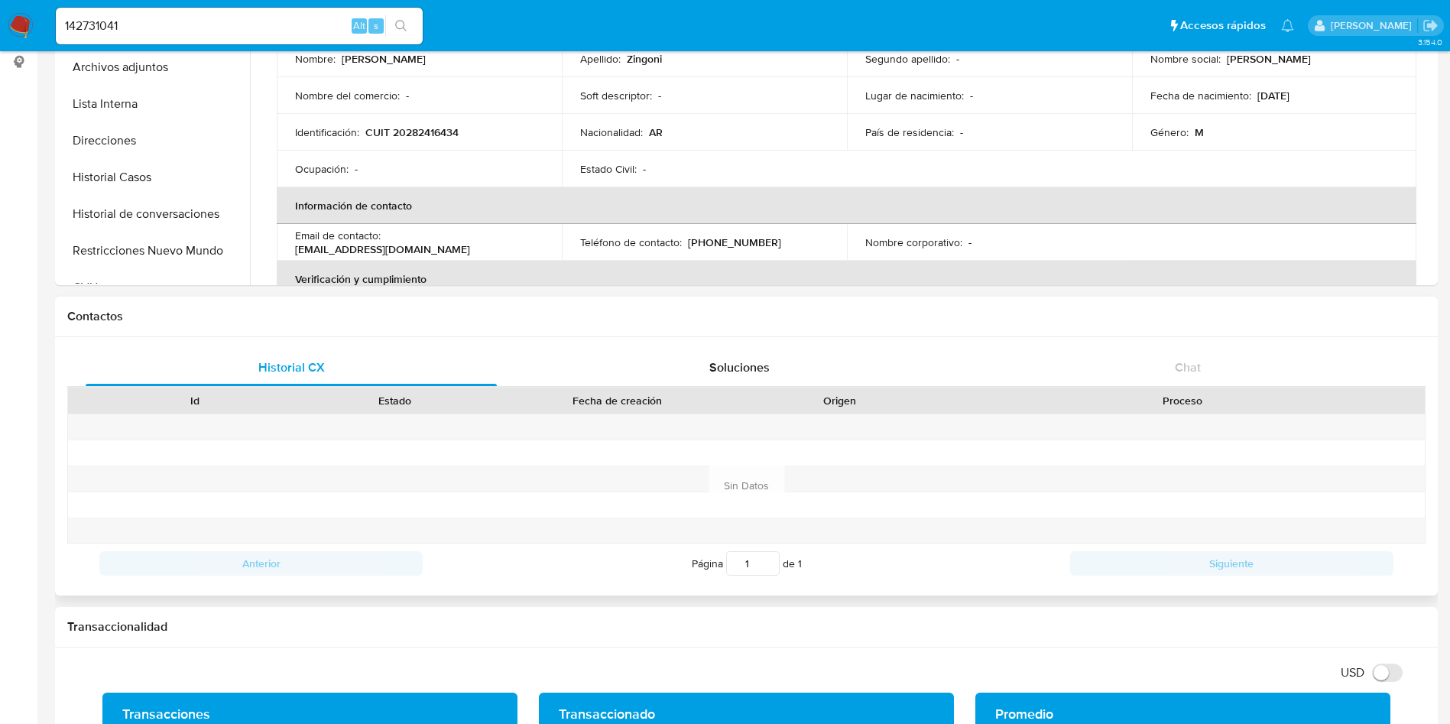
click at [684, 399] on div "Fecha de creación" at bounding box center [617, 400] width 223 height 15
drag, startPoint x: 732, startPoint y: 371, endPoint x: 721, endPoint y: 370, distance: 11.6
click at [733, 371] on span "Soluciones" at bounding box center [739, 367] width 60 height 18
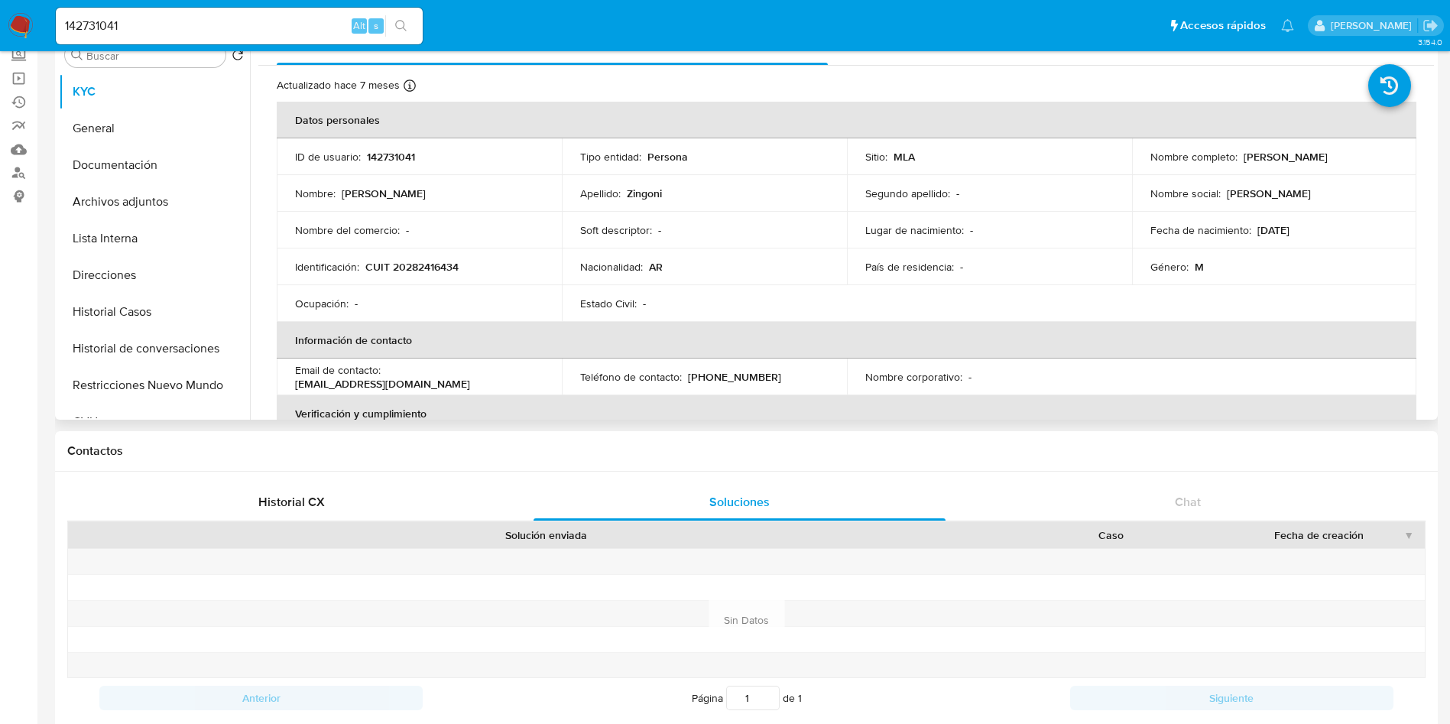
scroll to position [0, 0]
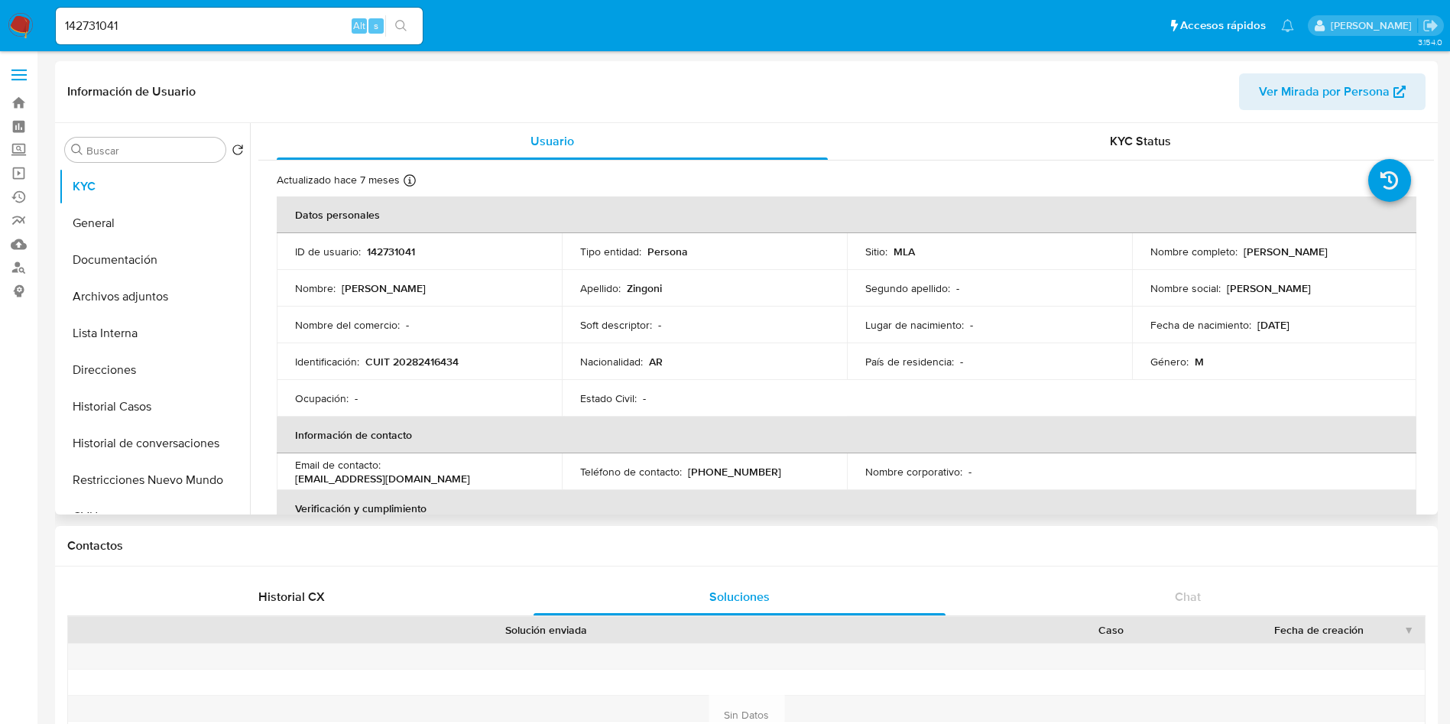
click at [360, 248] on div "ID de usuario : 142731041" at bounding box center [419, 252] width 248 height 14
click at [390, 245] on p "142731041" at bounding box center [391, 252] width 48 height 14
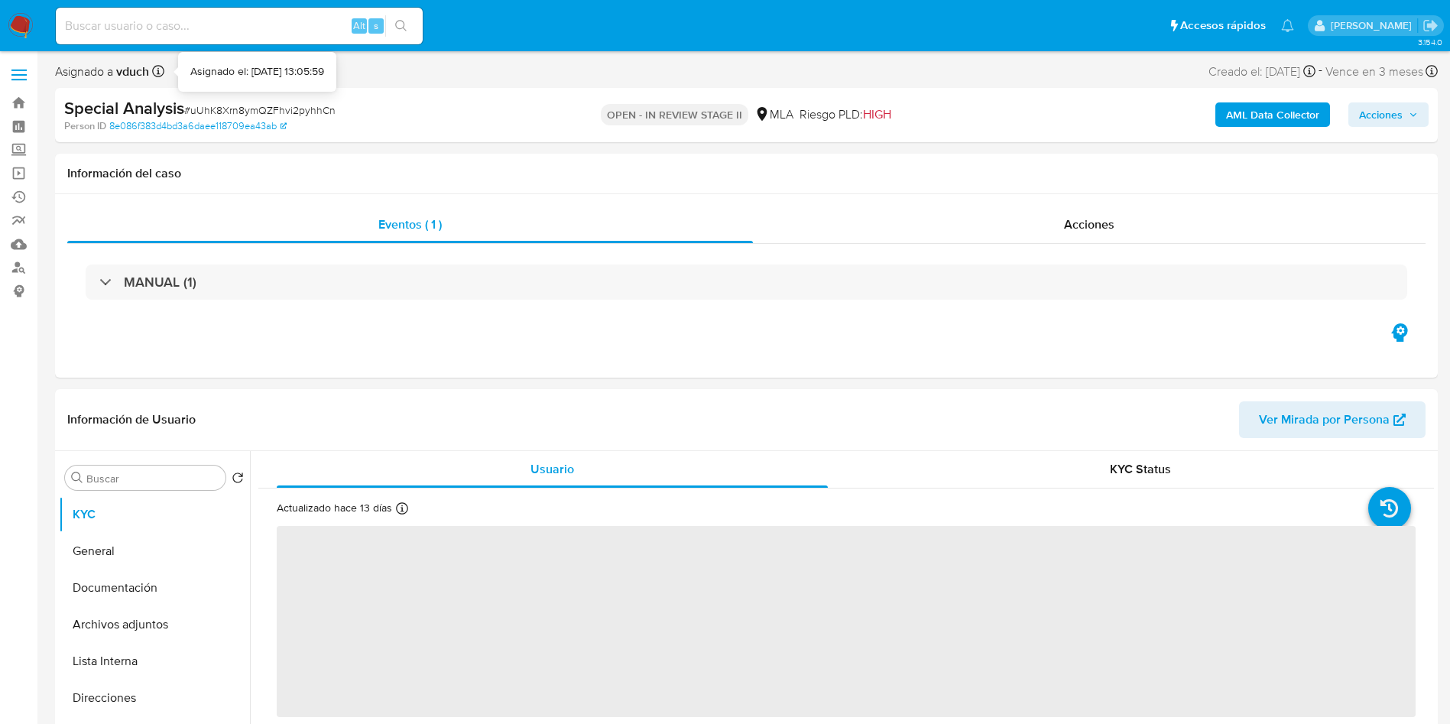
click at [228, 105] on span "# uUhK8Xrn8ymQZFhvi2pyhhCn" at bounding box center [259, 109] width 151 height 15
copy span "uUhK8Xrn8ymQZFhvi2pyhhCn"
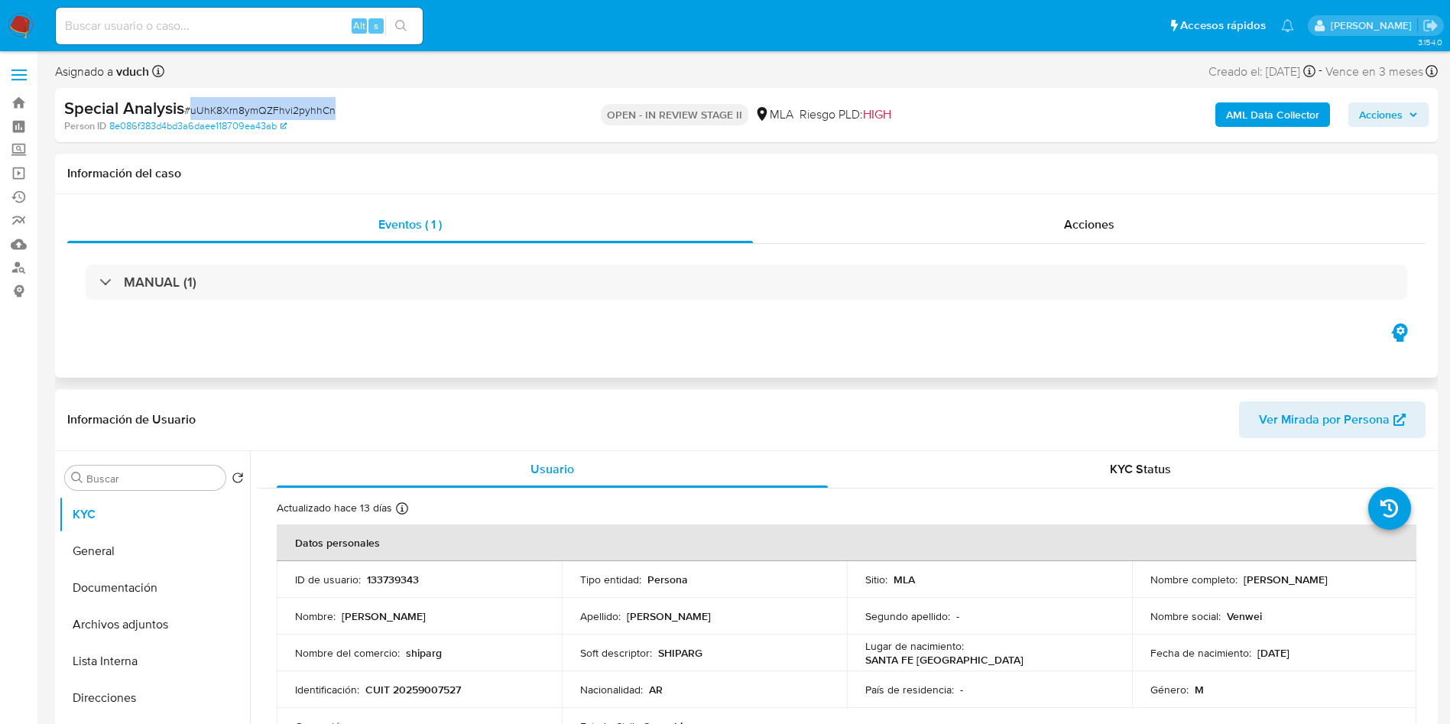
select select "10"
click at [676, 413] on header "Información de Usuario Ver Mirada por Persona" at bounding box center [746, 419] width 1358 height 37
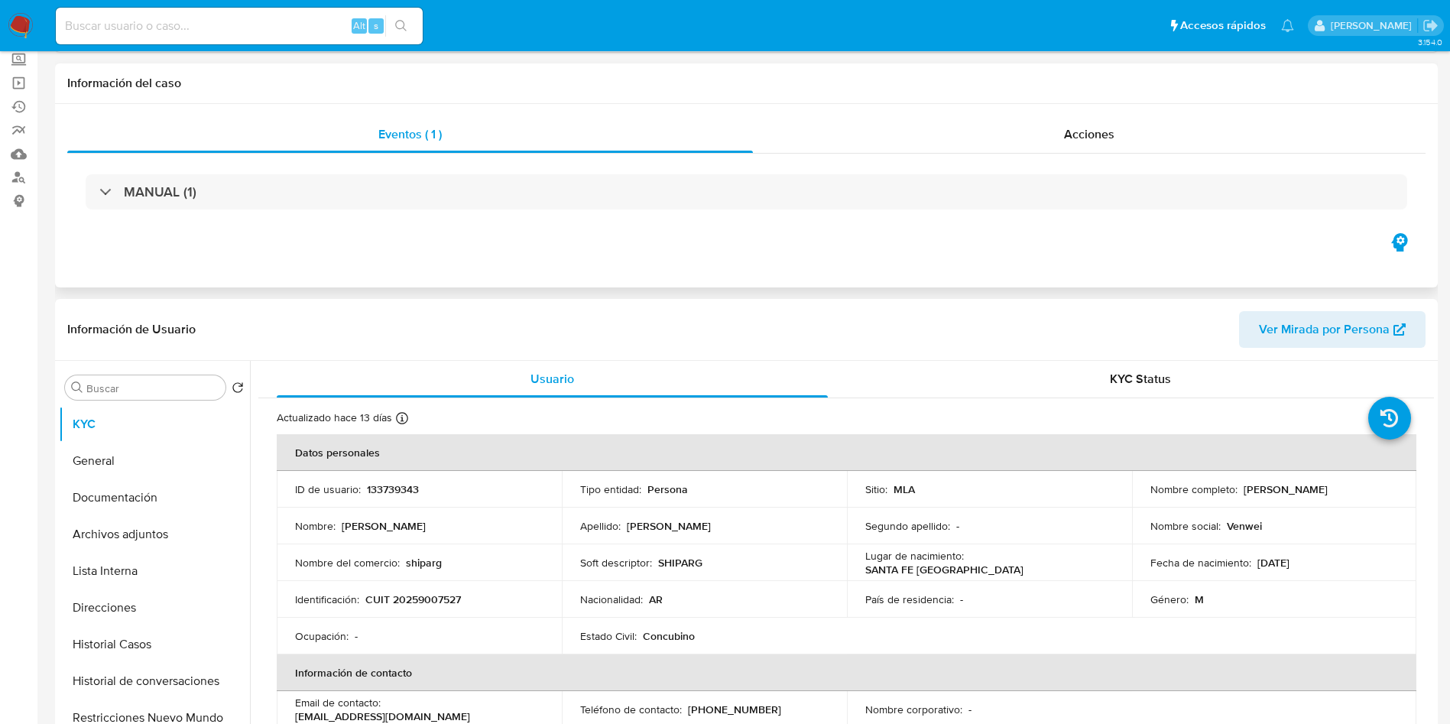
scroll to position [115, 0]
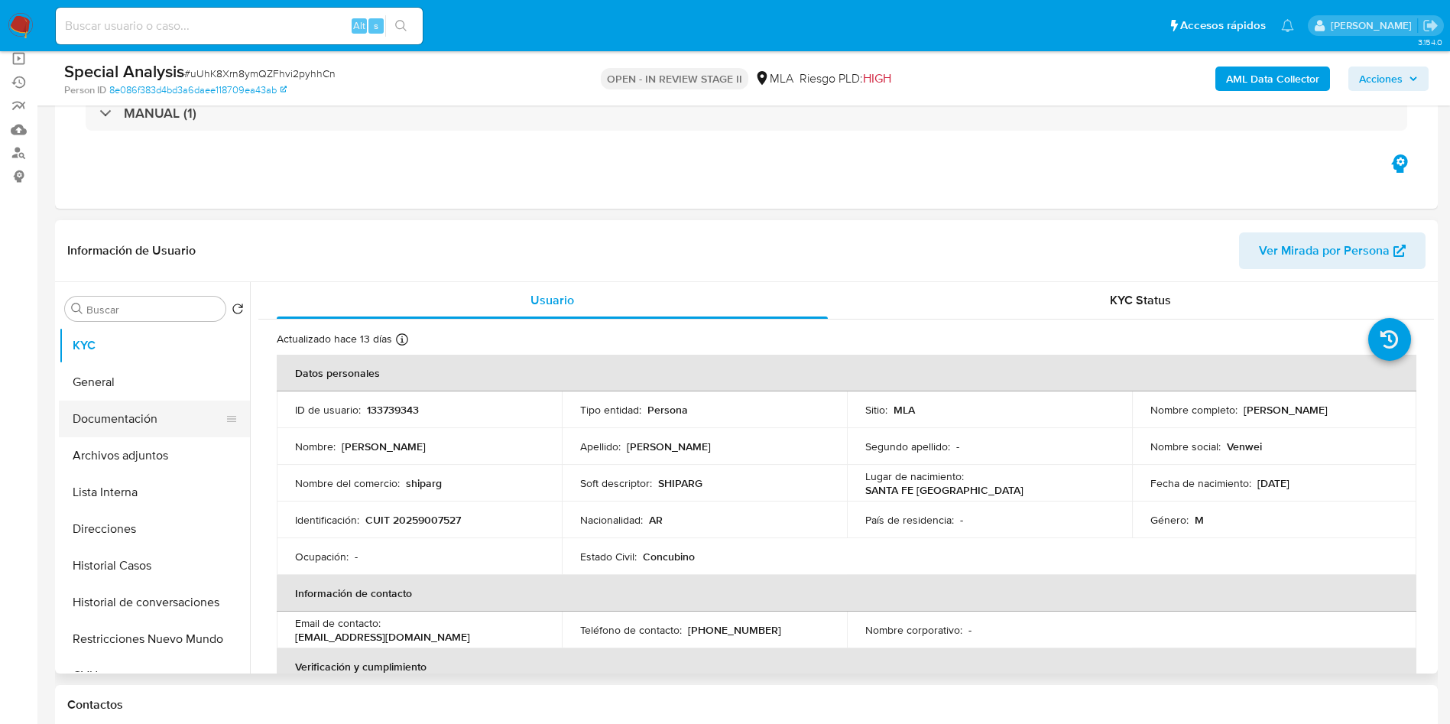
click at [228, 427] on div at bounding box center [231, 419] width 12 height 34
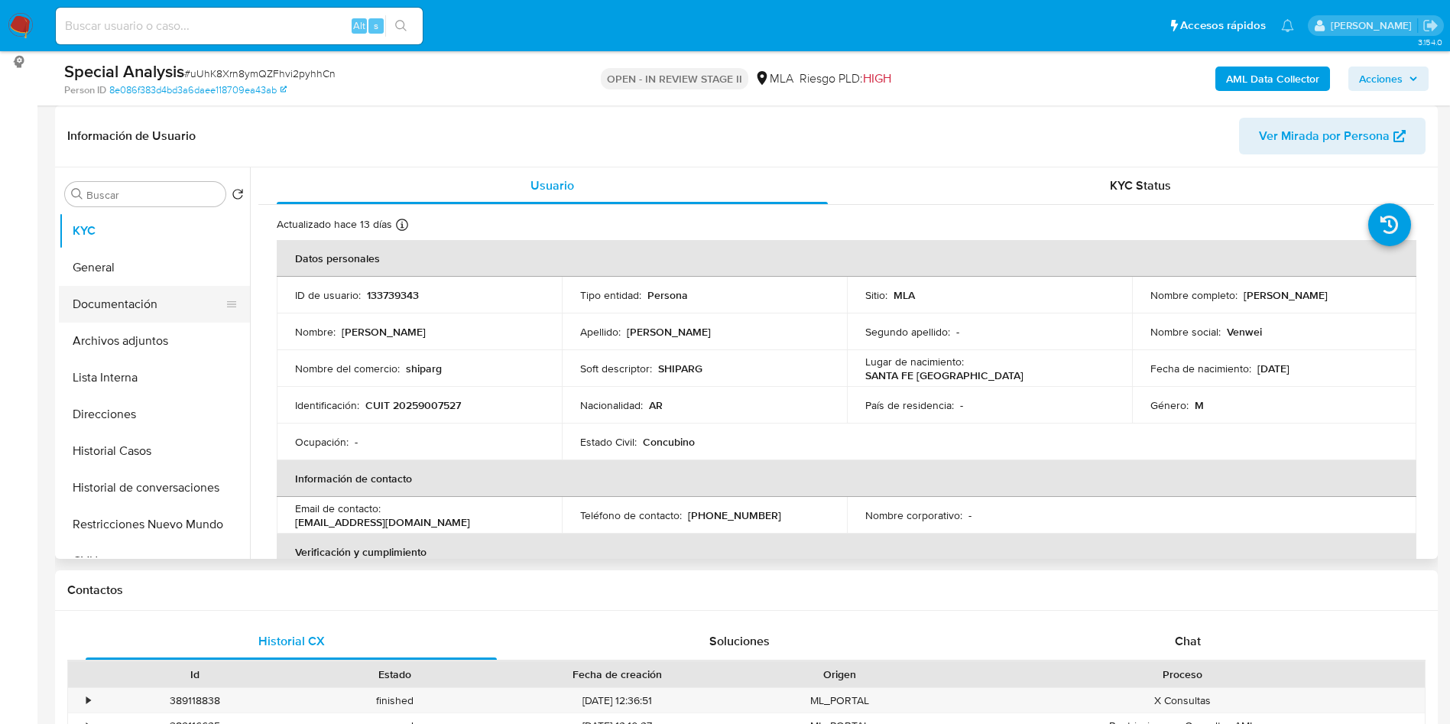
click at [101, 290] on button "Documentación" at bounding box center [148, 304] width 179 height 37
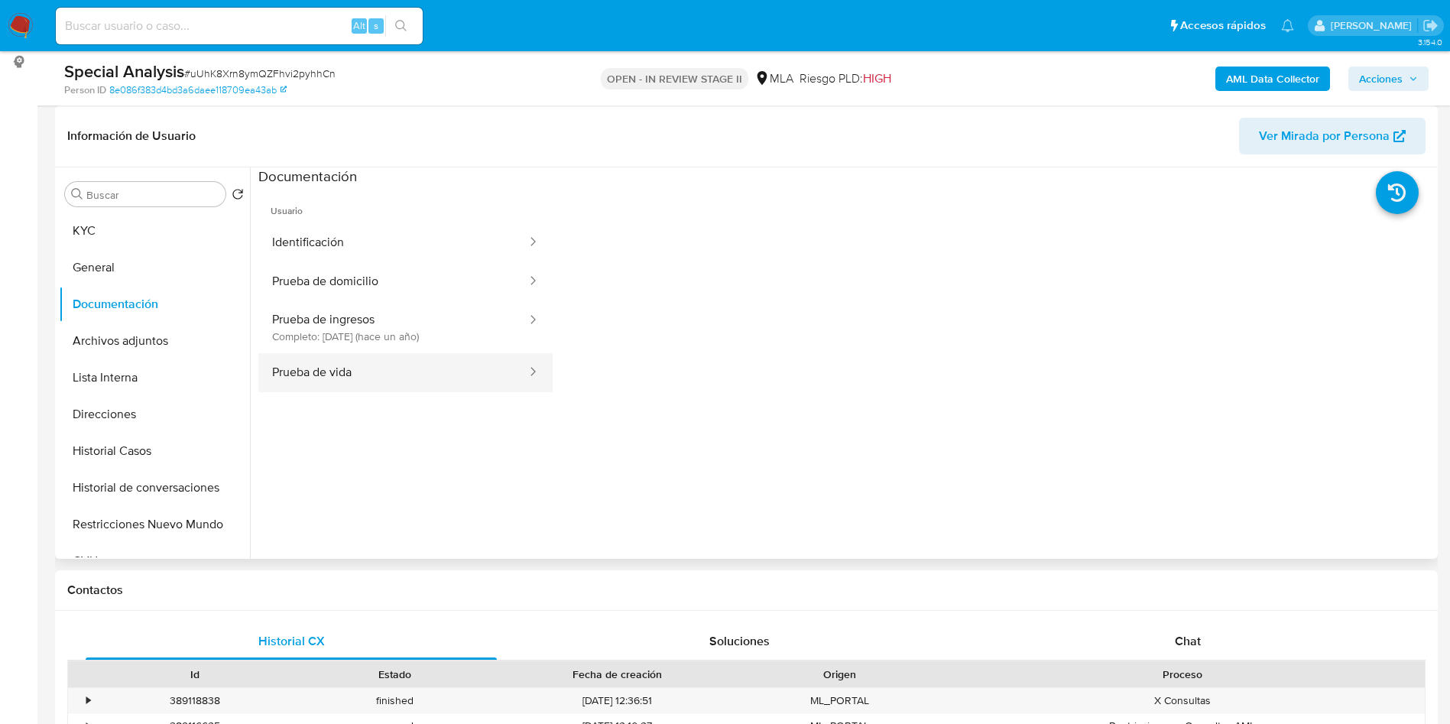
click at [368, 374] on button "Prueba de vida" at bounding box center [393, 372] width 270 height 39
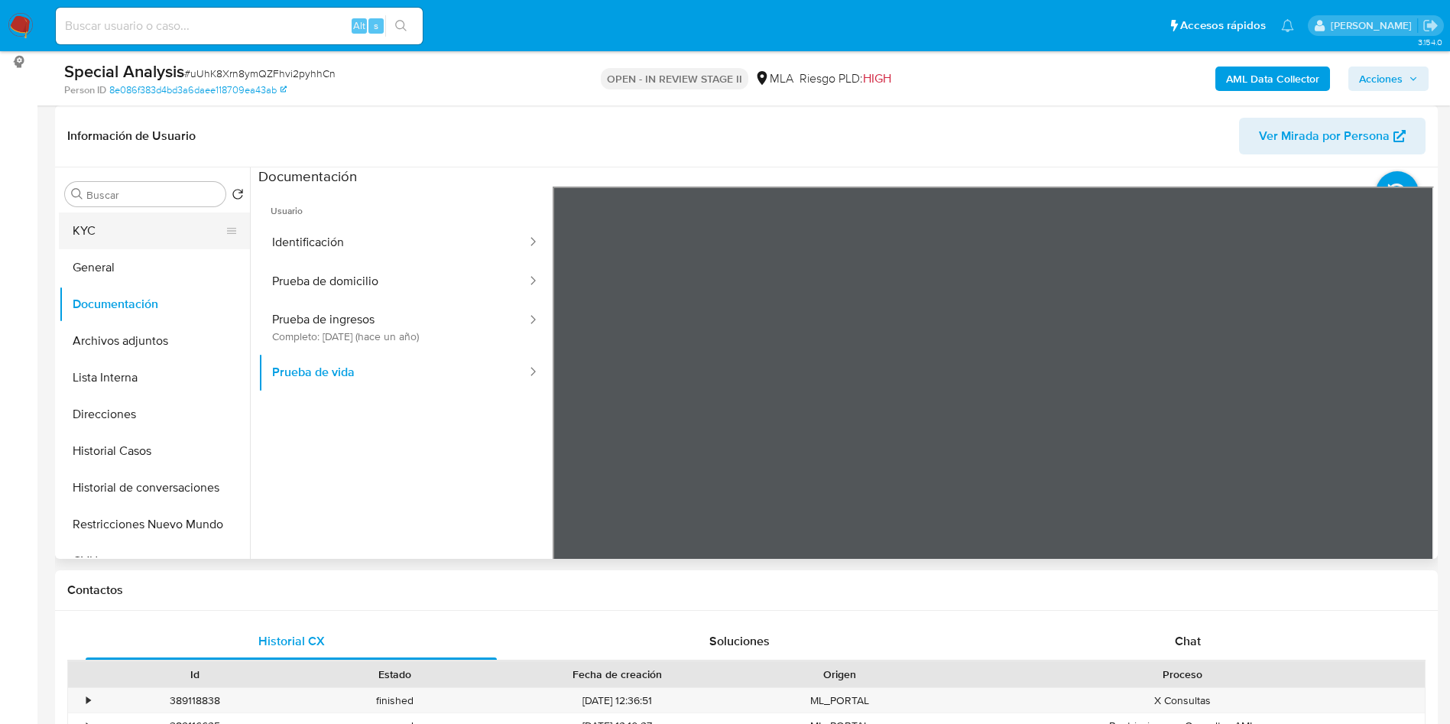
click at [164, 245] on button "KYC" at bounding box center [148, 230] width 179 height 37
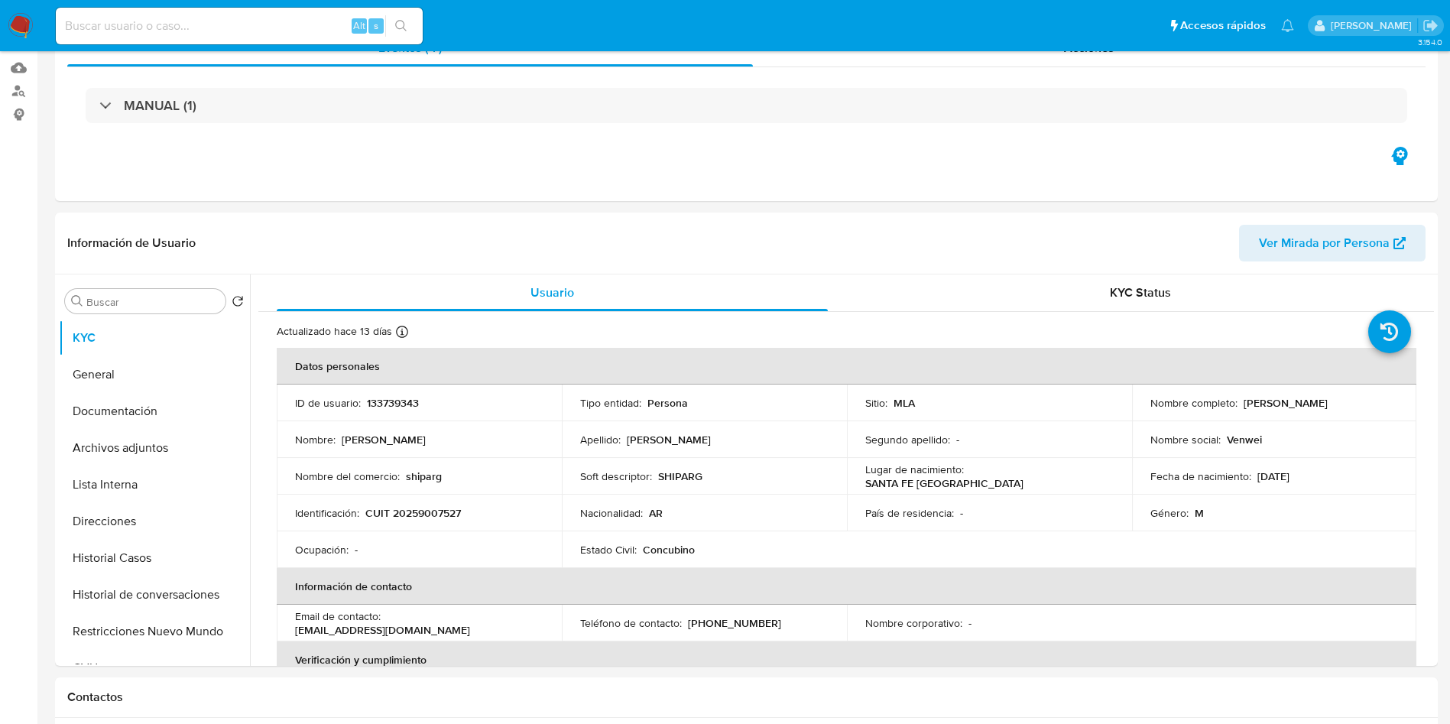
scroll to position [0, 0]
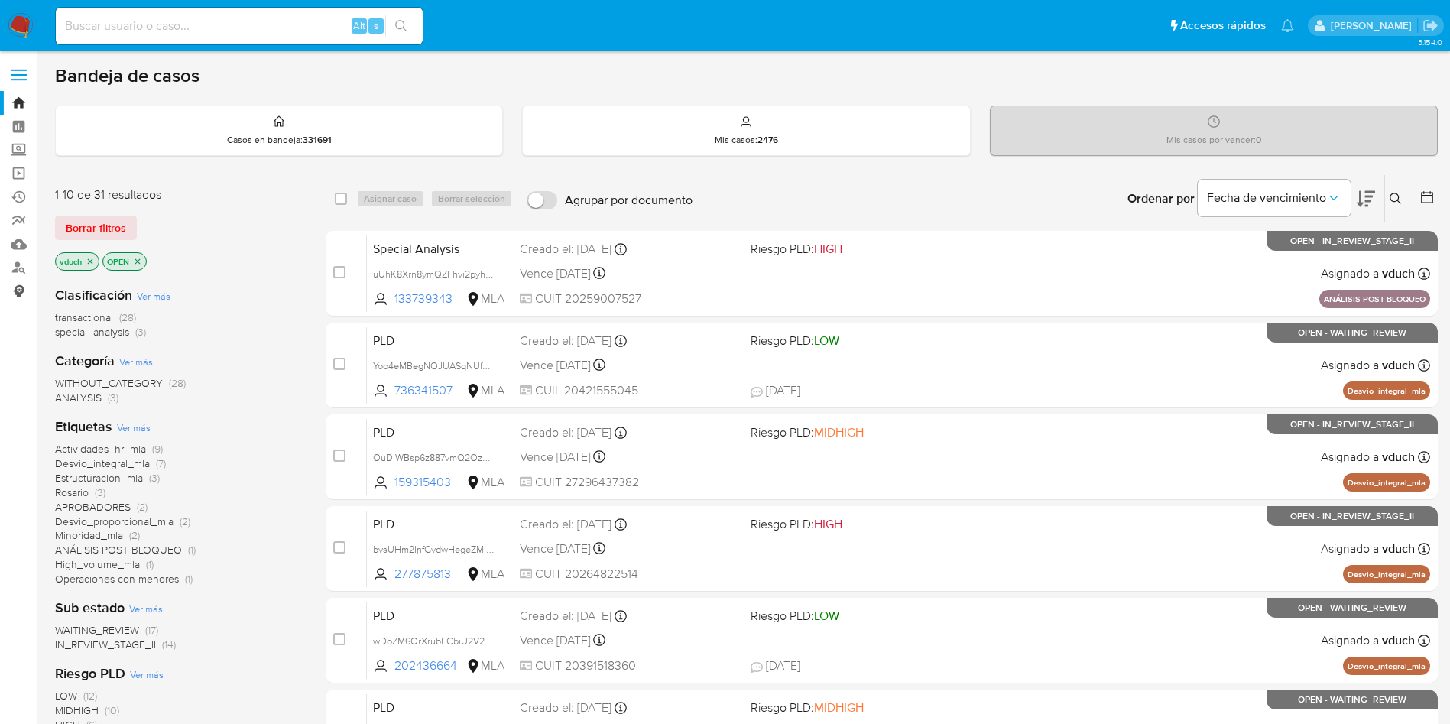
click at [18, 280] on link "Consolidado" at bounding box center [91, 291] width 182 height 24
click at [18, 268] on link "Buscador de personas" at bounding box center [91, 268] width 182 height 24
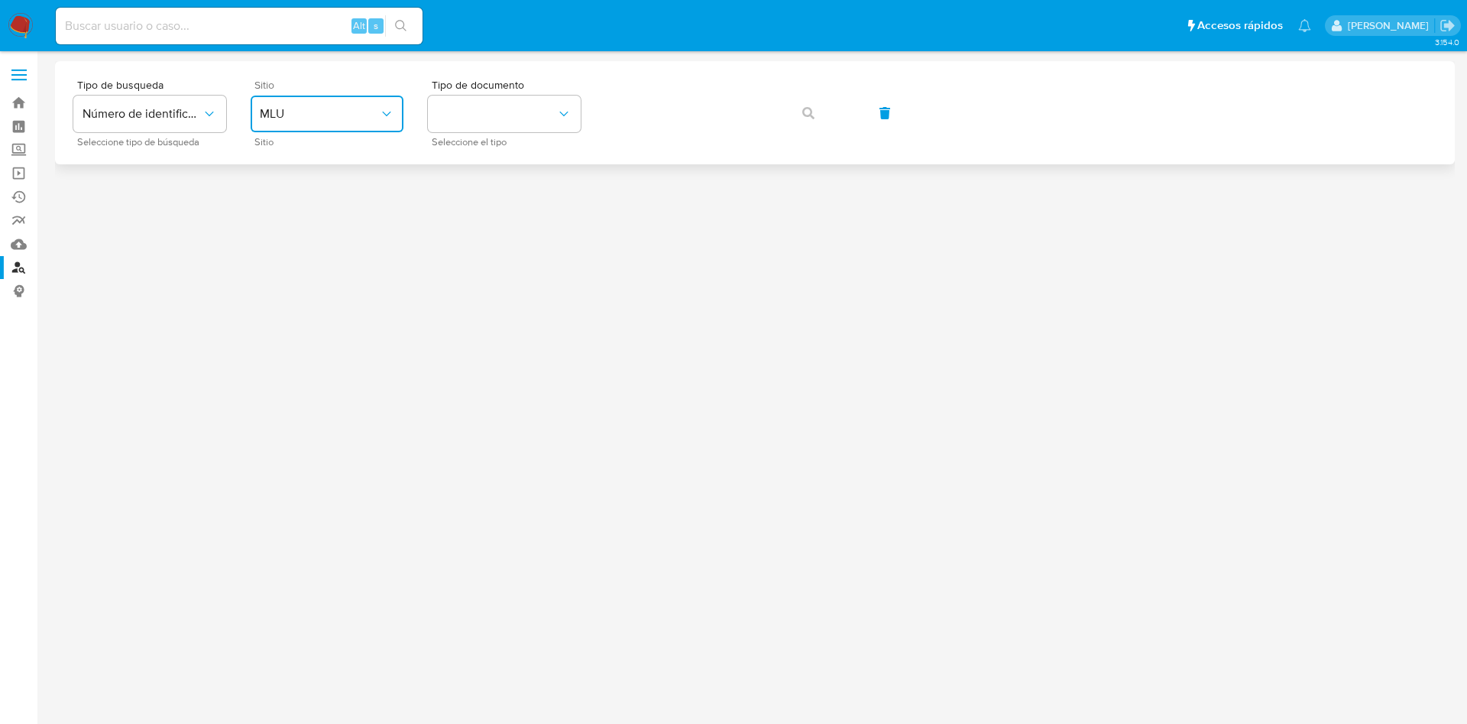
click at [313, 121] on span "MLU" at bounding box center [319, 113] width 119 height 15
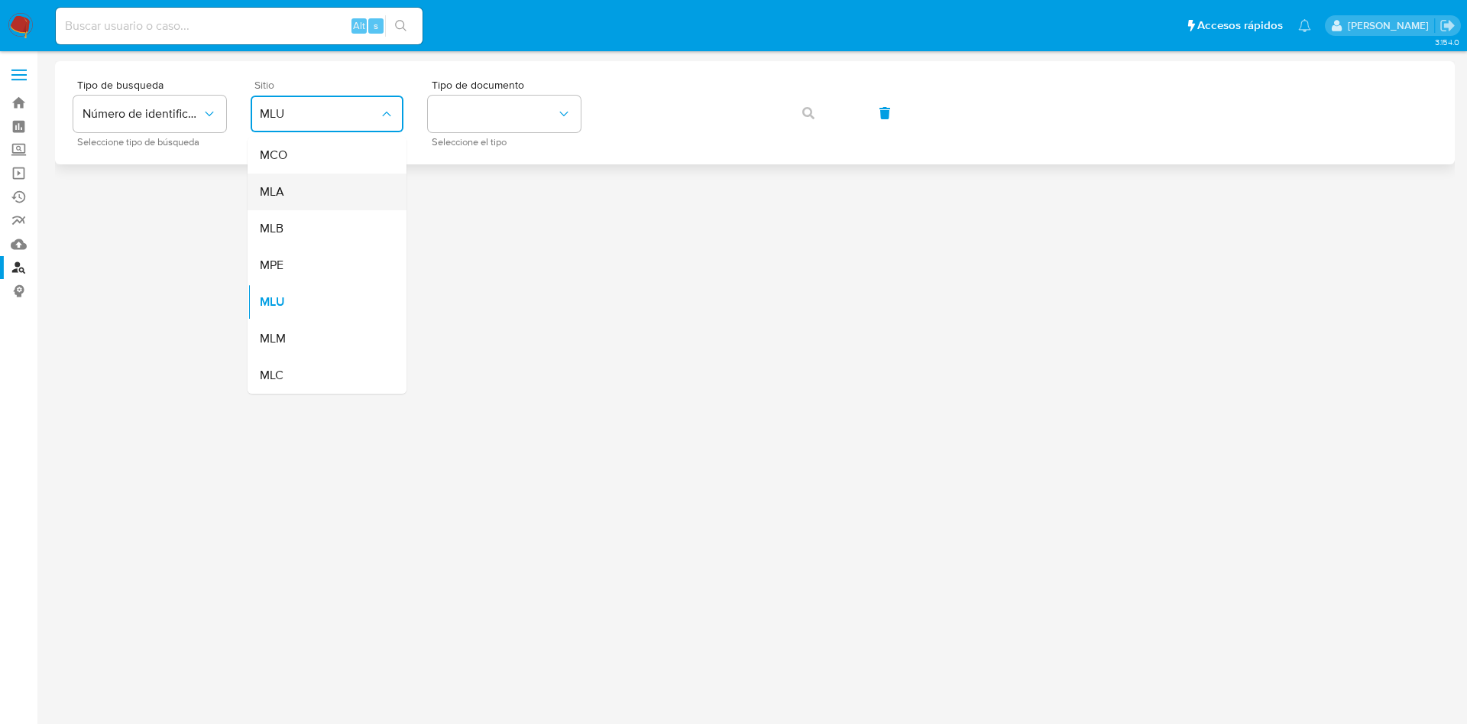
click at [319, 193] on div "MLA" at bounding box center [322, 191] width 125 height 37
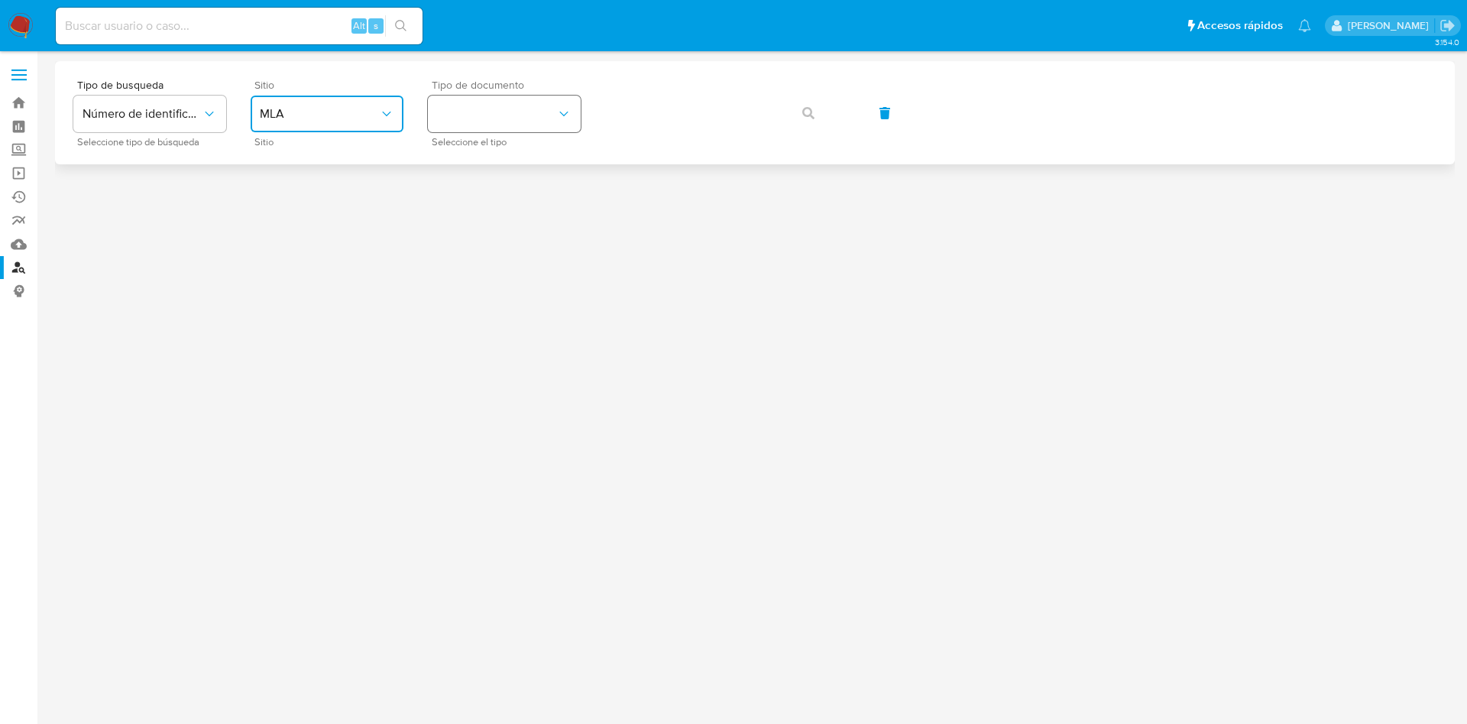
click at [523, 106] on button "identificationType" at bounding box center [504, 114] width 153 height 37
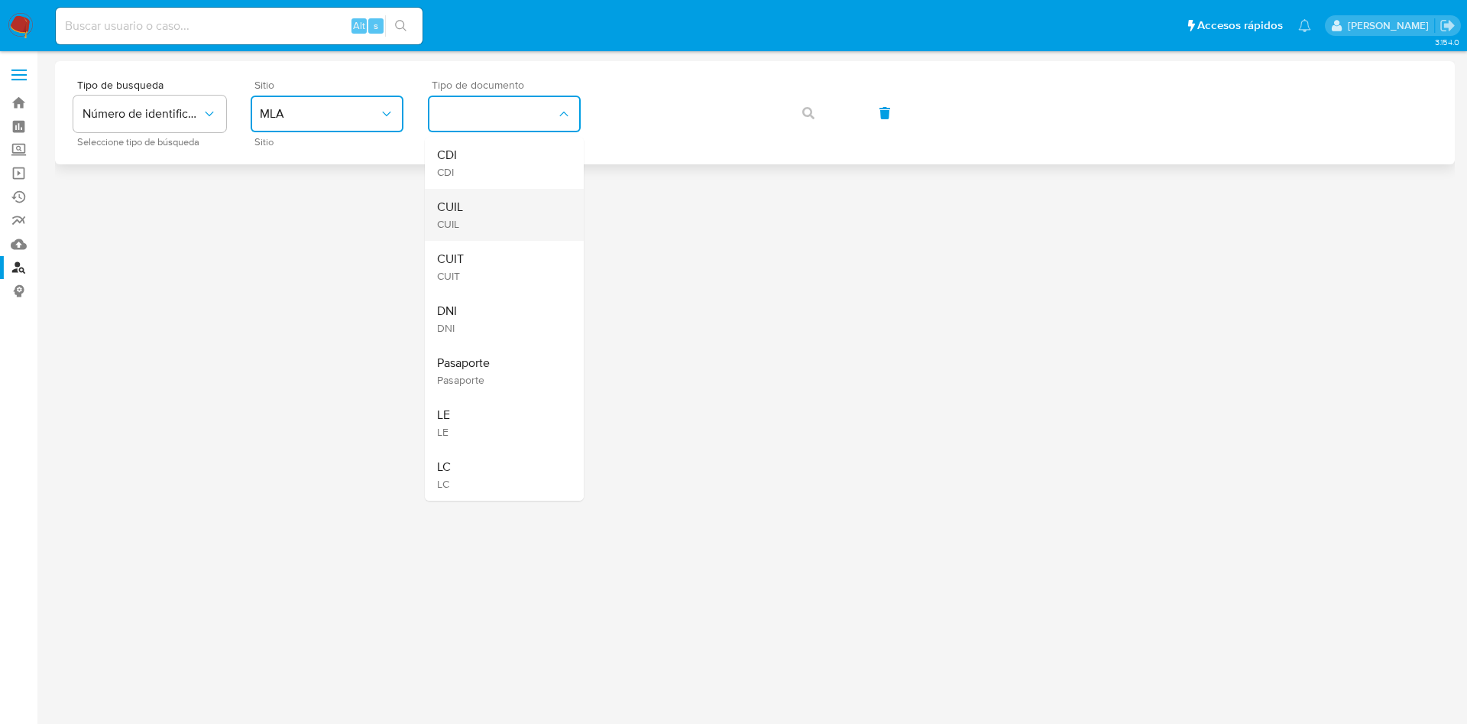
click at [485, 218] on div "CUIL CUIL" at bounding box center [499, 215] width 125 height 52
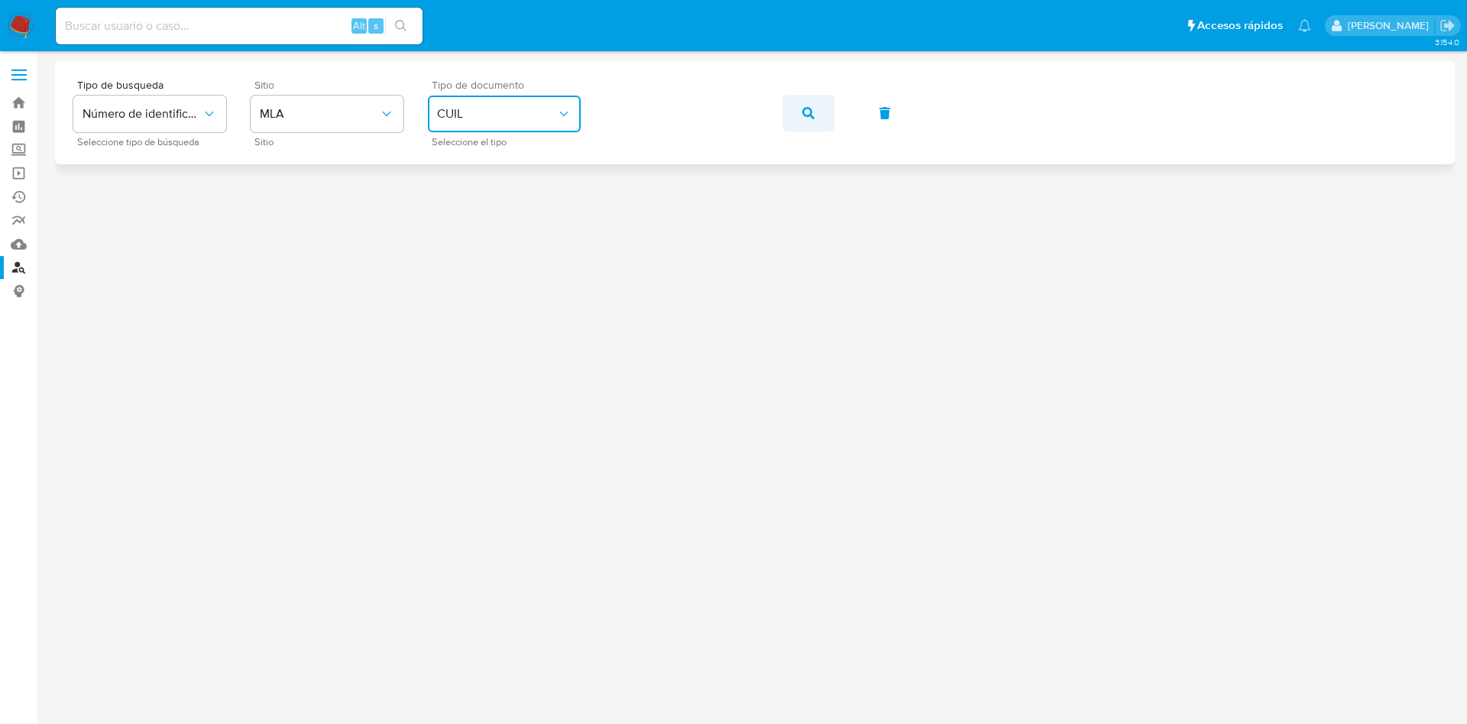
click at [796, 114] on button "button" at bounding box center [809, 113] width 52 height 37
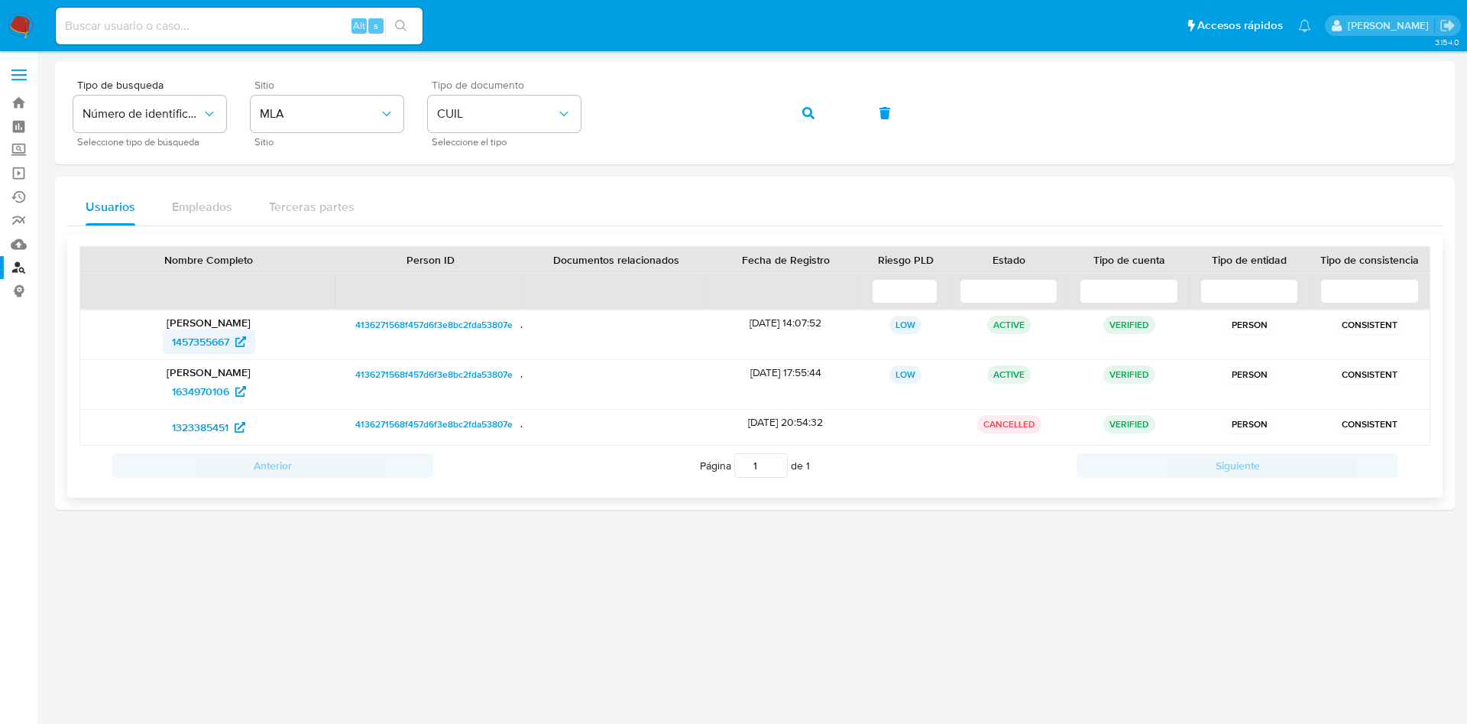
click at [195, 340] on span "1457355667" at bounding box center [200, 341] width 57 height 24
click at [188, 389] on span "1634970106" at bounding box center [200, 391] width 57 height 24
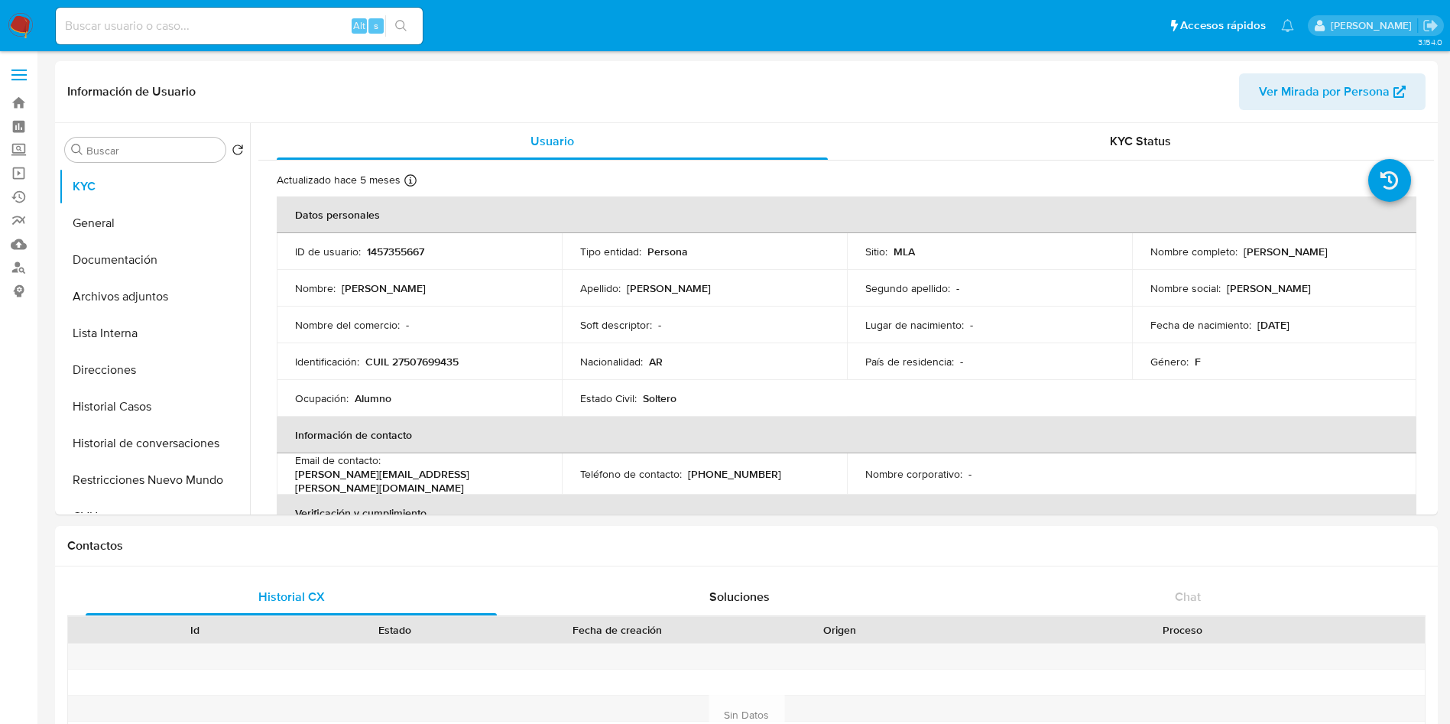
select select "10"
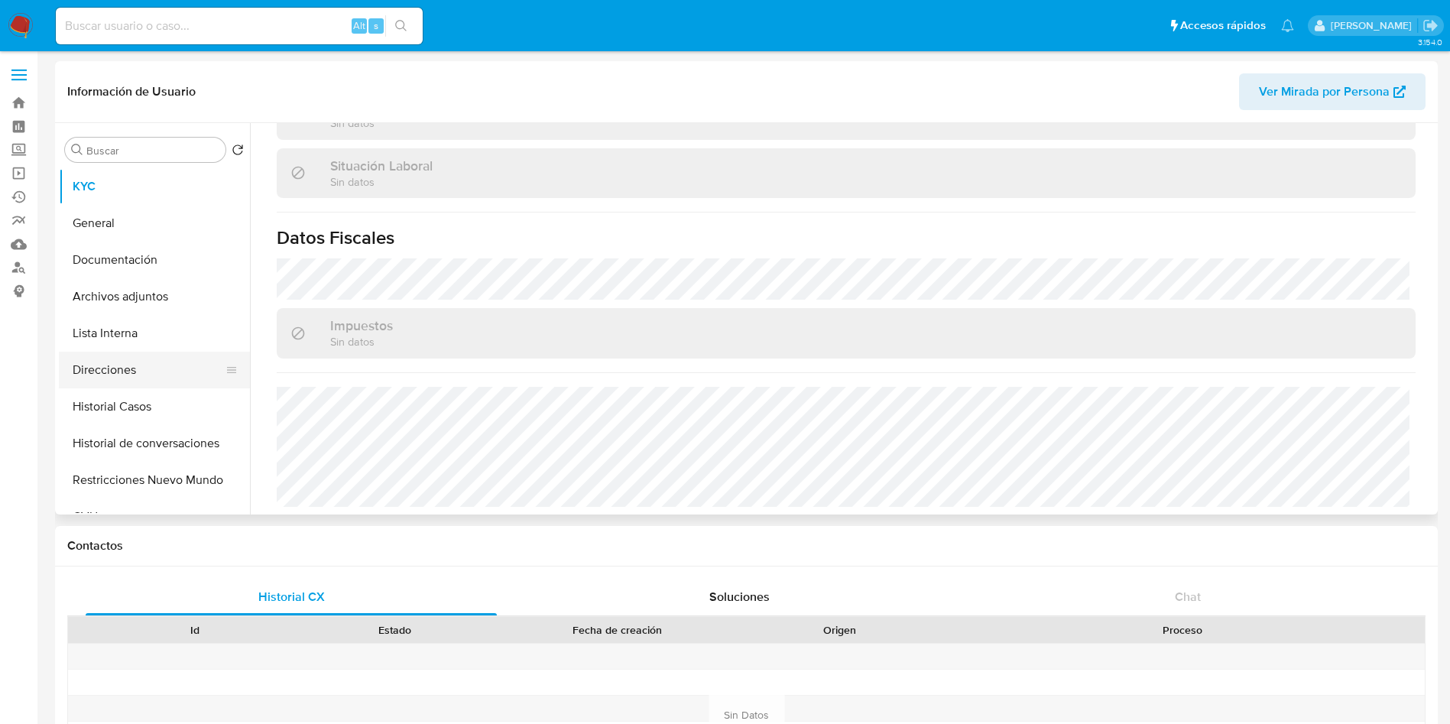
click at [158, 370] on button "Direcciones" at bounding box center [148, 370] width 179 height 37
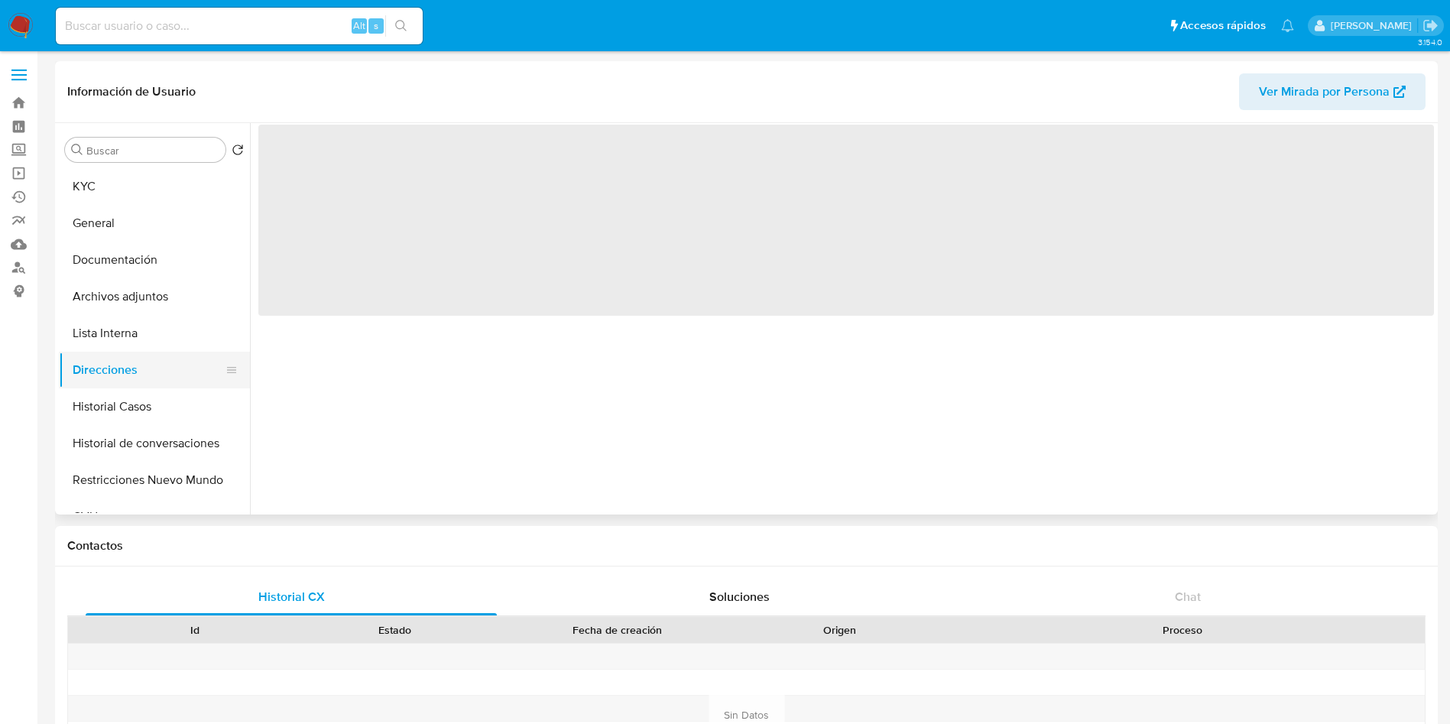
scroll to position [0, 0]
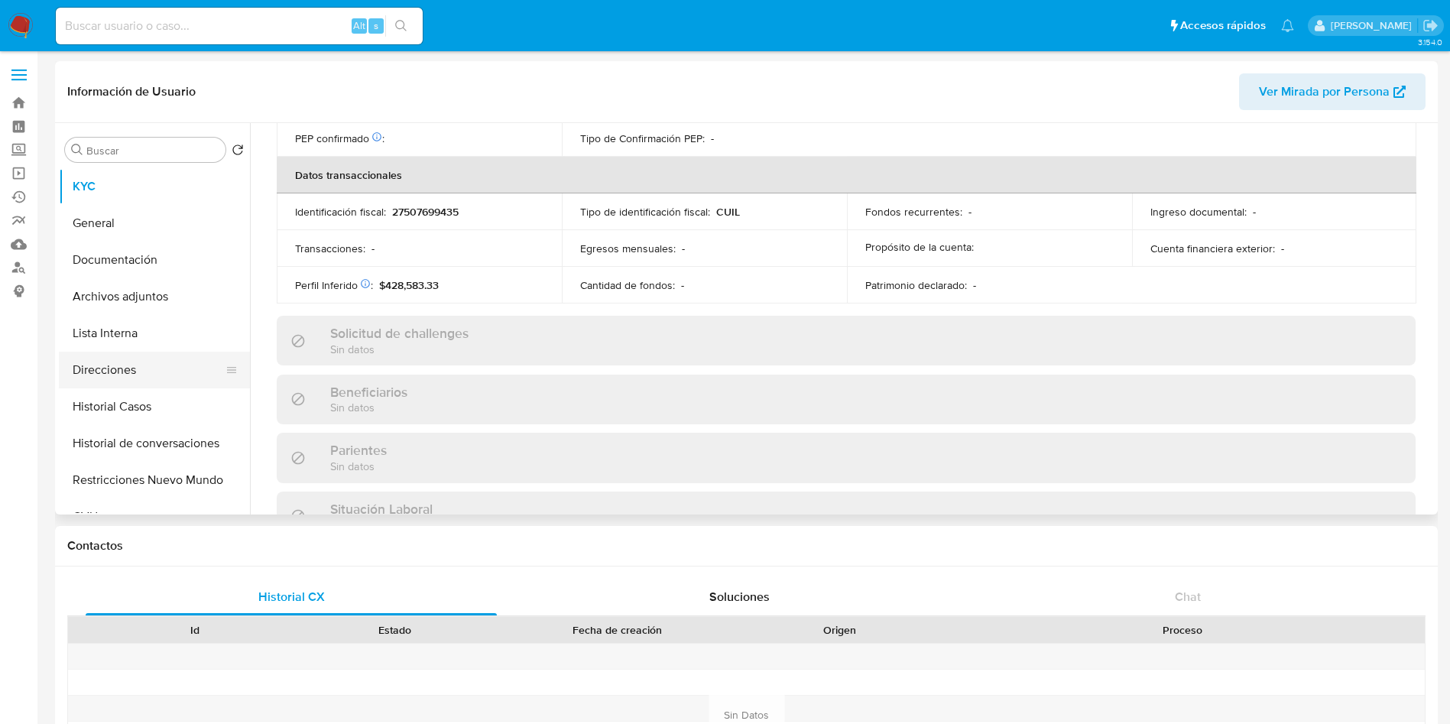
scroll to position [791, 0]
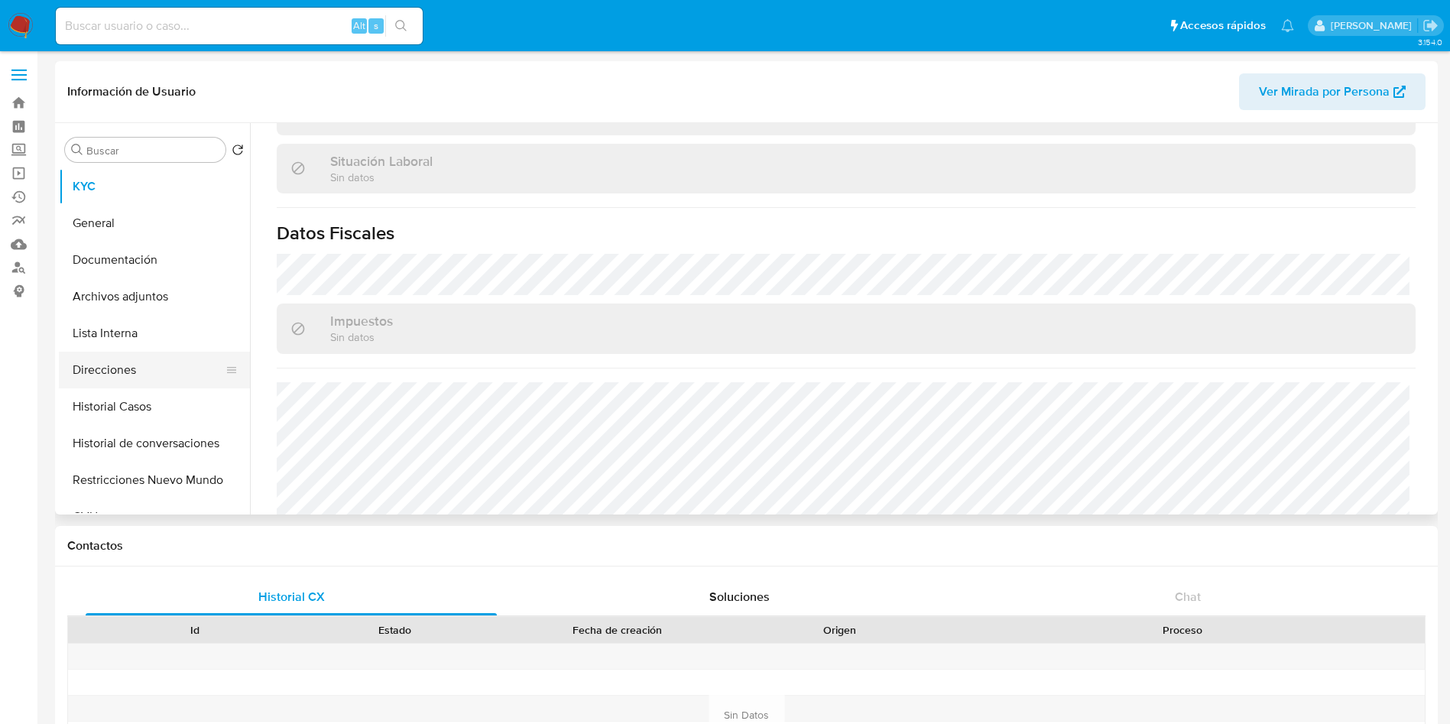
click at [102, 356] on button "Direcciones" at bounding box center [148, 370] width 179 height 37
select select "10"
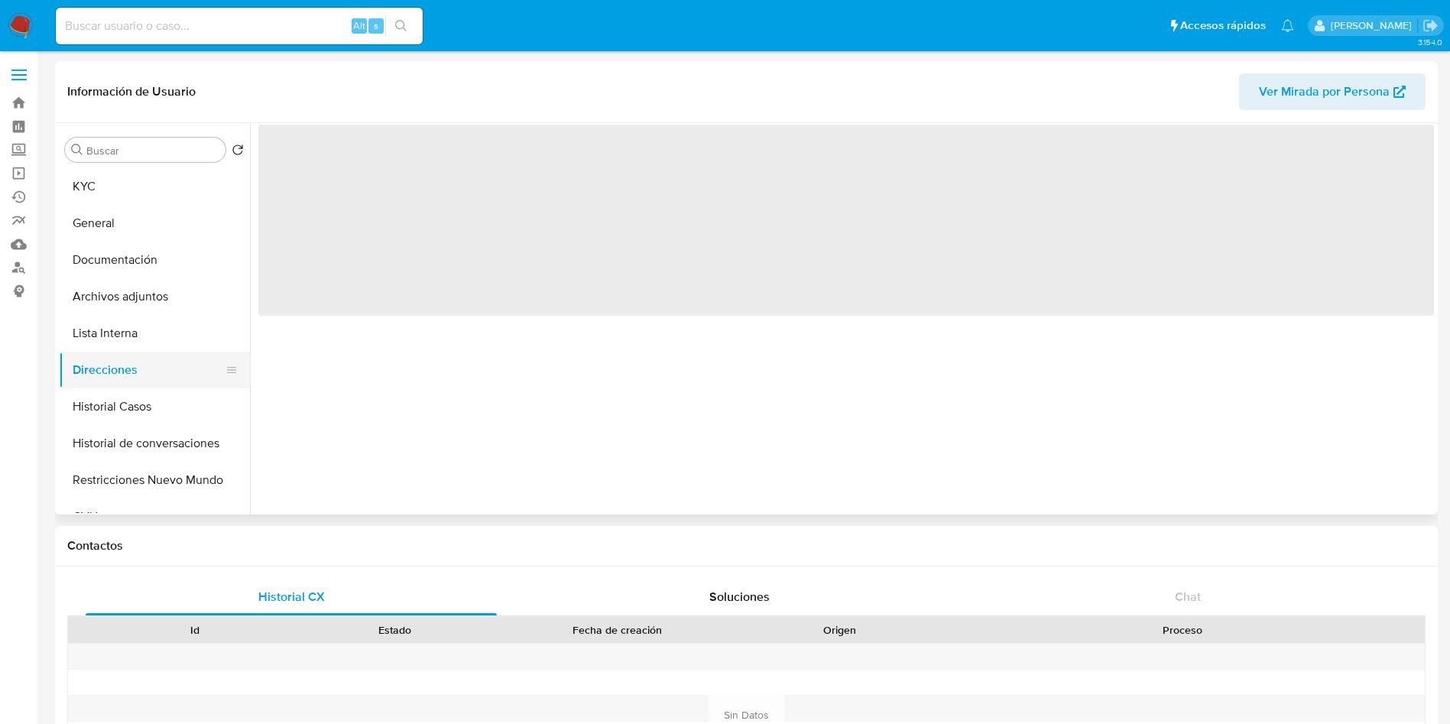
scroll to position [0, 0]
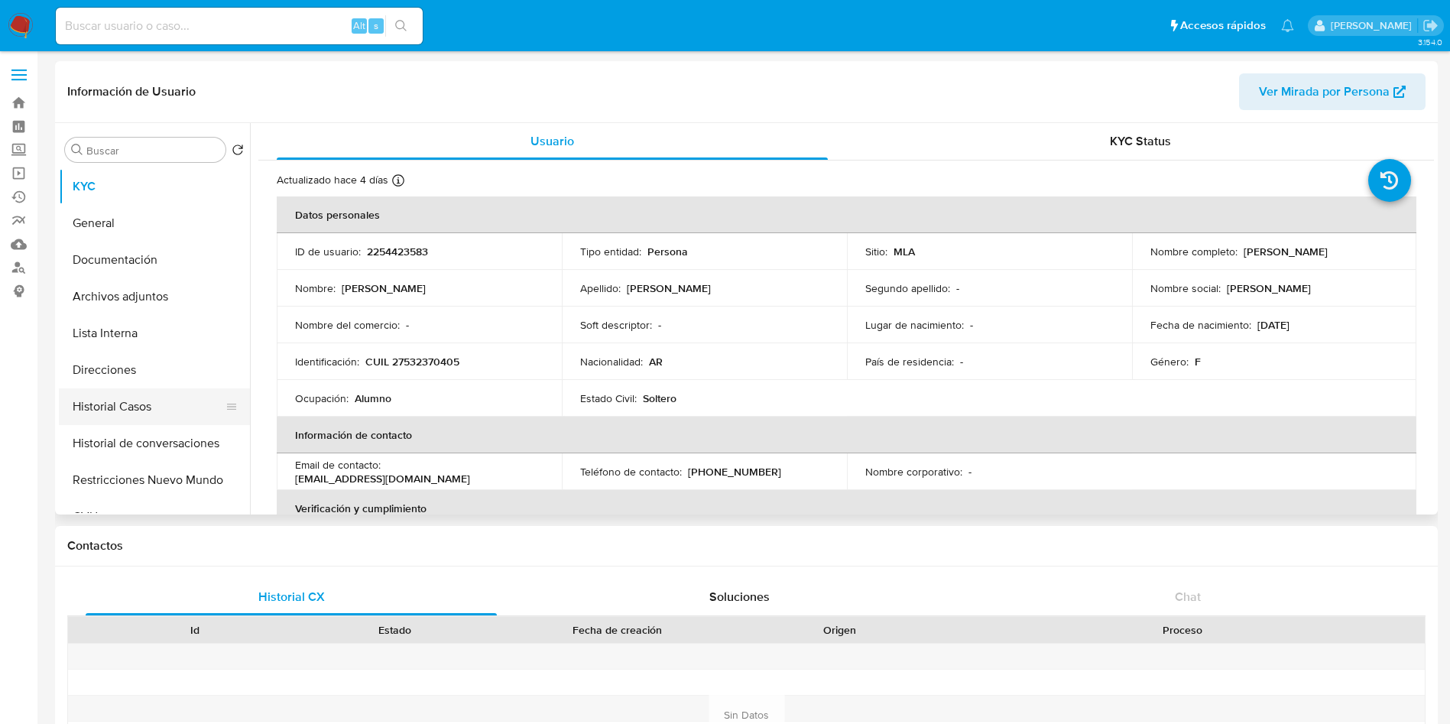
click at [141, 418] on button "Historial Casos" at bounding box center [148, 406] width 179 height 37
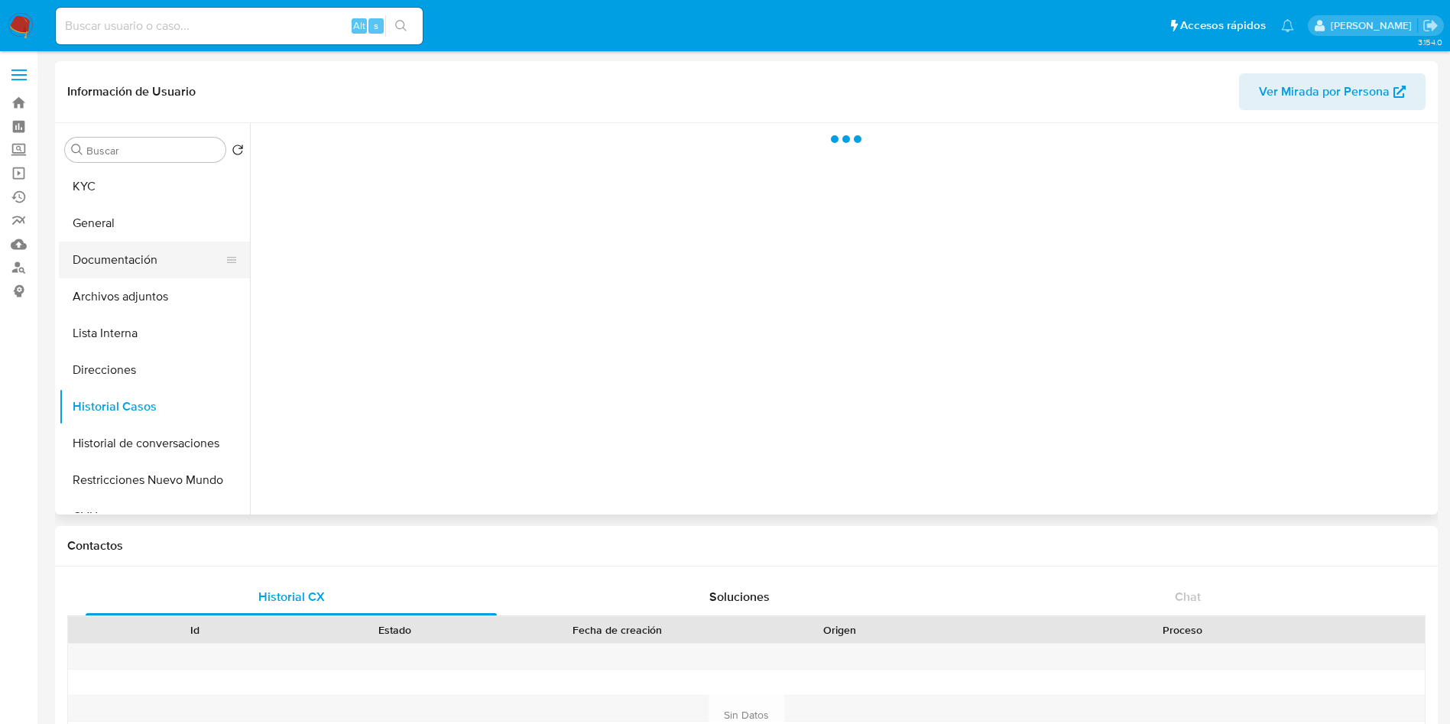
select select "10"
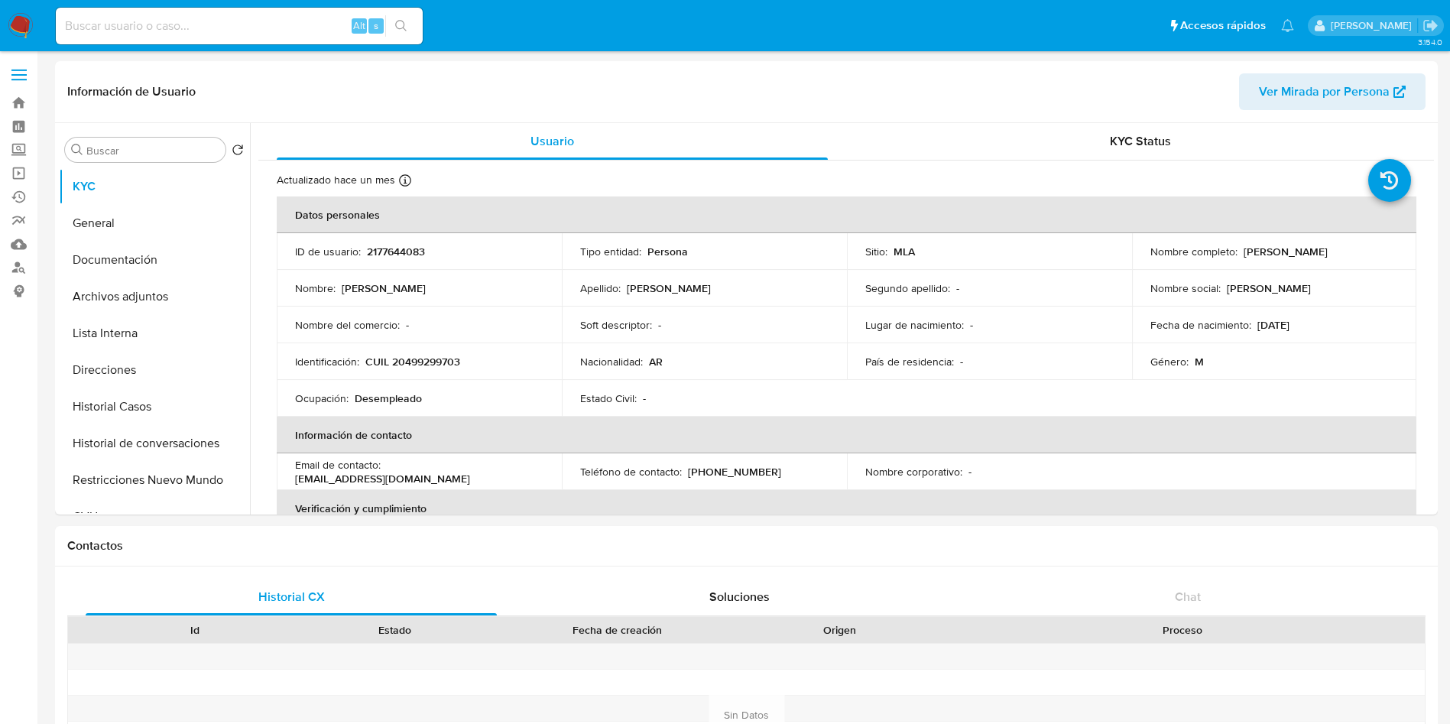
select select "10"
click at [177, 397] on button "Historial Casos" at bounding box center [148, 406] width 179 height 37
select select "10"
click at [116, 407] on button "Historial Casos" at bounding box center [148, 406] width 179 height 37
